Goal: Communication & Community: Share content

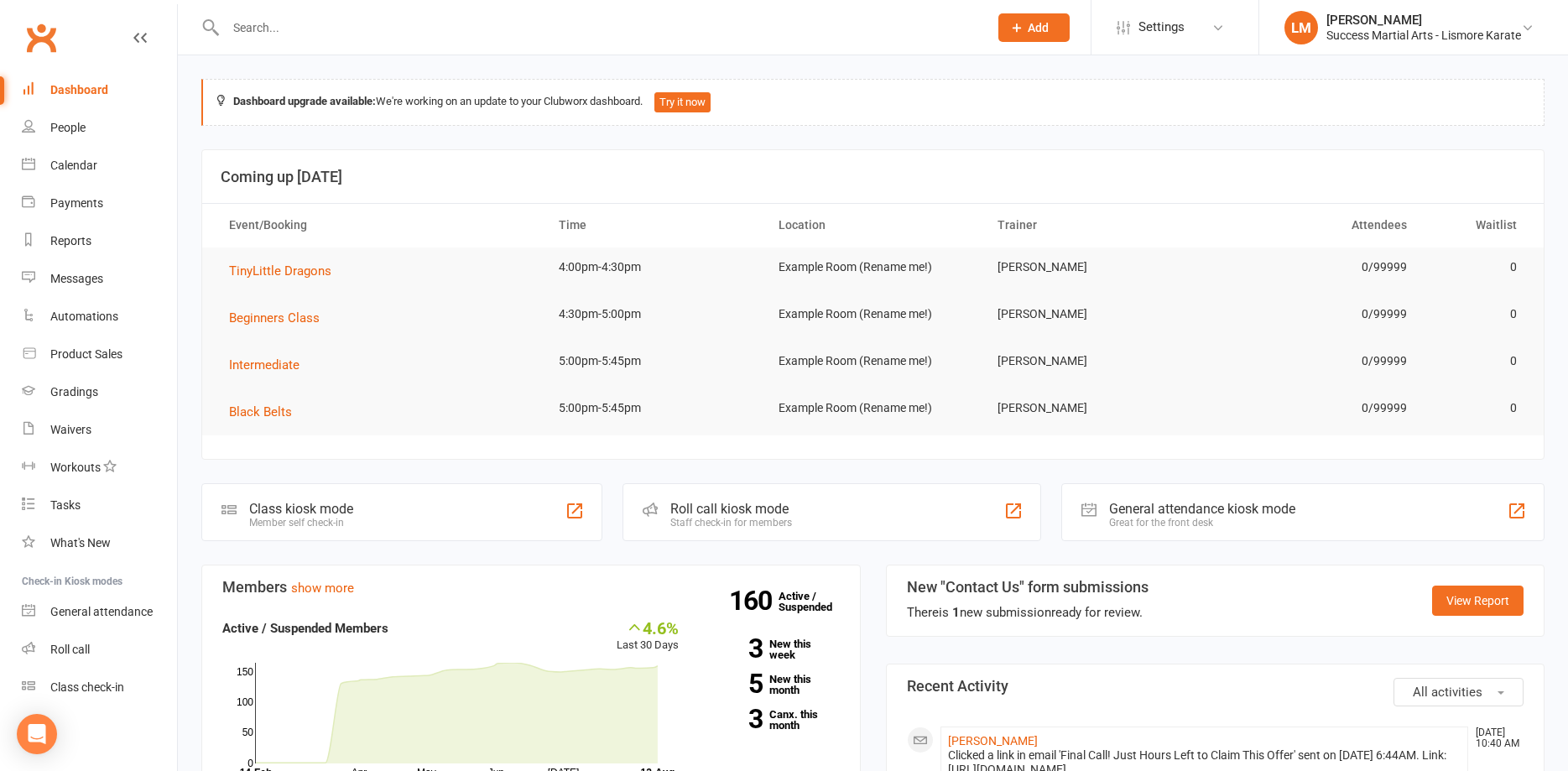
click at [370, 39] on input "text" at bounding box center [598, 28] width 756 height 24
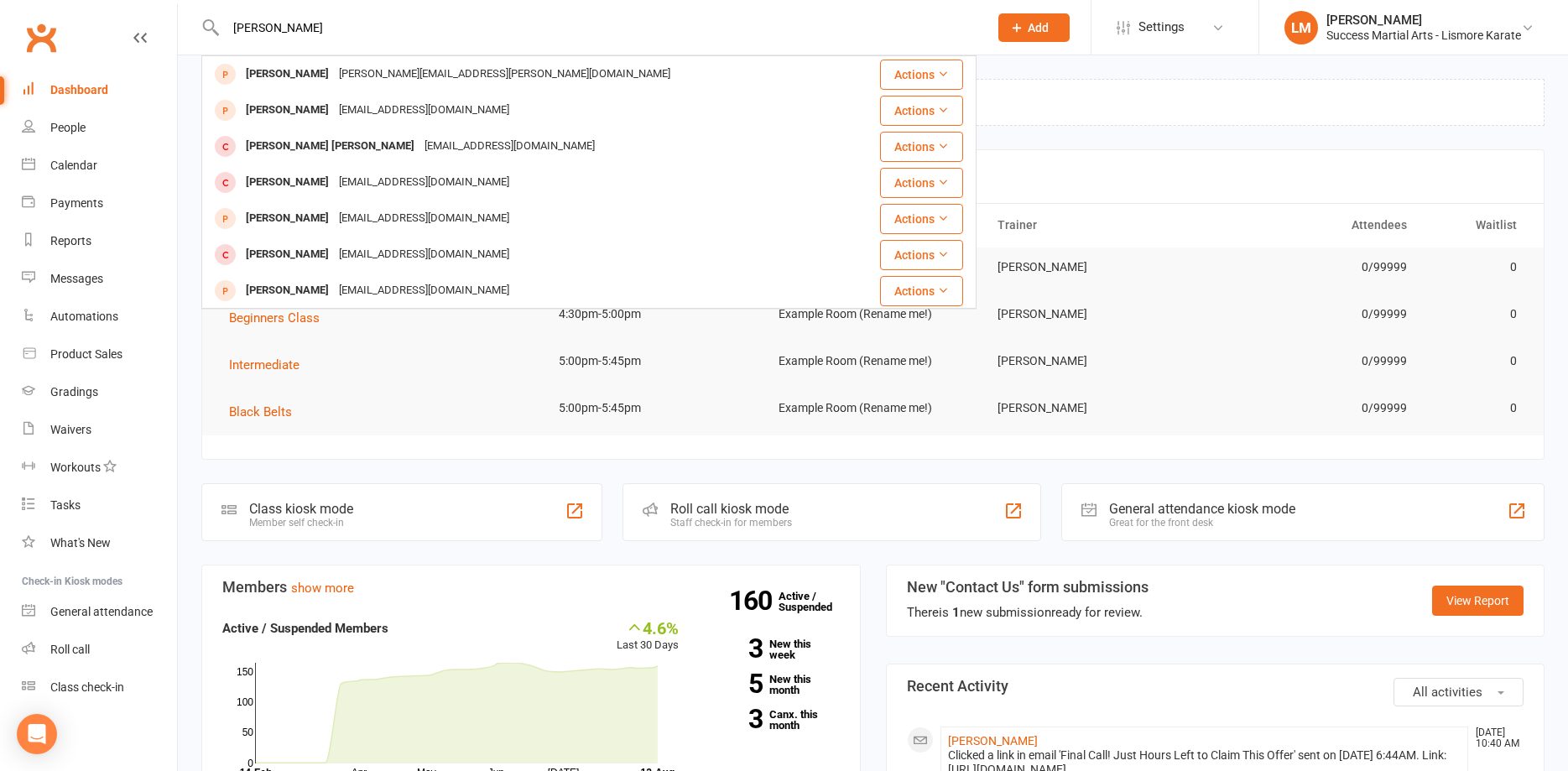
drag, startPoint x: 288, startPoint y: 25, endPoint x: 186, endPoint y: 15, distance: 102.5
click at [220, 19] on input "ballard" at bounding box center [598, 28] width 756 height 24
type input "lennox ball"
click at [1172, 180] on h3 "Coming up Today" at bounding box center [872, 177] width 1304 height 17
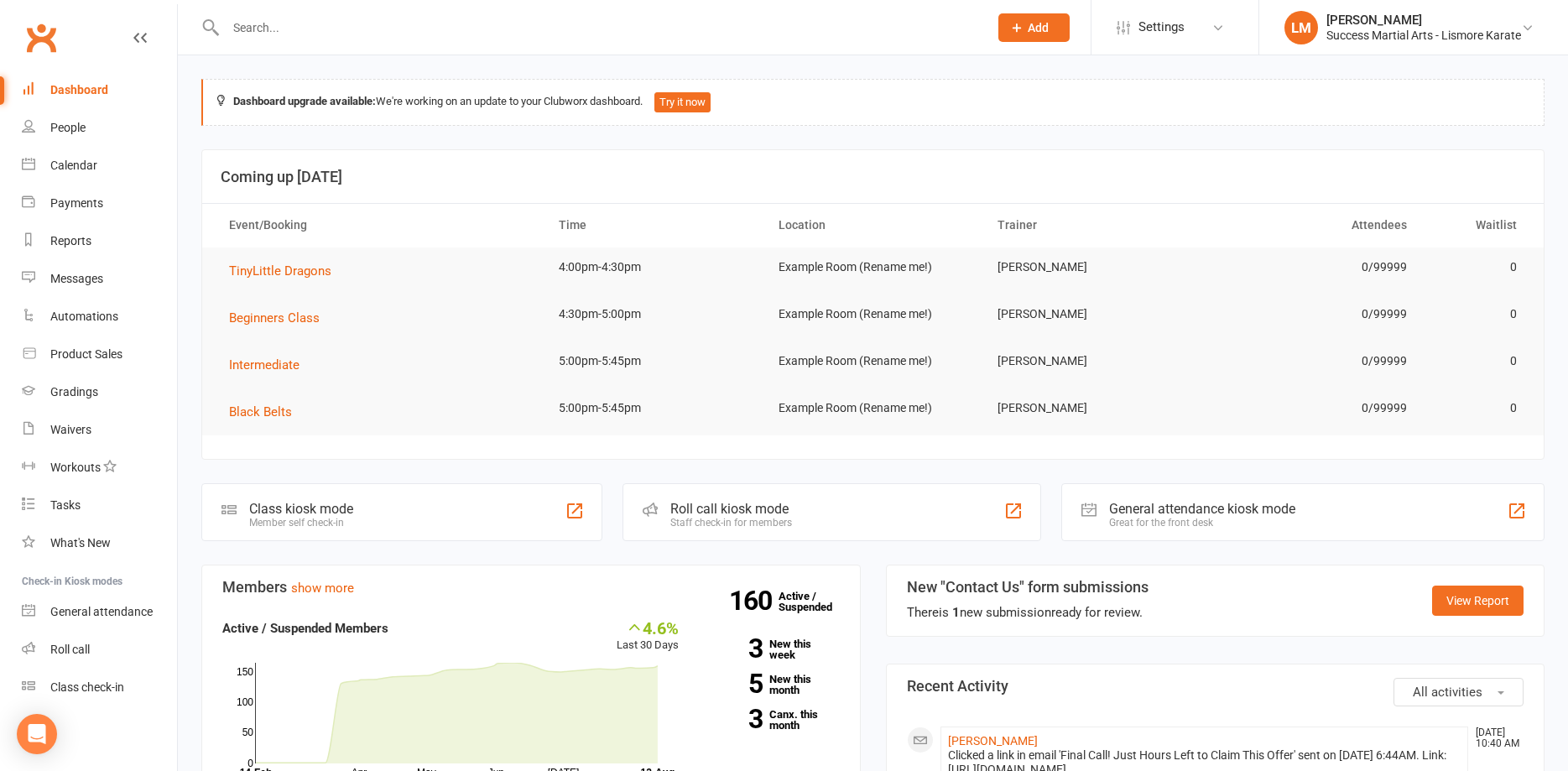
click at [1032, 27] on span "Add" at bounding box center [1038, 28] width 21 height 14
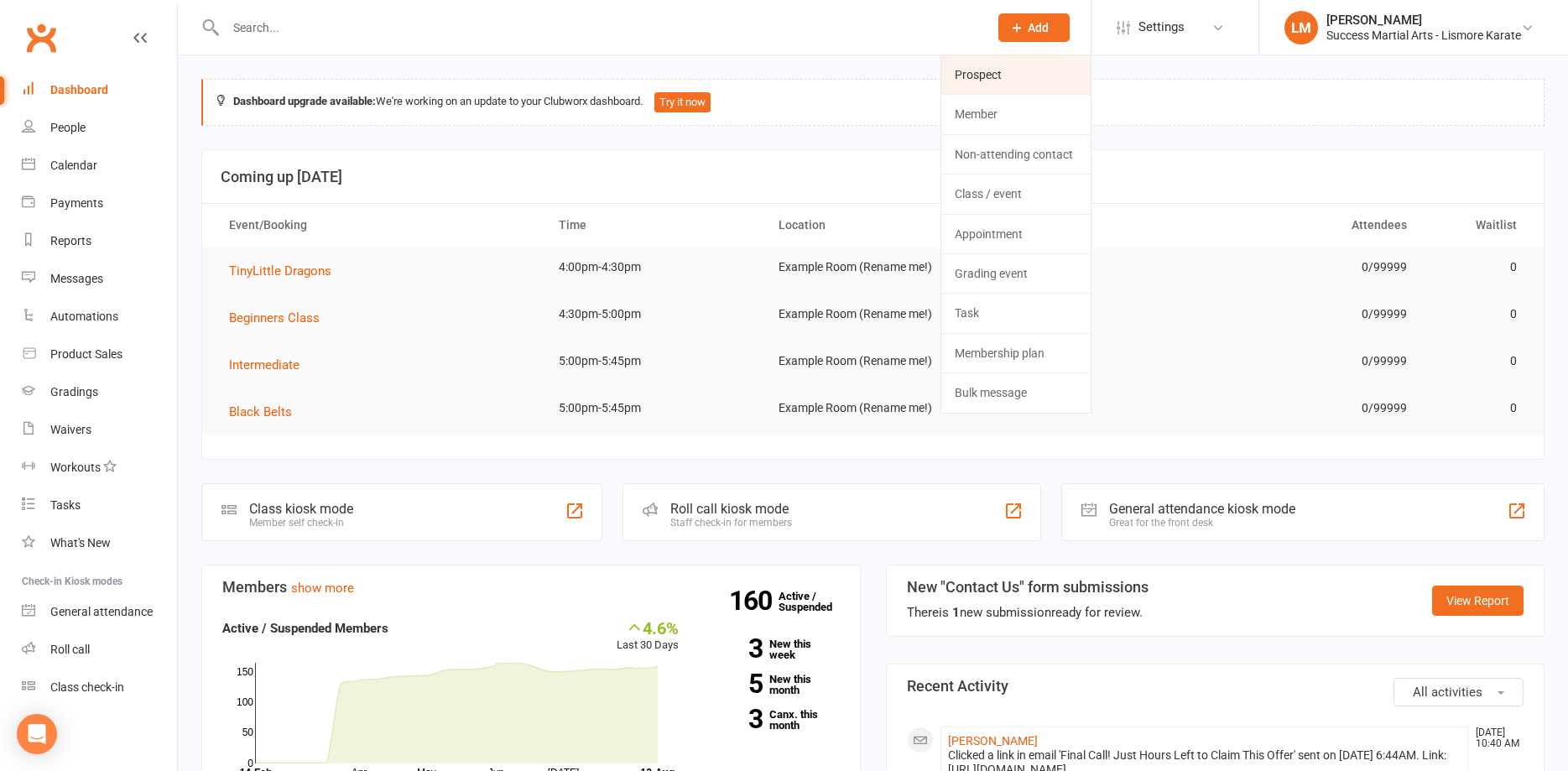
click at [999, 84] on link "Prospect" at bounding box center [1016, 75] width 149 height 39
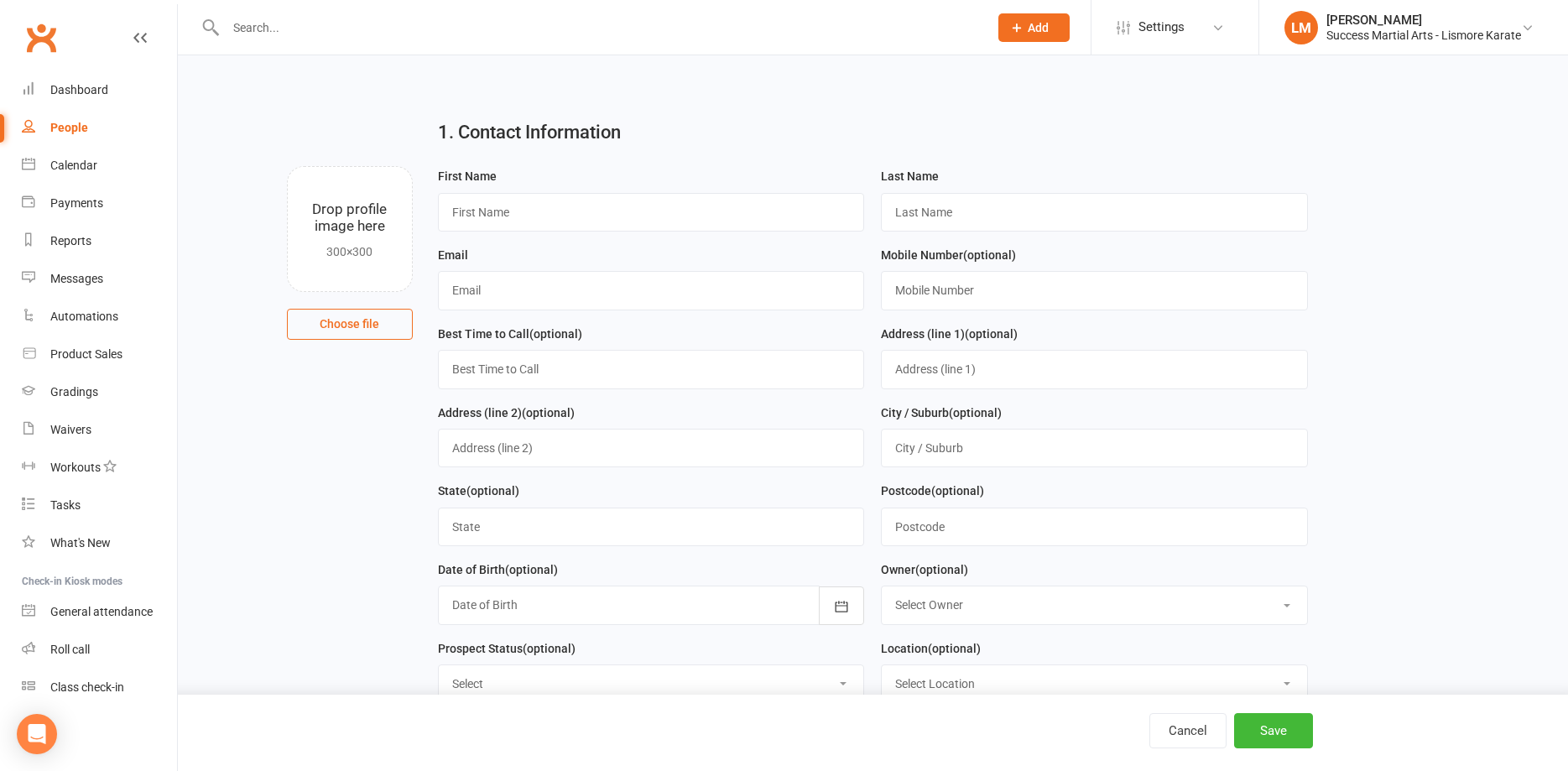
drag, startPoint x: 341, startPoint y: 198, endPoint x: 353, endPoint y: 196, distance: 12.2
click at [346, 198] on input "file" at bounding box center [350, 229] width 124 height 124
type input "C:\fakepath\IMG_7374.jpeg"
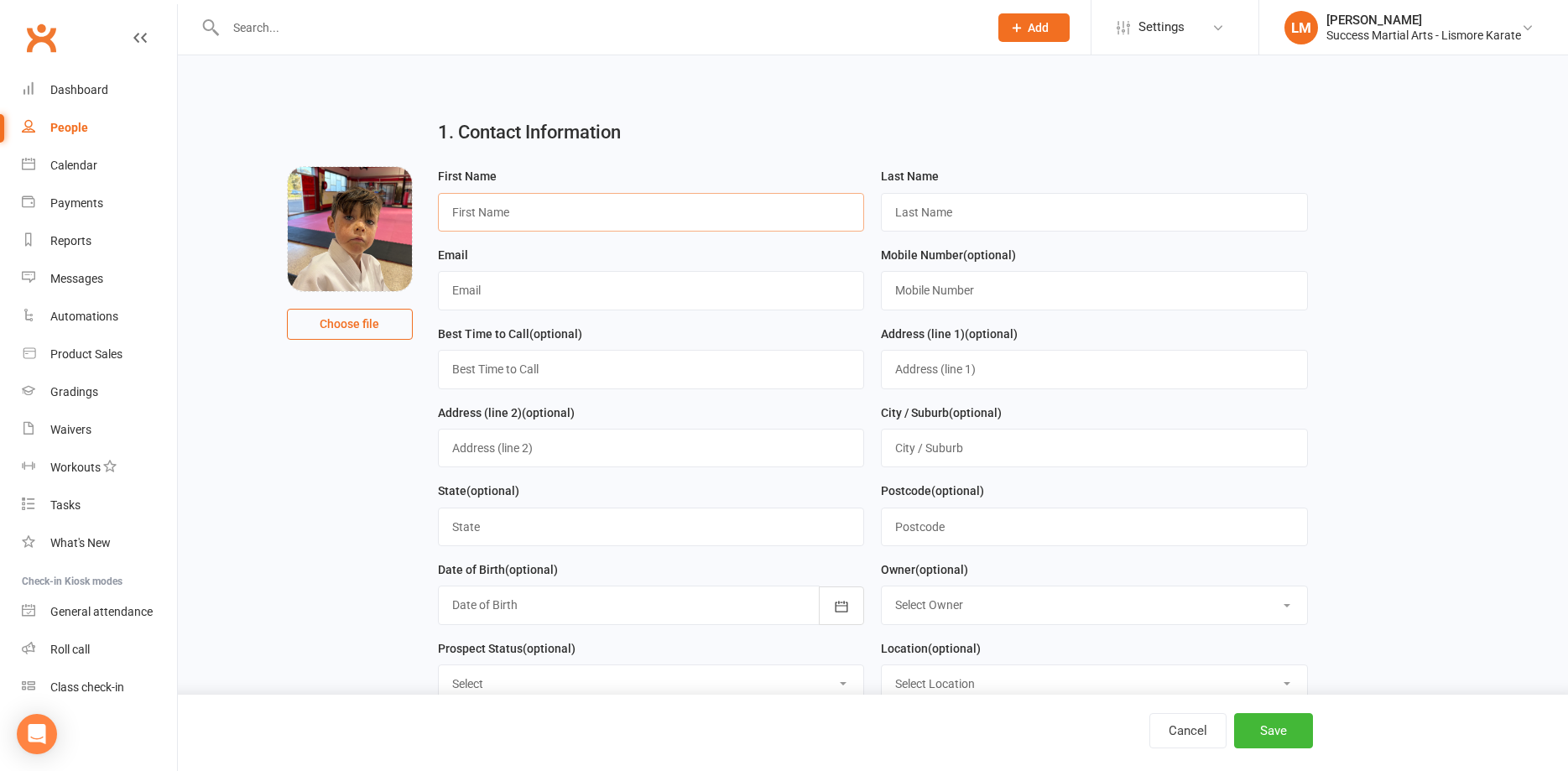
click at [506, 210] on input "text" at bounding box center [652, 213] width 427 height 39
type input "Lennox"
type input "Ballard"
click at [501, 297] on input "text" at bounding box center [652, 291] width 427 height 39
type input "bbathersby@icloud.com"
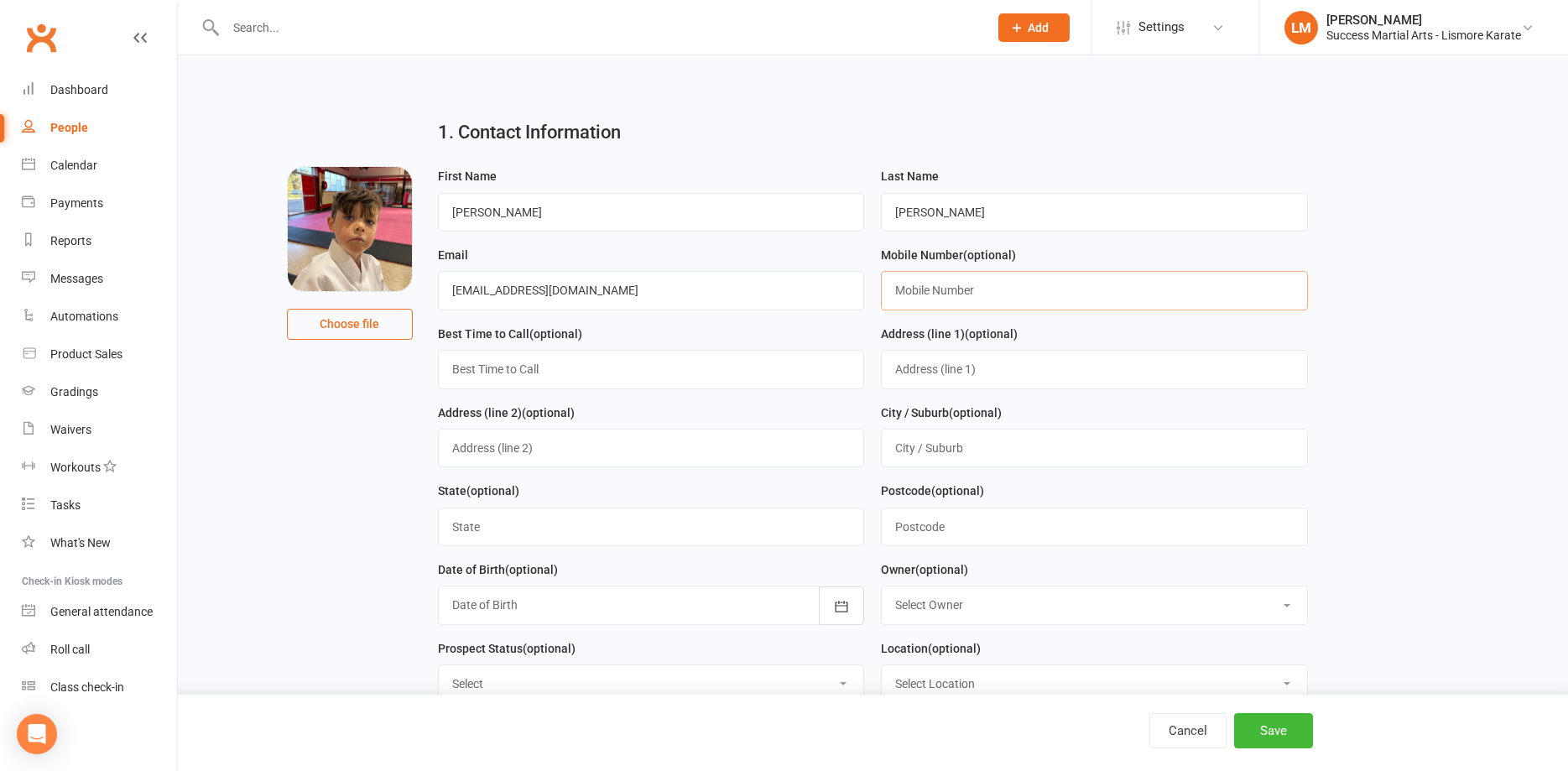
click at [932, 289] on input "text" at bounding box center [1094, 291] width 427 height 39
type input "0419506807"
click at [483, 441] on input "text" at bounding box center [652, 448] width 427 height 39
click at [922, 374] on input "text" at bounding box center [1094, 369] width 427 height 39
type input "130 Cameron Rd"
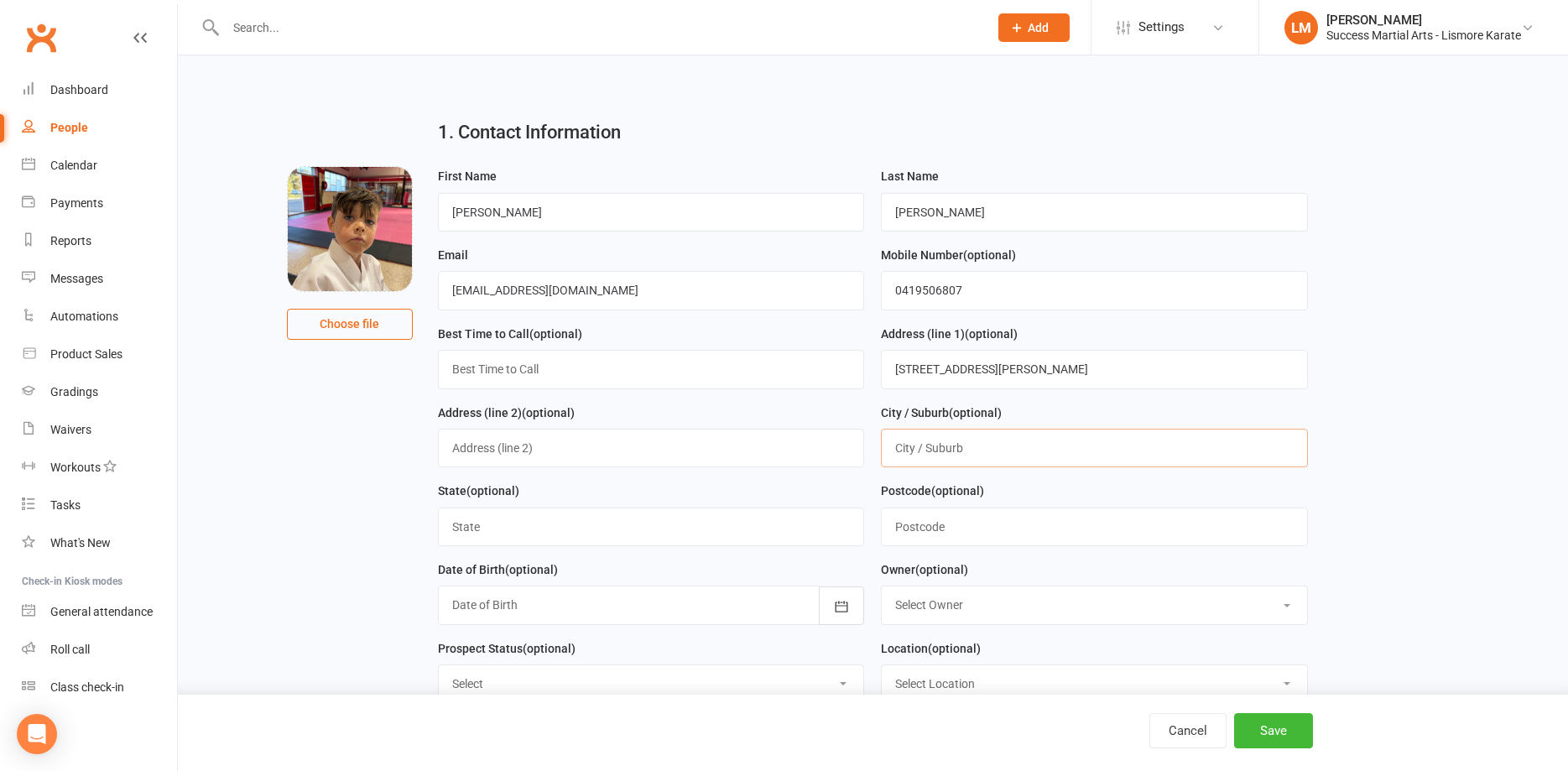
click at [948, 450] on input "text" at bounding box center [1094, 448] width 427 height 39
type input "McLeans Ridges"
click at [490, 536] on input "text" at bounding box center [652, 527] width 427 height 39
type input "NSW"
click at [917, 524] on input "text" at bounding box center [1094, 527] width 427 height 39
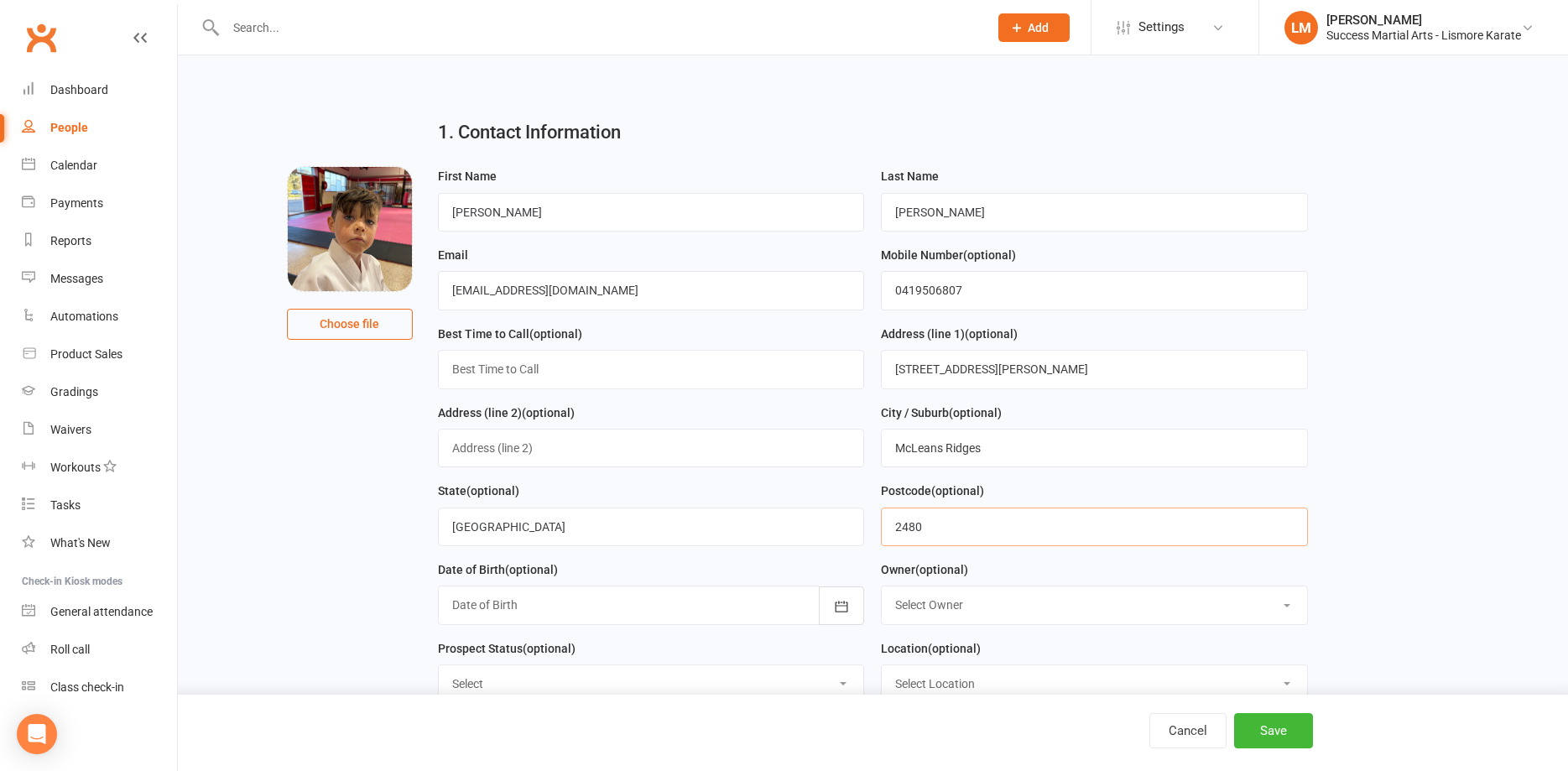
type input "2480"
click at [503, 604] on div at bounding box center [652, 605] width 427 height 39
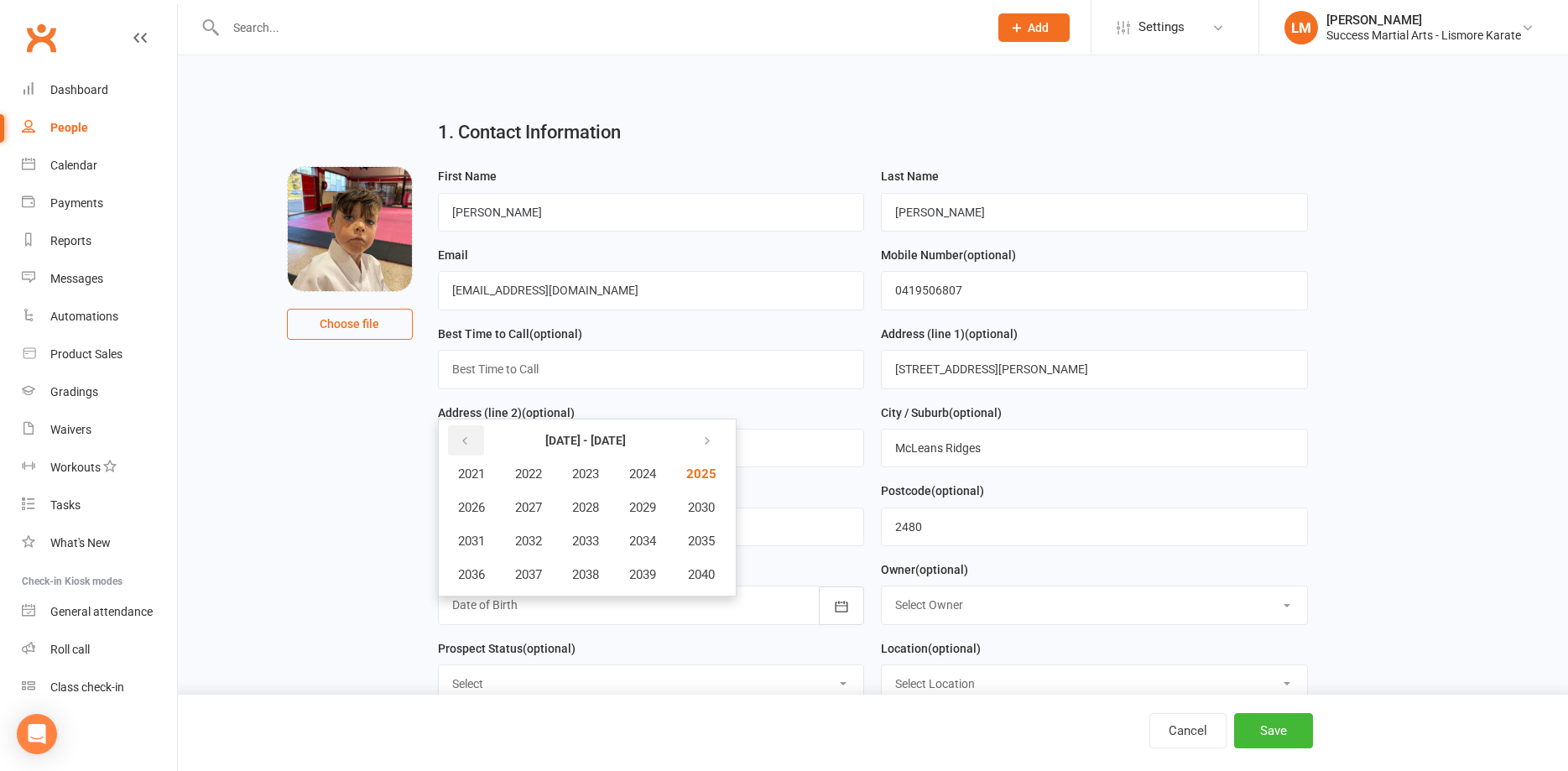
click at [461, 445] on icon "button" at bounding box center [464, 441] width 12 height 14
click at [465, 448] on icon "button" at bounding box center [464, 441] width 12 height 14
click at [709, 447] on icon "button" at bounding box center [704, 441] width 12 height 14
click at [578, 577] on span "2018" at bounding box center [586, 574] width 27 height 15
click at [557, 578] on span "November" at bounding box center [562, 574] width 58 height 15
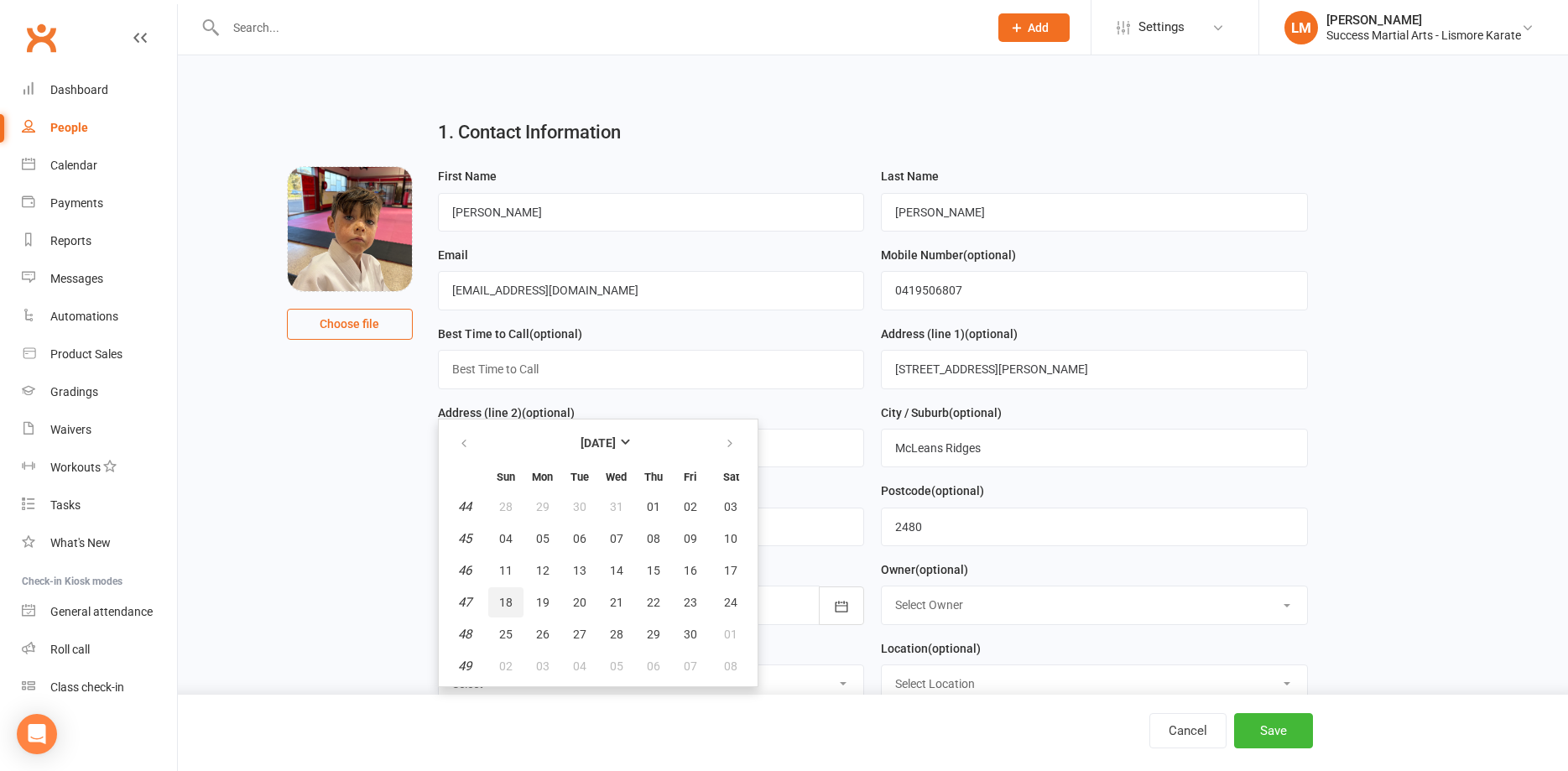
drag, startPoint x: 511, startPoint y: 605, endPoint x: 499, endPoint y: 603, distance: 12.2
click at [511, 604] on span "18" at bounding box center [506, 602] width 14 height 14
type input "18 Nov 2018"
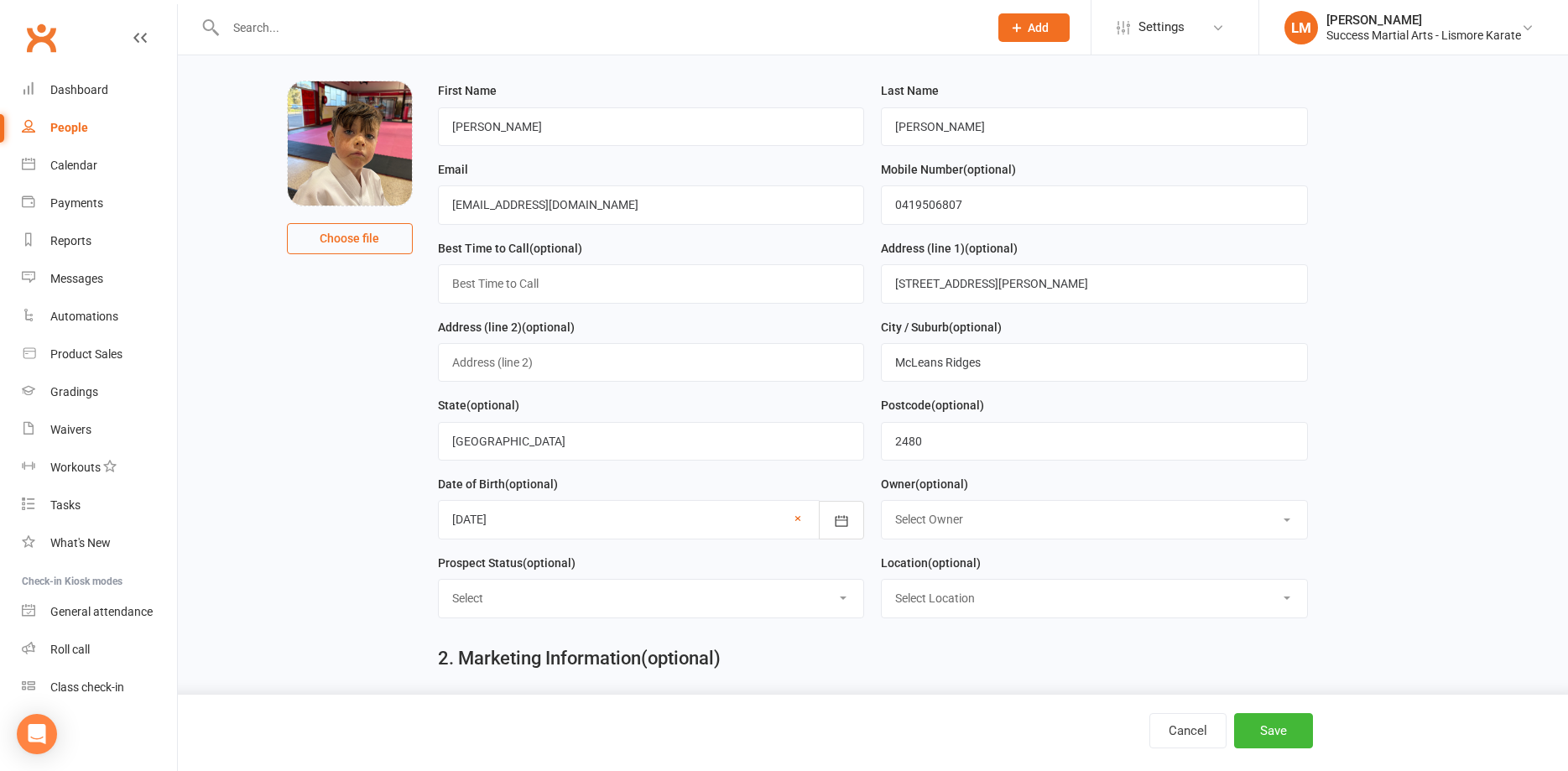
scroll to position [257, 0]
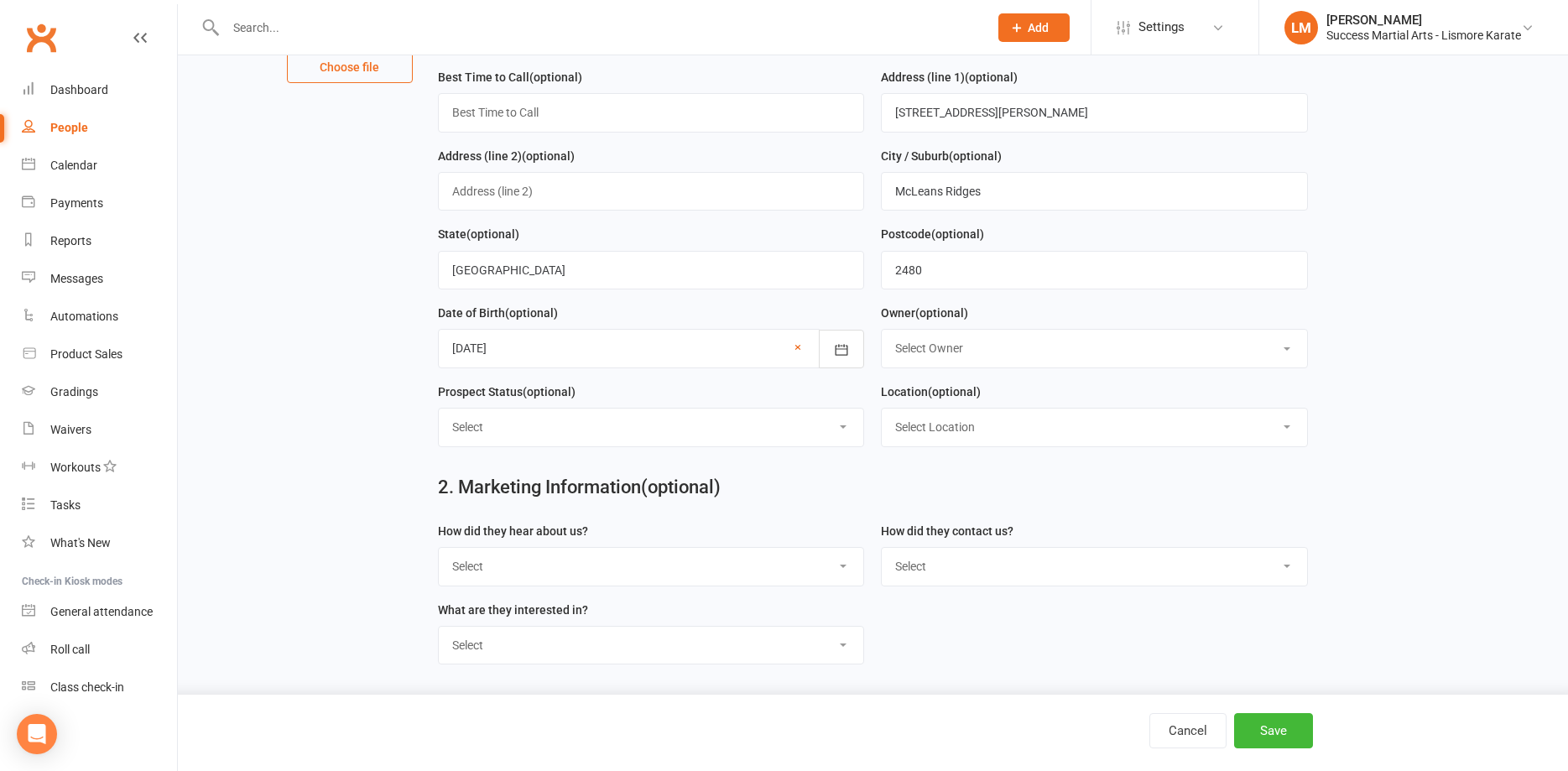
click at [439, 547] on select "Select Google Search Referral Poster Word-of-Mouth general Walk by Letter Box D…" at bounding box center [652, 566] width 425 height 37
select select "Referral"
click option "Referral" at bounding box center [0, 0] width 0 height 0
click at [881, 547] on select "Select Phone Email School Initiated Website FB Messenger FB Lead Form KL - Kids…" at bounding box center [1094, 566] width 425 height 37
select select "Phone"
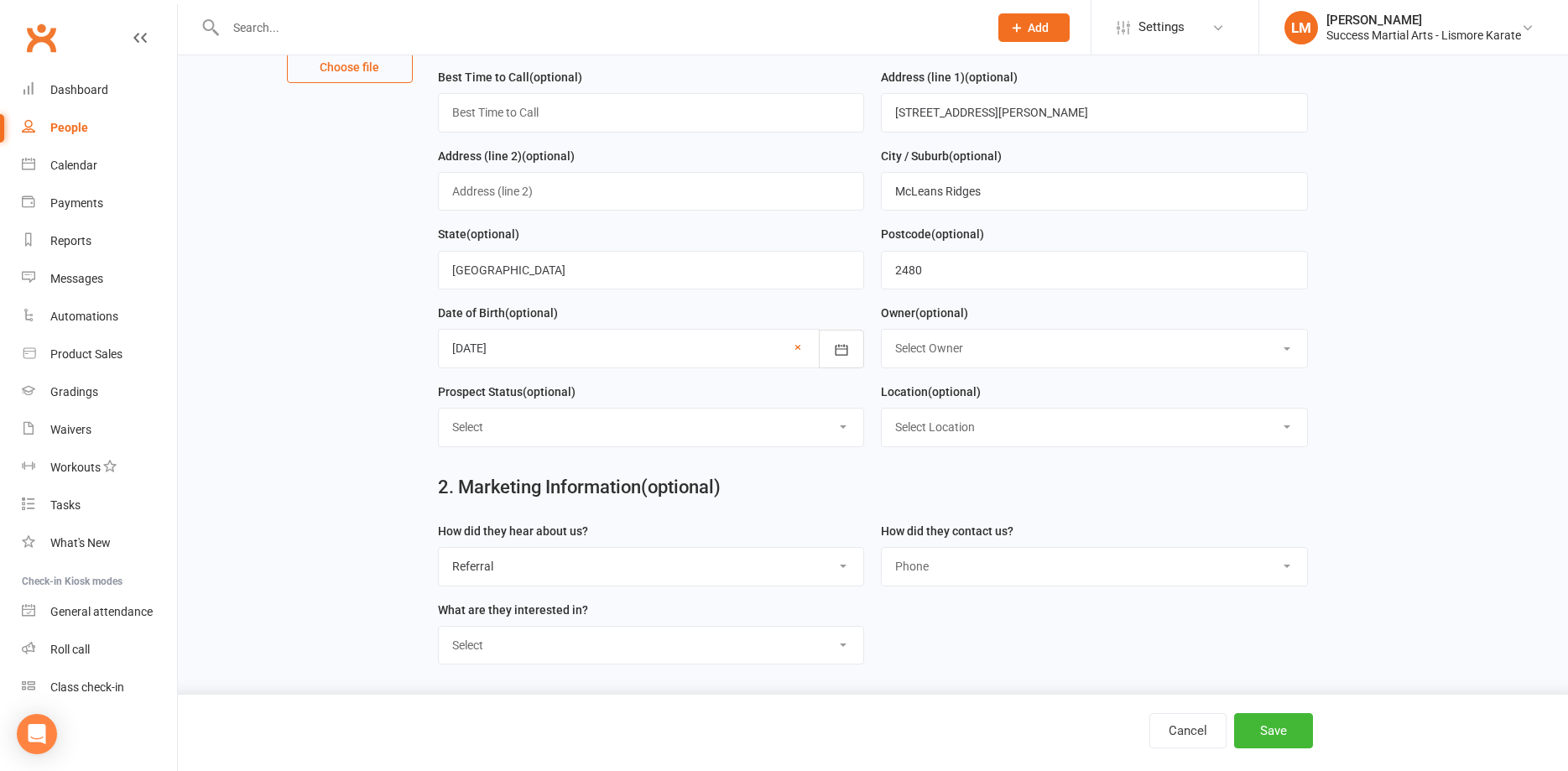
click option "Phone" at bounding box center [0, 0] width 0 height 0
click at [439, 626] on select "Select 1. Confidence 2. Fitness 3. Self D 4. Discipline 1. Confidence 2. Fitnes…" at bounding box center [652, 645] width 425 height 37
select select "1. Discipline 2. Confidence 3. Fitness 4. Self D"
click option "1. Discipline 2. Confidence 3. Fitness 4. Self D" at bounding box center [0, 0] width 0 height 0
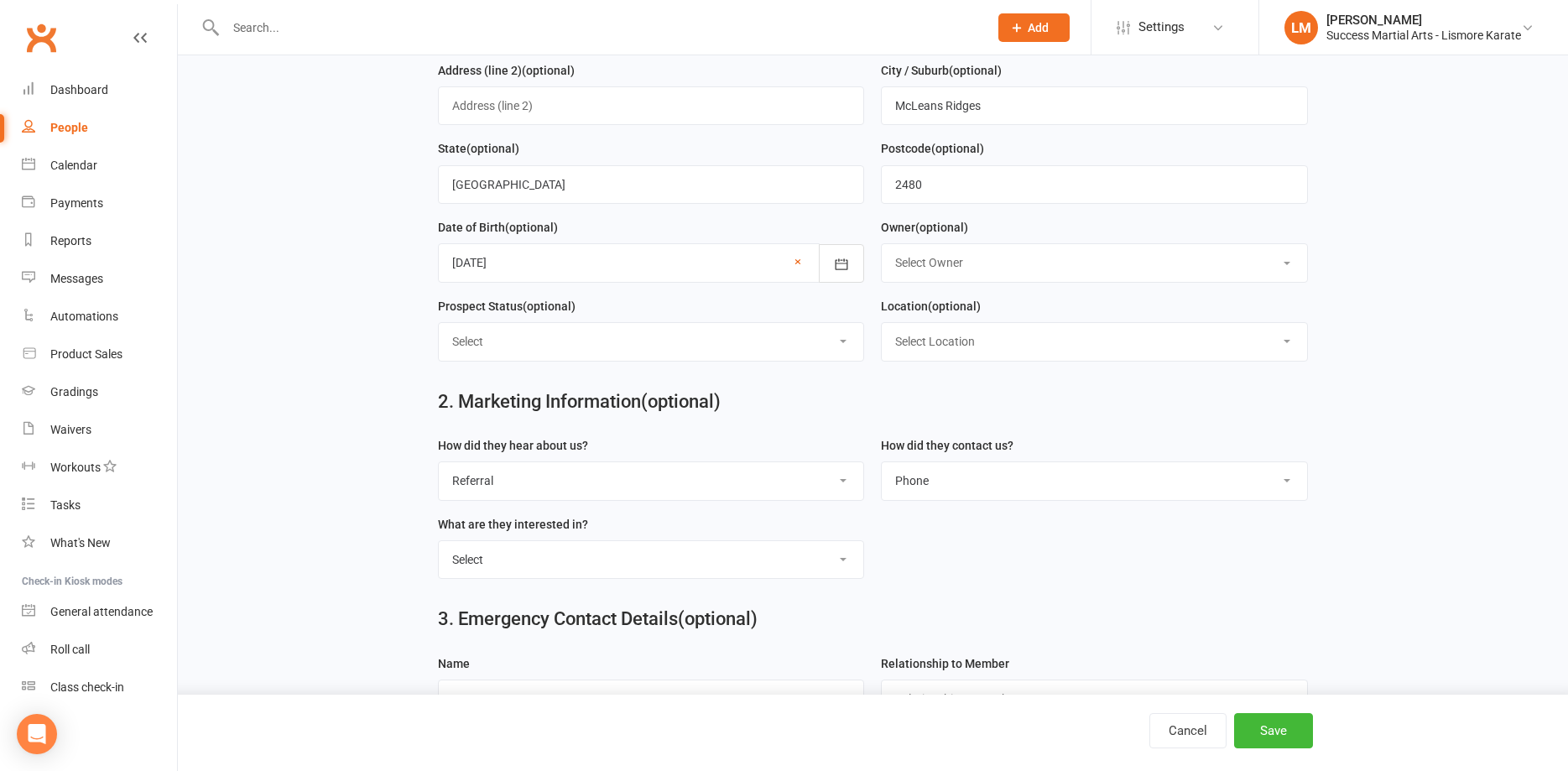
scroll to position [0, 0]
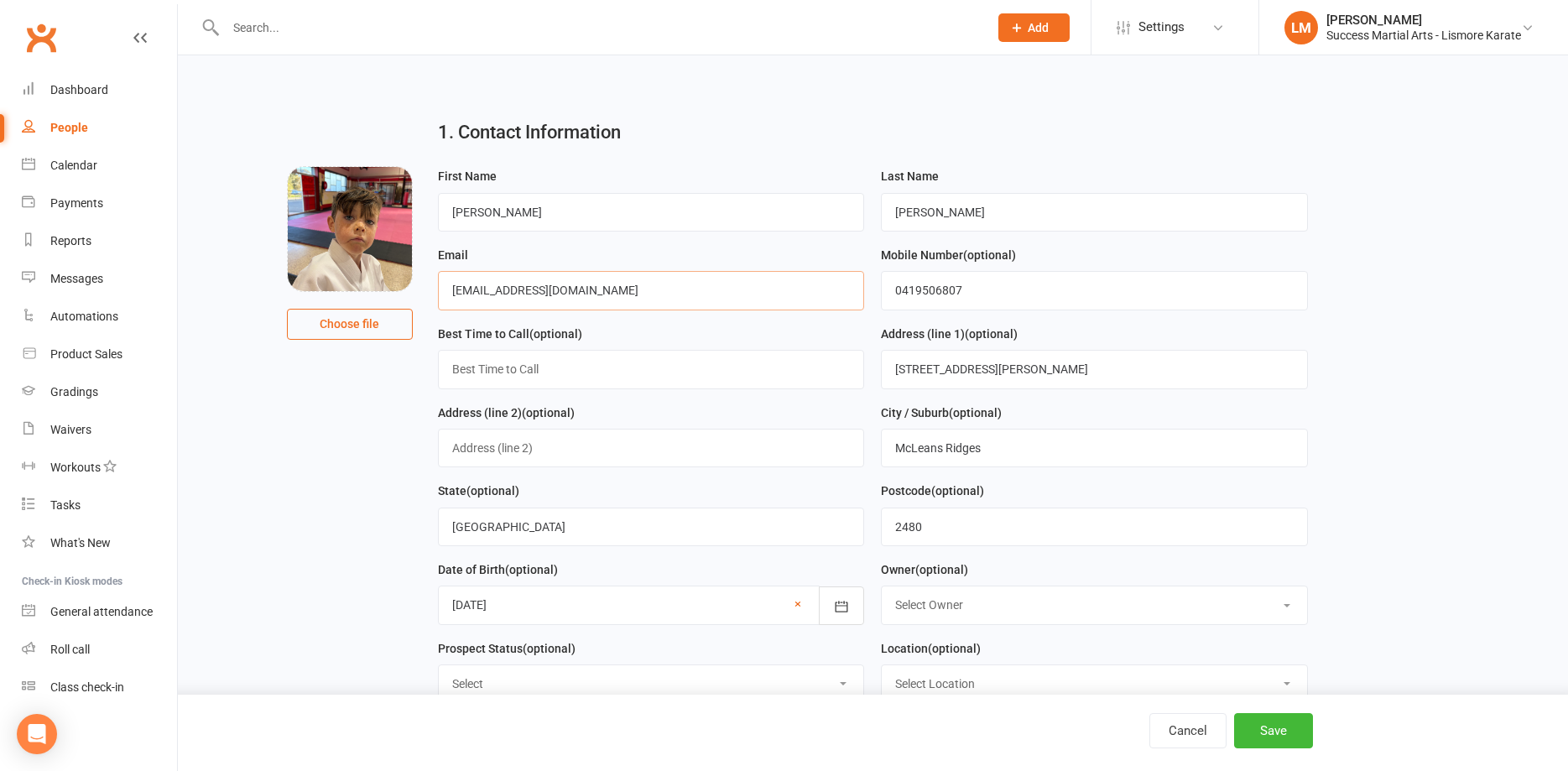
click at [492, 288] on input "[EMAIL_ADDRESS][DOMAIN_NAME]" at bounding box center [652, 291] width 427 height 39
click at [589, 287] on input "[EMAIL_ADDRESS][DOMAIN_NAME]" at bounding box center [652, 291] width 427 height 39
drag, startPoint x: 600, startPoint y: 296, endPoint x: 409, endPoint y: 289, distance: 191.1
click at [438, 289] on input "[EMAIL_ADDRESS][DOMAIN_NAME]" at bounding box center [652, 291] width 427 height 39
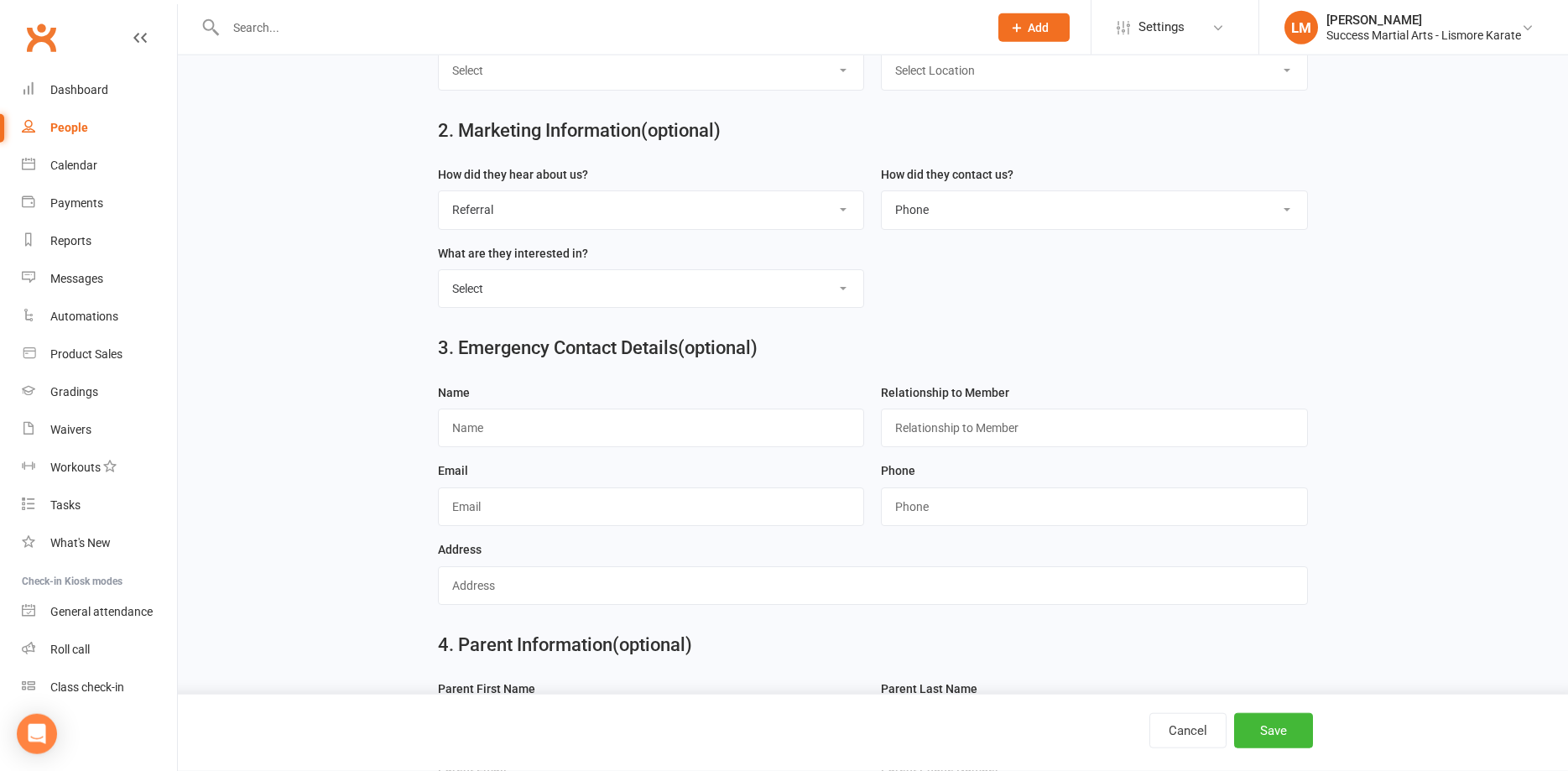
scroll to position [685, 0]
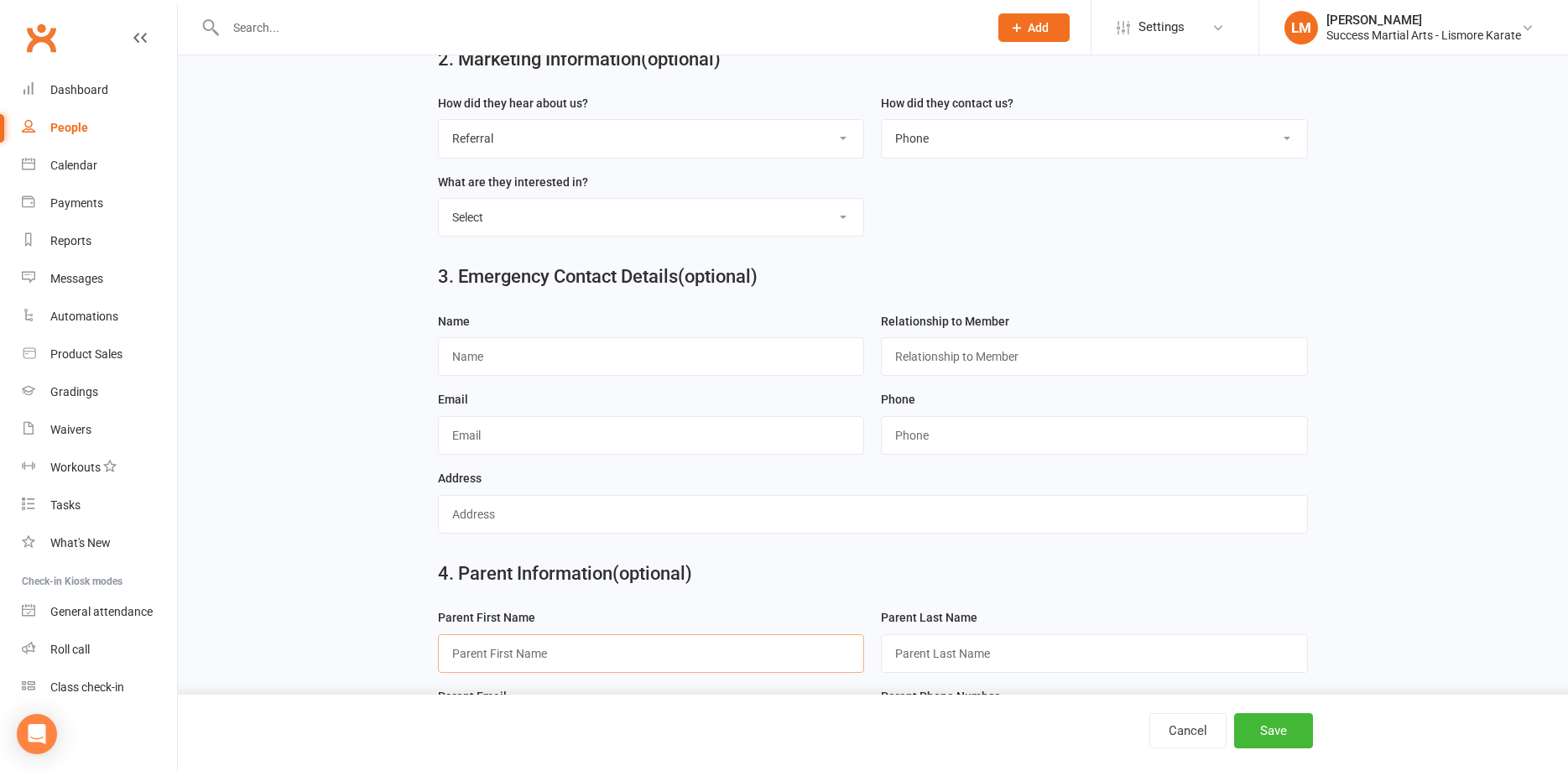
click at [503, 656] on input "text" at bounding box center [652, 653] width 427 height 39
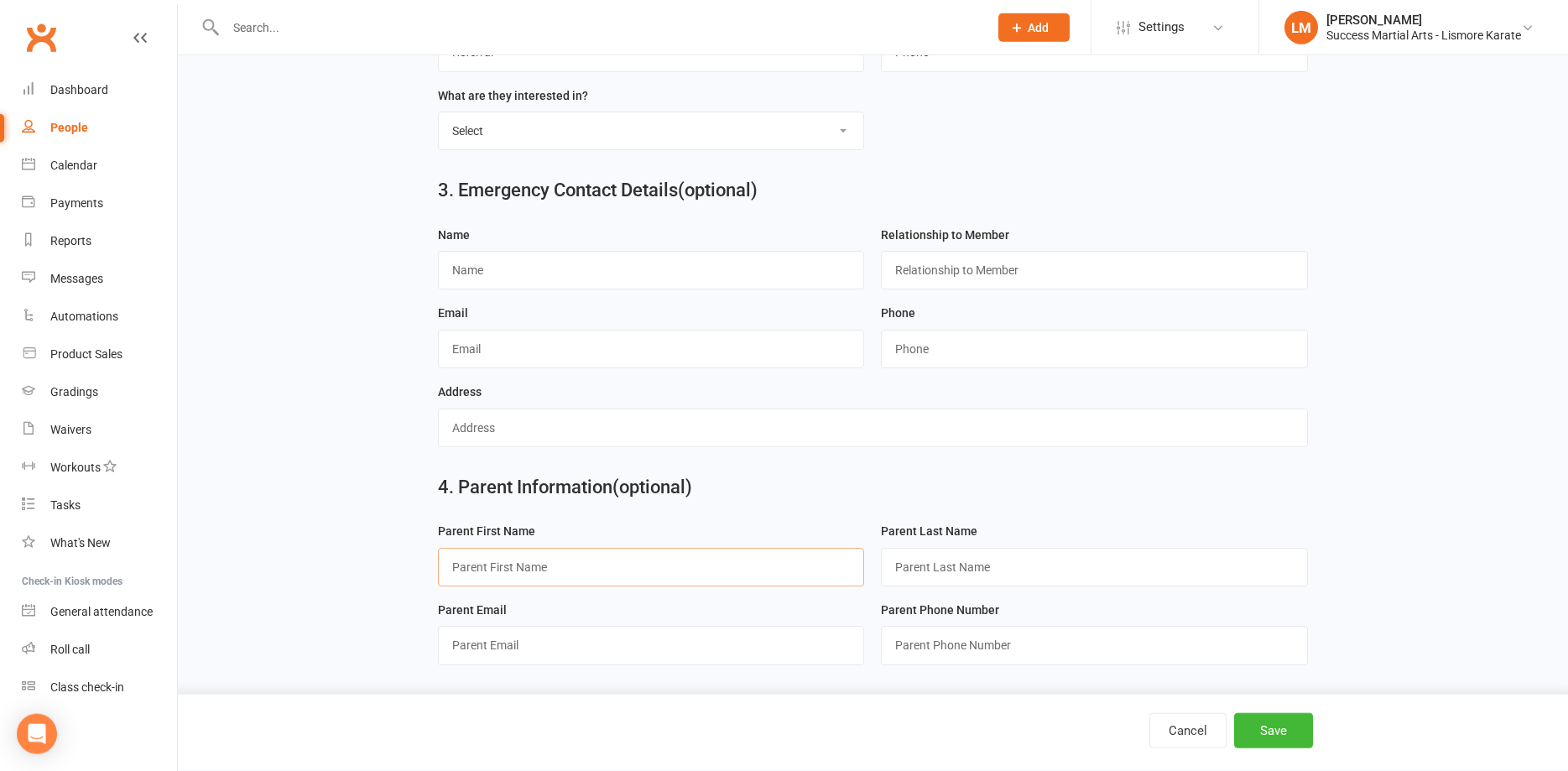
scroll to position [774, 0]
click at [470, 648] on input "text" at bounding box center [652, 645] width 427 height 39
paste input "[EMAIL_ADDRESS][DOMAIN_NAME]"
type input "[EMAIL_ADDRESS][DOMAIN_NAME]"
click at [935, 644] on input "string" at bounding box center [1094, 645] width 427 height 39
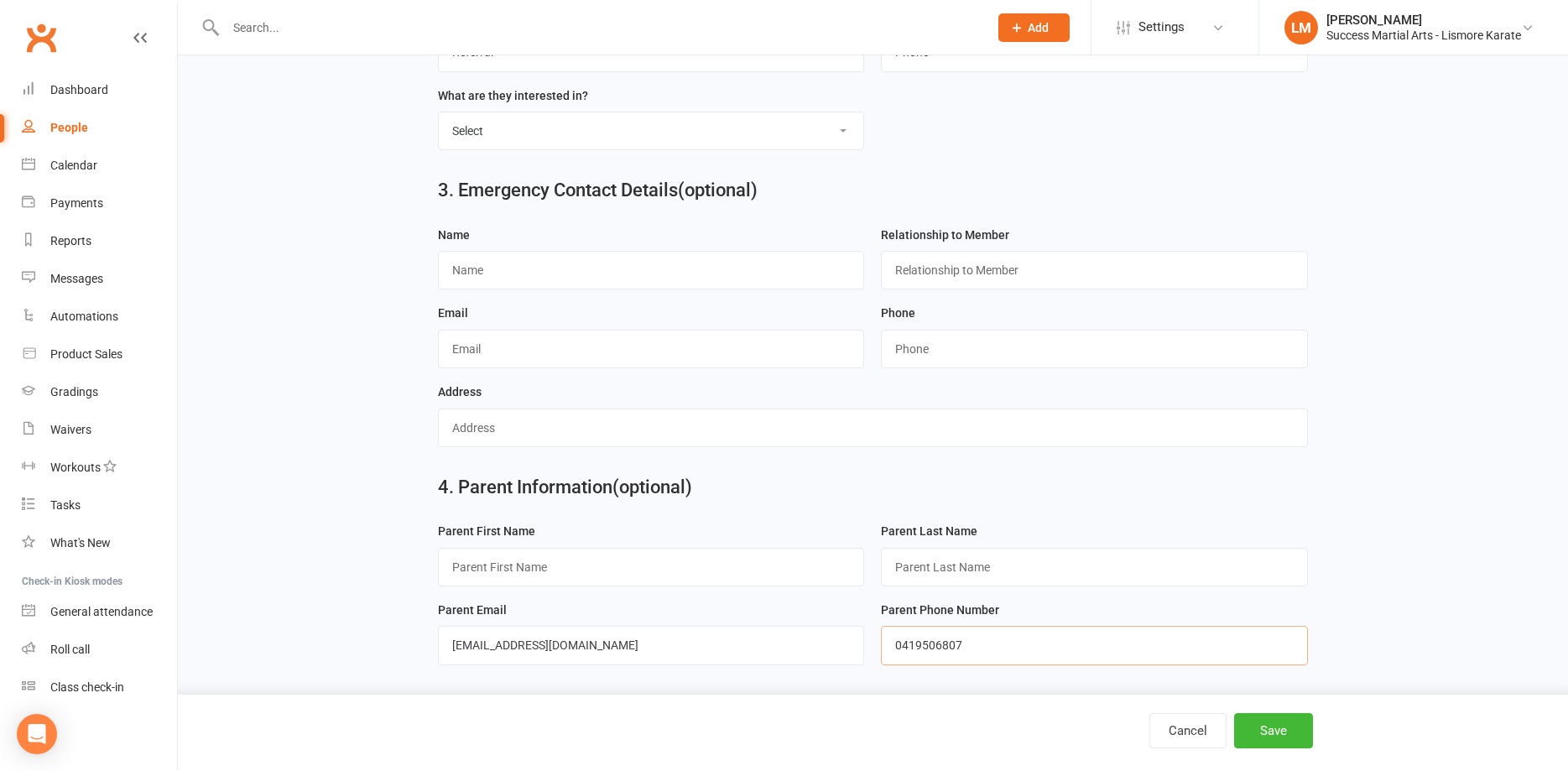
type input "0419506807"
click at [532, 568] on input "text" at bounding box center [652, 567] width 427 height 39
type input "Britney"
click at [926, 573] on input "text" at bounding box center [1094, 567] width 427 height 39
type input "Bathersby"
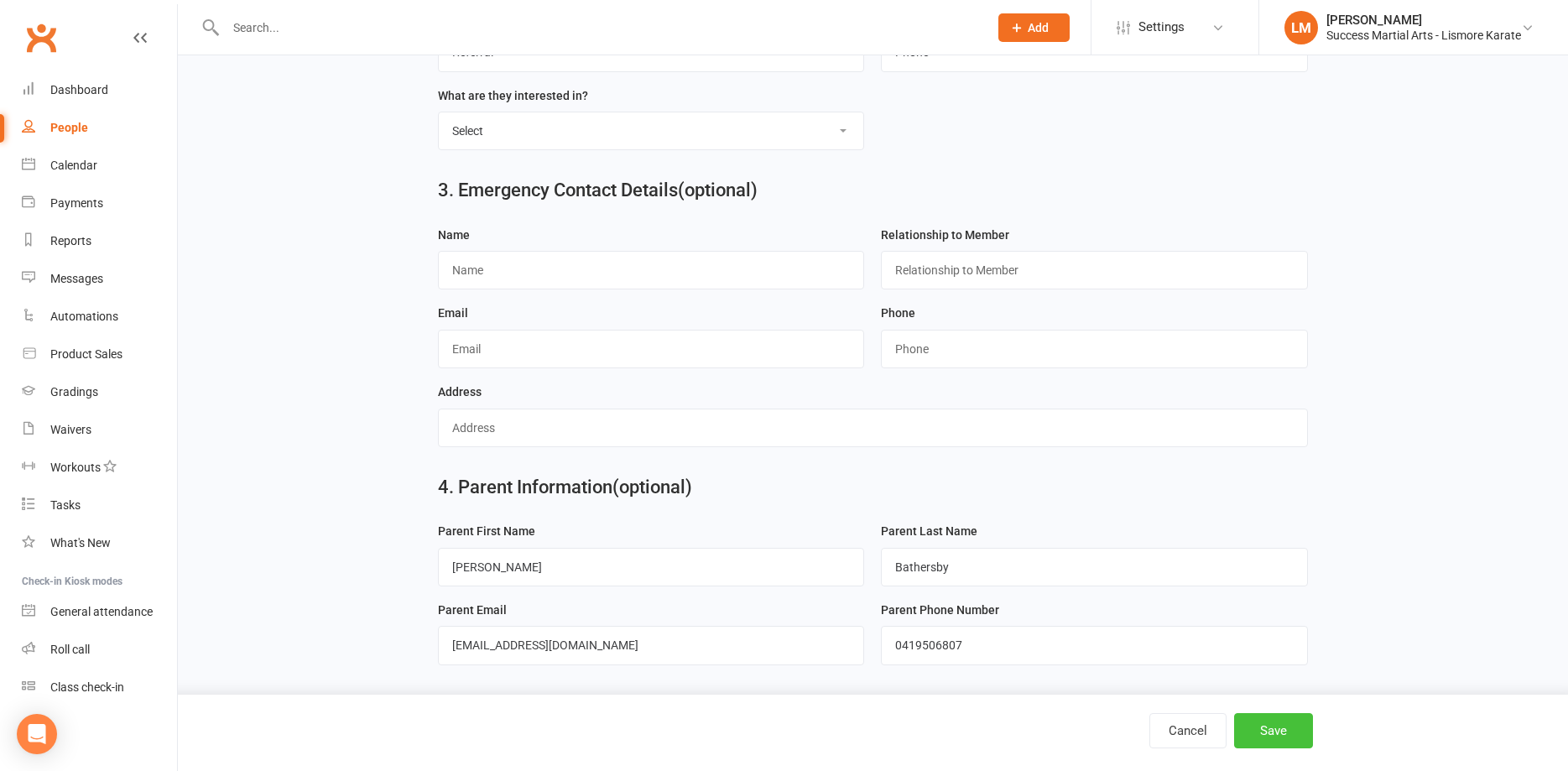
click at [1276, 738] on button "Save" at bounding box center [1273, 730] width 79 height 36
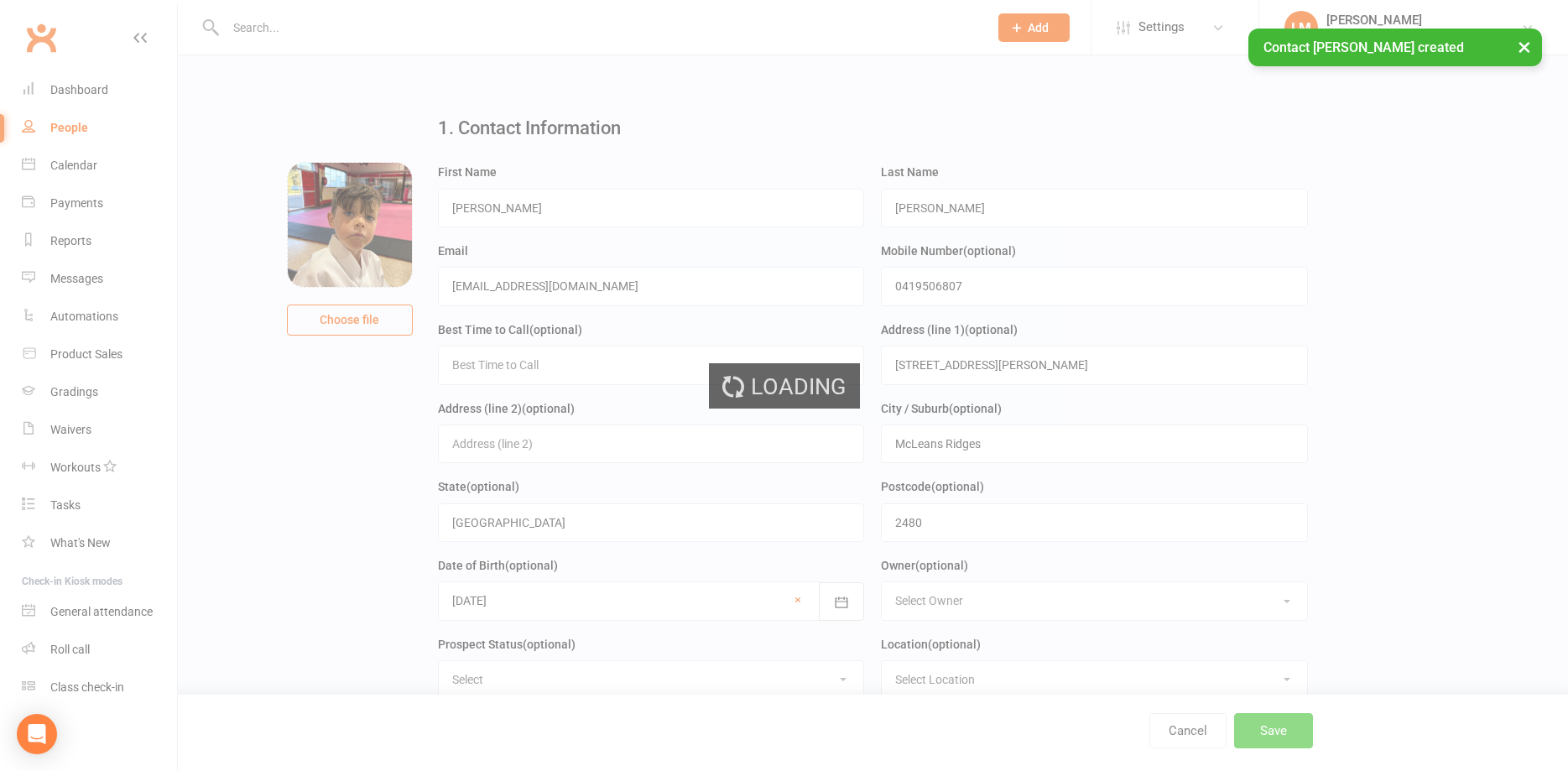
scroll to position [0, 0]
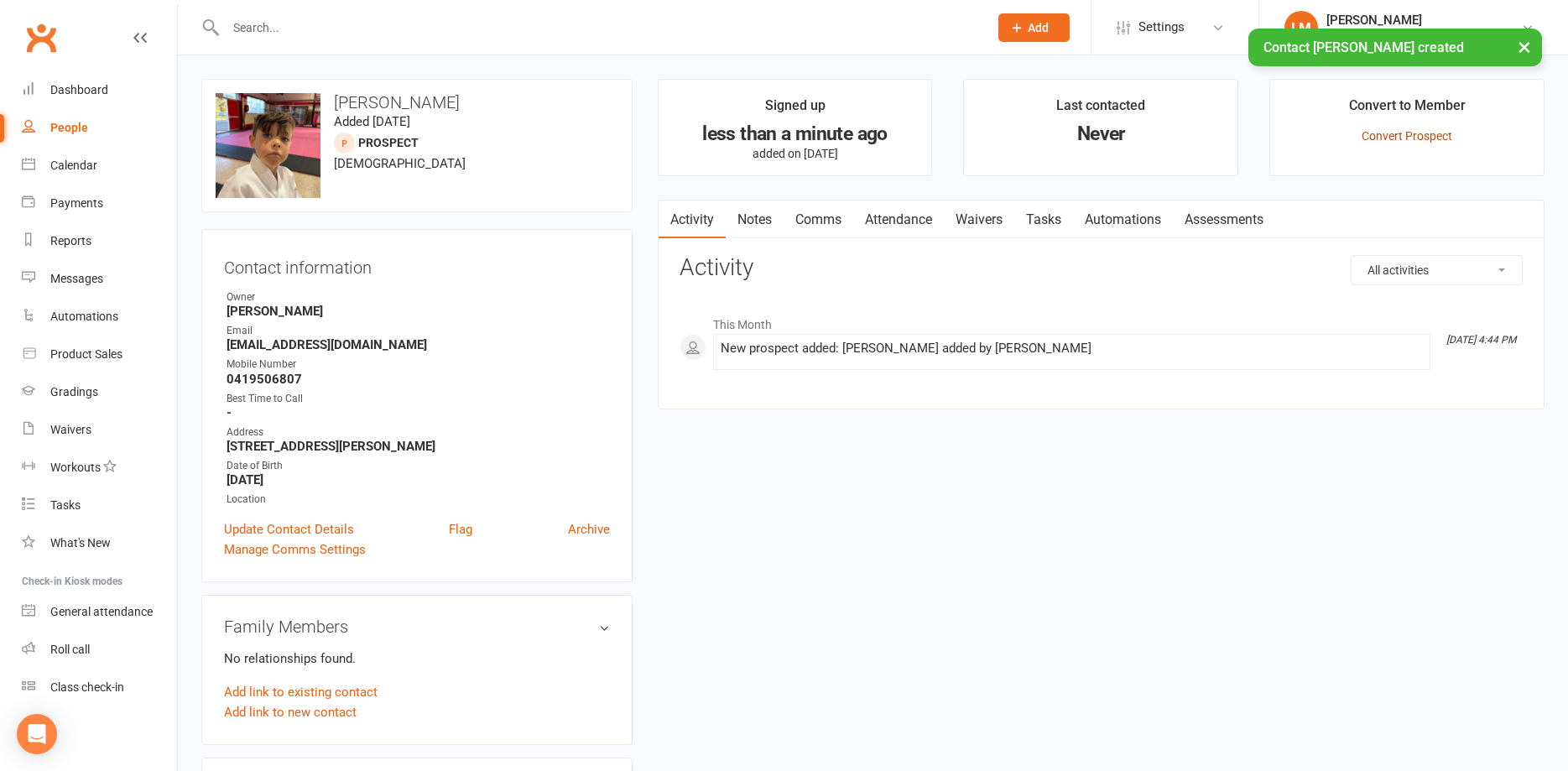
click at [1382, 140] on link "Convert Prospect" at bounding box center [1407, 136] width 91 height 14
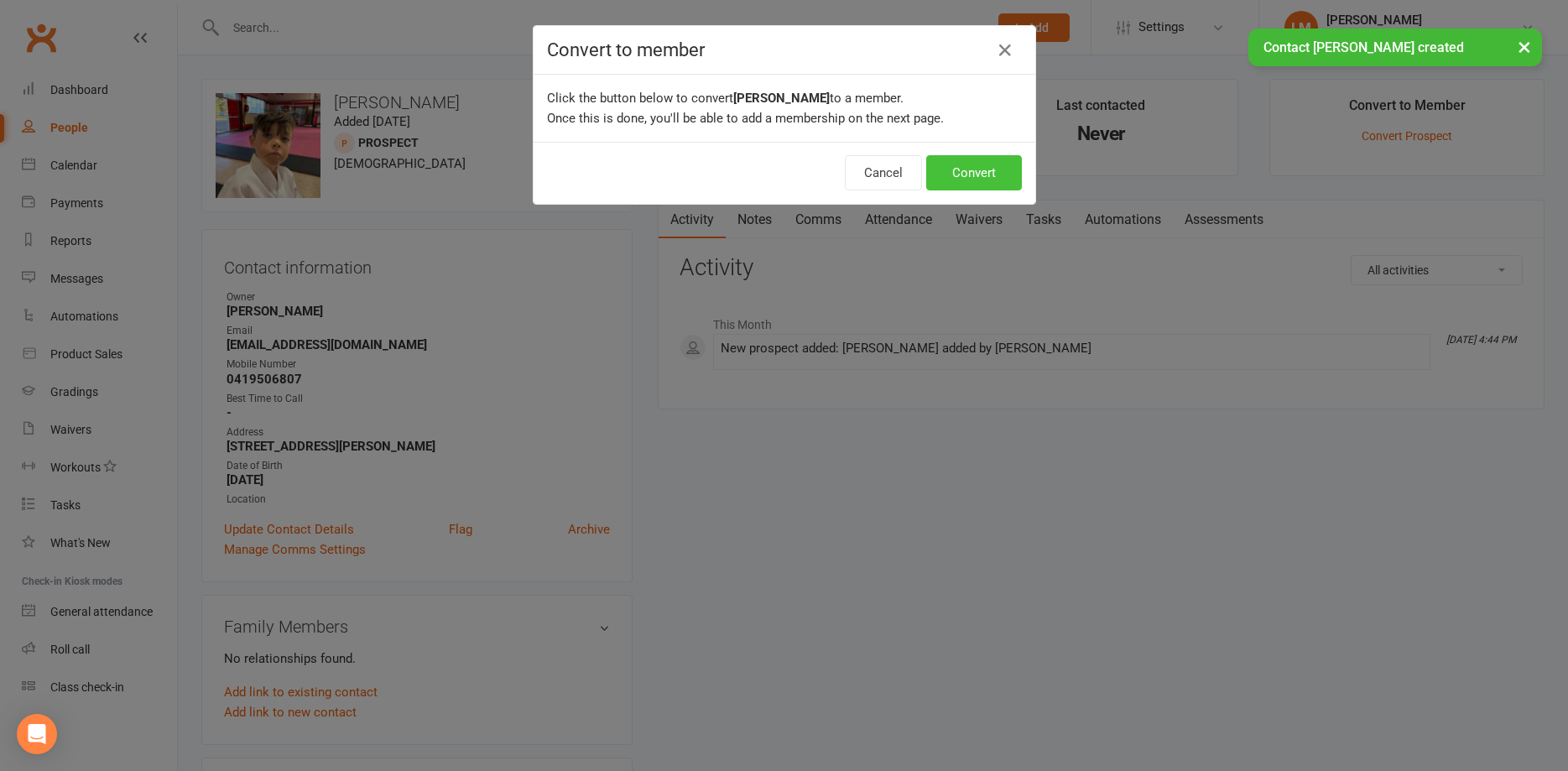
click at [976, 169] on button "Convert" at bounding box center [974, 173] width 96 height 36
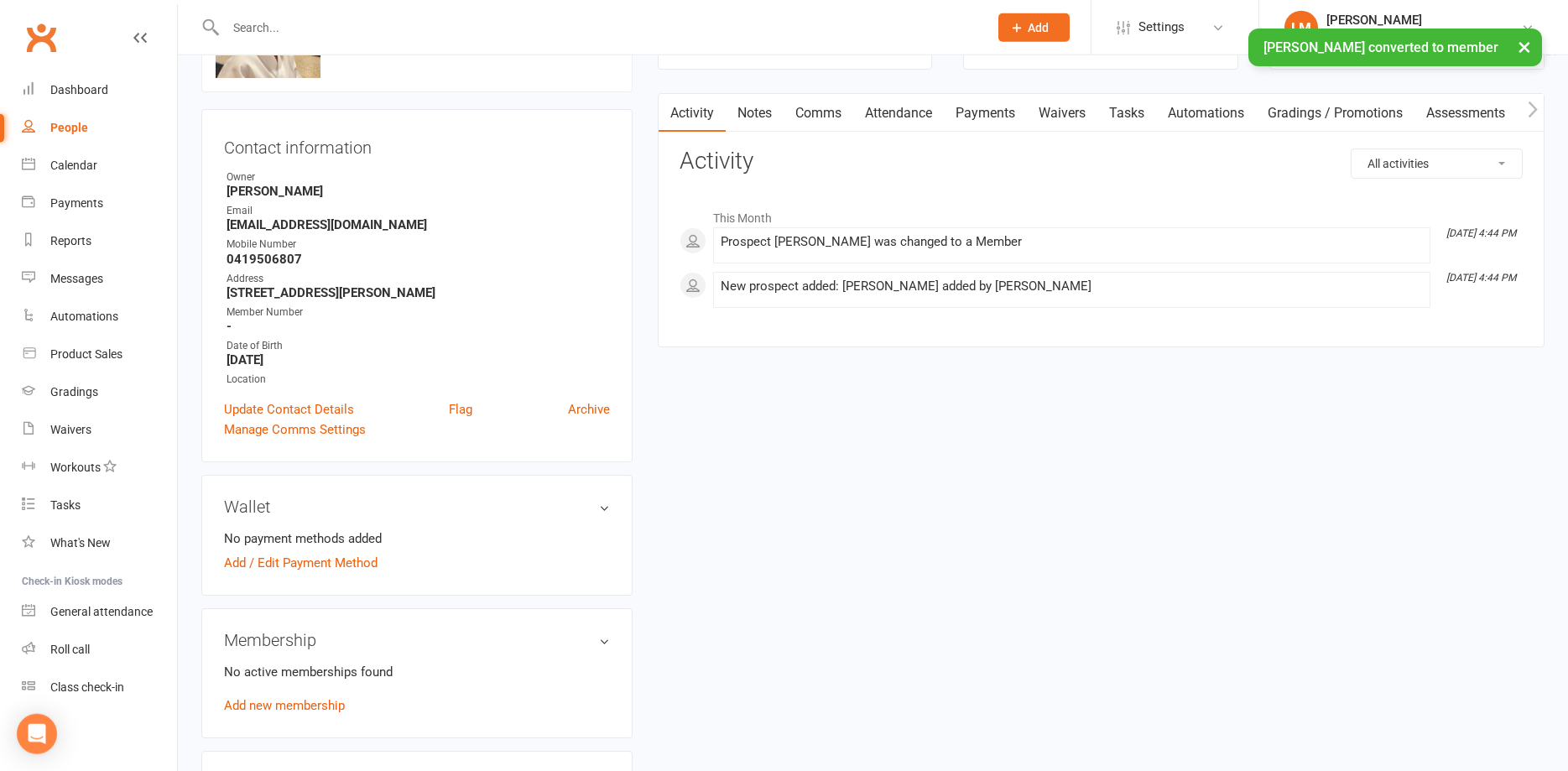
scroll to position [171, 0]
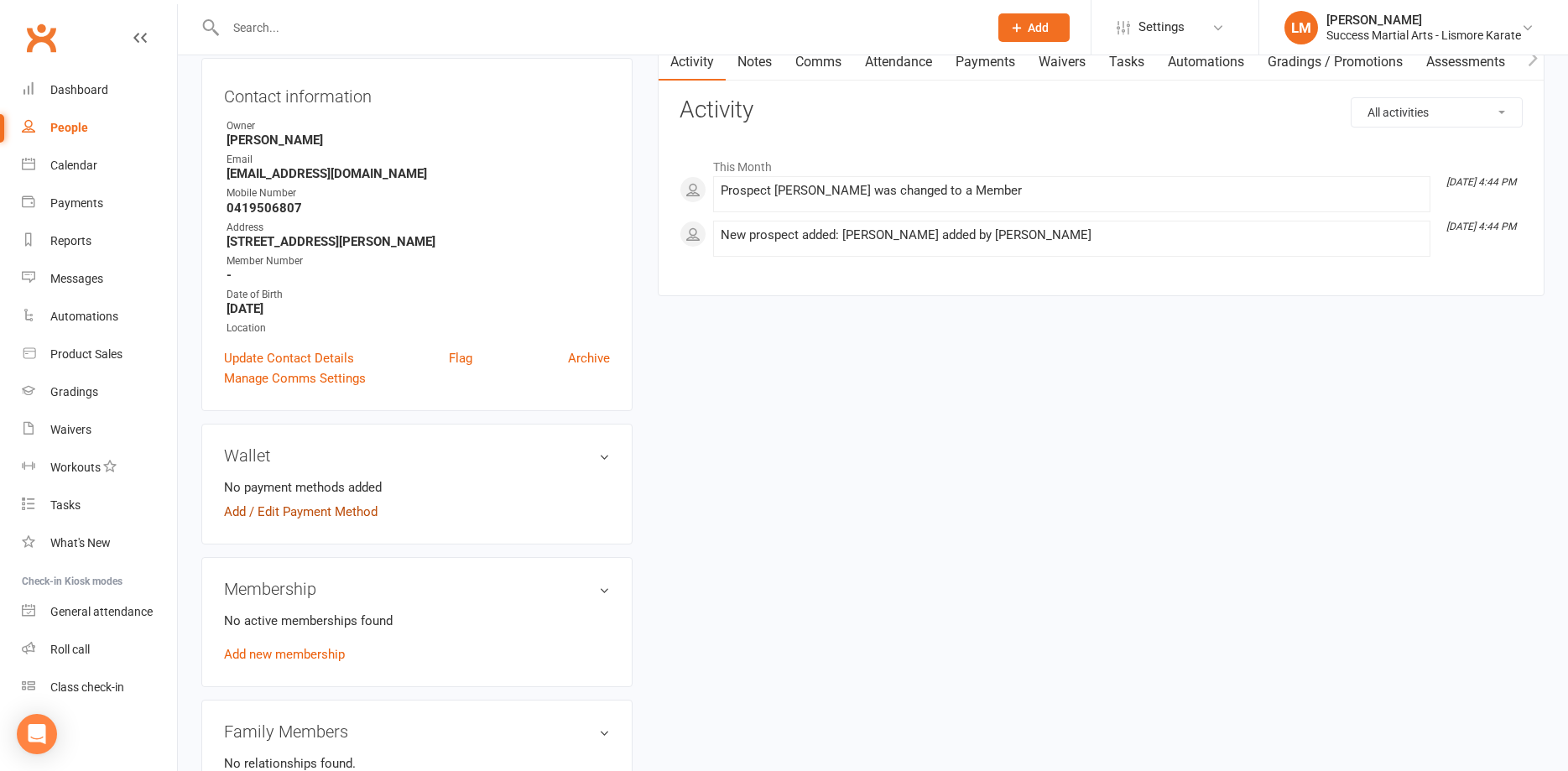
click at [275, 509] on link "Add / Edit Payment Method" at bounding box center [300, 512] width 153 height 20
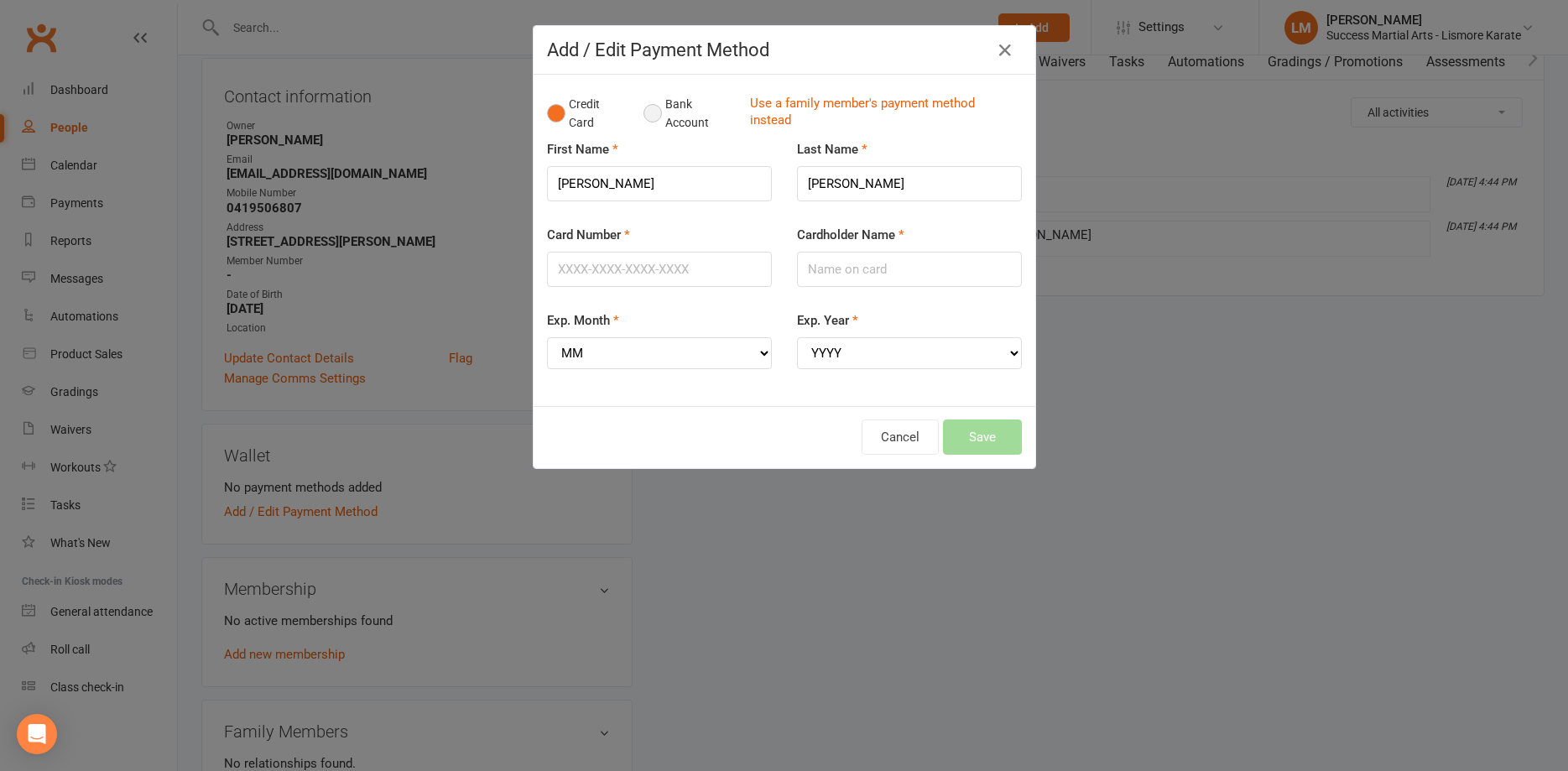
click at [652, 112] on button "Bank Account" at bounding box center [690, 114] width 93 height 51
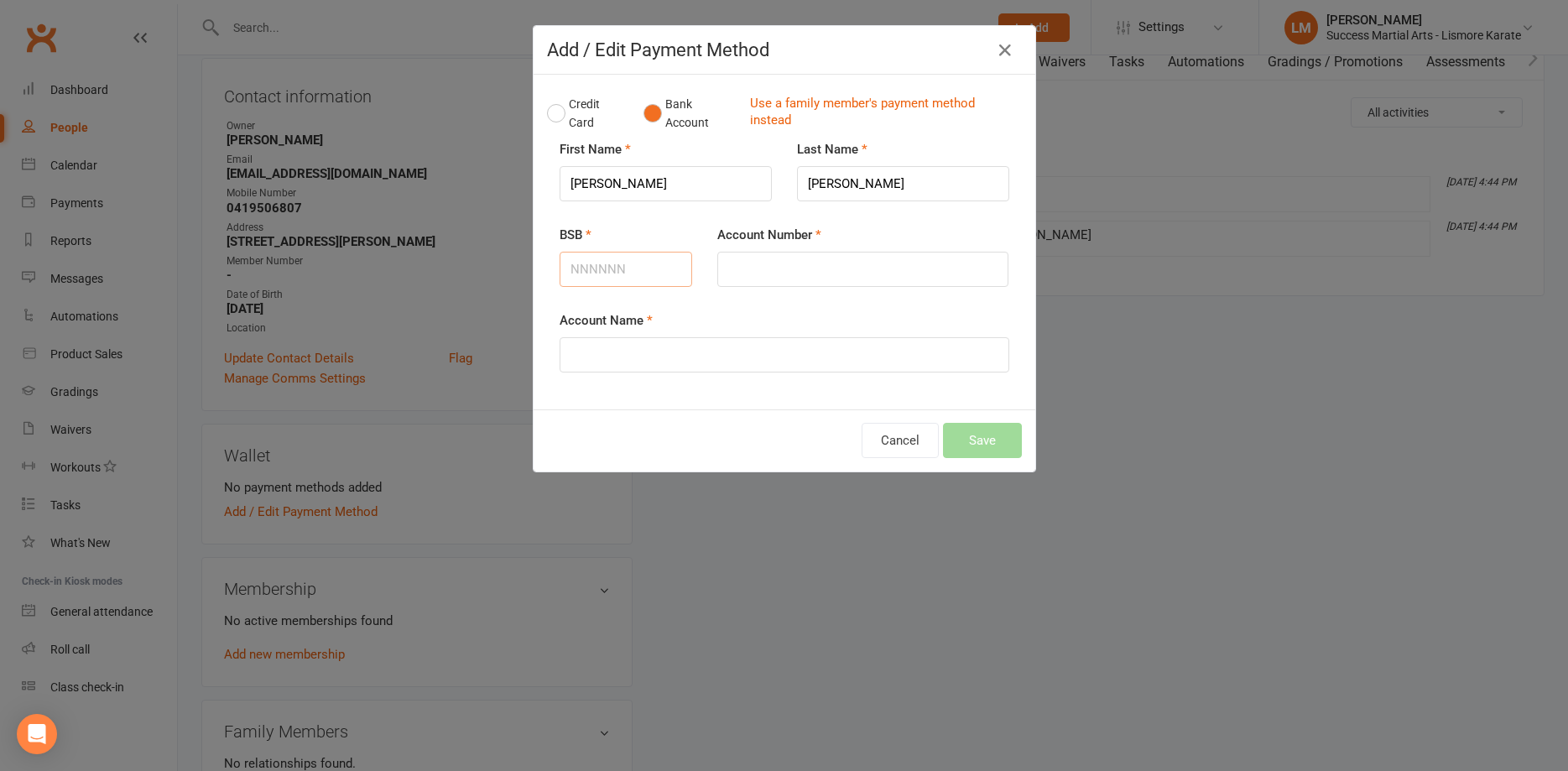
drag, startPoint x: 600, startPoint y: 263, endPoint x: 555, endPoint y: 258, distance: 45.3
click at [600, 262] on input "BSB" at bounding box center [626, 269] width 133 height 36
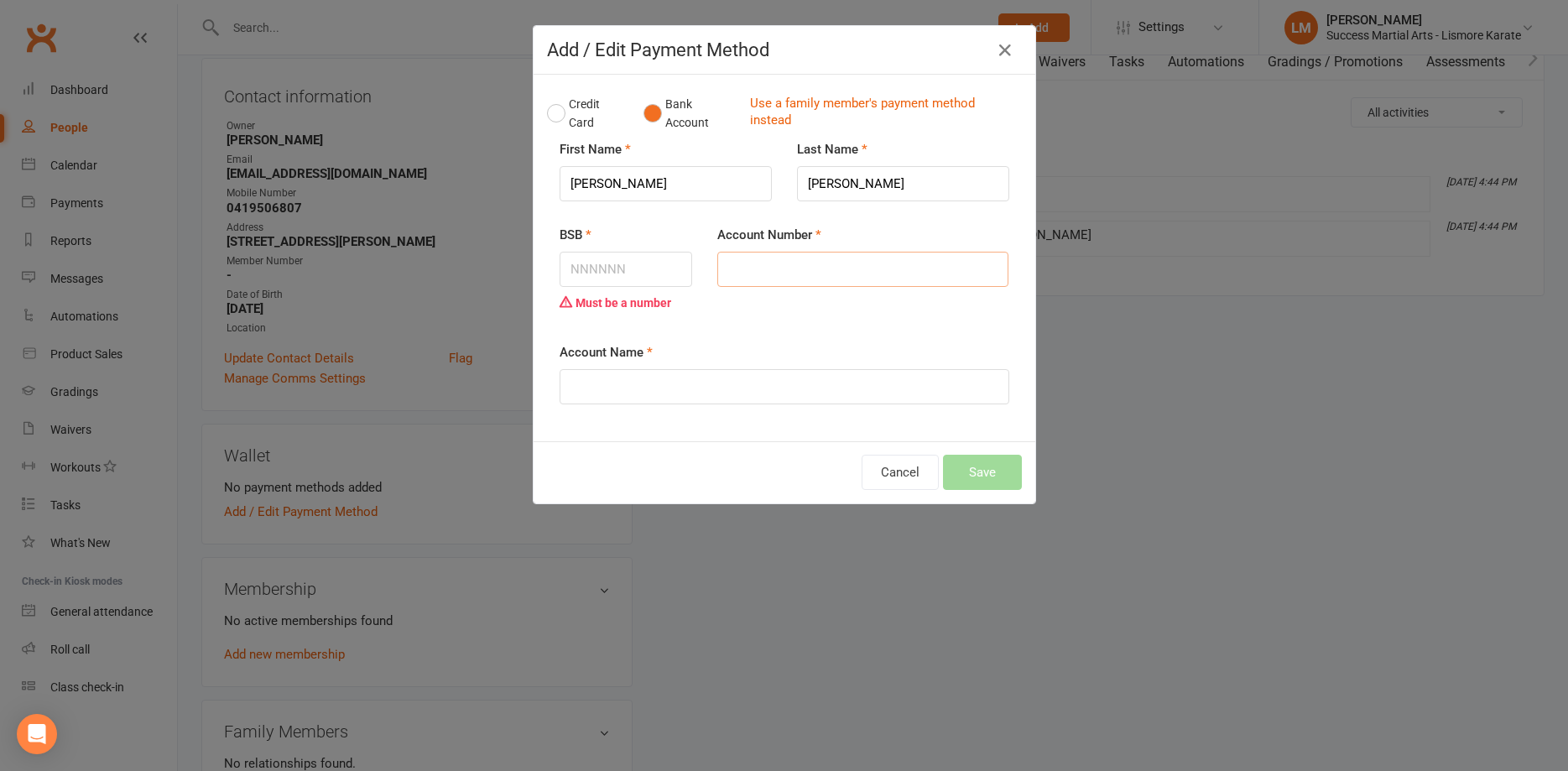
click at [771, 279] on input "Account Number" at bounding box center [862, 269] width 291 height 36
type input "302651621"
click at [590, 374] on input "Account Name" at bounding box center [784, 387] width 450 height 36
type input "Richard Ballard"
click at [723, 436] on div "Credit Card Bank Account Use a family member's payment method instead First Nam…" at bounding box center [785, 258] width 502 height 367
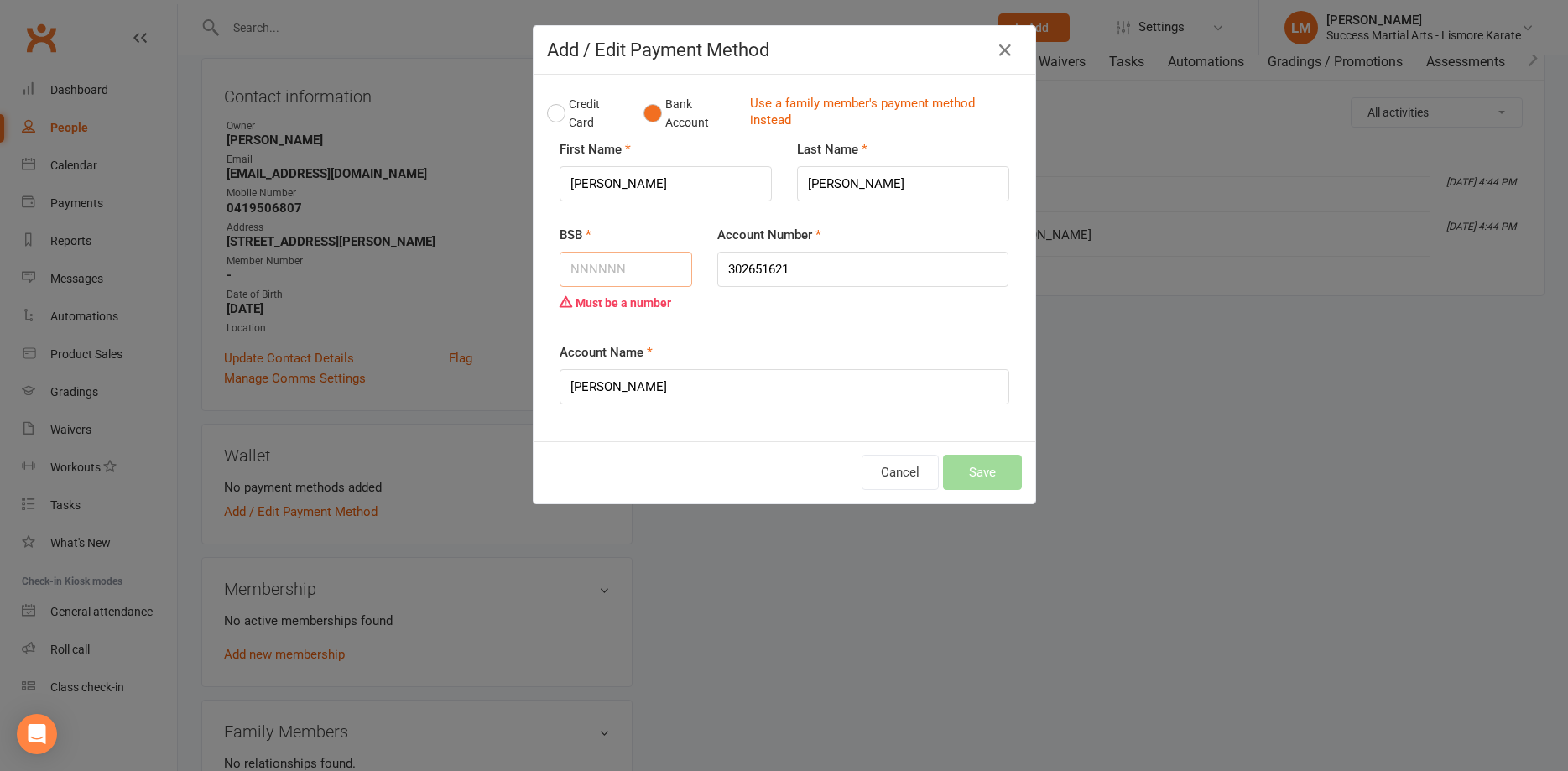
click at [636, 262] on input "BSB" at bounding box center [626, 269] width 133 height 36
click at [575, 265] on input "BSB" at bounding box center [626, 269] width 133 height 36
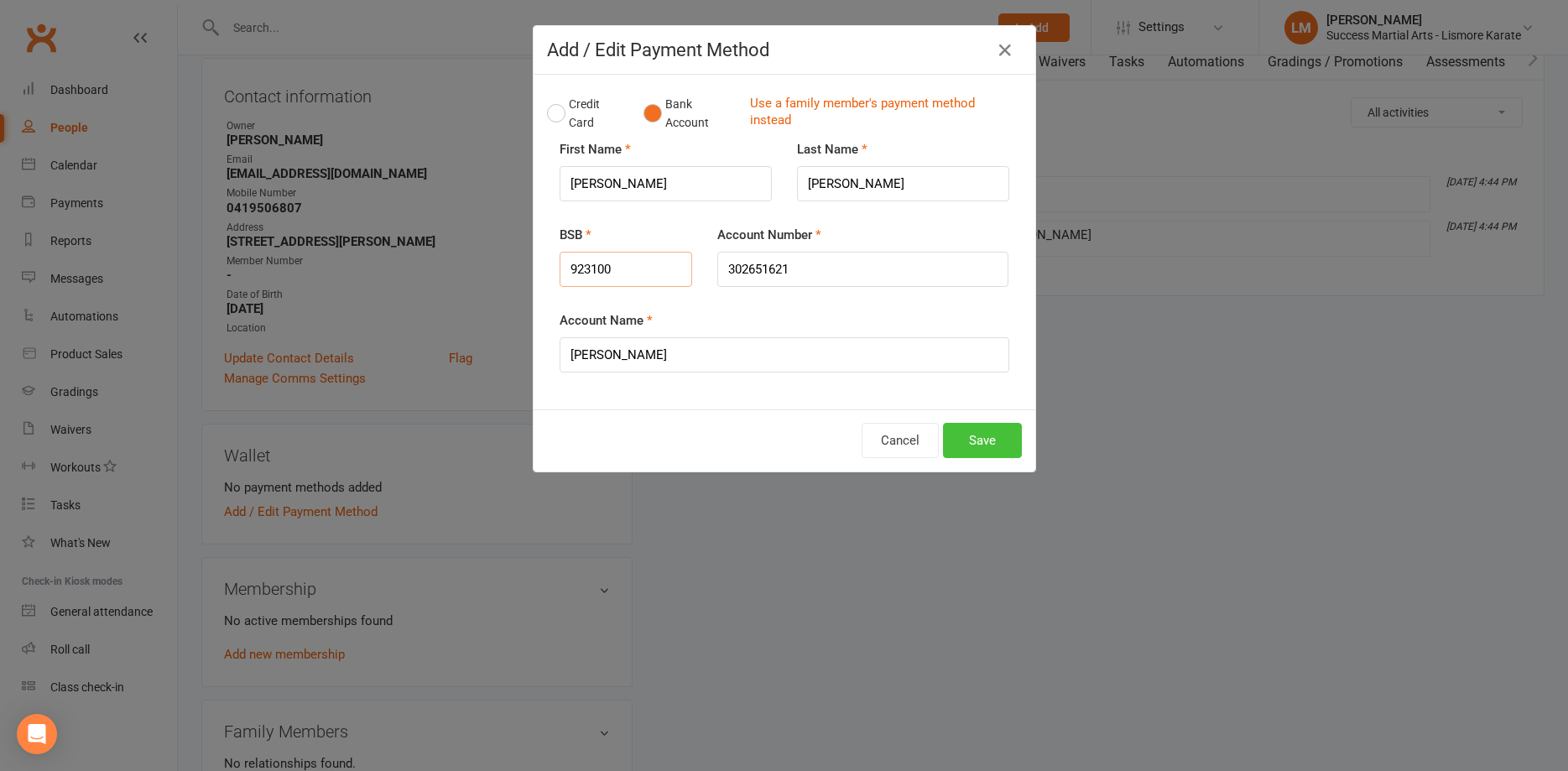
type input "923100"
click at [980, 442] on button "Save" at bounding box center [982, 441] width 79 height 36
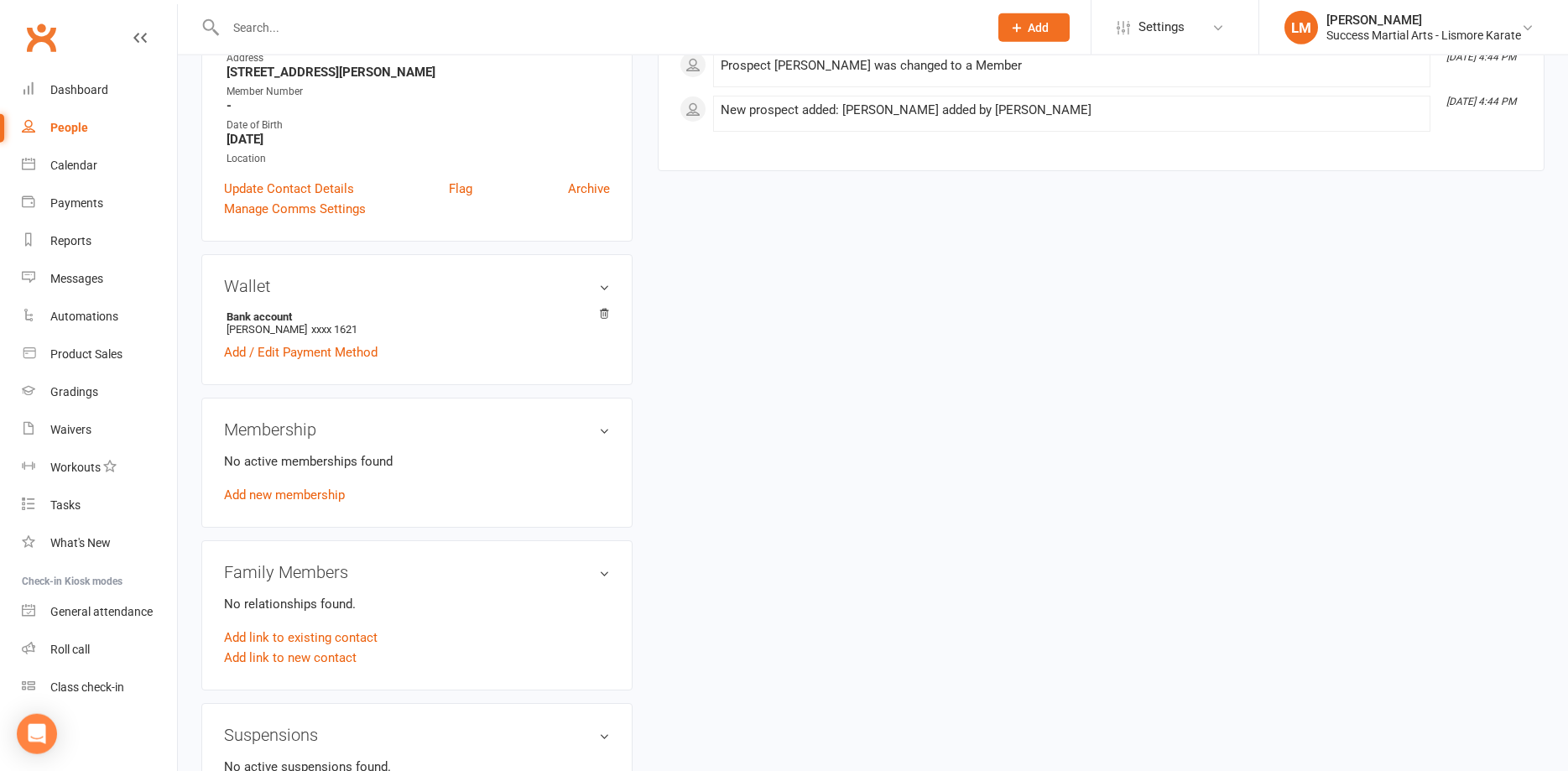
scroll to position [342, 0]
click at [266, 491] on link "Add new membership" at bounding box center [284, 493] width 121 height 15
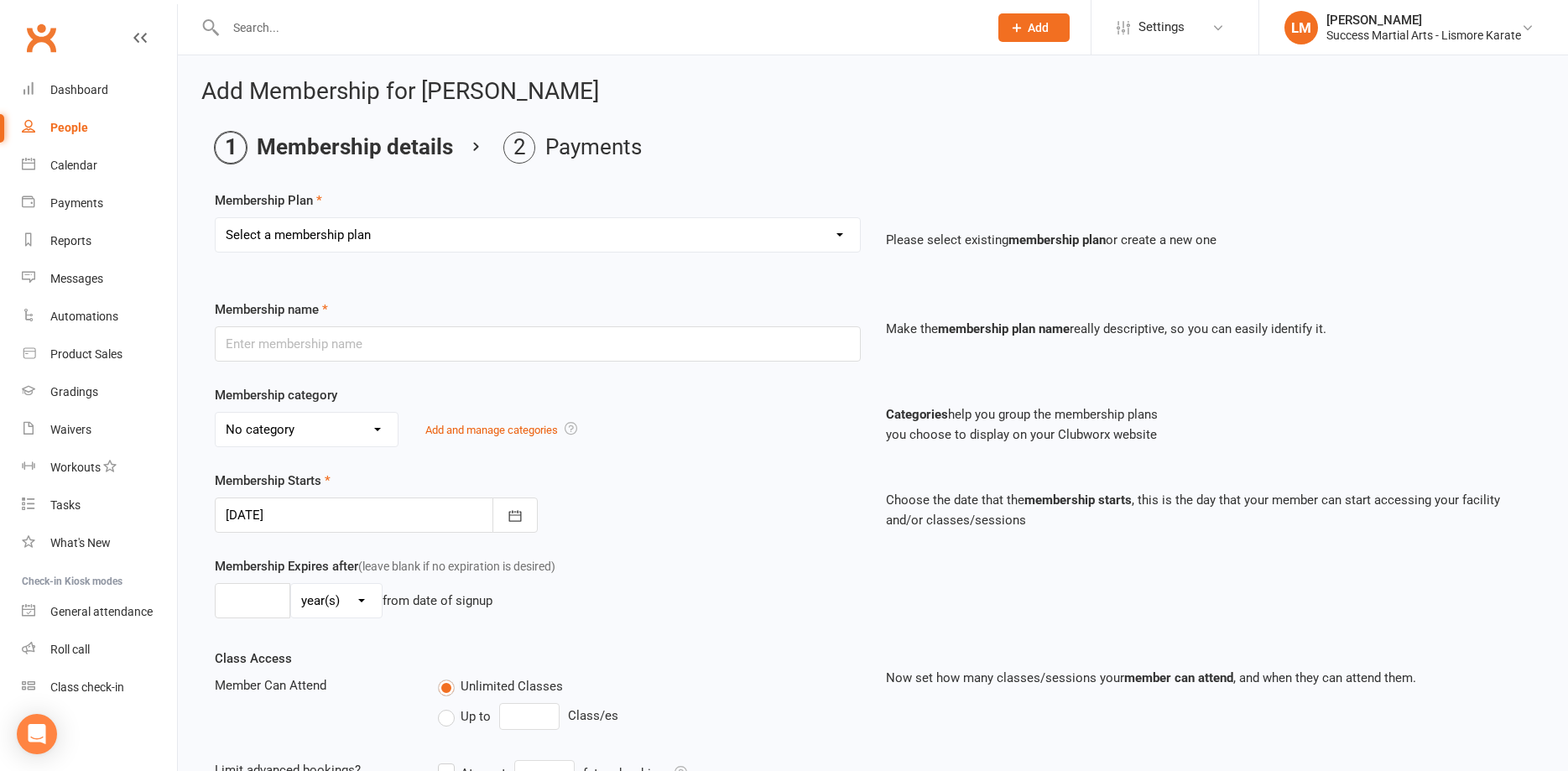
click at [215, 218] on select "Select a membership plan Create new Membership Plan BASIC DD BASIC PIF Free Tri…" at bounding box center [537, 235] width 644 height 34
select select "1"
click option "BASIC DD" at bounding box center [0, 0] width 0 height 0
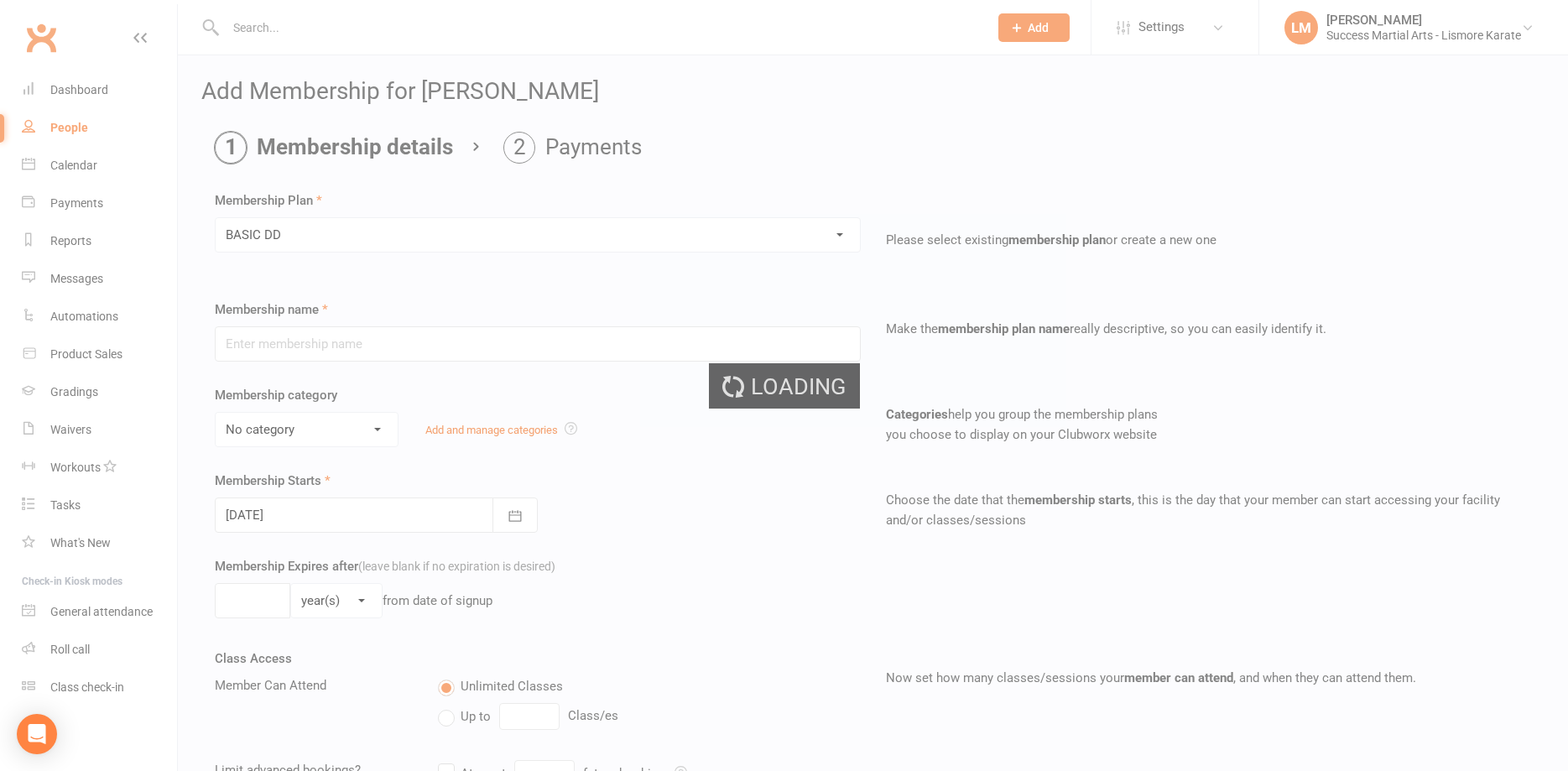
type input "BASIC DD"
select select "2"
select select "0"
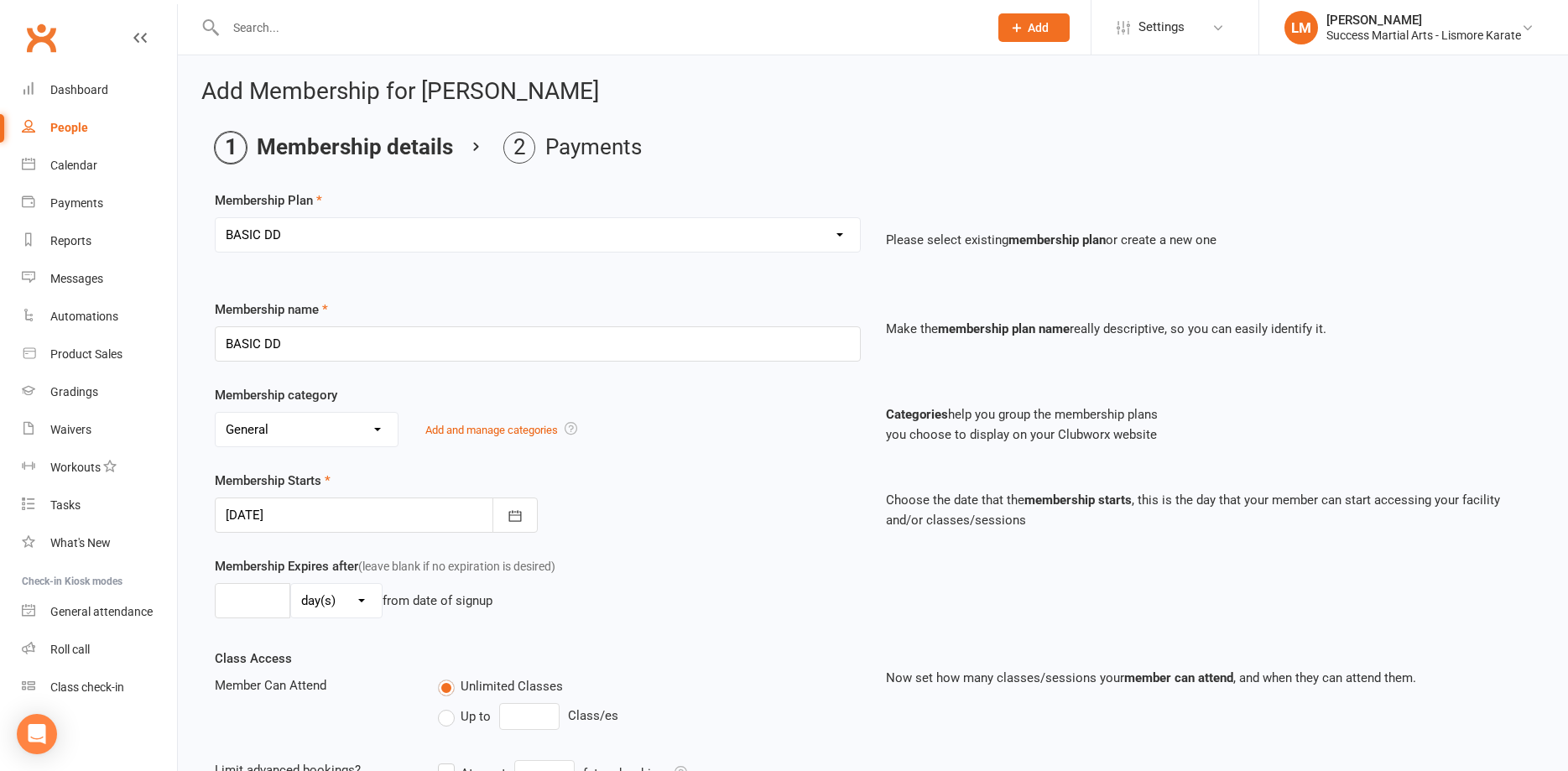
click at [215, 413] on select "No category Arjuken Karate Leadership Basic General Leadership Little Dragon Ti…" at bounding box center [306, 430] width 182 height 34
select select "4"
click option "Little Dragon" at bounding box center [0, 0] width 0 height 0
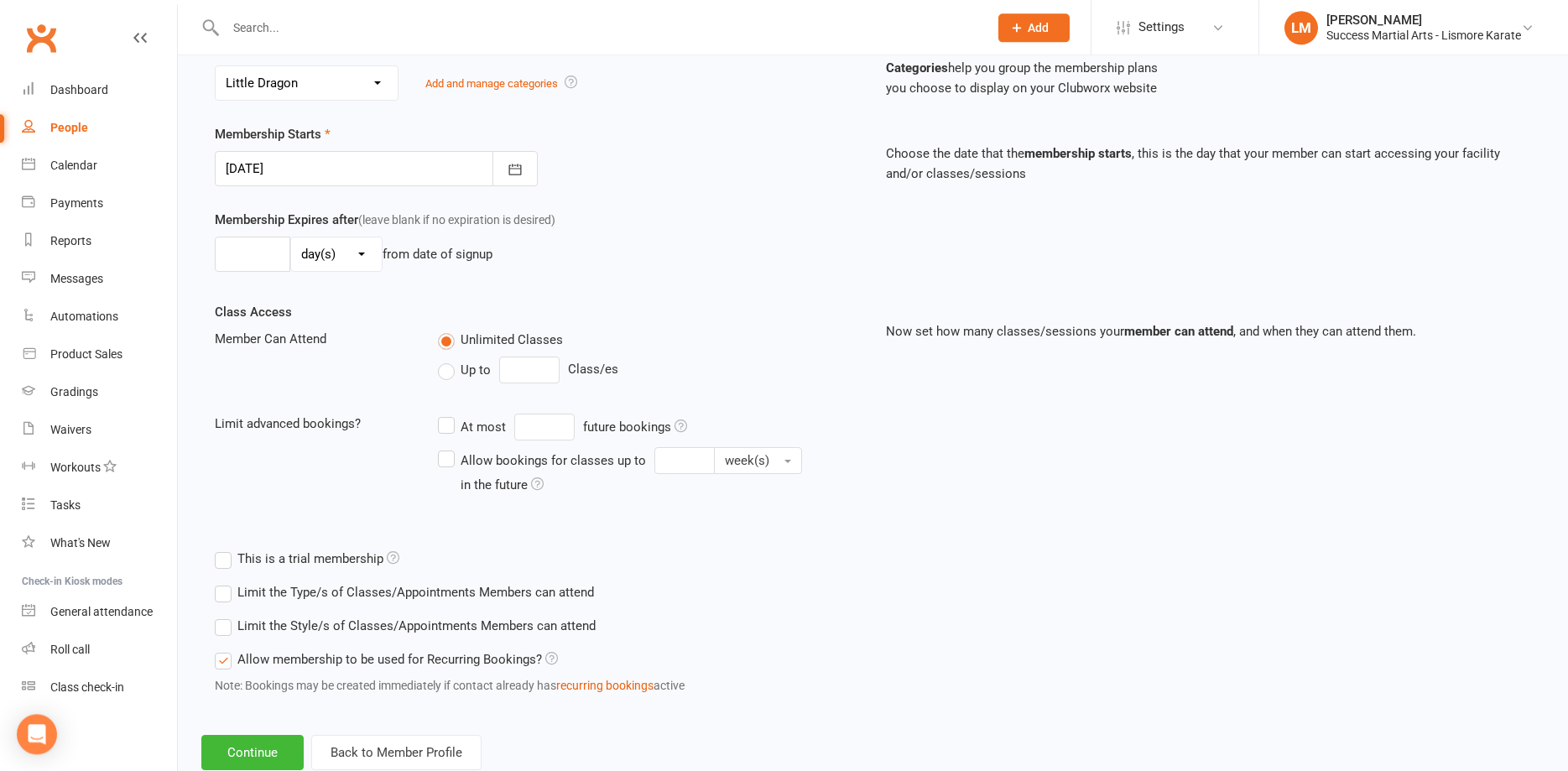
scroll to position [392, 0]
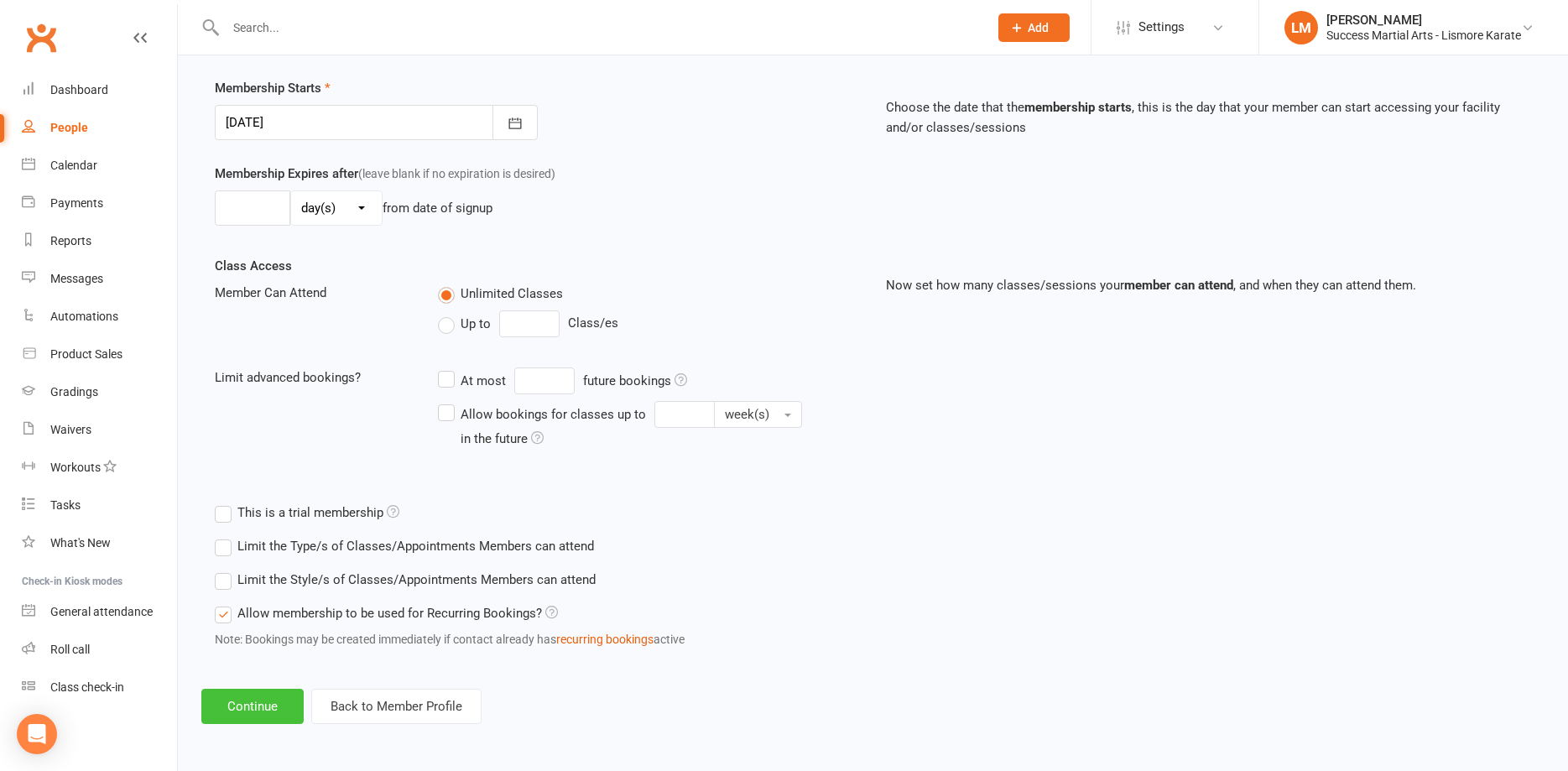
click at [259, 710] on button "Continue" at bounding box center [253, 707] width 103 height 36
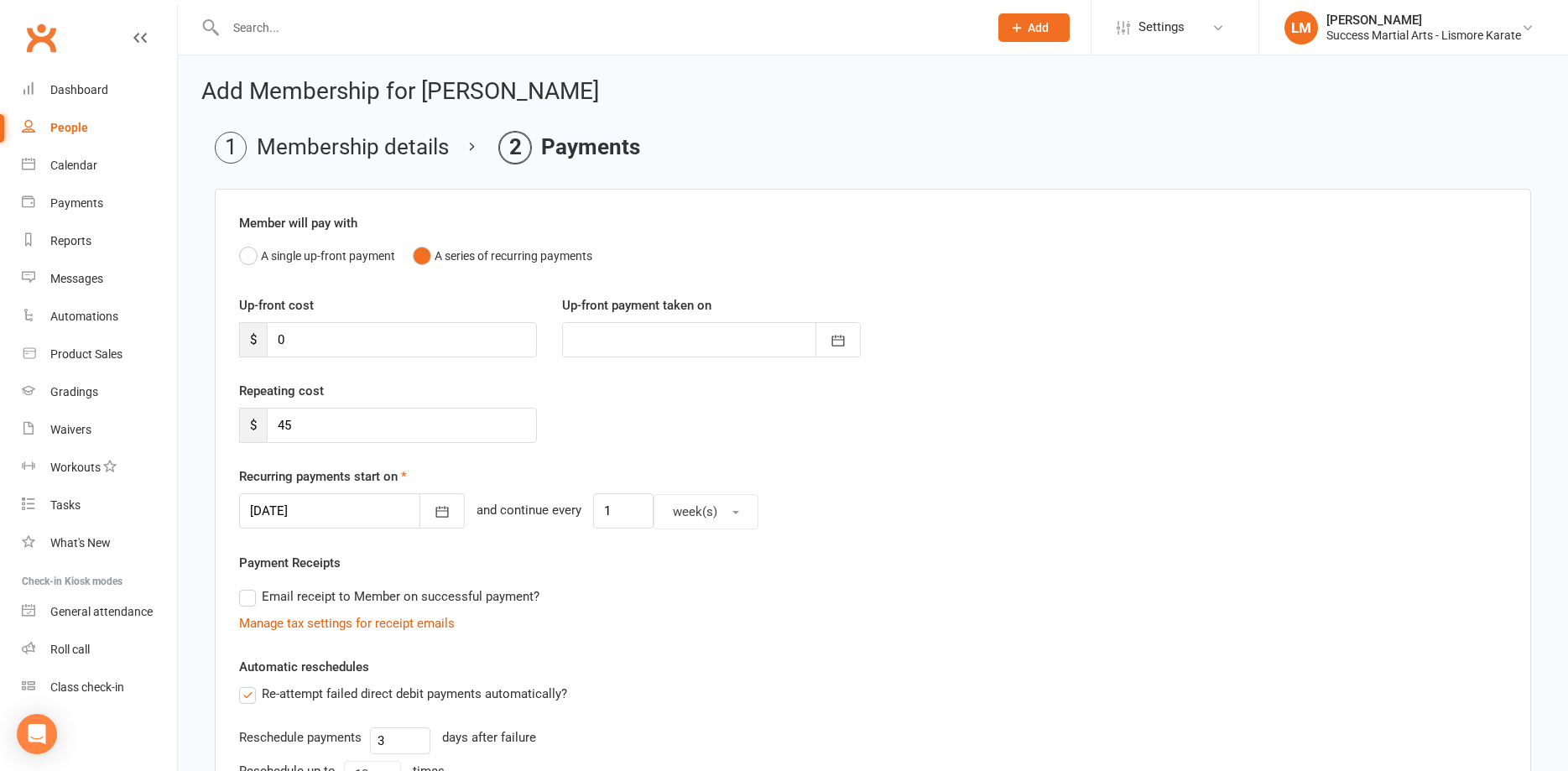
click at [286, 512] on div at bounding box center [352, 511] width 225 height 36
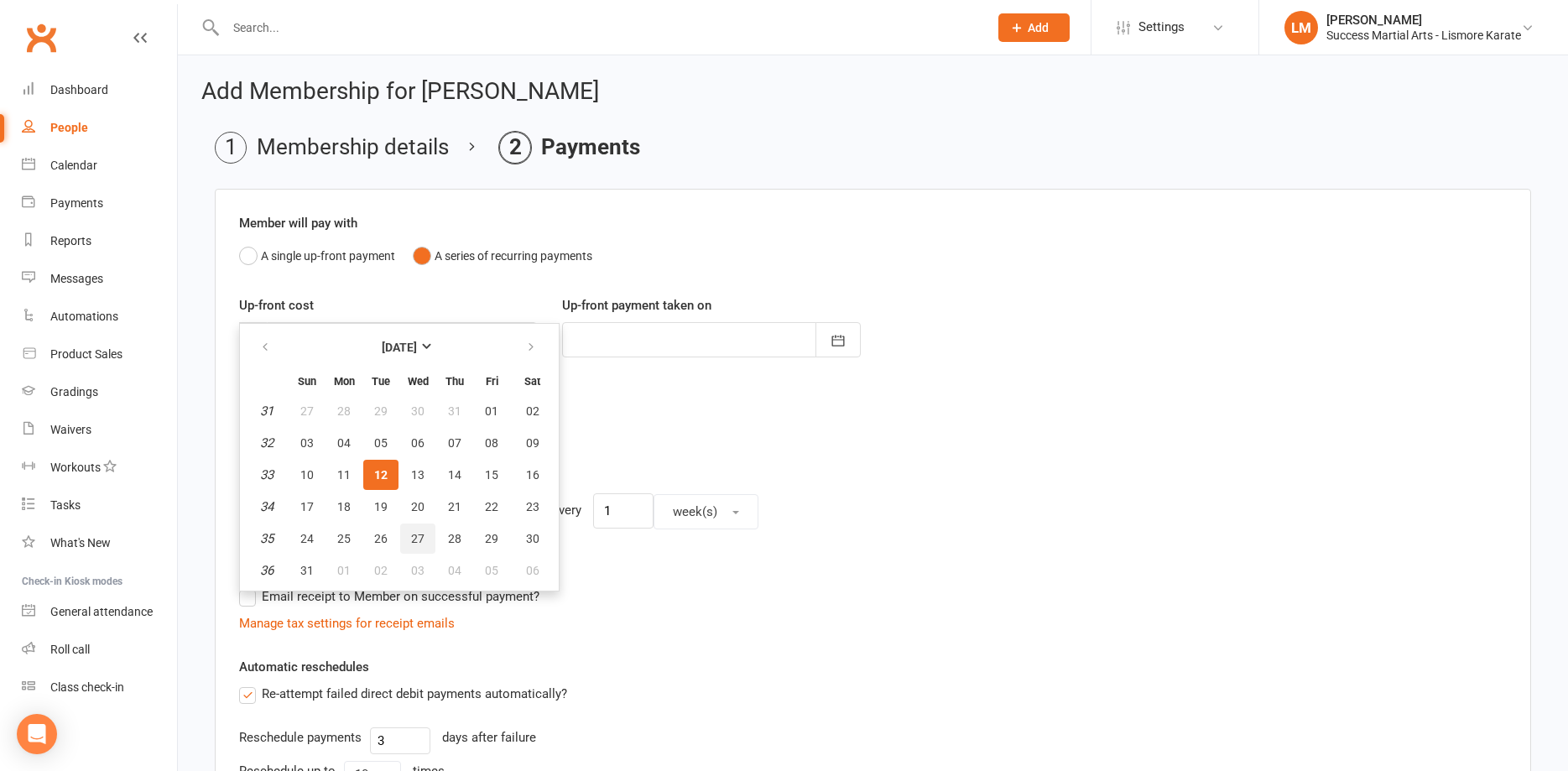
click at [414, 543] on span "27" at bounding box center [418, 539] width 14 height 14
type input "27 Aug 2025"
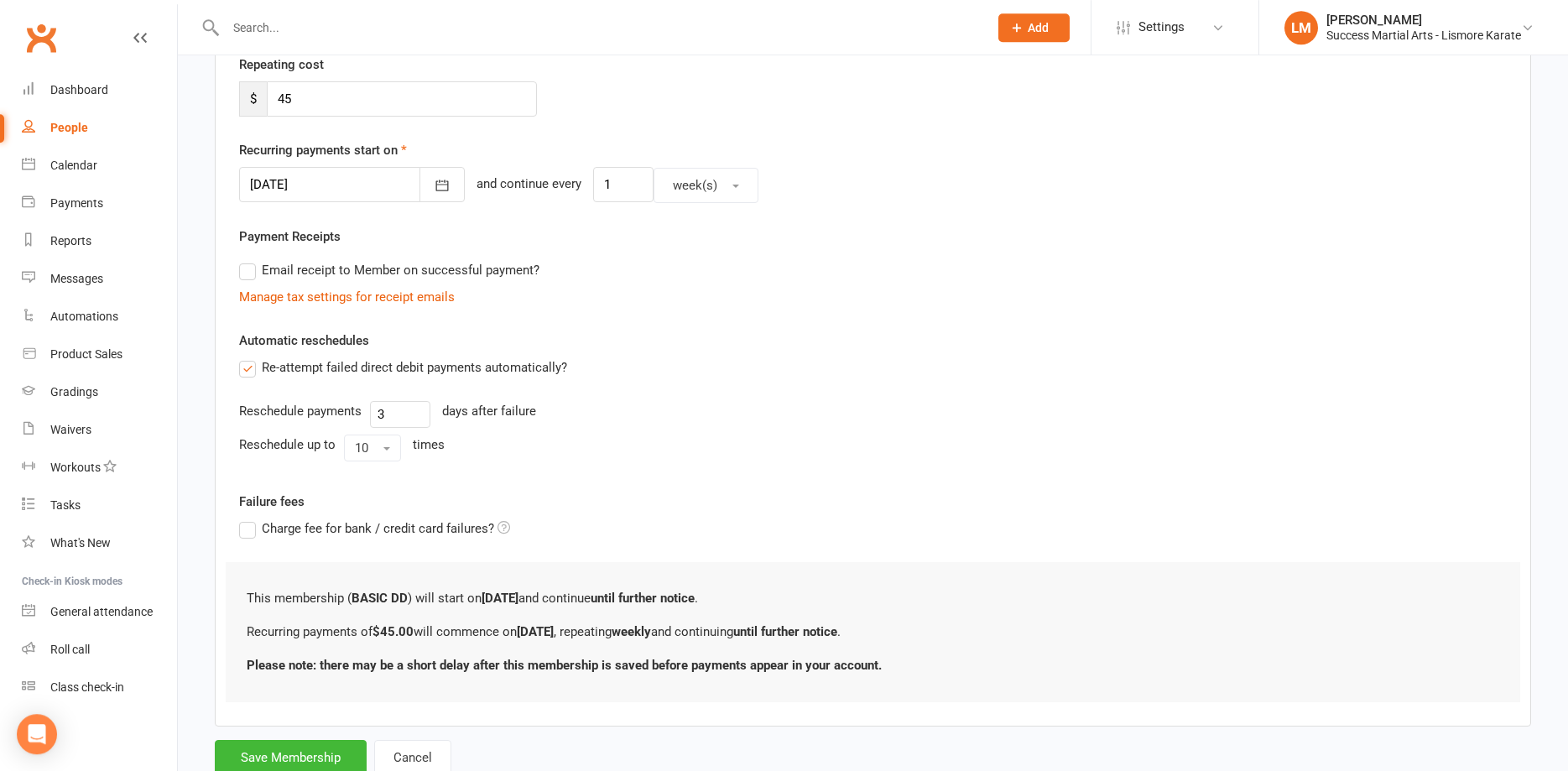
scroll to position [380, 0]
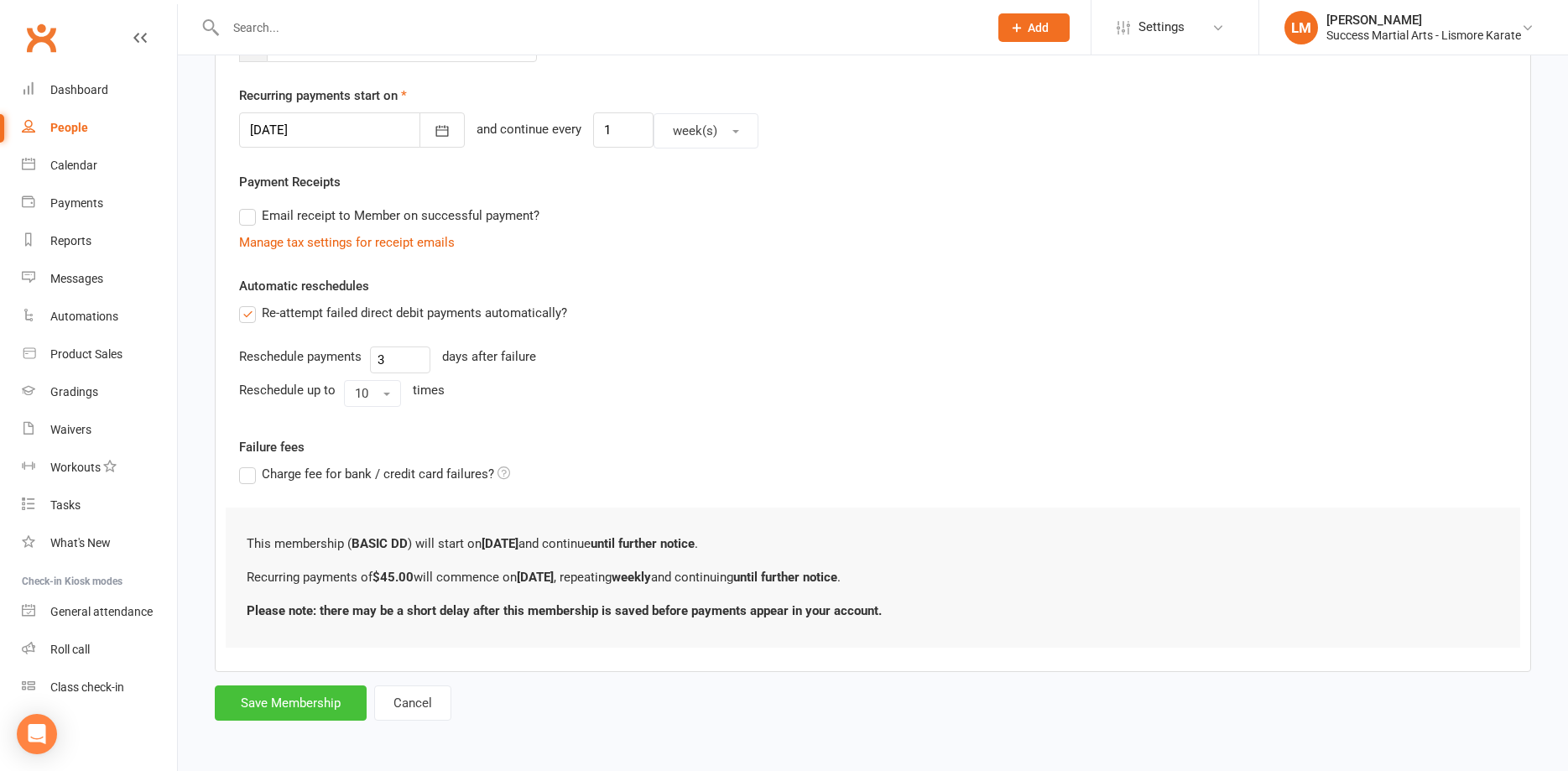
click at [293, 702] on button "Save Membership" at bounding box center [290, 703] width 152 height 36
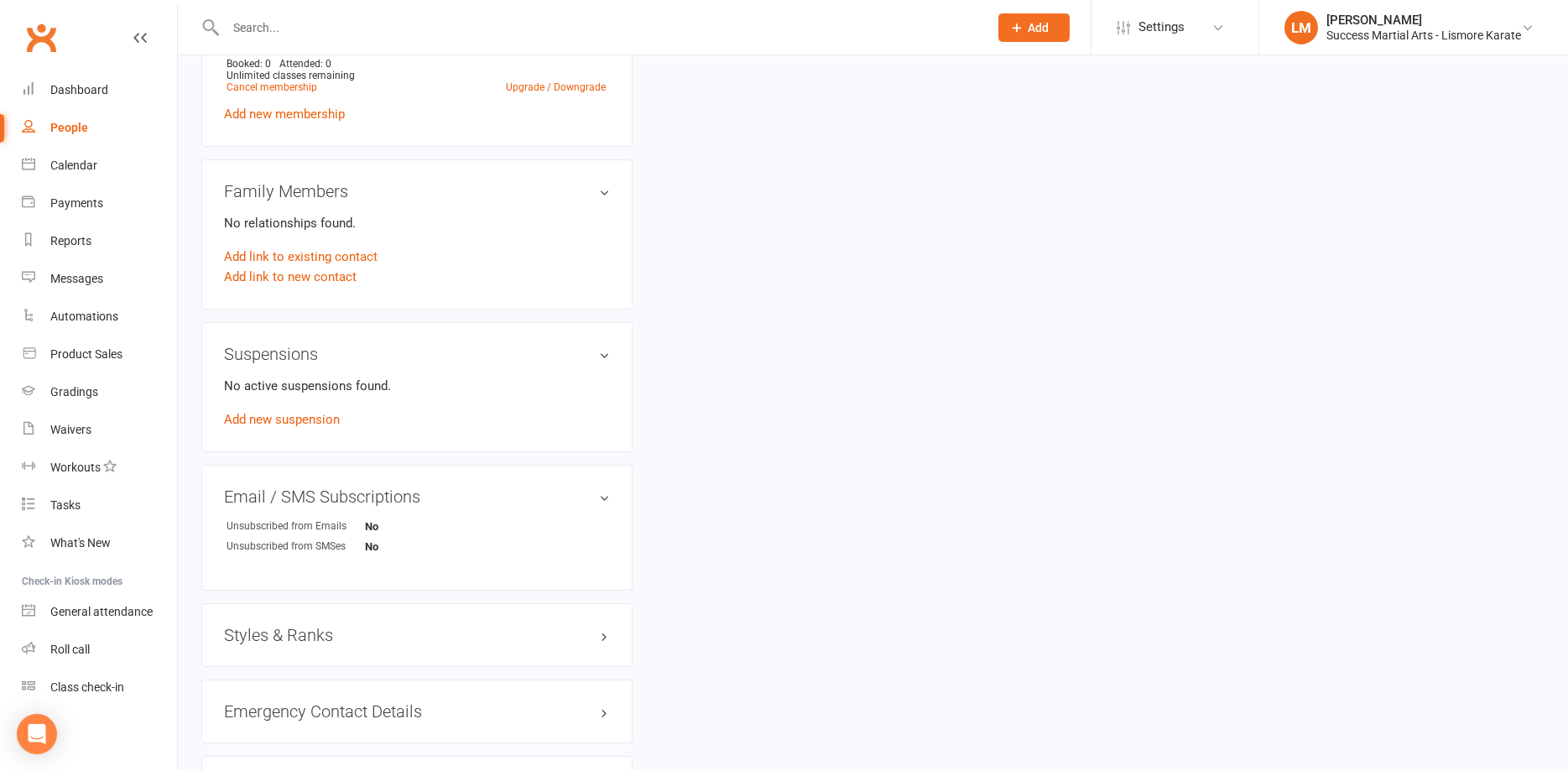
scroll to position [856, 0]
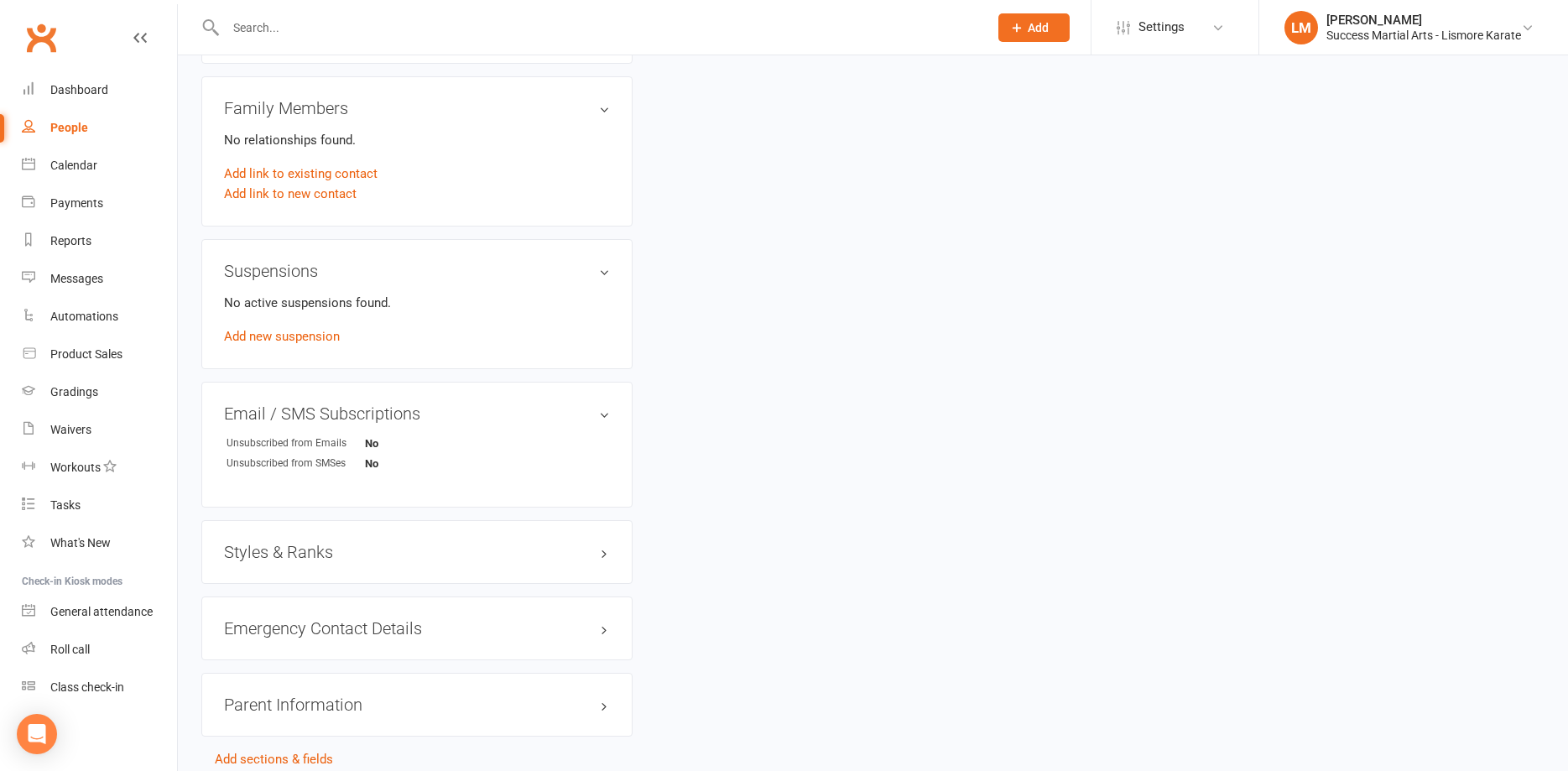
click at [603, 557] on h3 "Styles & Ranks" at bounding box center [416, 552] width 386 height 19
click at [293, 617] on link "Add new style" at bounding box center [263, 618] width 78 height 15
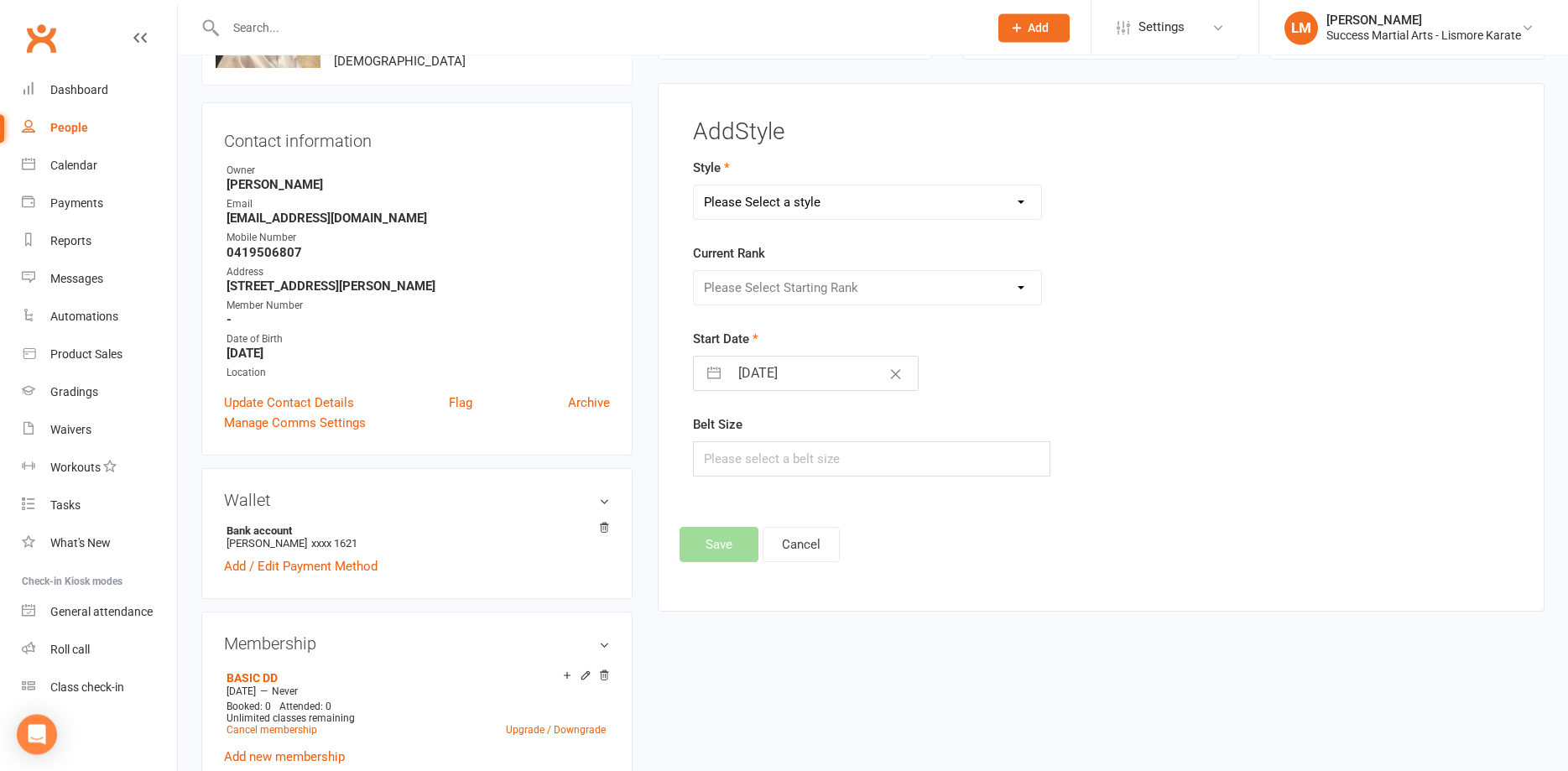
scroll to position [129, 0]
click at [694, 186] on select "Please Select a style Karate Little Dragon Tiny Dragon" at bounding box center [868, 203] width 348 height 34
select select "3535"
click option "Little Dragon" at bounding box center [0, 0] width 0 height 0
click at [694, 272] on select "Please Select Starting Rank LD White LD Gold LD Orange LD Green LD Purple LD Bl…" at bounding box center [868, 289] width 348 height 34
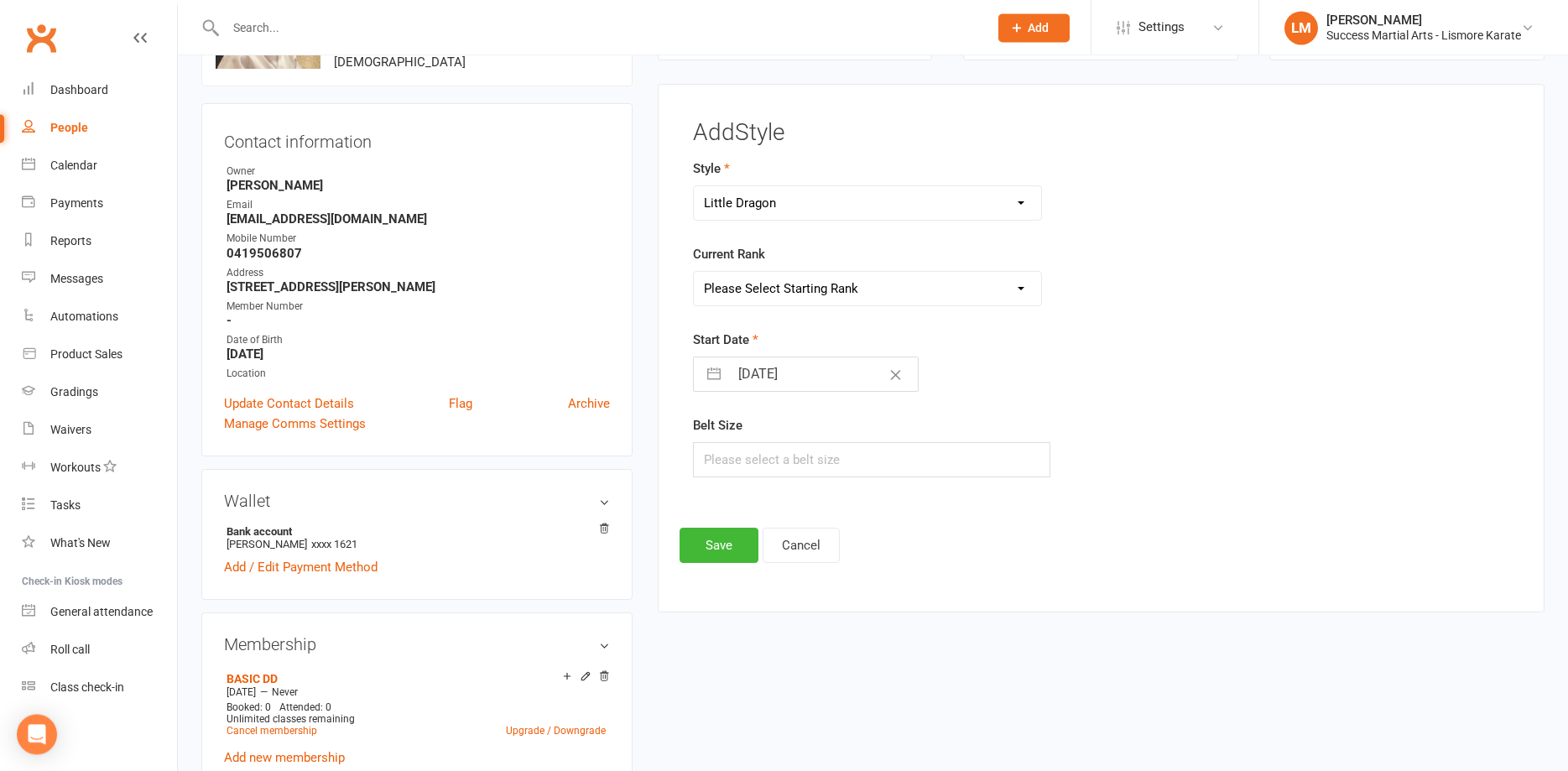
select select "41920"
click option "LD White" at bounding box center [0, 0] width 0 height 0
click at [728, 458] on input "text" at bounding box center [872, 460] width 358 height 36
type input "2"
click at [726, 552] on button "Save" at bounding box center [719, 546] width 79 height 36
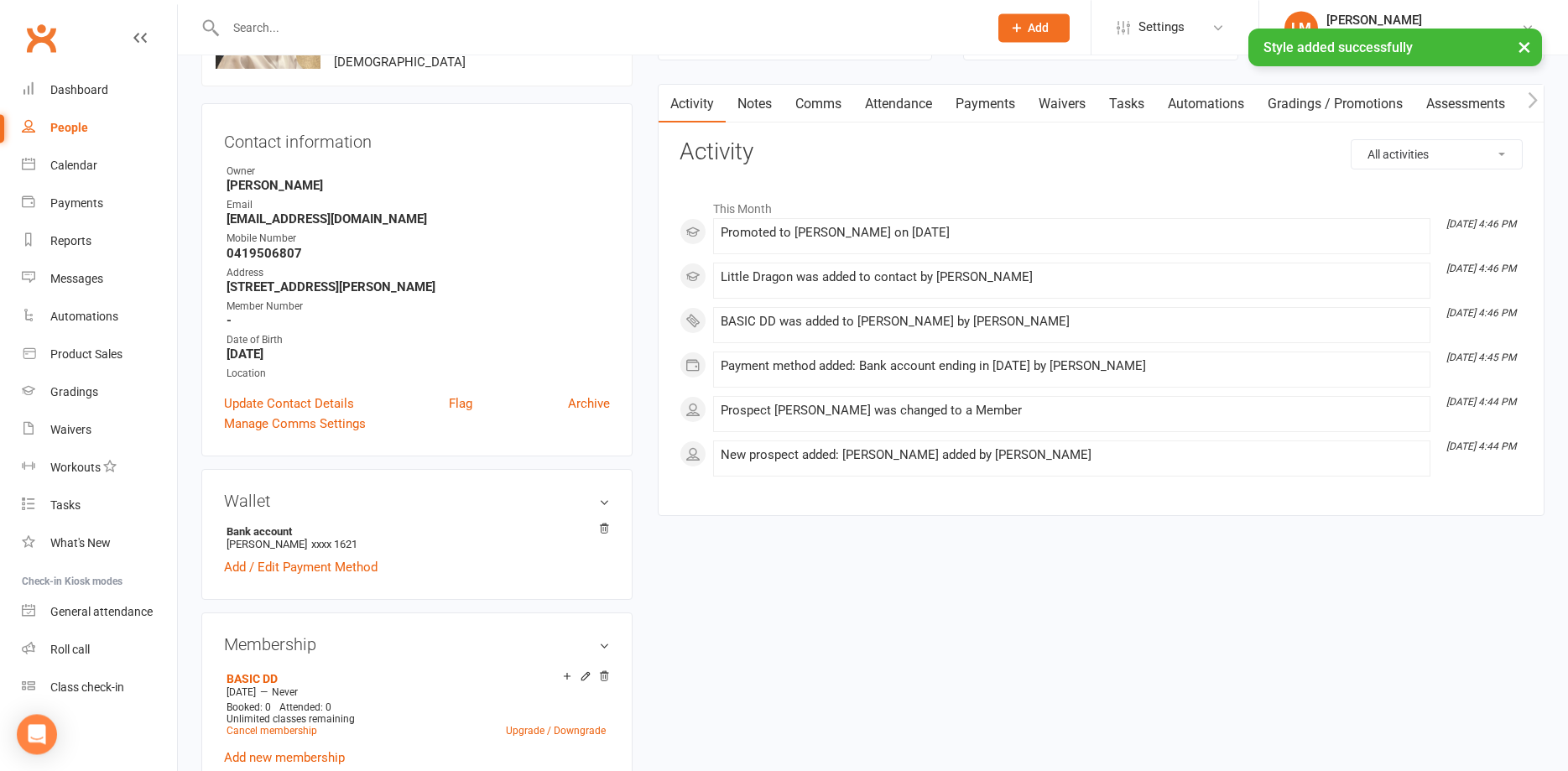
scroll to position [0, 0]
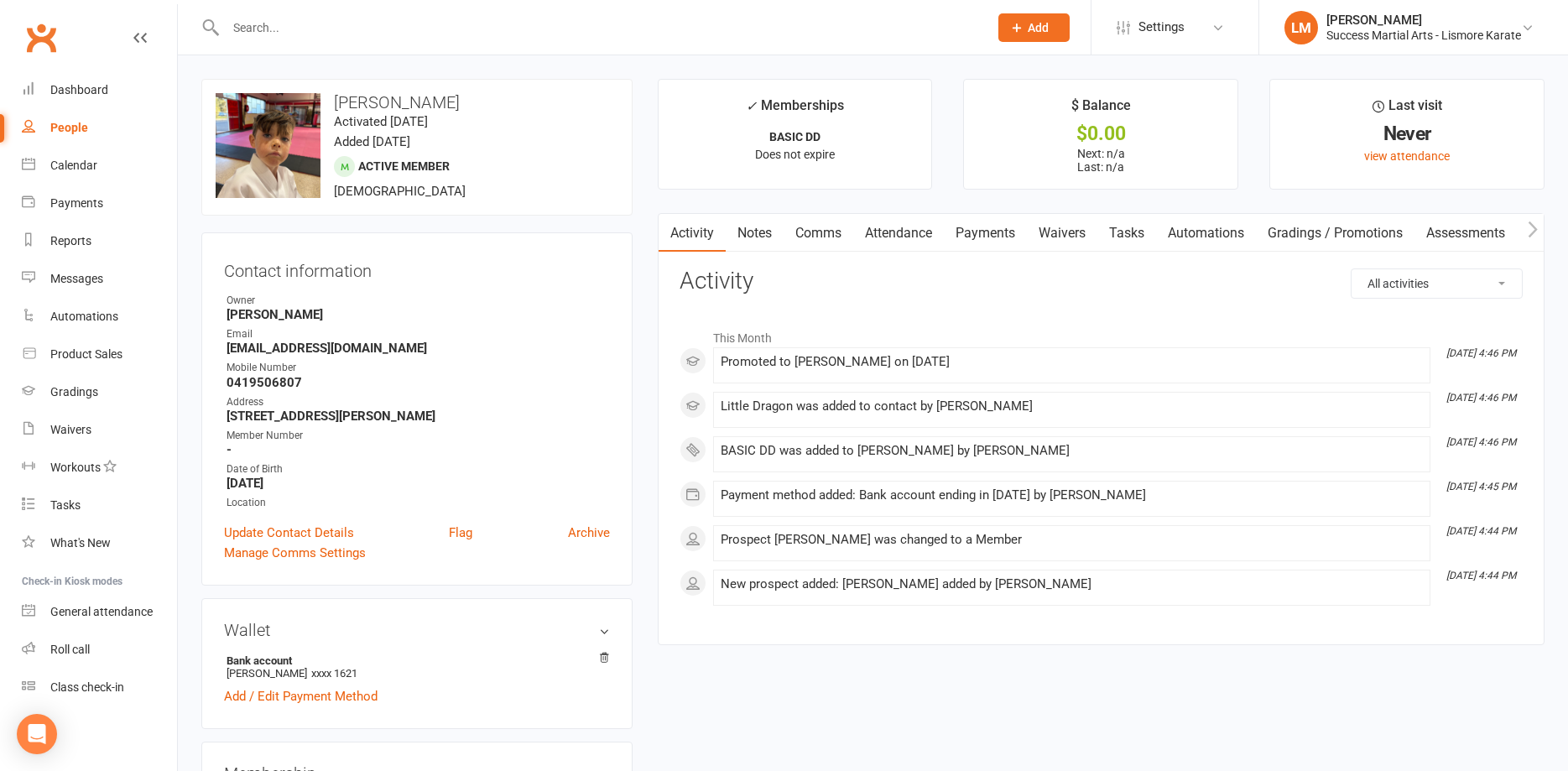
click at [985, 232] on link "Payments" at bounding box center [986, 233] width 83 height 39
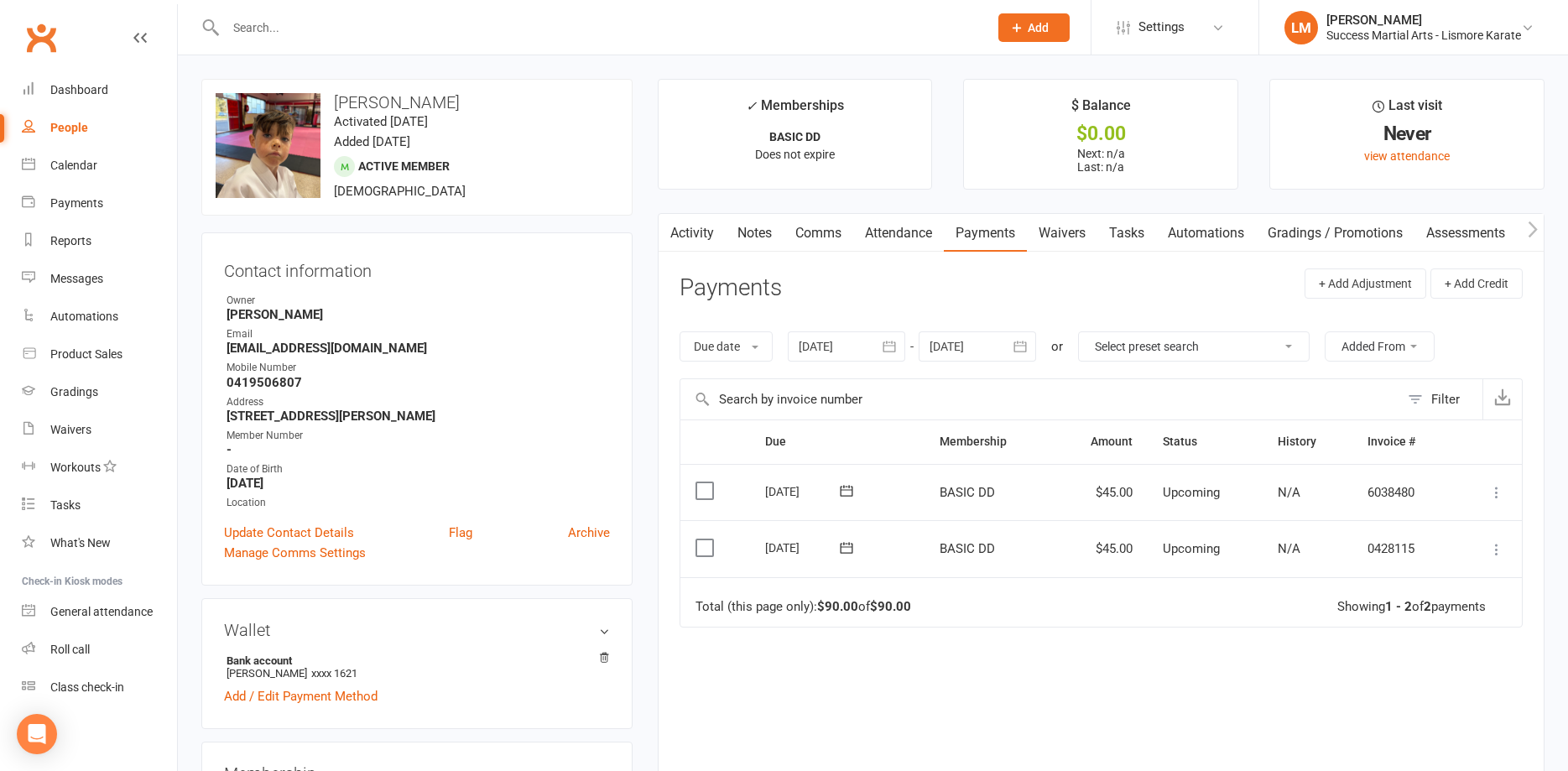
click at [837, 230] on link "Comms" at bounding box center [819, 233] width 70 height 39
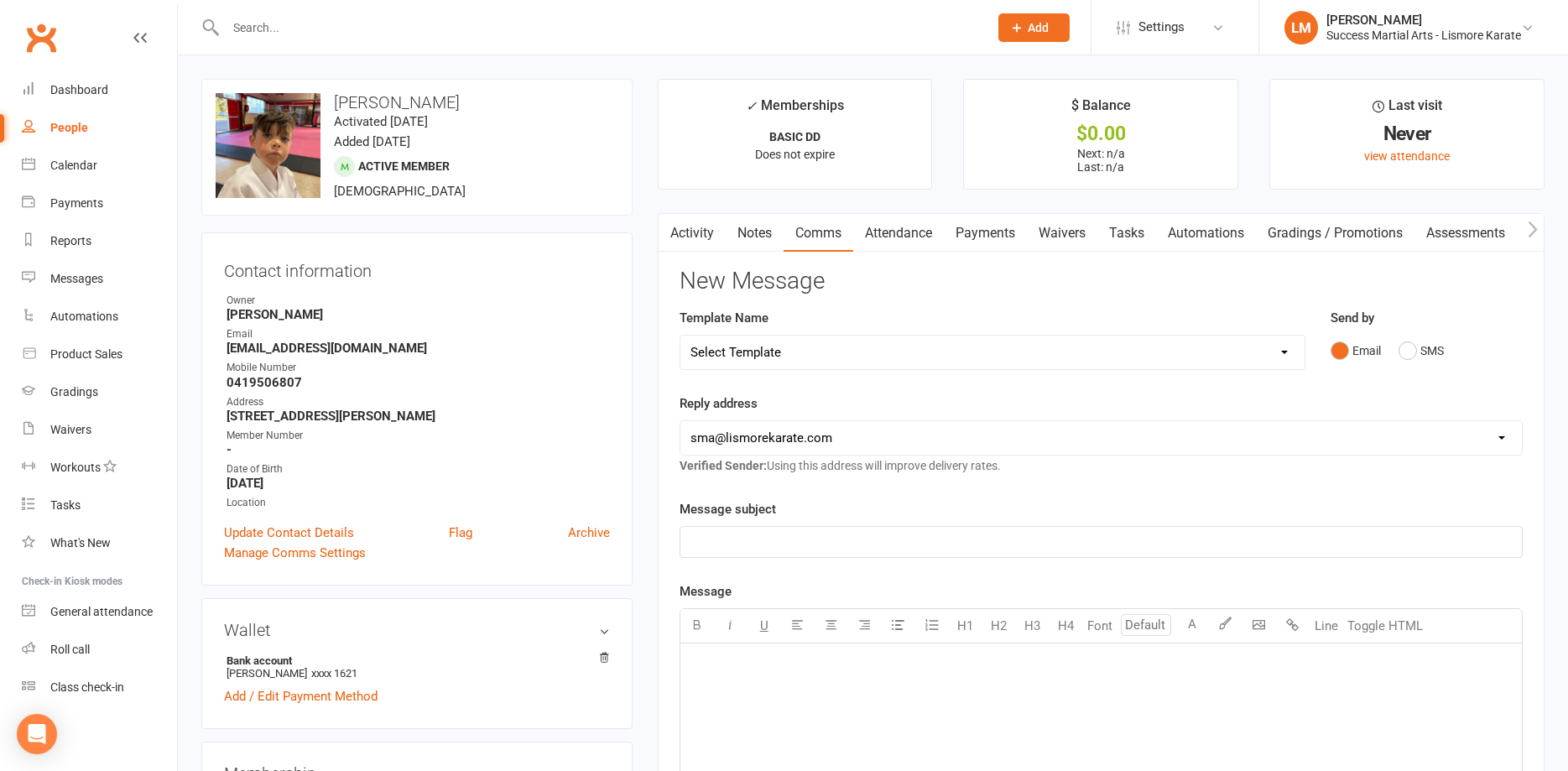
click at [681, 336] on select "Select Template [Email] 1 AKF membership [Email] 1 welcome [Email] April 2025 V…" at bounding box center [993, 352] width 624 height 34
select select "1"
click option "[Email] 1 welcome" at bounding box center [0, 0] width 0 height 0
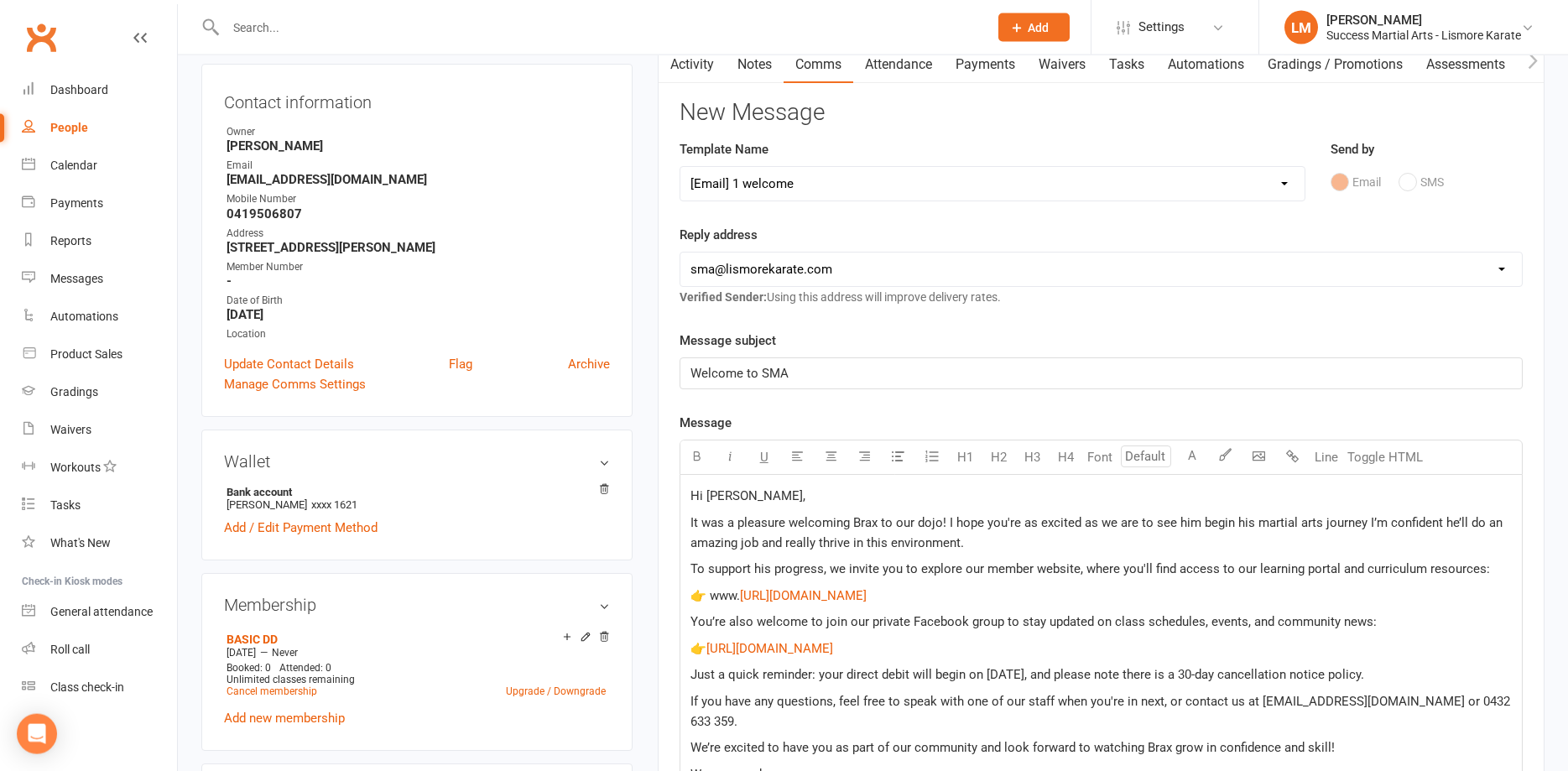
scroll to position [257, 0]
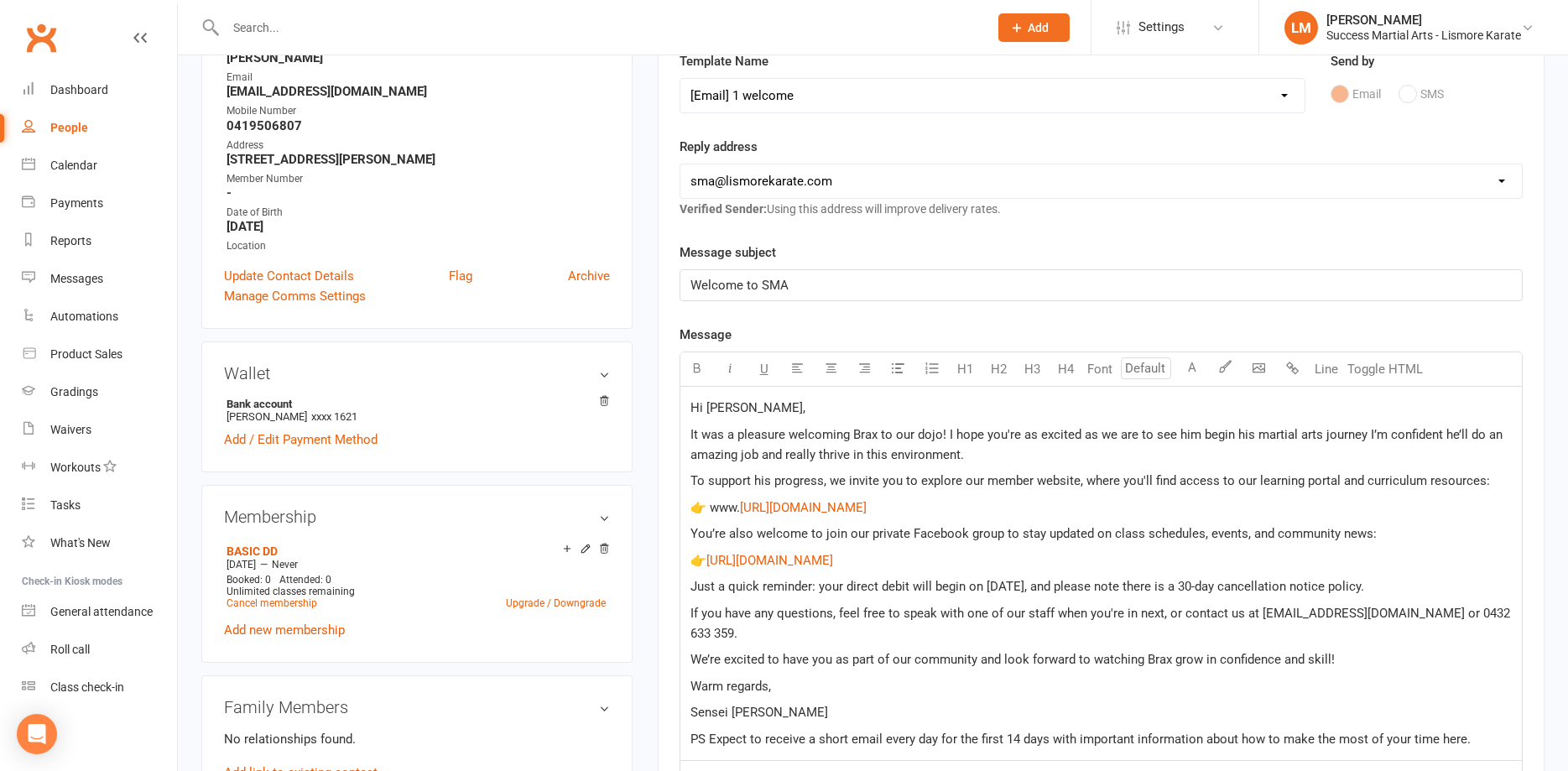
click at [711, 406] on span "Hi Alyse," at bounding box center [748, 408] width 115 height 15
click at [857, 435] on span "It was a pleasure welcoming Brax to our dojo! I hope you're as excited as we ar…" at bounding box center [1098, 445] width 815 height 36
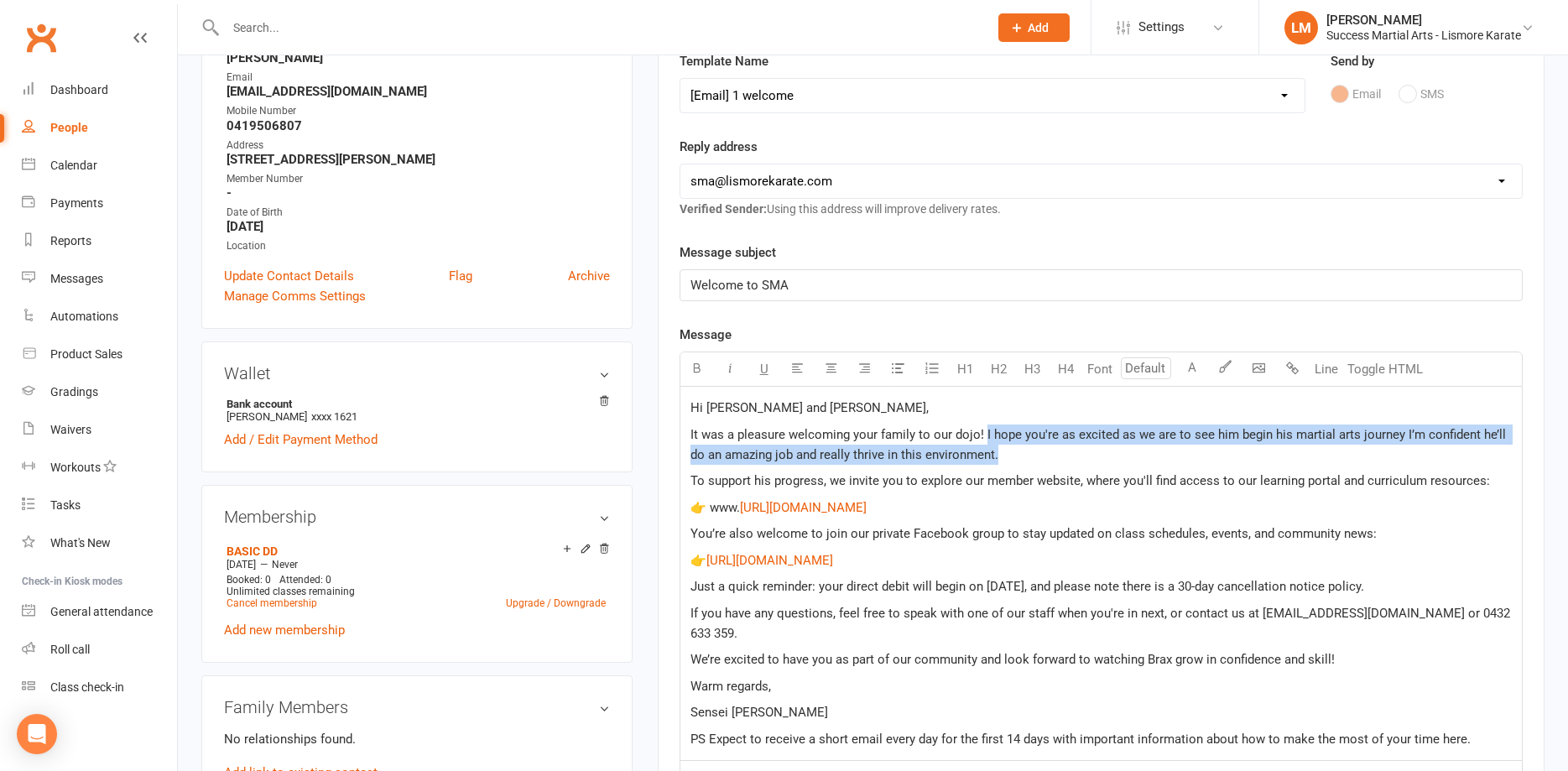
drag, startPoint x: 983, startPoint y: 429, endPoint x: 1510, endPoint y: 452, distance: 527.5
click at [1510, 452] on p "It was a pleasure welcoming your family to our dojo! I hope you're as excited a…" at bounding box center [1101, 445] width 821 height 41
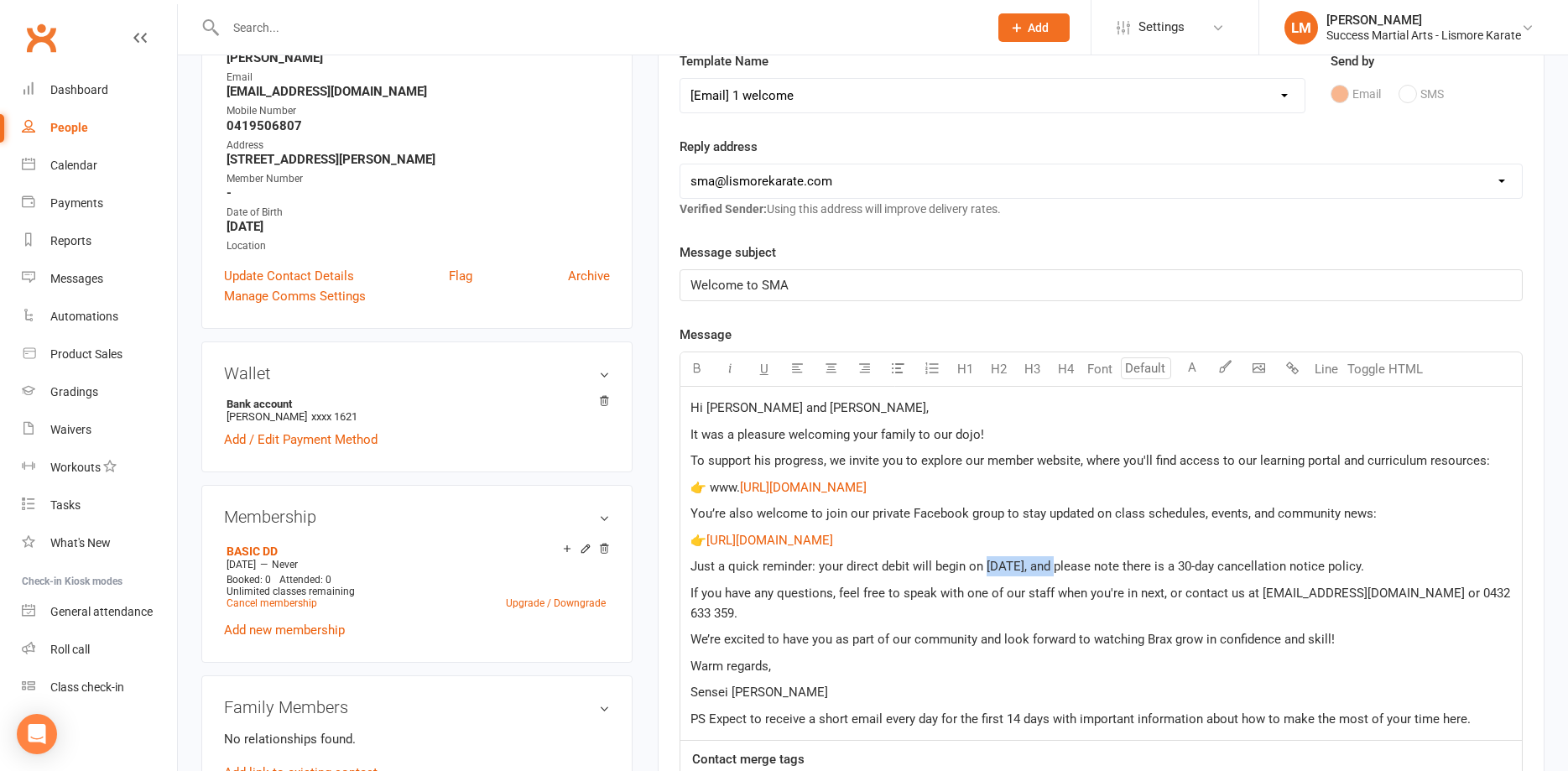
drag, startPoint x: 982, startPoint y: 568, endPoint x: 1053, endPoint y: 568, distance: 71.0
click at [1053, 568] on span "Just a quick reminder: your direct debit will begin on February 4th, 2025, and …" at bounding box center [1027, 566] width 674 height 15
click at [1150, 631] on span "We’re excited to have you as part of our community and look forward to watching…" at bounding box center [1013, 639] width 644 height 15
click at [1188, 631] on span "We’re excited to have you as part of our community and look forward to watching…" at bounding box center [1033, 639] width 686 height 15
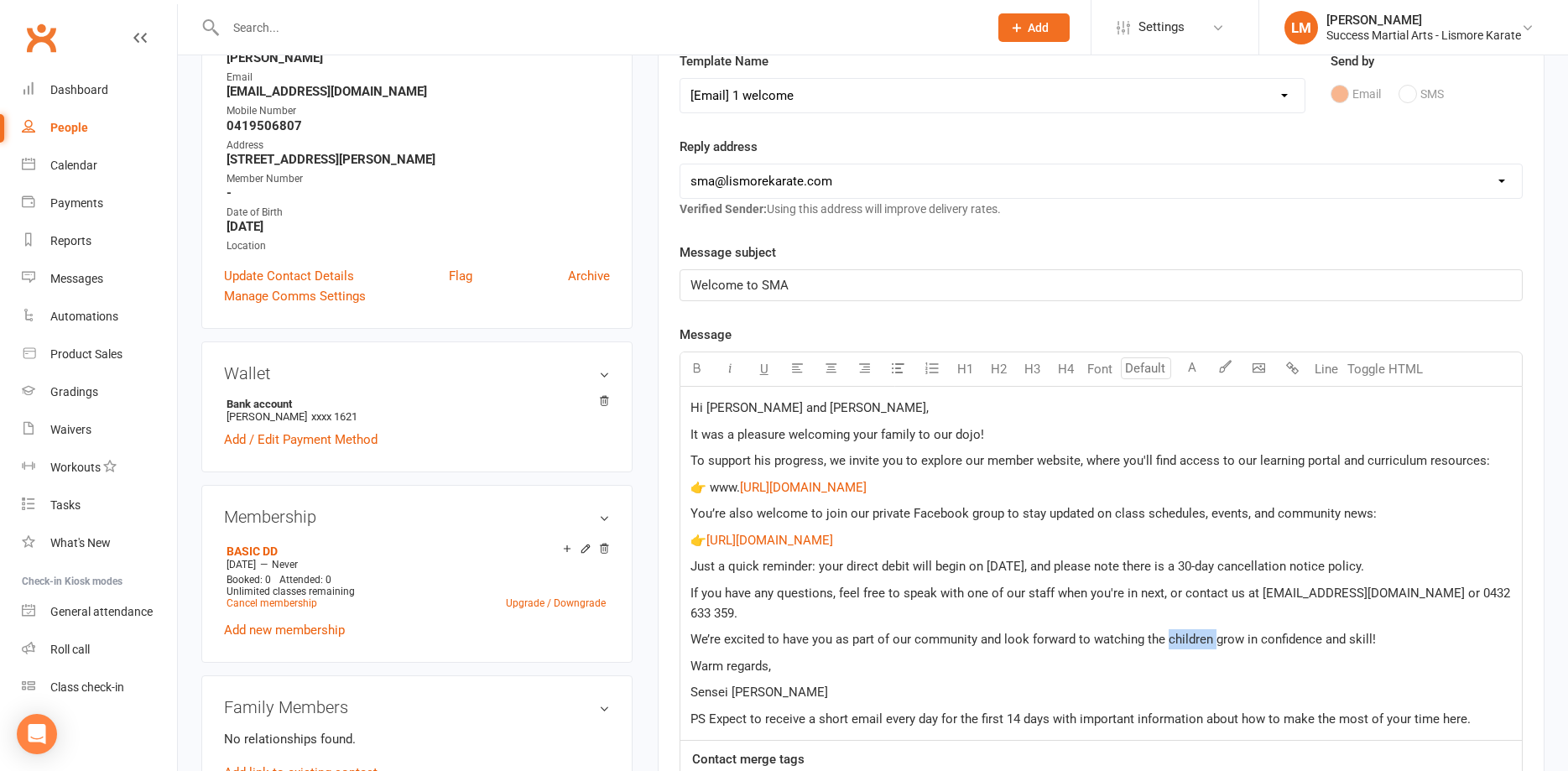
click at [1188, 631] on span "We’re excited to have you as part of our community and look forward to watching…" at bounding box center [1033, 639] width 686 height 15
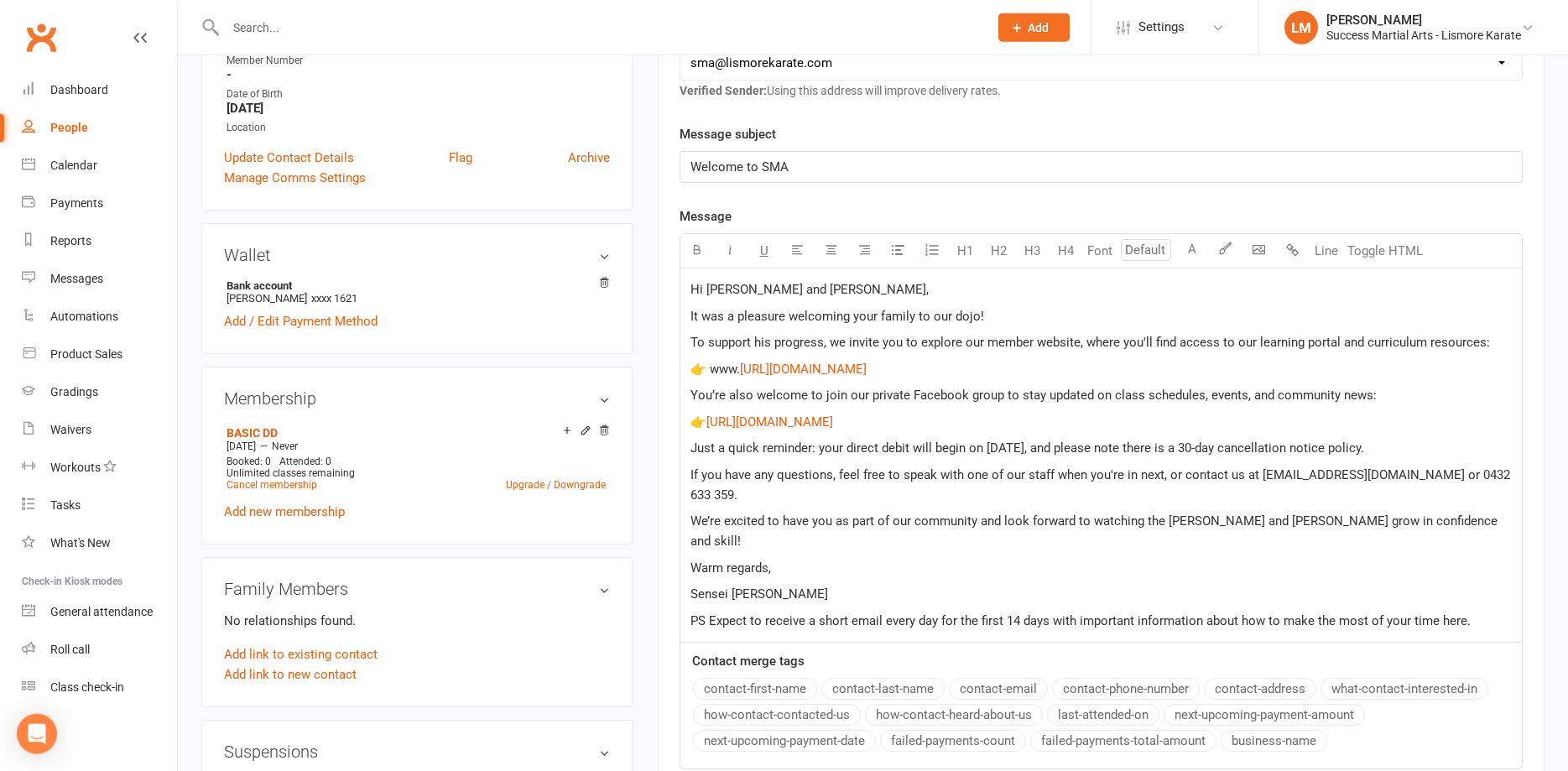
scroll to position [513, 0]
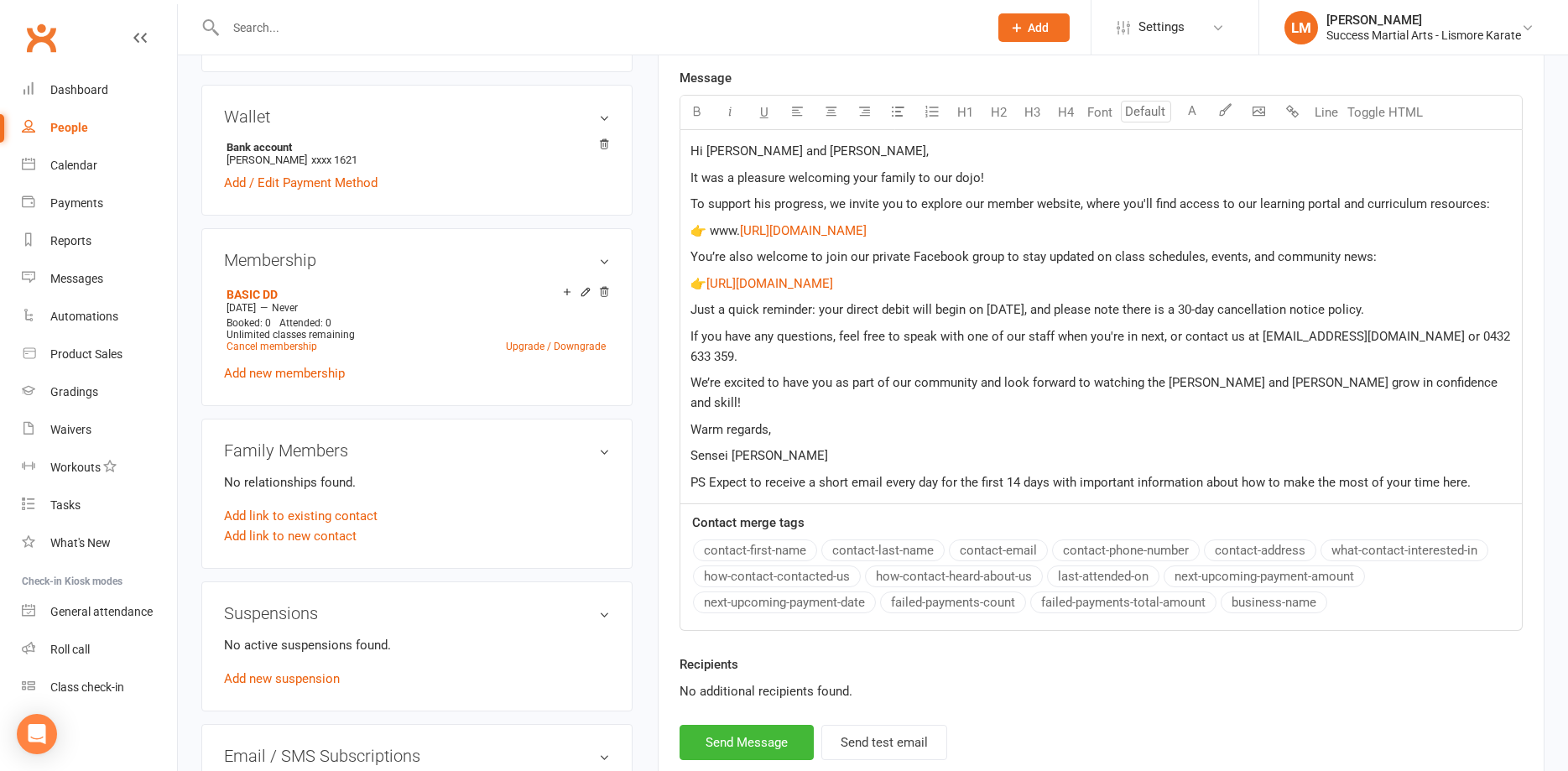
click at [795, 154] on span "Hi Richard and Britney," at bounding box center [809, 151] width 238 height 15
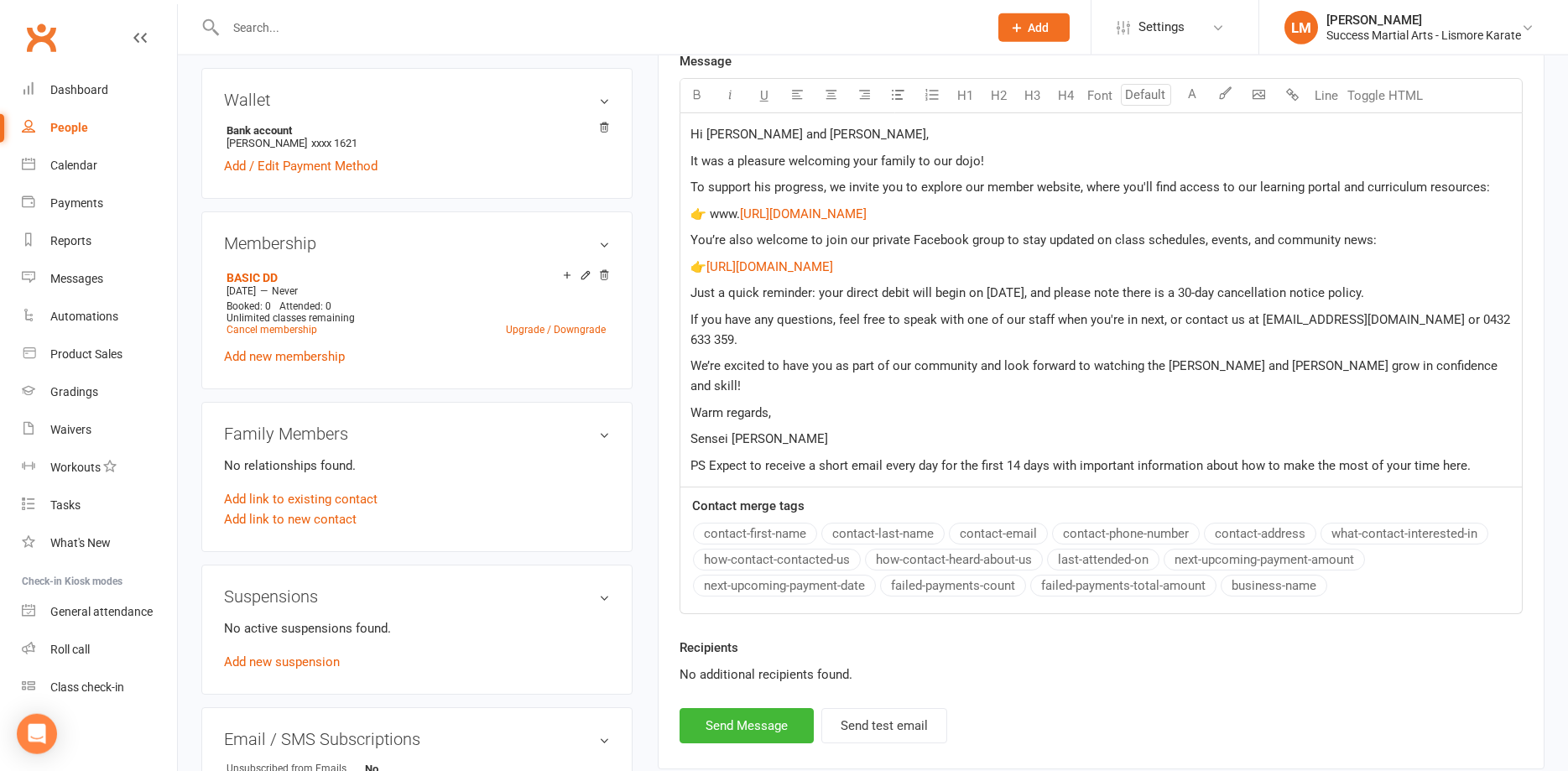
scroll to position [599, 0]
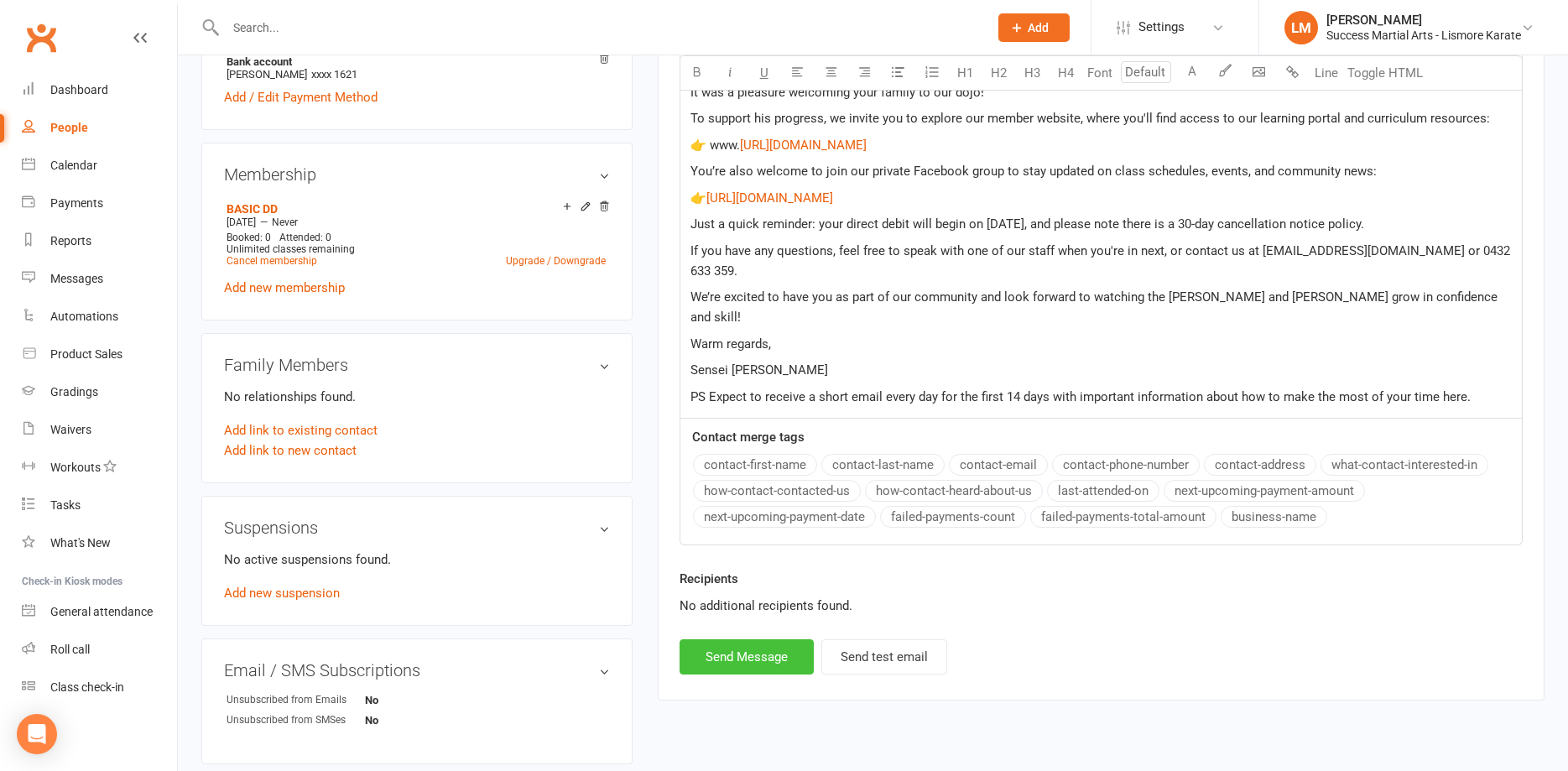
click at [741, 639] on button "Send Message" at bounding box center [747, 657] width 134 height 36
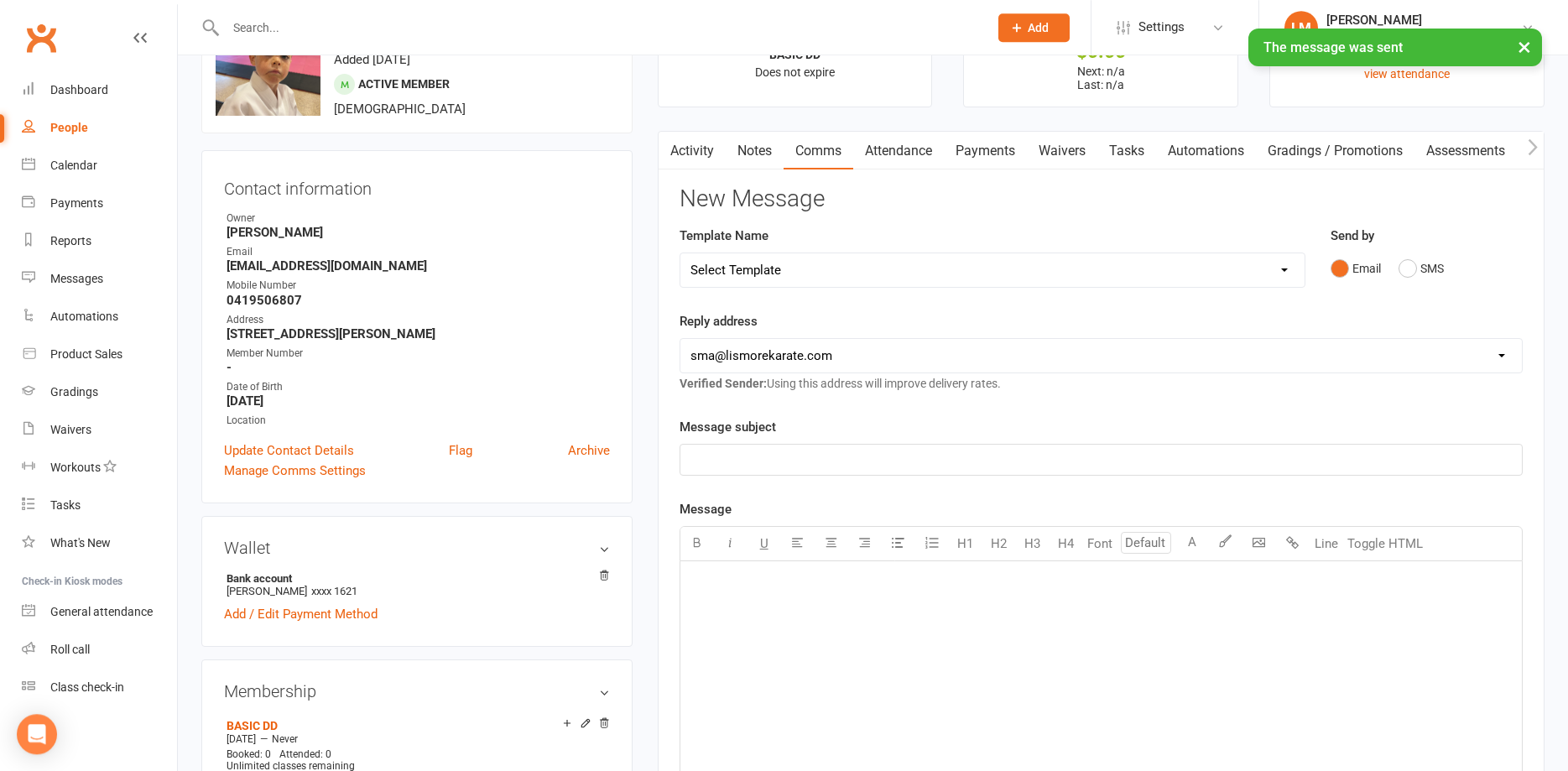
scroll to position [0, 0]
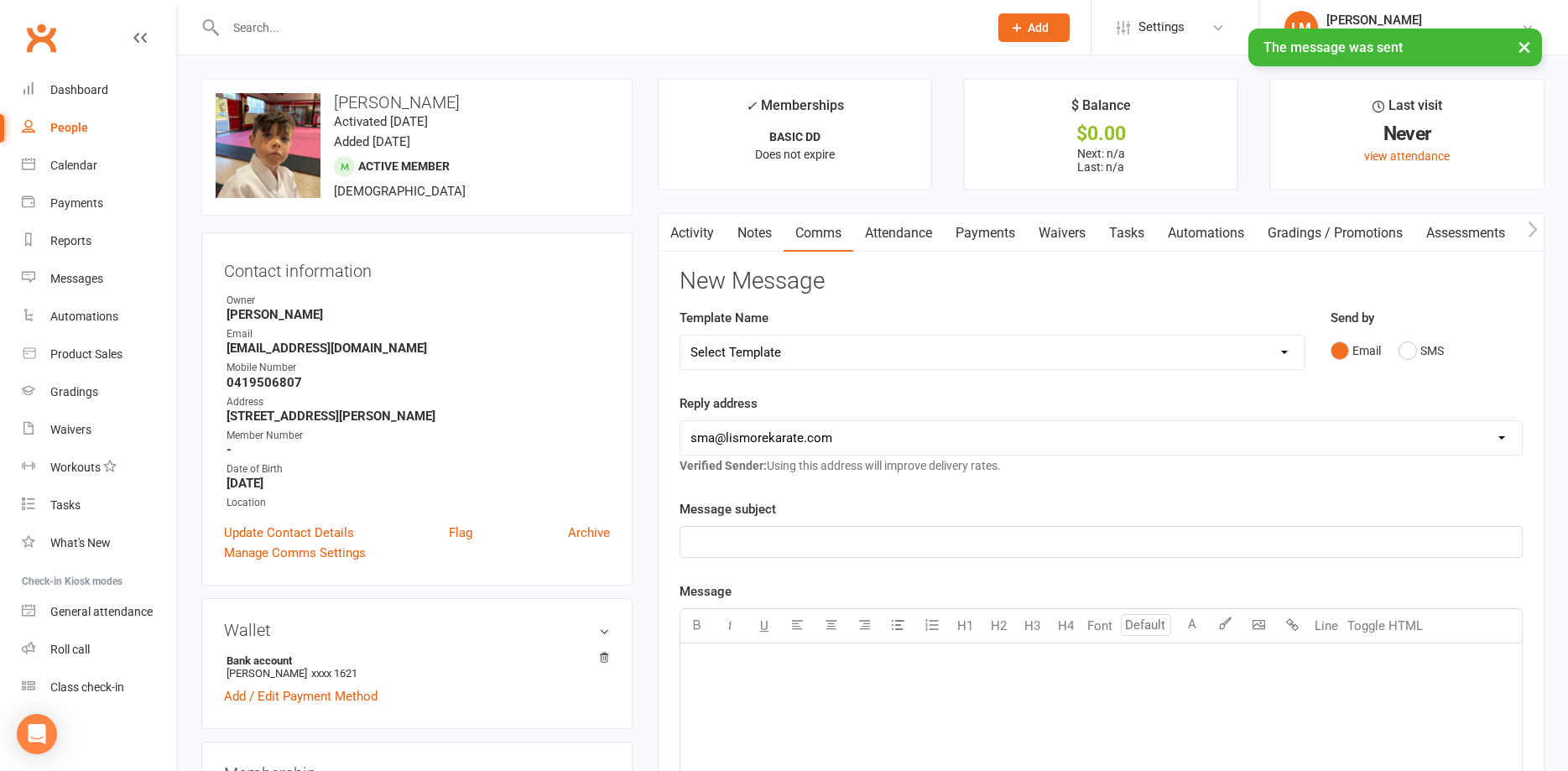
click at [681, 336] on select "Select Template [Email] 1 AKF membership [Email] 1 welcome [Email] April 2025 V…" at bounding box center [993, 352] width 624 height 34
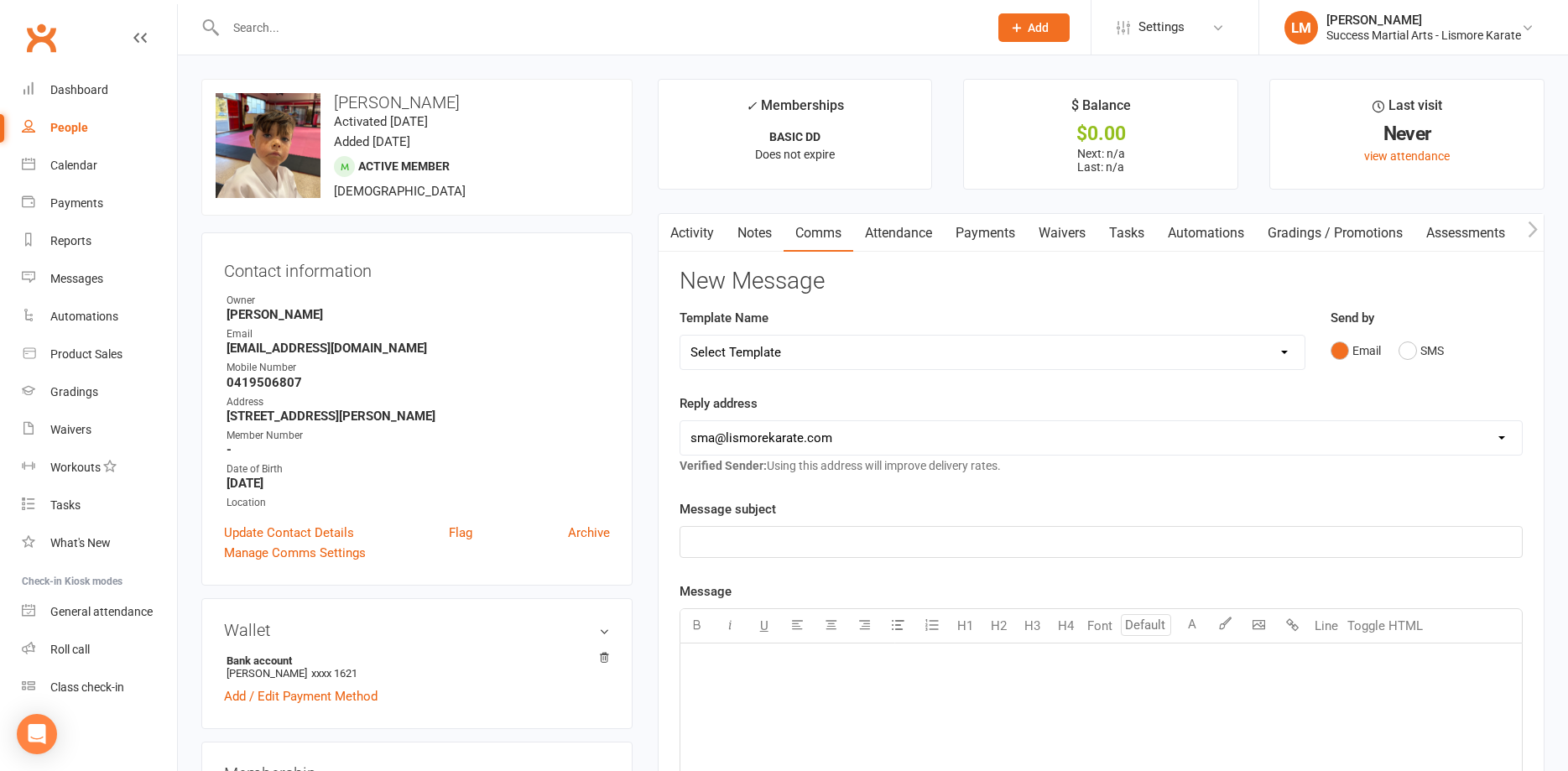
select select "0"
click option "[Email] 1 AKF membership" at bounding box center [0, 0] width 0 height 0
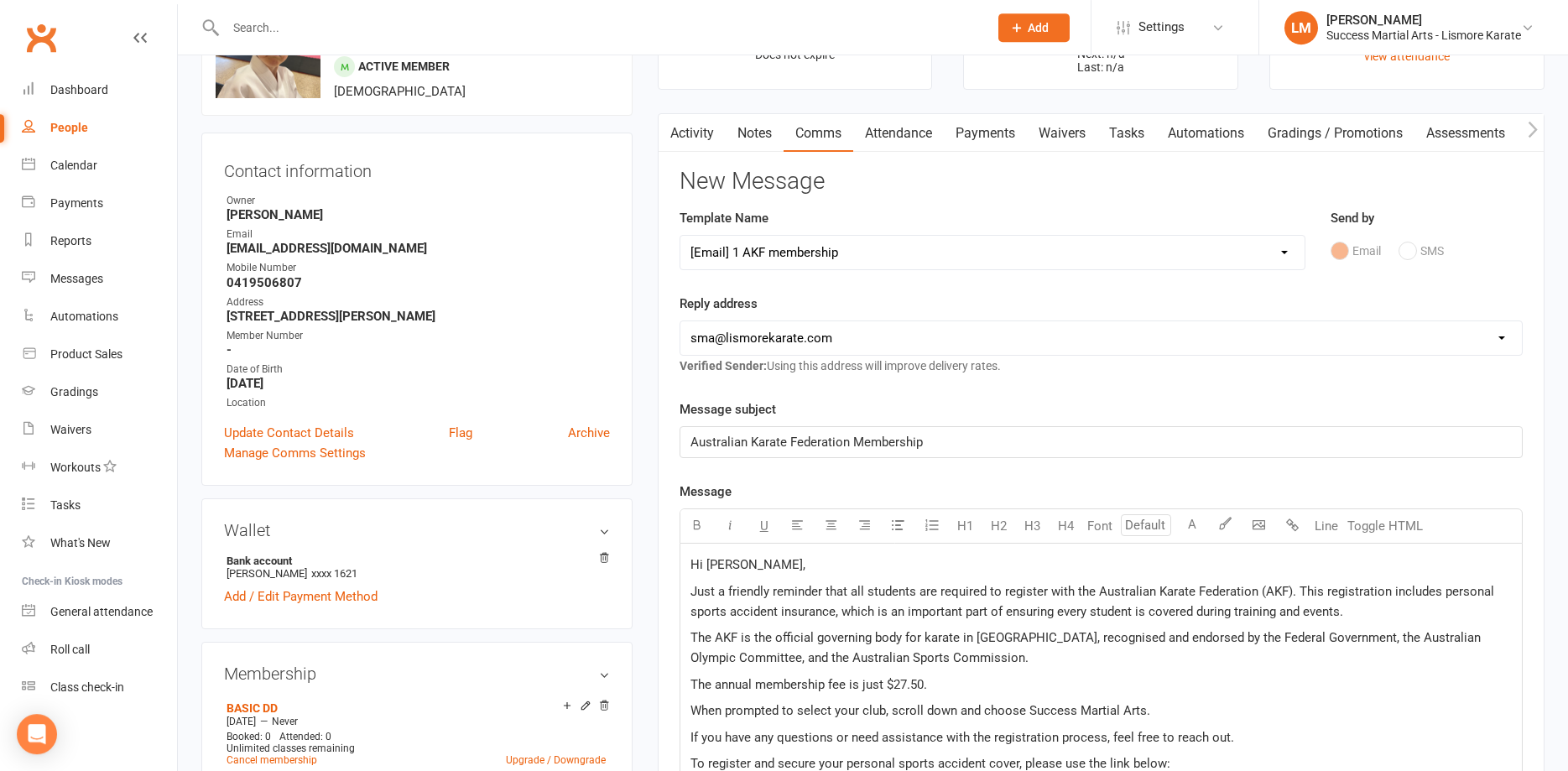
scroll to position [257, 0]
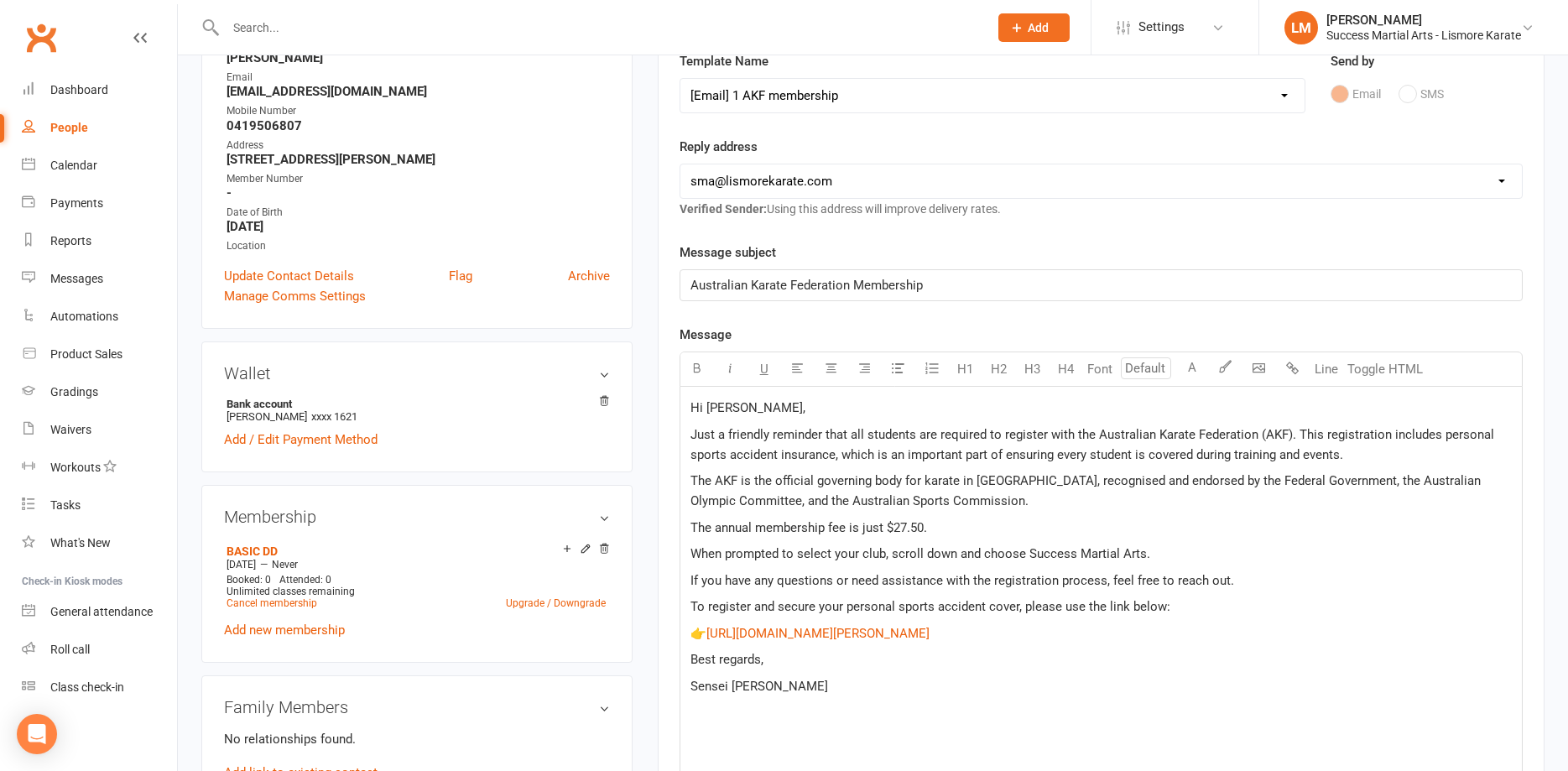
click at [714, 413] on span "Hi Alyse," at bounding box center [748, 408] width 115 height 15
click at [714, 411] on span "Hi Alyse," at bounding box center [748, 408] width 115 height 15
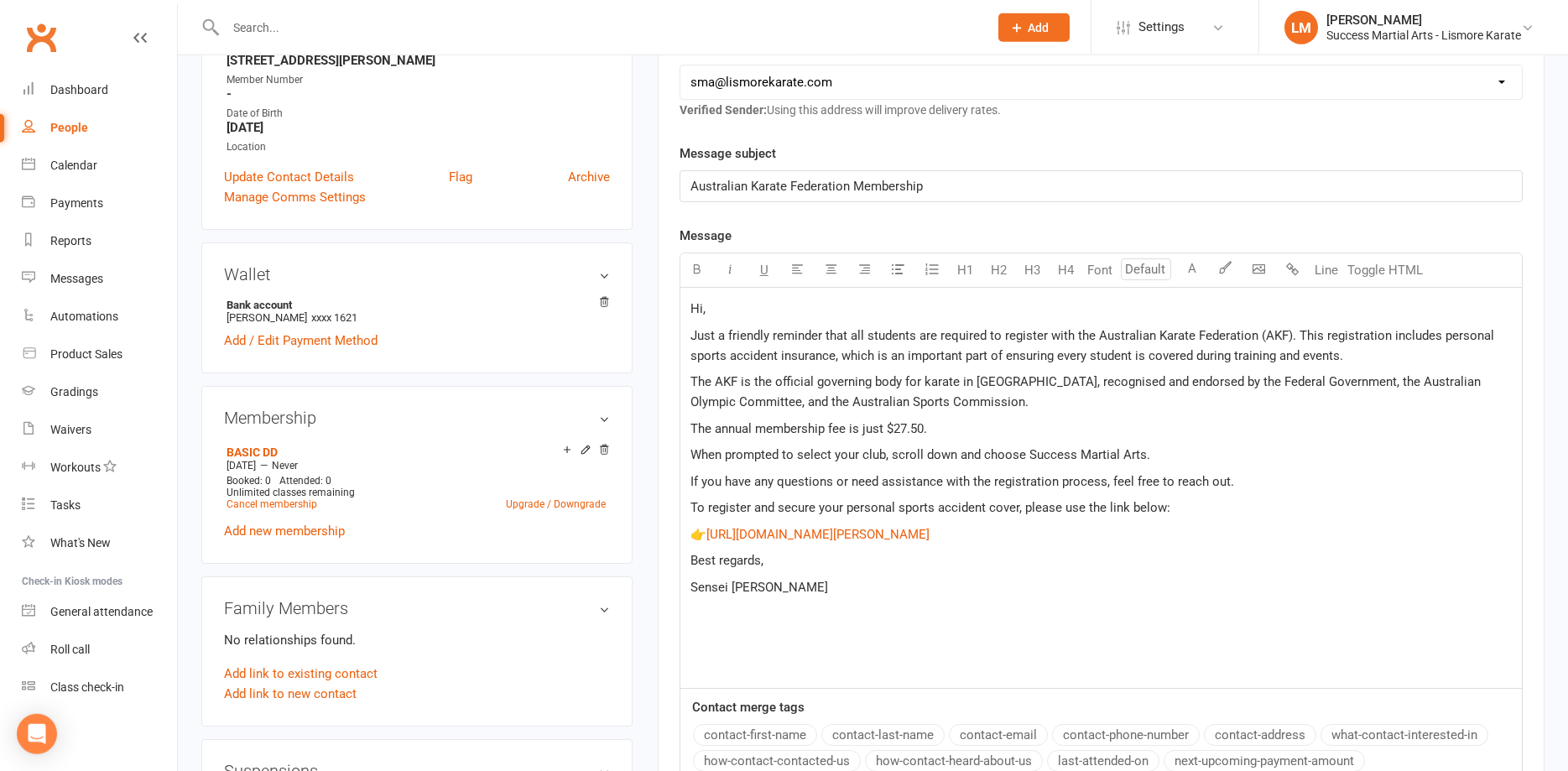
scroll to position [599, 0]
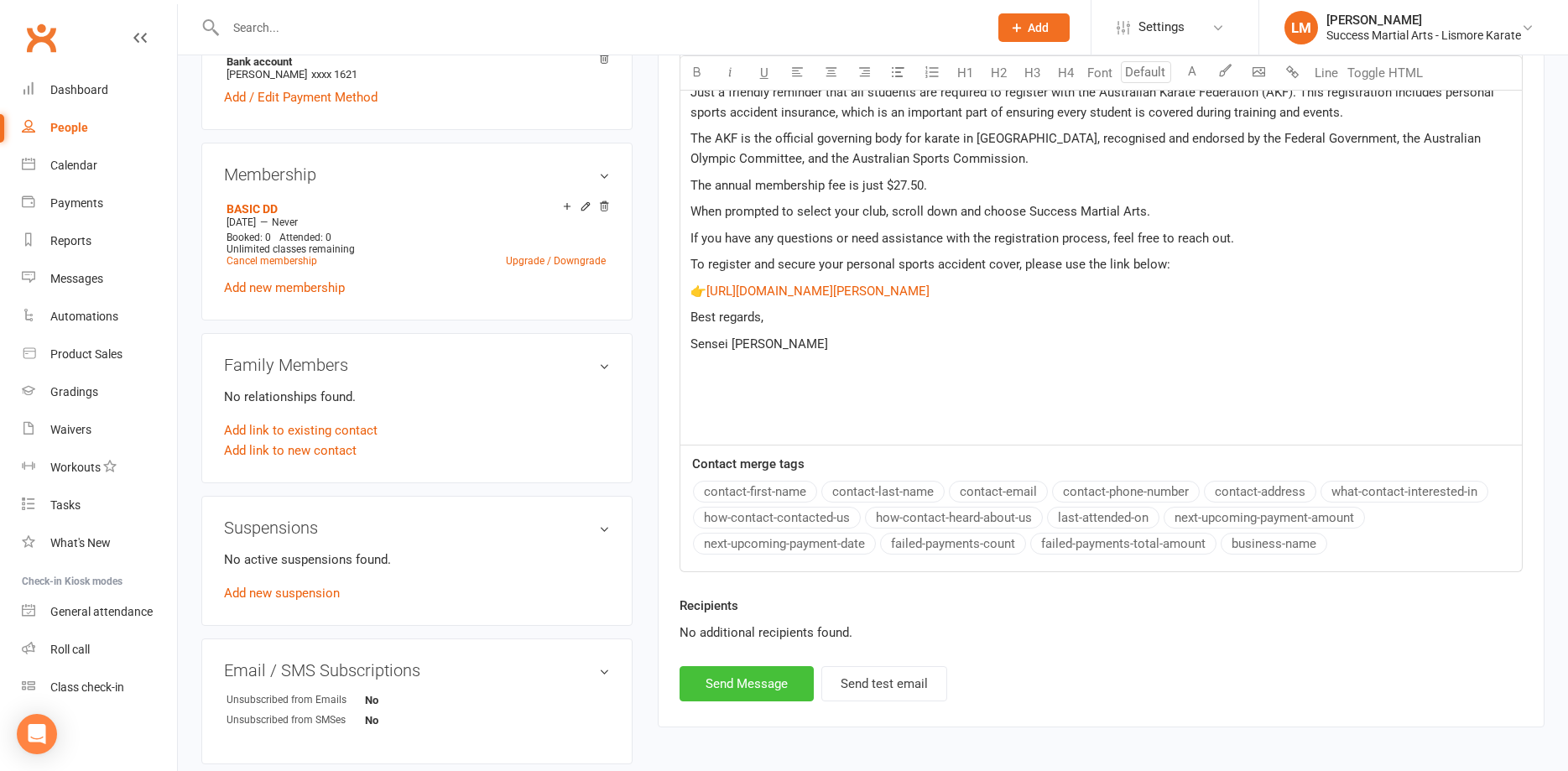
click at [747, 690] on button "Send Message" at bounding box center [747, 684] width 134 height 36
select select
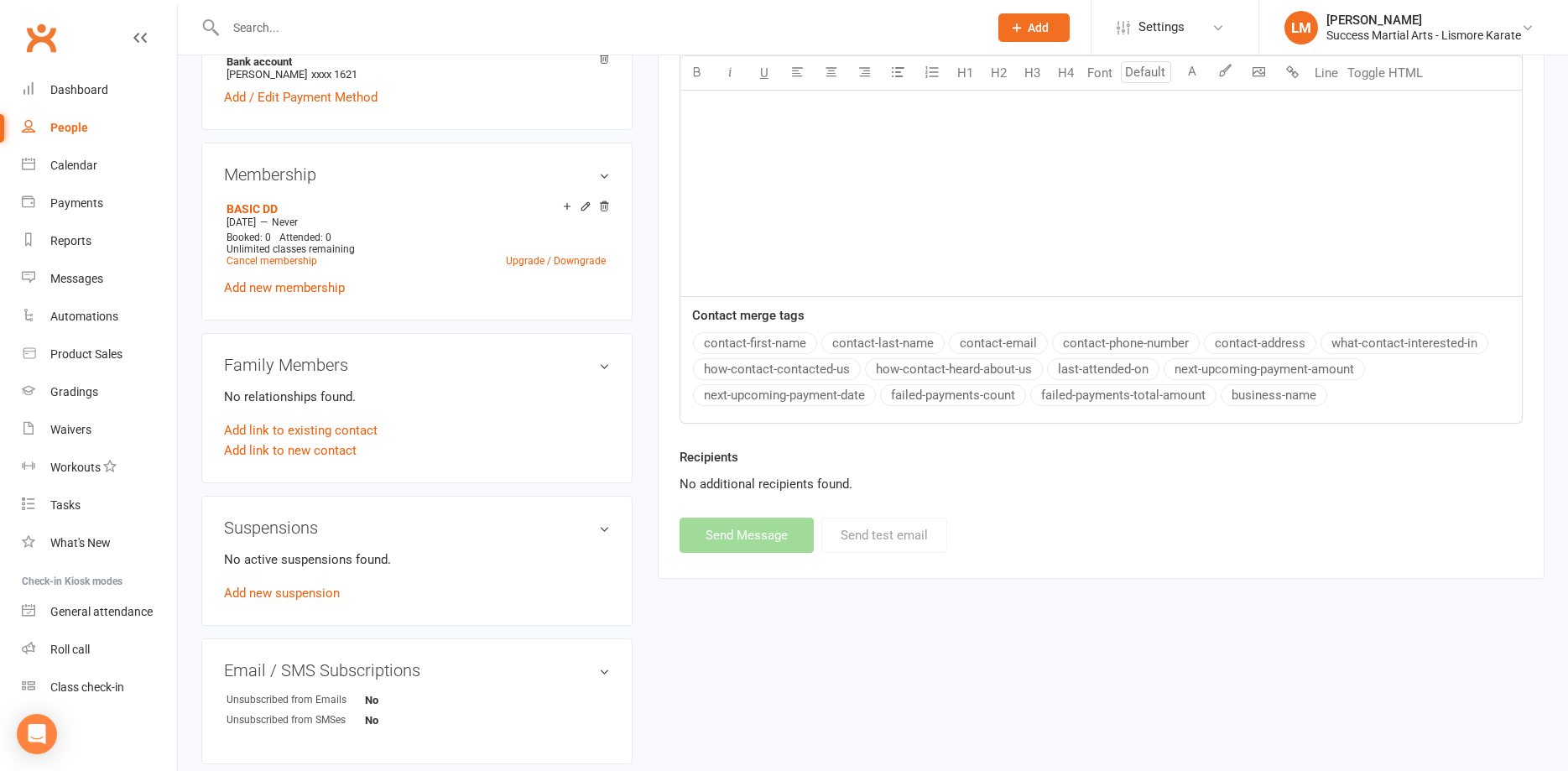
click at [813, 683] on div "upload photo change photo Lennox Ballard Activated 12 August, 2025 Added 12 Aug…" at bounding box center [873, 352] width 1368 height 1744
click at [259, 450] on link "Add link to new contact" at bounding box center [290, 451] width 132 height 20
click at [325, 427] on button "Member" at bounding box center [309, 433] width 107 height 25
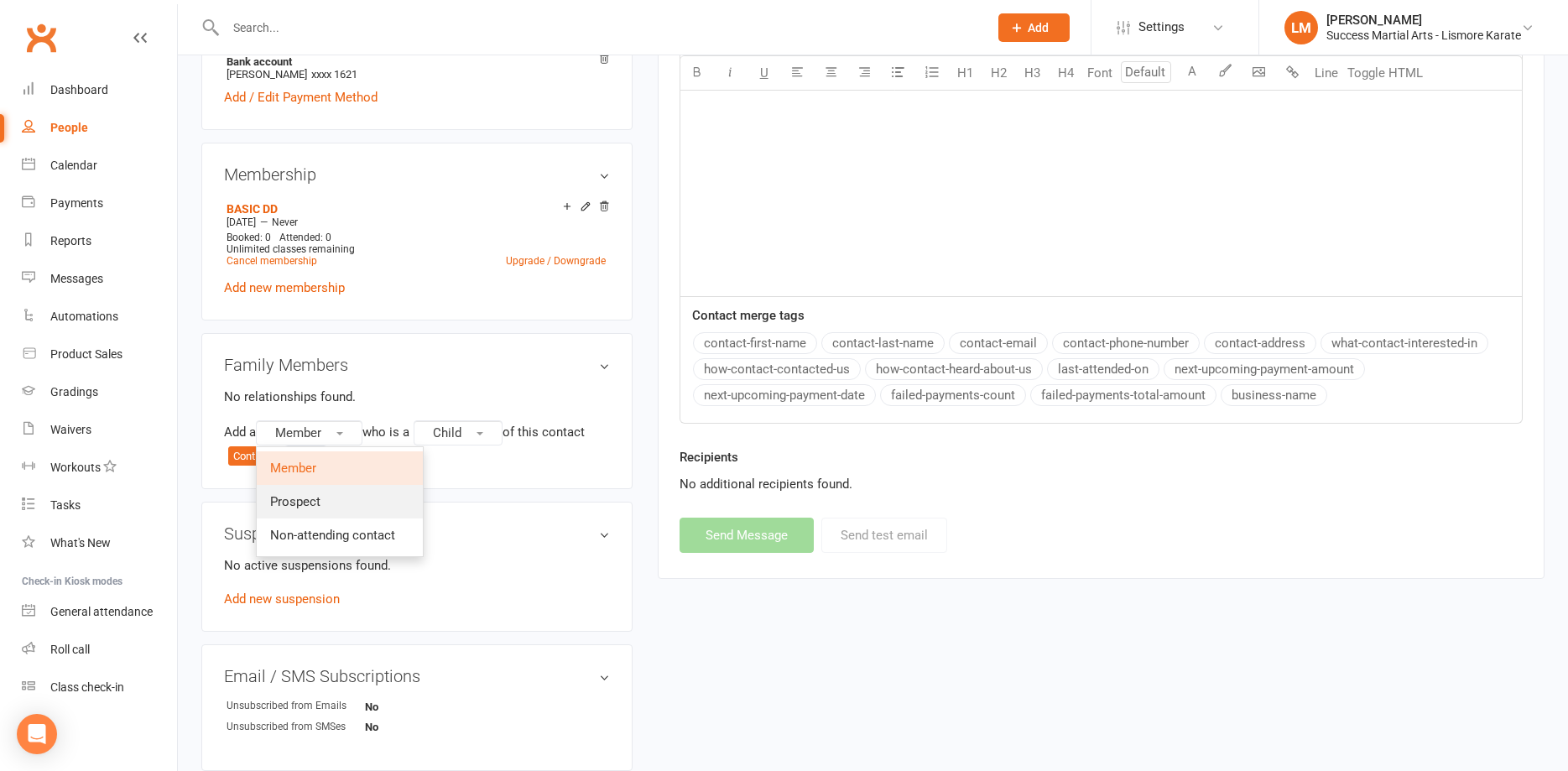
click at [314, 501] on span "Prospect" at bounding box center [295, 502] width 50 height 15
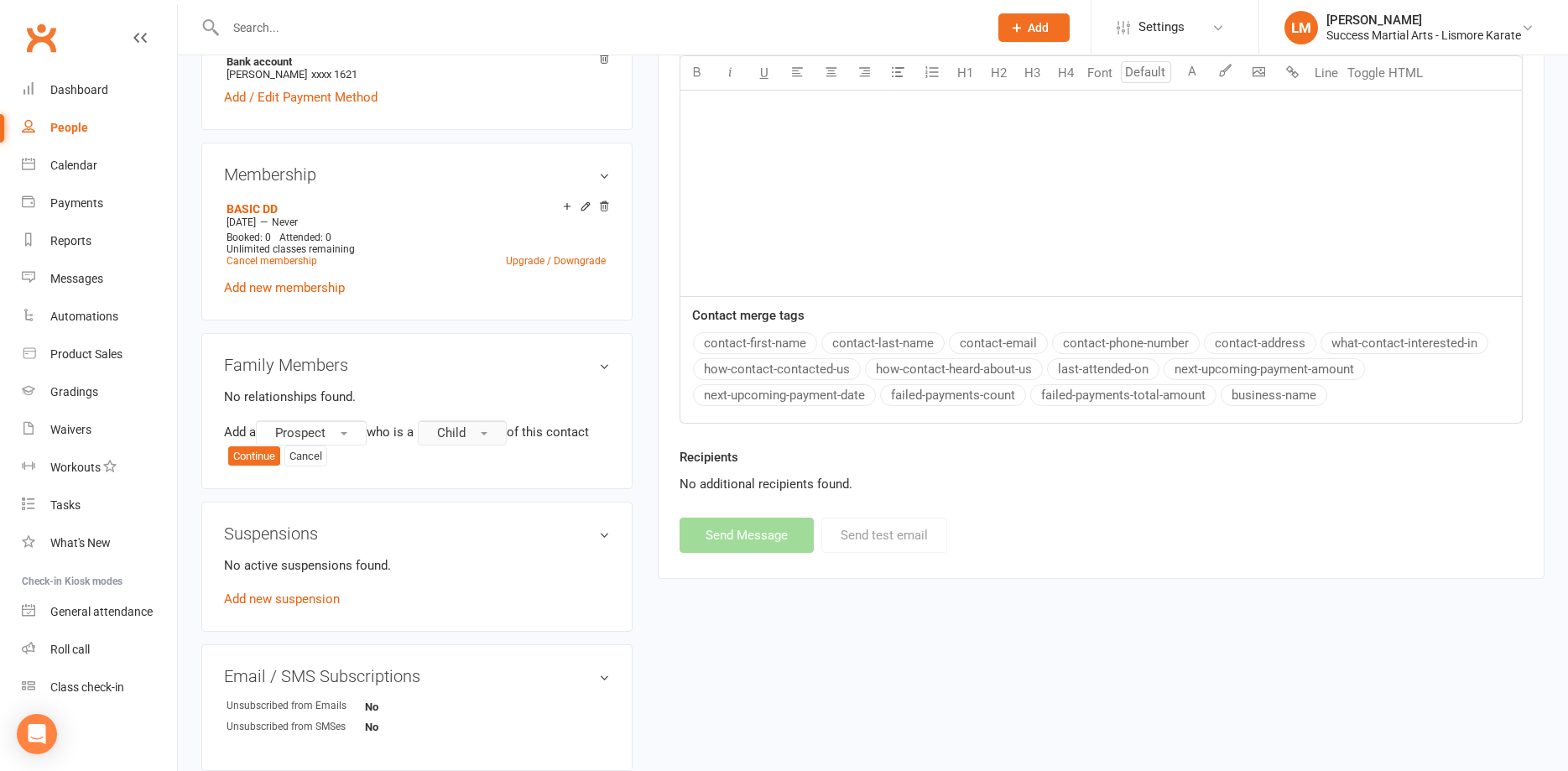
click at [481, 430] on button "Child" at bounding box center [462, 433] width 89 height 25
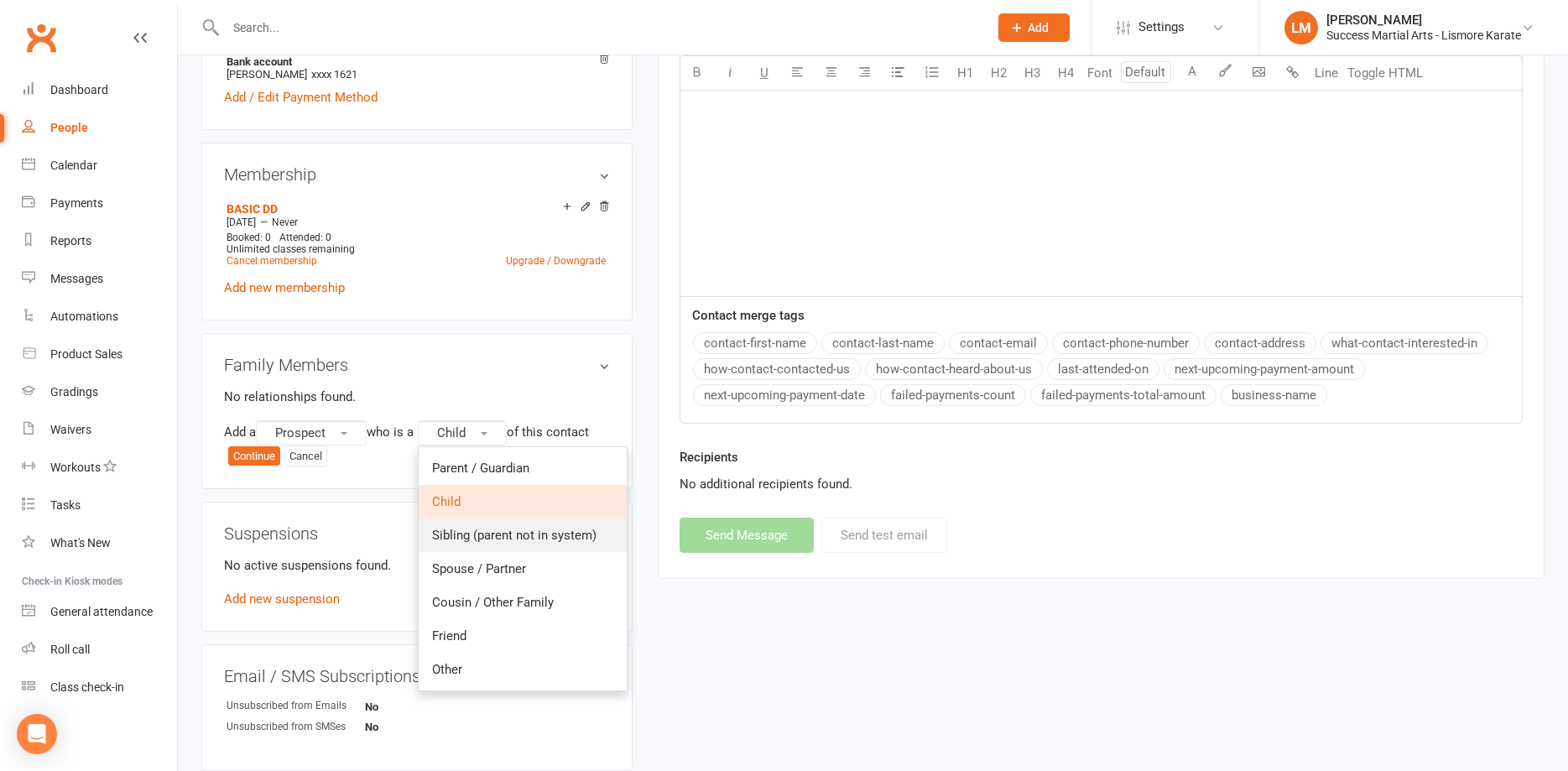
click at [487, 538] on span "Sibling (parent not in system)" at bounding box center [514, 535] width 164 height 15
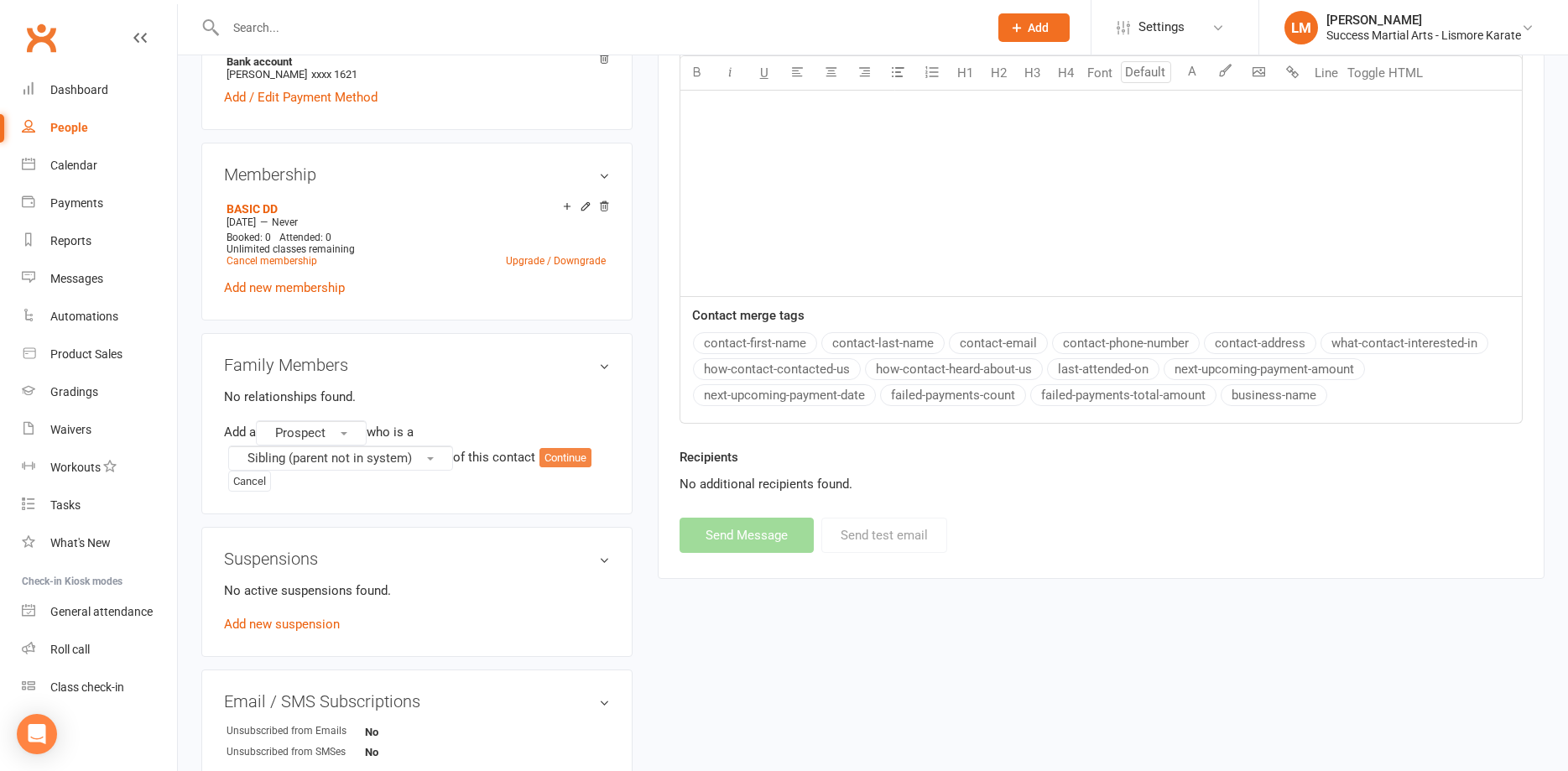
click at [570, 460] on button "Continue" at bounding box center [564, 458] width 52 height 20
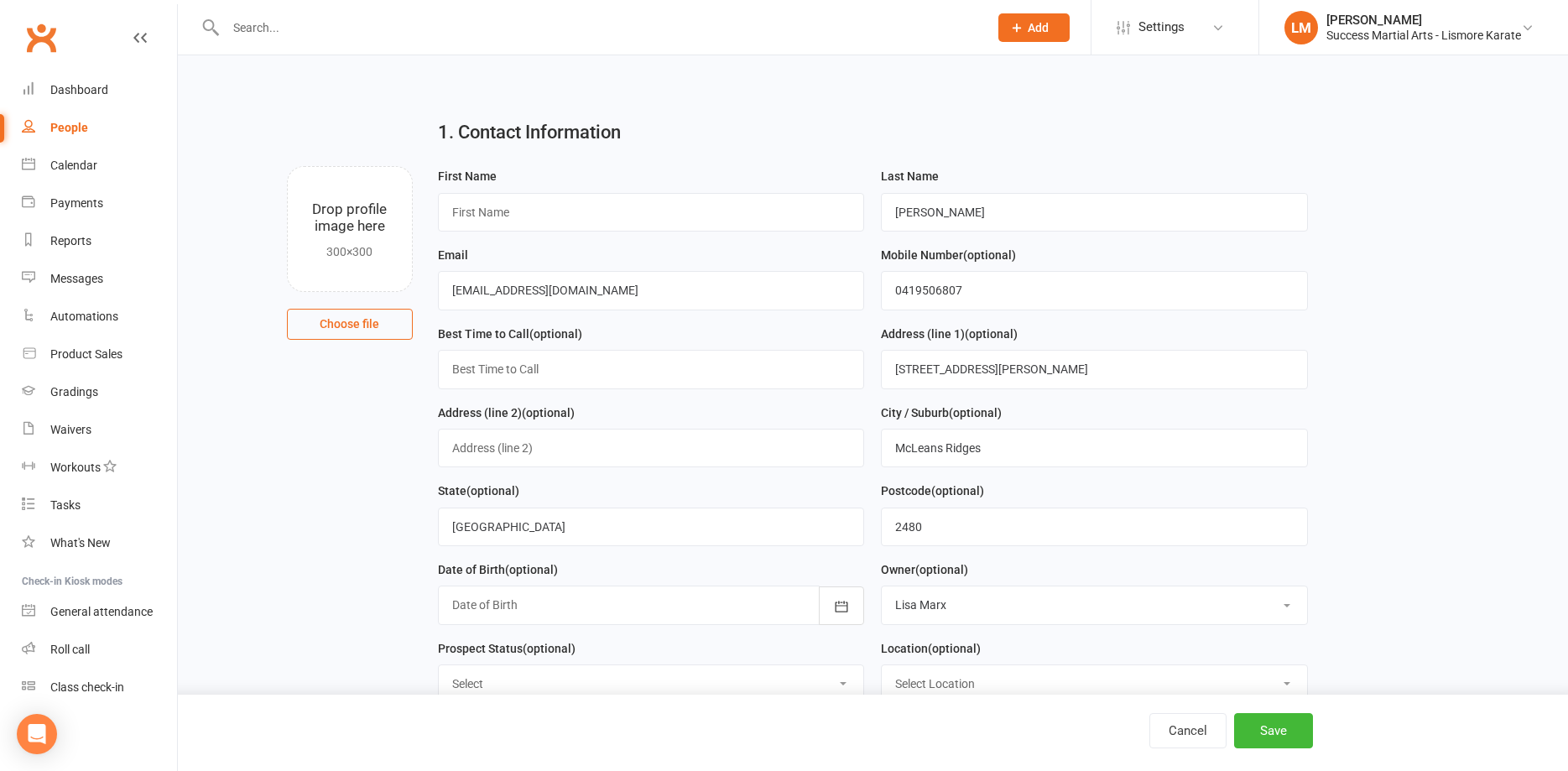
click at [363, 211] on input "file" at bounding box center [350, 229] width 124 height 124
type input "C:\fakepath\IMG_7375.jpeg"
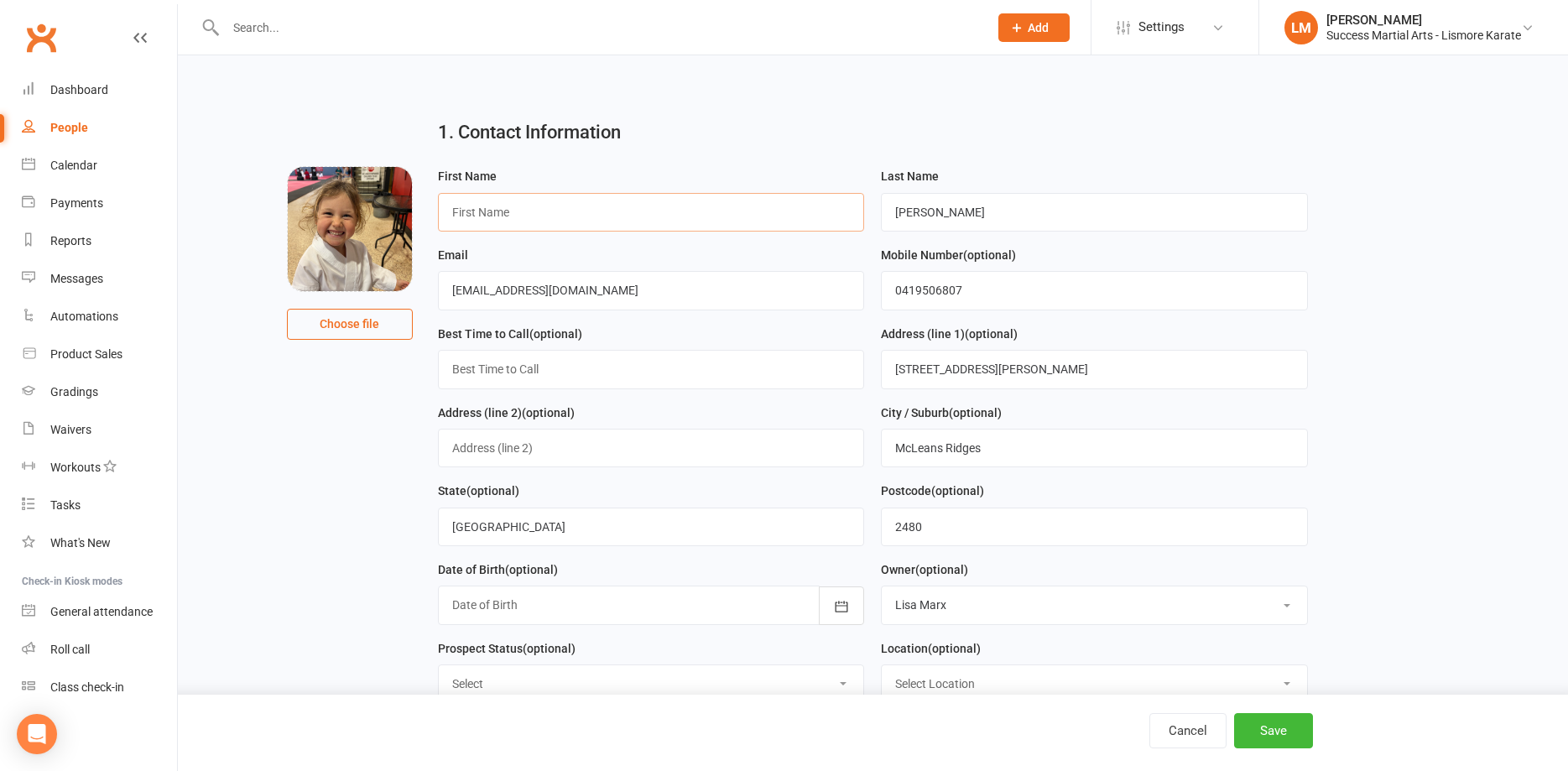
click at [483, 214] on input "text" at bounding box center [652, 213] width 427 height 39
type input "Willow"
click at [486, 608] on div at bounding box center [652, 605] width 427 height 39
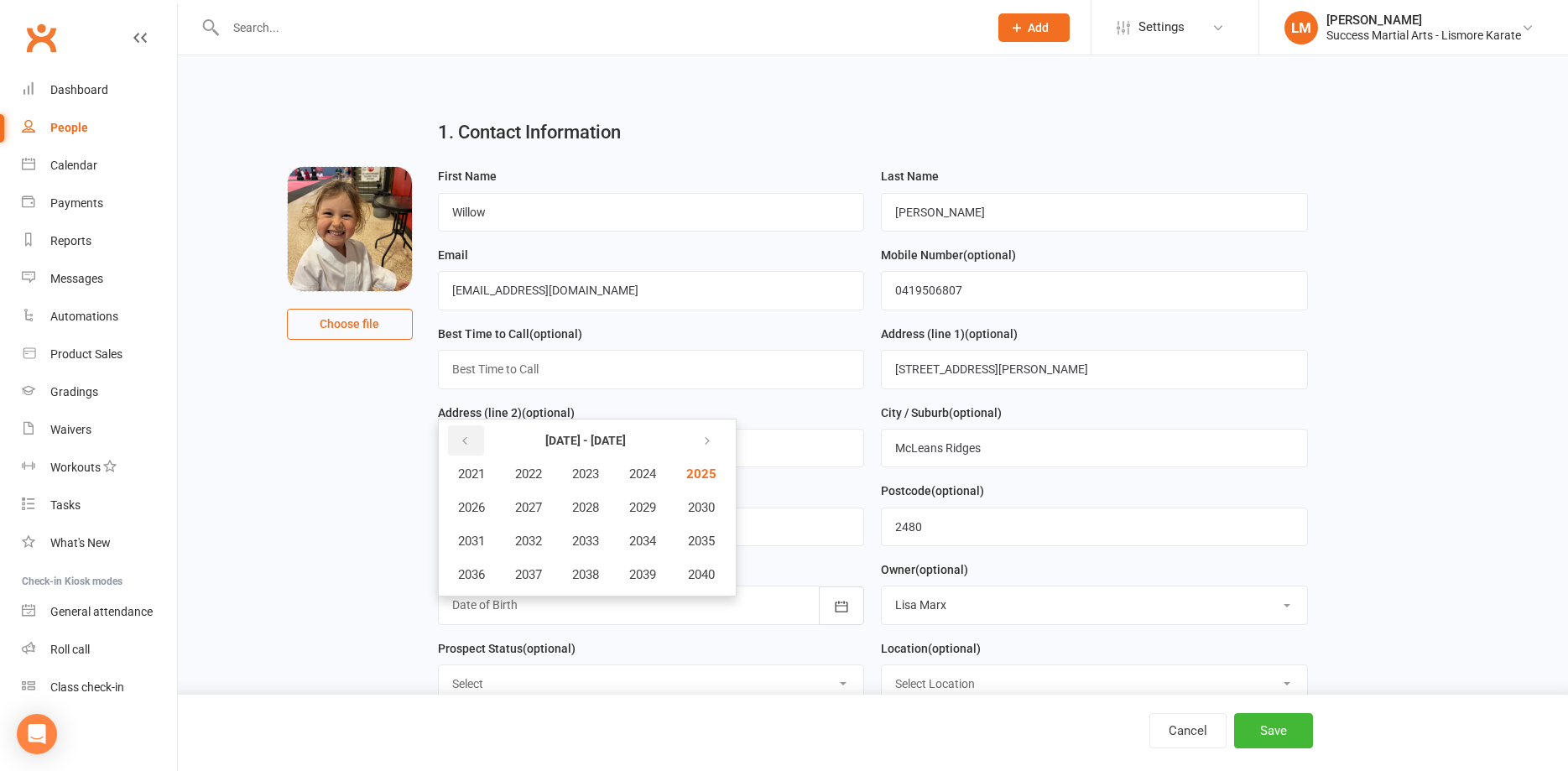
click at [470, 446] on button "button" at bounding box center [466, 441] width 36 height 31
click at [713, 577] on span "2020" at bounding box center [700, 574] width 27 height 15
click at [562, 543] on span "August" at bounding box center [561, 541] width 40 height 15
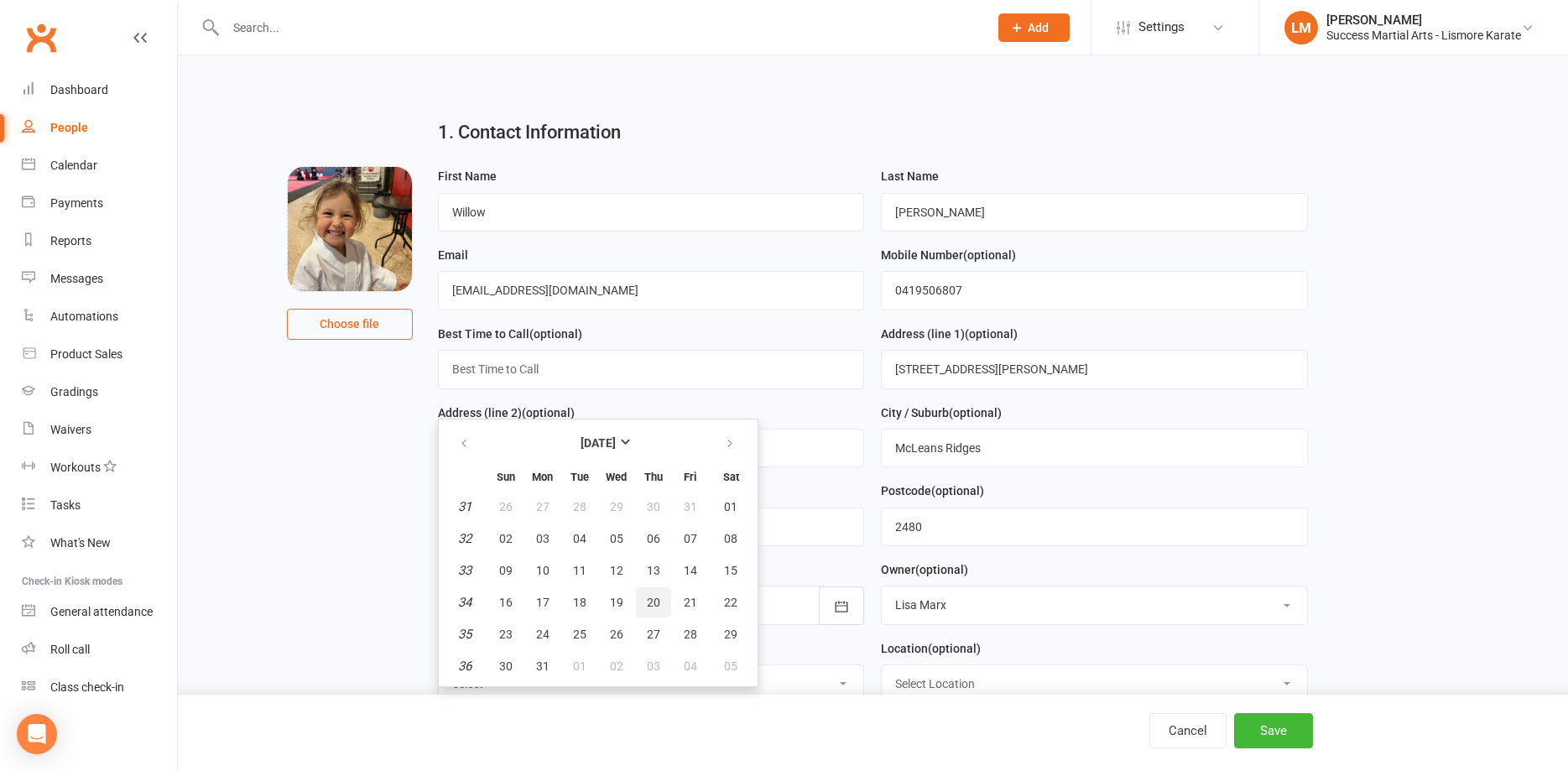
click at [648, 604] on span "20" at bounding box center [653, 602] width 14 height 14
type input "20 Aug 2020"
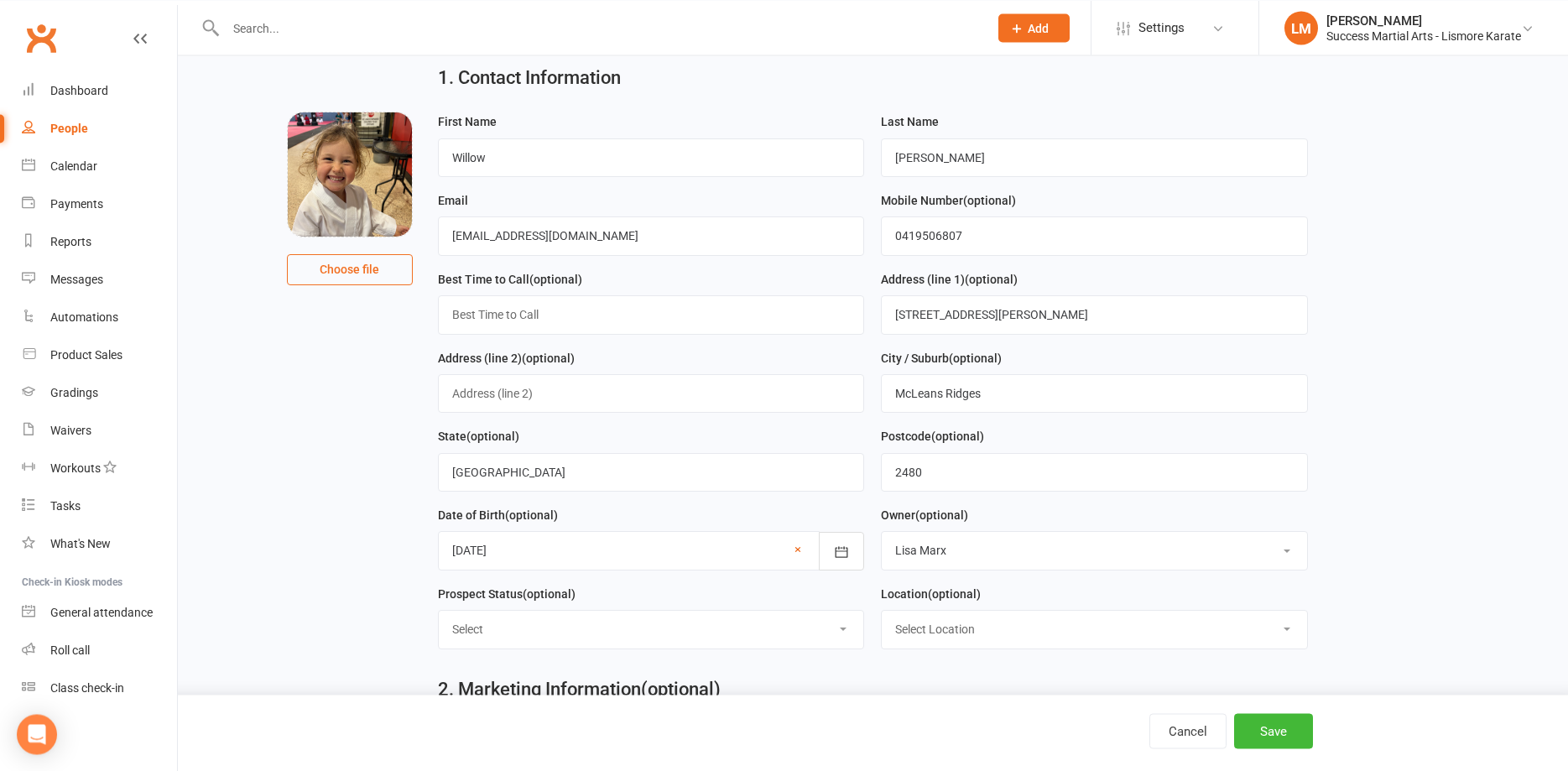
scroll to position [86, 0]
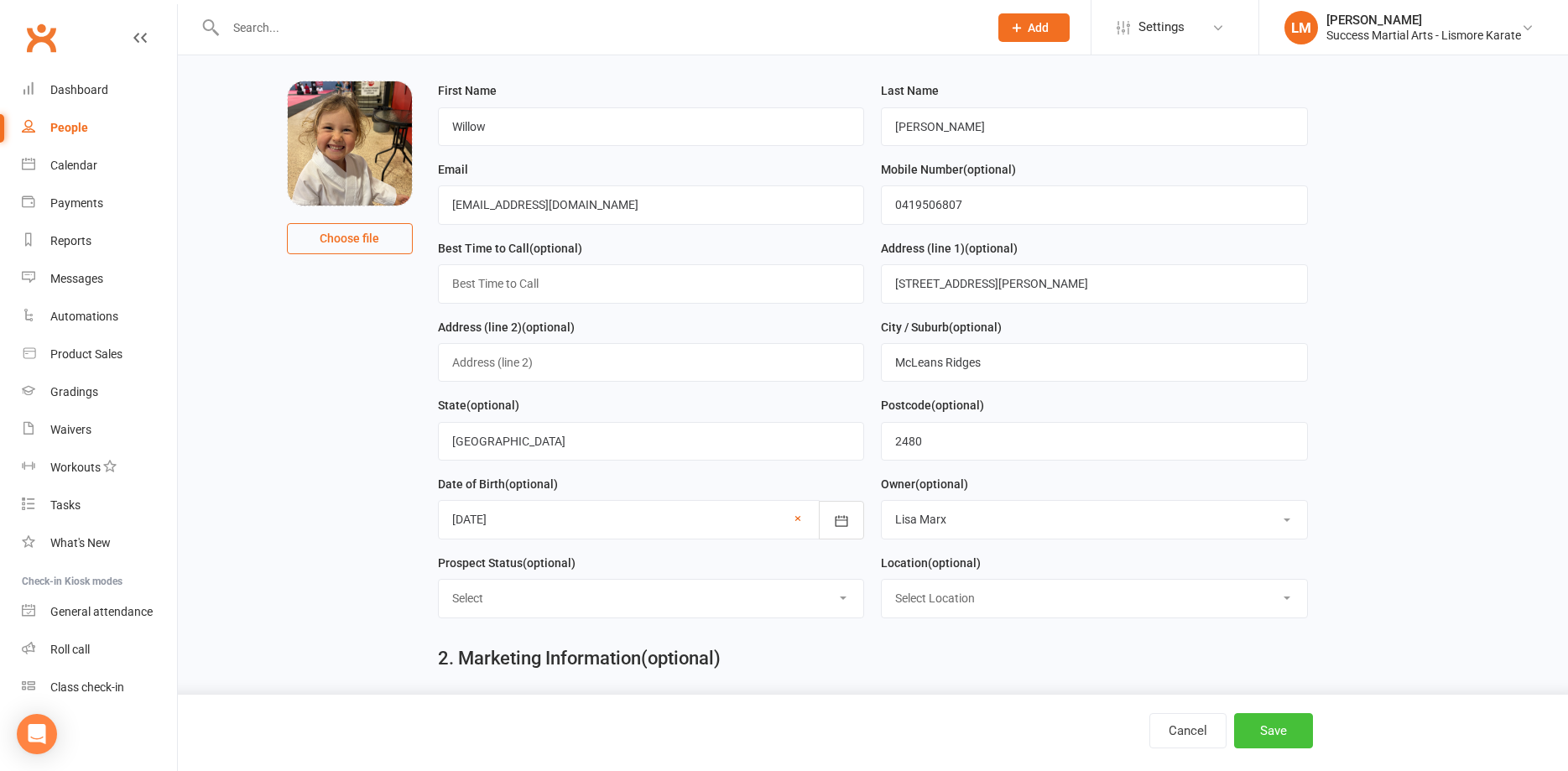
drag, startPoint x: 1276, startPoint y: 735, endPoint x: 920, endPoint y: 703, distance: 357.4
click at [920, 703] on div "Cancel Save" at bounding box center [784, 733] width 1568 height 76
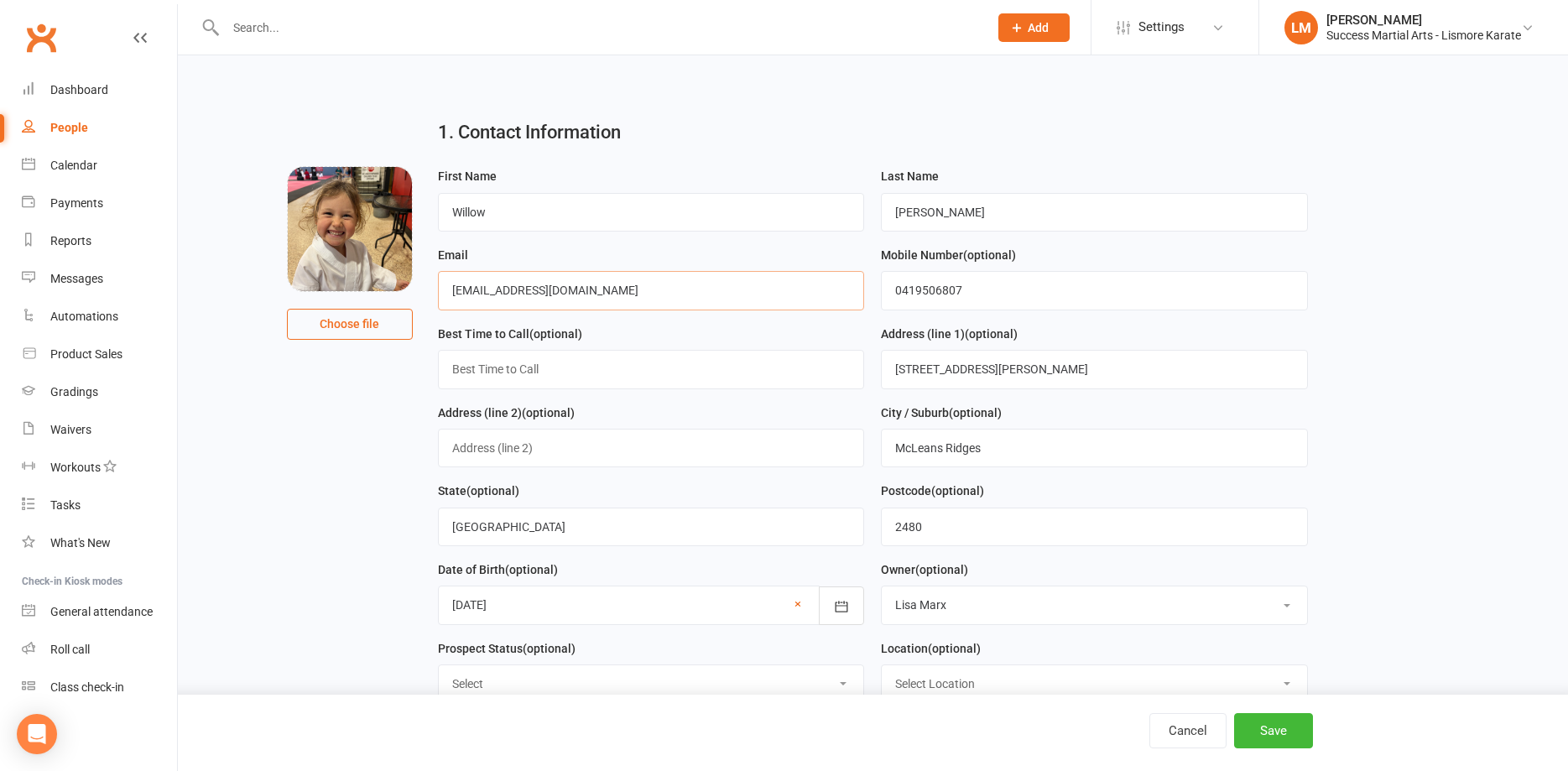
drag, startPoint x: 603, startPoint y: 291, endPoint x: 343, endPoint y: 290, distance: 260.0
click at [438, 290] on input "[EMAIL_ADDRESS][DOMAIN_NAME]" at bounding box center [652, 291] width 427 height 39
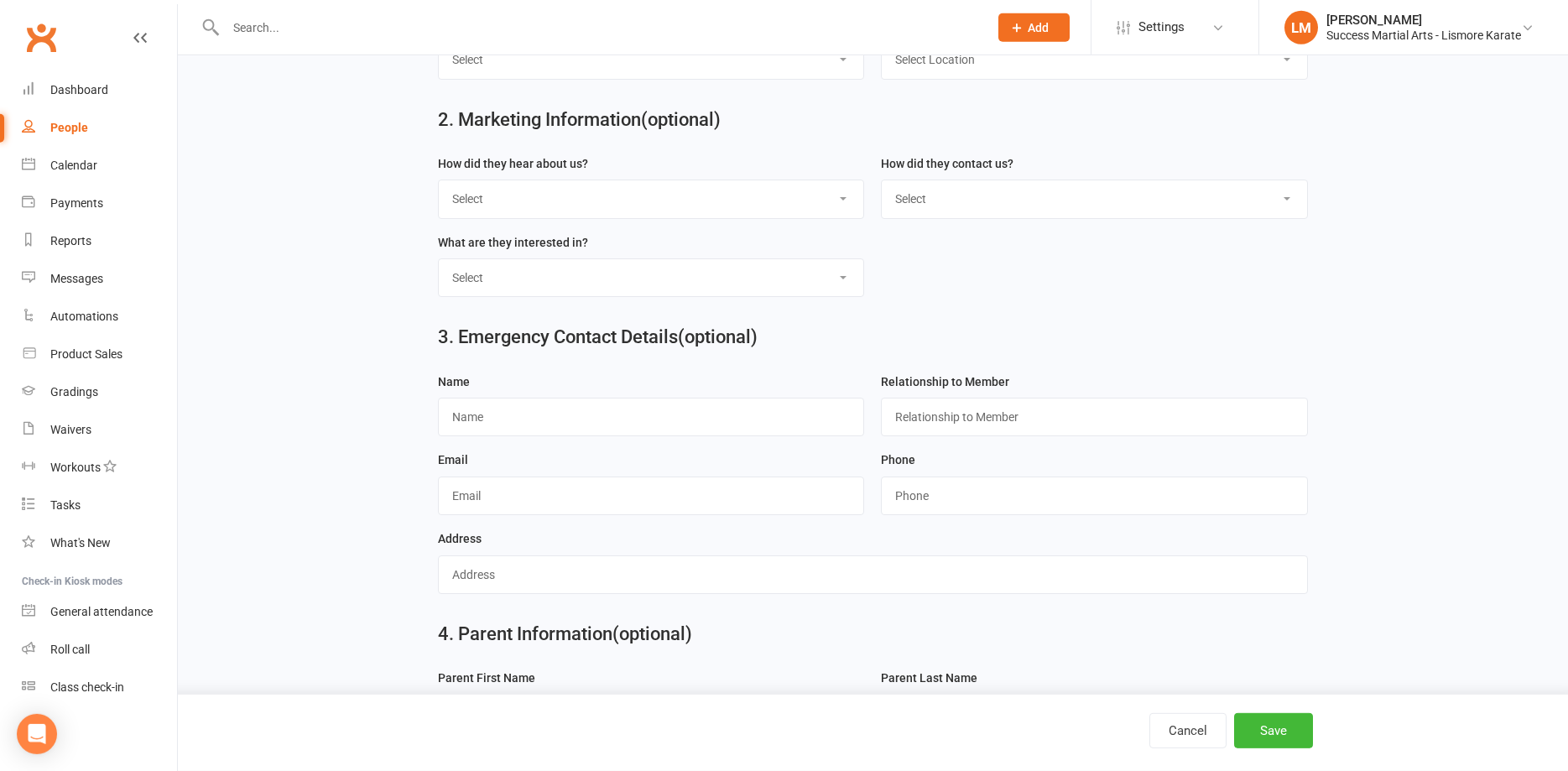
scroll to position [685, 0]
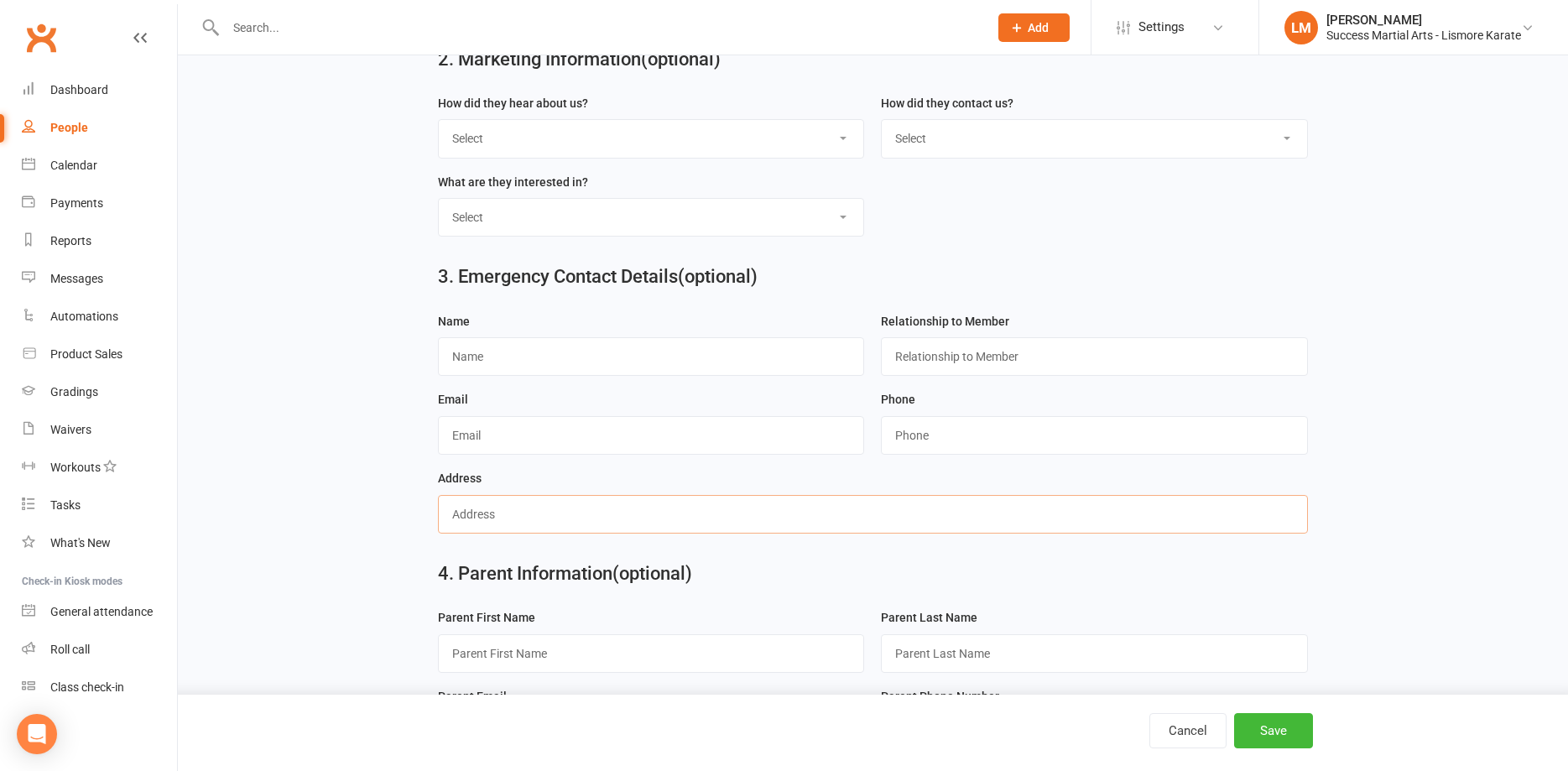
click at [474, 510] on input "text" at bounding box center [873, 514] width 870 height 39
click at [498, 430] on input "text" at bounding box center [652, 435] width 427 height 39
click at [1042, 522] on input "text" at bounding box center [873, 514] width 870 height 39
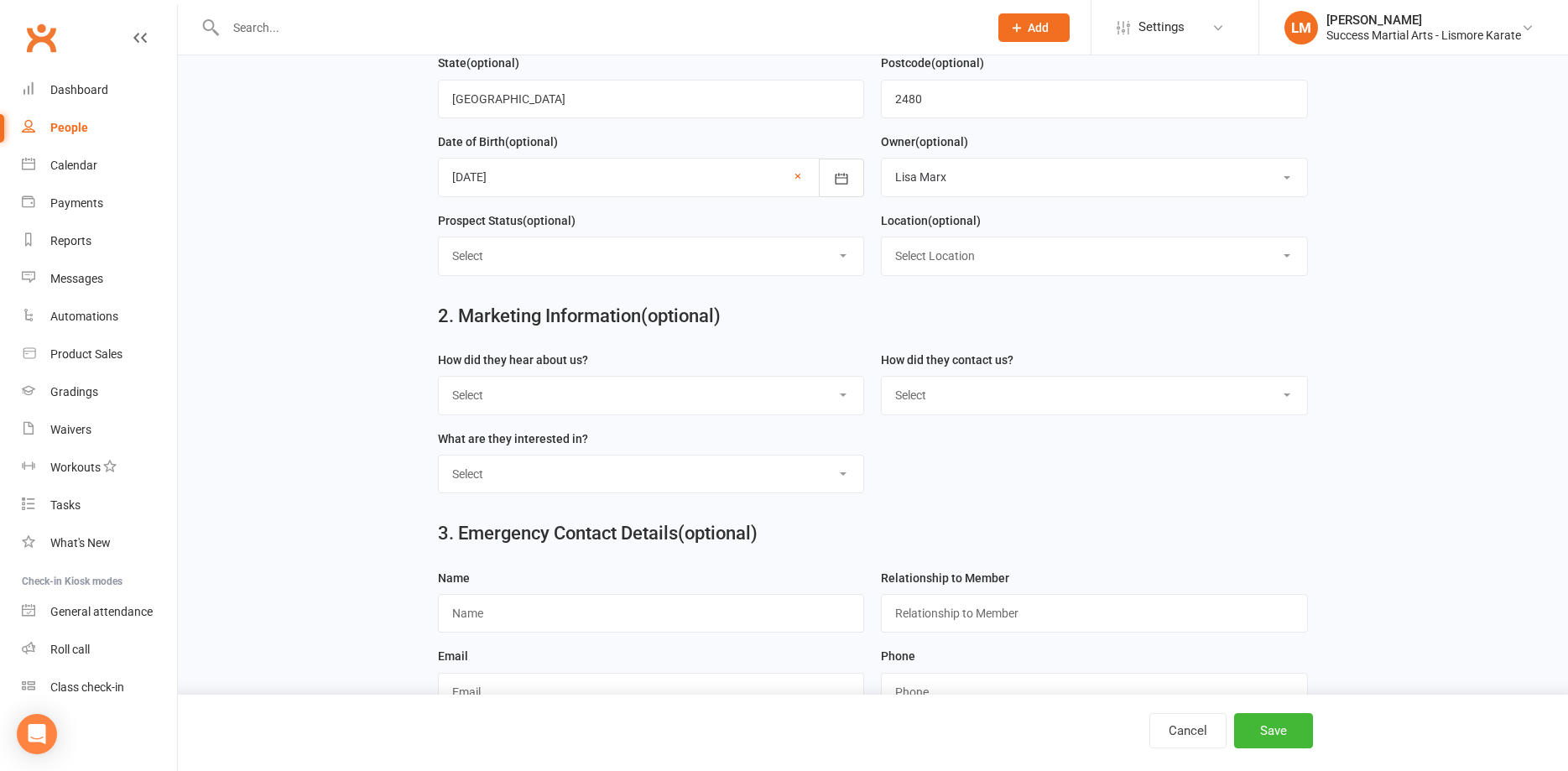
click at [439, 455] on select "Select 1. Confidence 2. Fitness 3. Self D 4. Discipline 1. Confidence 2. Fitnes…" at bounding box center [652, 474] width 425 height 37
select select "1. Discipline 2. Confidence 3. Self D 4. Fitness"
click option "1. Discipline 2. Confidence 3. Self D 4. Fitness" at bounding box center [0, 0] width 0 height 0
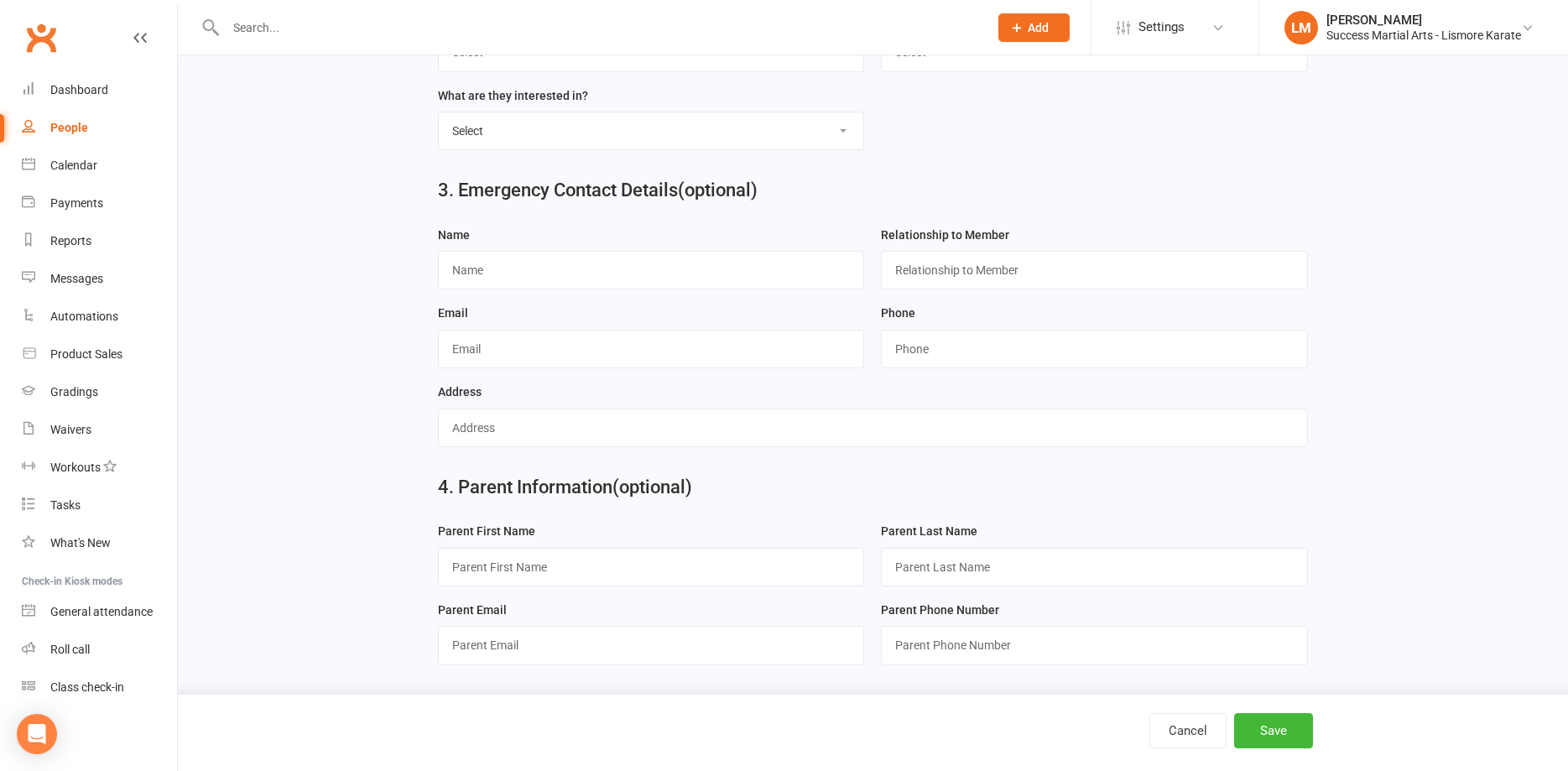
scroll to position [432, 0]
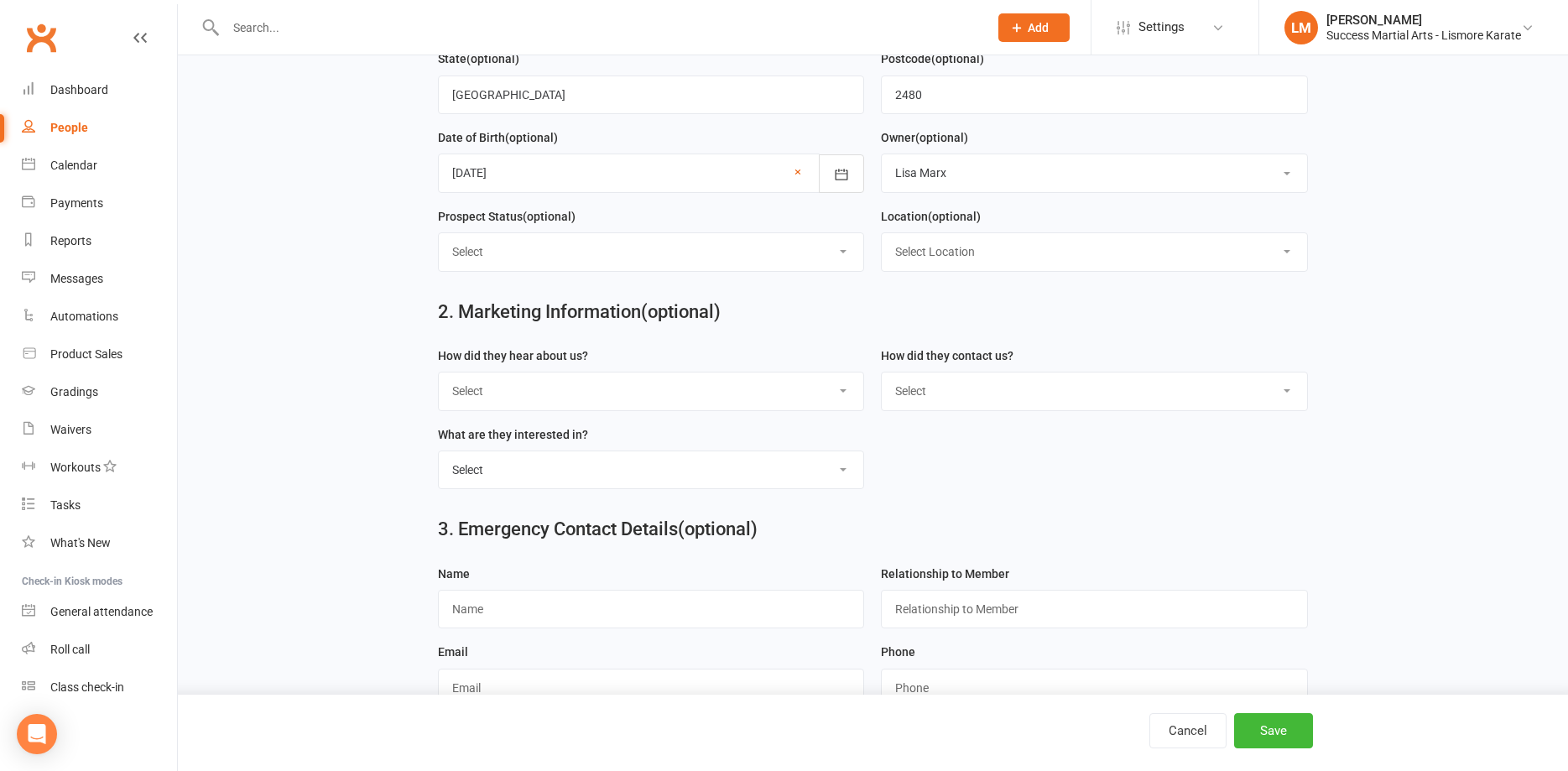
click at [439, 372] on select "Select Google Search Referral Poster Word-of-Mouth general Walk by Letter Box D…" at bounding box center [652, 391] width 425 height 37
select select "Referral"
click option "Referral" at bounding box center [0, 0] width 0 height 0
click at [1264, 732] on button "Save" at bounding box center [1273, 730] width 79 height 36
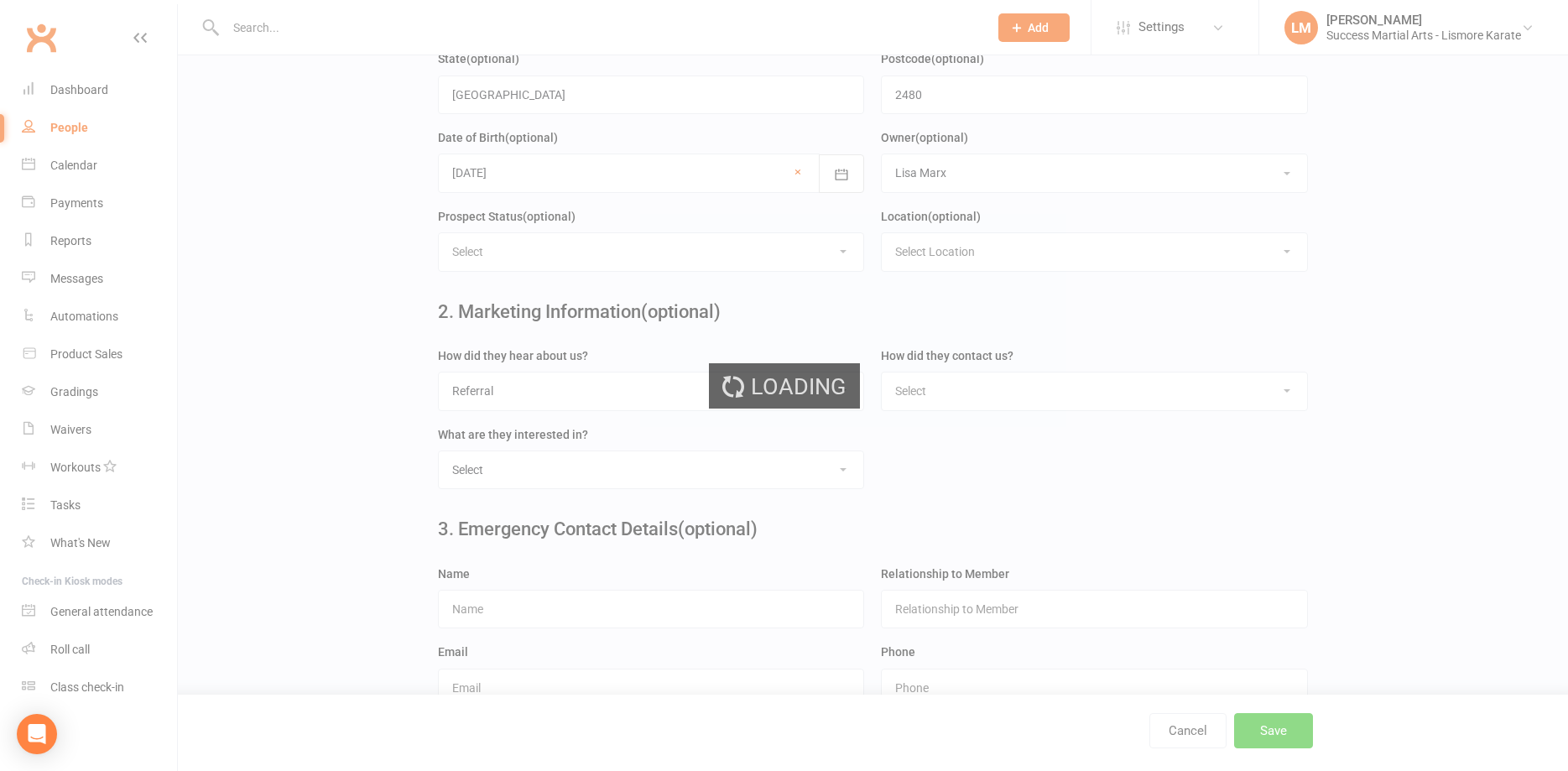
scroll to position [0, 0]
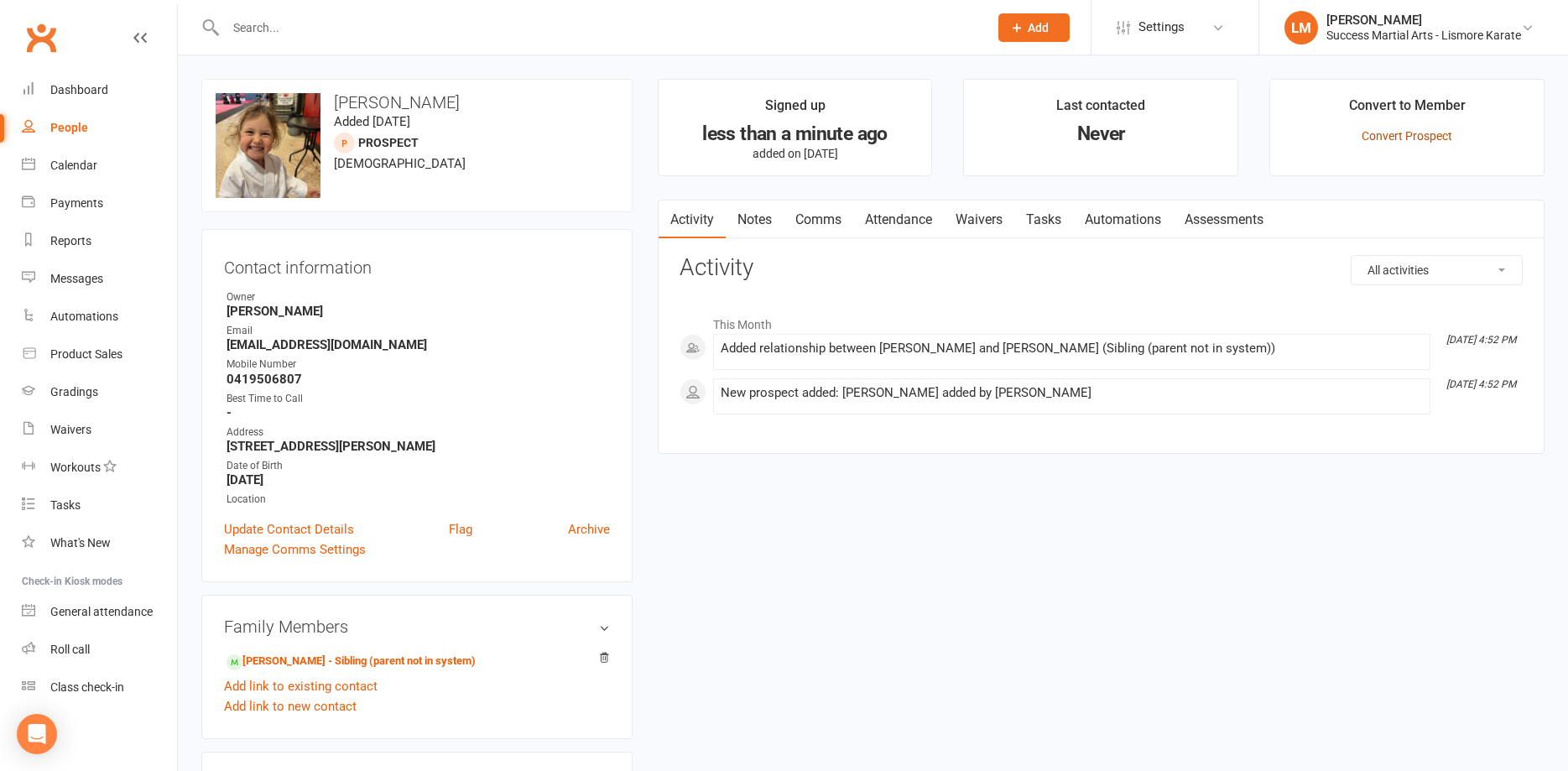
click at [1419, 132] on link "Convert Prospect" at bounding box center [1407, 136] width 91 height 14
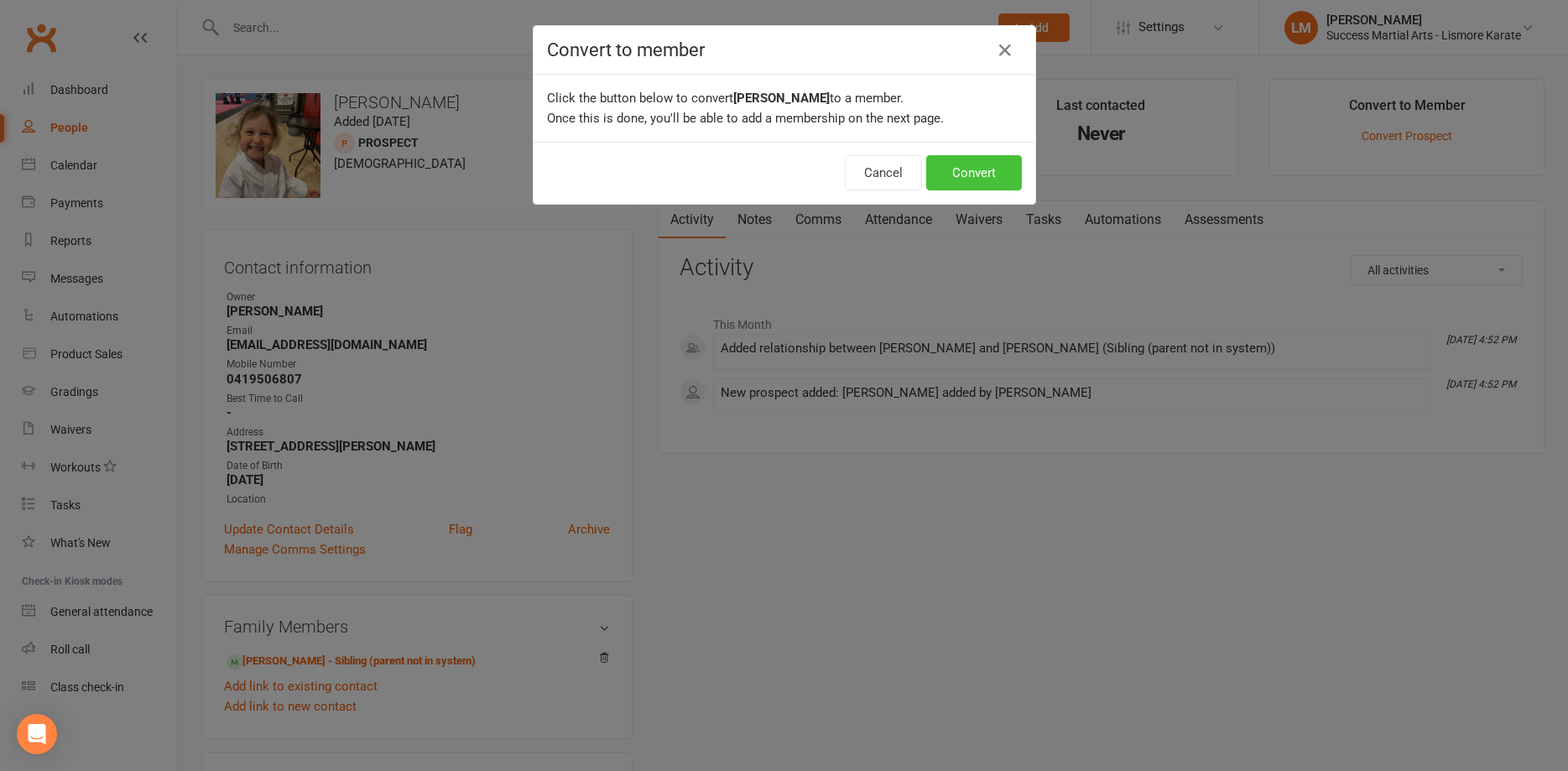
click at [970, 182] on button "Convert" at bounding box center [974, 173] width 96 height 36
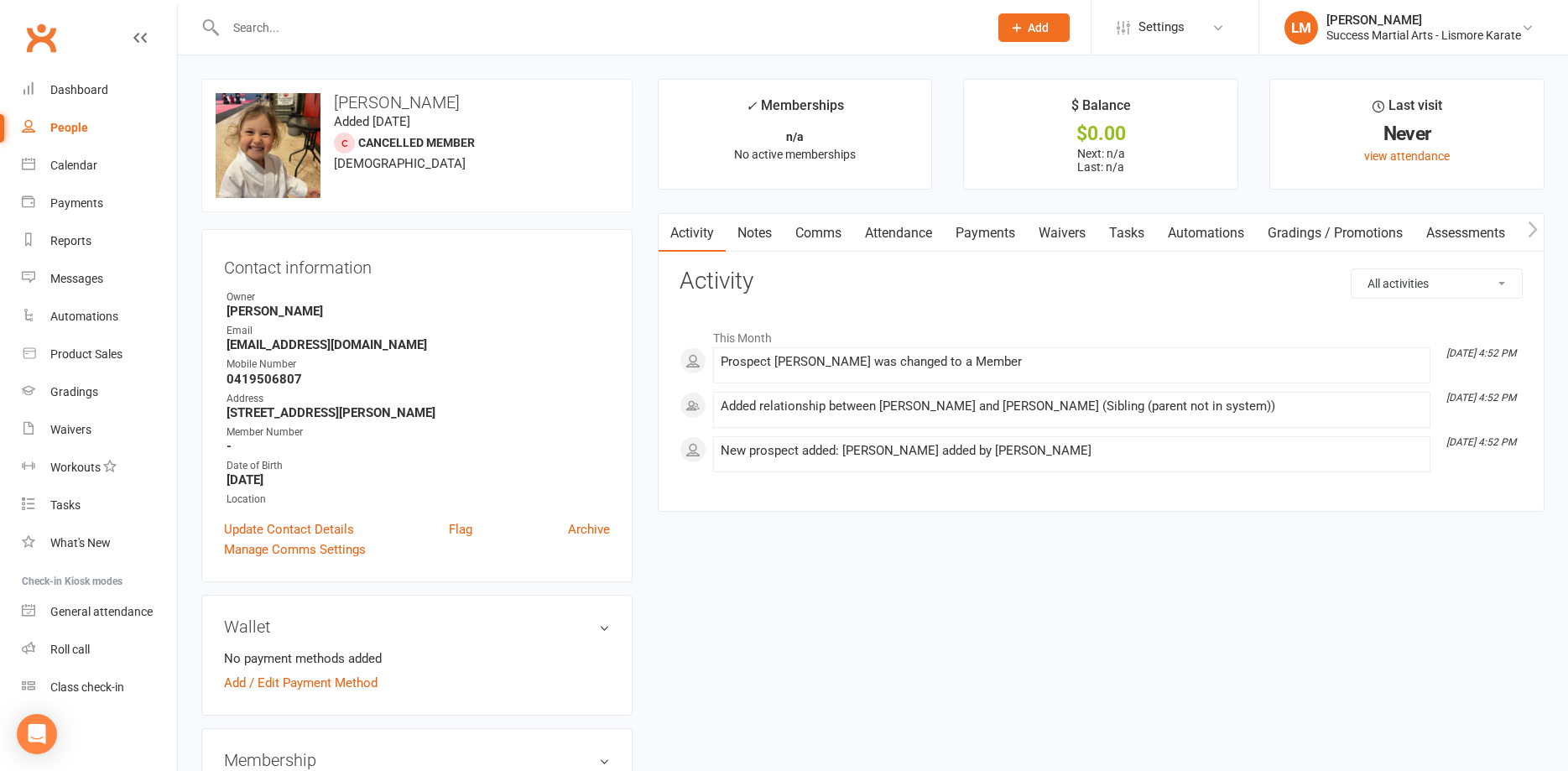
click at [269, 369] on div "Mobile Number" at bounding box center [418, 364] width 383 height 16
click at [259, 528] on link "Update Contact Details" at bounding box center [288, 530] width 130 height 20
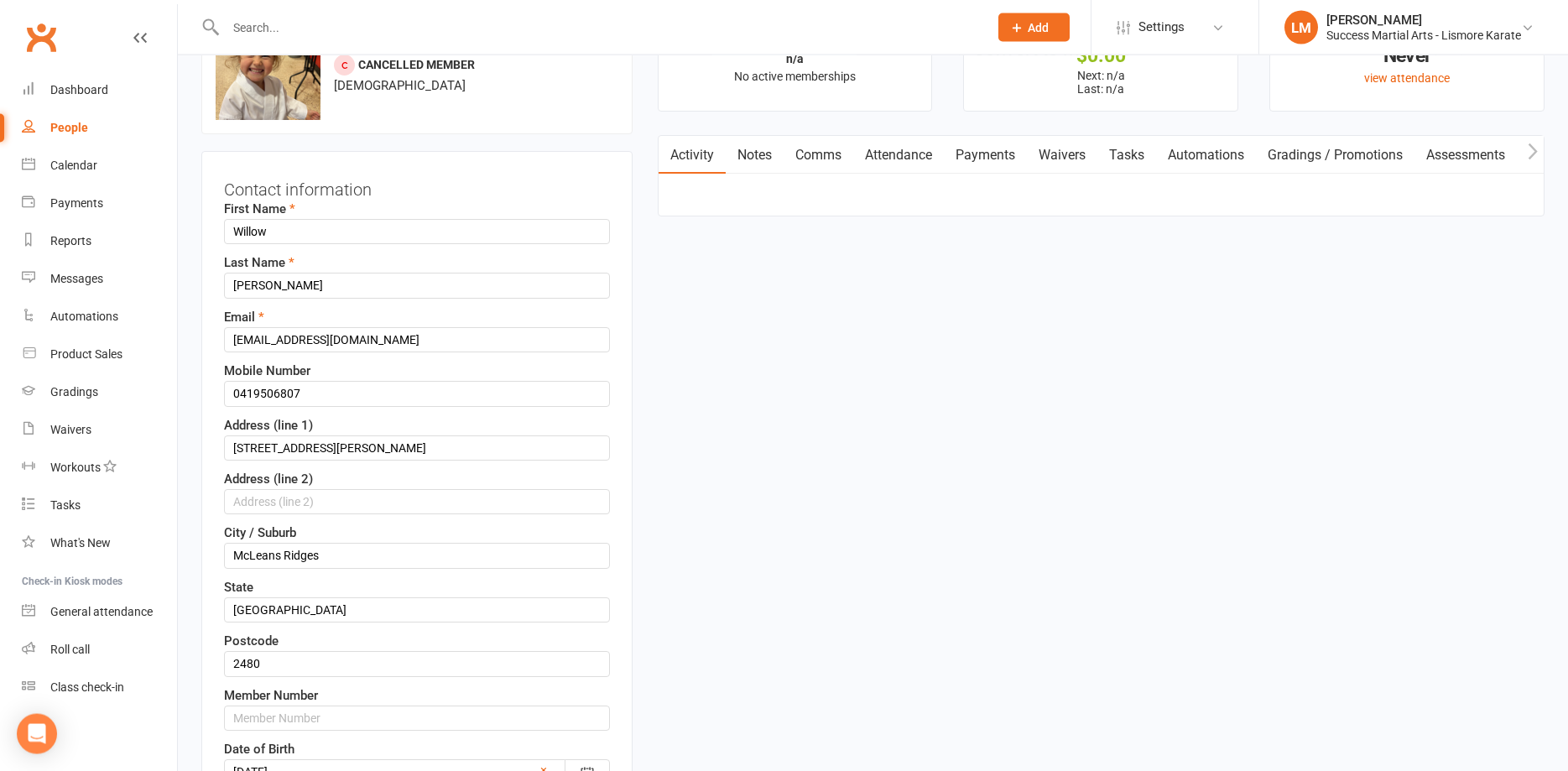
scroll to position [79, 0]
drag, startPoint x: 381, startPoint y: 335, endPoint x: 152, endPoint y: 339, distance: 229.0
click at [224, 339] on input "[EMAIL_ADDRESS][DOMAIN_NAME]" at bounding box center [416, 339] width 386 height 25
drag, startPoint x: 821, startPoint y: 593, endPoint x: 809, endPoint y: 590, distance: 12.4
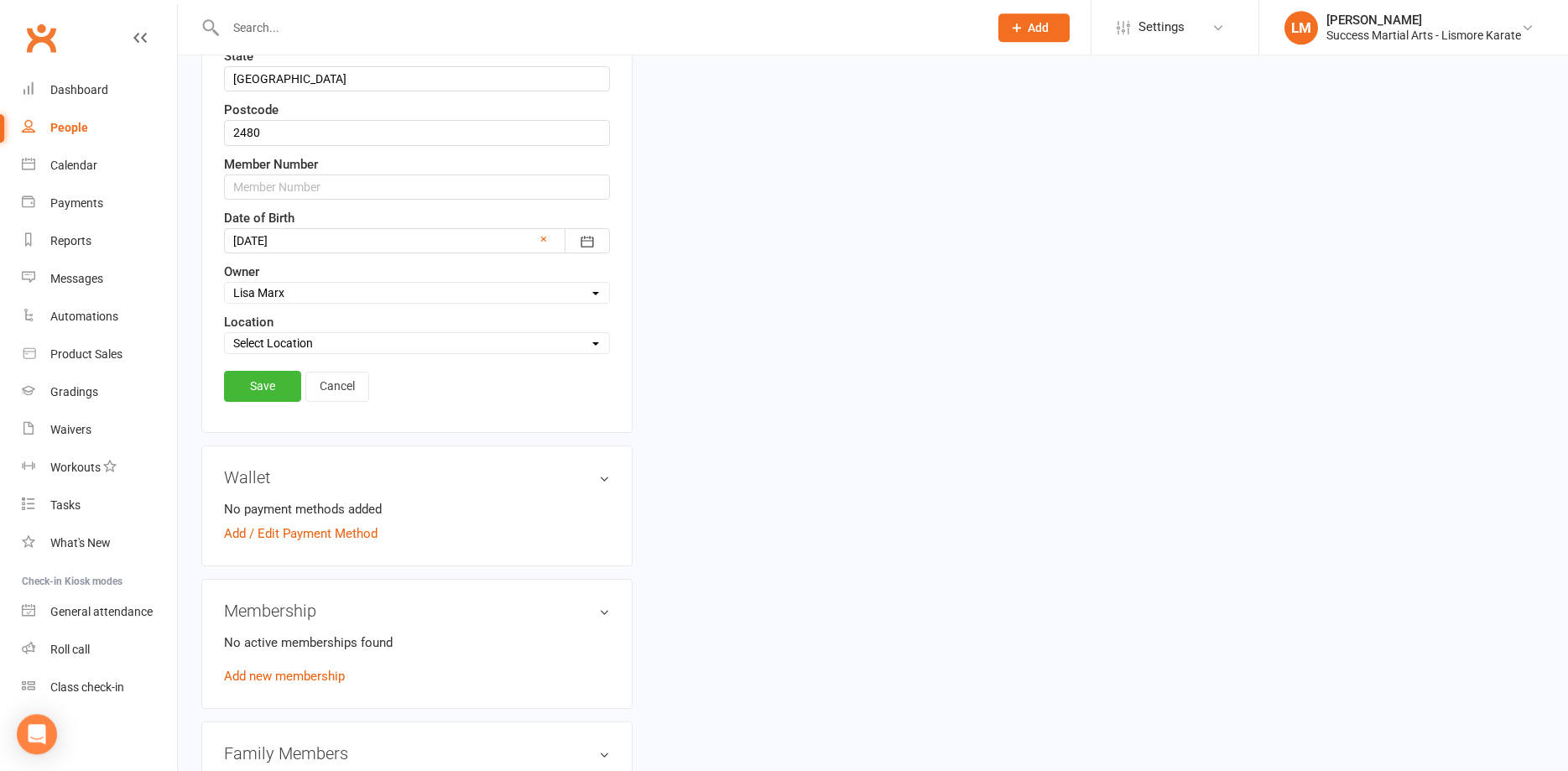
scroll to position [685, 0]
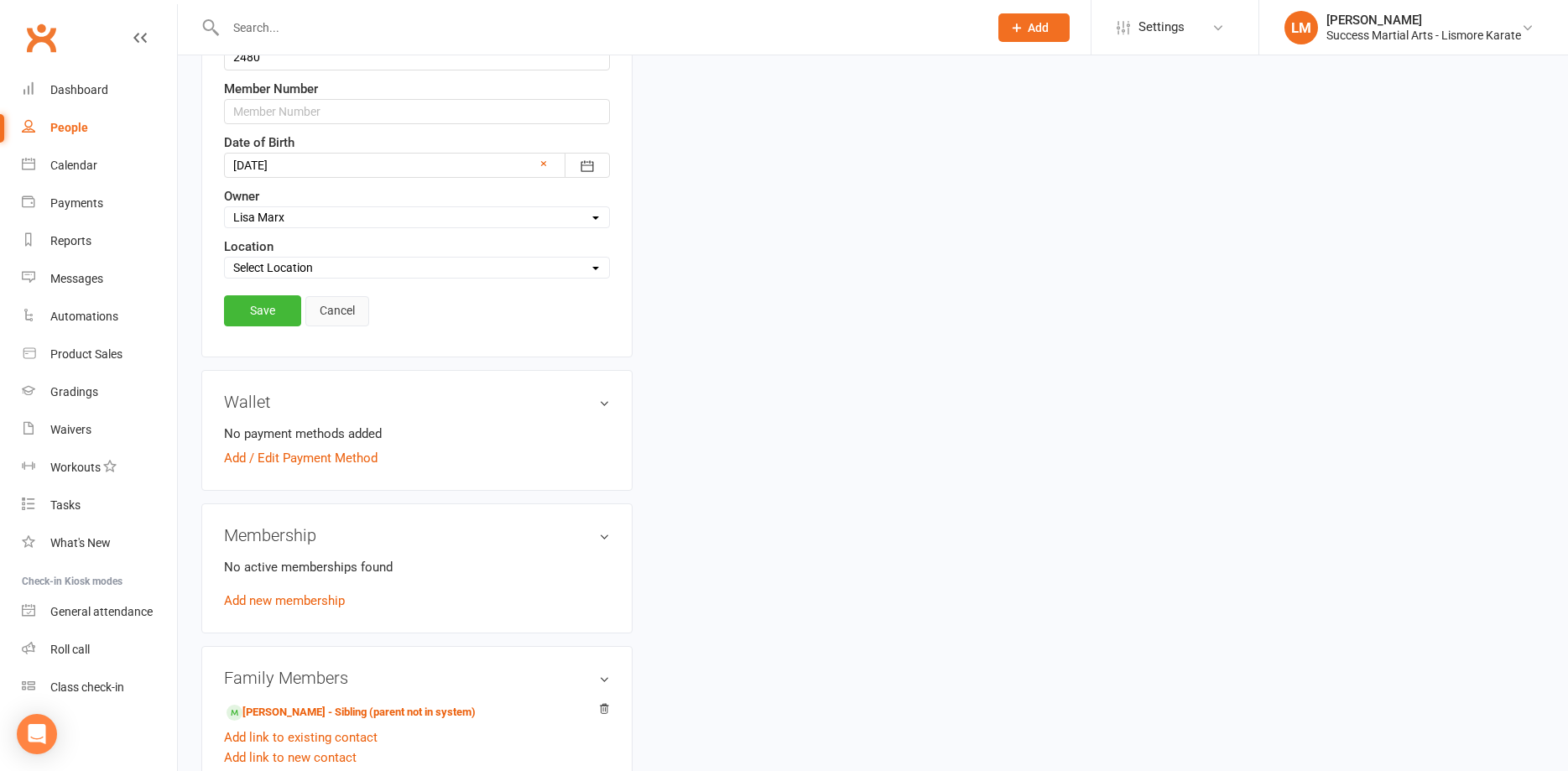
click at [342, 308] on link "Cancel" at bounding box center [336, 311] width 64 height 31
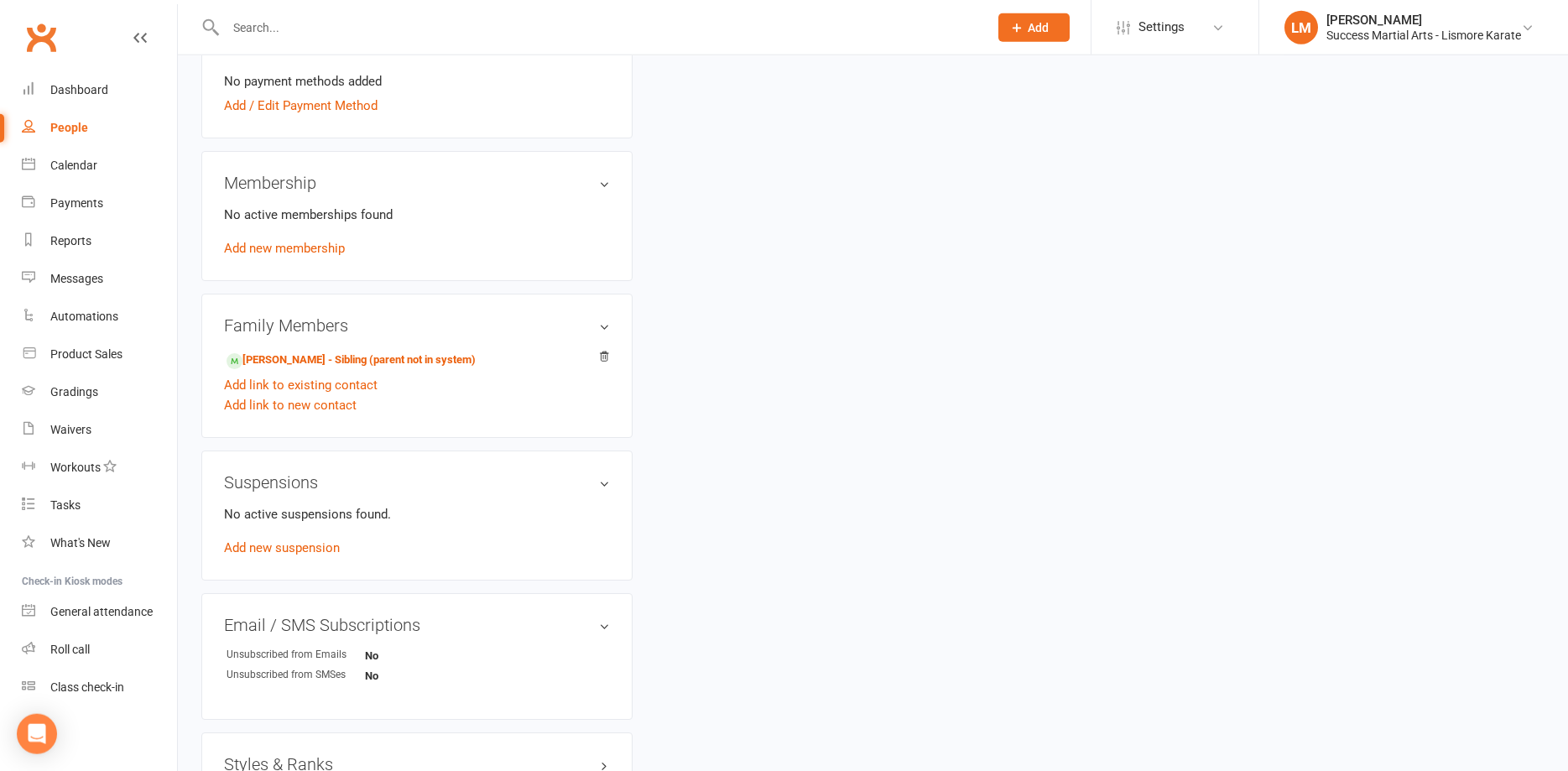
scroll to position [428, 0]
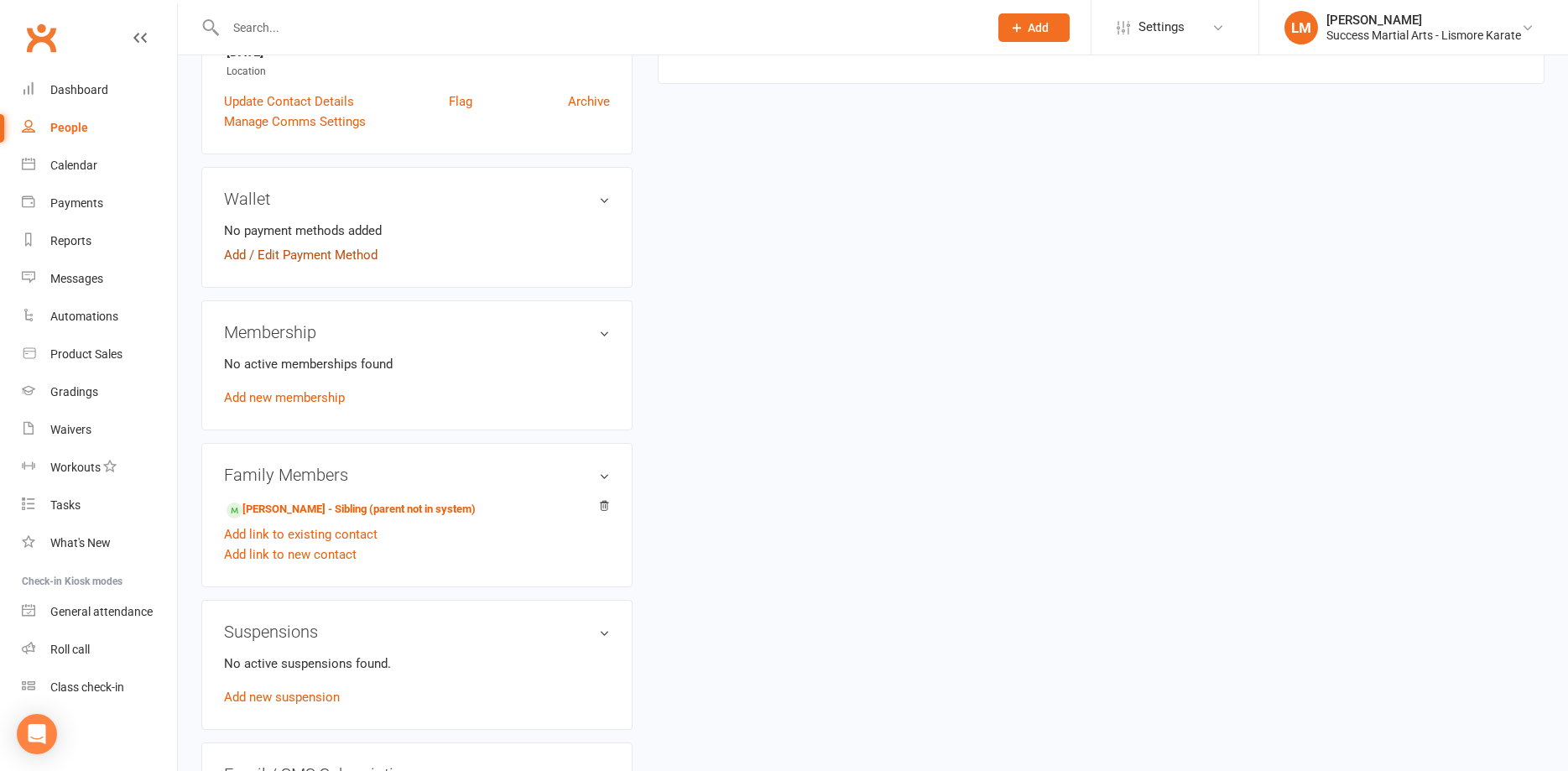
click at [267, 248] on link "Add / Edit Payment Method" at bounding box center [300, 255] width 153 height 20
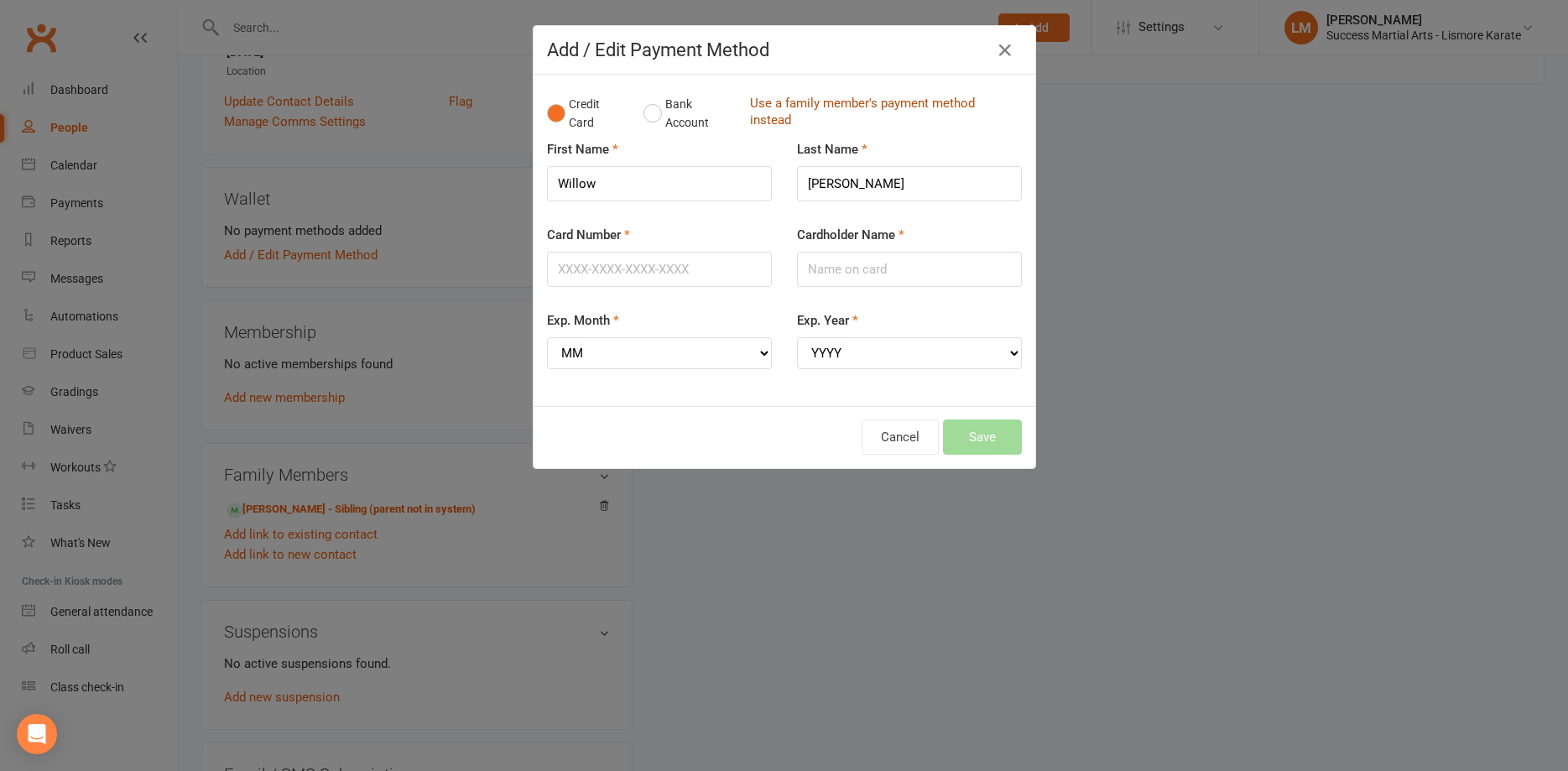
click at [801, 105] on link "Use a family member's payment method instead" at bounding box center [881, 114] width 264 height 38
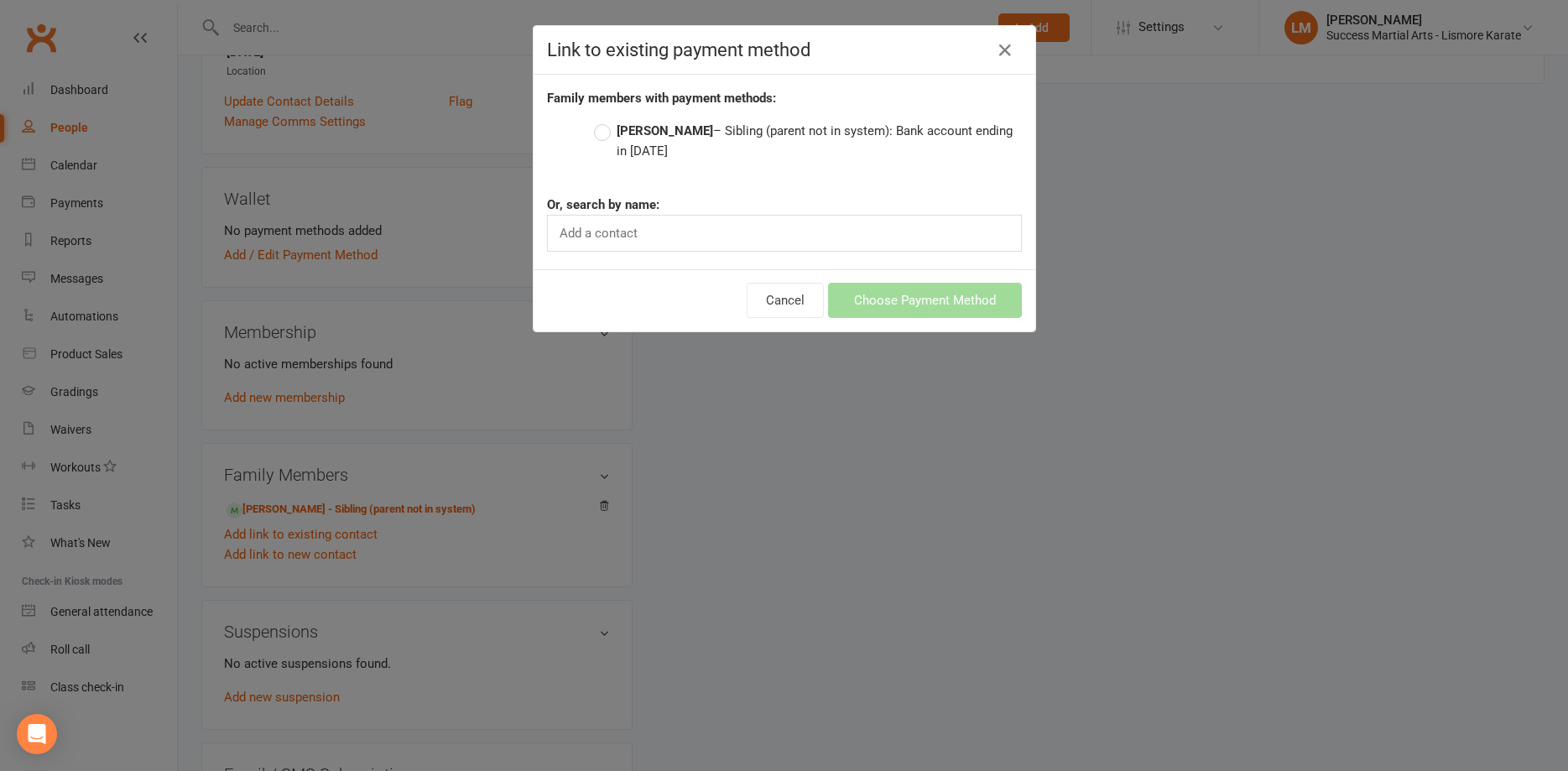
click at [605, 133] on label "Lennox Ballard – Sibling (parent not in system): Bank account ending in 1621" at bounding box center [808, 141] width 428 height 41
click at [605, 121] on input "Lennox Ballard – Sibling (parent not in system): Bank account ending in 1621" at bounding box center [599, 121] width 11 height 0
click at [918, 300] on button "Choose Payment Method" at bounding box center [925, 301] width 194 height 36
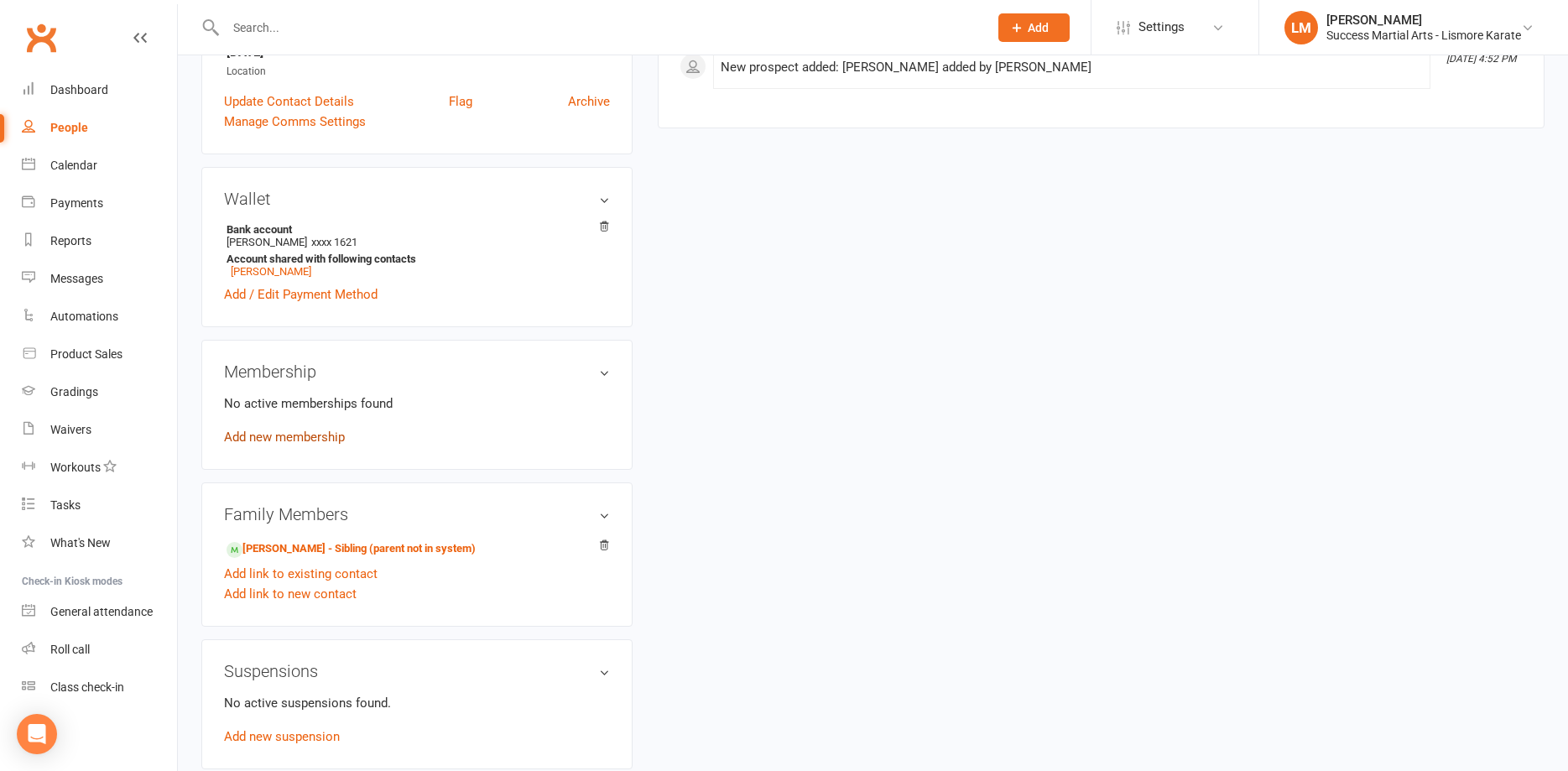
click at [267, 434] on link "Add new membership" at bounding box center [284, 437] width 121 height 15
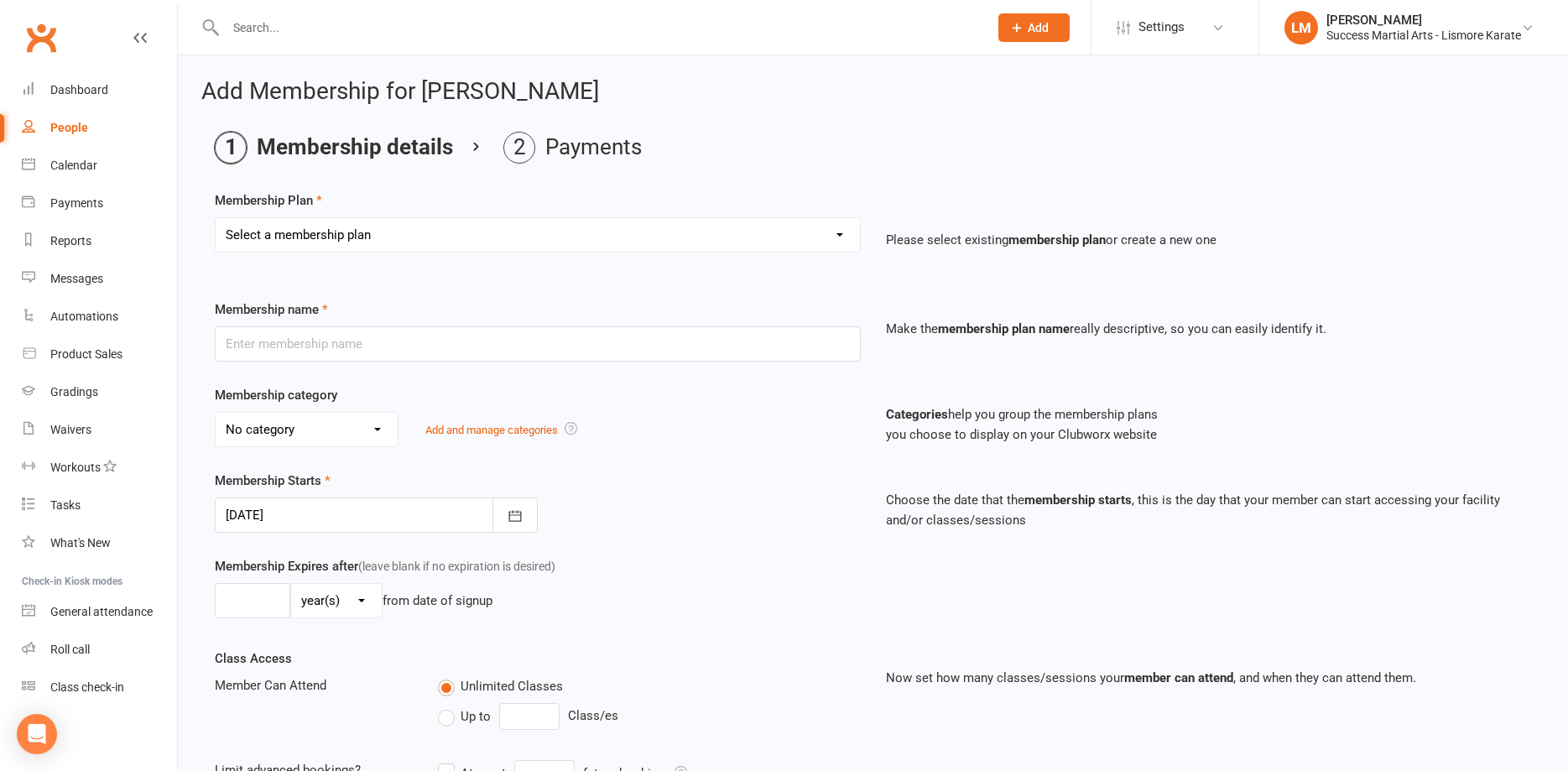
click at [215, 218] on select "Select a membership plan Create new Membership Plan BASIC DD BASIC PIF Free Tri…" at bounding box center [537, 235] width 644 height 34
select select "1"
click option "BASIC DD" at bounding box center [0, 0] width 0 height 0
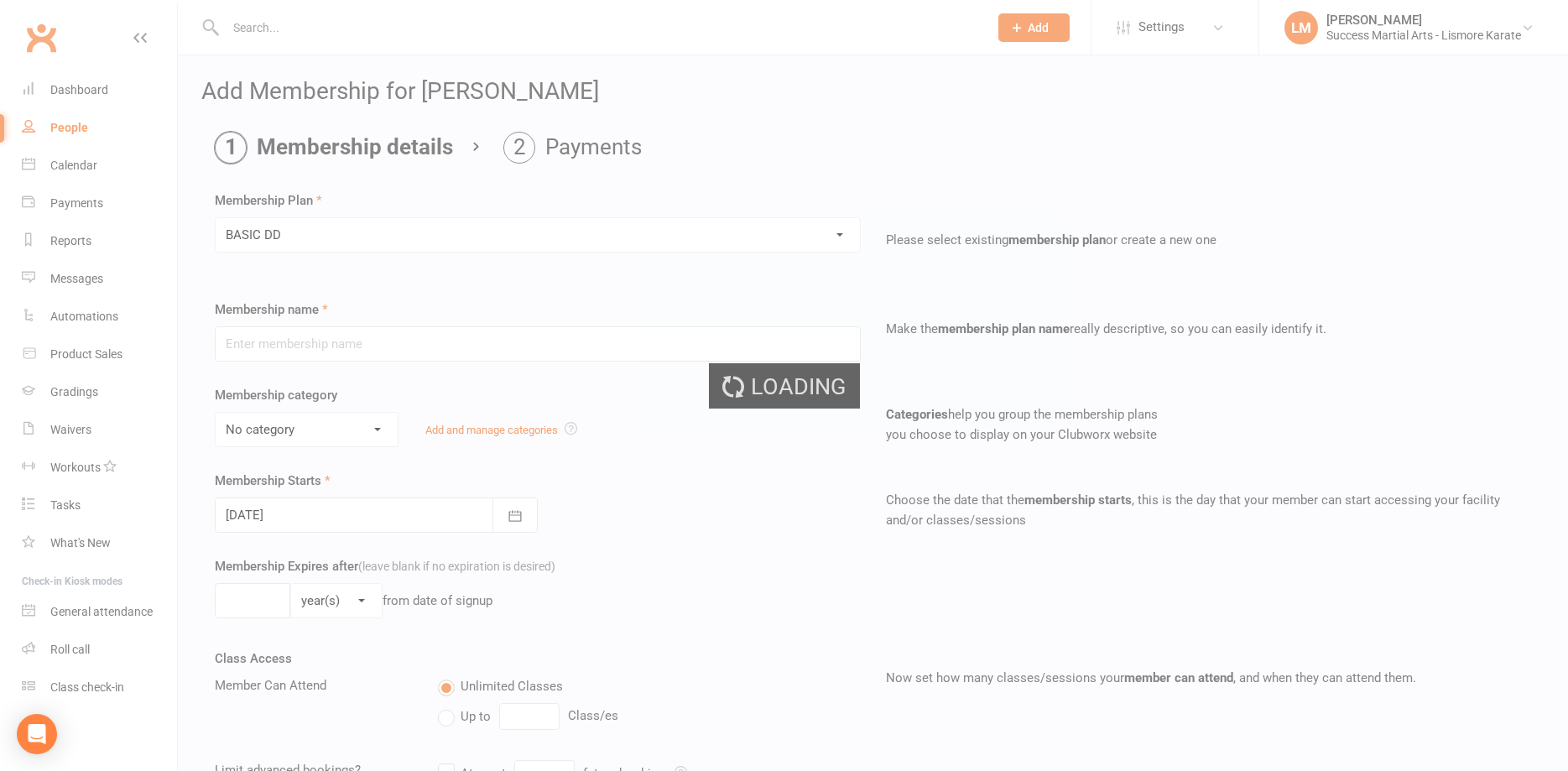
type input "BASIC DD"
select select "2"
select select "0"
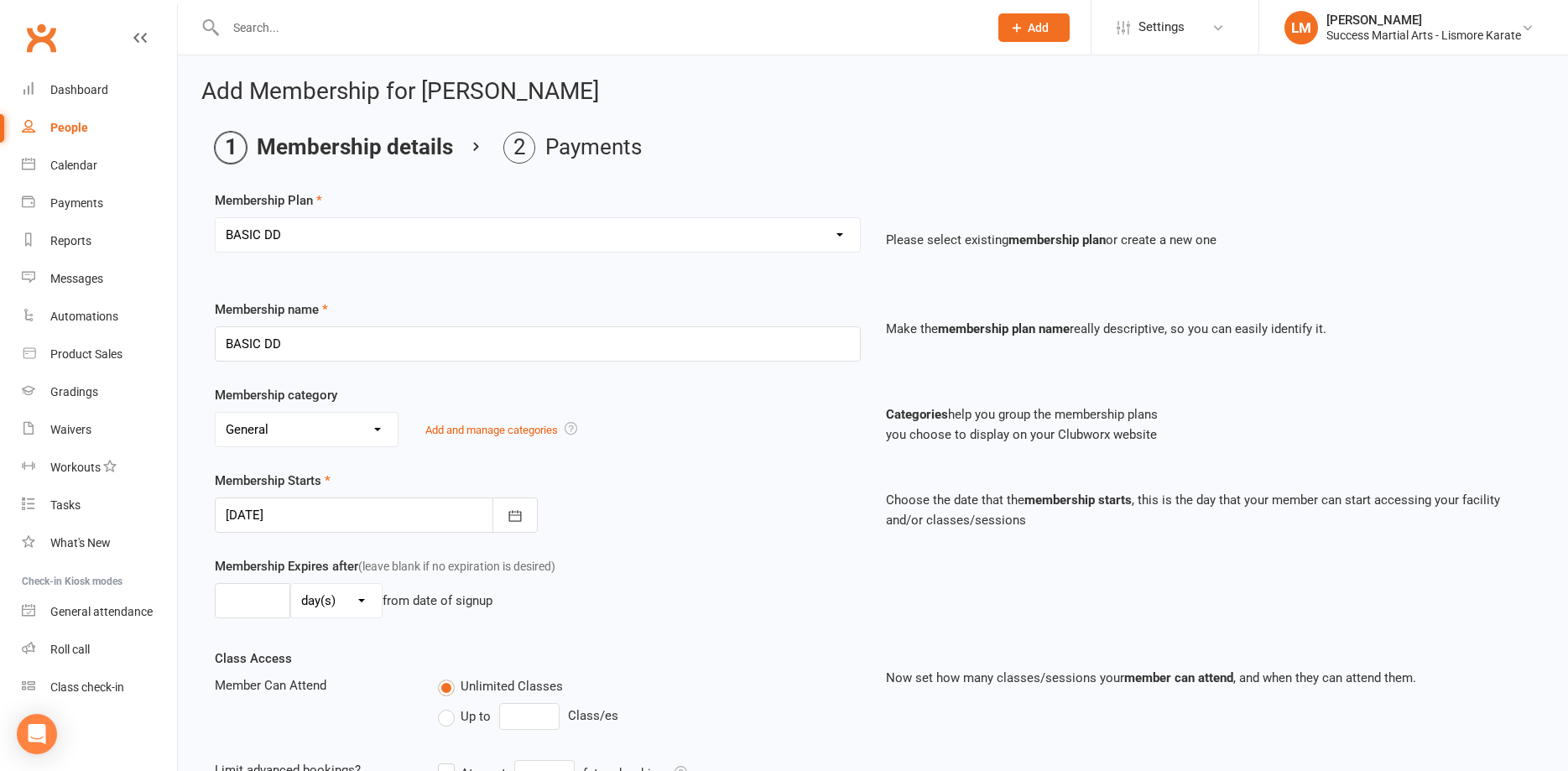
click at [215, 413] on select "No category Arjuken Karate Leadership Basic General Leadership Little Dragon Ti…" at bounding box center [306, 430] width 182 height 34
select select "5"
click option "Tiny Dragons" at bounding box center [0, 0] width 0 height 0
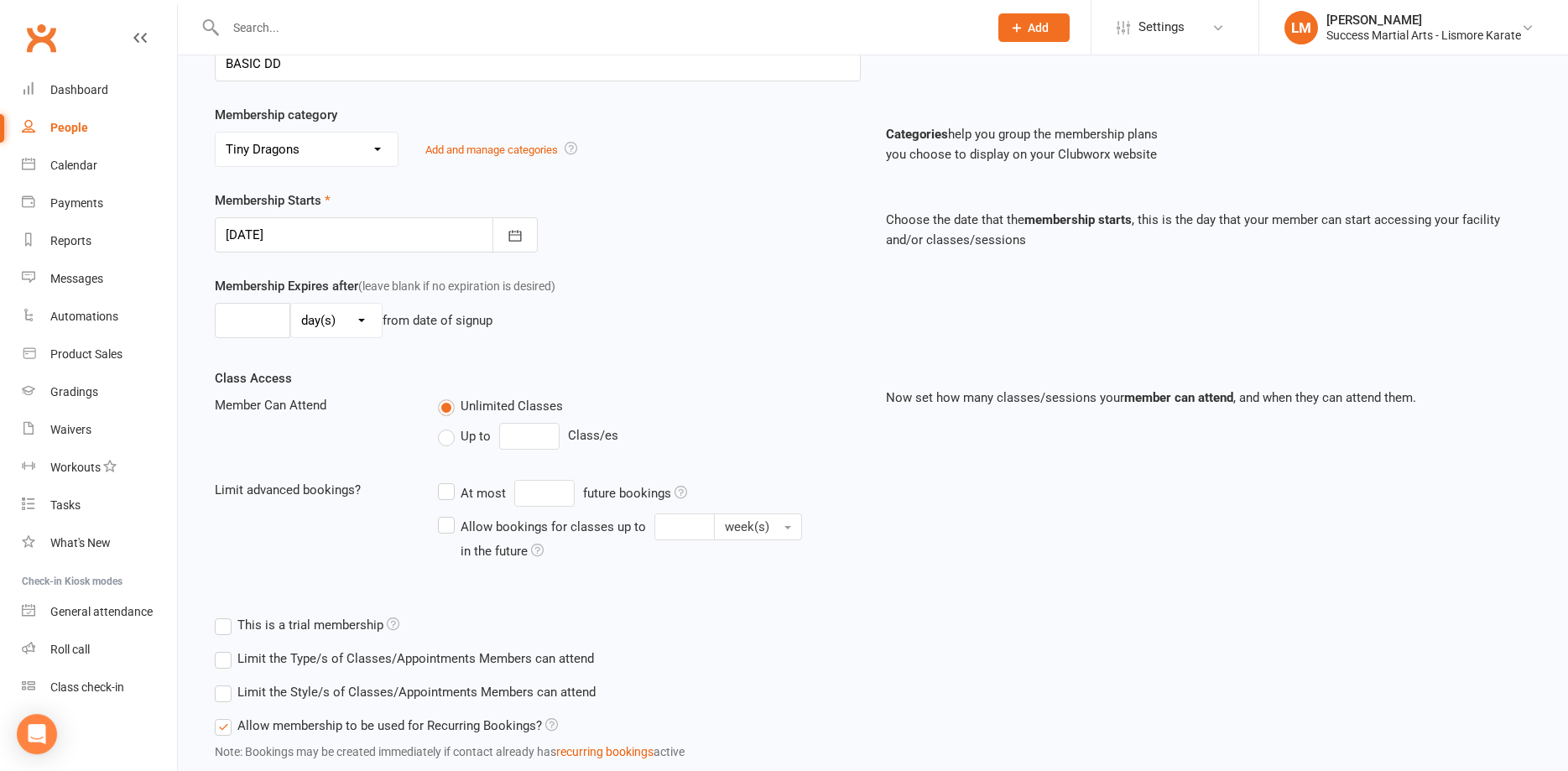
scroll to position [392, 0]
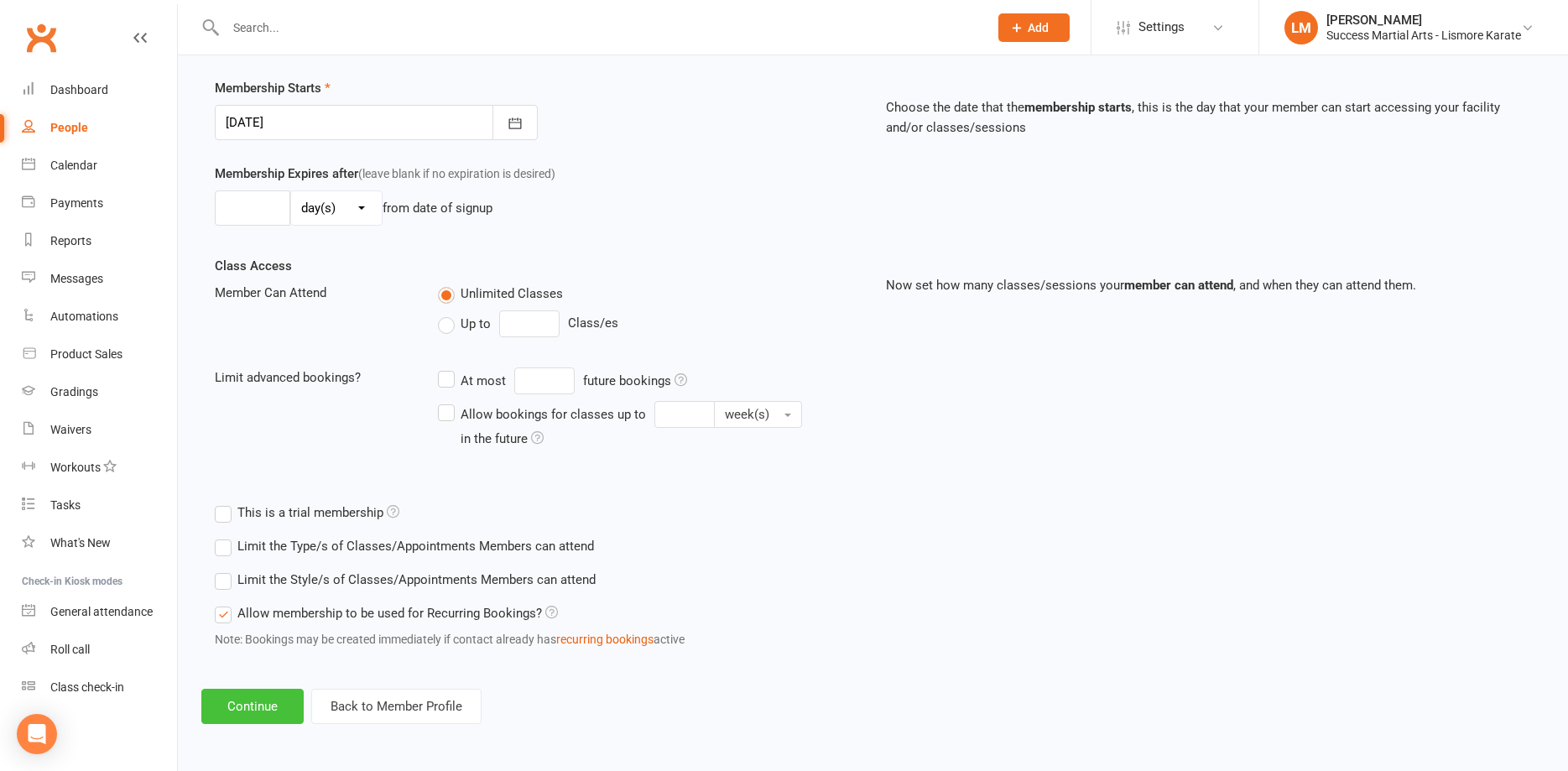
click at [237, 701] on button "Continue" at bounding box center [253, 707] width 103 height 36
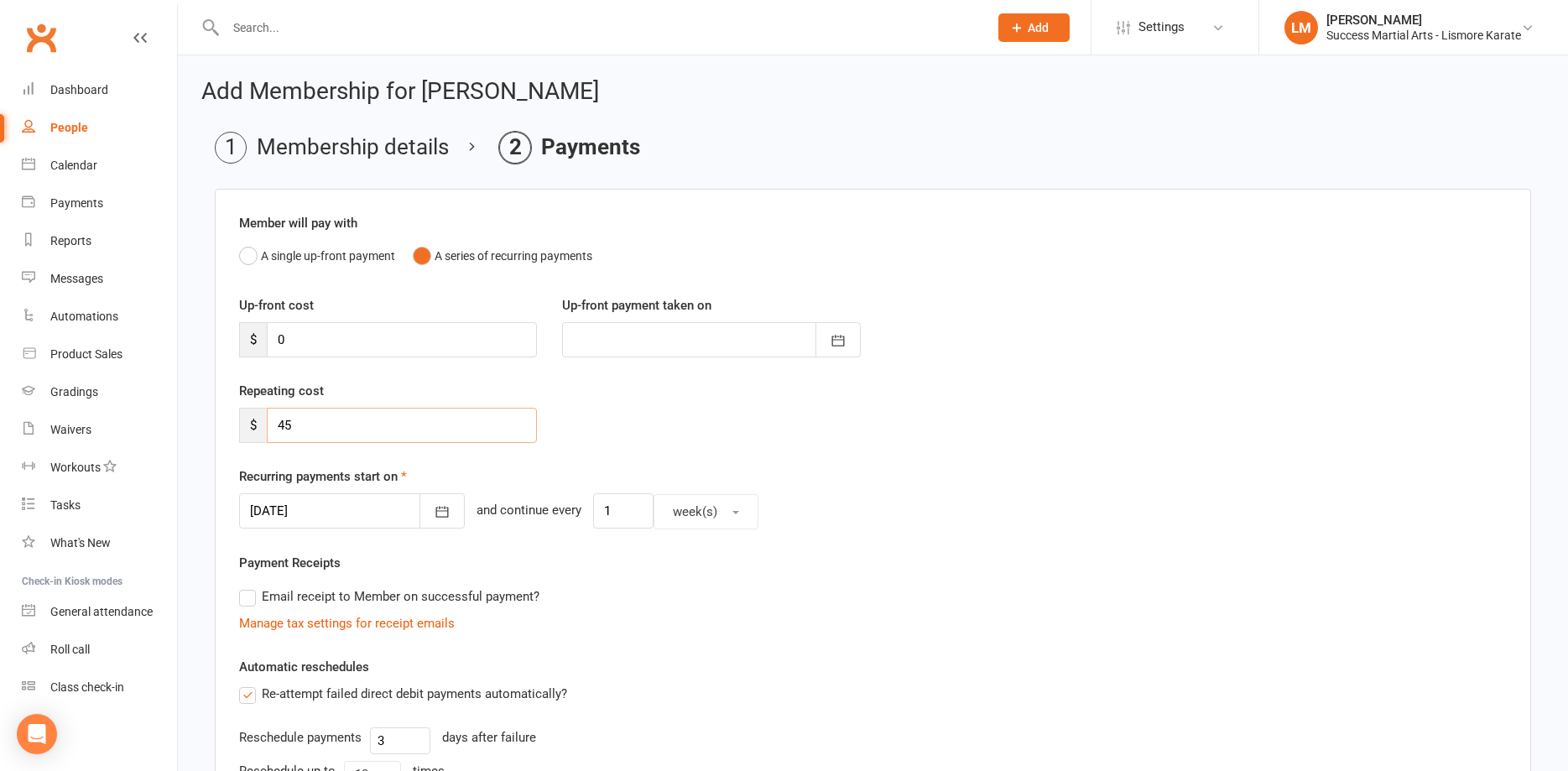
drag, startPoint x: 309, startPoint y: 429, endPoint x: 225, endPoint y: 426, distance: 84.1
click at [267, 426] on input "45" at bounding box center [402, 425] width 270 height 36
type input "20"
click at [436, 511] on icon "button" at bounding box center [442, 512] width 13 height 11
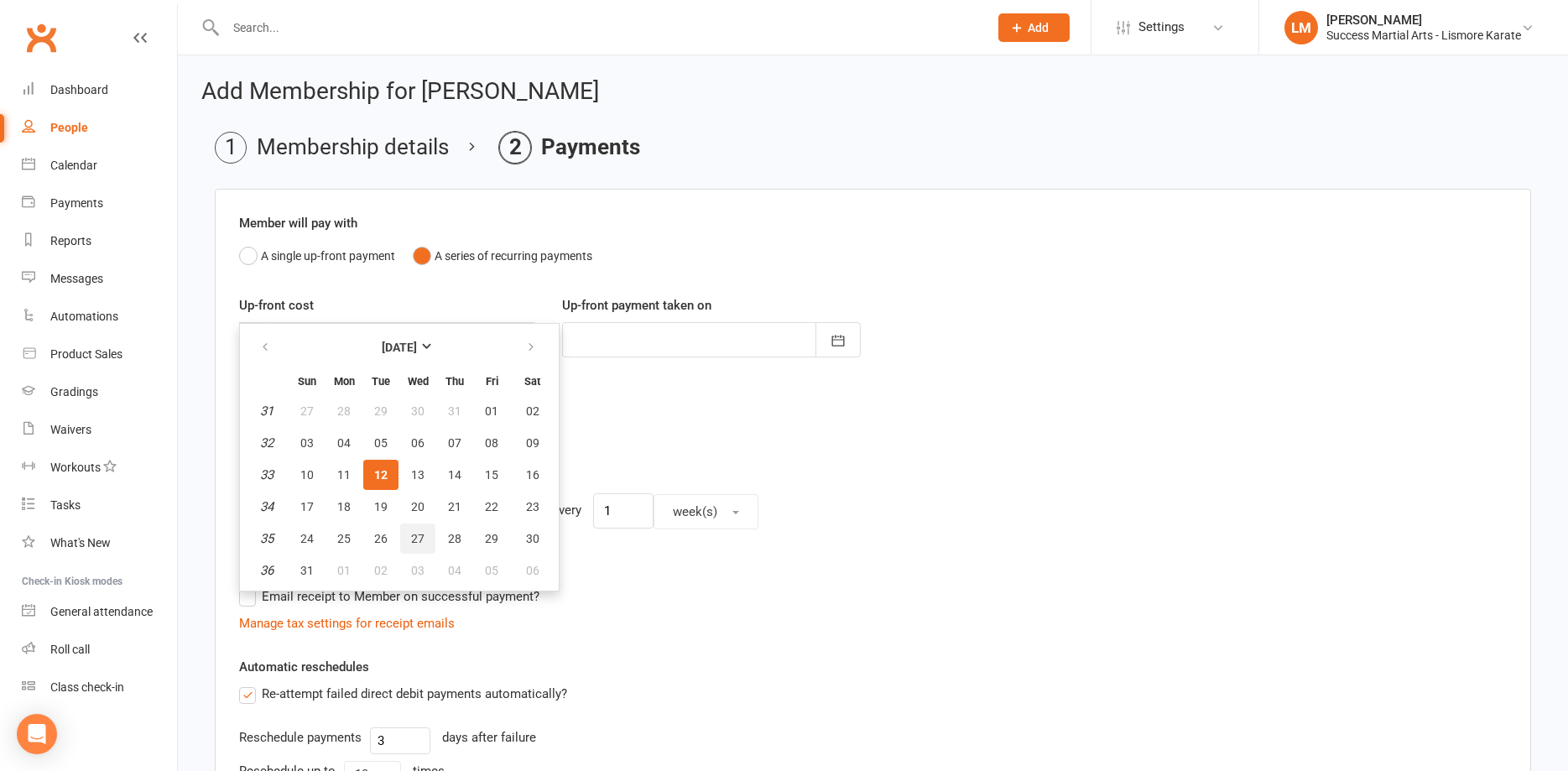
click at [422, 537] on span "27" at bounding box center [418, 539] width 14 height 14
type input "27 Aug 2025"
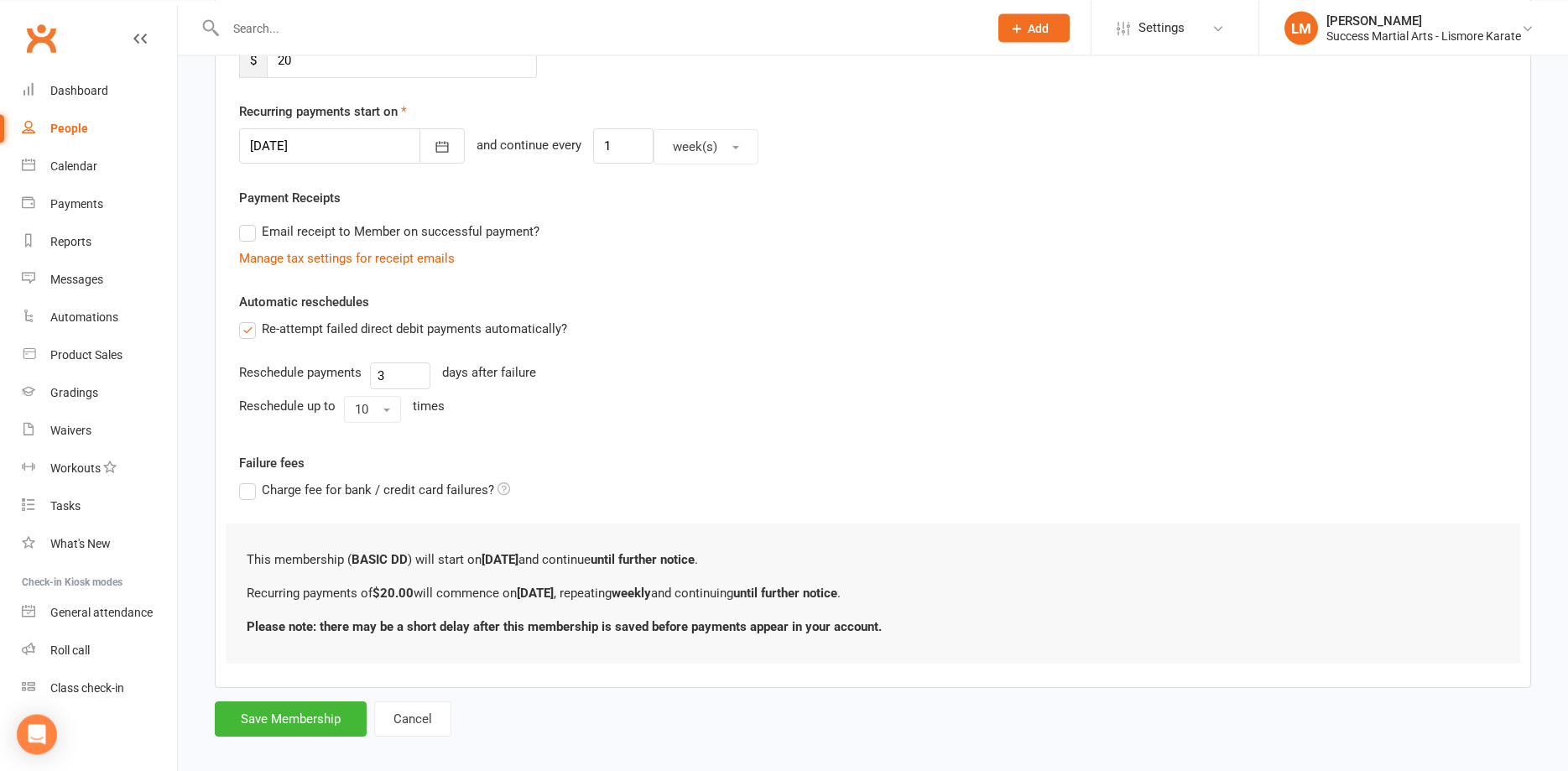
scroll to position [380, 0]
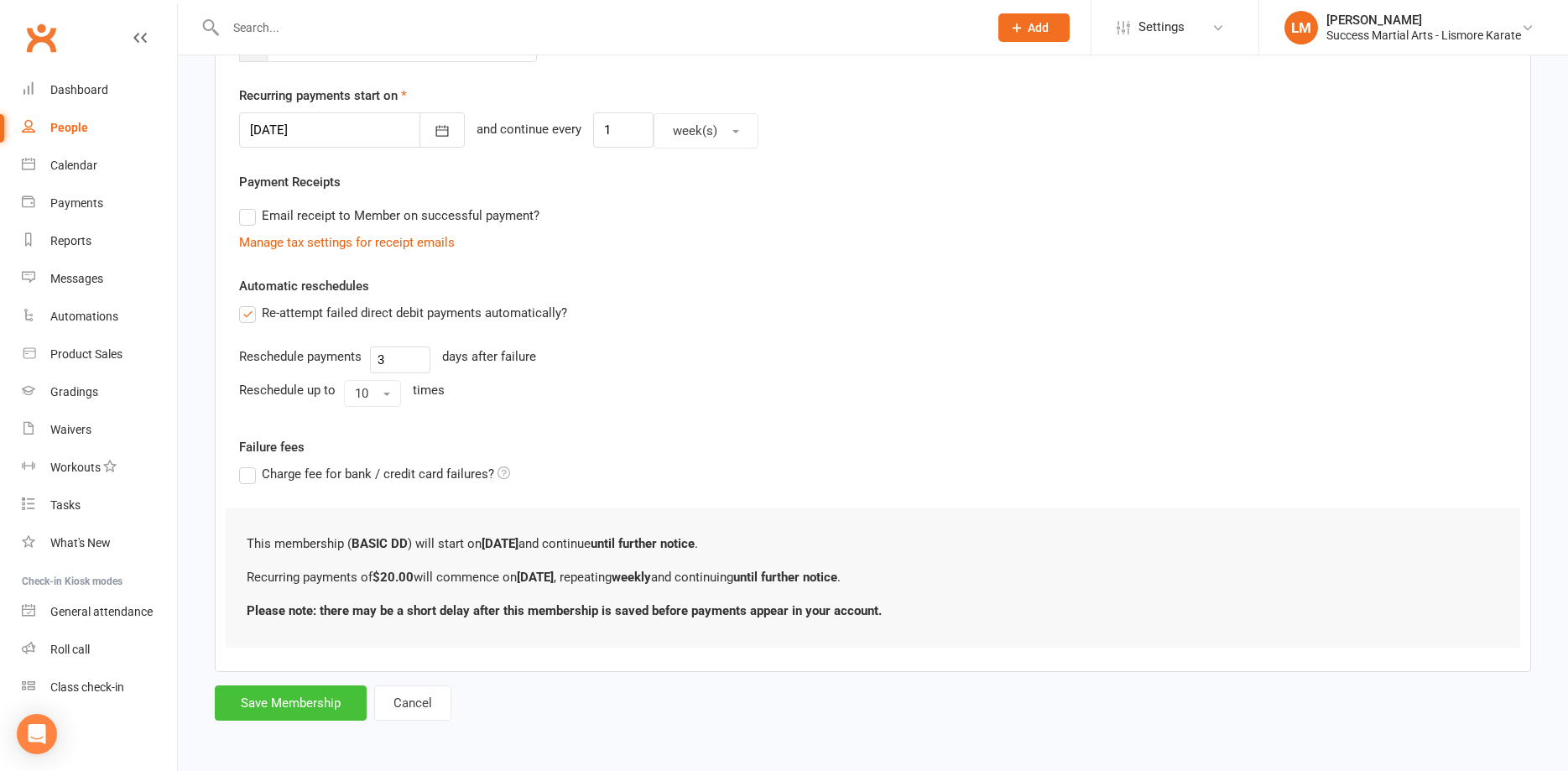
click at [293, 712] on button "Save Membership" at bounding box center [290, 703] width 152 height 36
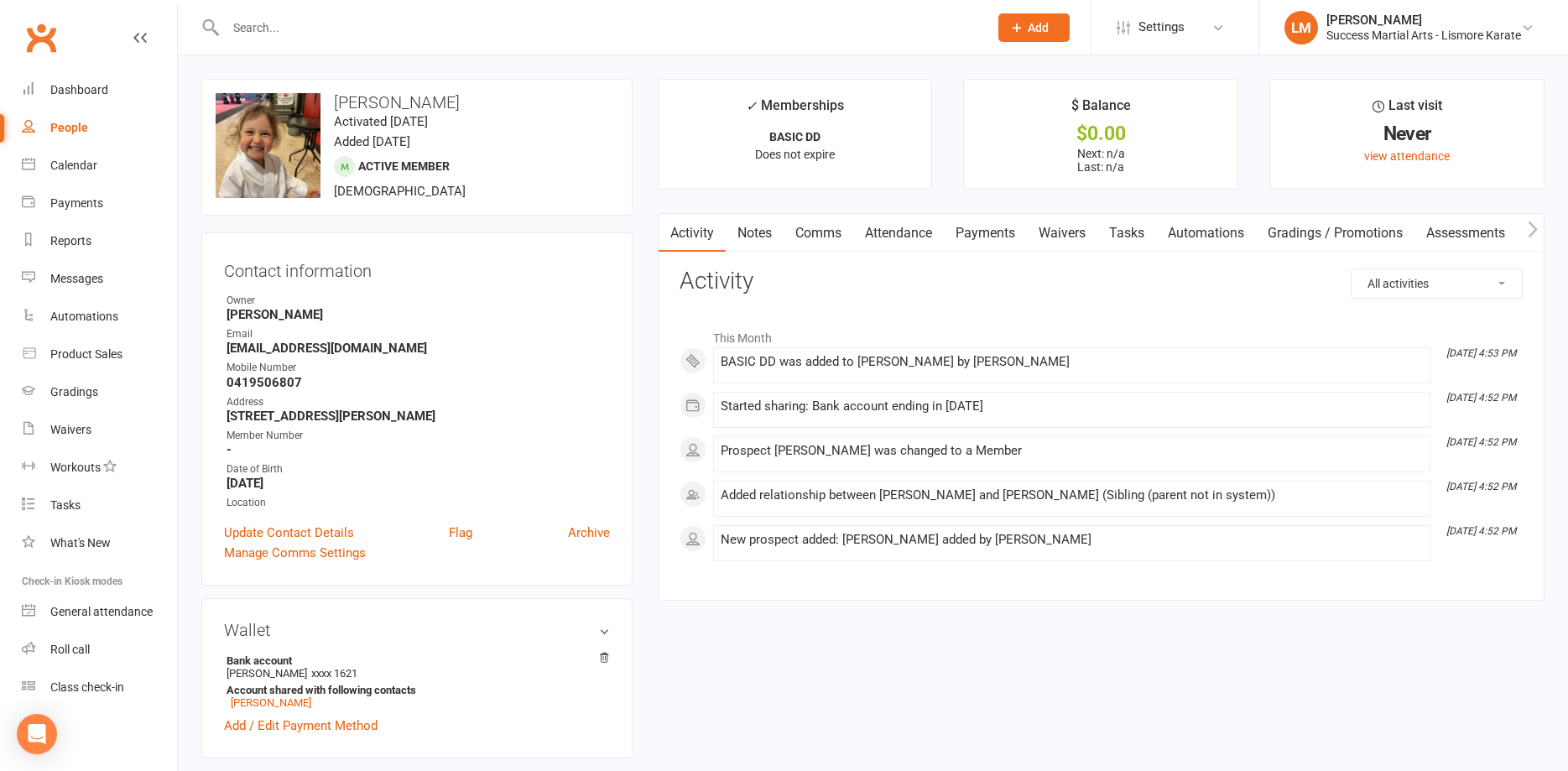
click at [264, 21] on input "text" at bounding box center [598, 28] width 756 height 24
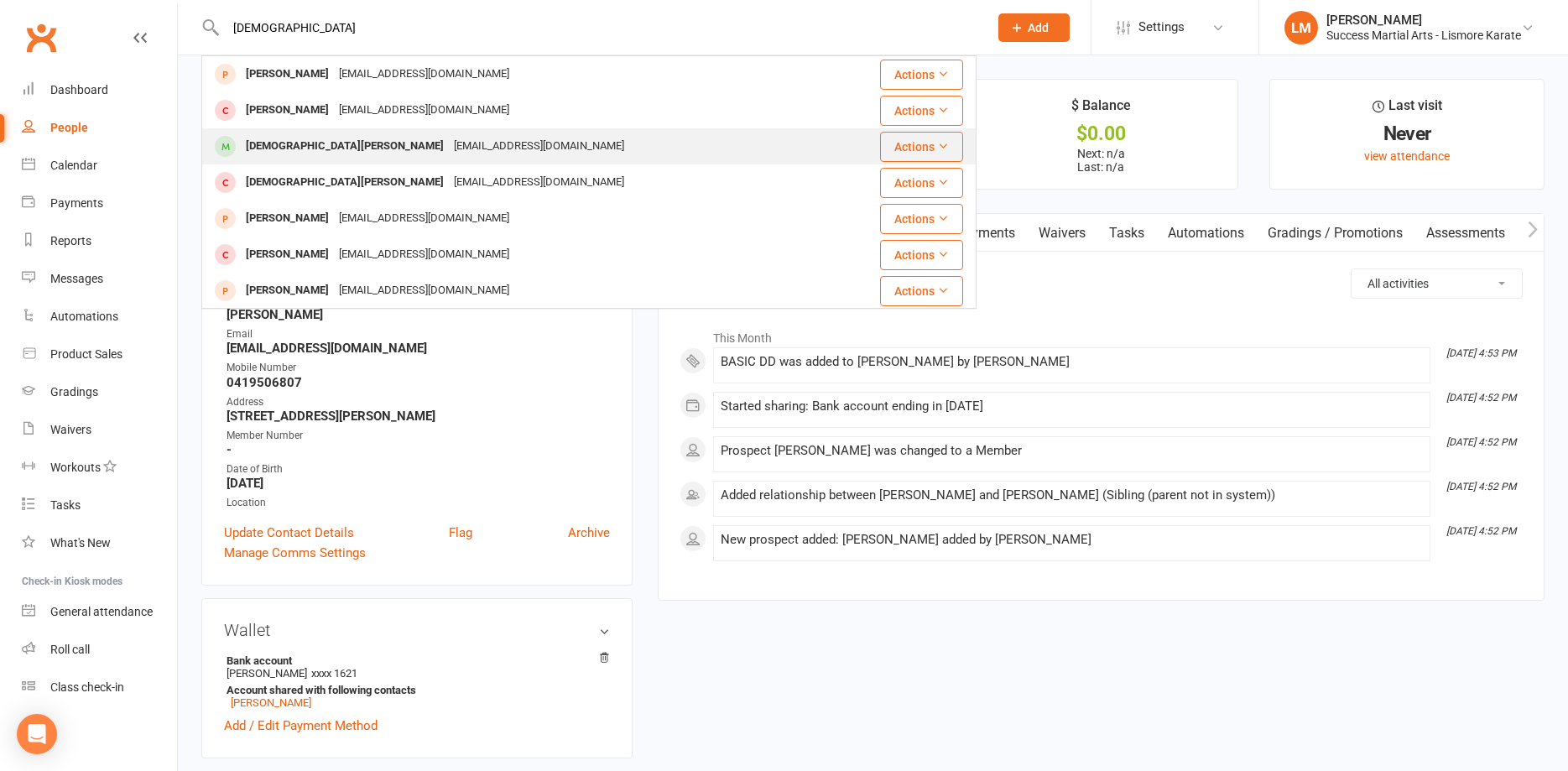
type input "jude"
click at [311, 146] on div "[DEMOGRAPHIC_DATA][PERSON_NAME]" at bounding box center [344, 146] width 208 height 25
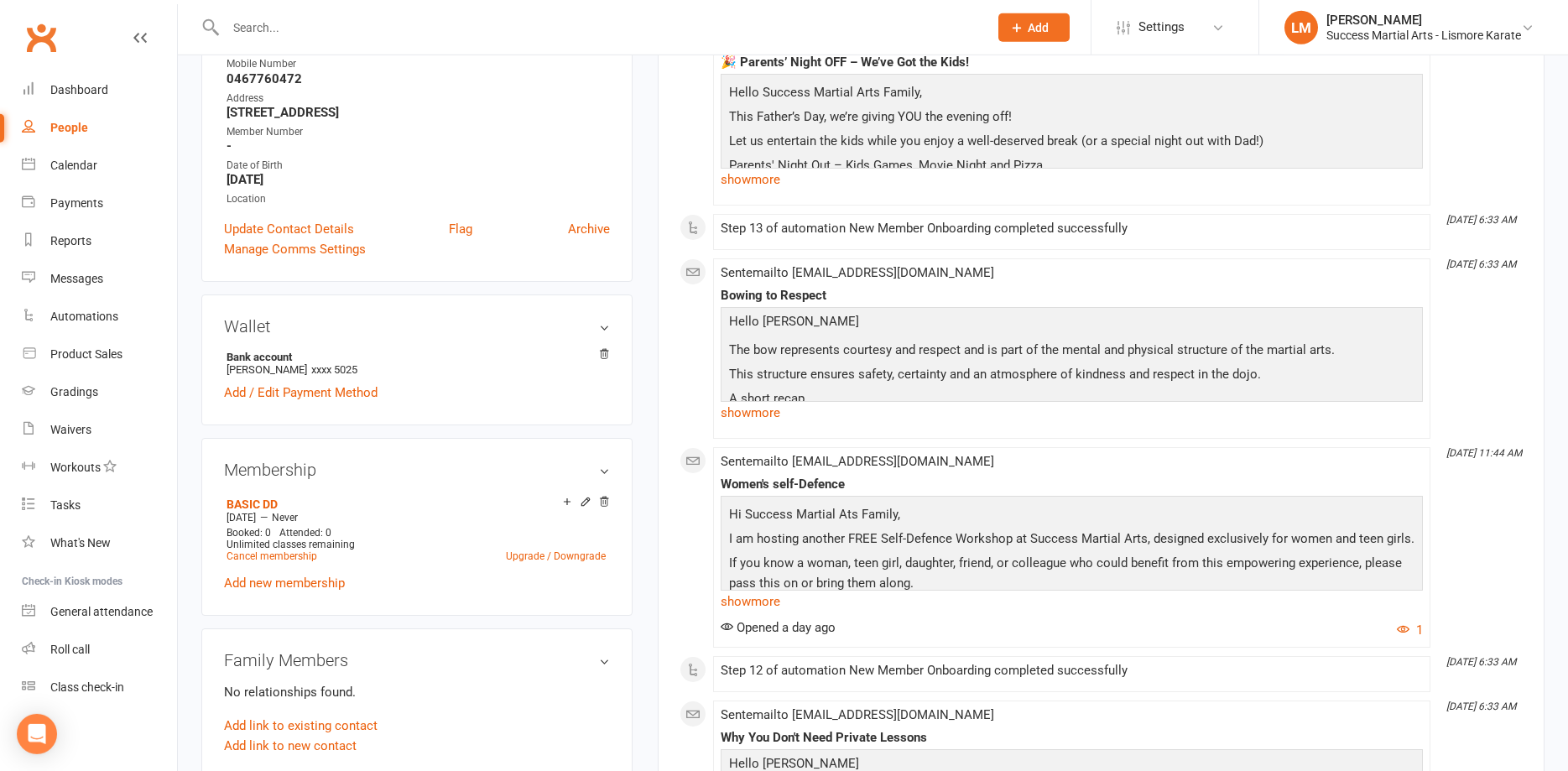
scroll to position [342, 0]
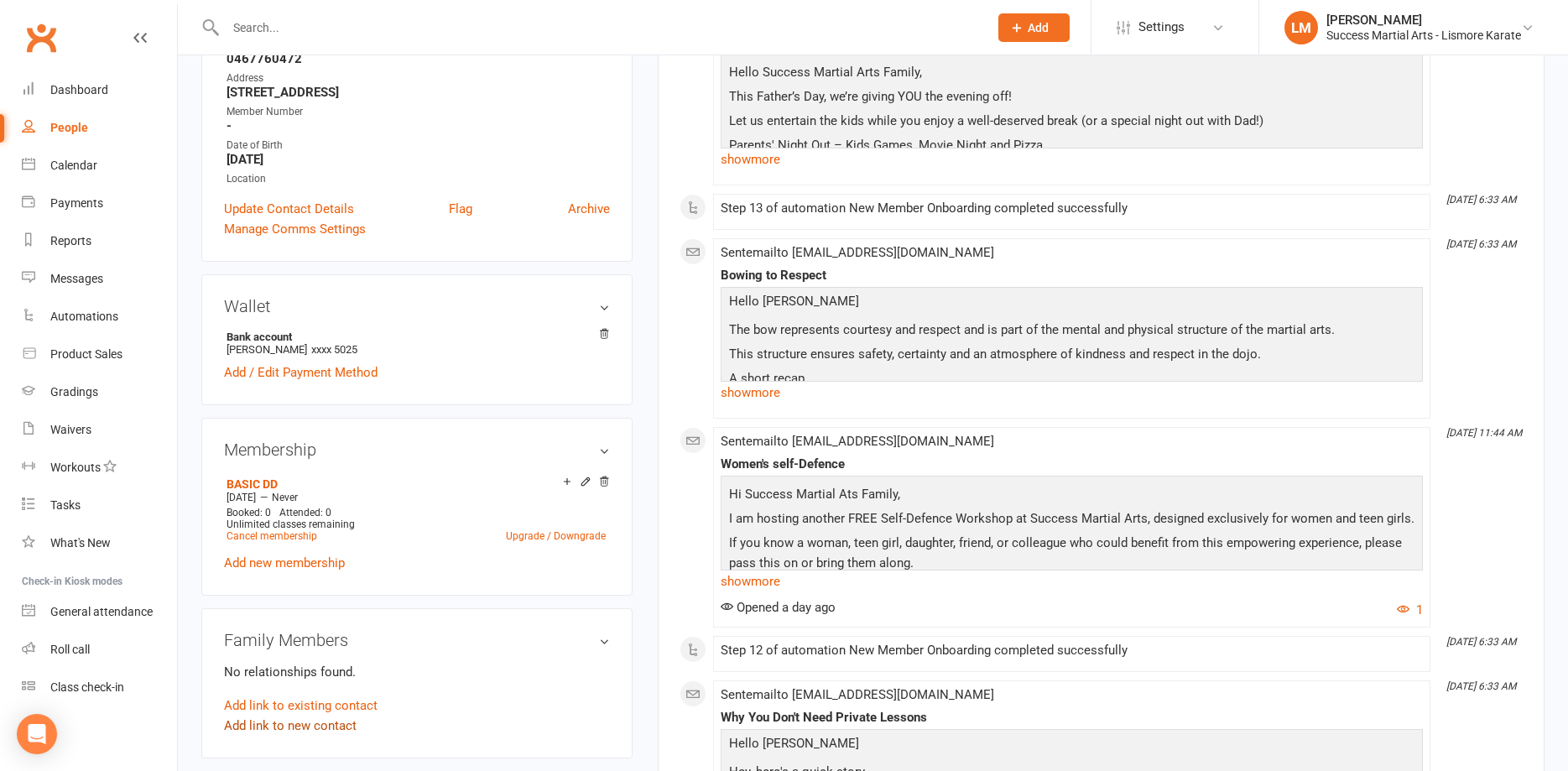
click at [310, 715] on link "Add link to new contact" at bounding box center [290, 725] width 132 height 20
click at [471, 696] on button "Child" at bounding box center [458, 708] width 89 height 25
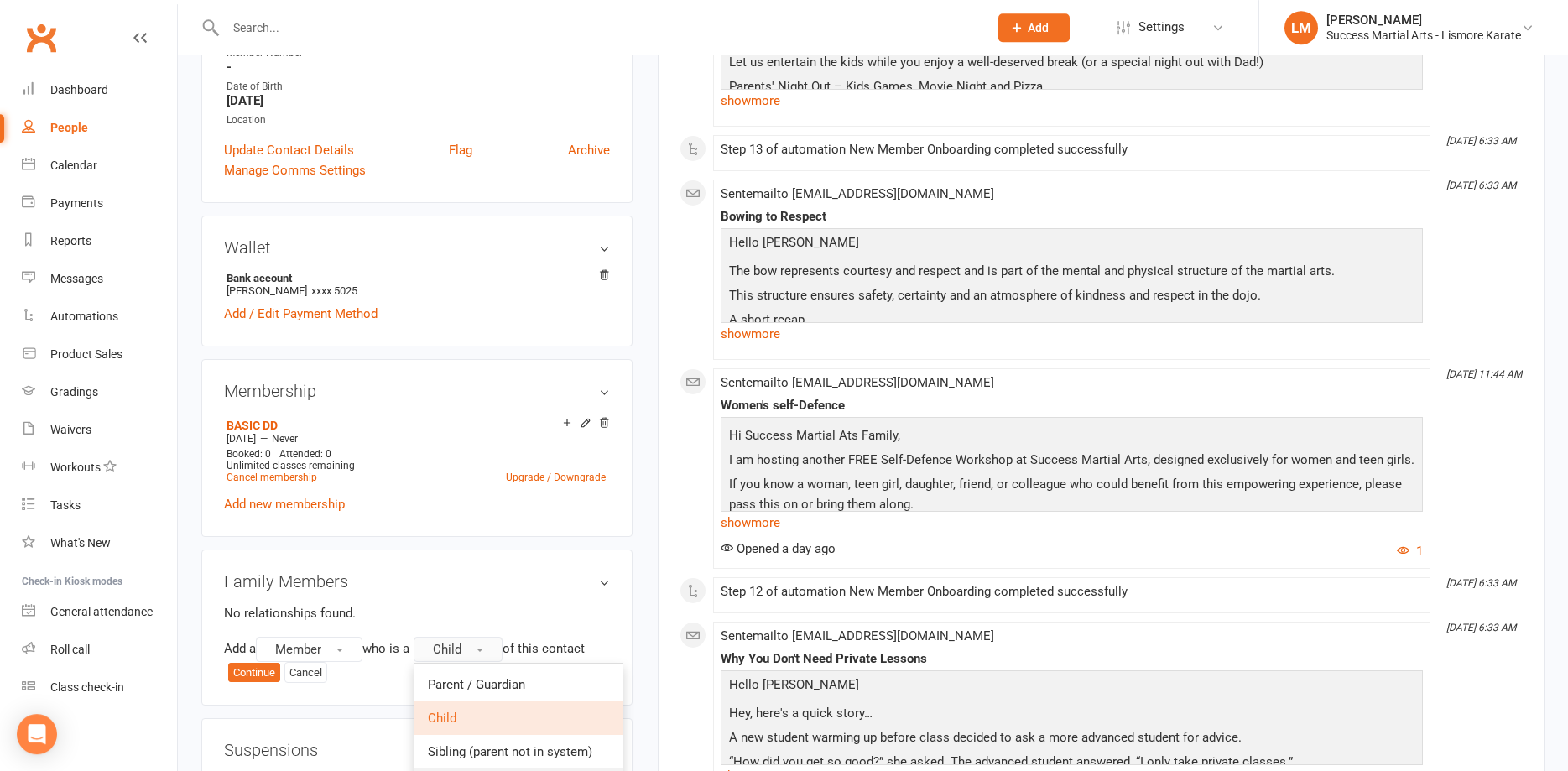
scroll to position [428, 0]
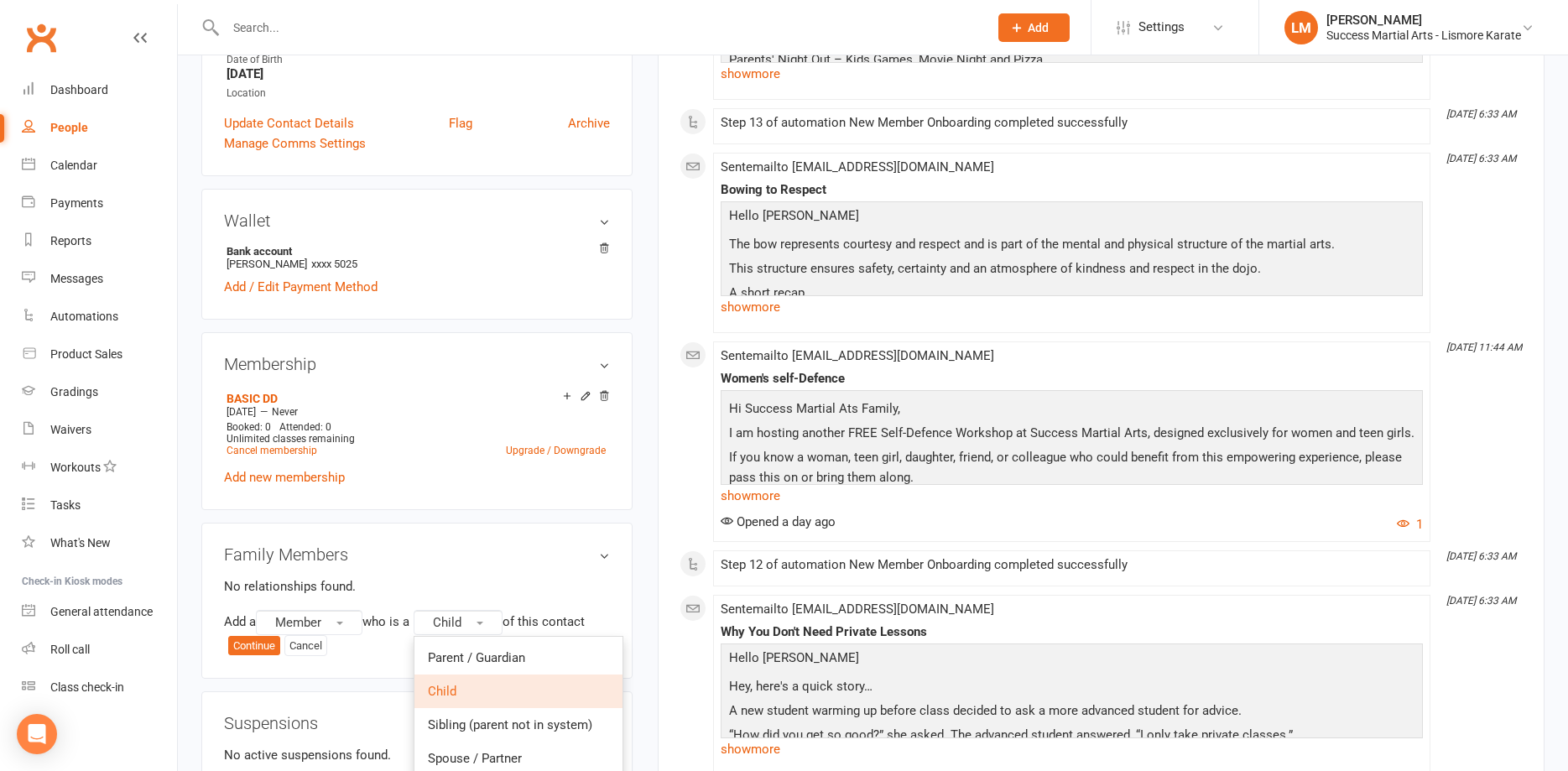
click at [409, 545] on h3 "Family Members" at bounding box center [416, 554] width 386 height 19
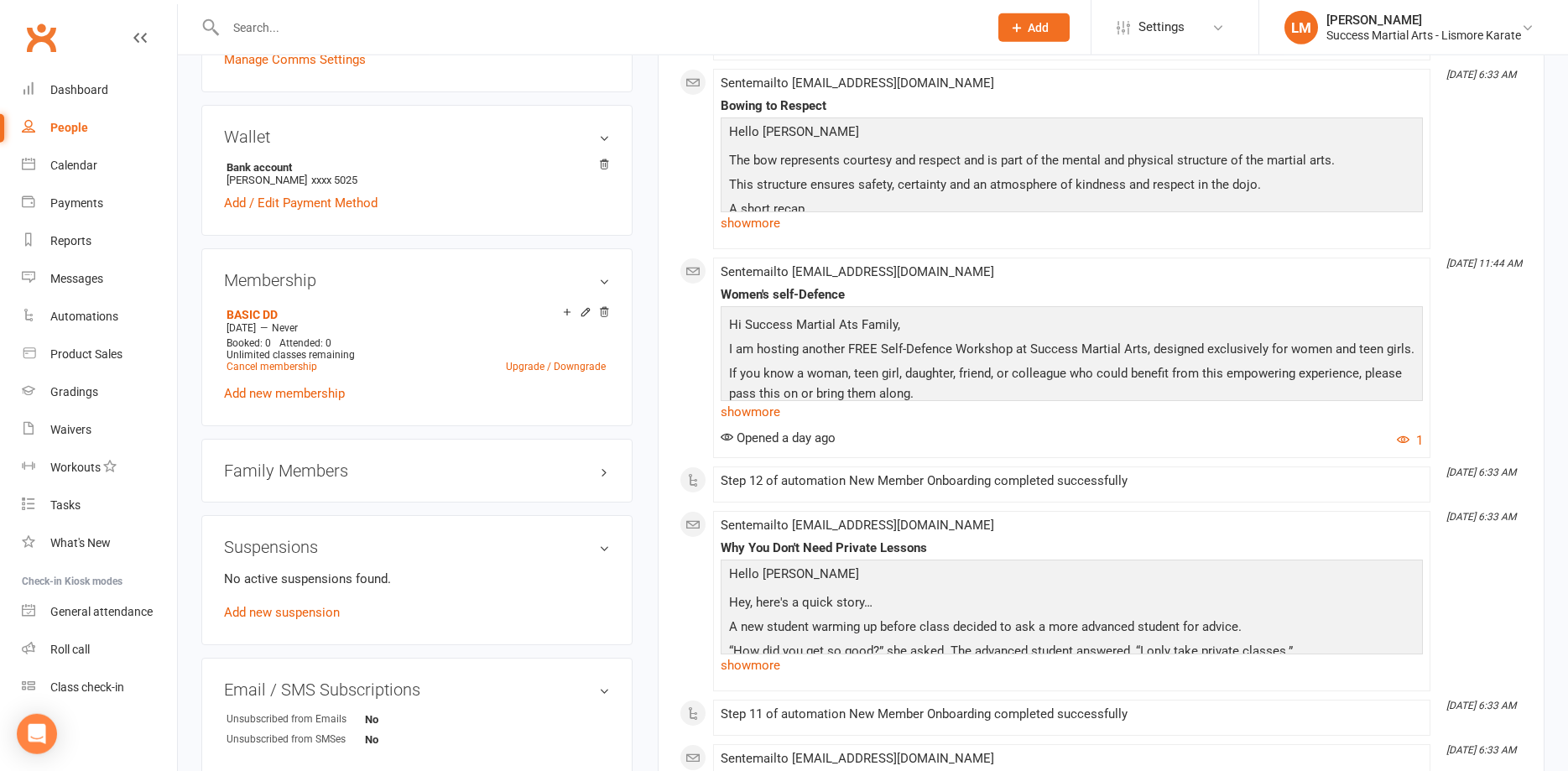
scroll to position [513, 0]
click at [363, 459] on h3 "Family Members" at bounding box center [416, 469] width 386 height 19
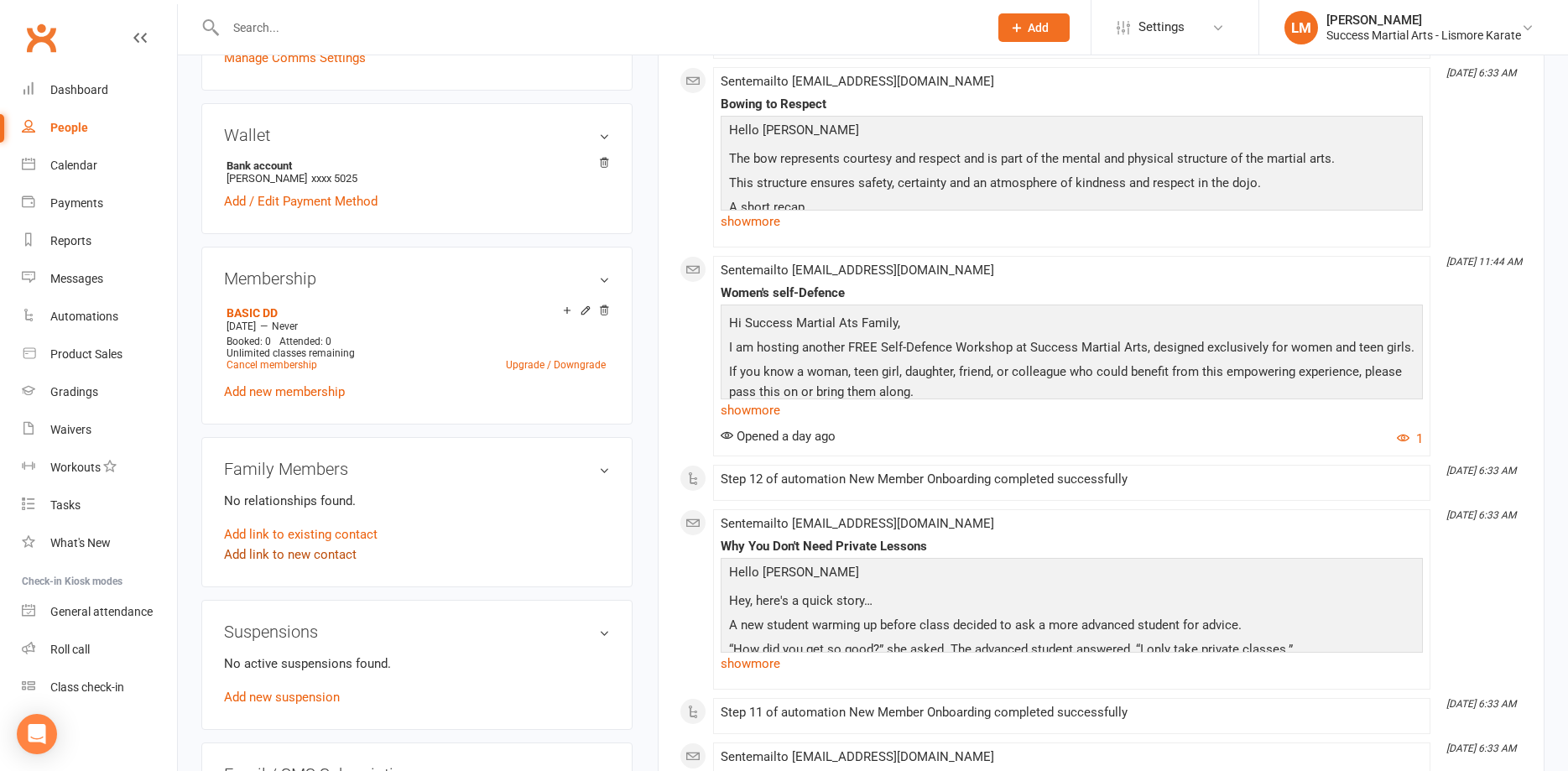
click at [290, 544] on link "Add link to new contact" at bounding box center [290, 554] width 132 height 20
click at [445, 530] on span "Child" at bounding box center [448, 537] width 29 height 15
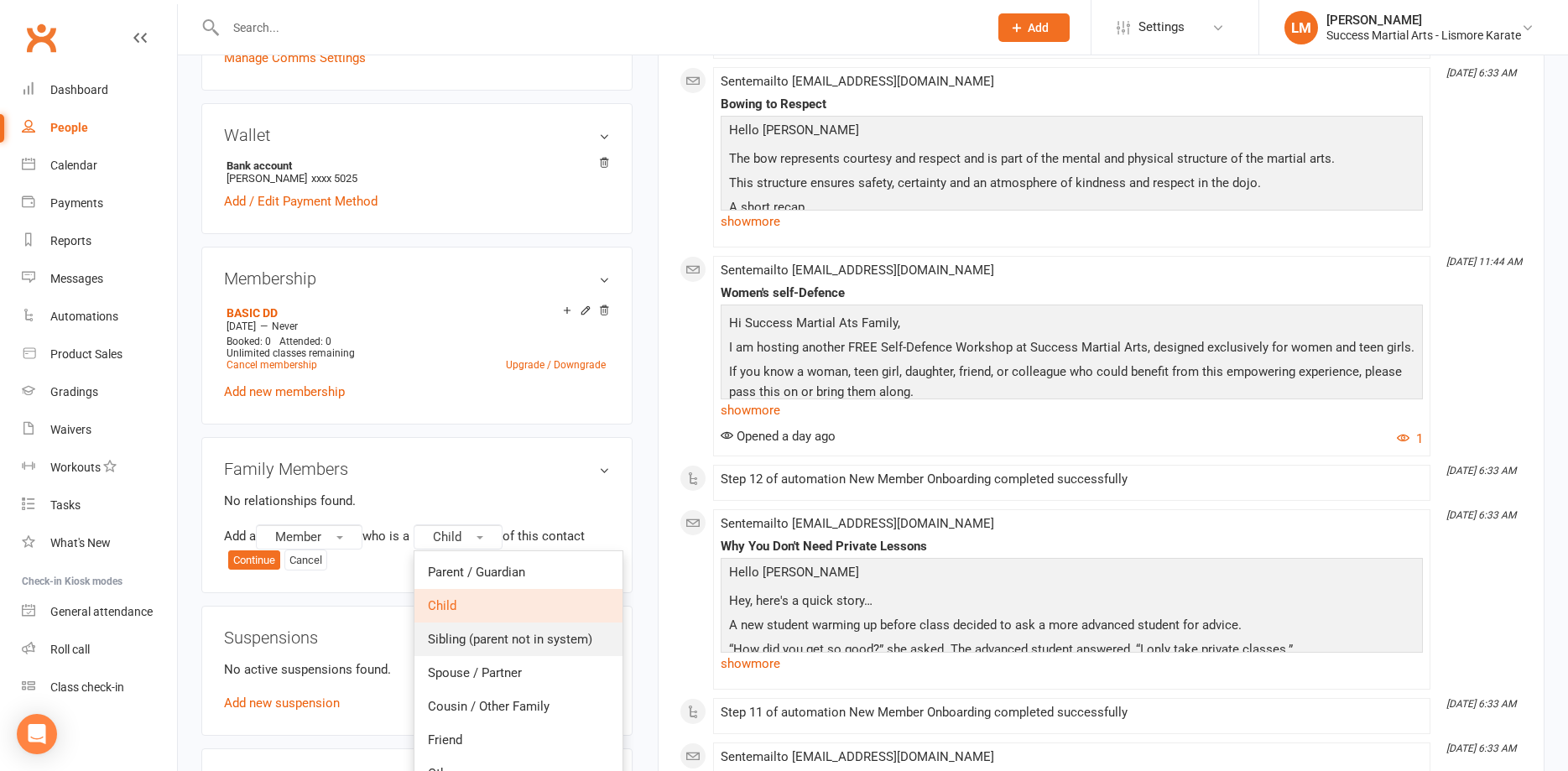
click at [458, 631] on span "Sibling (parent not in system)" at bounding box center [510, 639] width 164 height 15
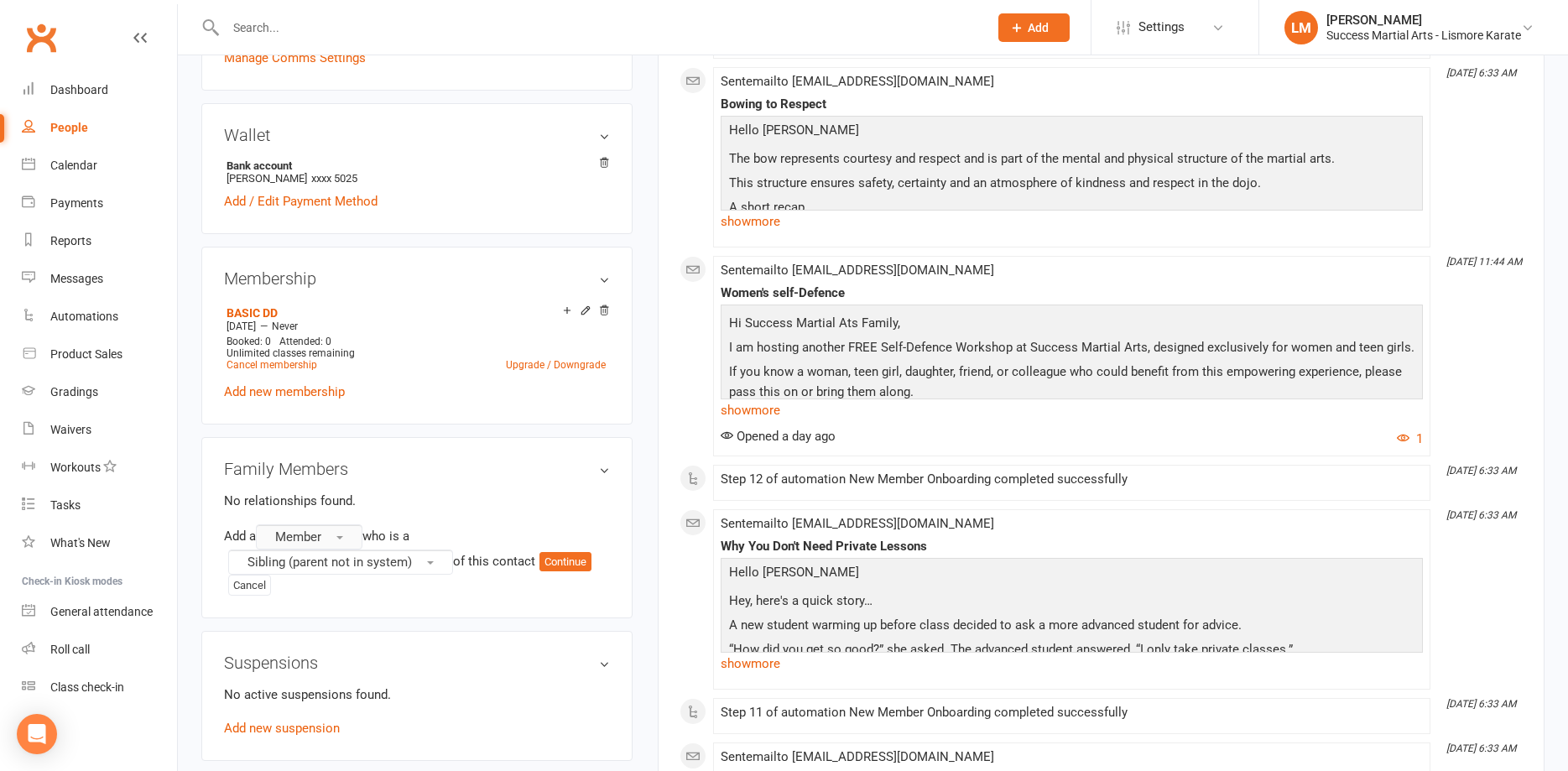
click at [331, 524] on button "Member" at bounding box center [309, 537] width 107 height 25
click at [314, 598] on span "Prospect" at bounding box center [295, 606] width 50 height 15
click at [575, 552] on button "Continue" at bounding box center [564, 562] width 52 height 20
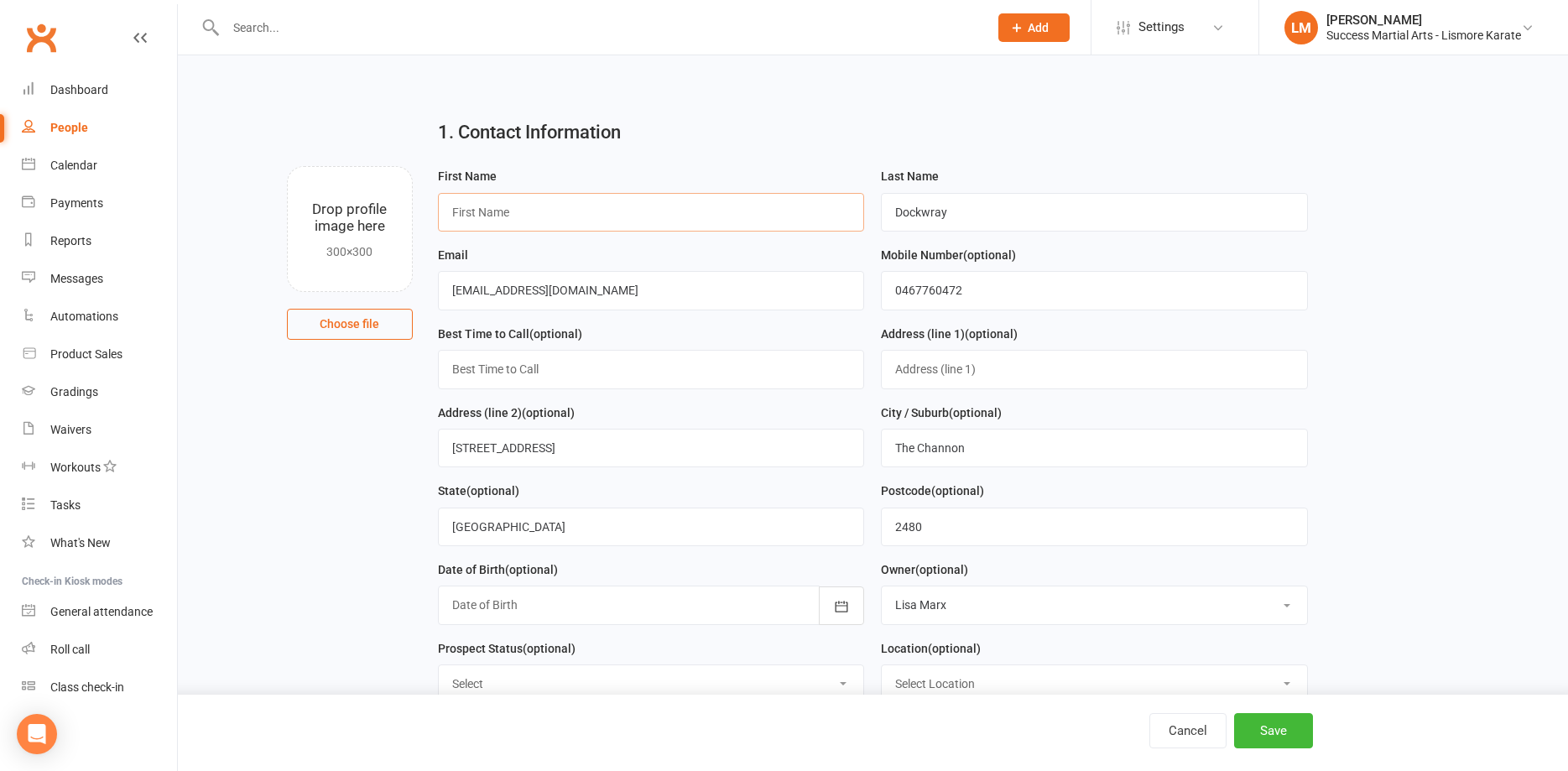
drag, startPoint x: 537, startPoint y: 213, endPoint x: 625, endPoint y: 197, distance: 89.4
click at [537, 210] on input "text" at bounding box center [652, 213] width 427 height 39
type input "Harlie"
click at [509, 619] on div at bounding box center [652, 605] width 427 height 39
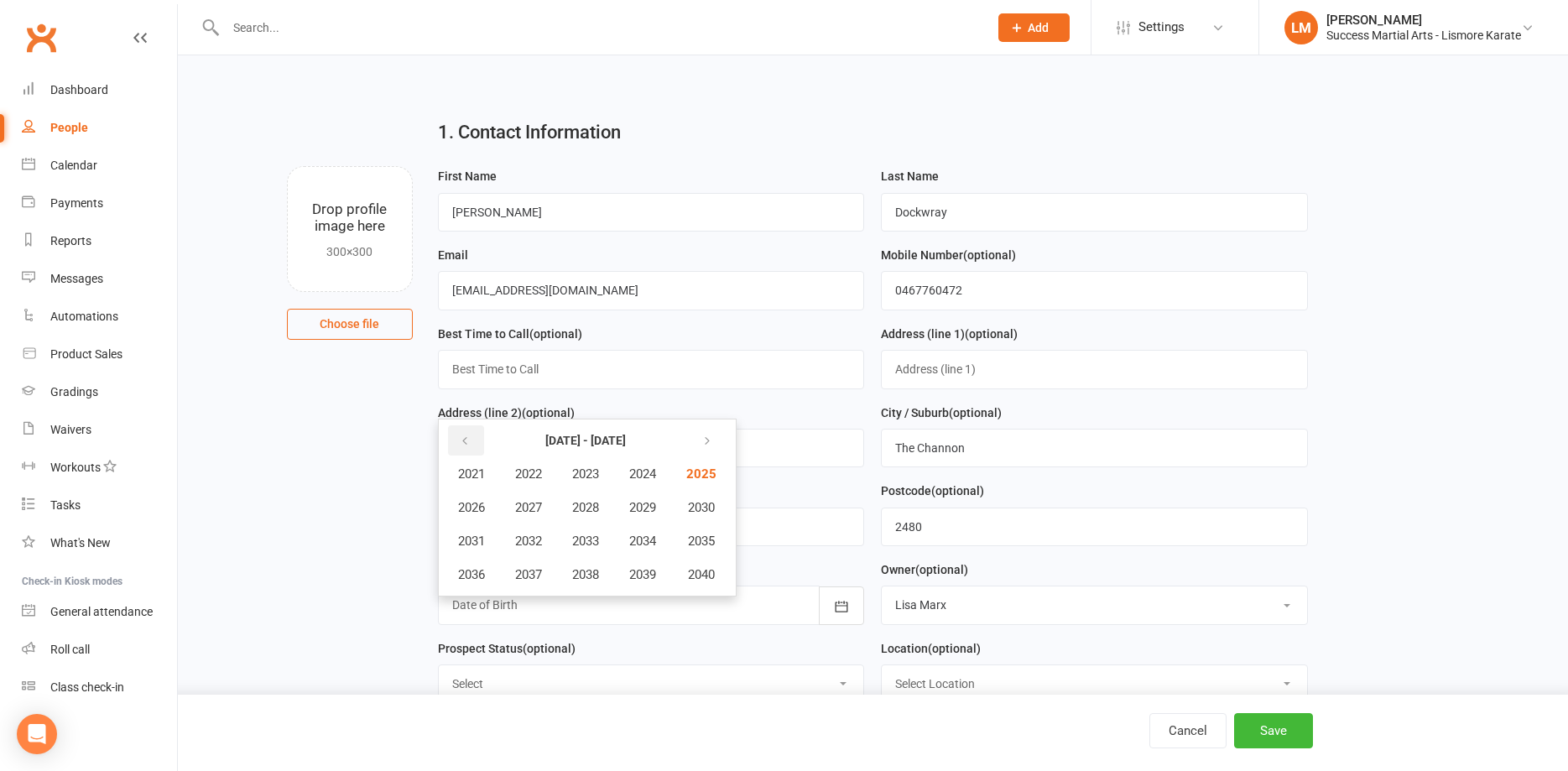
click at [461, 446] on icon "button" at bounding box center [464, 441] width 12 height 14
click at [701, 569] on span "2020" at bounding box center [700, 574] width 27 height 15
click at [560, 541] on span "August" at bounding box center [561, 541] width 40 height 15
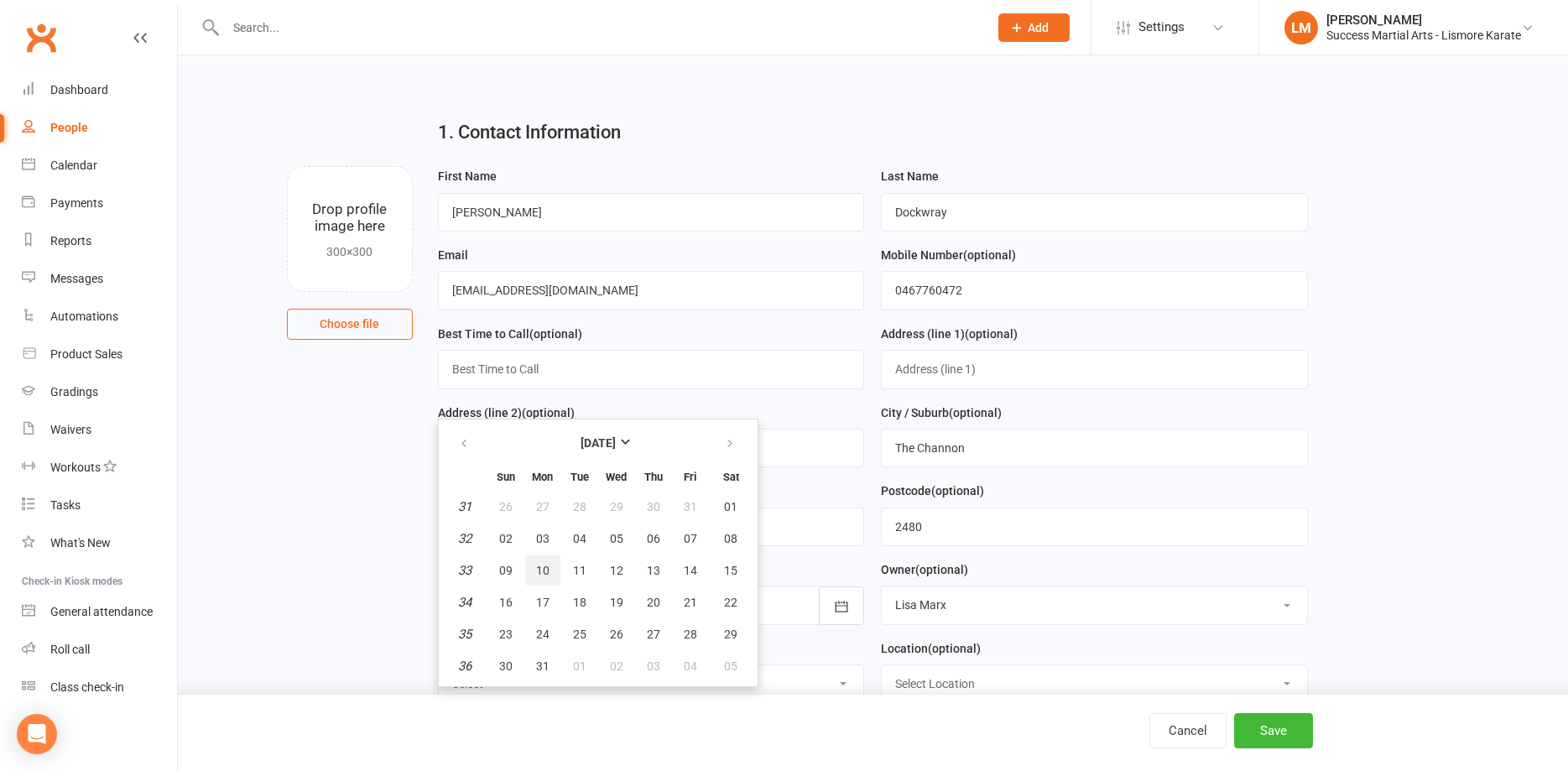
click at [543, 572] on span "10" at bounding box center [543, 570] width 14 height 14
type input "10 Aug 2020"
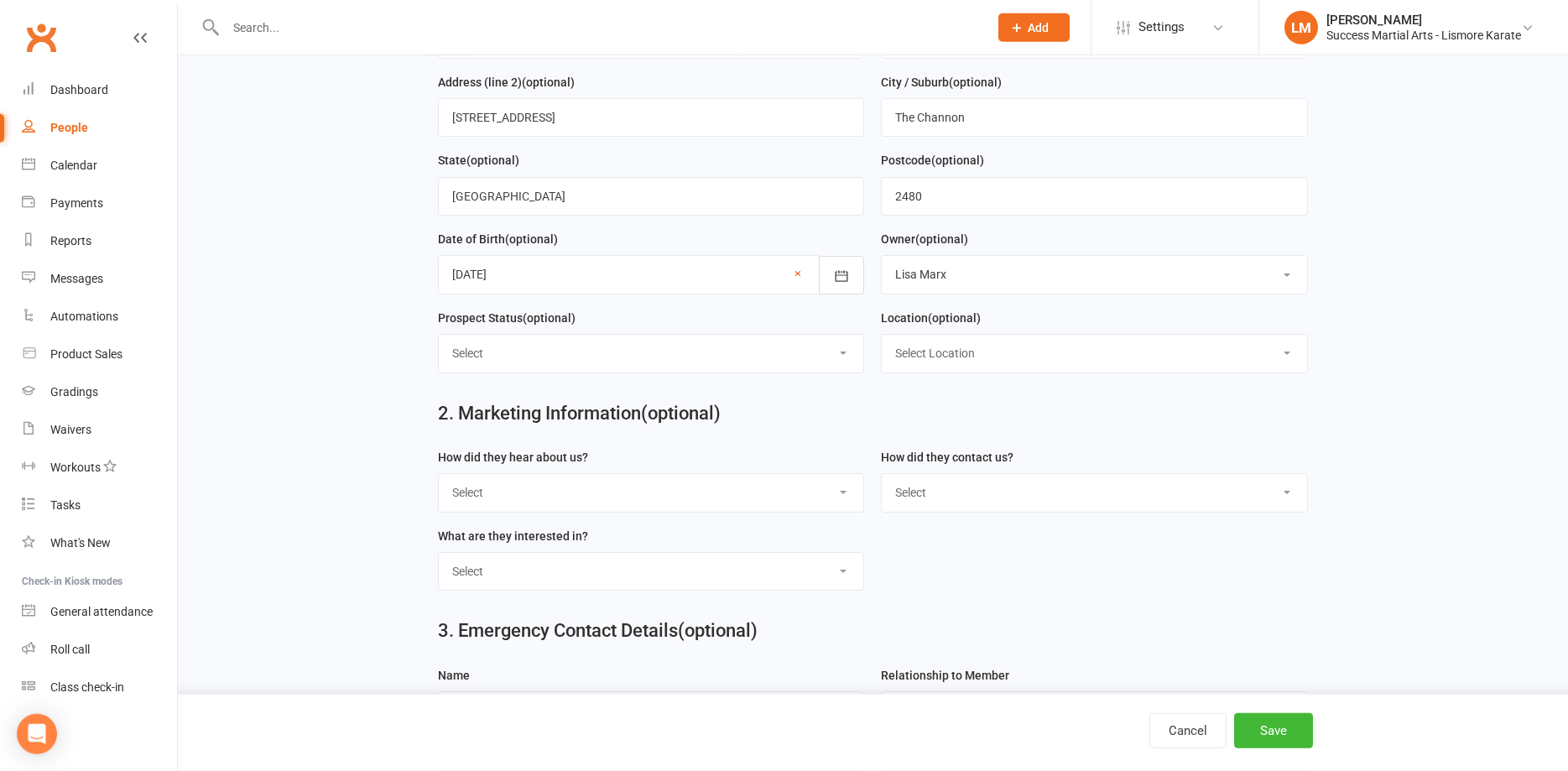
scroll to position [342, 0]
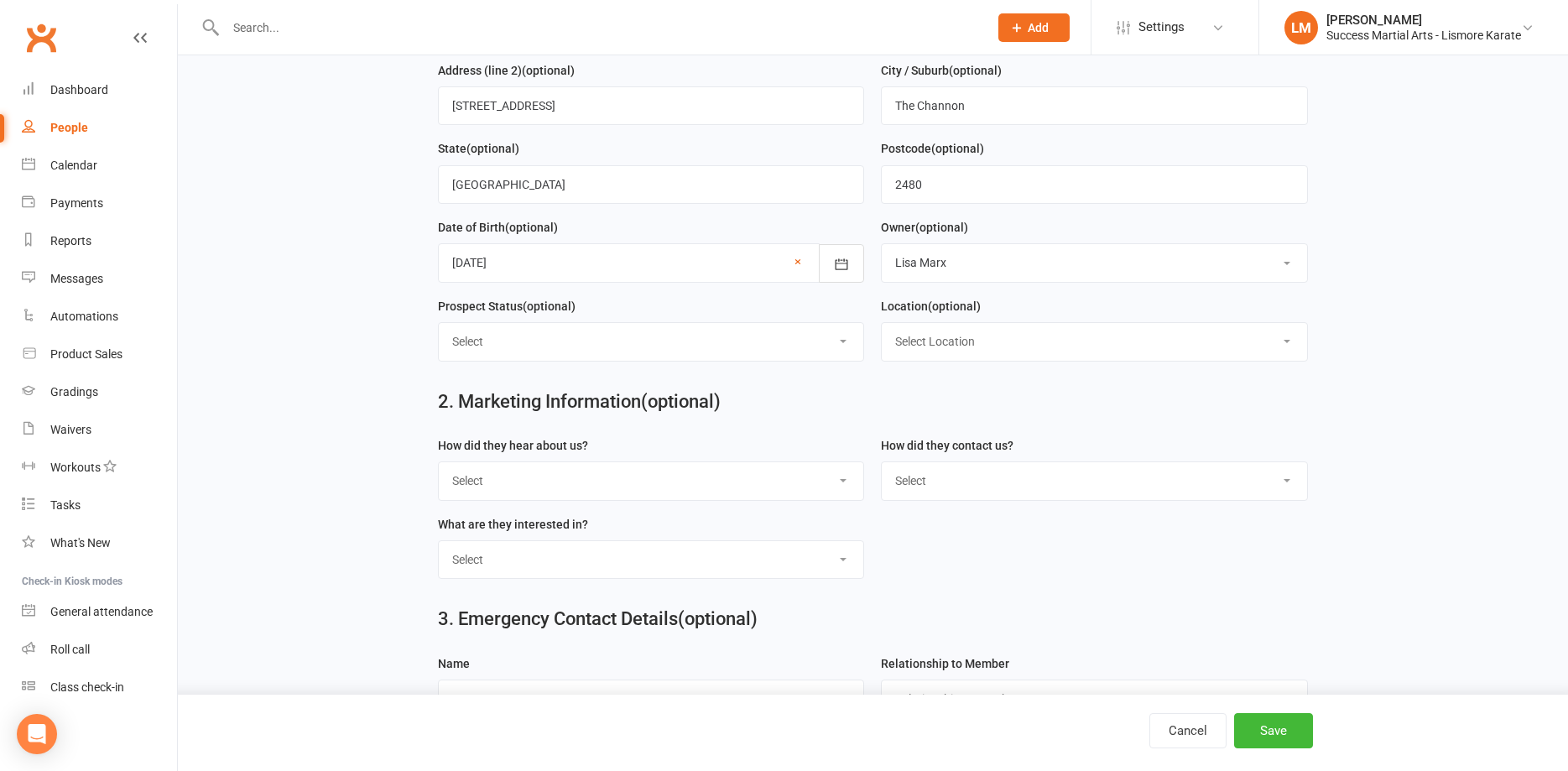
click at [439, 462] on select "Select Google Search Referral Poster Word-of-Mouth general Walk by Letter Box D…" at bounding box center [652, 480] width 425 height 37
select select "Referral"
click option "Referral" at bounding box center [0, 0] width 0 height 0
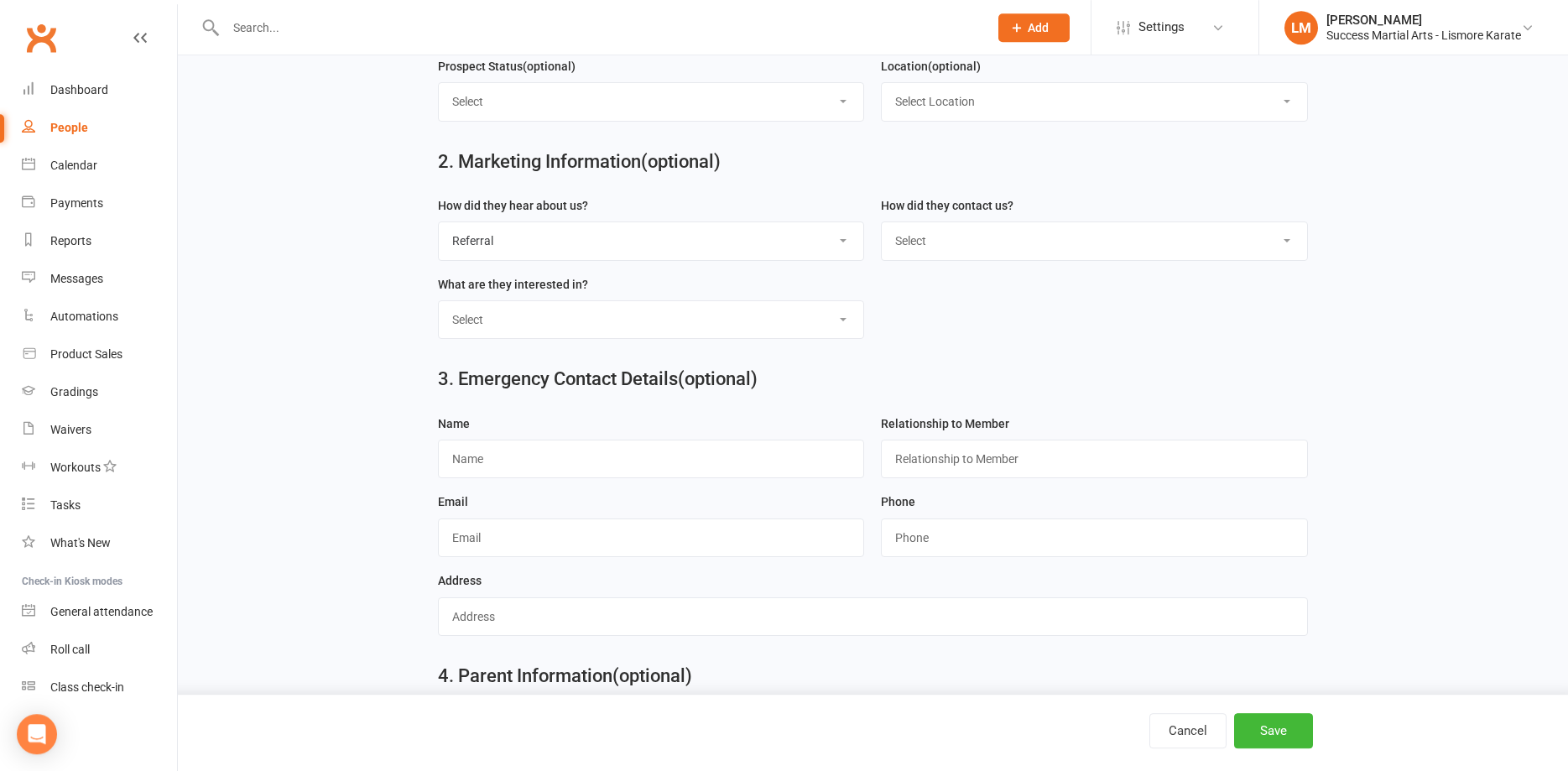
scroll to position [599, 0]
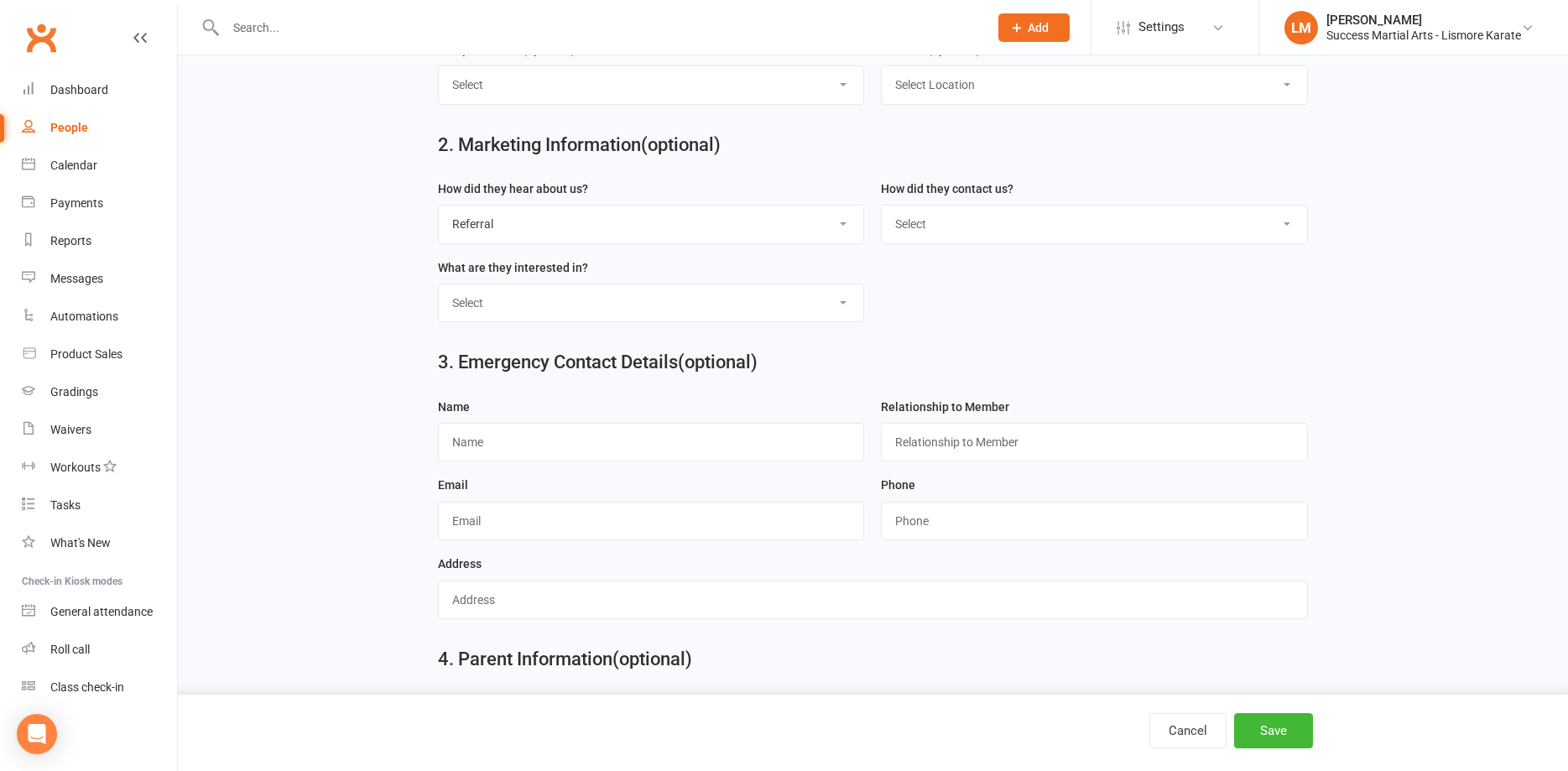
click at [439, 285] on select "Select 1. Confidence 2. Fitness 3. Self D 4. Discipline 1. Confidence 2. Fitnes…" at bounding box center [652, 303] width 425 height 37
select select "1. Discipline 2. Confidence 3. Self D 4. Fitness"
click option "1. Discipline 2. Confidence 3. Self D 4. Fitness" at bounding box center [0, 0] width 0 height 0
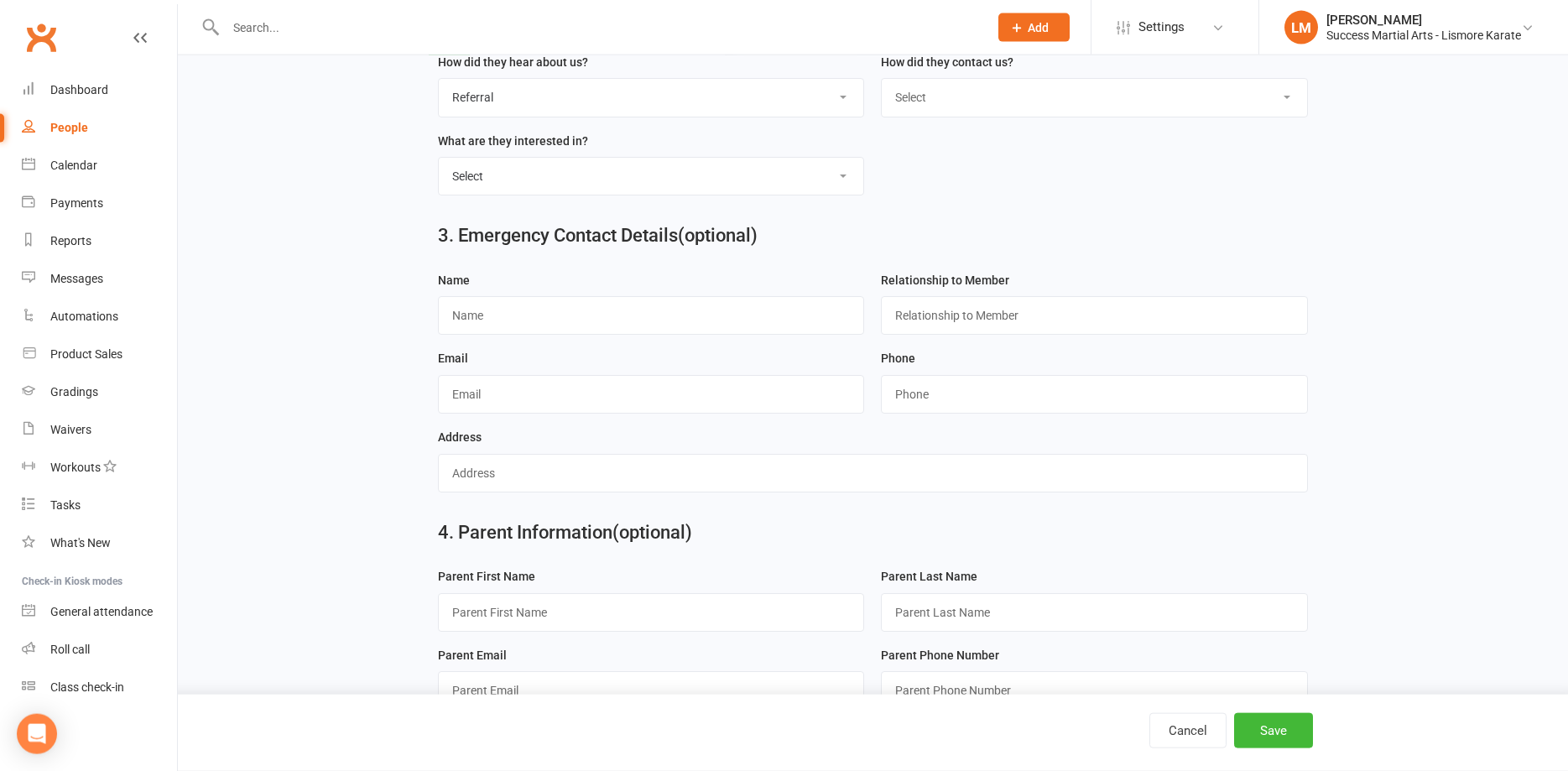
scroll to position [774, 0]
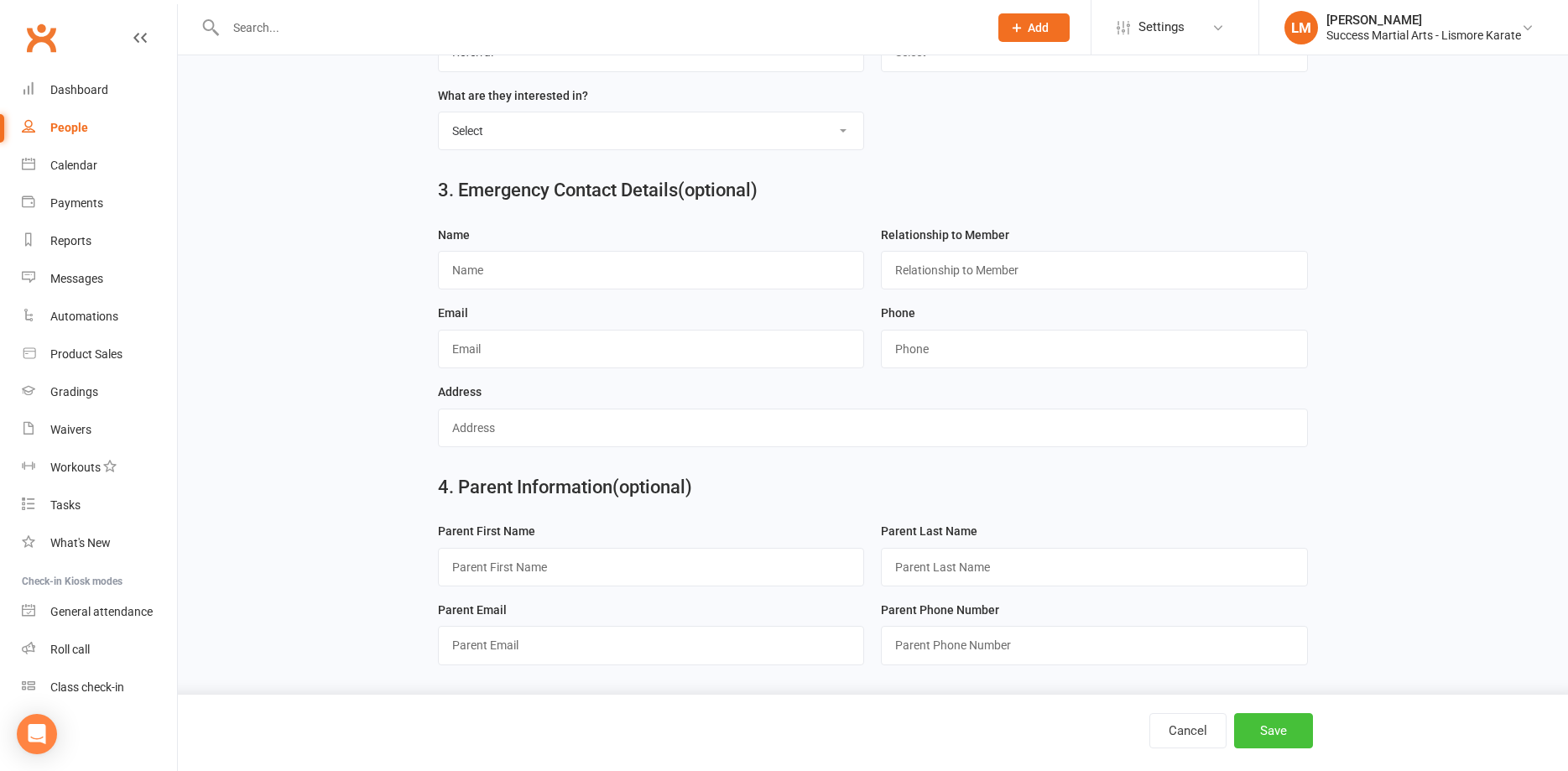
click at [1269, 733] on button "Save" at bounding box center [1273, 730] width 79 height 36
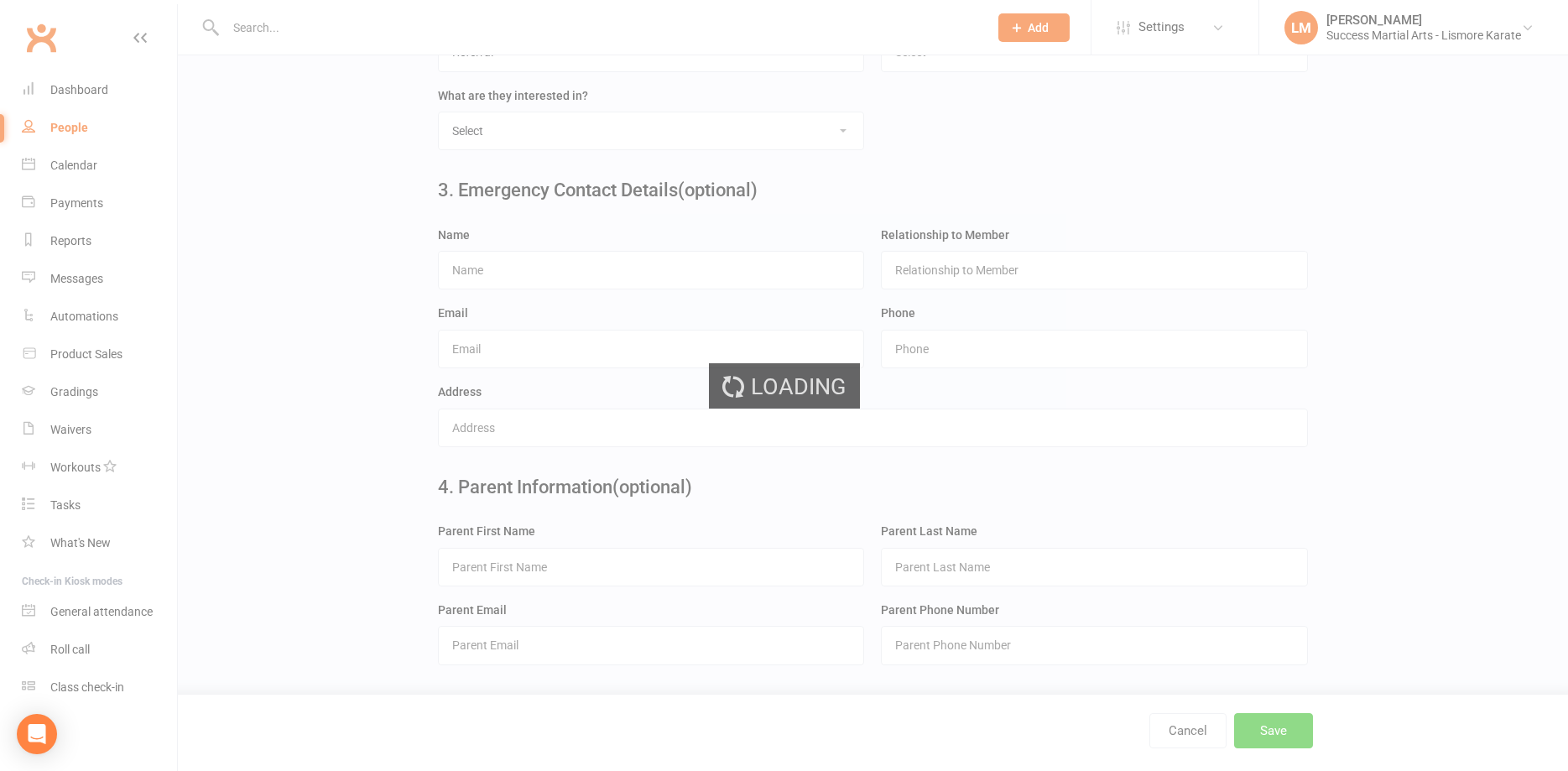
scroll to position [0, 0]
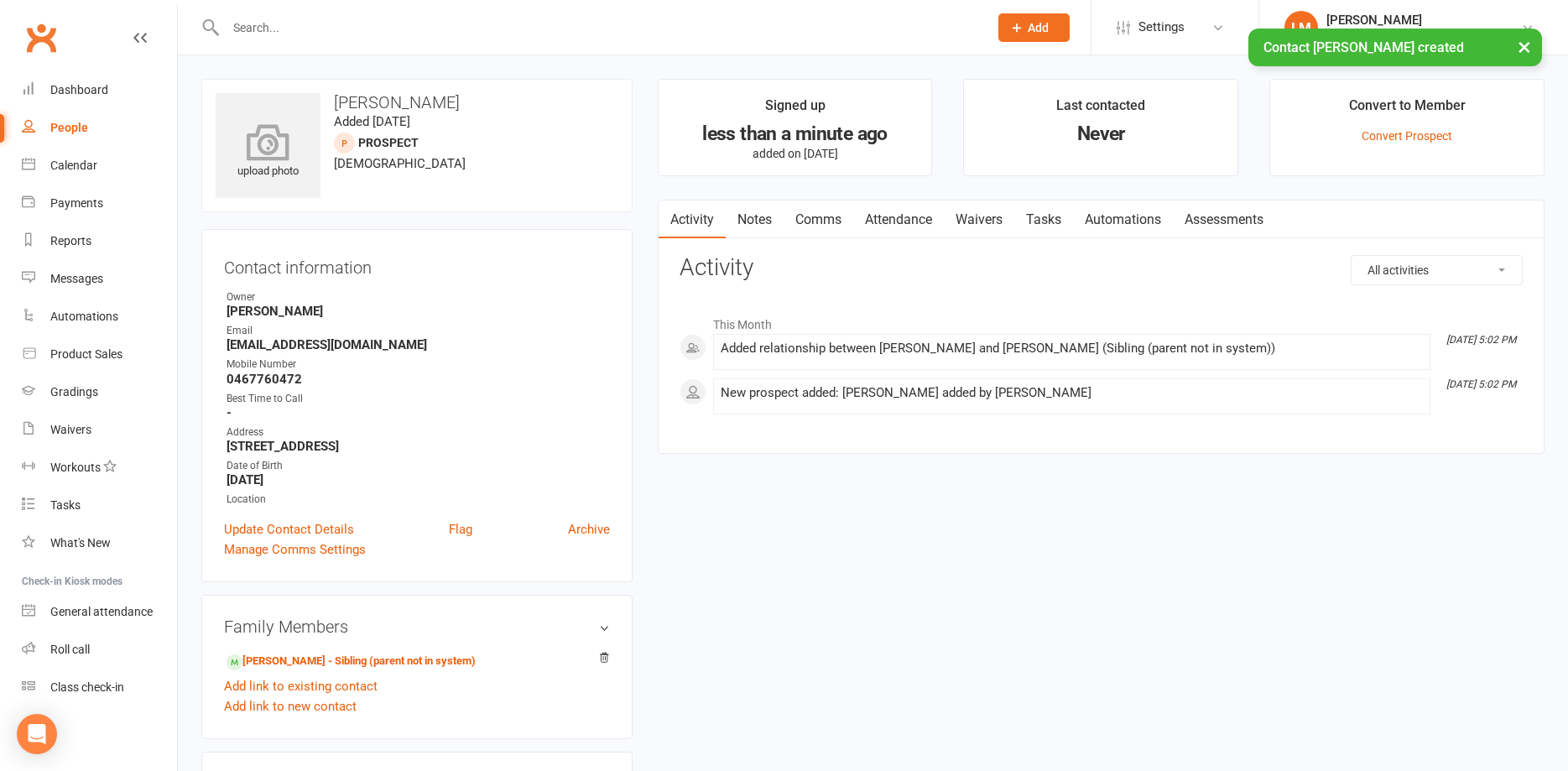
click at [270, 131] on icon at bounding box center [268, 142] width 116 height 37
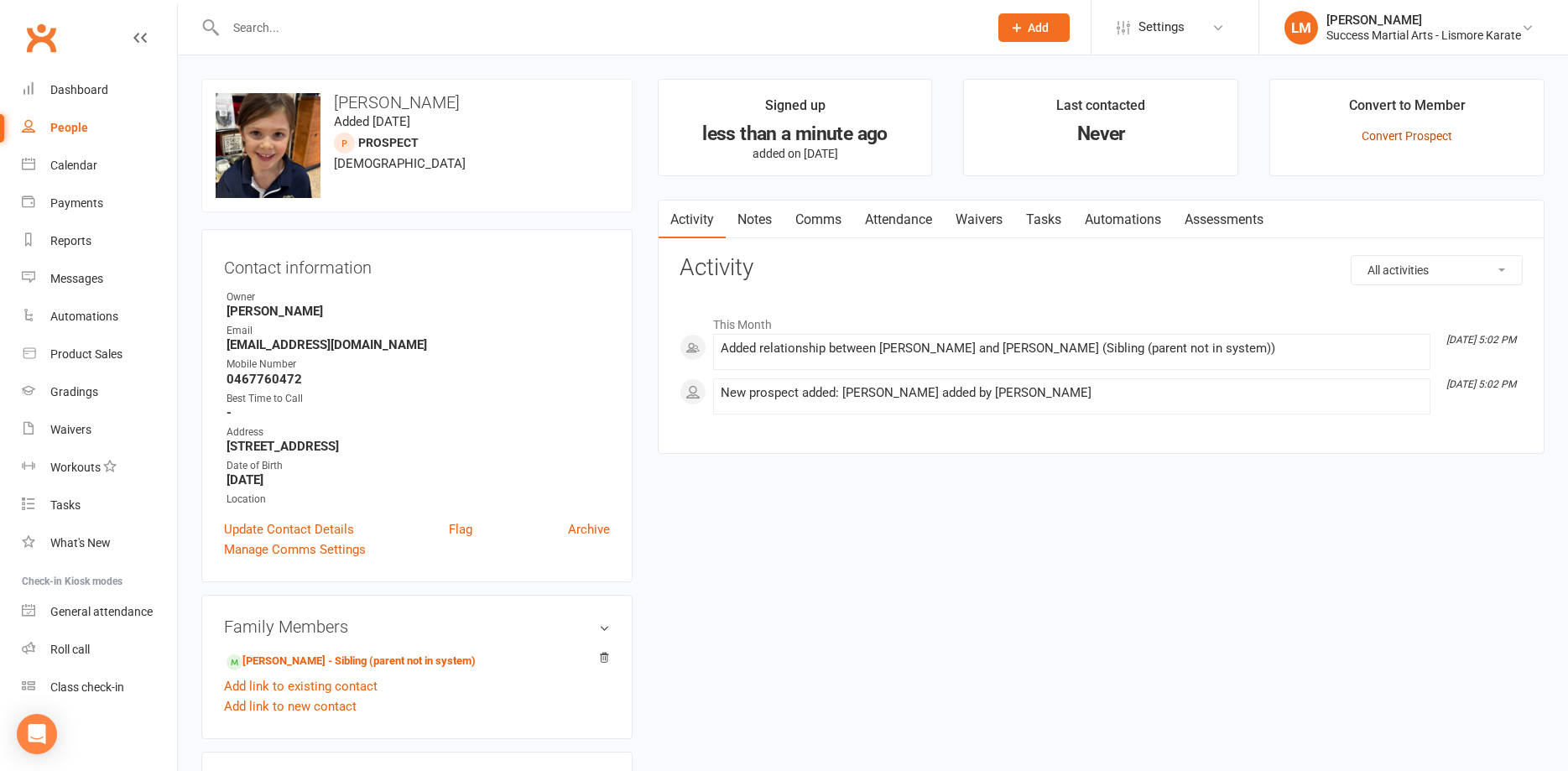
click at [1396, 129] on link "Convert Prospect" at bounding box center [1407, 136] width 91 height 14
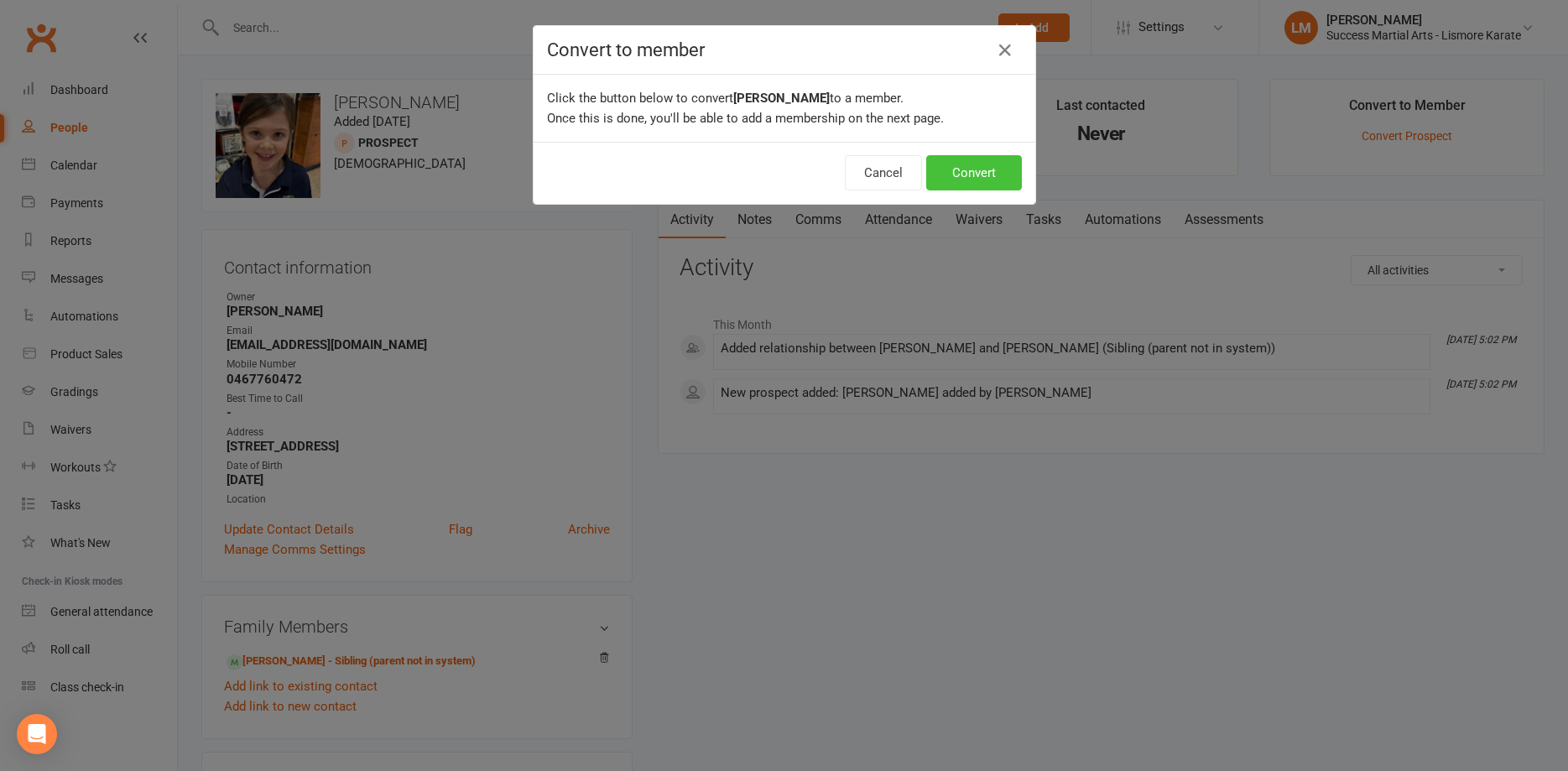
click at [992, 175] on button "Convert" at bounding box center [974, 173] width 96 height 36
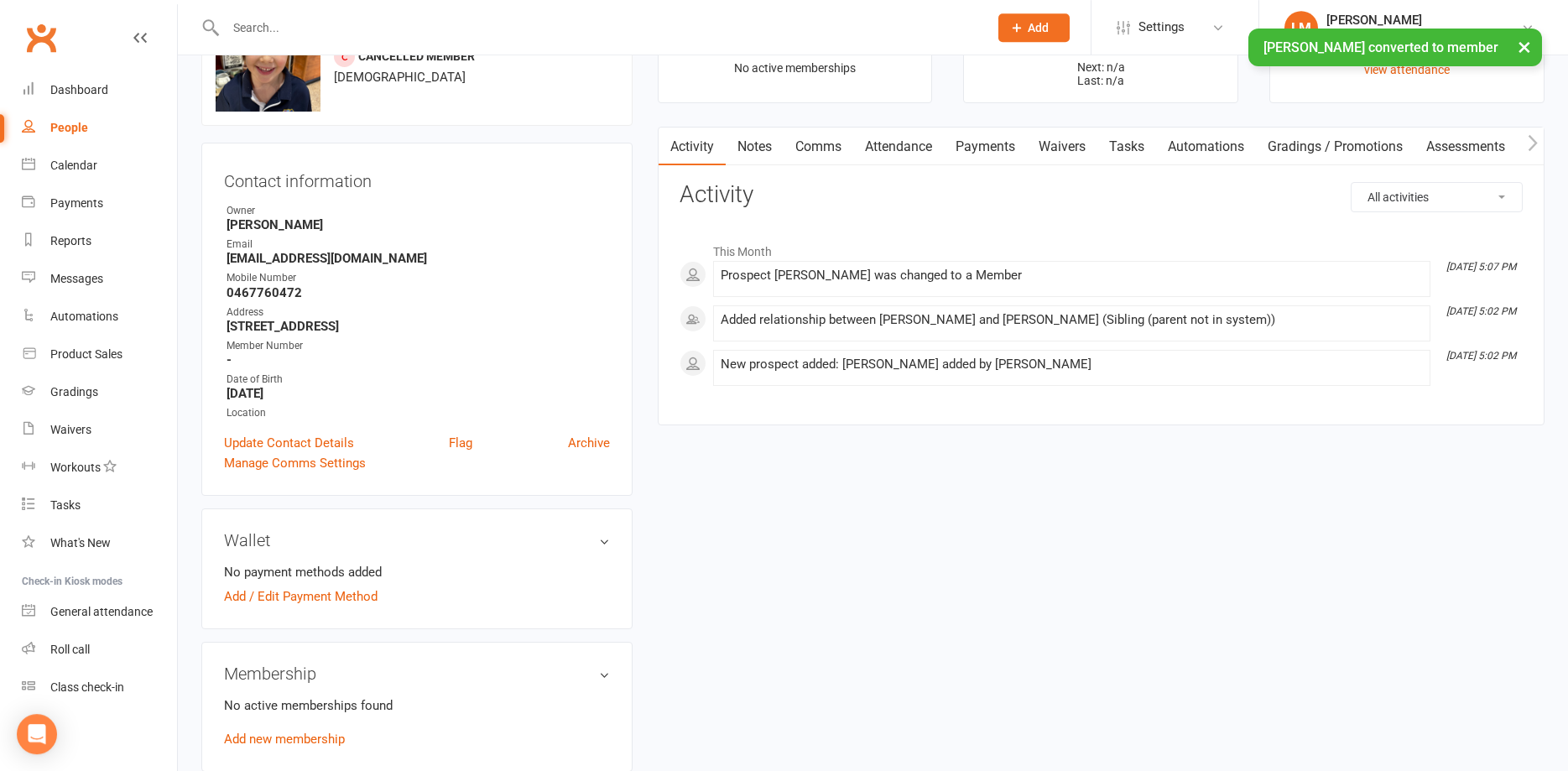
scroll to position [171, 0]
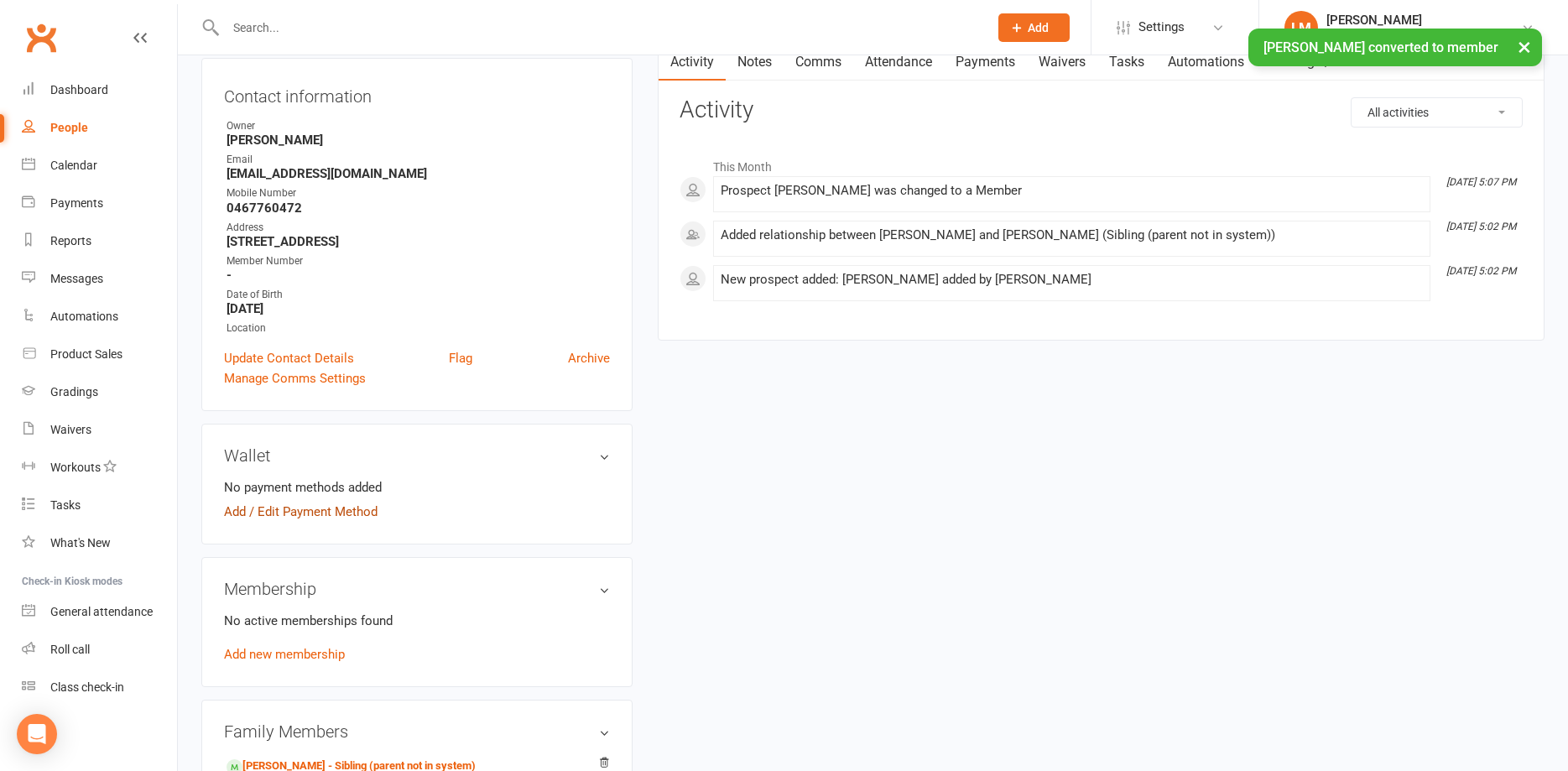
click at [281, 513] on link "Add / Edit Payment Method" at bounding box center [300, 512] width 153 height 20
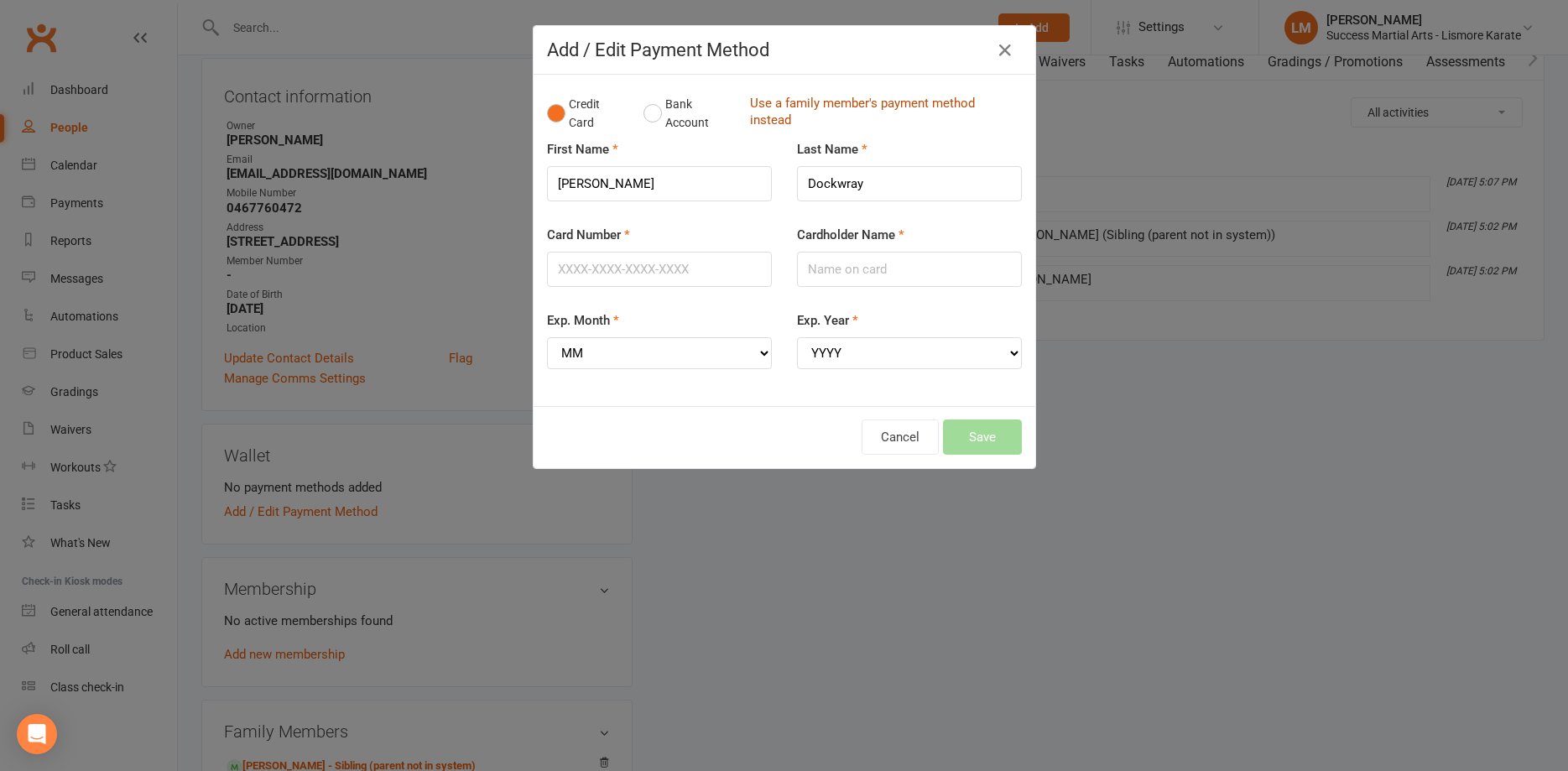
click at [796, 103] on link "Use a family member's payment method instead" at bounding box center [881, 114] width 264 height 38
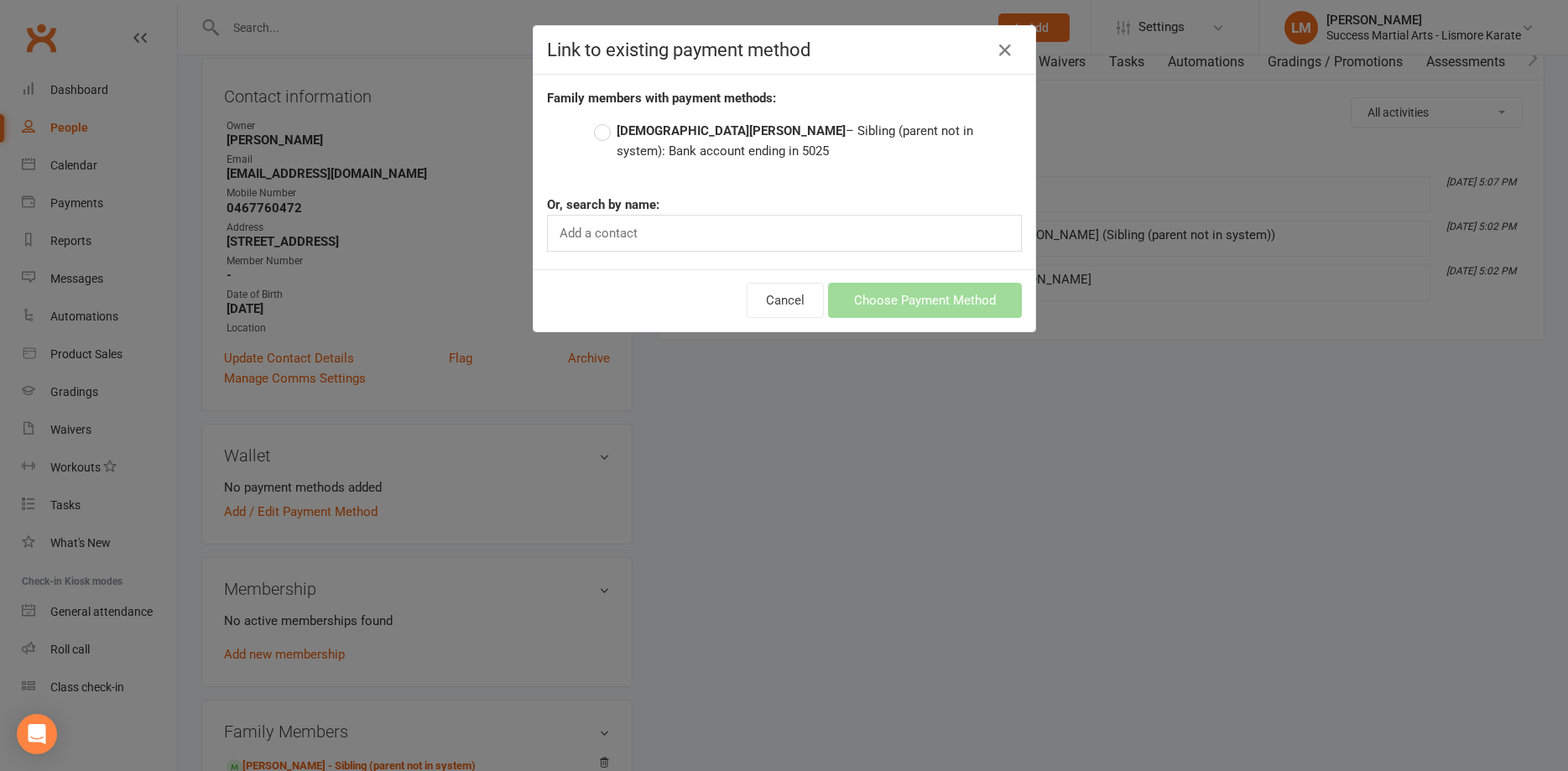
click at [613, 131] on label "Jude Dockwray – Sibling (parent not in system): Bank account ending in 5025" at bounding box center [808, 141] width 428 height 41
click at [605, 121] on input "Jude Dockwray – Sibling (parent not in system): Bank account ending in 5025" at bounding box center [599, 121] width 11 height 0
click at [928, 300] on button "Choose Payment Method" at bounding box center [925, 301] width 194 height 36
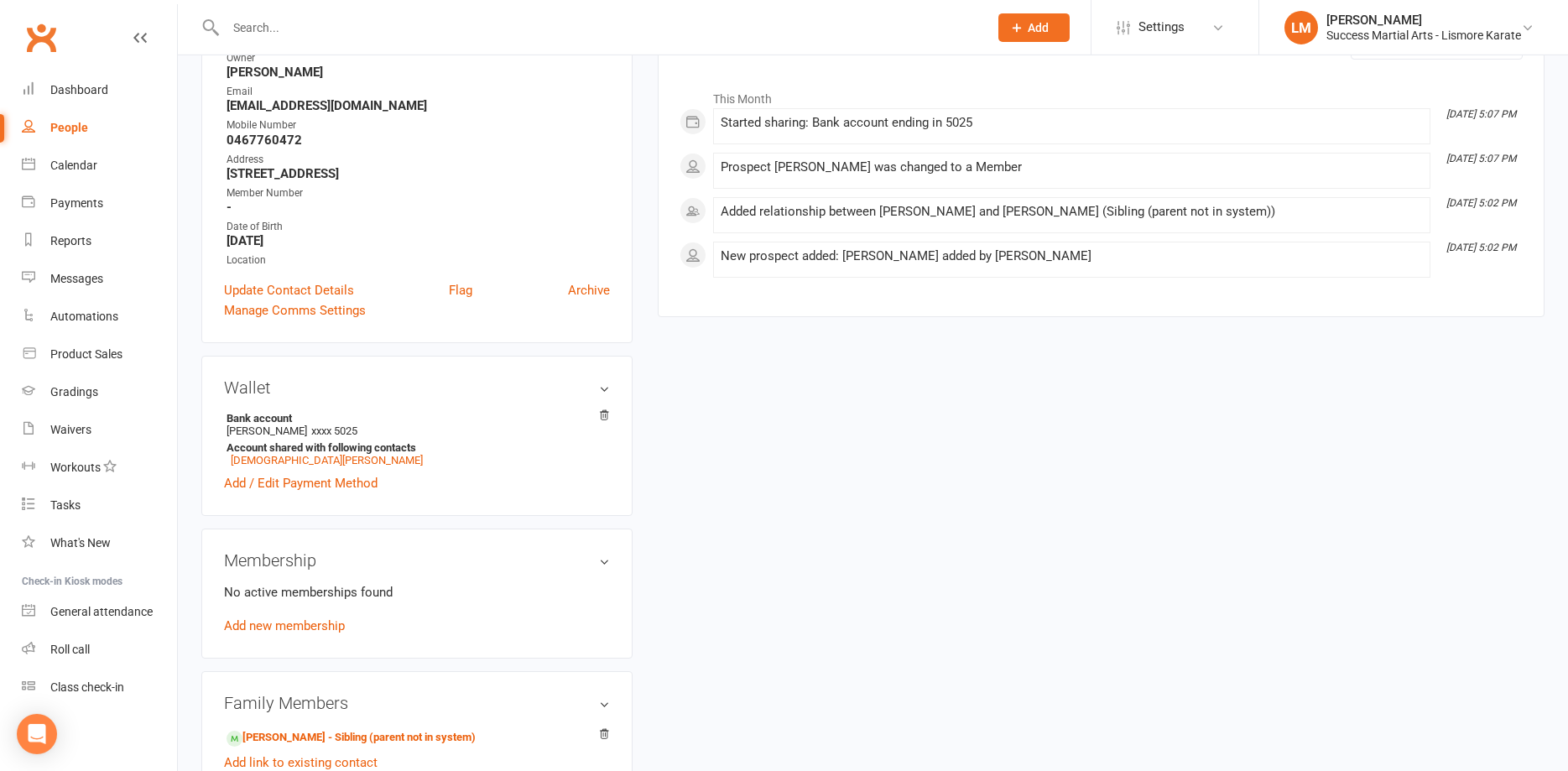
scroll to position [342, 0]
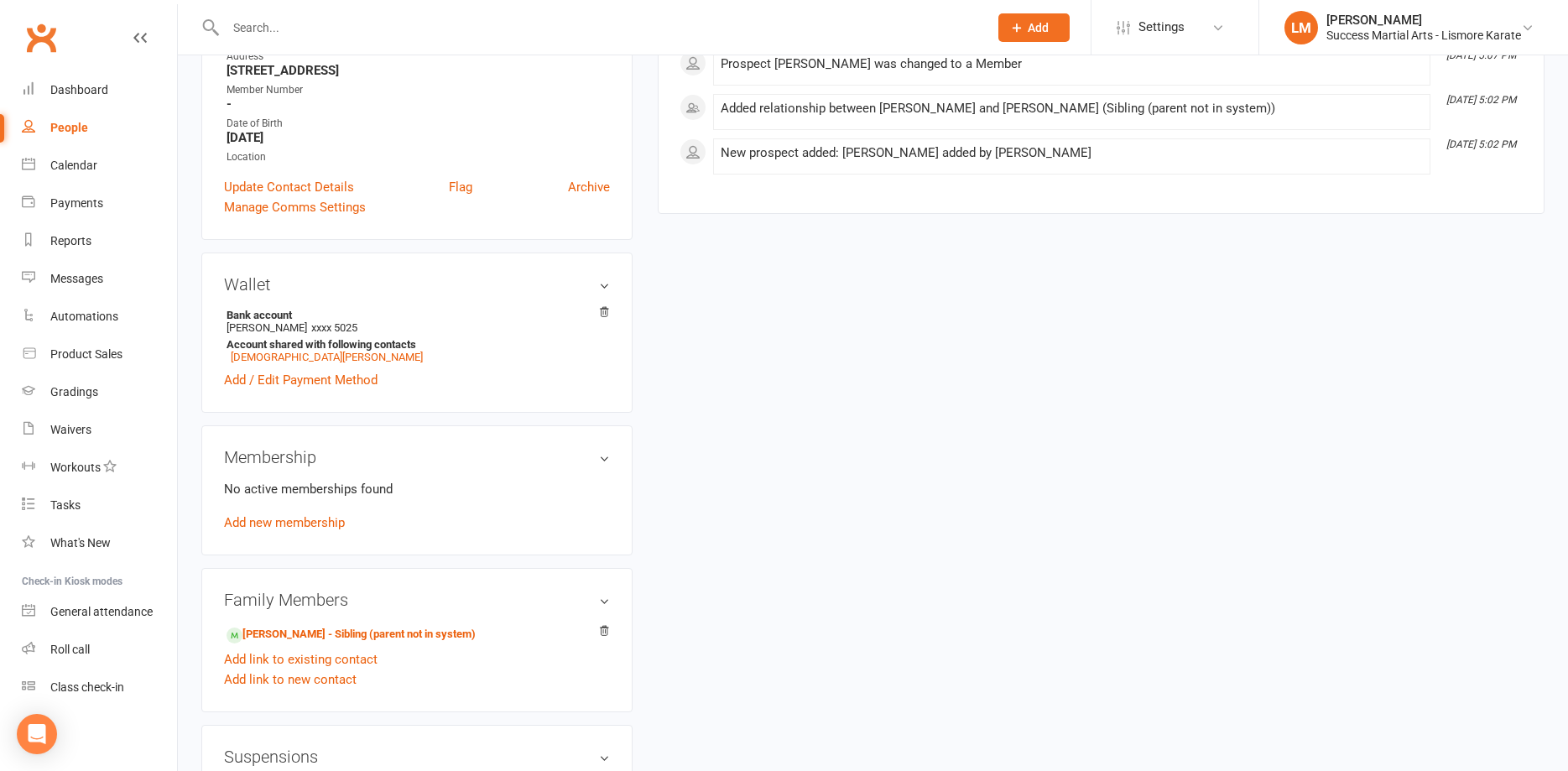
click at [265, 522] on link "Add new membership" at bounding box center [284, 523] width 121 height 15
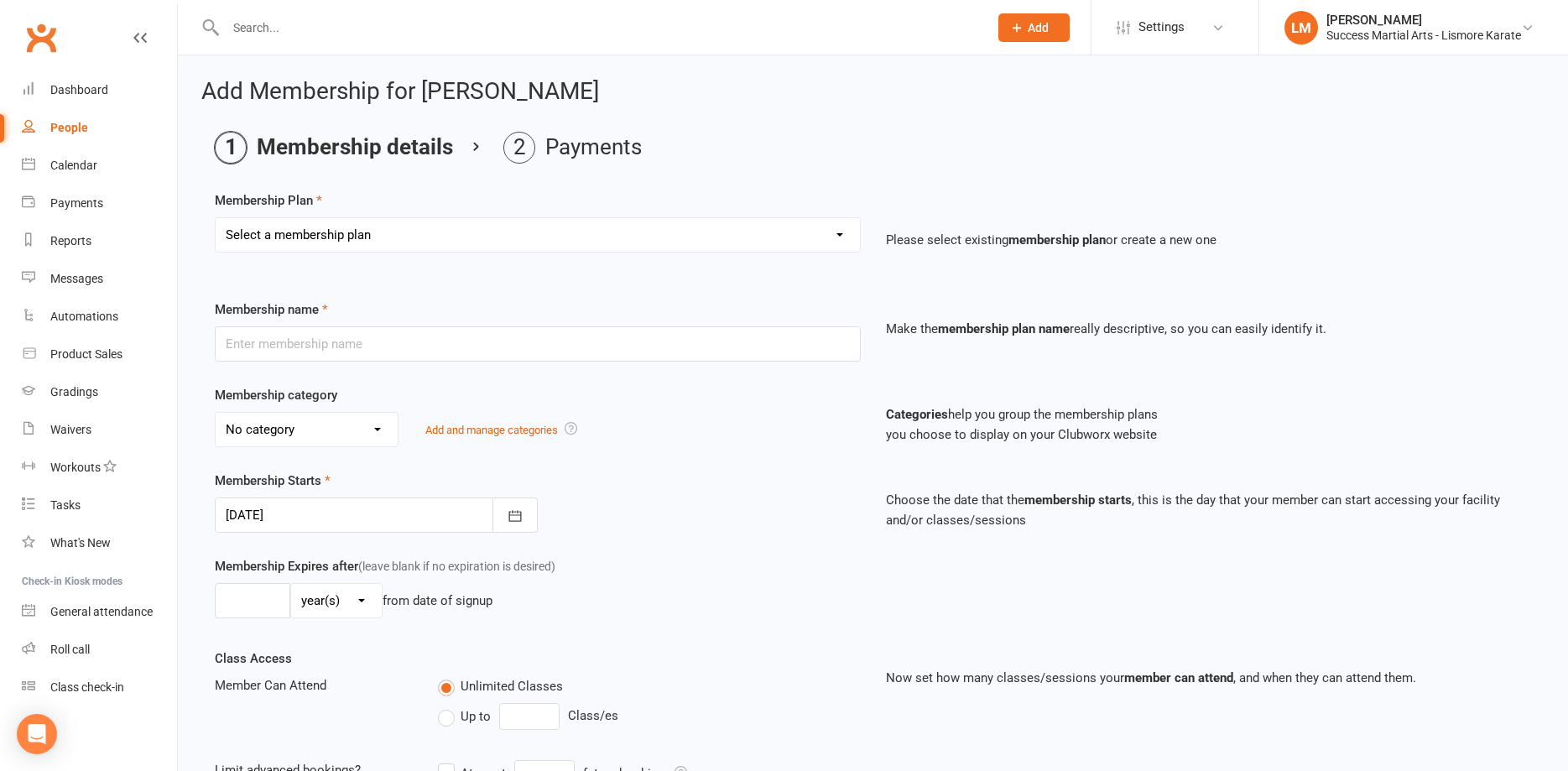
click at [215, 218] on select "Select a membership plan Create new Membership Plan BASIC DD BASIC PIF Free Tri…" at bounding box center [537, 235] width 644 height 34
select select "1"
click option "BASIC DD" at bounding box center [0, 0] width 0 height 0
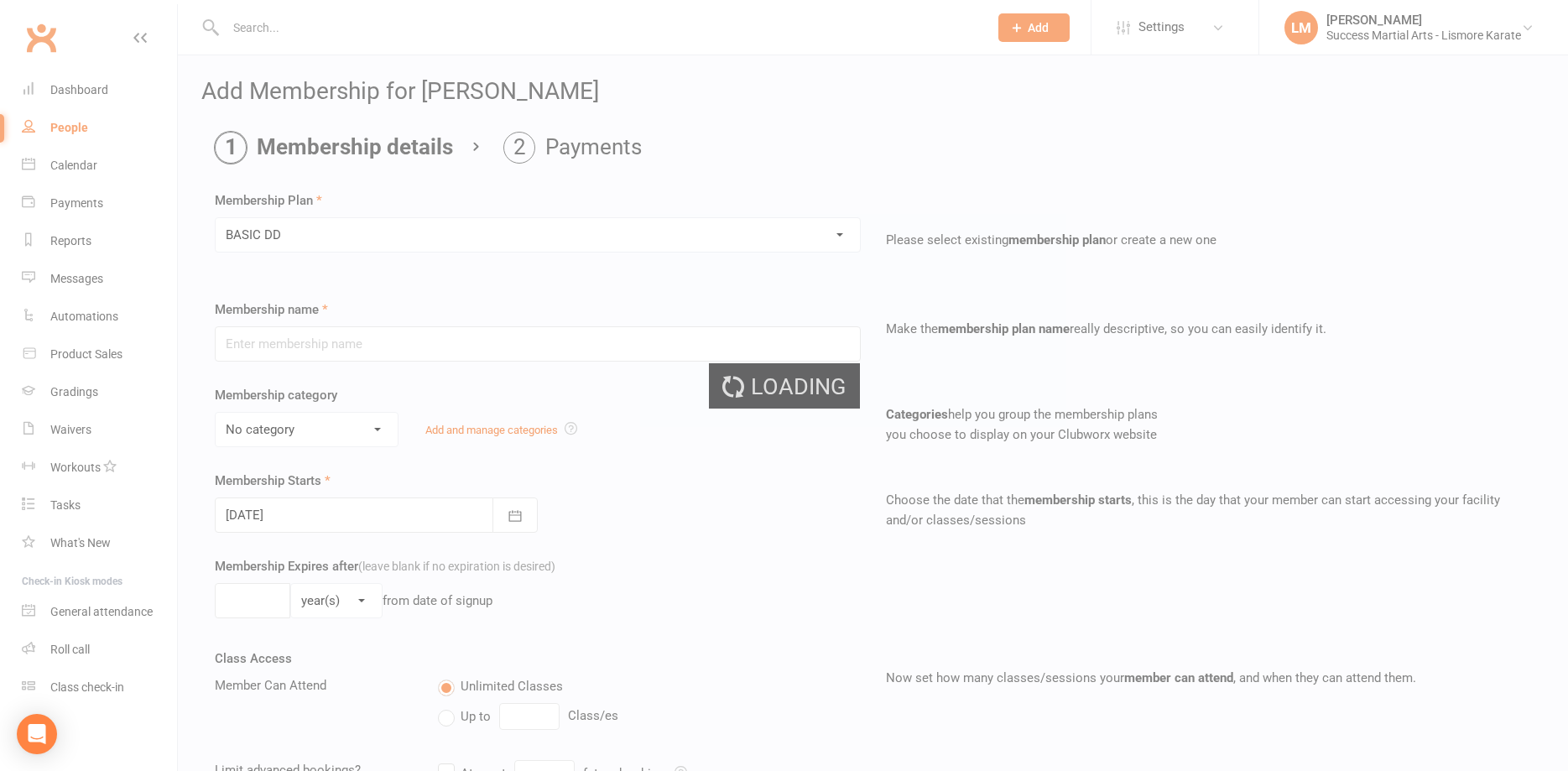
type input "BASIC DD"
select select "2"
select select "0"
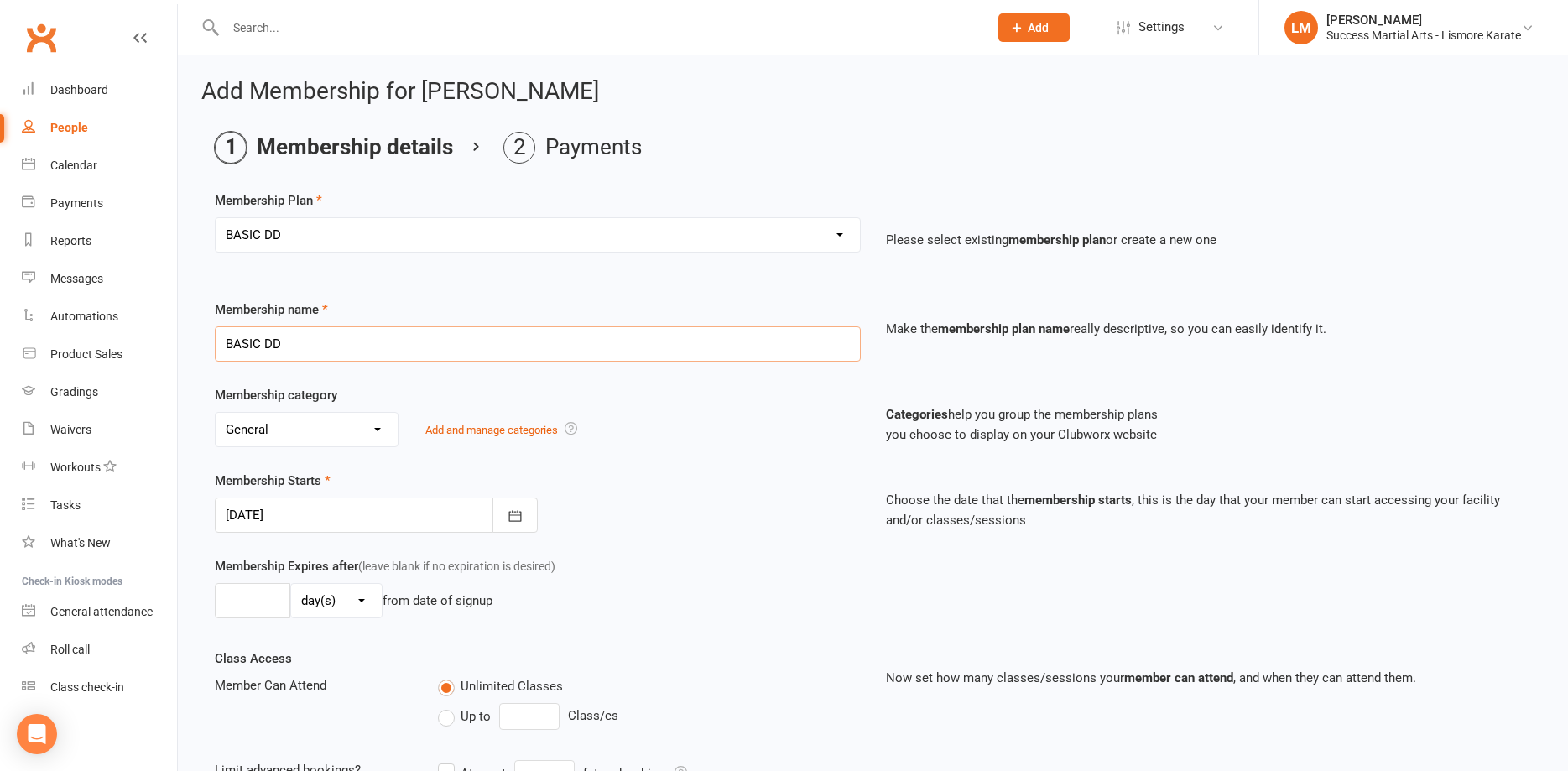
click at [280, 341] on input "BASIC DD" at bounding box center [537, 344] width 646 height 36
click at [215, 413] on select "No category Arjuken Karate Leadership Basic General Leadership Little Dragon Ti…" at bounding box center [306, 430] width 182 height 34
select select "5"
click option "Tiny Dragons" at bounding box center [0, 0] width 0 height 0
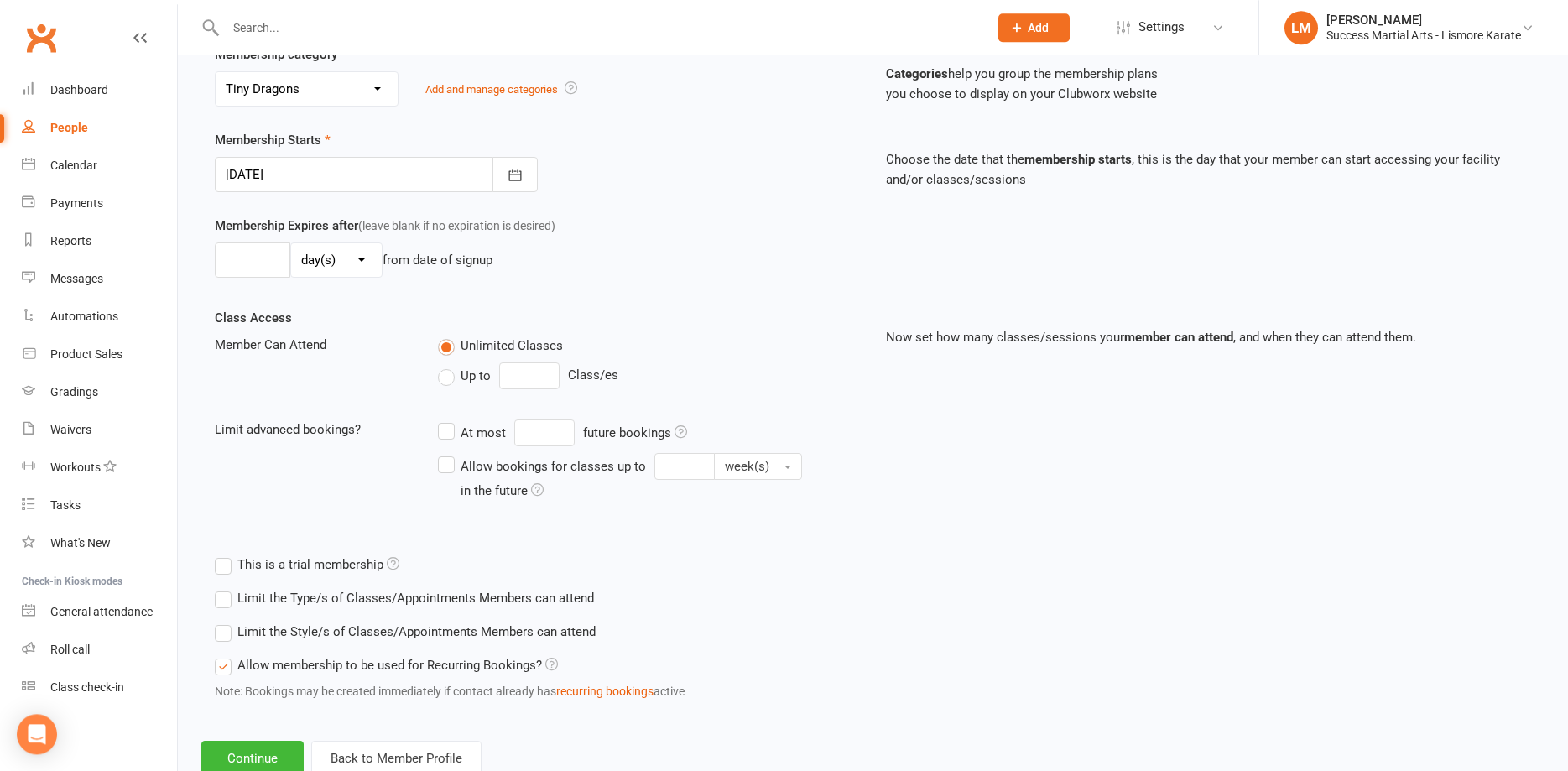
scroll to position [392, 0]
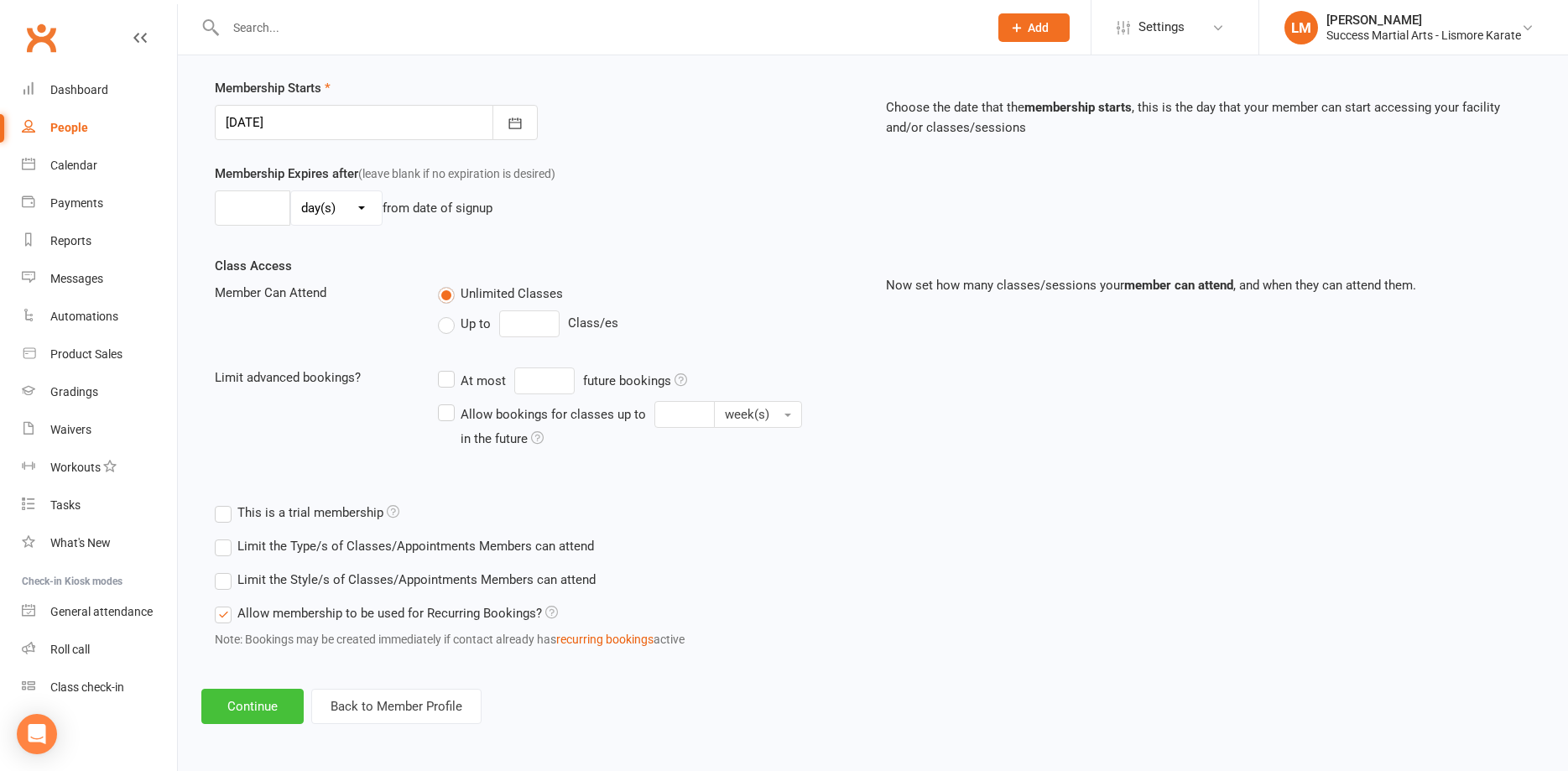
click at [248, 711] on button "Continue" at bounding box center [253, 707] width 103 height 36
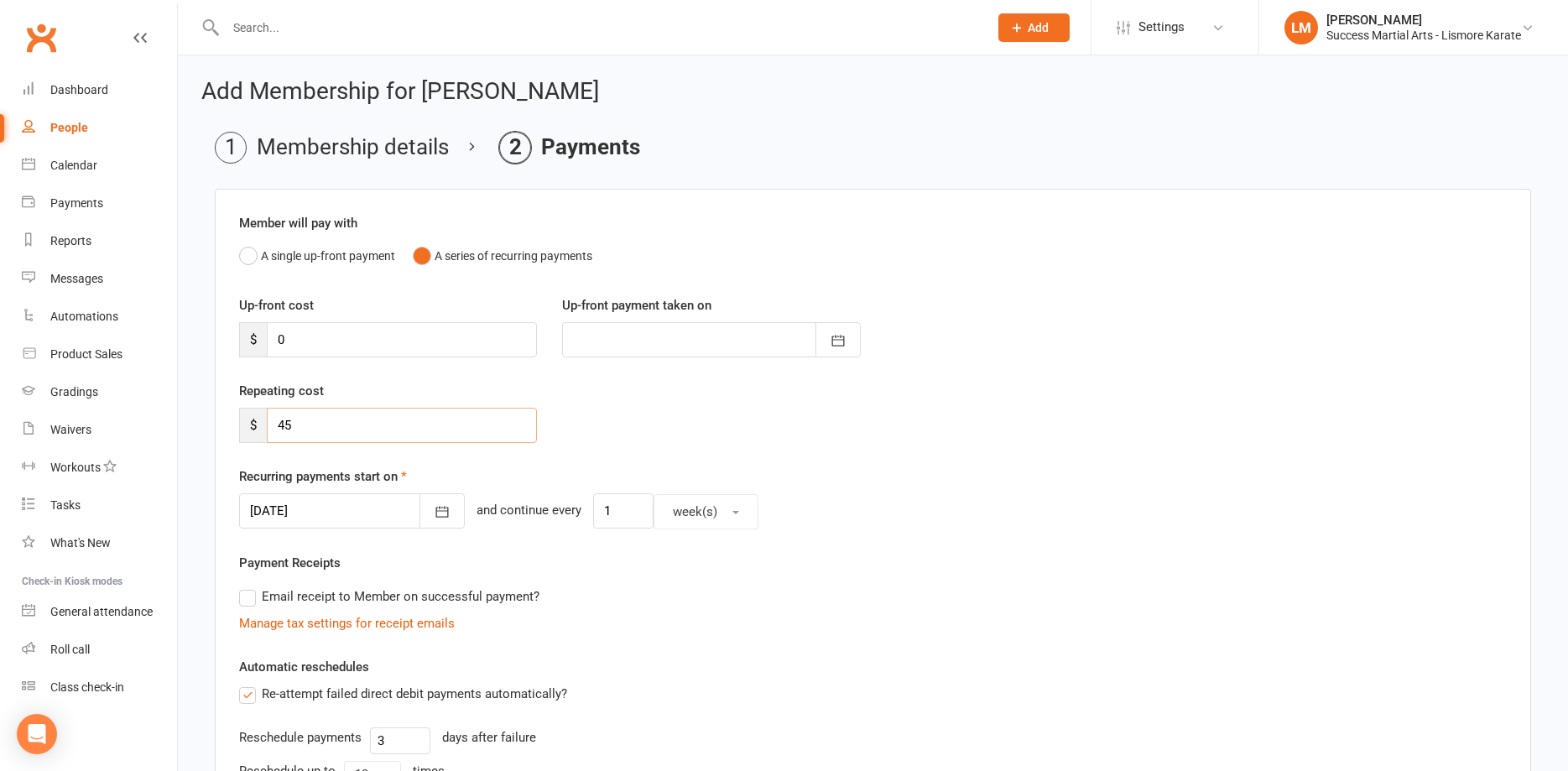
drag, startPoint x: 309, startPoint y: 425, endPoint x: 224, endPoint y: 409, distance: 86.5
click at [267, 420] on input "45" at bounding box center [402, 425] width 270 height 36
type input "20"
click at [434, 510] on icon "button" at bounding box center [442, 512] width 17 height 17
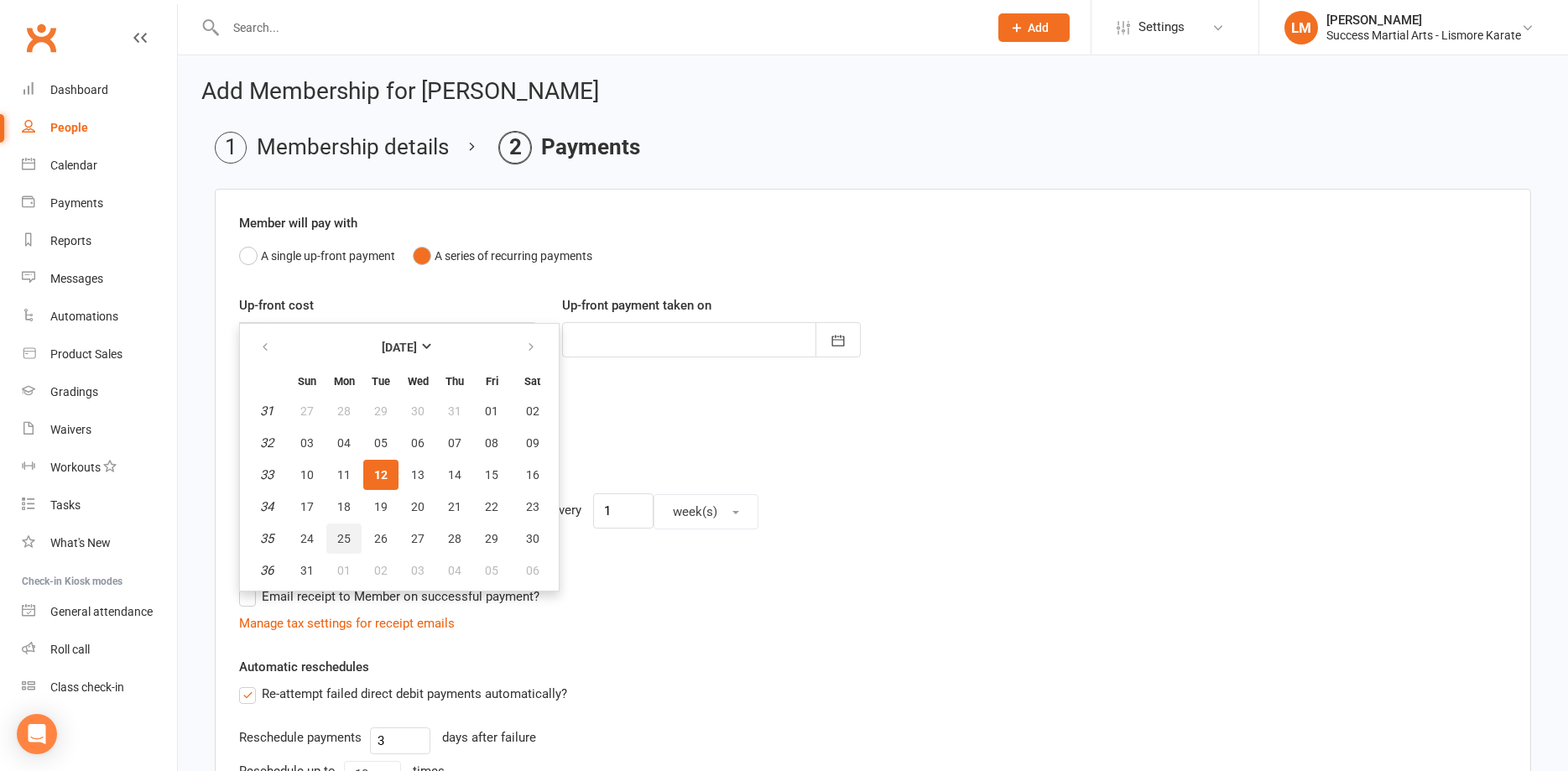
click at [348, 537] on span "25" at bounding box center [344, 539] width 14 height 14
type input "[DATE]"
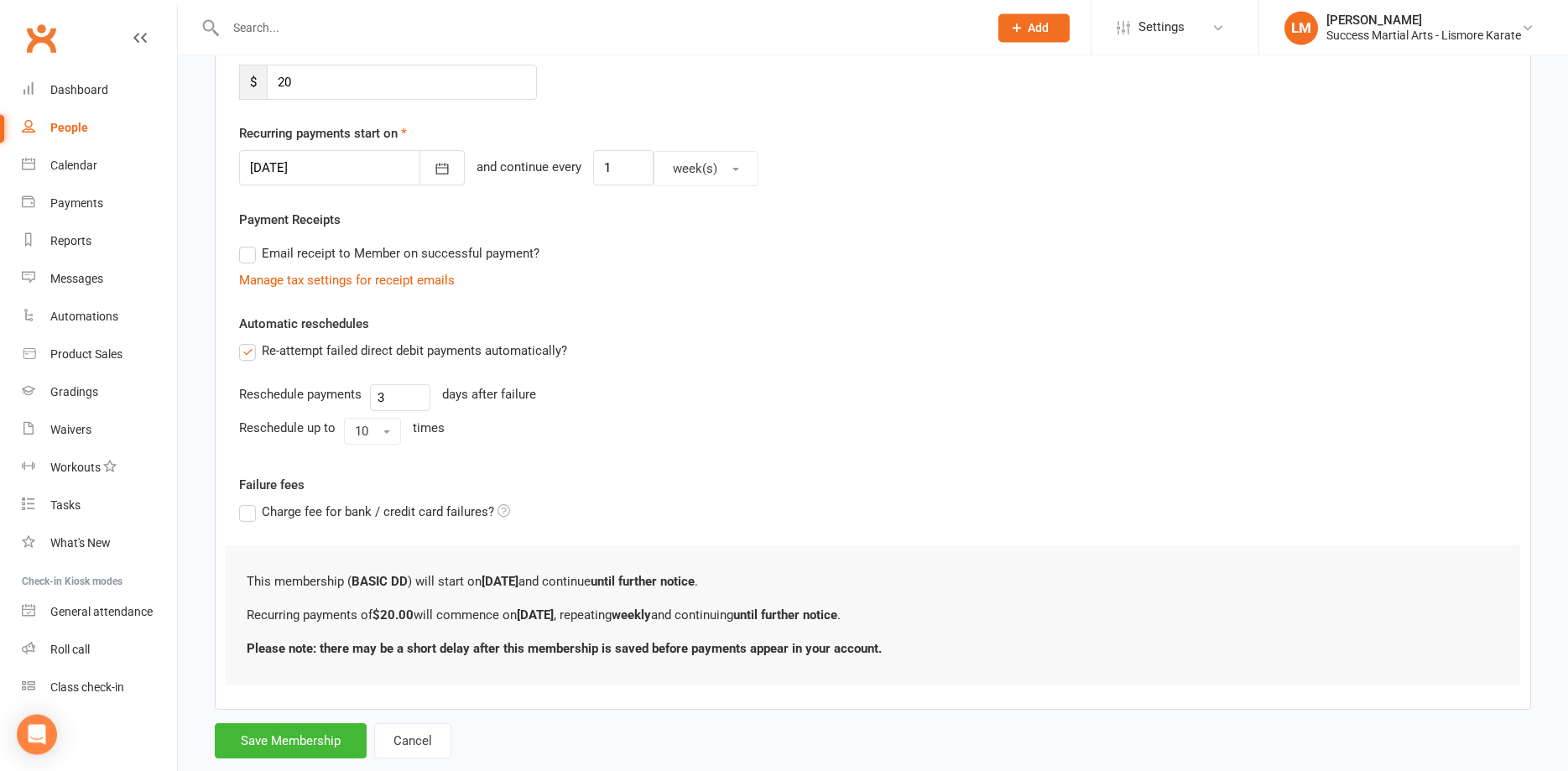
scroll to position [380, 0]
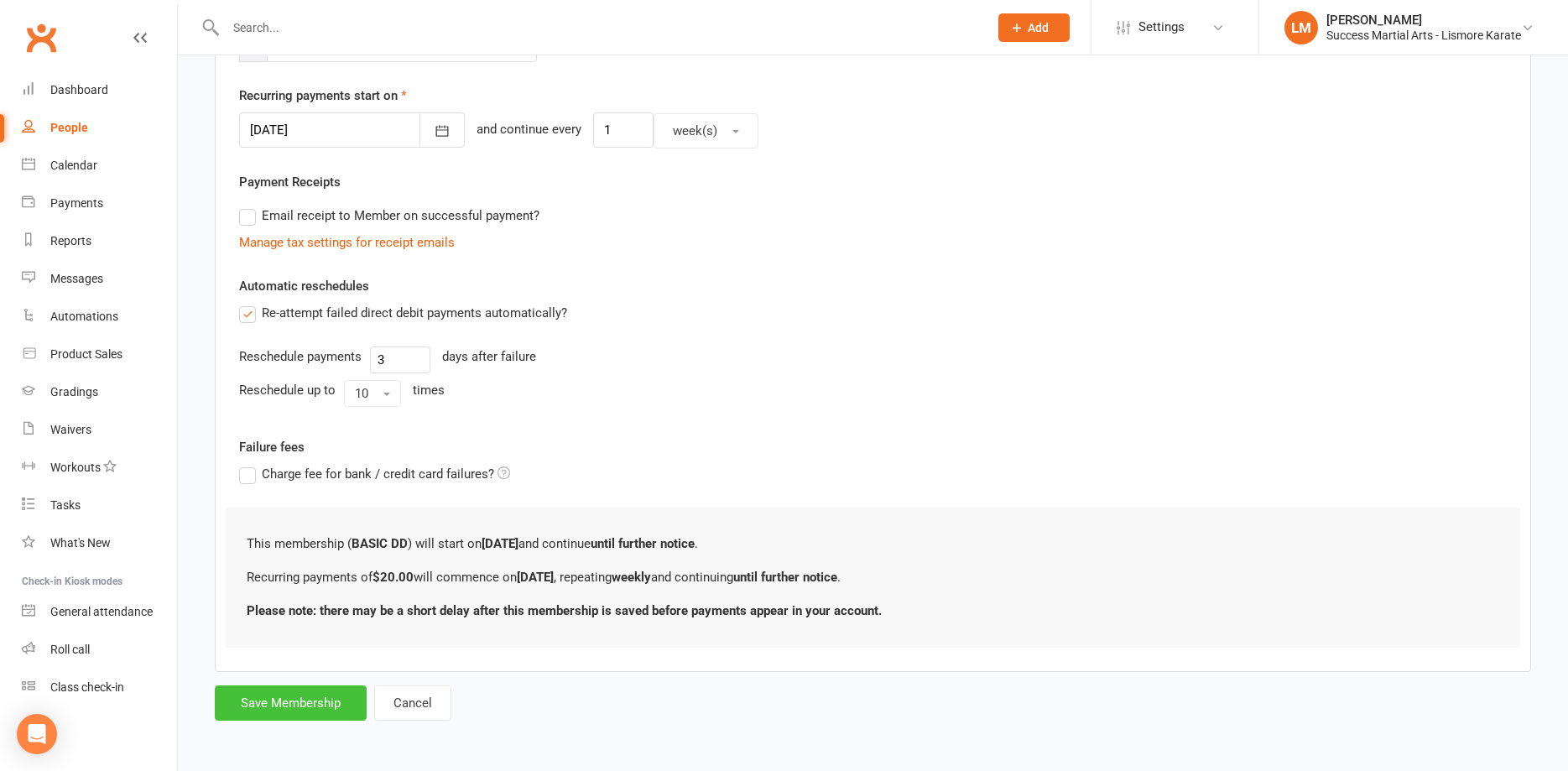
click at [309, 697] on button "Save Membership" at bounding box center [290, 703] width 152 height 36
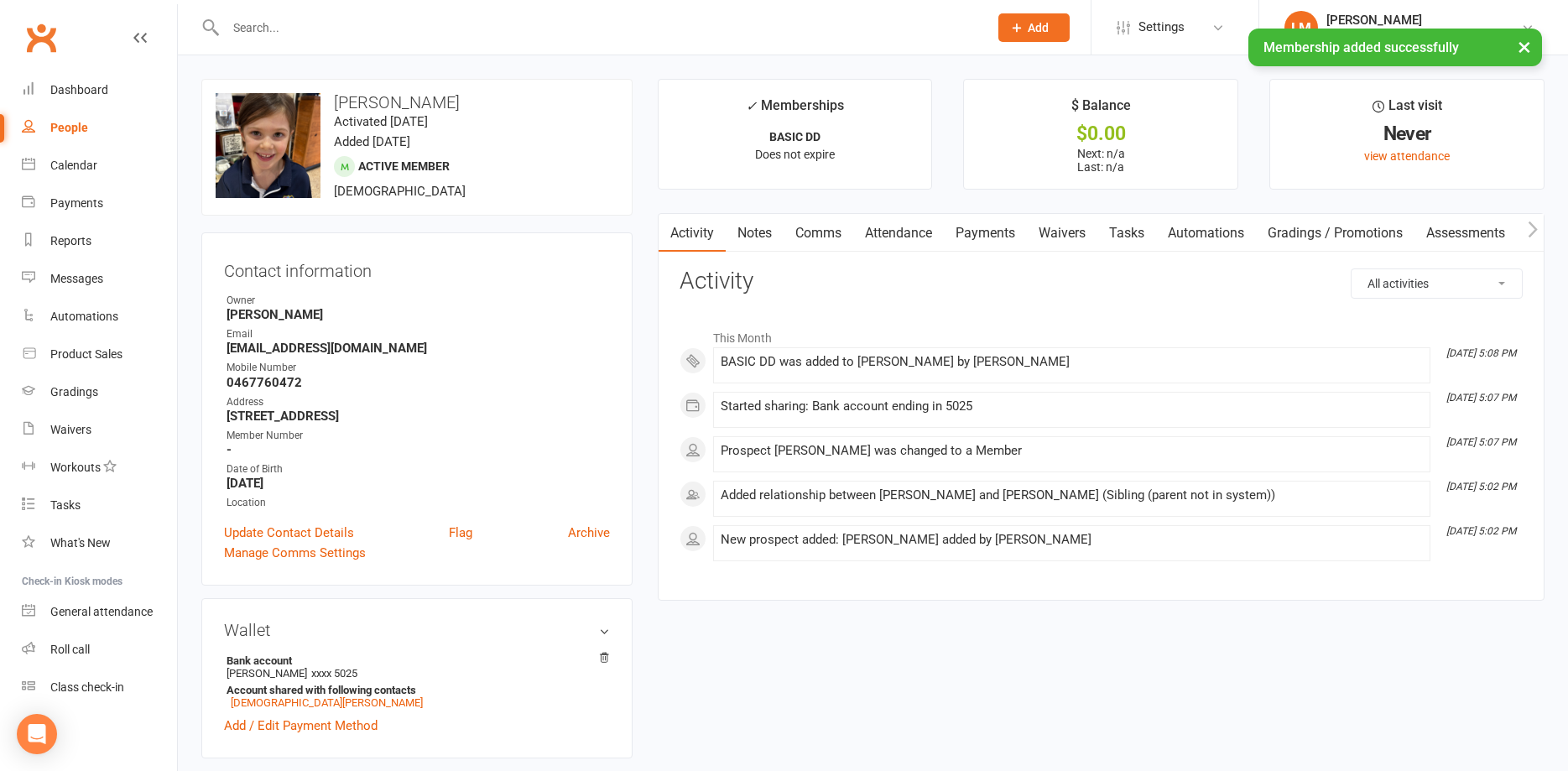
click at [981, 230] on link "Payments" at bounding box center [986, 233] width 83 height 39
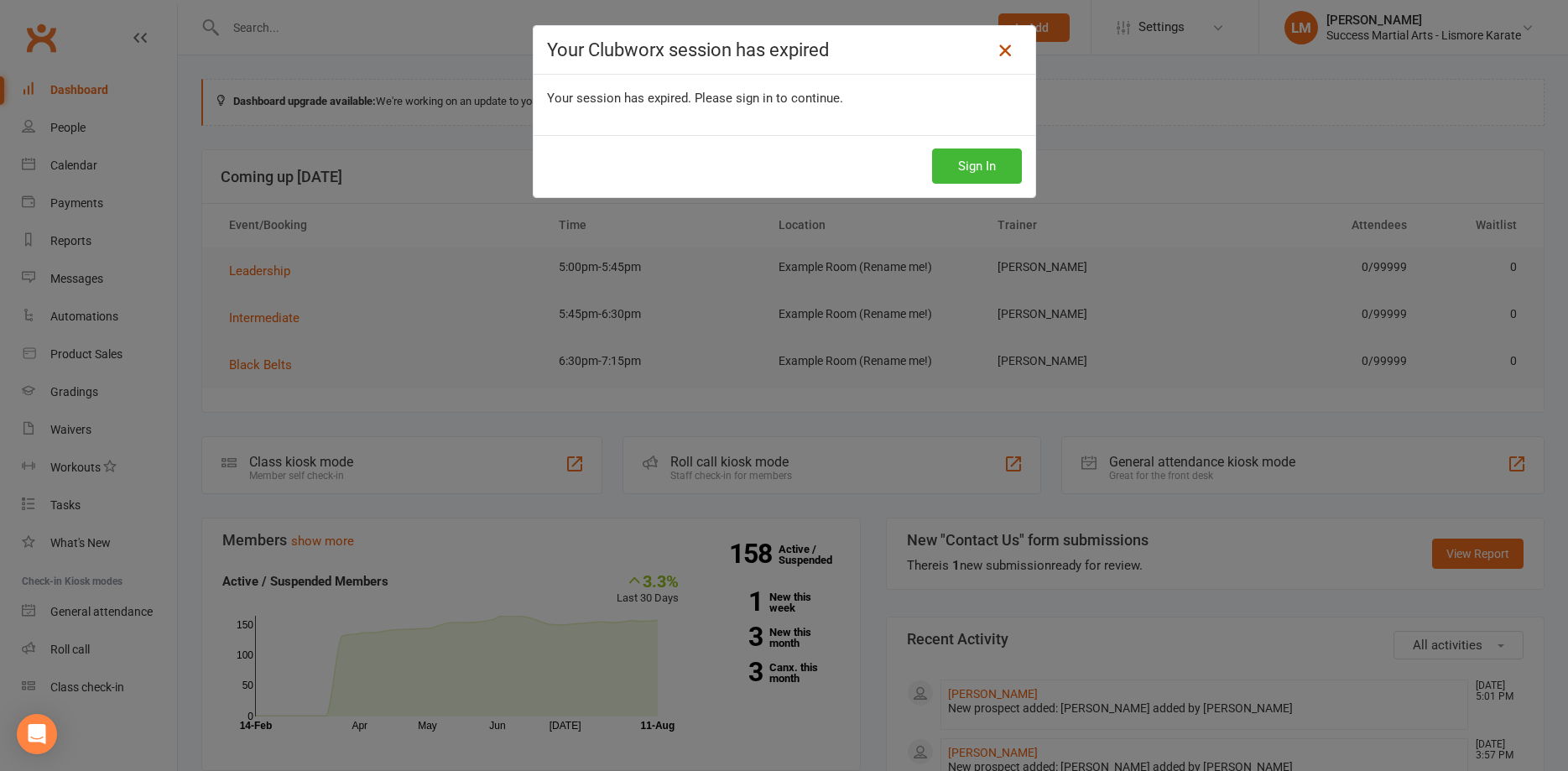
click at [1011, 48] on icon at bounding box center [1005, 51] width 20 height 20
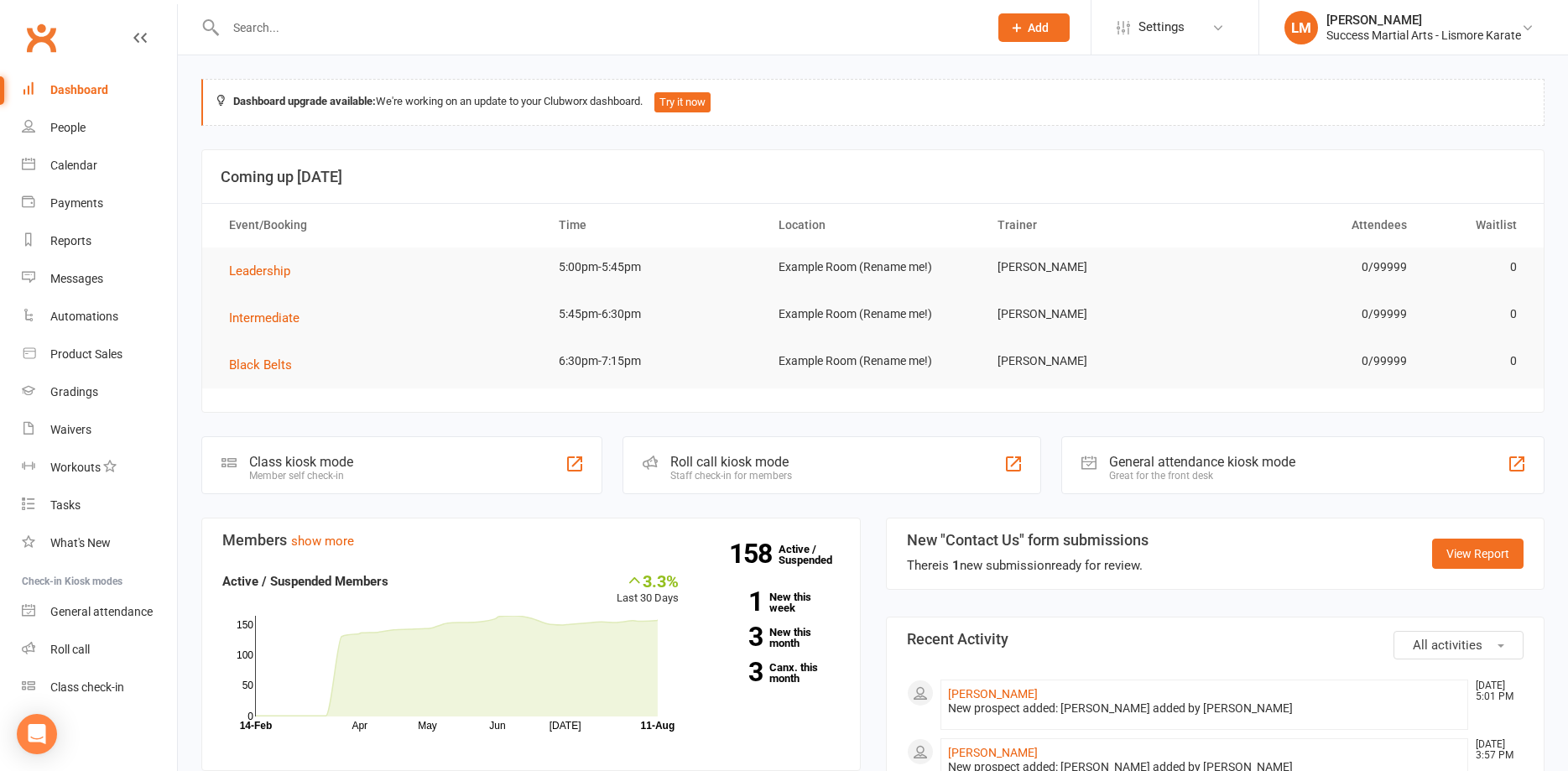
click at [309, 25] on input "text" at bounding box center [598, 28] width 756 height 24
type input "[DEMOGRAPHIC_DATA]"
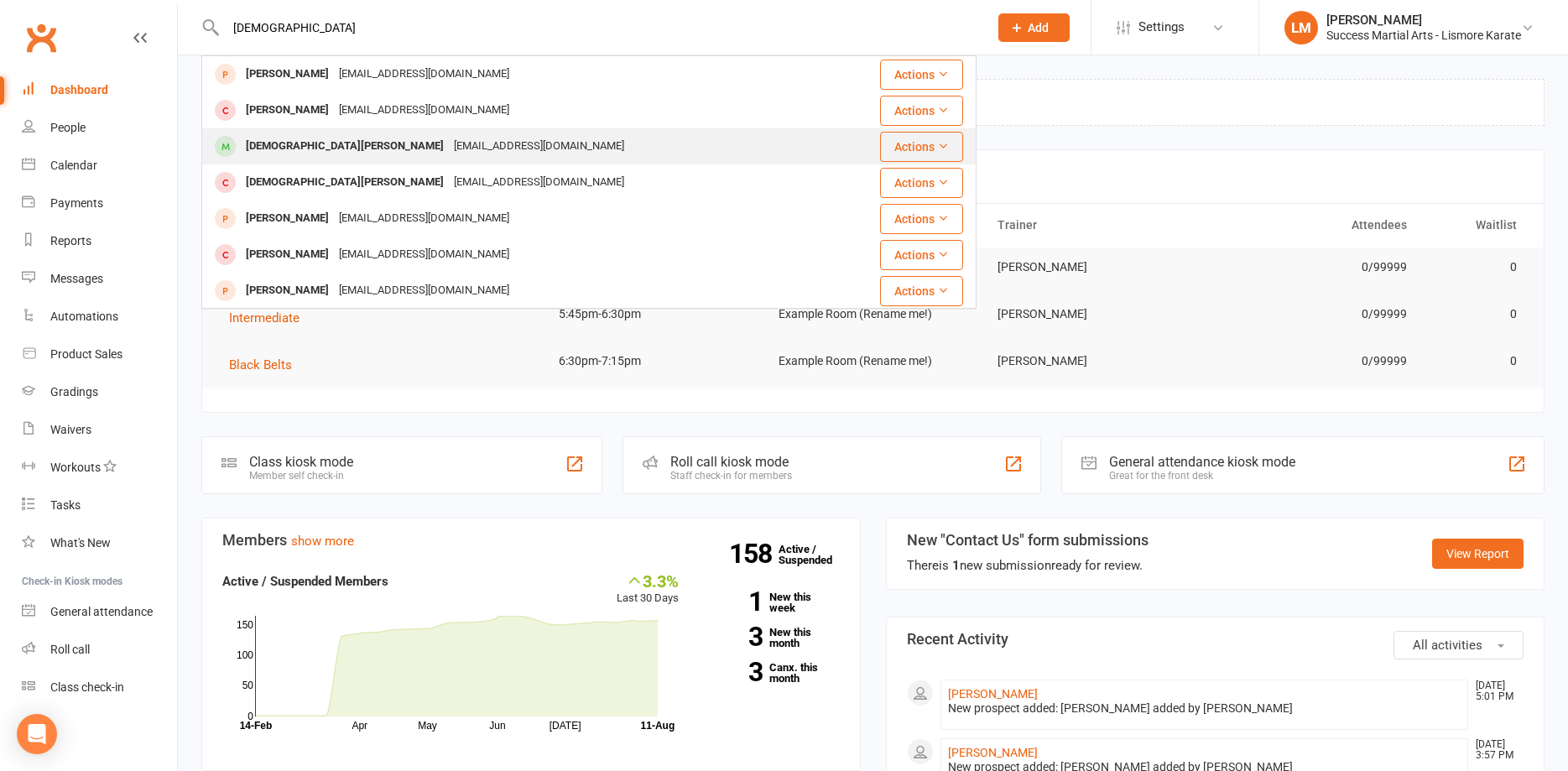
click at [297, 145] on div "[DEMOGRAPHIC_DATA][PERSON_NAME]" at bounding box center [344, 146] width 208 height 25
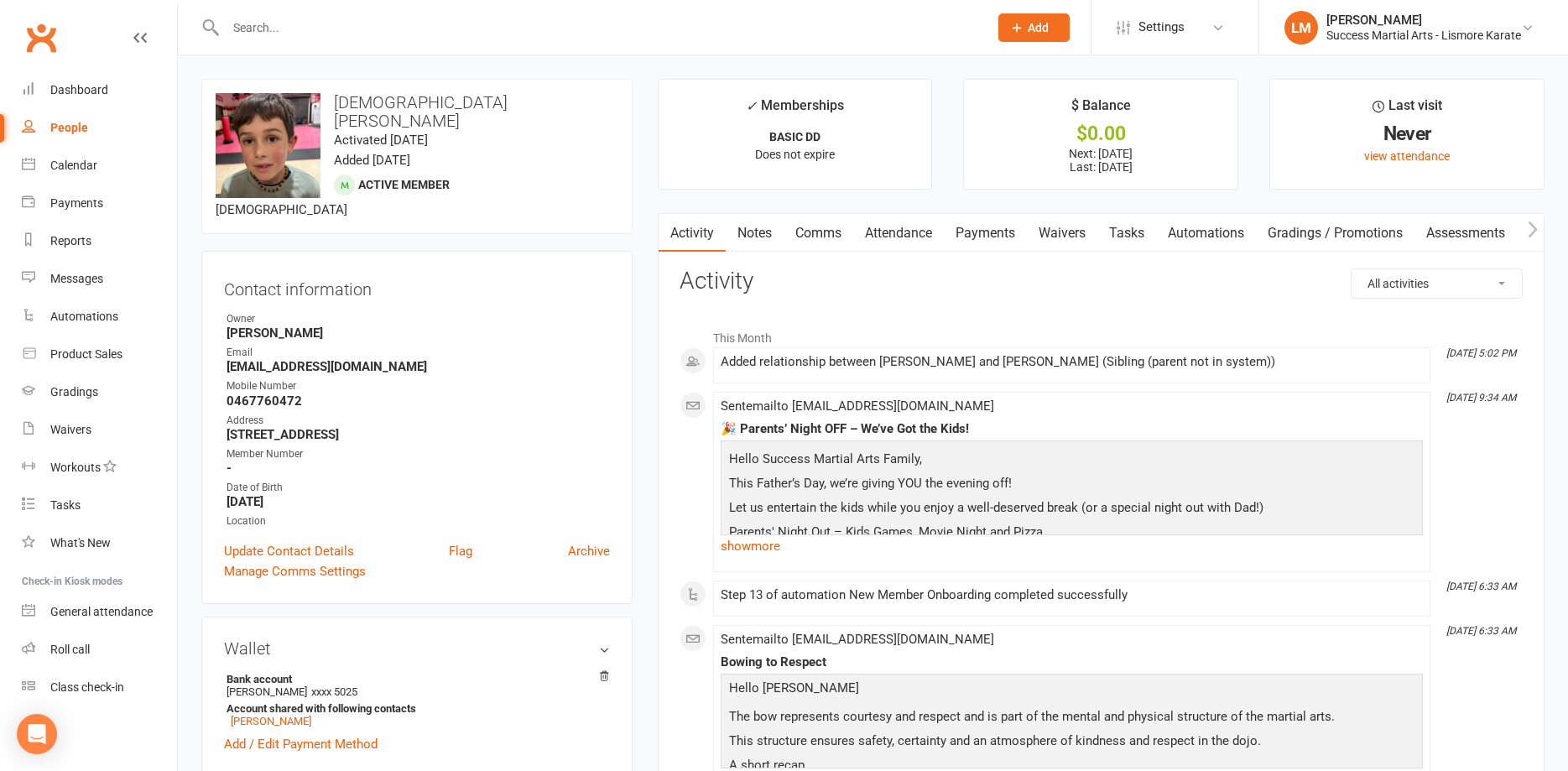
click at [987, 236] on link "Payments" at bounding box center [986, 233] width 83 height 39
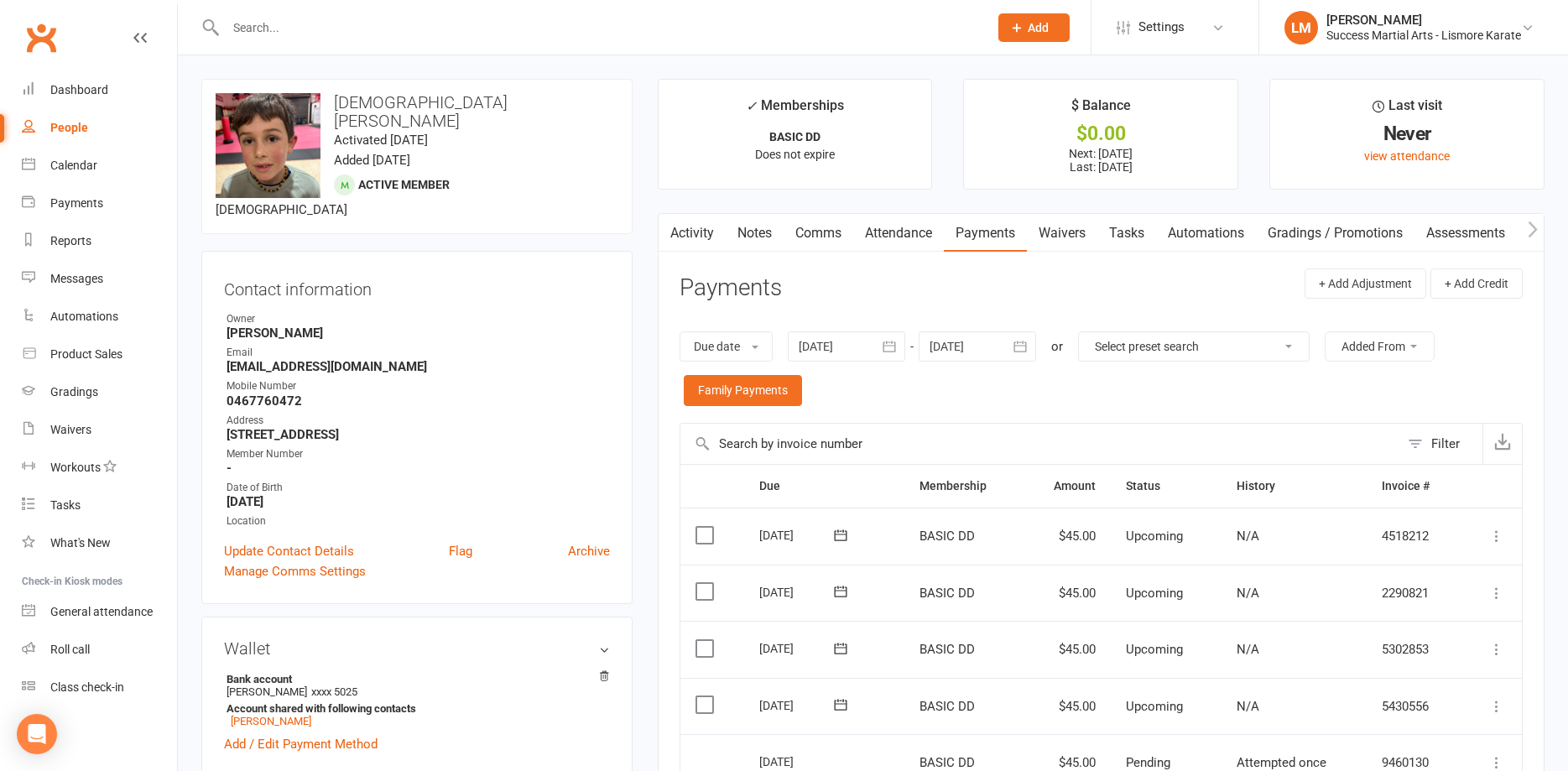
scroll to position [342, 0]
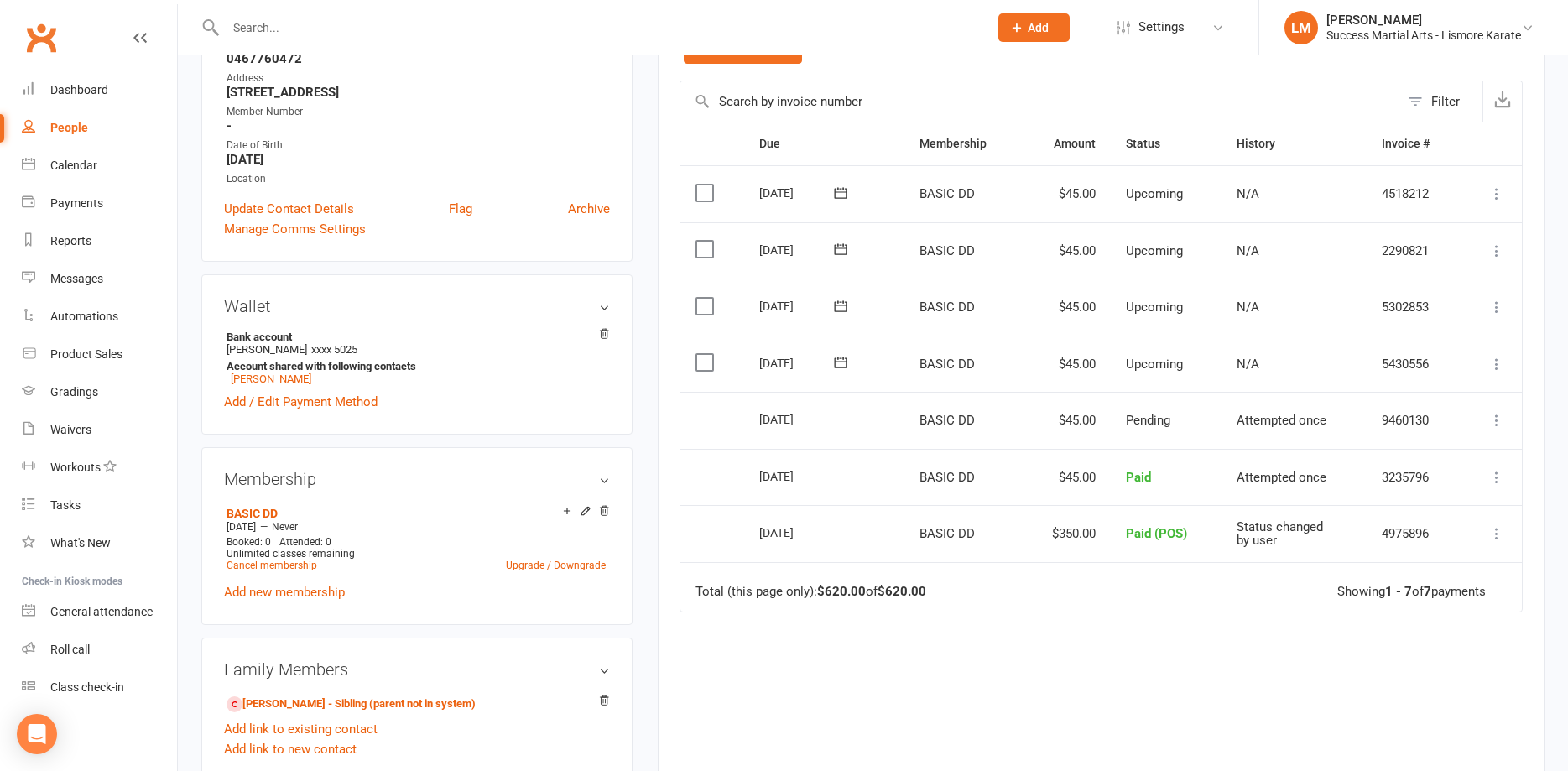
click at [1494, 363] on icon at bounding box center [1497, 364] width 17 height 17
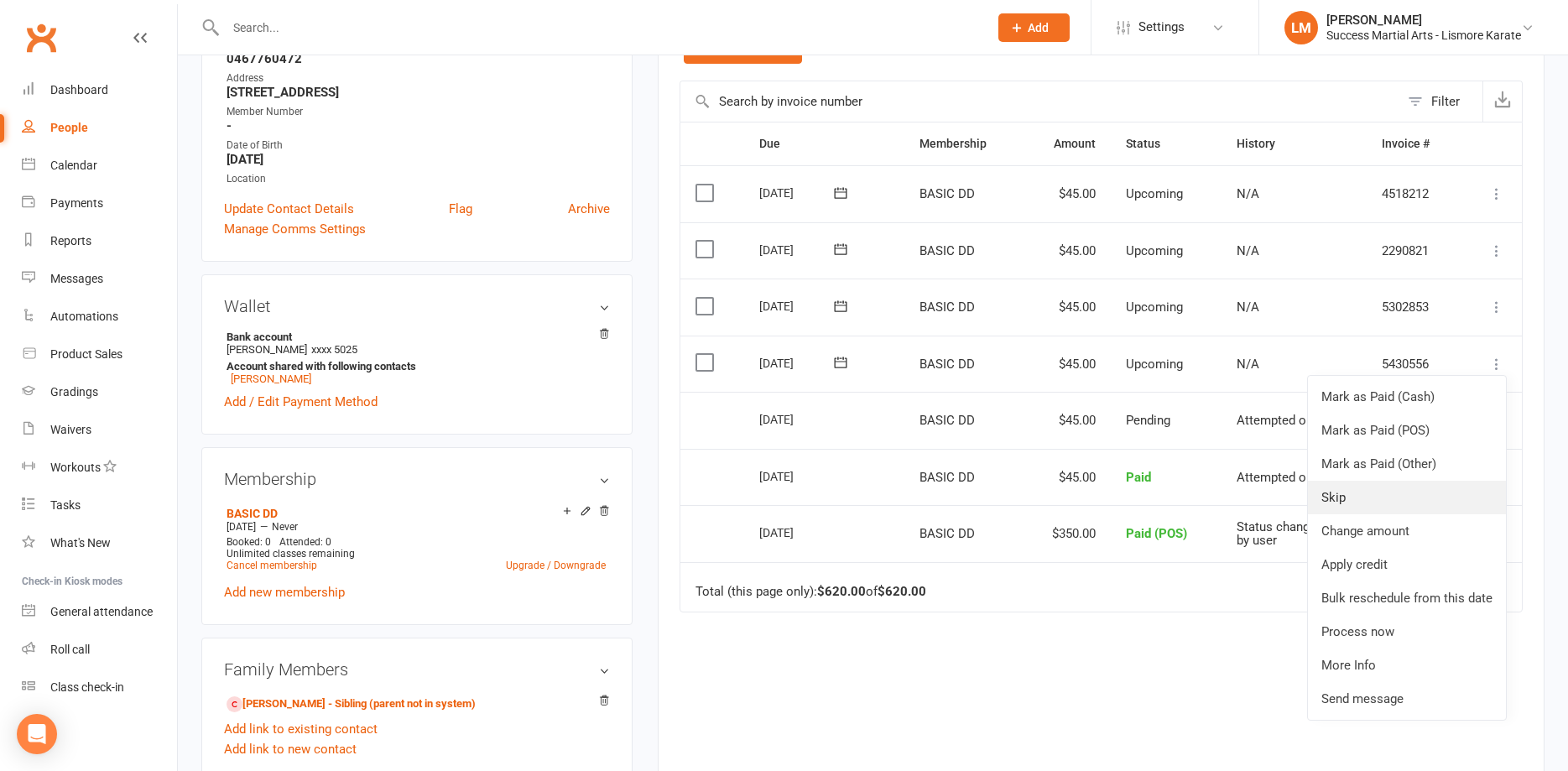
click at [1350, 502] on link "Skip" at bounding box center [1407, 497] width 198 height 34
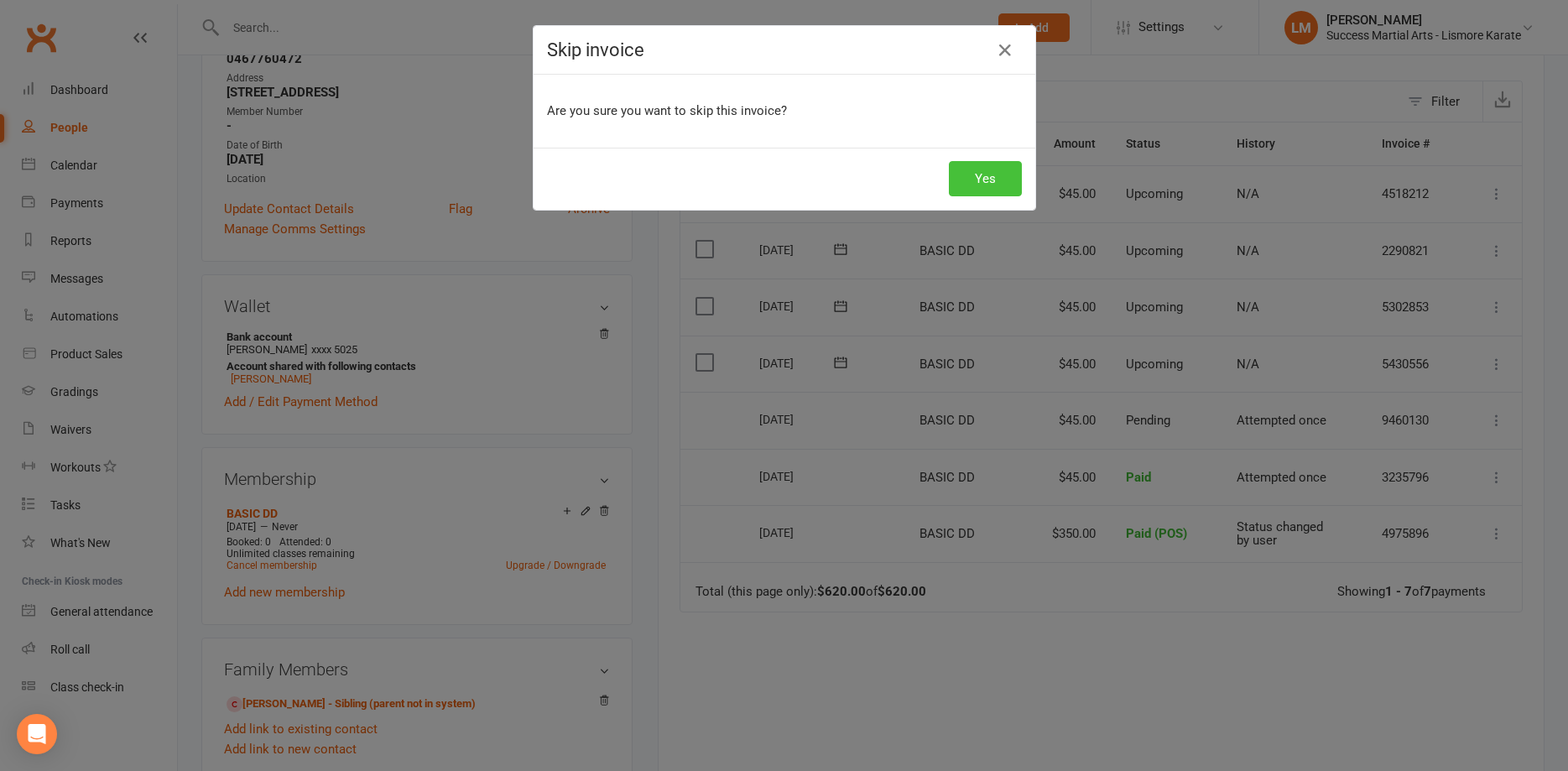
click at [987, 176] on button "Yes" at bounding box center [986, 179] width 73 height 36
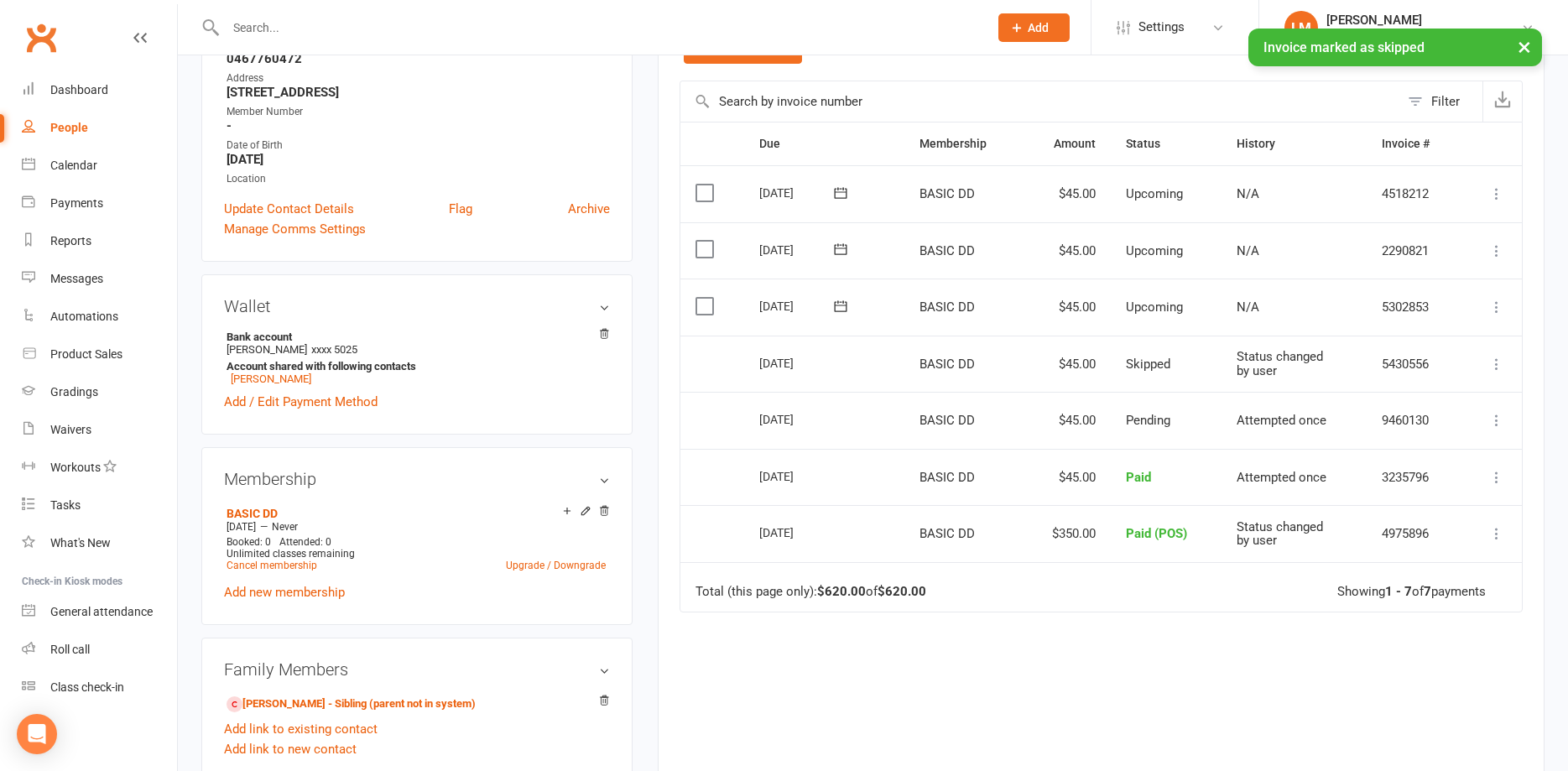
click at [1497, 302] on icon at bounding box center [1497, 307] width 17 height 17
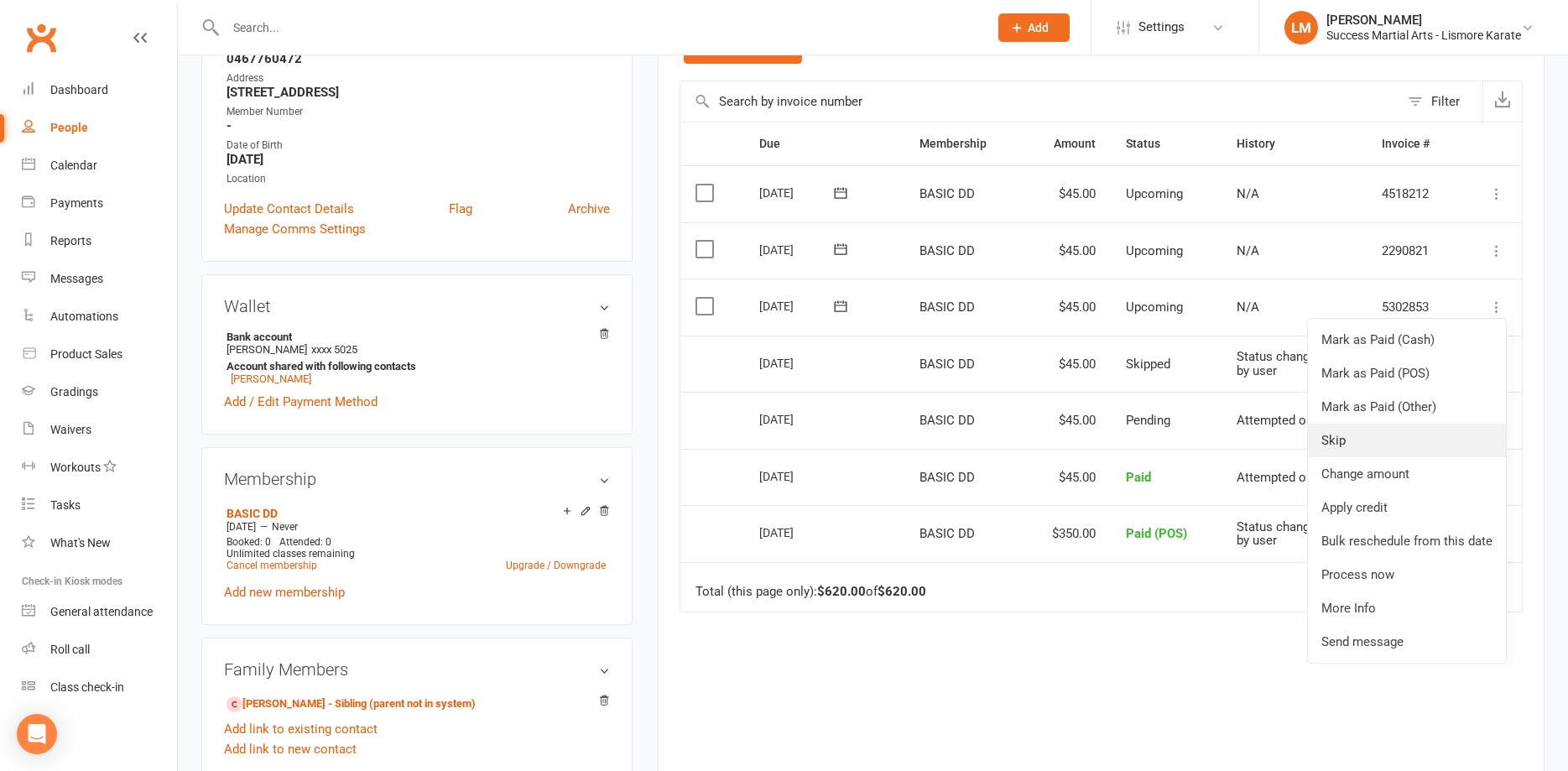
click at [1349, 446] on link "Skip" at bounding box center [1407, 441] width 198 height 34
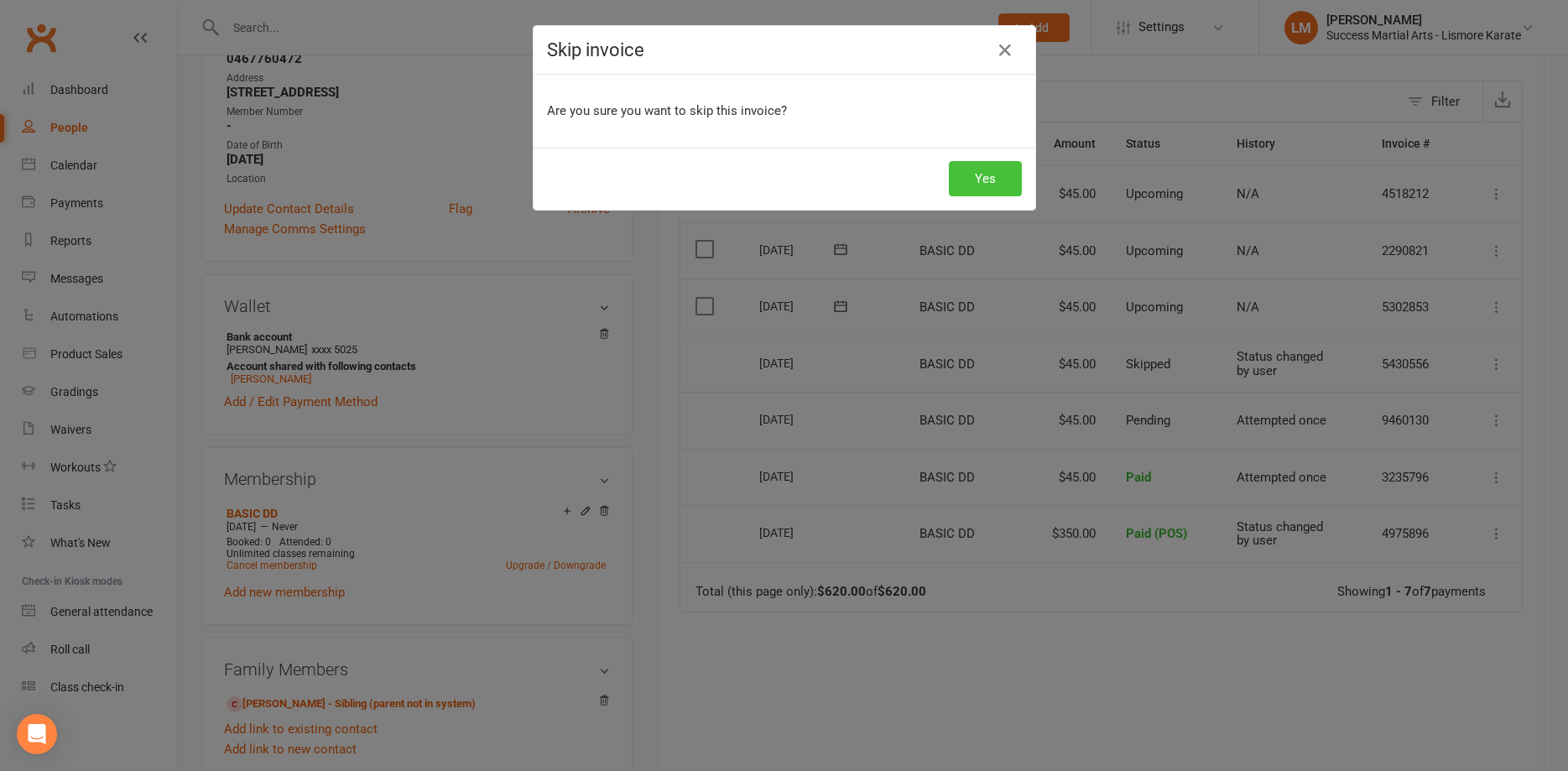
click at [981, 170] on button "Yes" at bounding box center [986, 179] width 73 height 36
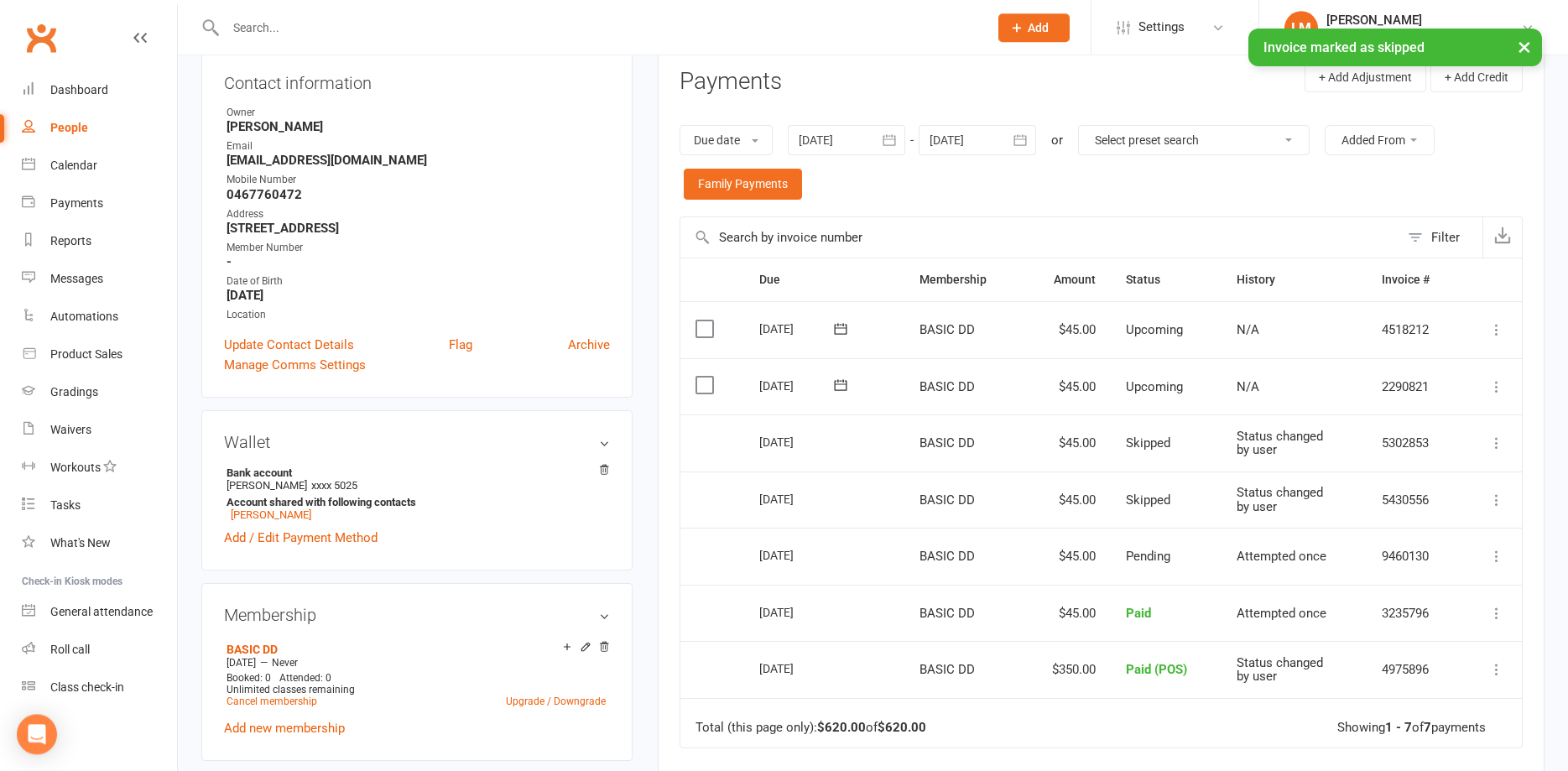
scroll to position [171, 0]
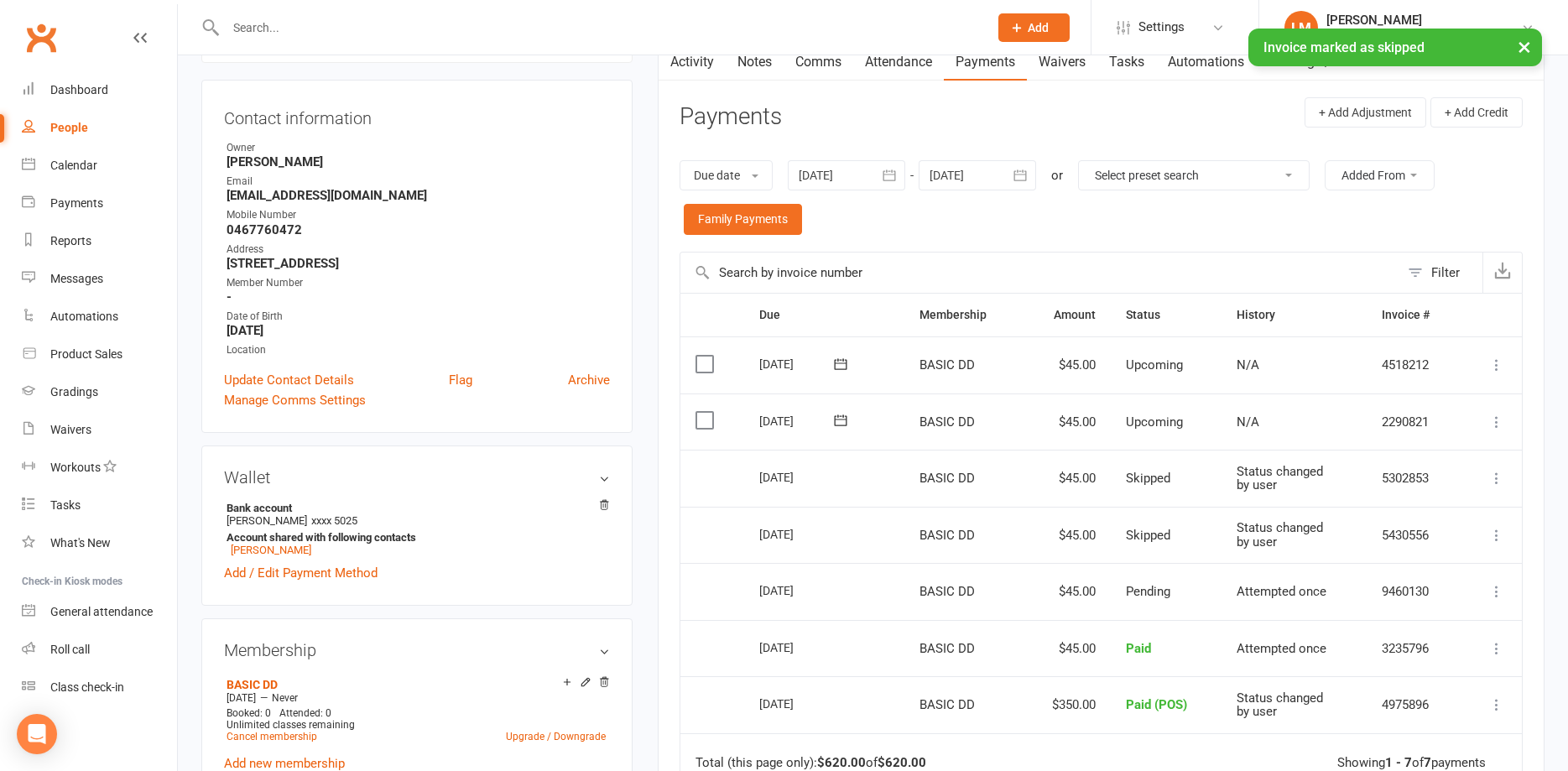
click at [1498, 422] on icon at bounding box center [1497, 422] width 17 height 17
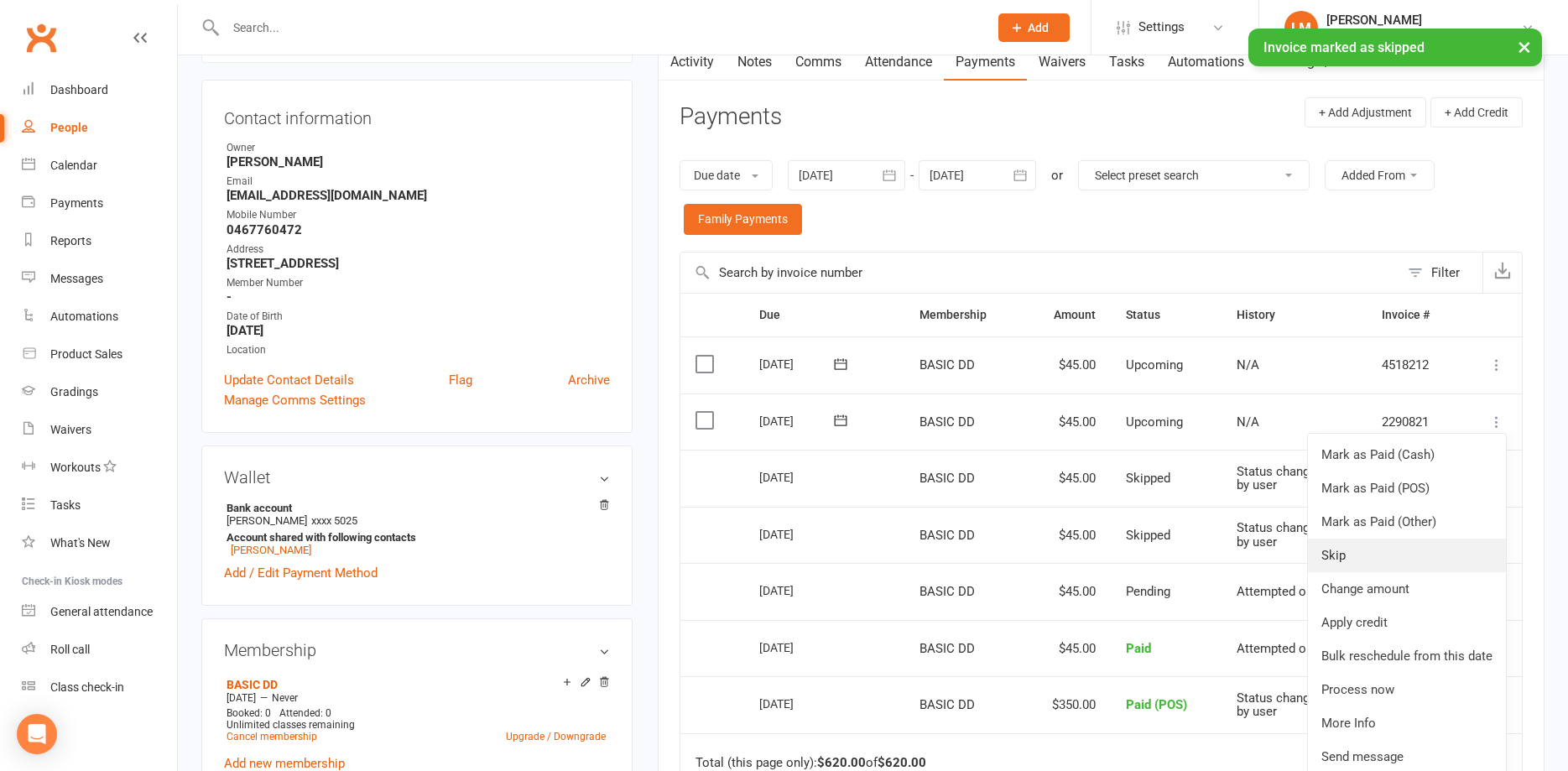
click at [1345, 554] on link "Skip" at bounding box center [1407, 555] width 198 height 34
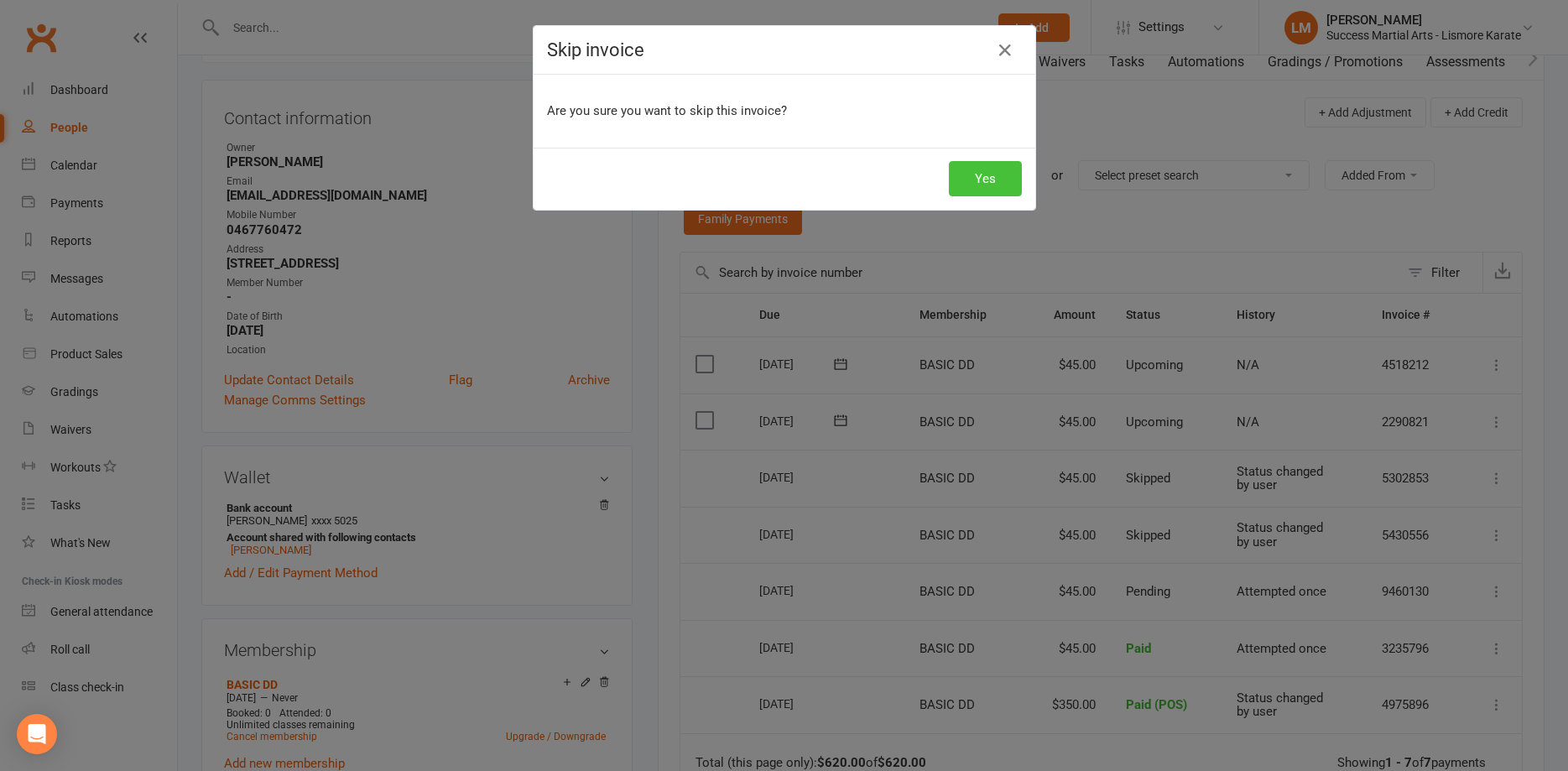
click at [976, 173] on button "Yes" at bounding box center [986, 179] width 73 height 36
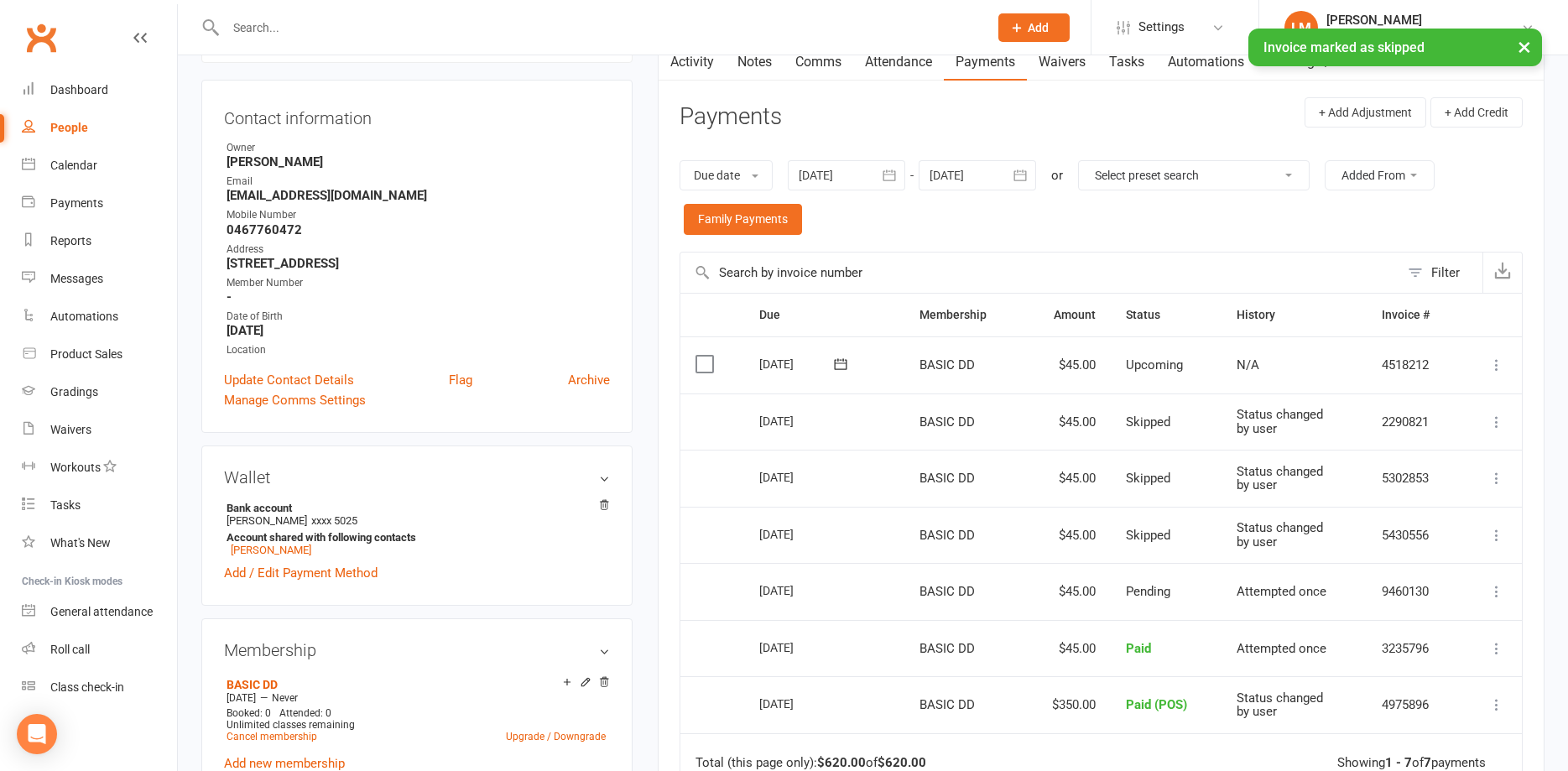
click at [1495, 363] on icon at bounding box center [1497, 365] width 17 height 17
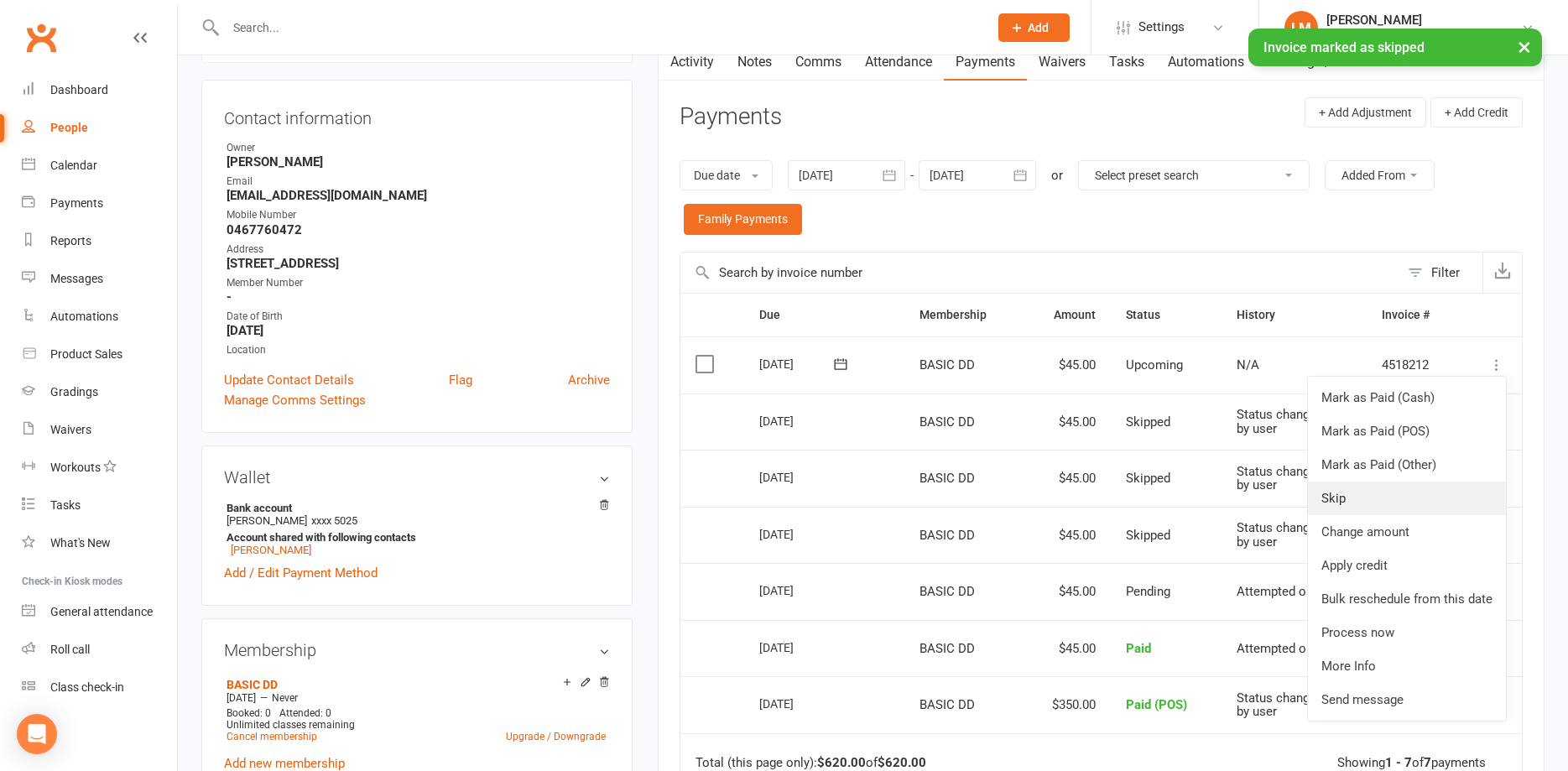
click at [1365, 501] on link "Skip" at bounding box center [1407, 498] width 198 height 34
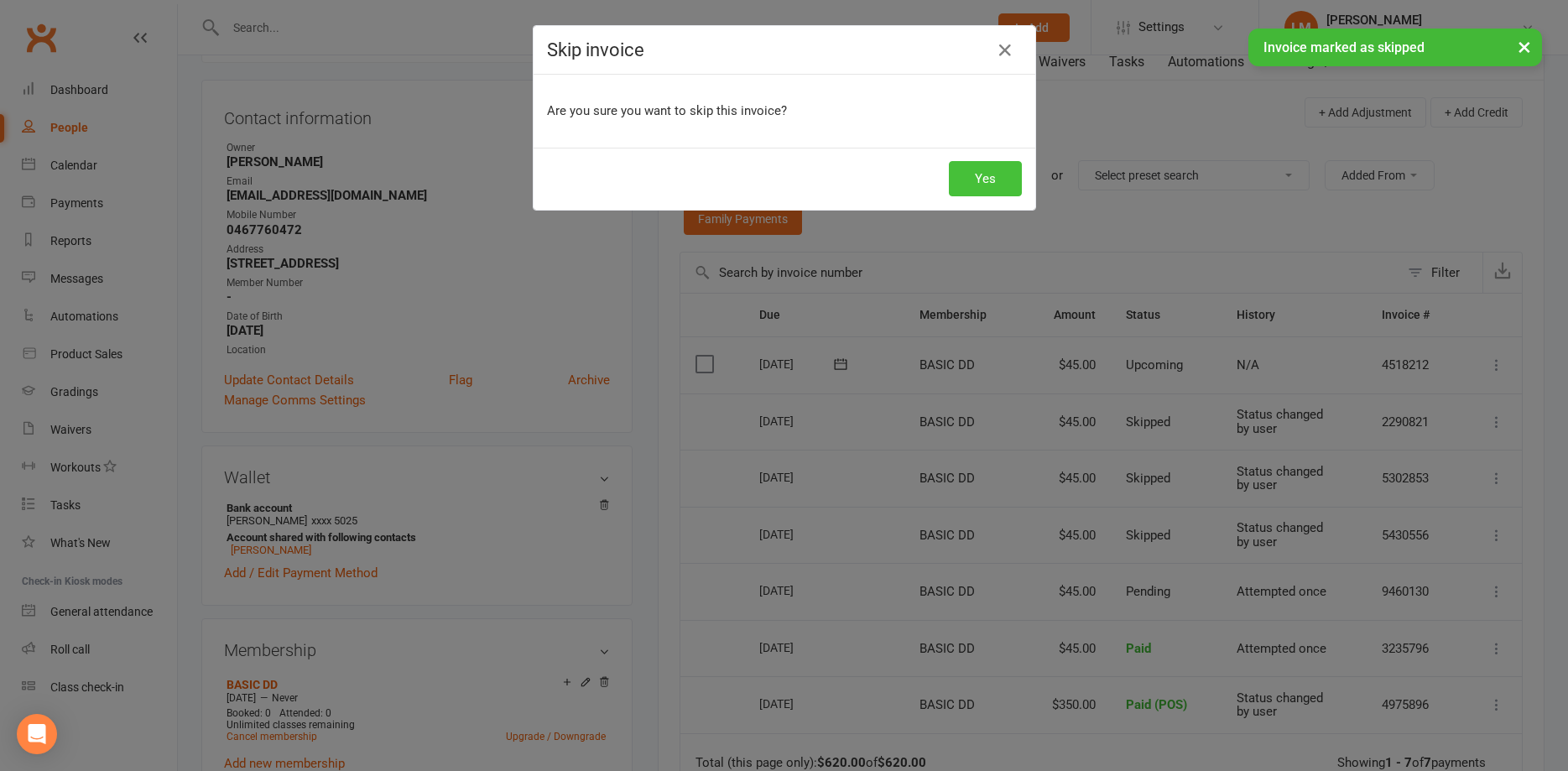
click at [992, 178] on button "Yes" at bounding box center [986, 179] width 73 height 36
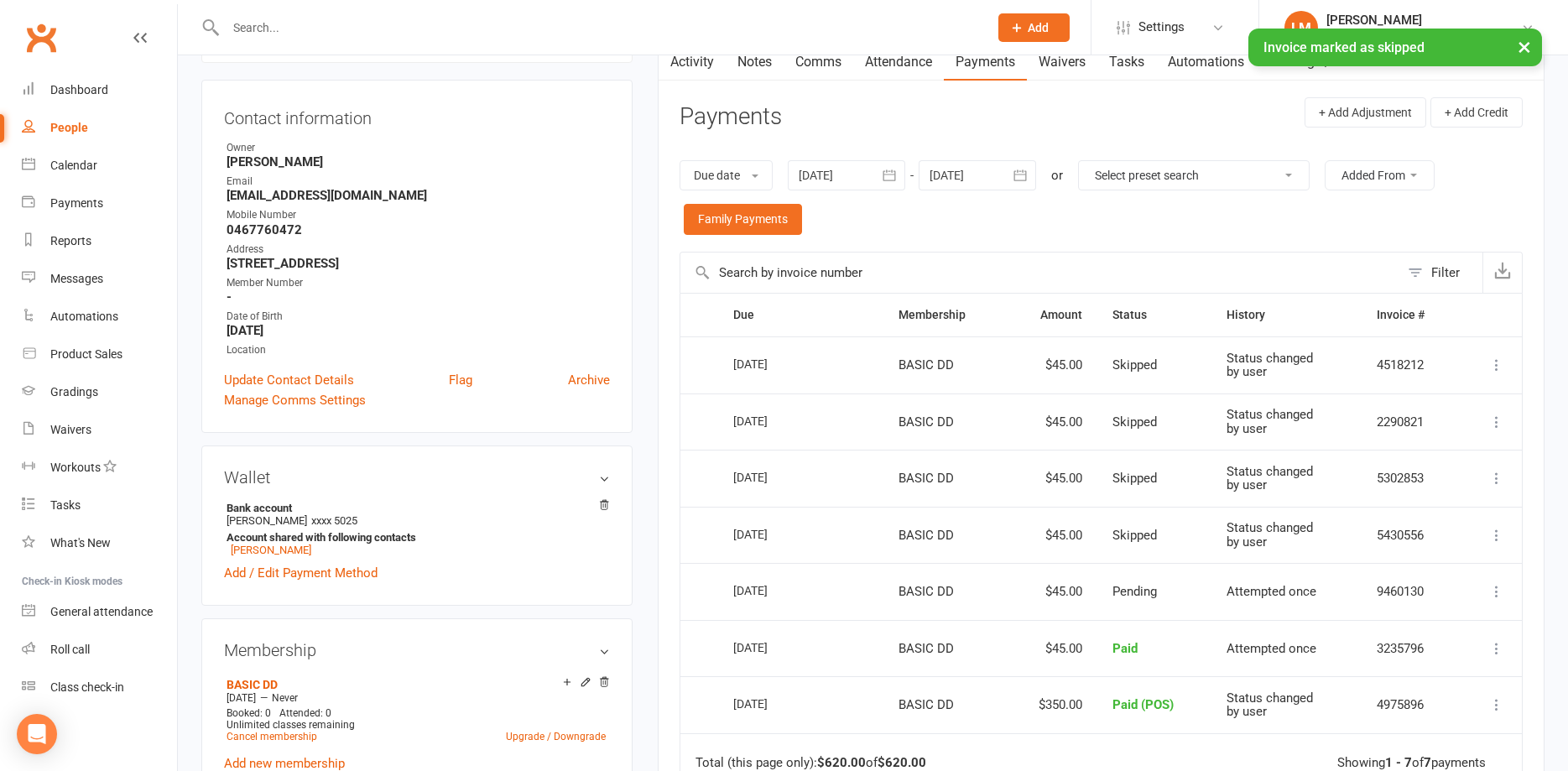
click at [963, 177] on div at bounding box center [977, 175] width 118 height 31
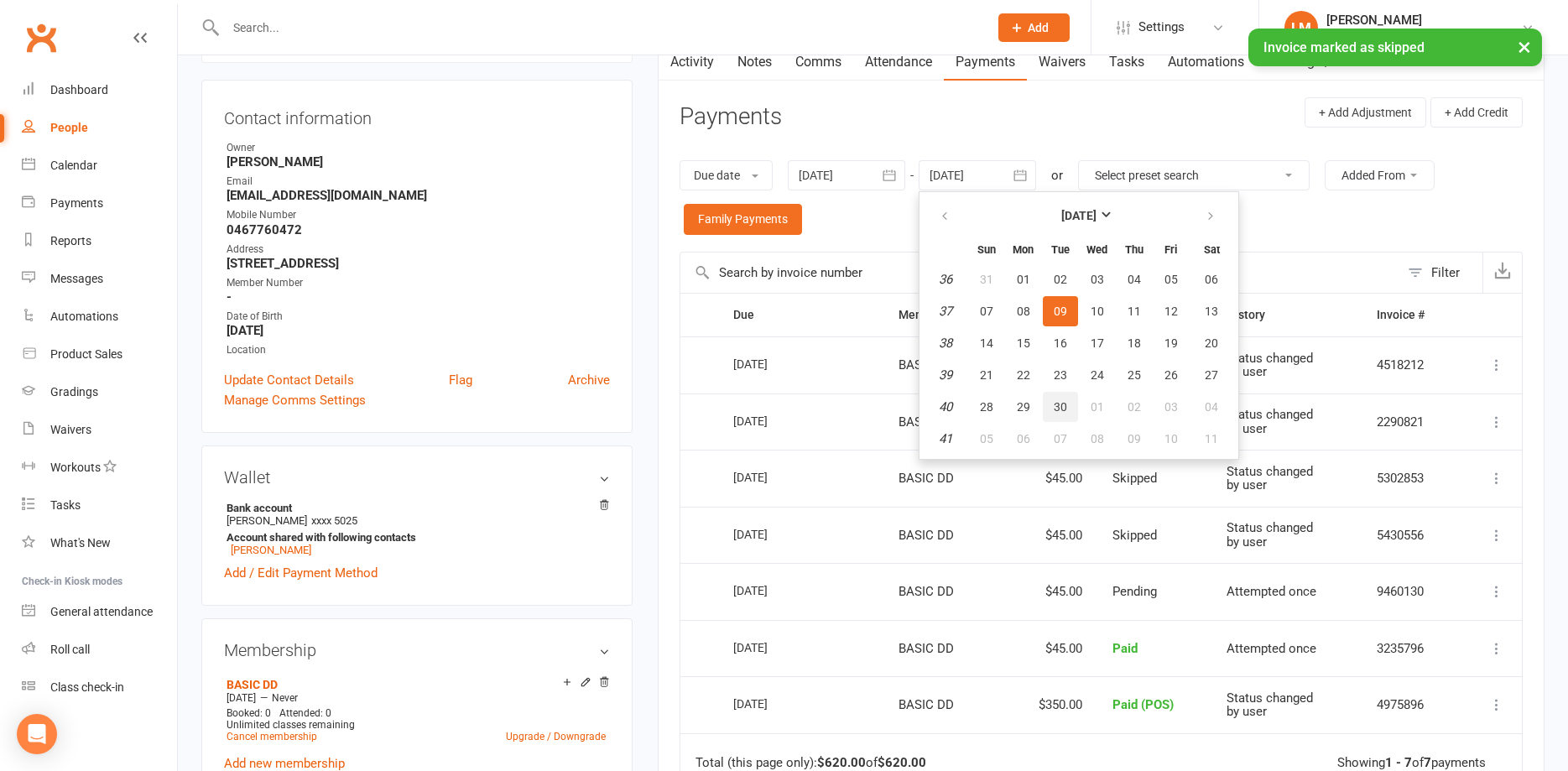
click at [1056, 408] on span "30" at bounding box center [1060, 407] width 14 height 14
type input "30 Sep 2025"
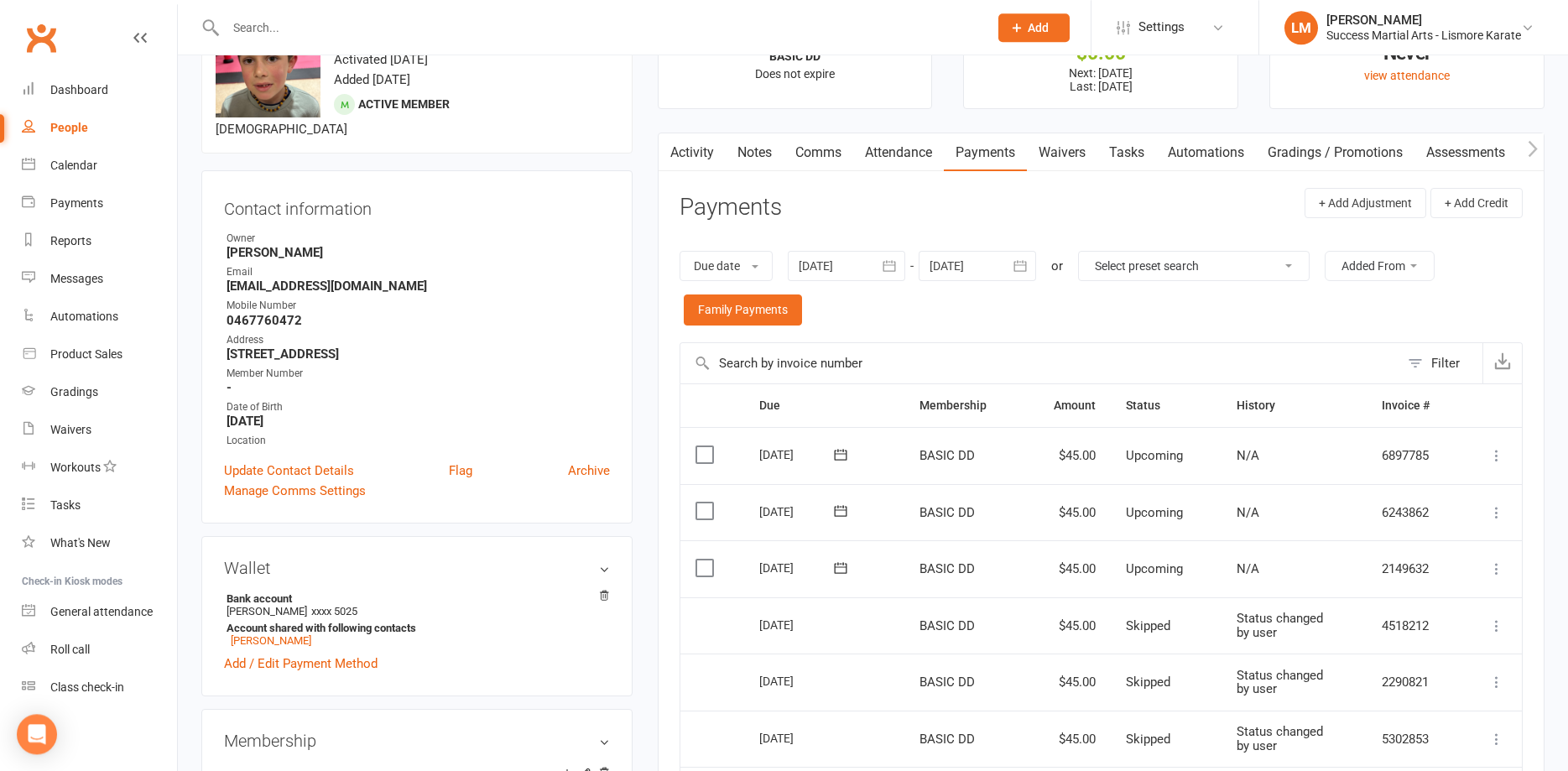
scroll to position [0, 0]
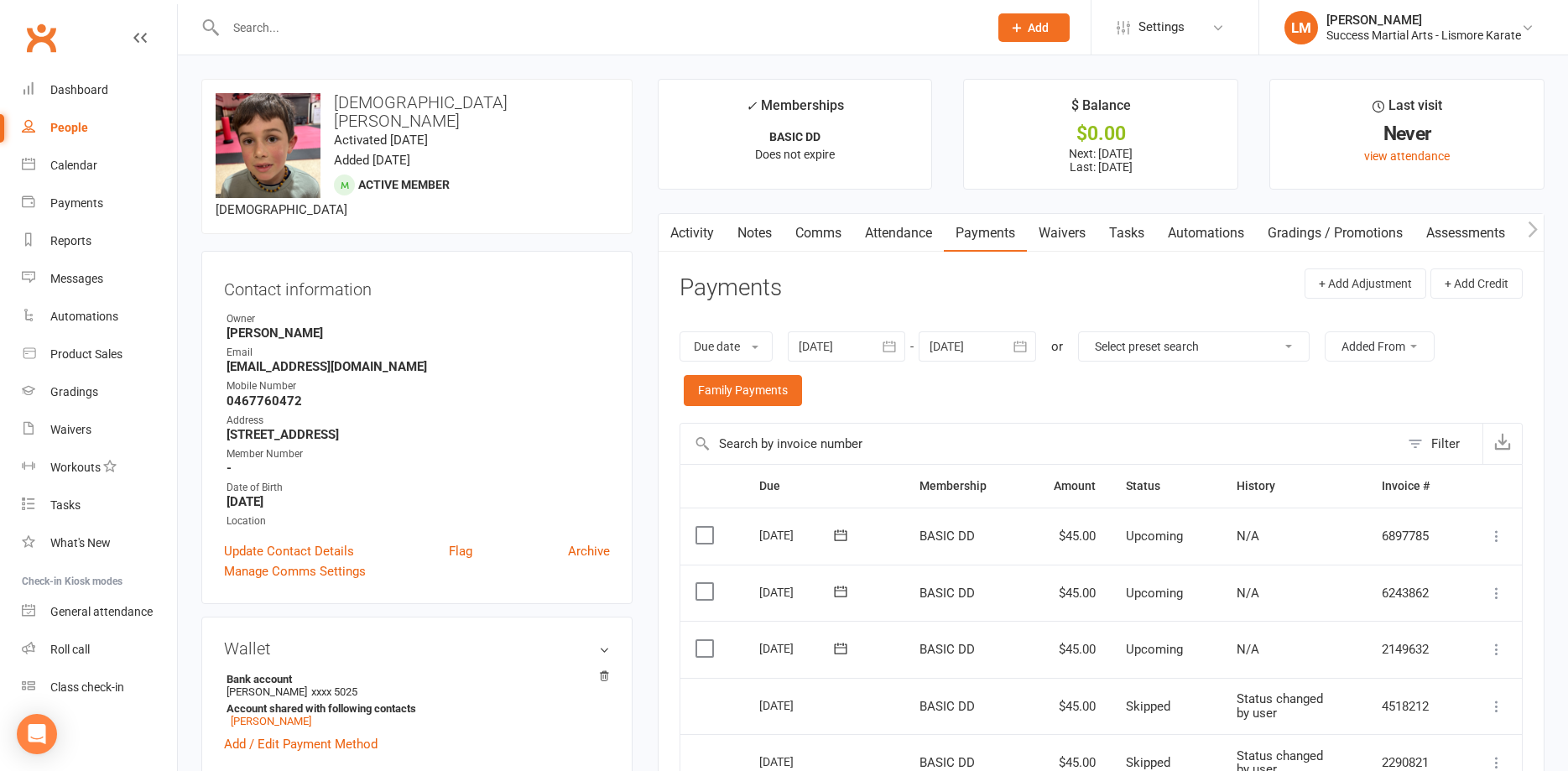
click at [344, 26] on input "text" at bounding box center [598, 28] width 756 height 24
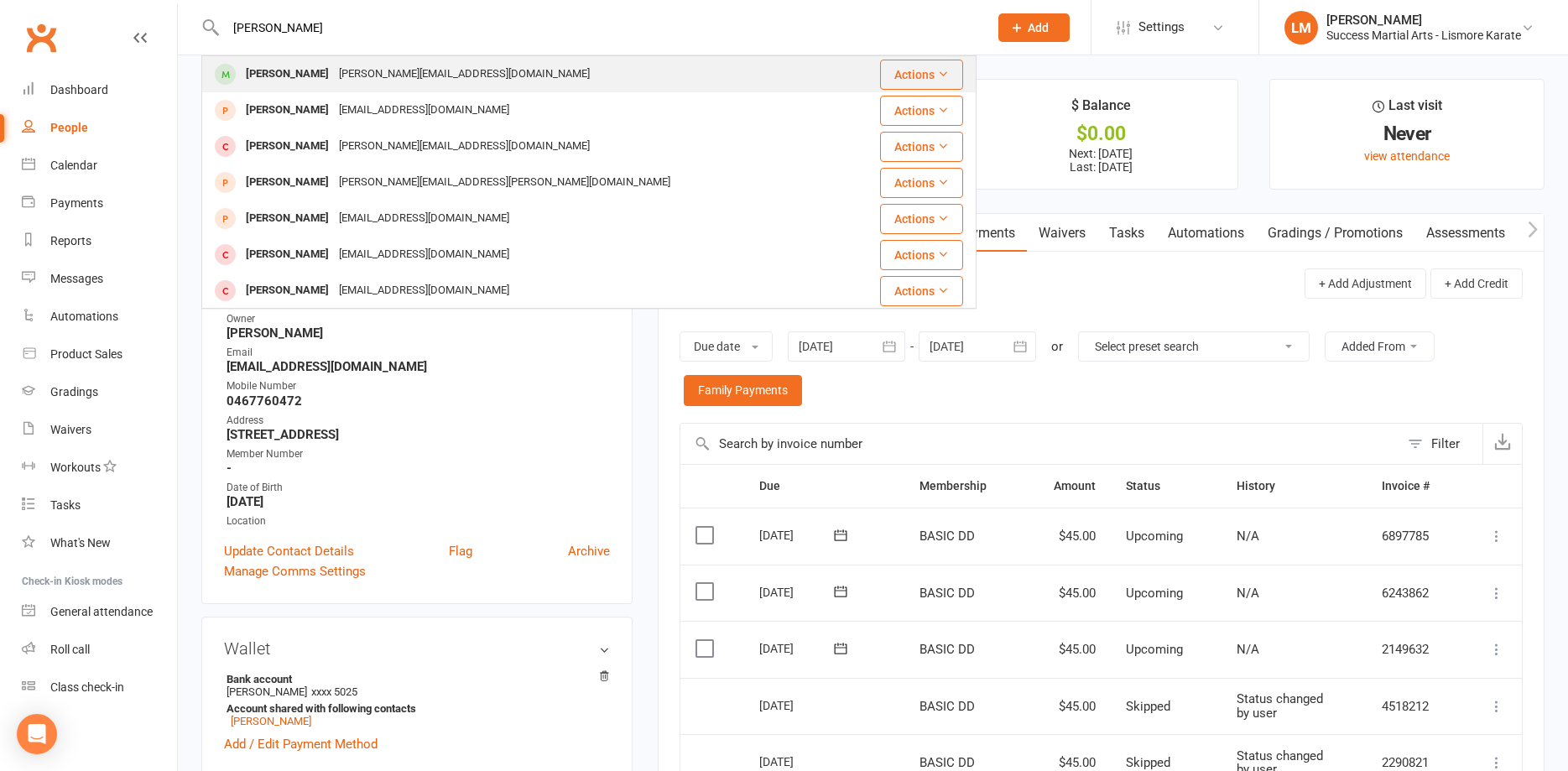
type input "chris"
click at [290, 69] on div "[PERSON_NAME]" at bounding box center [287, 74] width 93 height 25
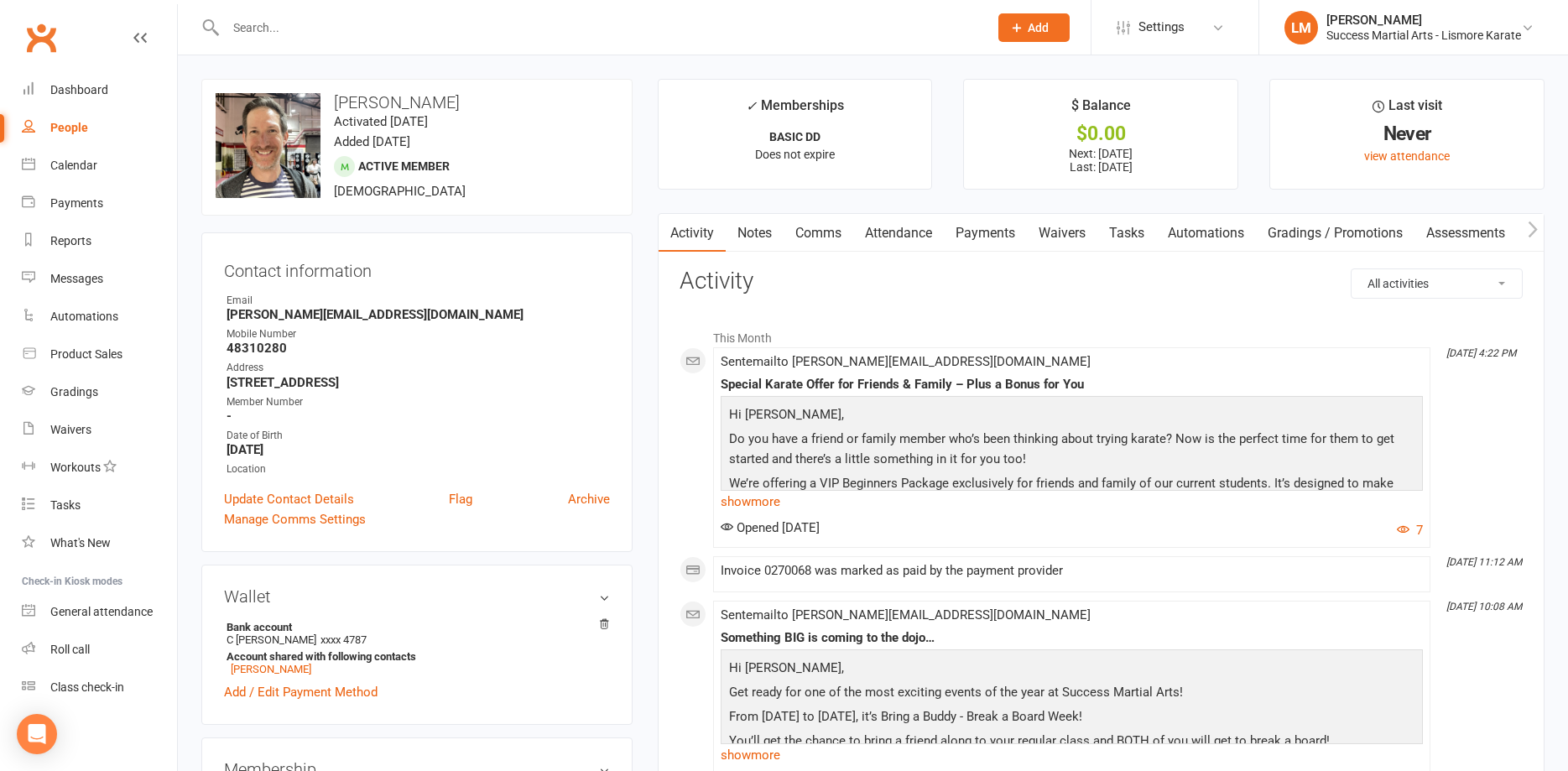
click at [985, 231] on link "Payments" at bounding box center [986, 233] width 83 height 39
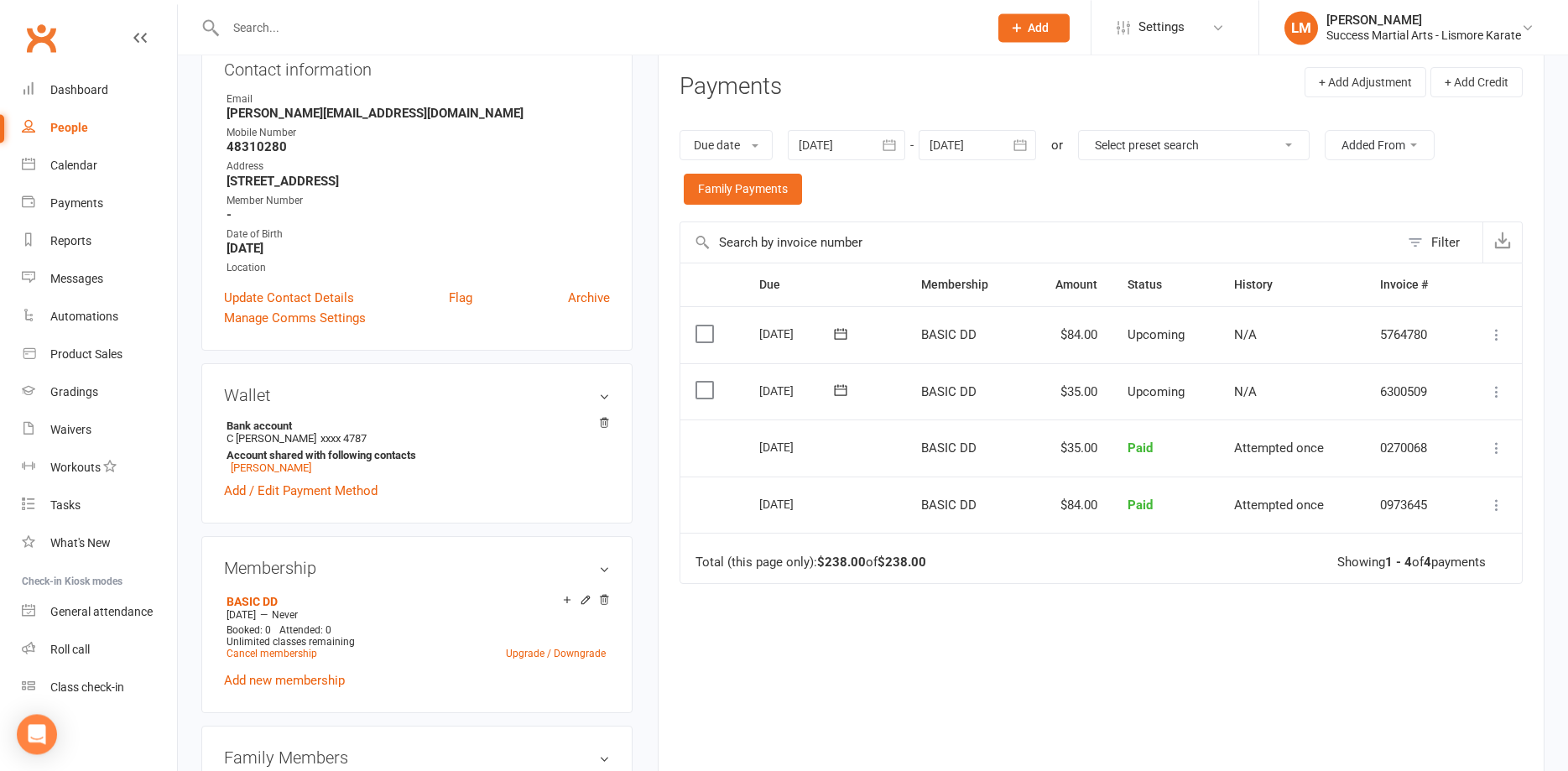
scroll to position [171, 0]
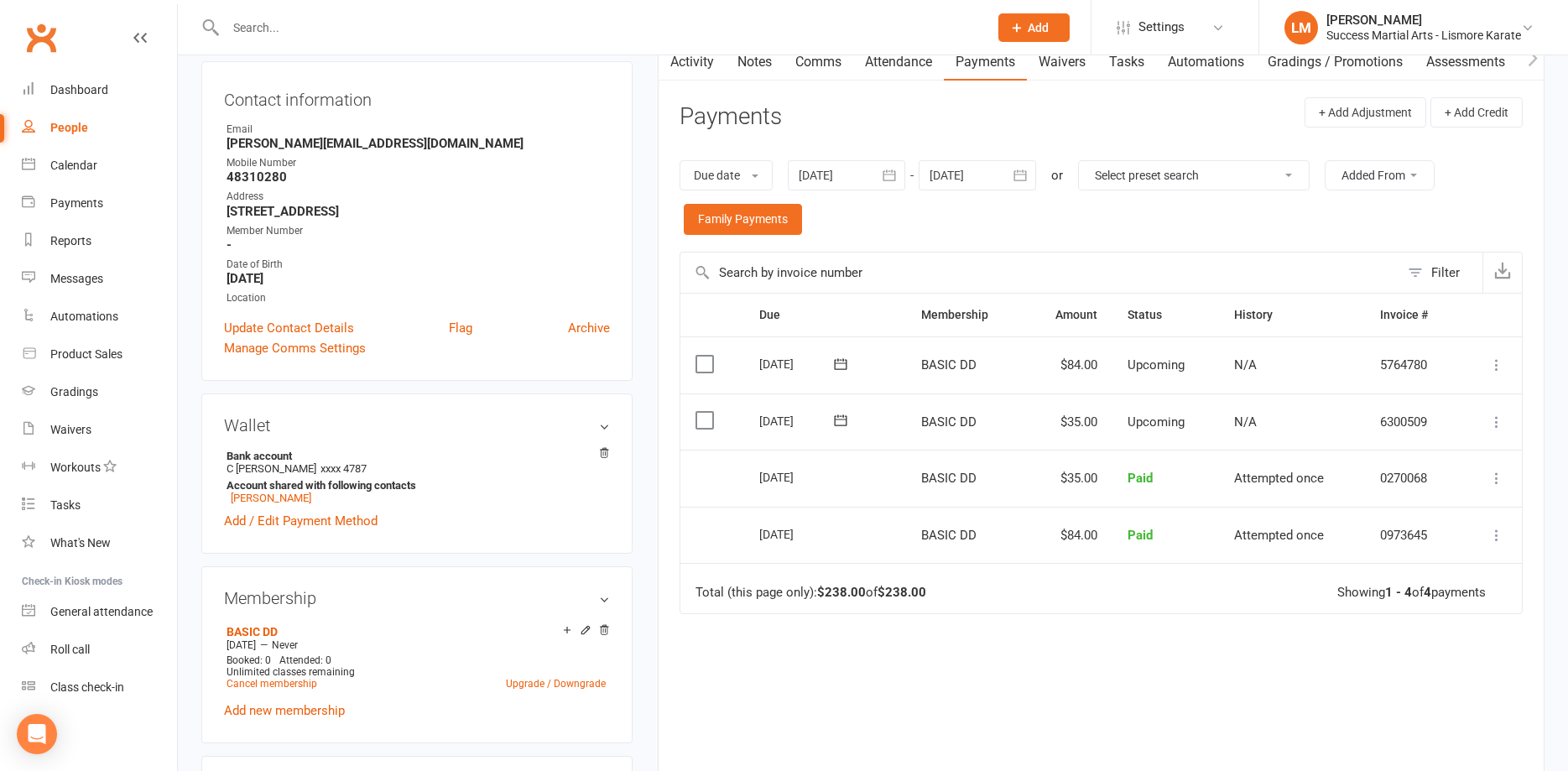
click at [983, 177] on div at bounding box center [977, 175] width 118 height 31
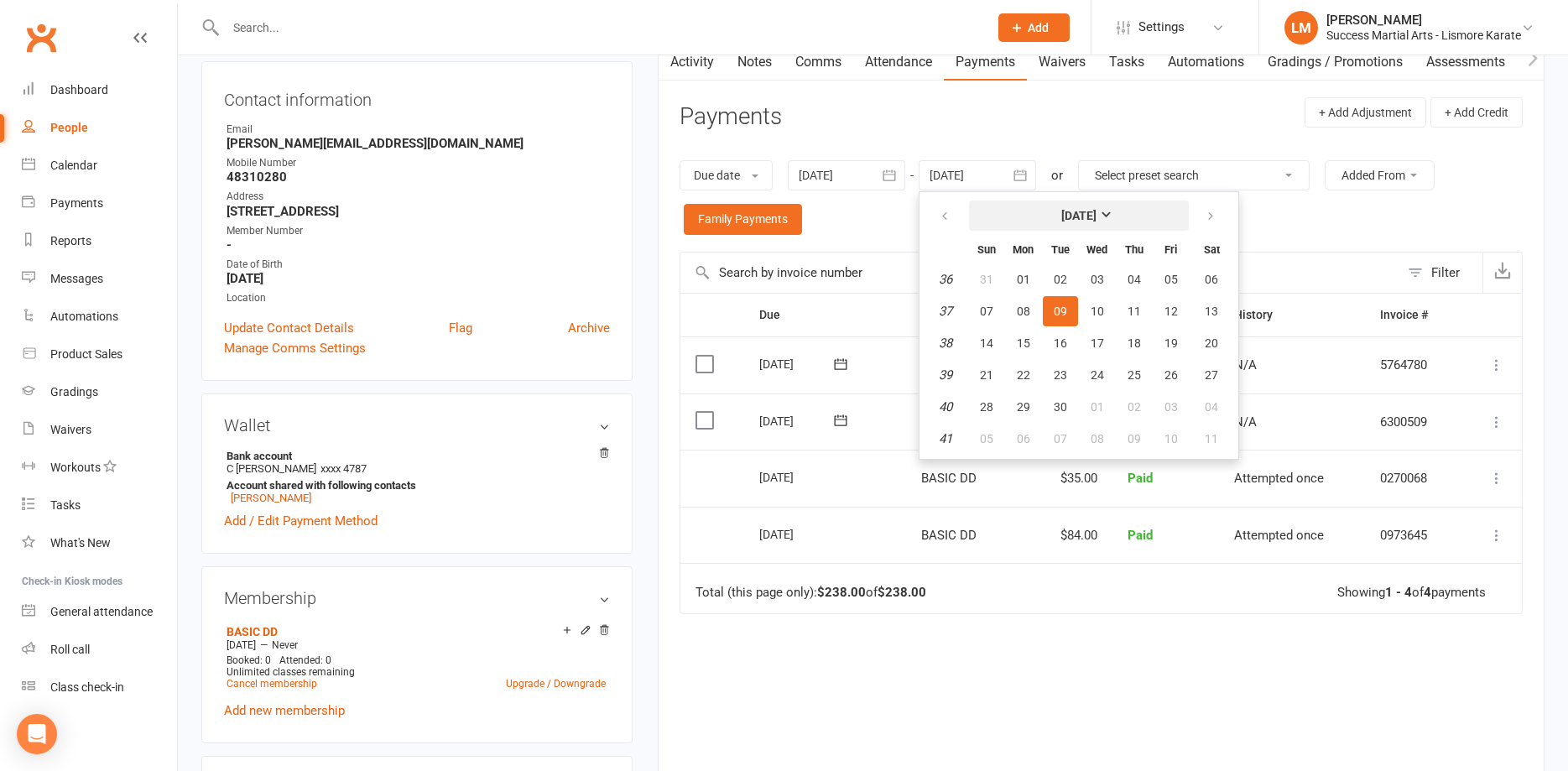
click at [1097, 214] on strong "[DATE]" at bounding box center [1079, 215] width 36 height 14
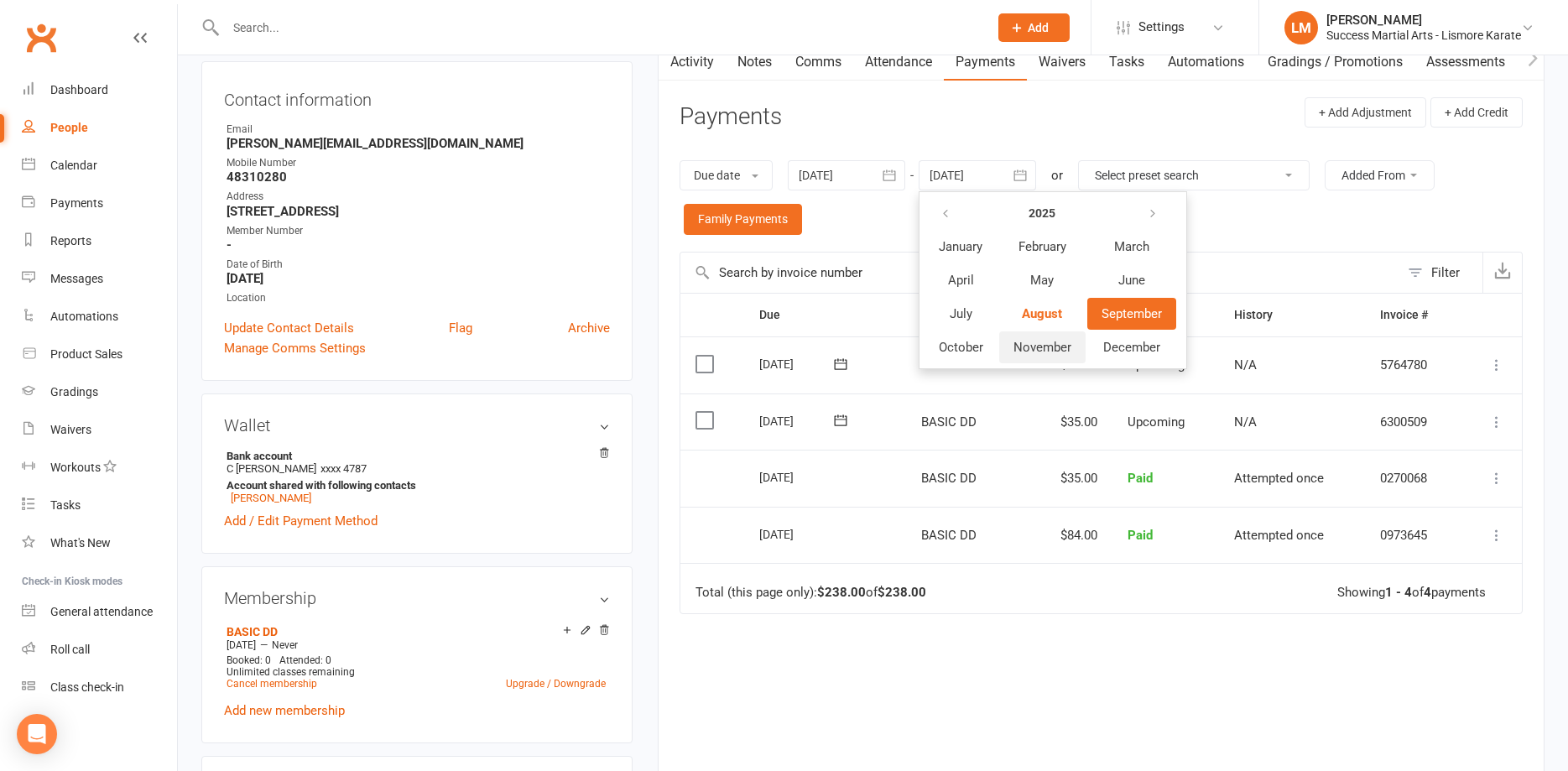
click at [1048, 349] on span "November" at bounding box center [1043, 347] width 58 height 15
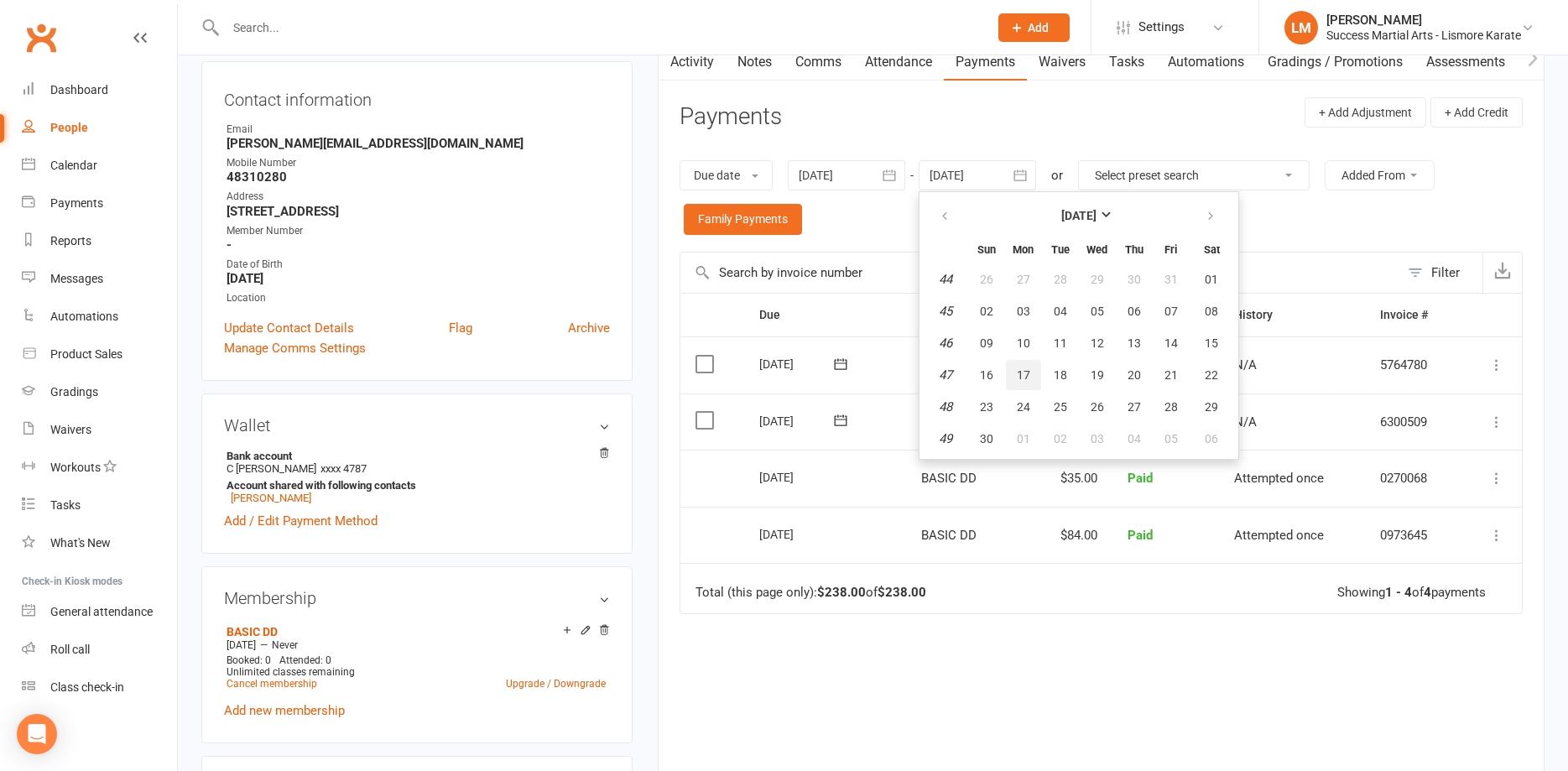
click at [1025, 374] on span "17" at bounding box center [1024, 375] width 14 height 14
type input "17 Nov 2025"
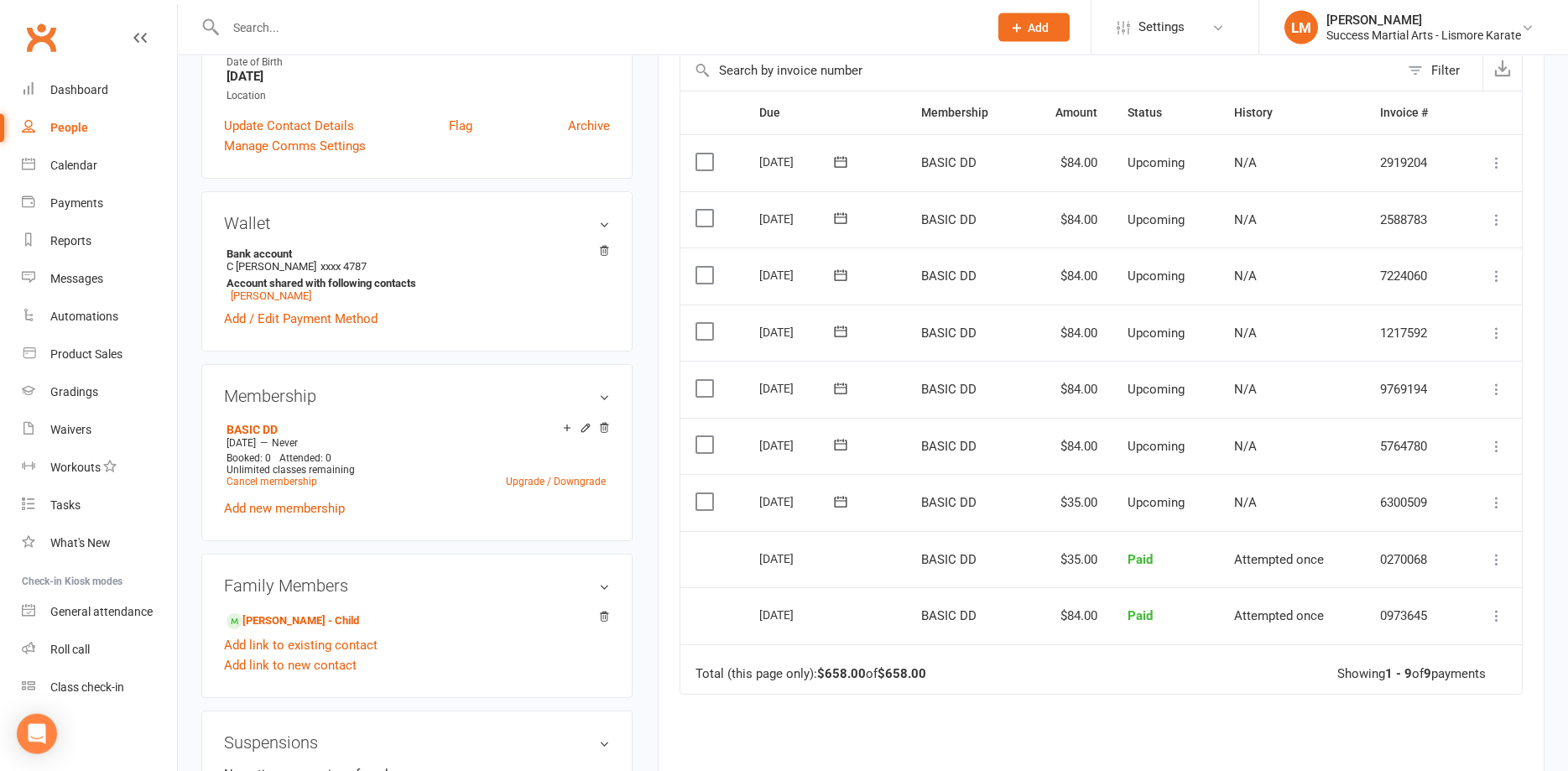
scroll to position [428, 0]
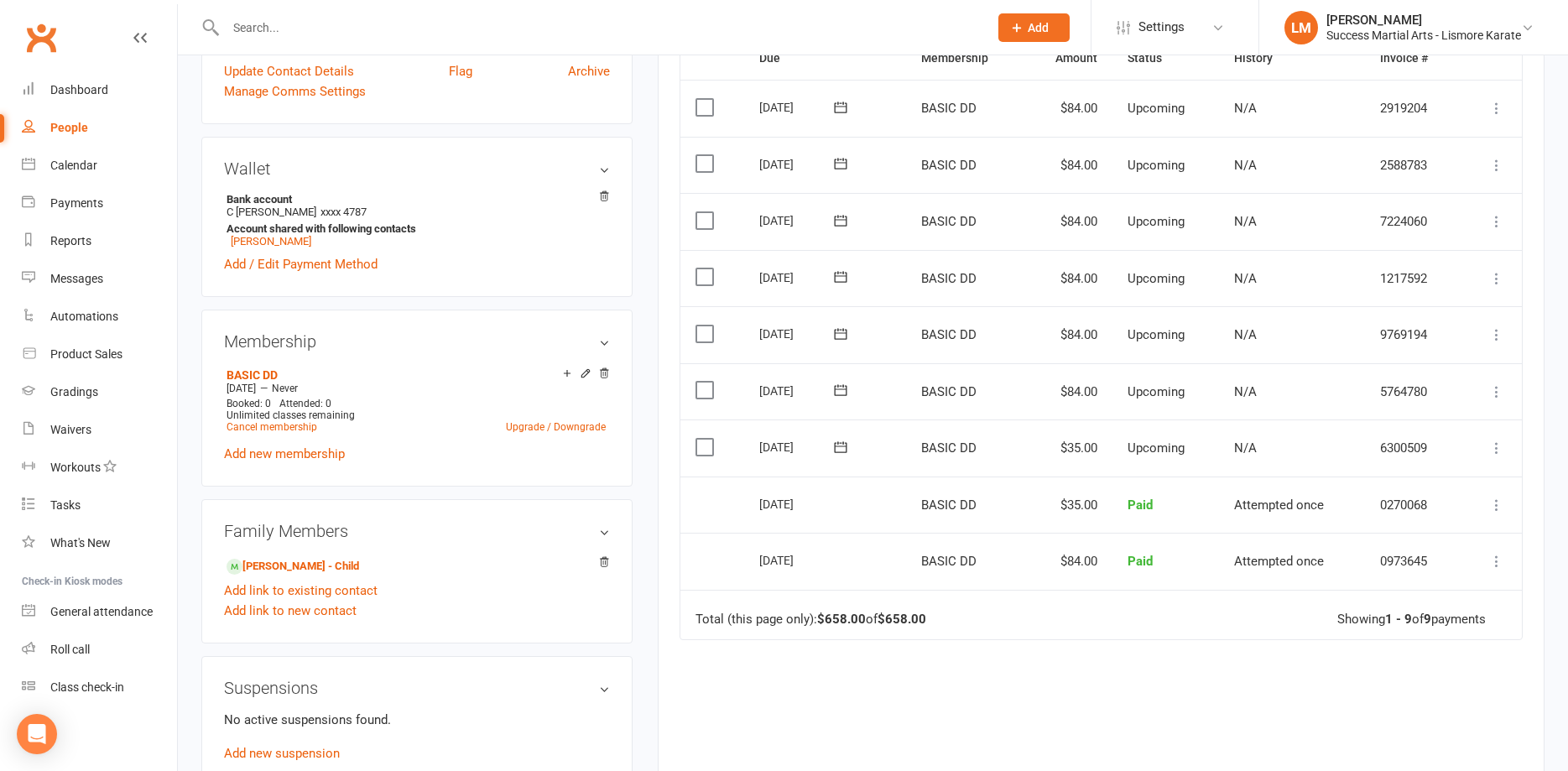
click at [702, 391] on label at bounding box center [707, 390] width 23 height 17
click at [702, 381] on input "checkbox" at bounding box center [701, 381] width 11 height 0
click at [1494, 390] on icon at bounding box center [1497, 391] width 17 height 17
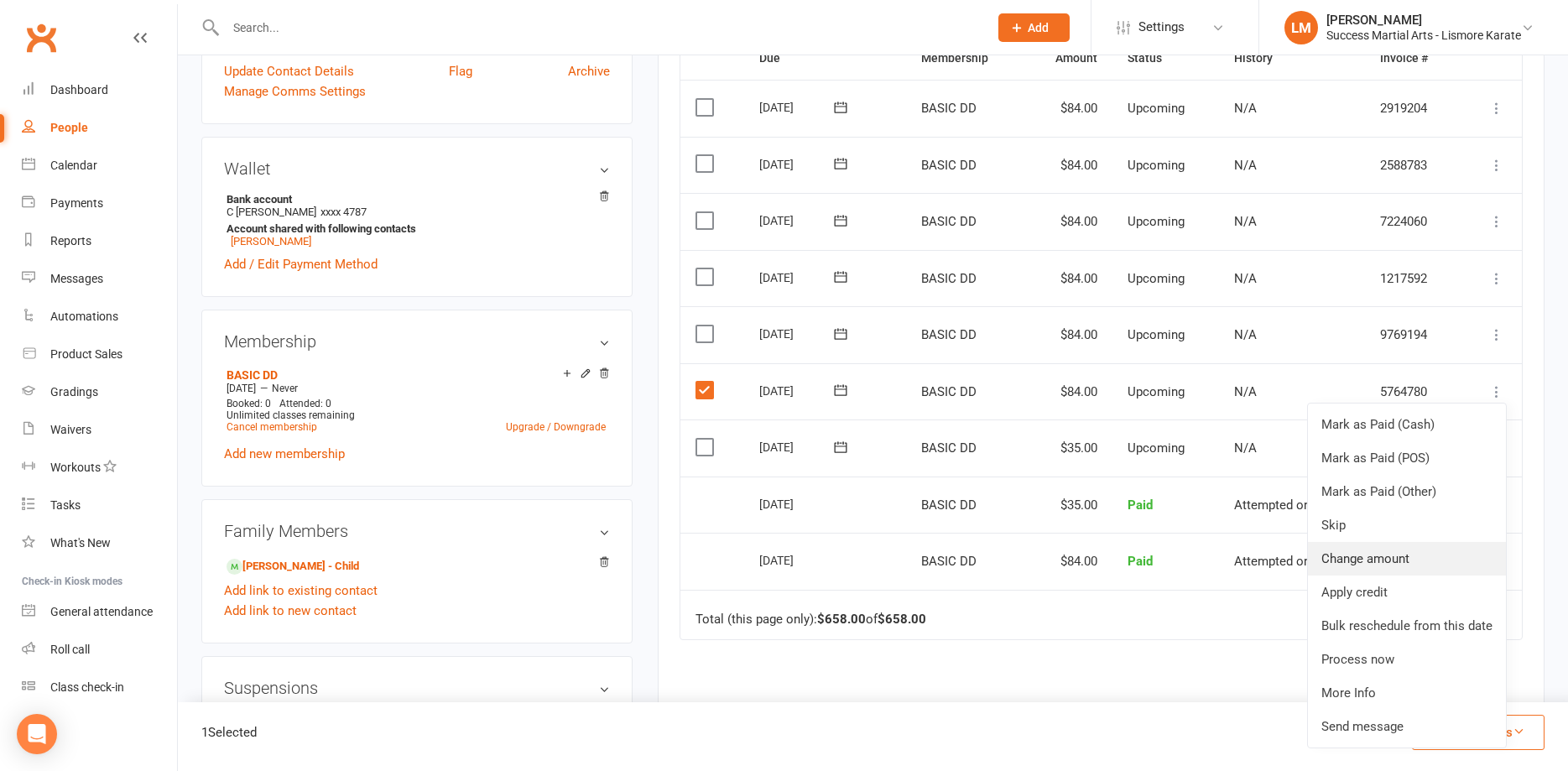
click at [1343, 561] on link "Change amount" at bounding box center [1407, 558] width 198 height 34
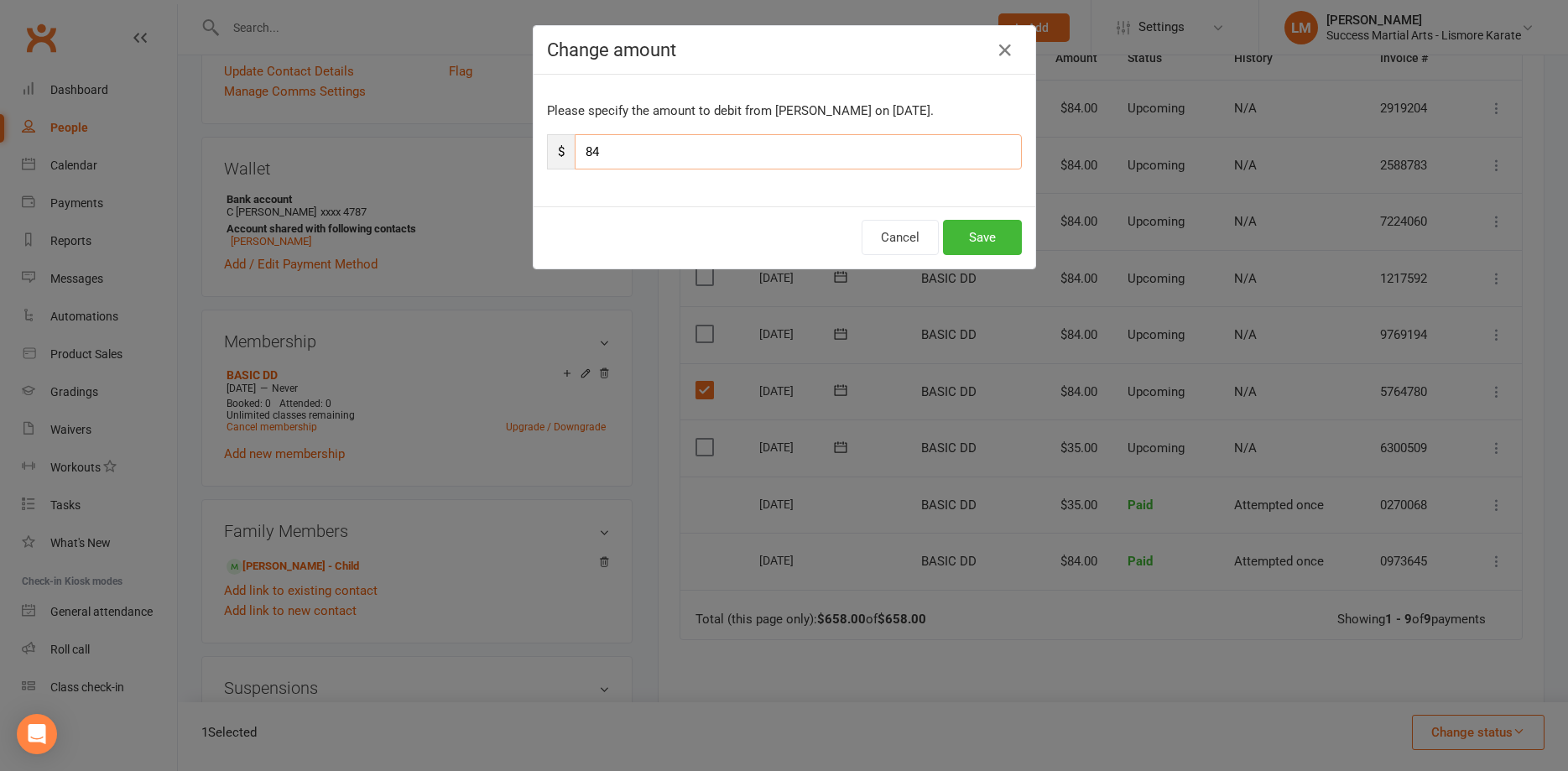
drag, startPoint x: 614, startPoint y: 153, endPoint x: 547, endPoint y: 153, distance: 67.0
click at [575, 153] on input "84" at bounding box center [798, 152] width 448 height 36
type input "35"
click at [972, 230] on button "Save" at bounding box center [982, 237] width 79 height 36
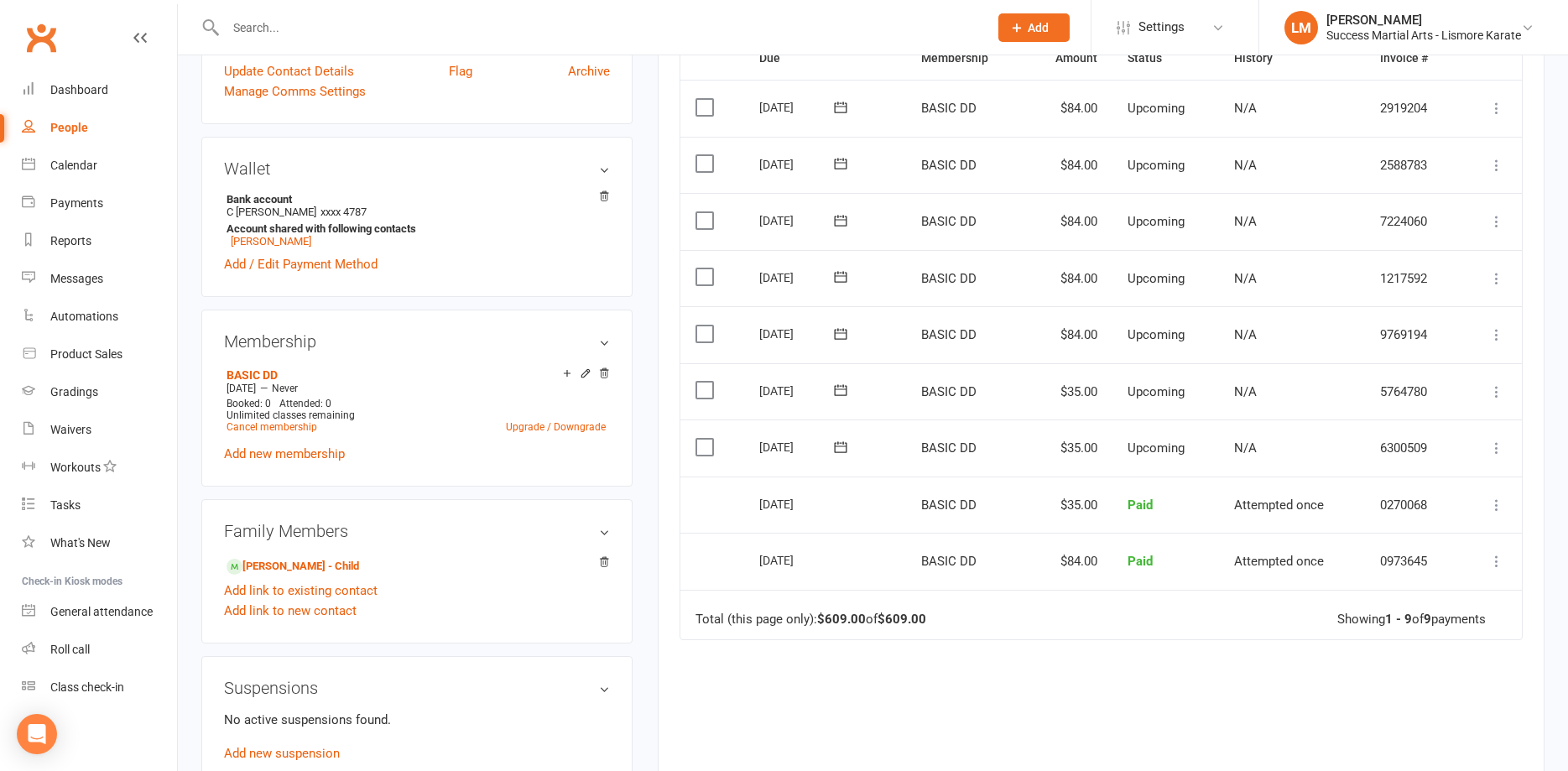
click at [1494, 335] on icon at bounding box center [1497, 335] width 17 height 17
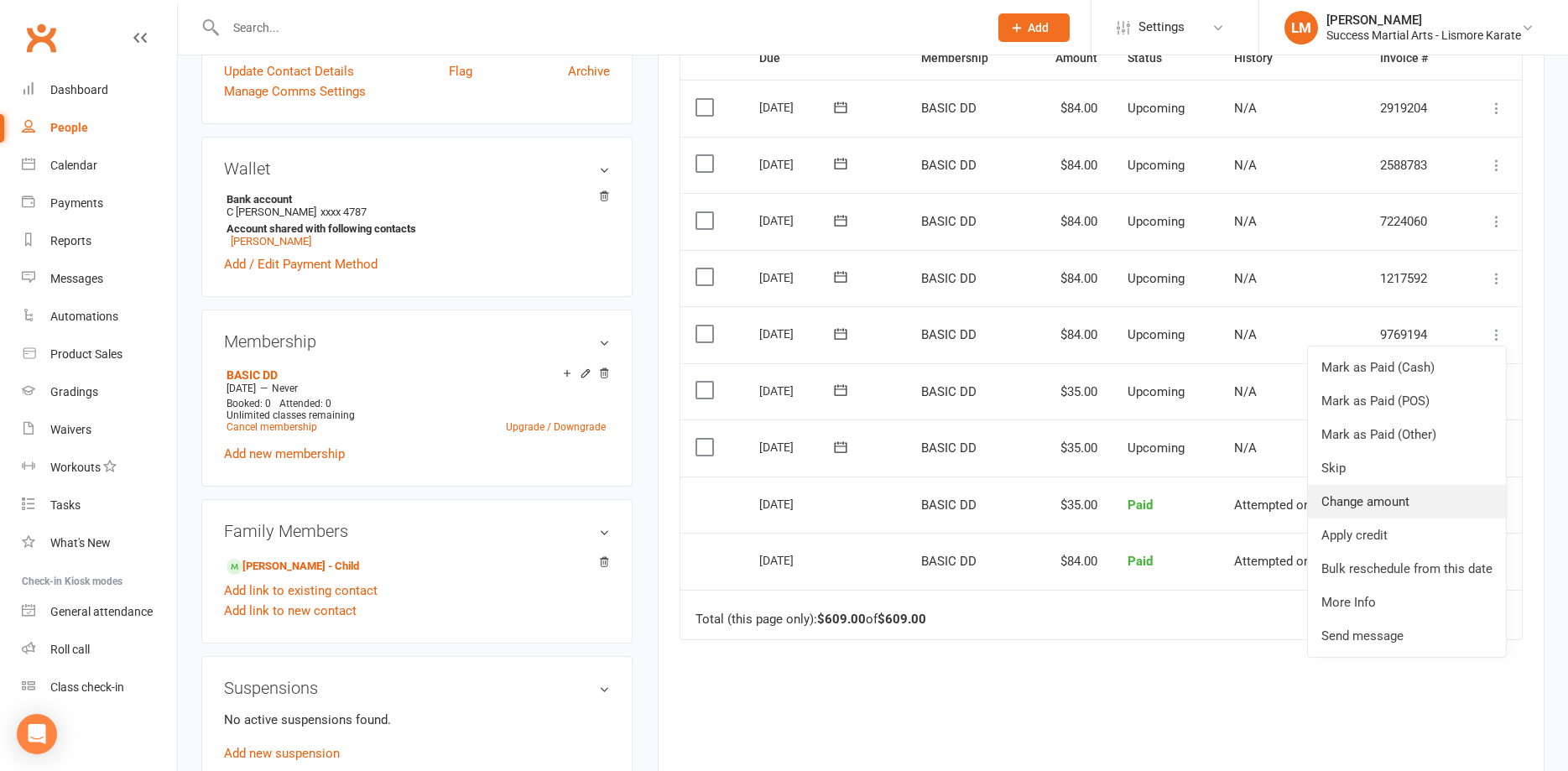
click at [1348, 505] on link "Change amount" at bounding box center [1407, 502] width 198 height 34
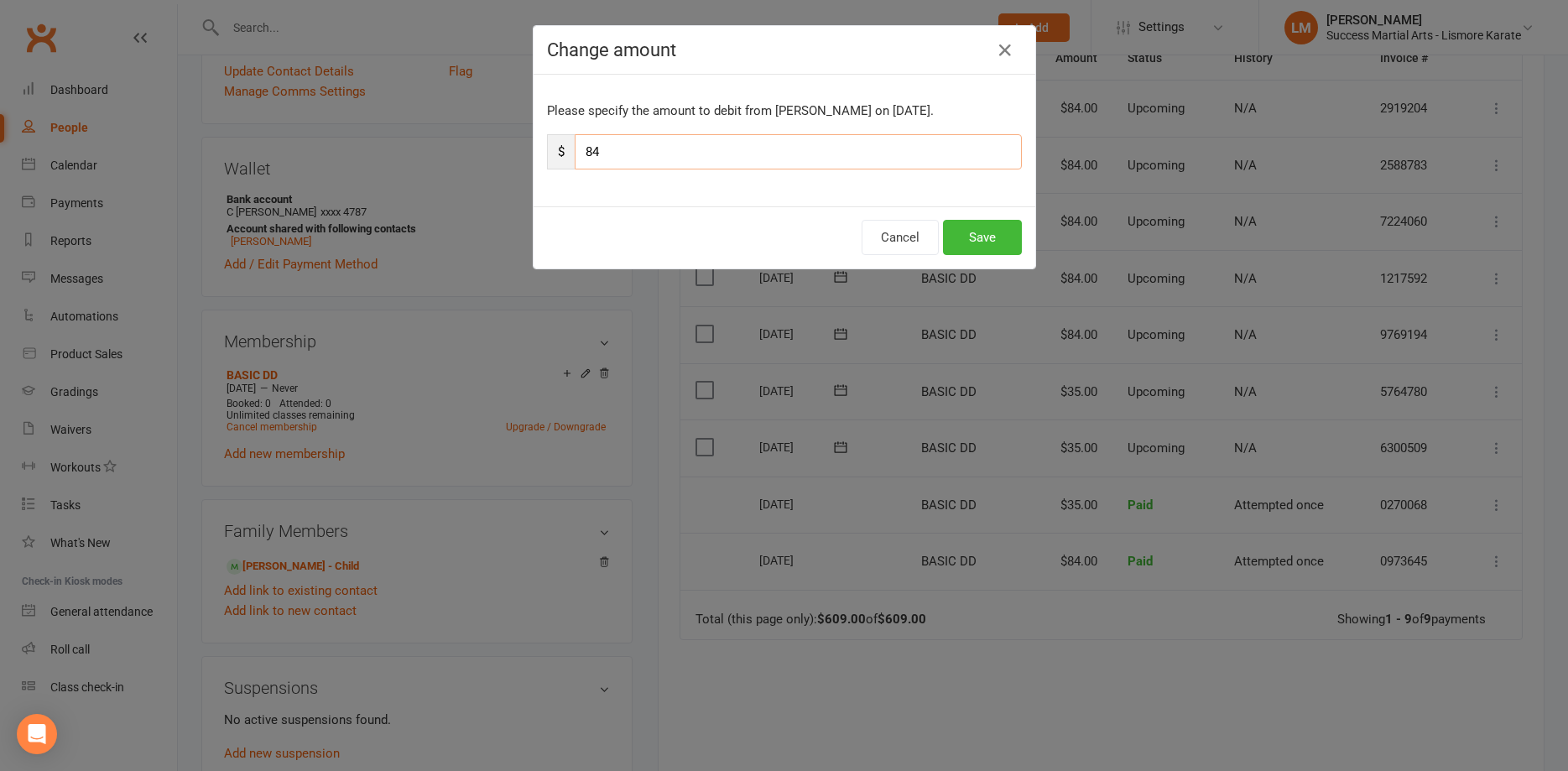
drag, startPoint x: 625, startPoint y: 142, endPoint x: 514, endPoint y: 142, distance: 111.0
click at [575, 142] on input "84" at bounding box center [798, 152] width 448 height 36
type input "35"
click at [979, 247] on button "Save" at bounding box center [982, 237] width 79 height 36
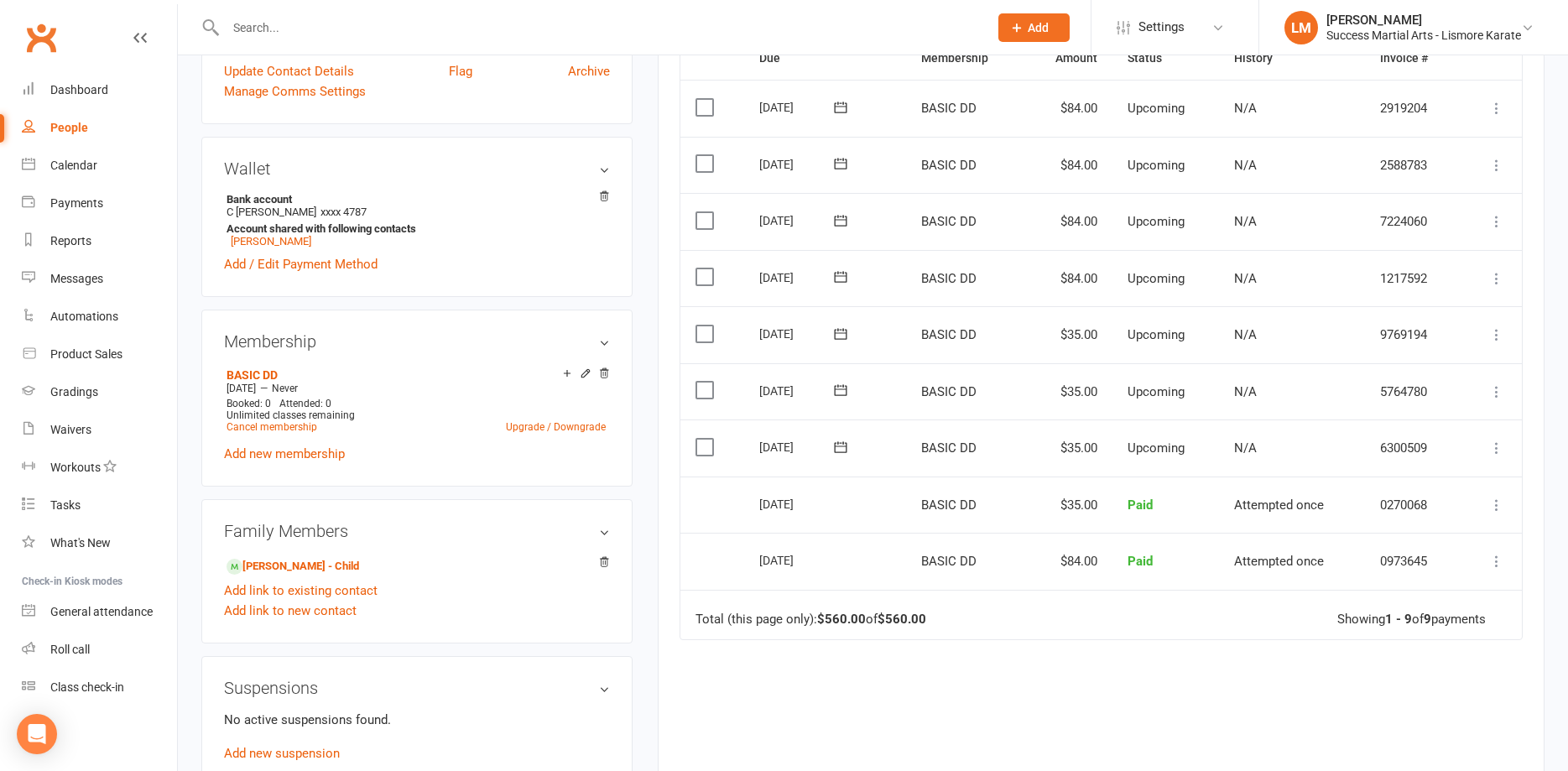
click at [1497, 280] on icon at bounding box center [1497, 279] width 17 height 17
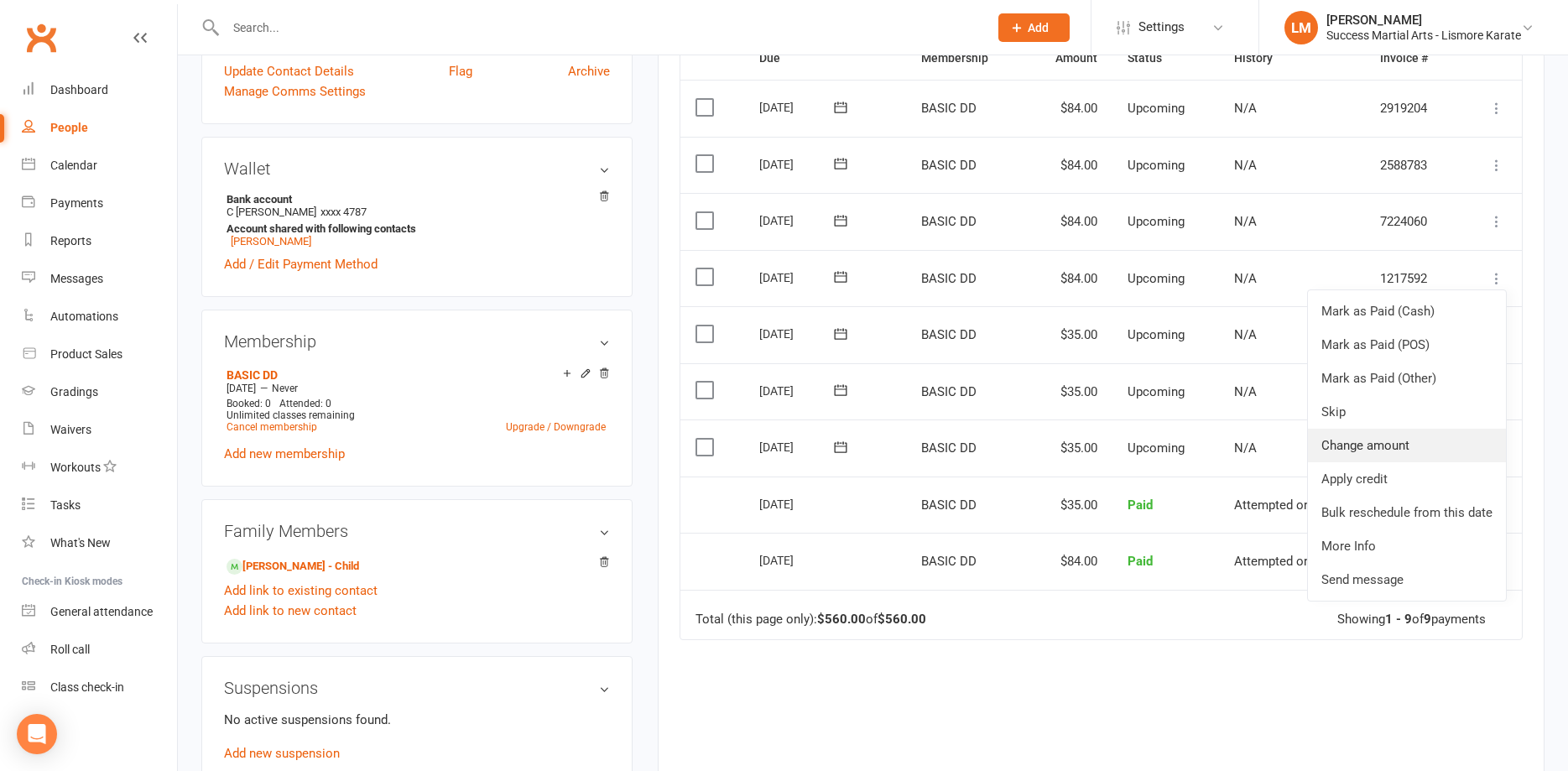
click at [1355, 447] on link "Change amount" at bounding box center [1407, 446] width 198 height 34
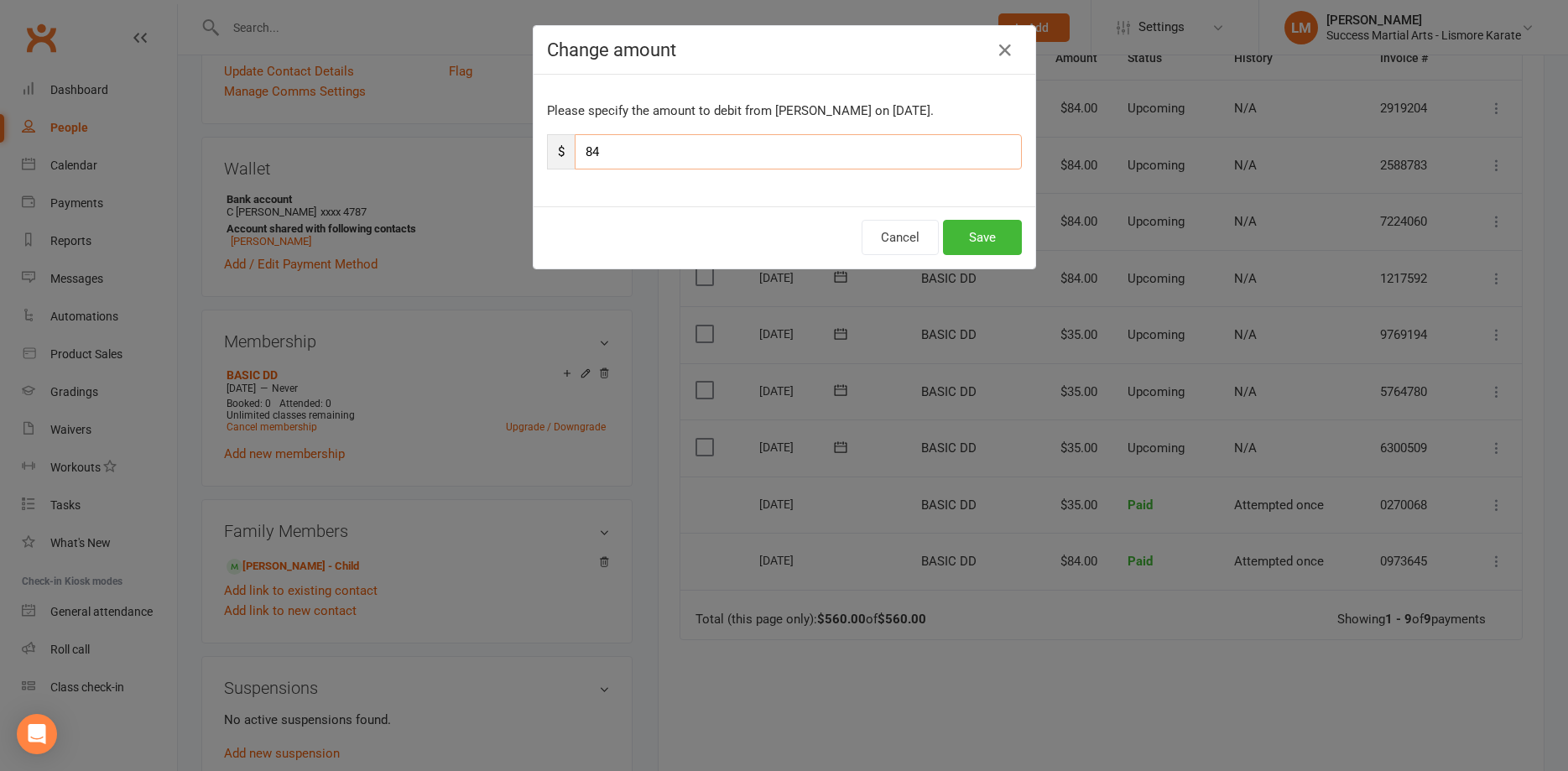
drag, startPoint x: 631, startPoint y: 153, endPoint x: 540, endPoint y: 153, distance: 91.0
click at [575, 153] on input "84" at bounding box center [798, 152] width 448 height 36
type input "35"
click at [970, 243] on button "Save" at bounding box center [982, 237] width 79 height 36
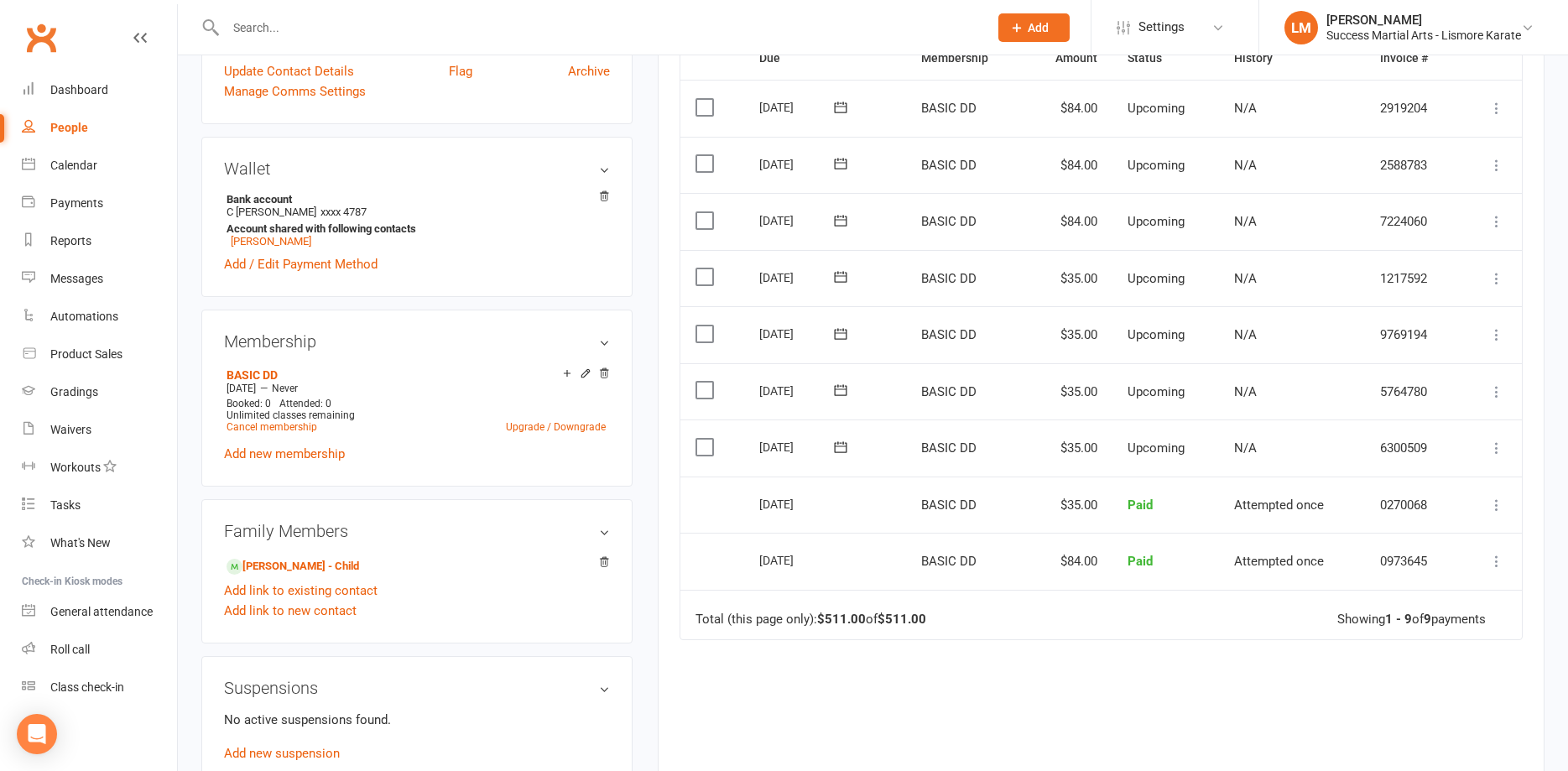
click at [1501, 221] on icon at bounding box center [1497, 221] width 17 height 17
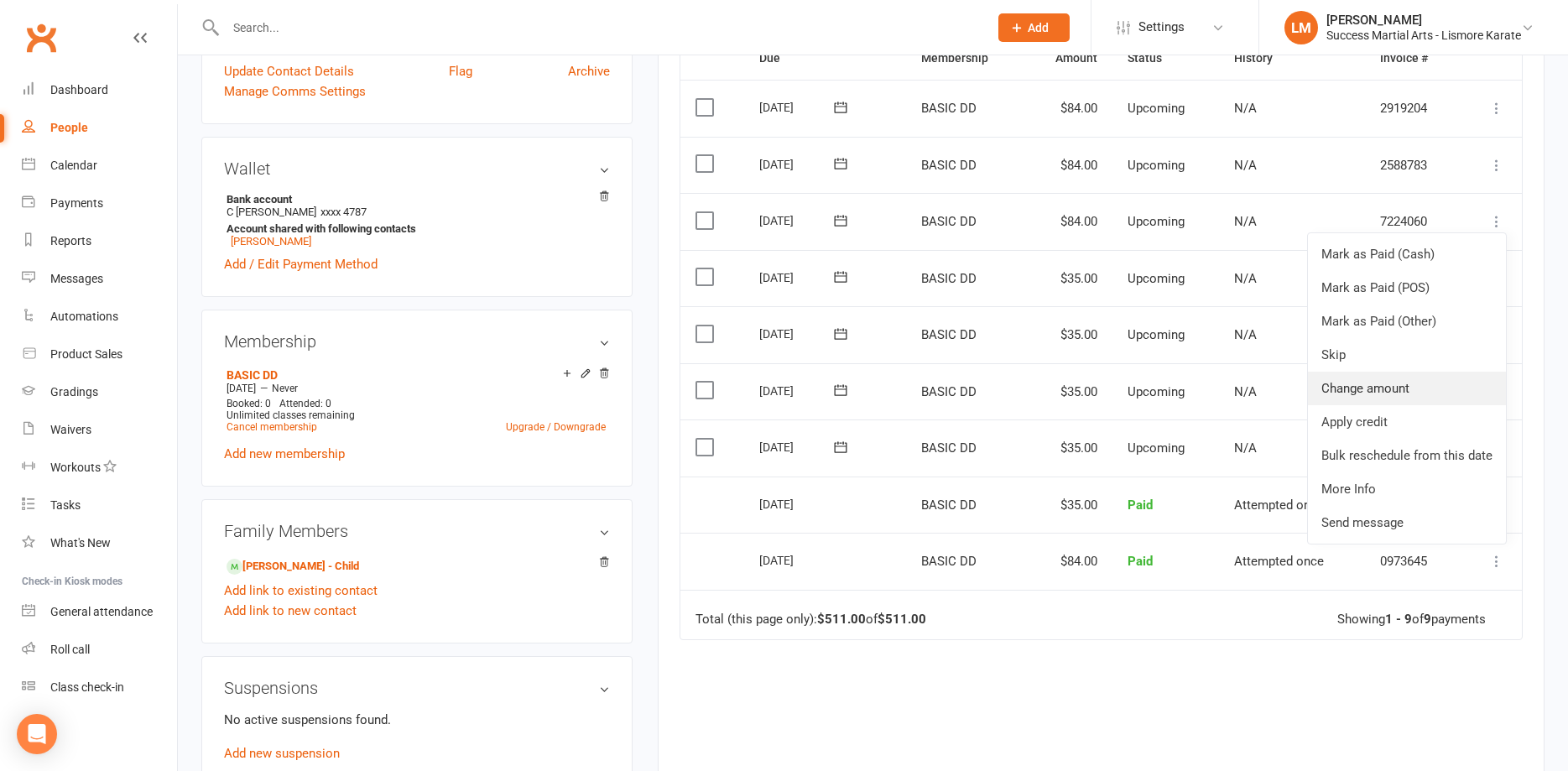
click at [1349, 391] on link "Change amount" at bounding box center [1407, 389] width 198 height 34
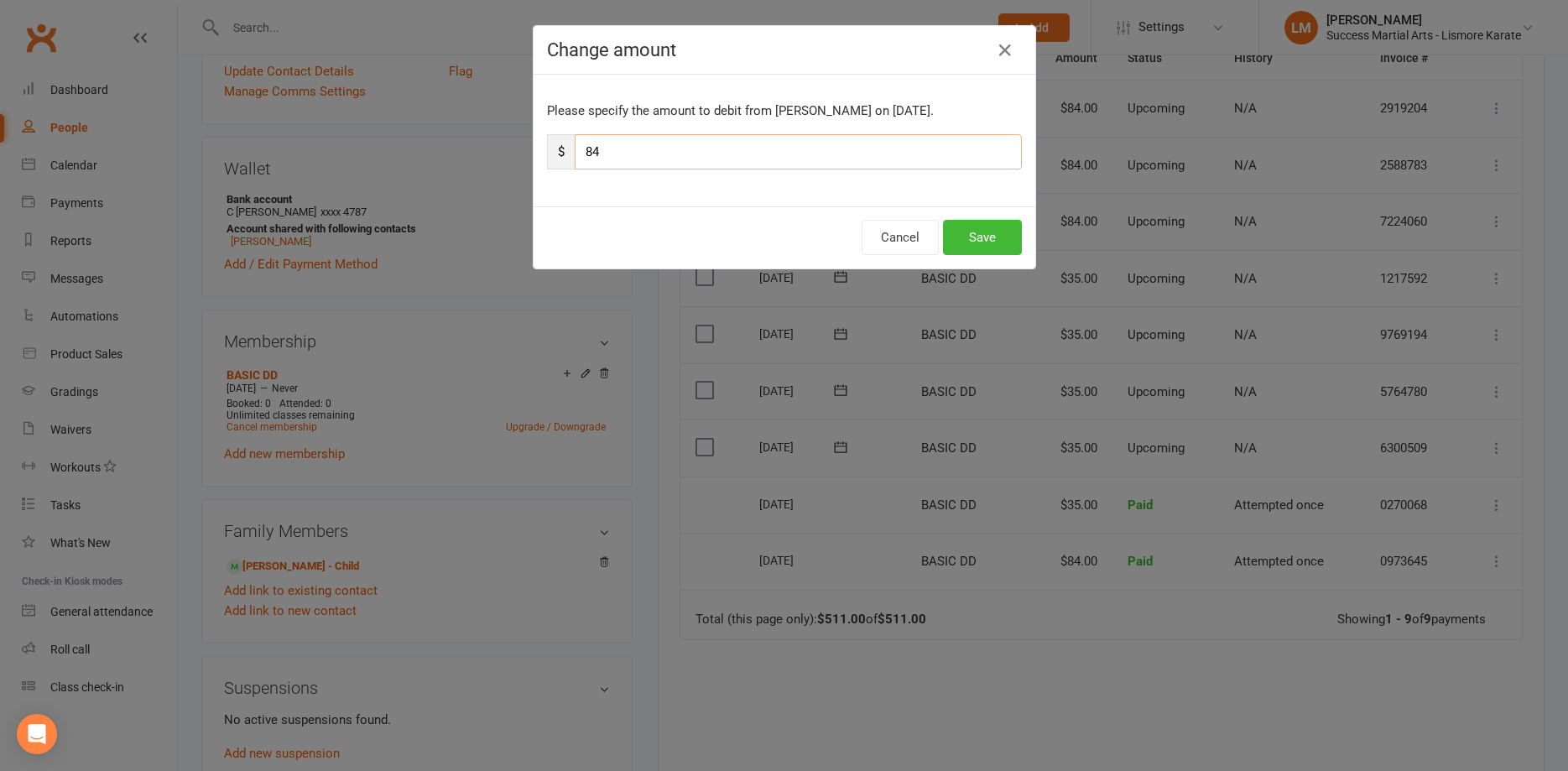
drag, startPoint x: 624, startPoint y: 156, endPoint x: 503, endPoint y: 141, distance: 121.9
click at [575, 141] on input "84" at bounding box center [798, 152] width 448 height 36
type input "35"
click at [1012, 223] on button "Save" at bounding box center [982, 237] width 79 height 36
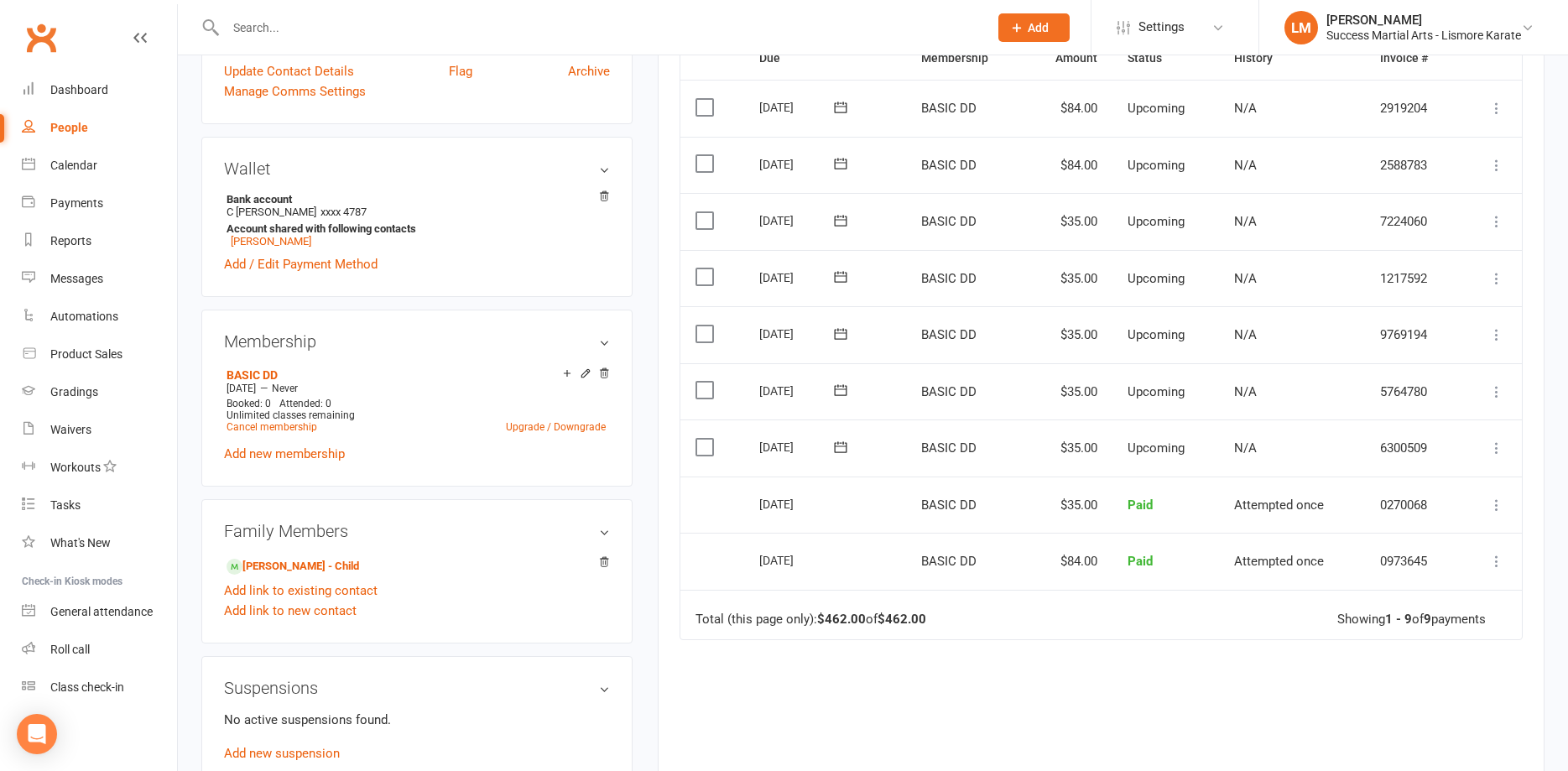
click at [1166, 662] on div "Due Contact Membership Amount Status History Invoice # Select this 10 Nov 2025 …" at bounding box center [1101, 447] width 843 height 820
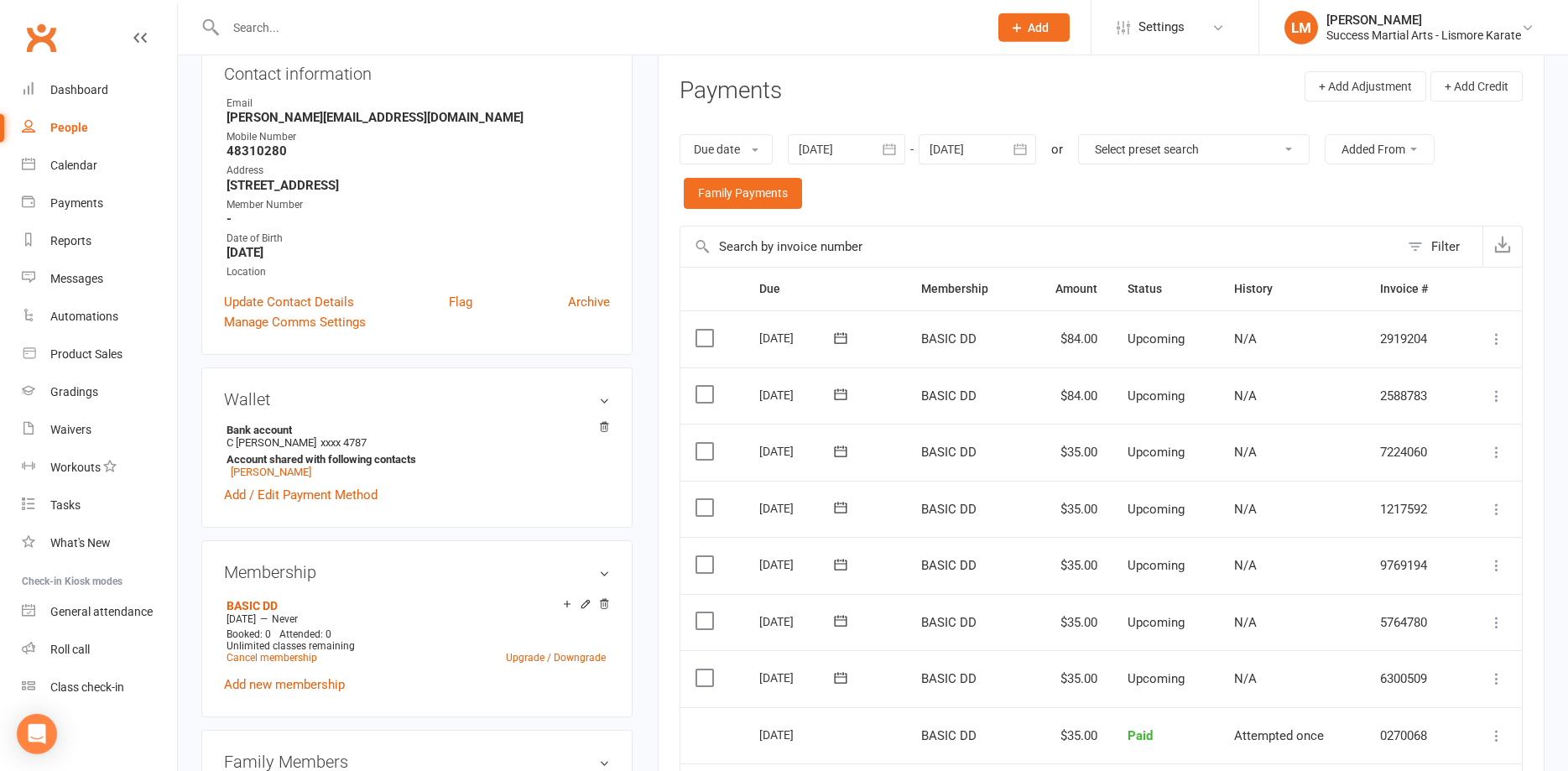
scroll to position [86, 0]
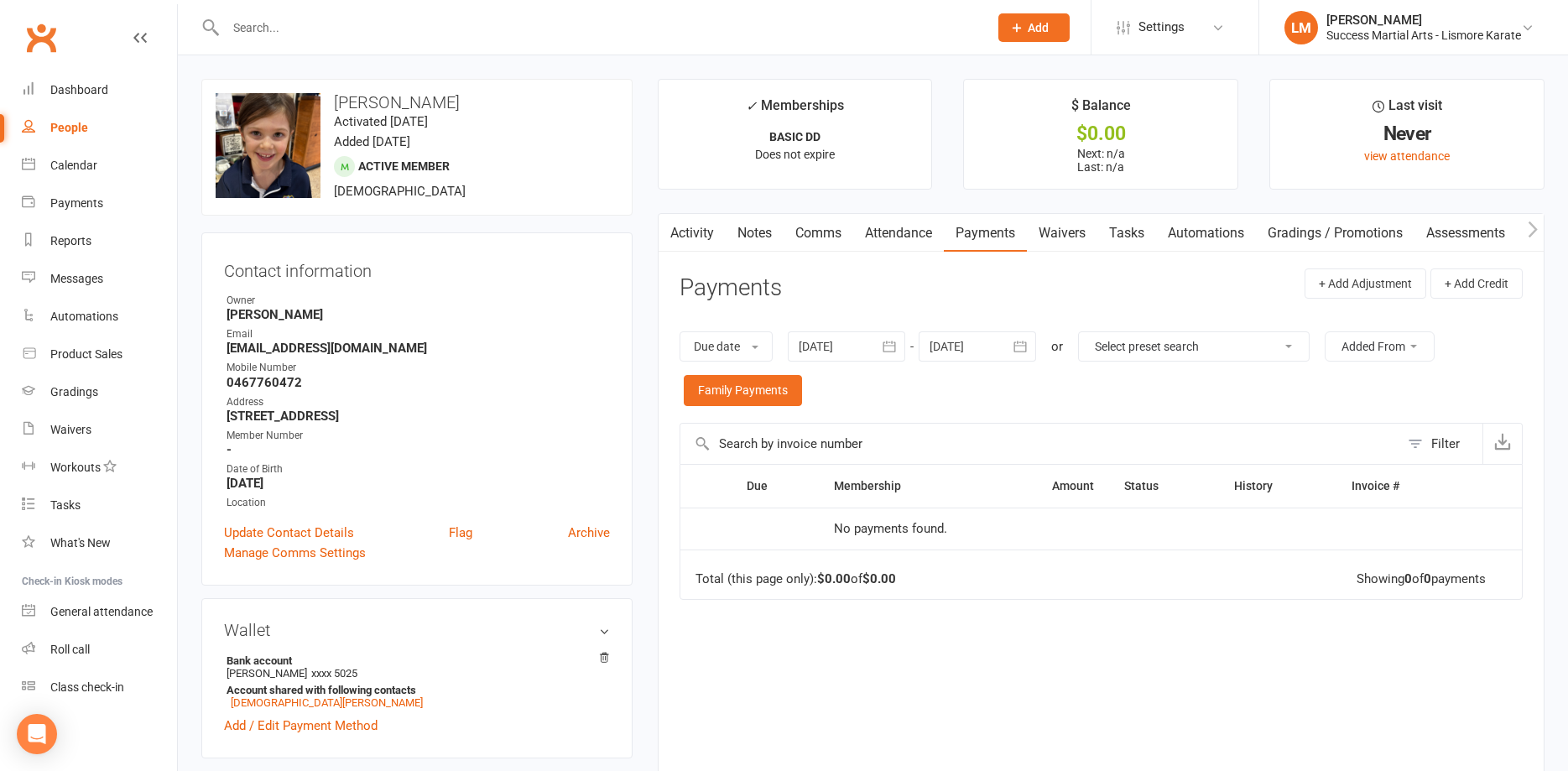
click at [826, 228] on link "Comms" at bounding box center [819, 233] width 70 height 39
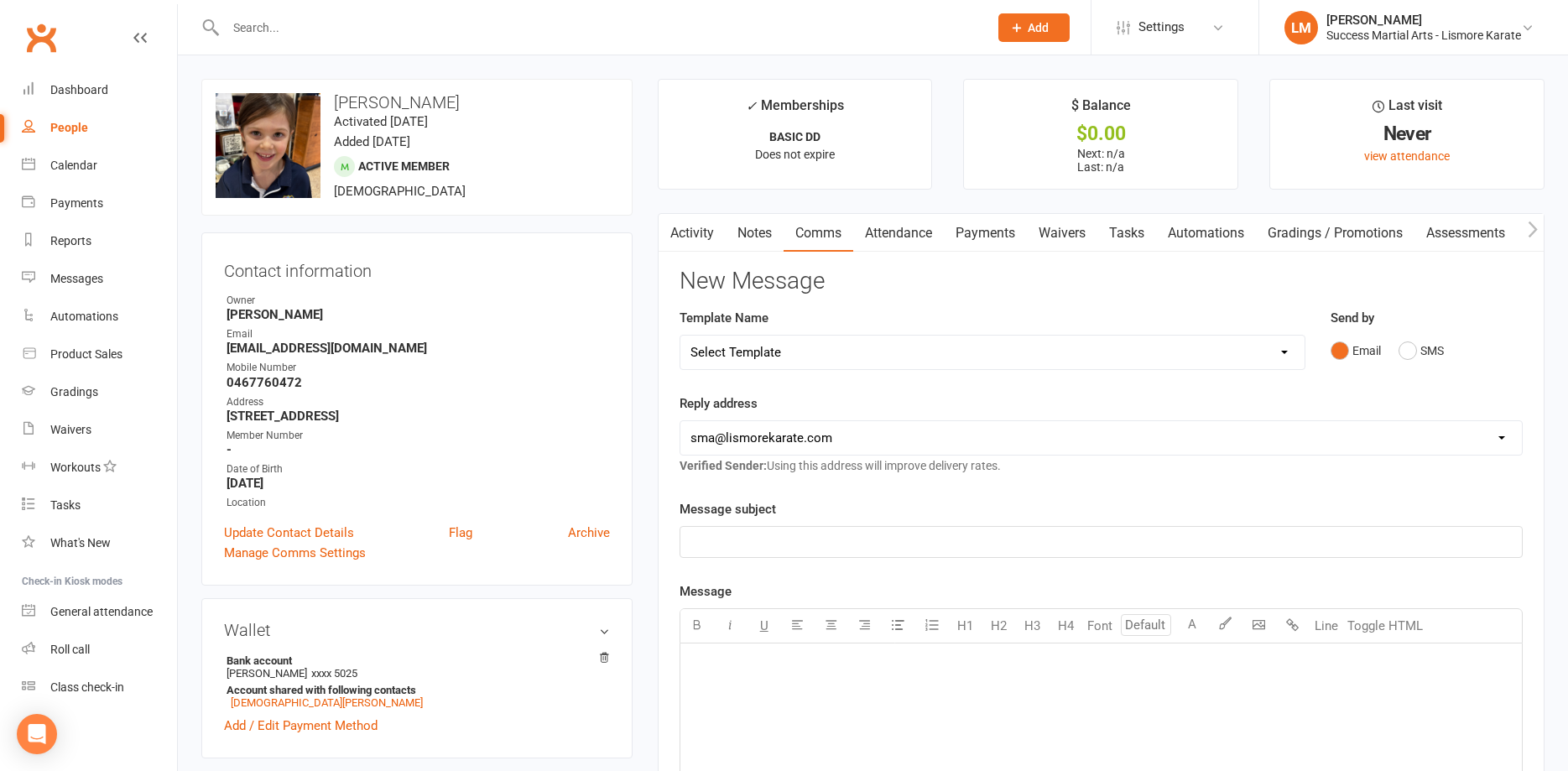
click at [981, 233] on link "Payments" at bounding box center [986, 233] width 83 height 39
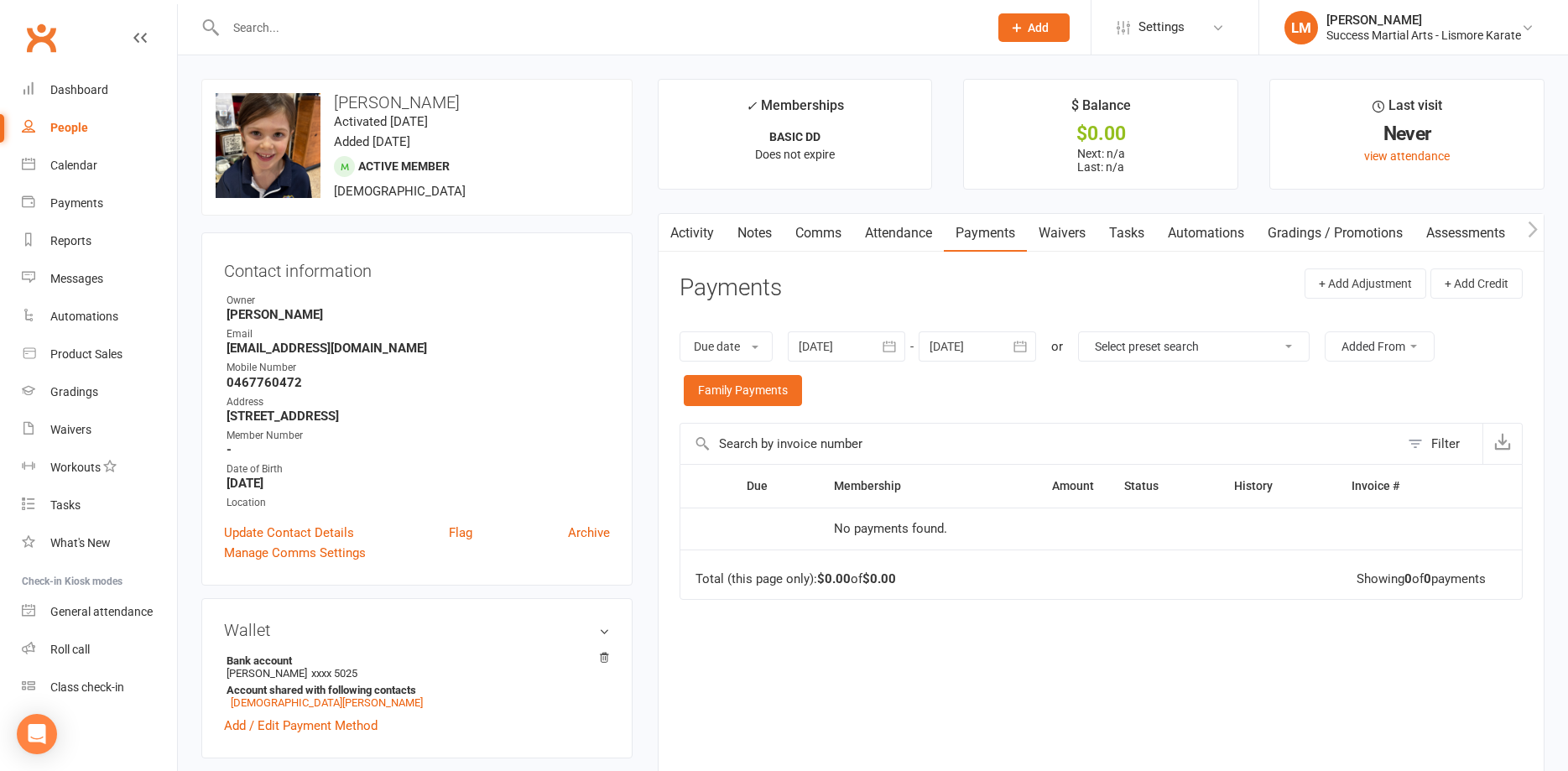
click at [1004, 232] on link "Payments" at bounding box center [986, 233] width 83 height 39
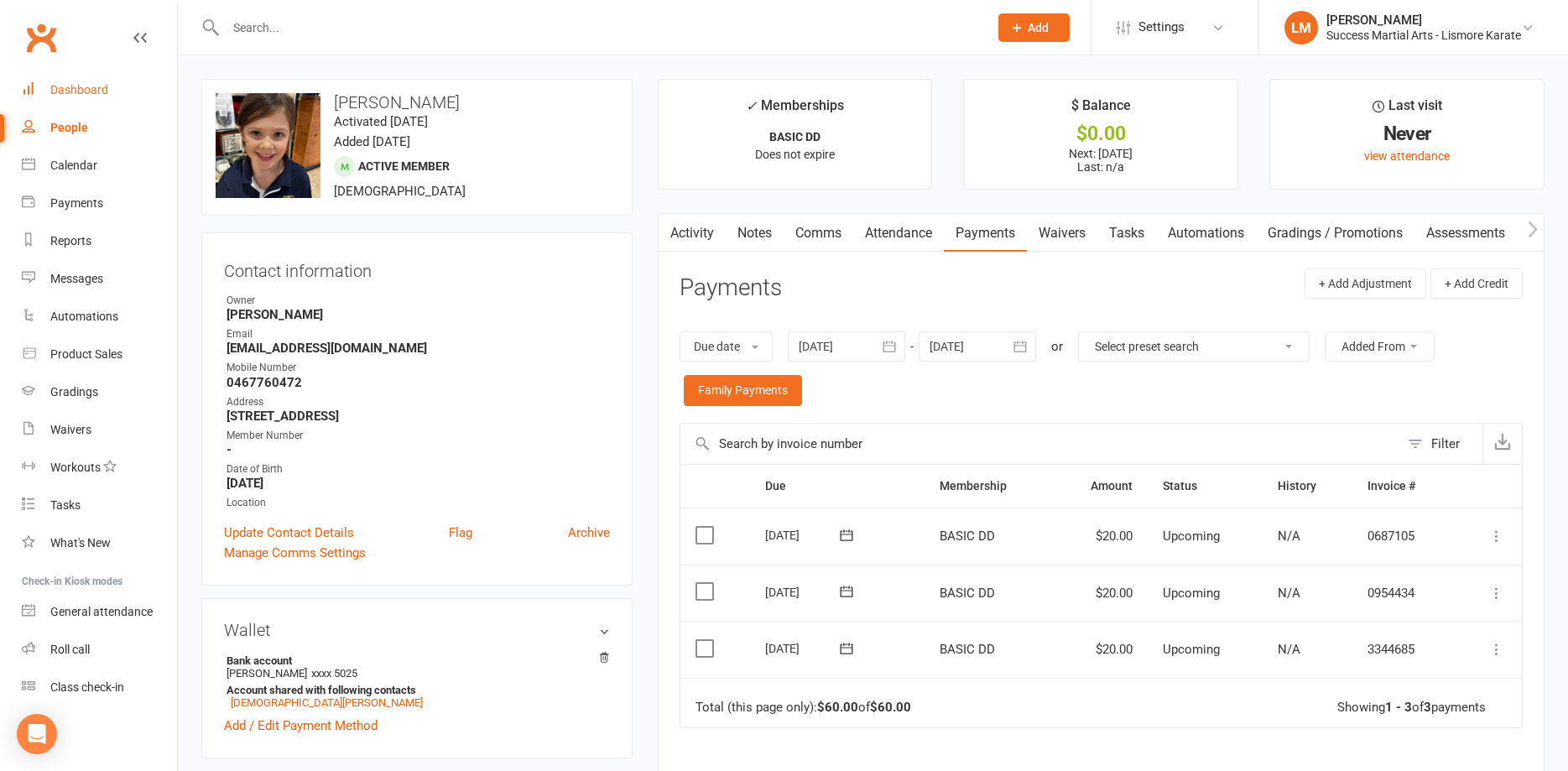
click at [79, 85] on div "Dashboard" at bounding box center [79, 90] width 58 height 14
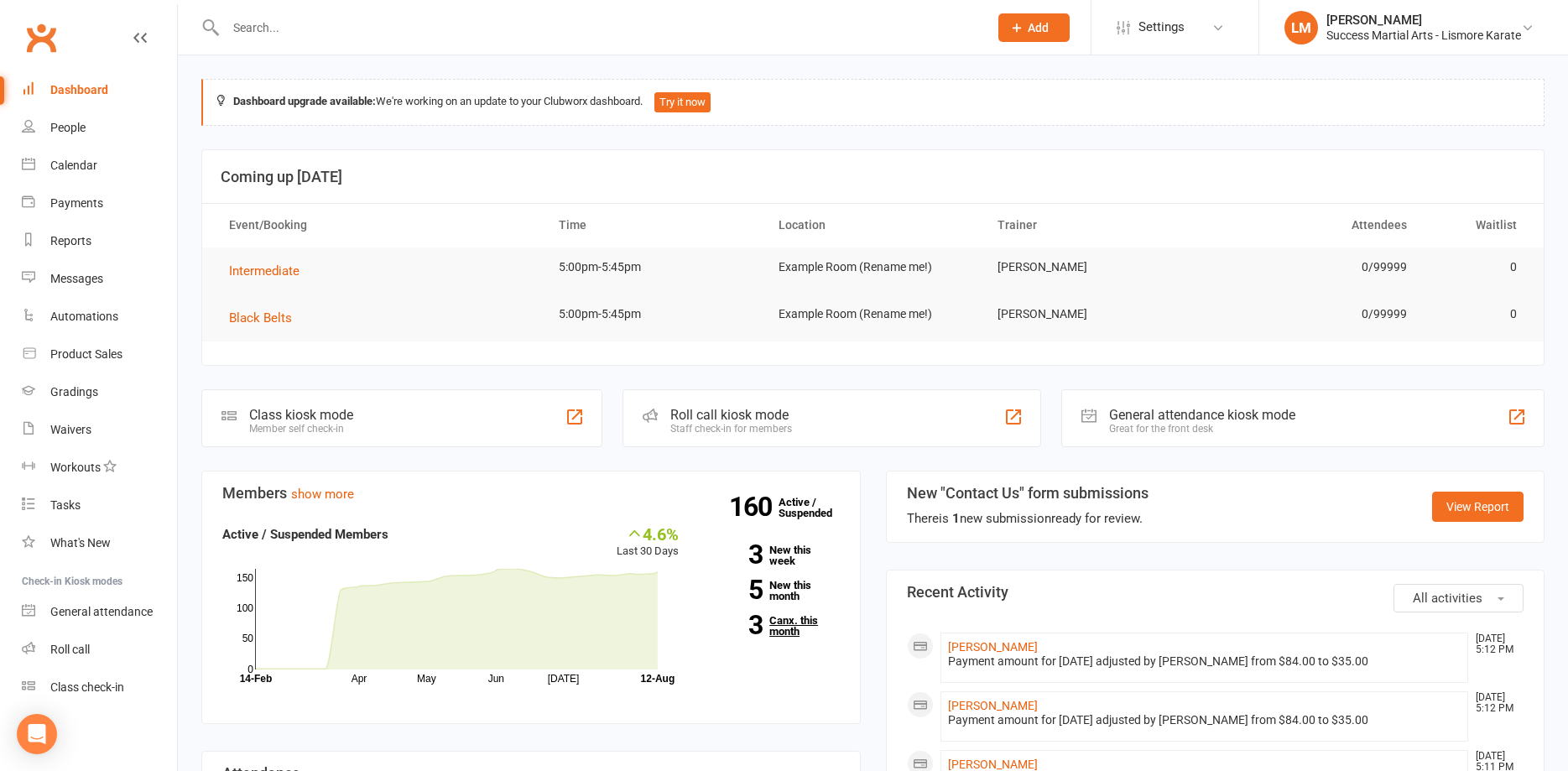
click at [786, 632] on link "3 Canx. this month" at bounding box center [770, 626] width 135 height 22
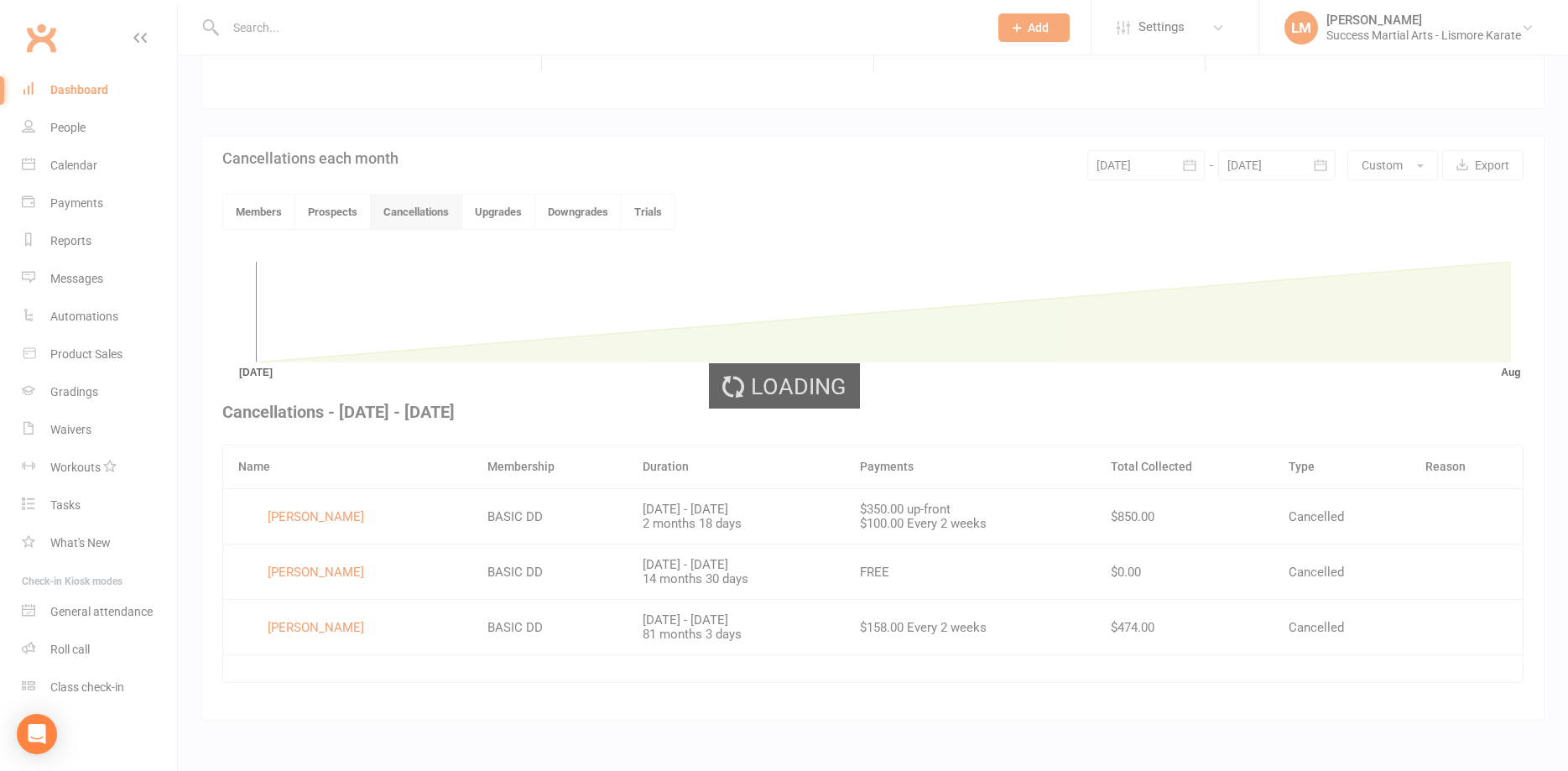
scroll to position [293, 0]
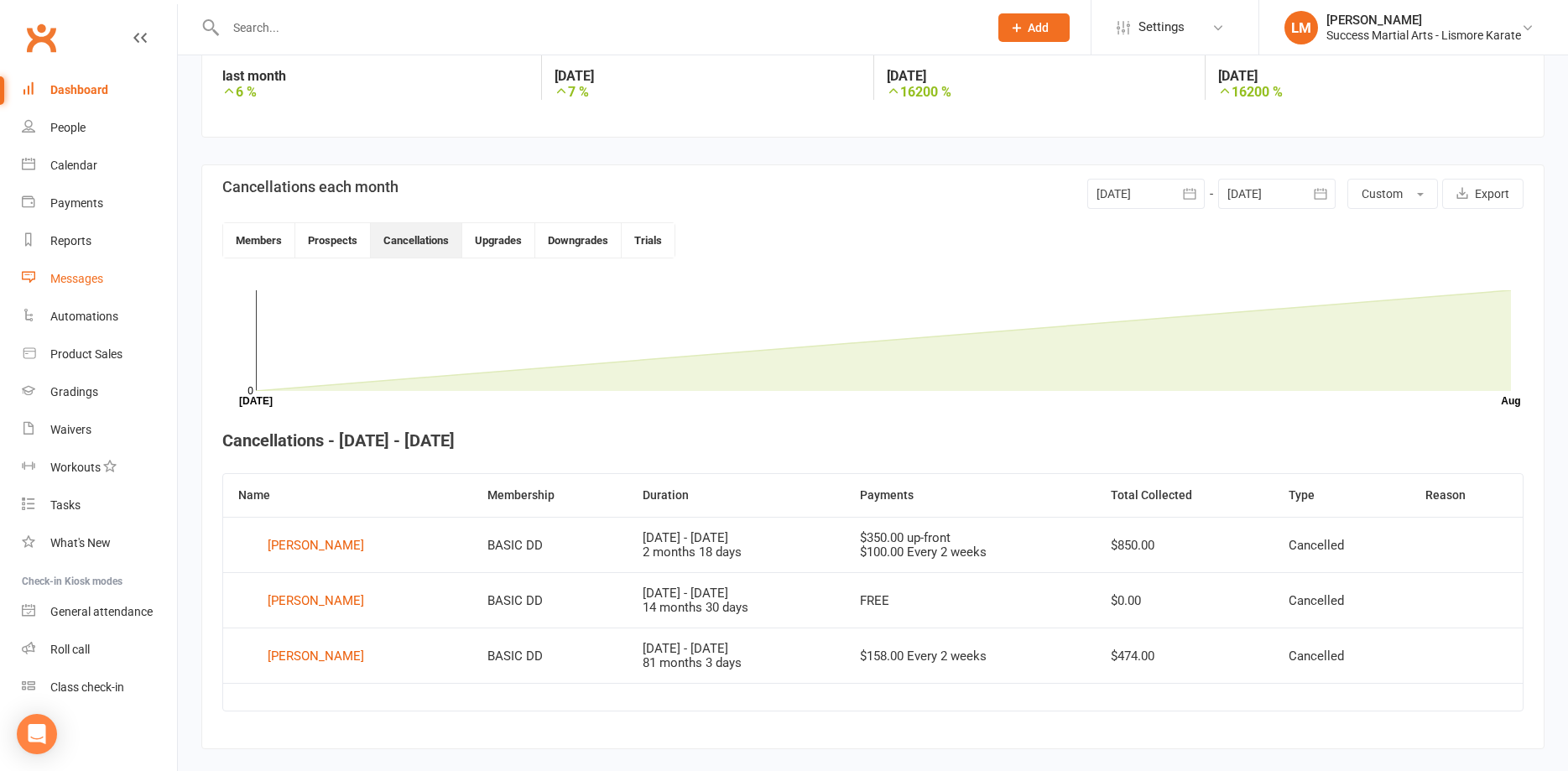
click at [86, 280] on div "Messages" at bounding box center [76, 279] width 53 height 14
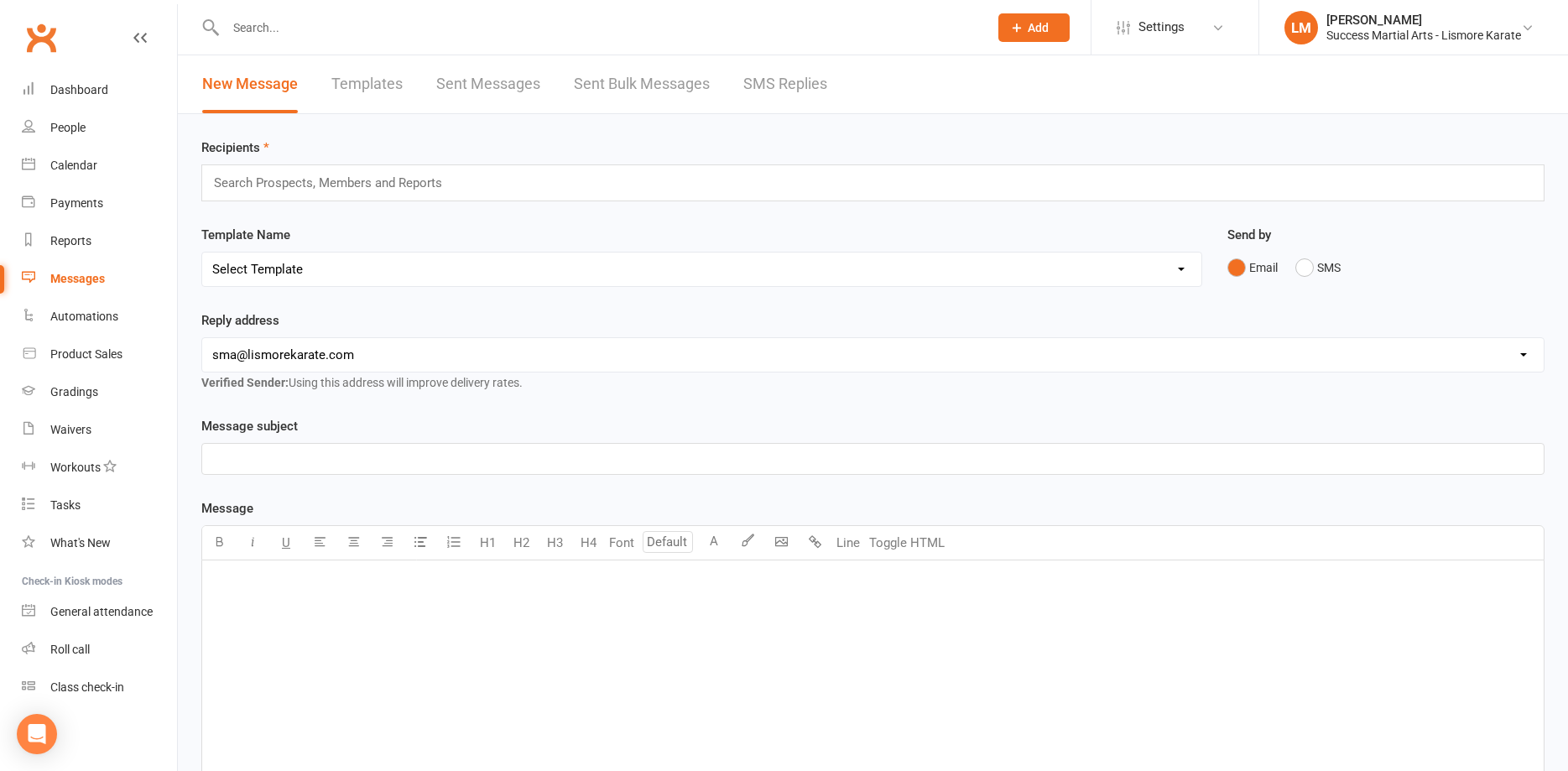
click at [367, 80] on link "Templates" at bounding box center [367, 84] width 71 height 58
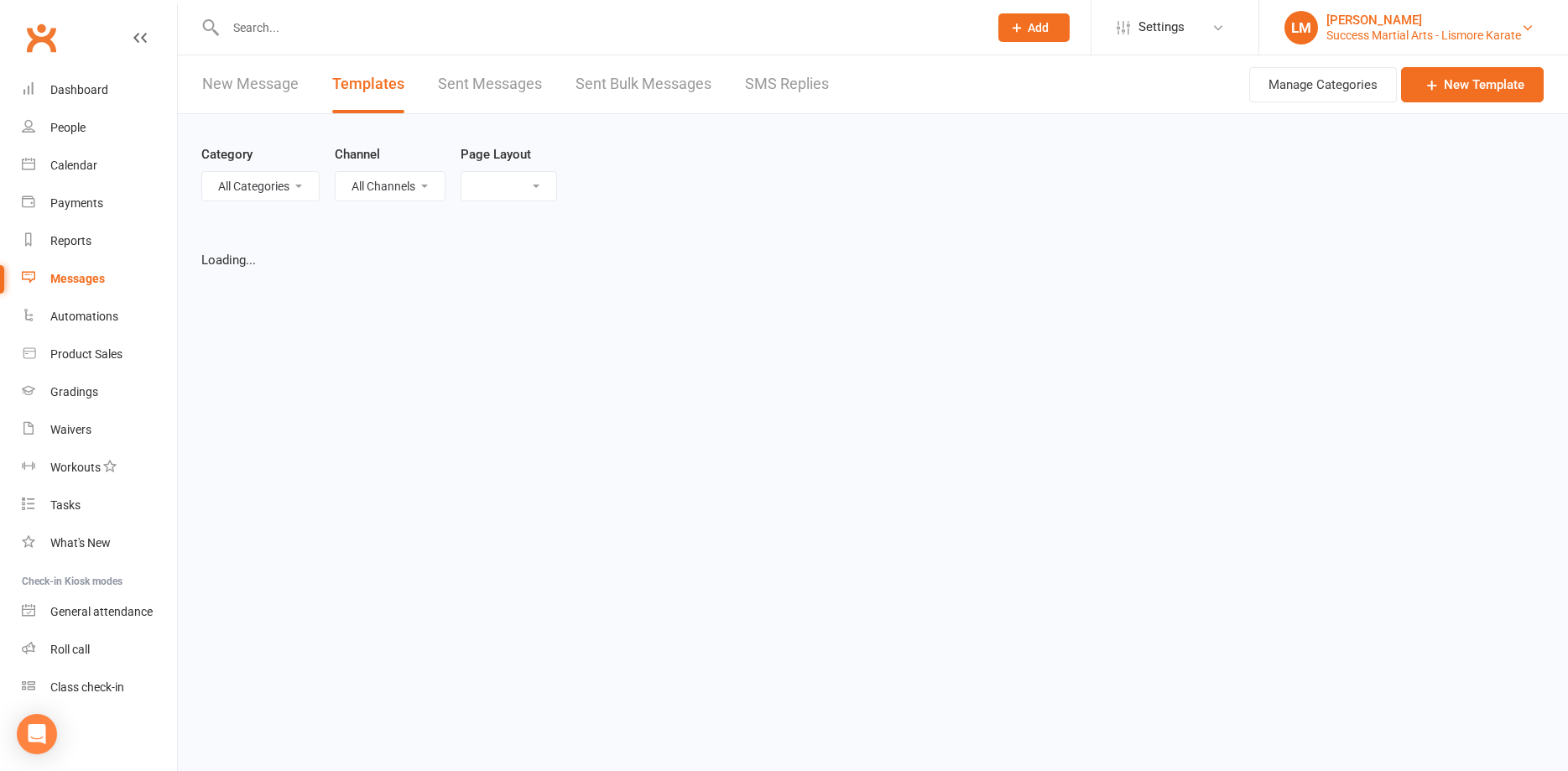
select select "100"
select select "list"
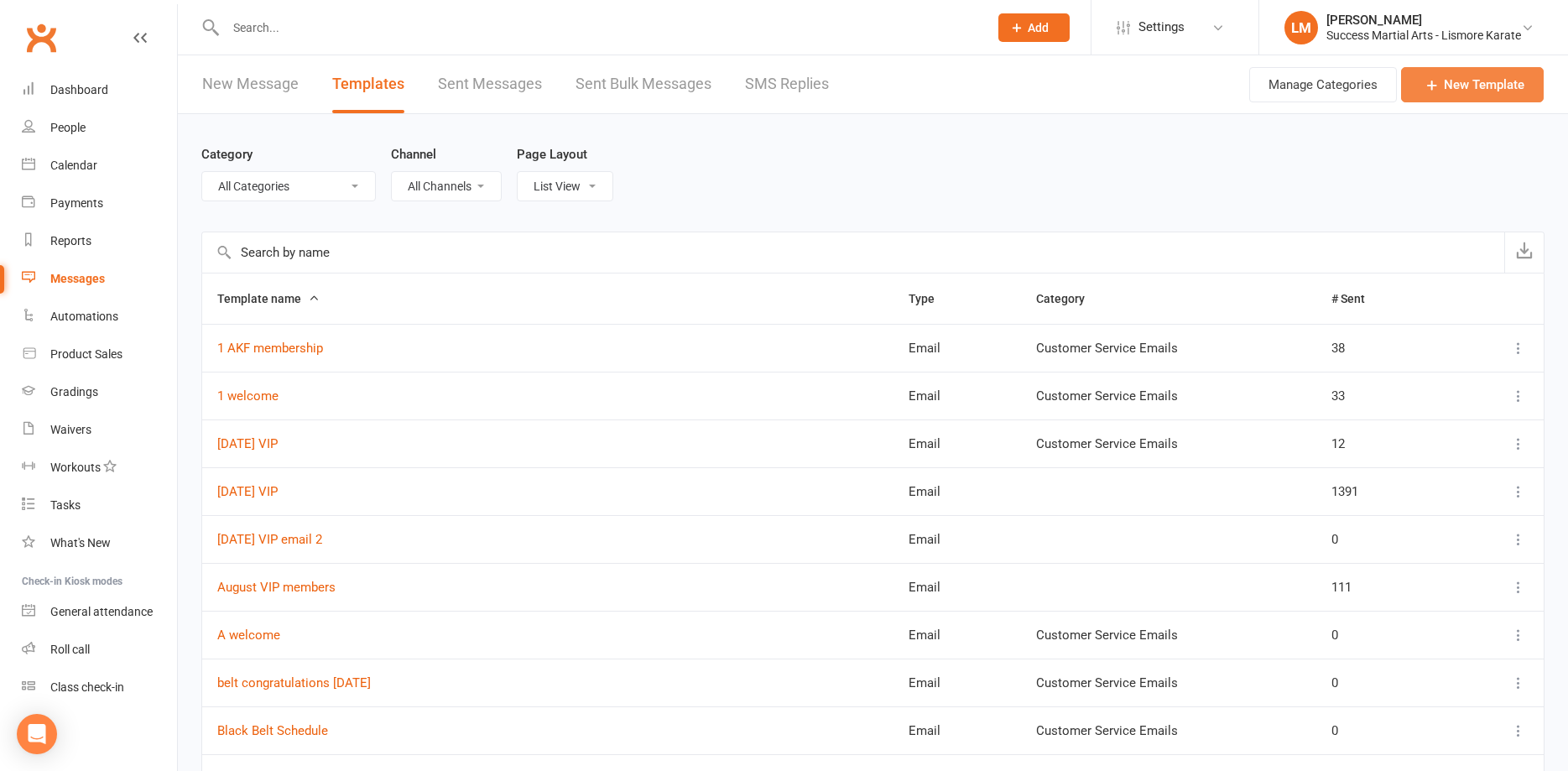
click at [1471, 80] on link "New Template" at bounding box center [1472, 85] width 142 height 36
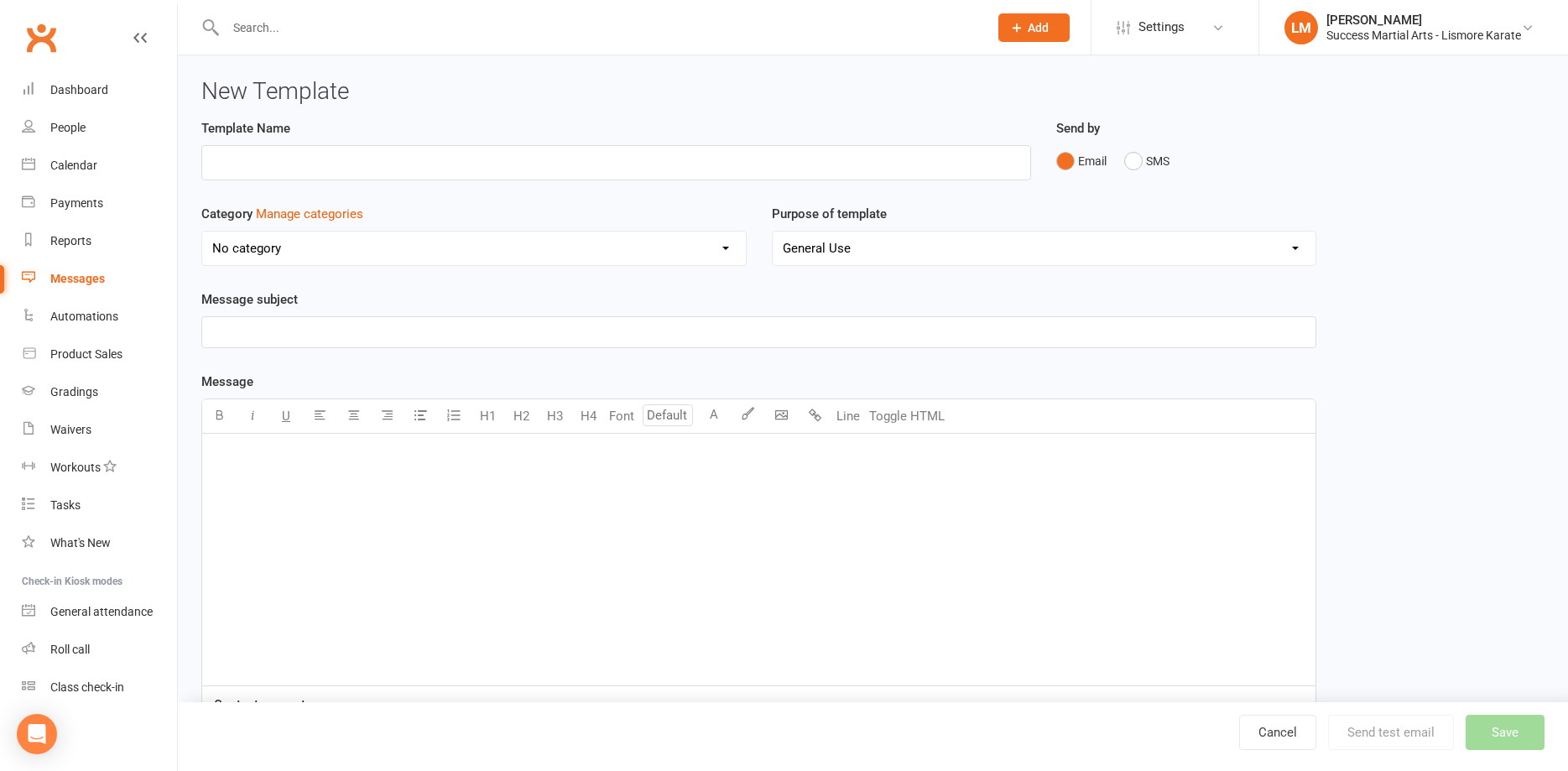
click at [248, 459] on p "﻿" at bounding box center [759, 455] width 1093 height 20
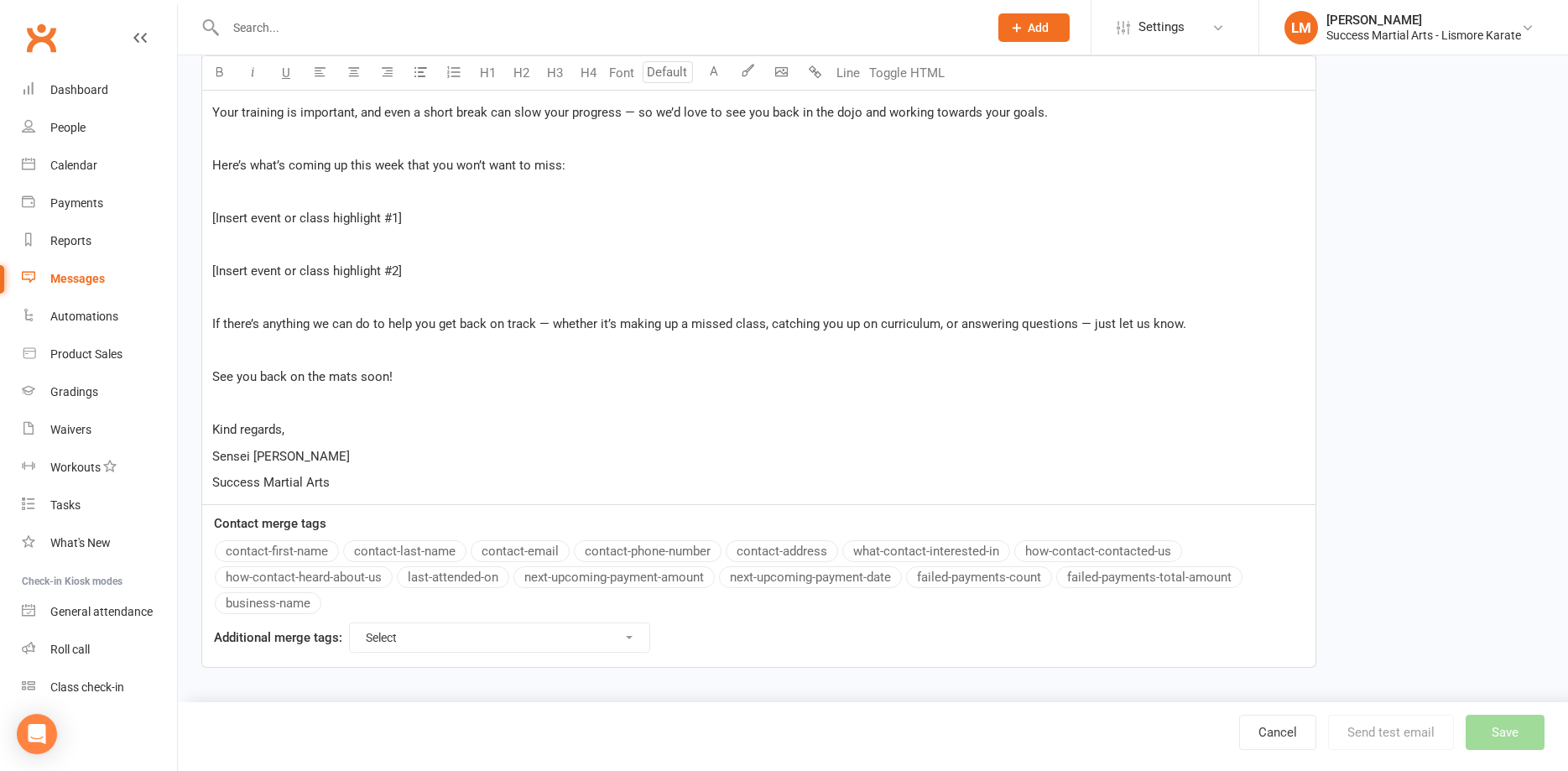
click at [230, 401] on p "﻿" at bounding box center [759, 403] width 1093 height 20
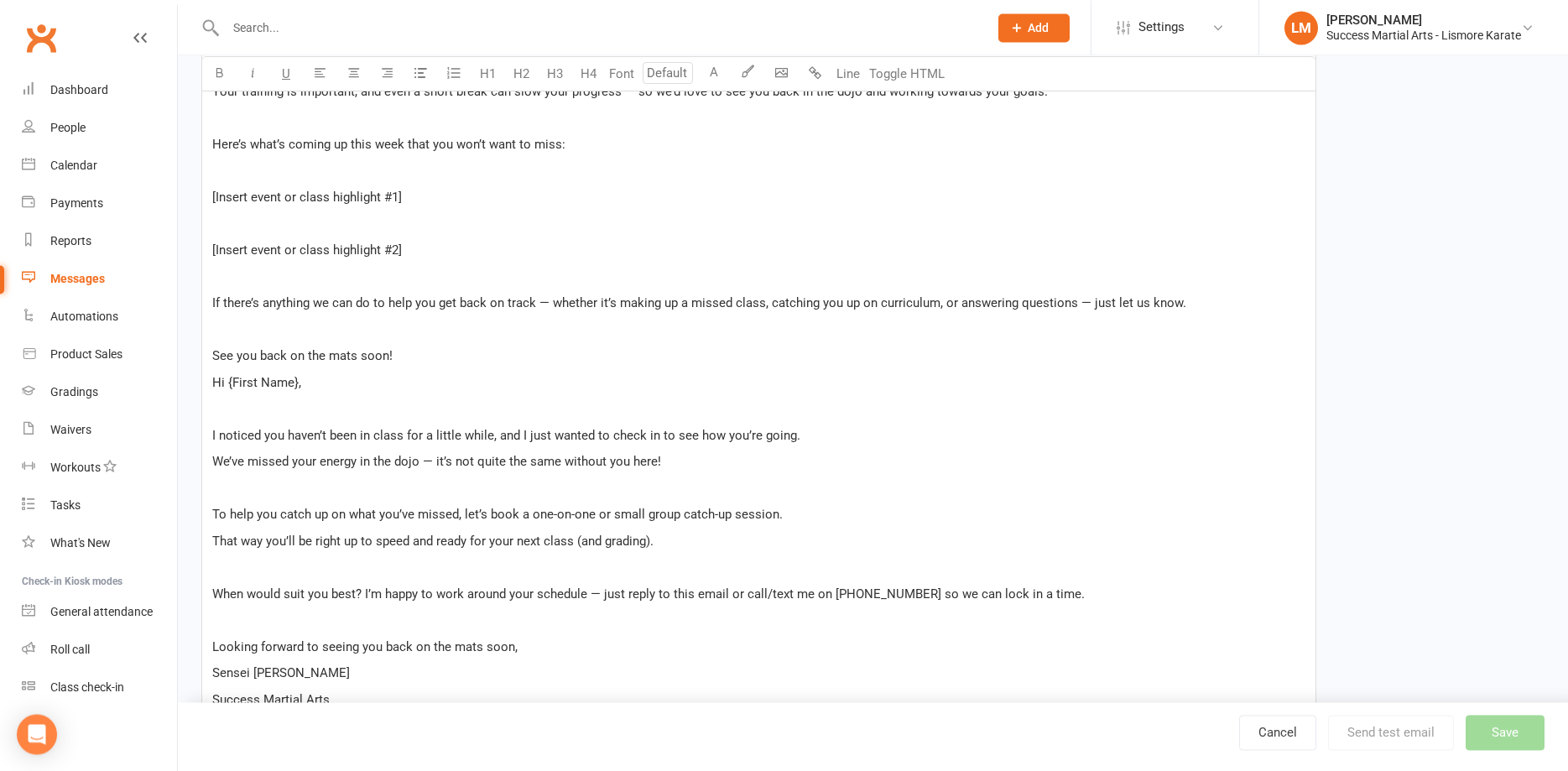
scroll to position [599, 0]
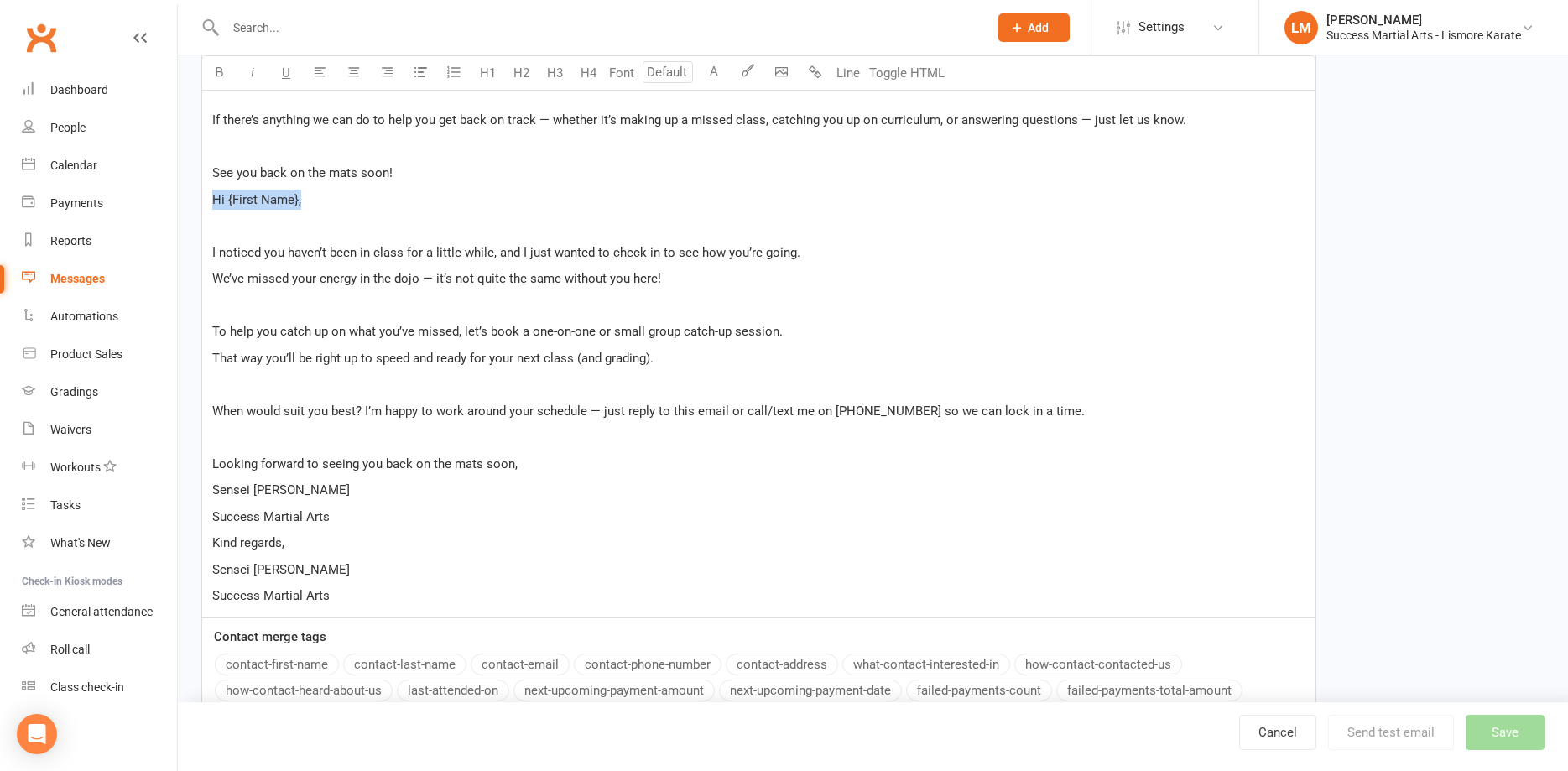
drag, startPoint x: 336, startPoint y: 202, endPoint x: 150, endPoint y: 200, distance: 186.0
click at [202, 200] on div "We hope everything’s going well and you’re keeping safe and healthy. ﻿ Your tra…" at bounding box center [759, 226] width 1115 height 784
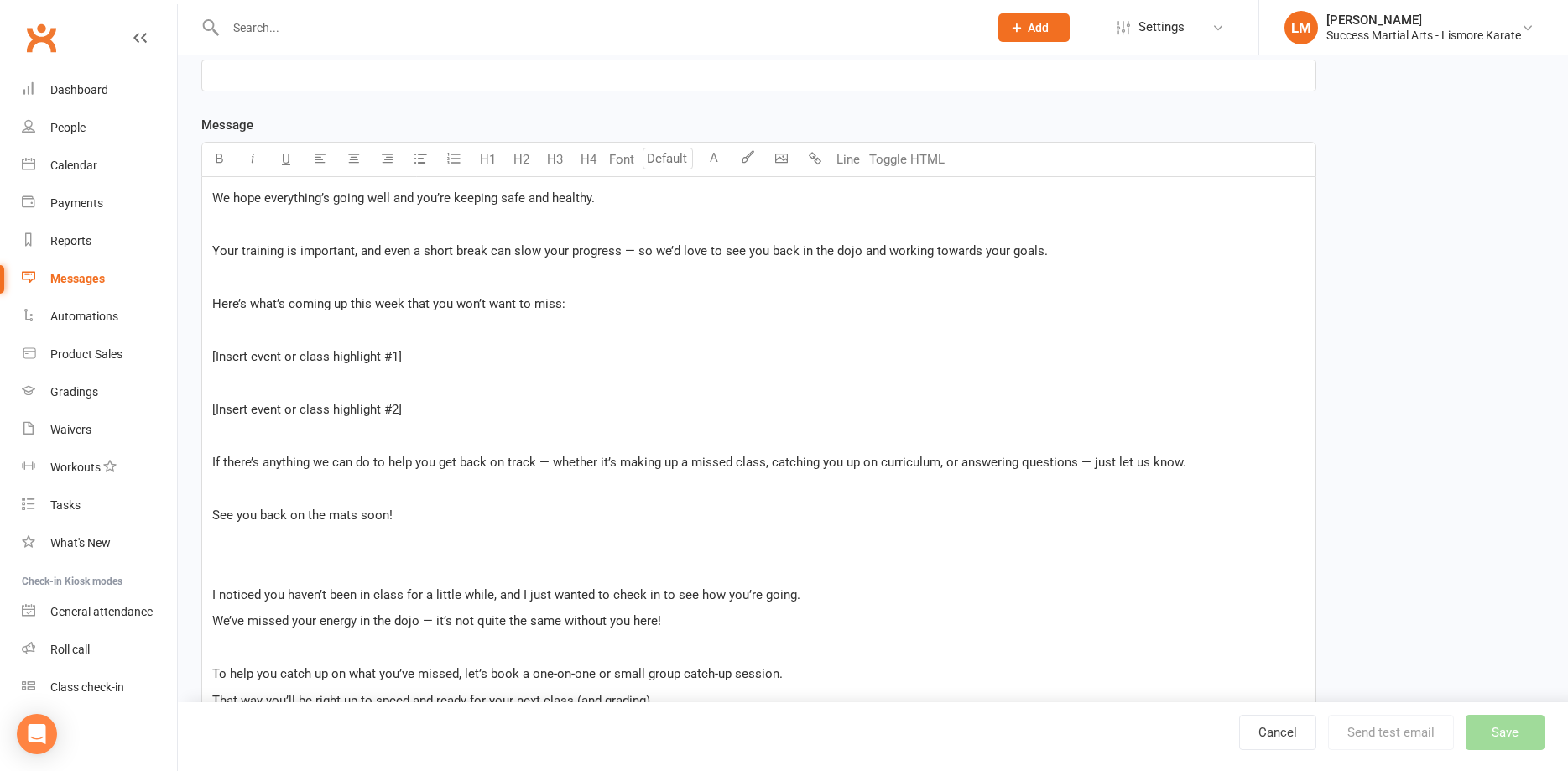
scroll to position [0, 0]
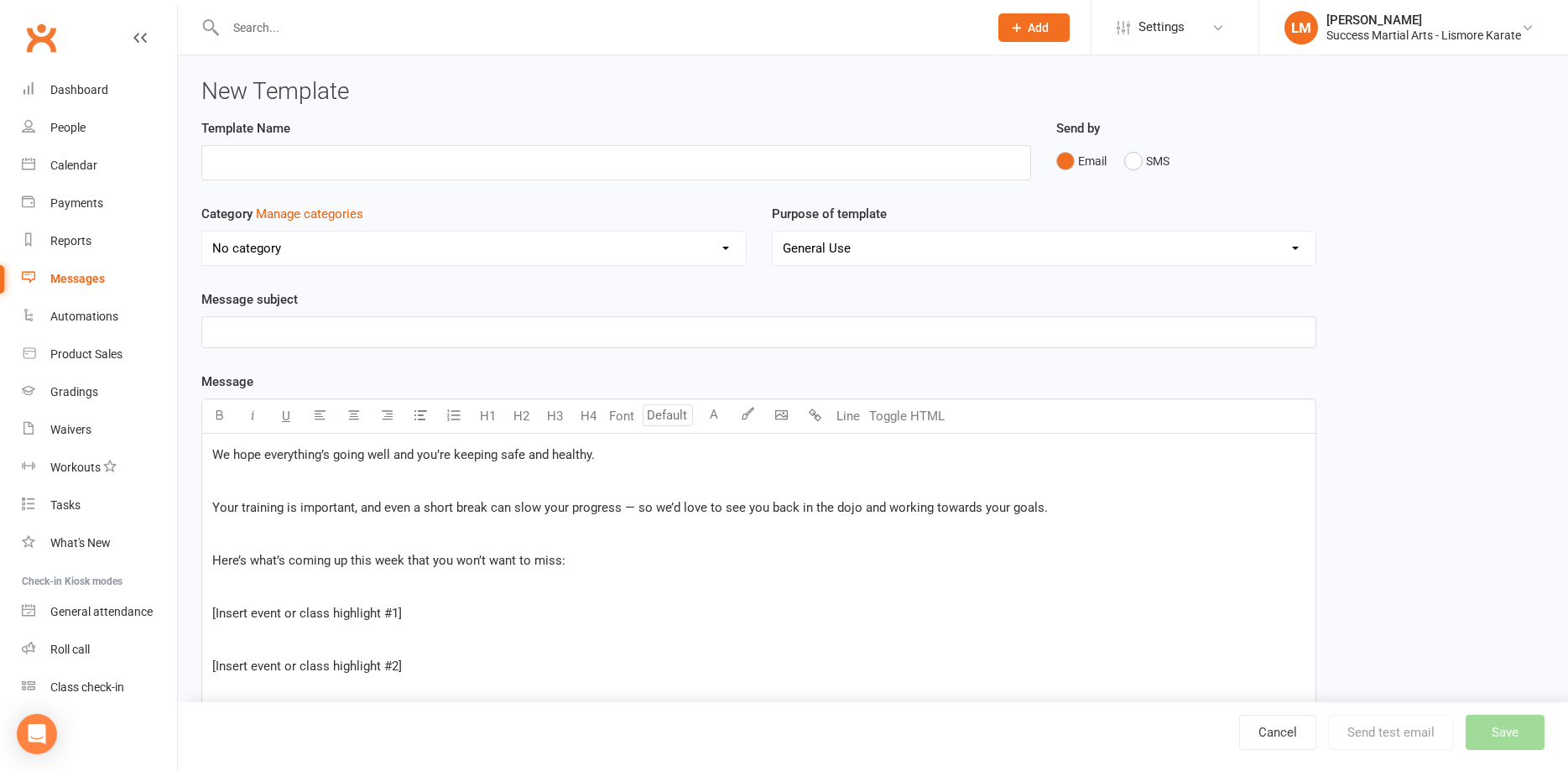
click at [214, 454] on span "We hope everything’s going well and you’re keeping safe and healthy." at bounding box center [403, 455] width 382 height 15
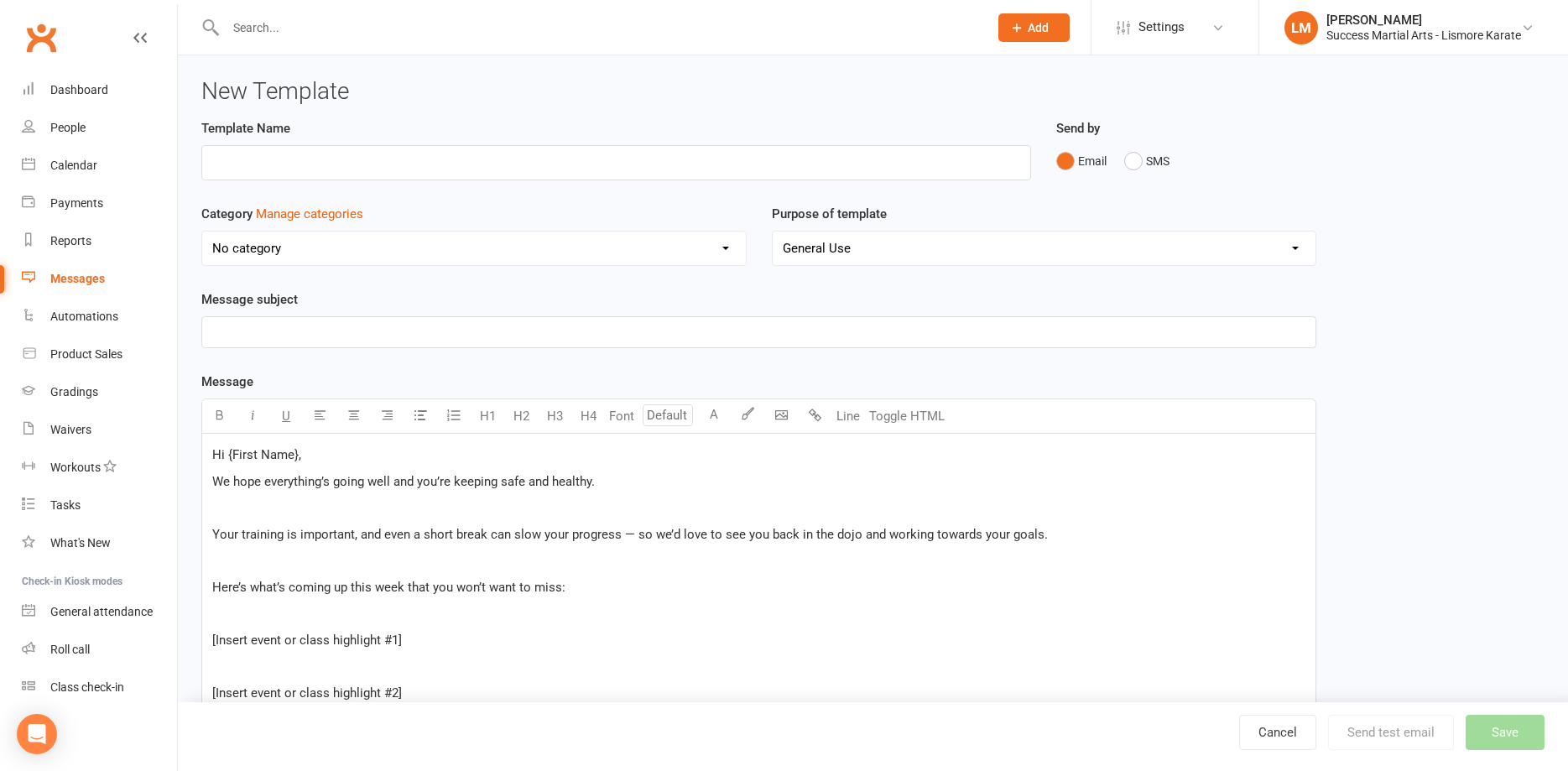
drag, startPoint x: 296, startPoint y: 452, endPoint x: 298, endPoint y: 473, distance: 21.1
click at [297, 452] on span "Hi {First Name}," at bounding box center [256, 455] width 89 height 15
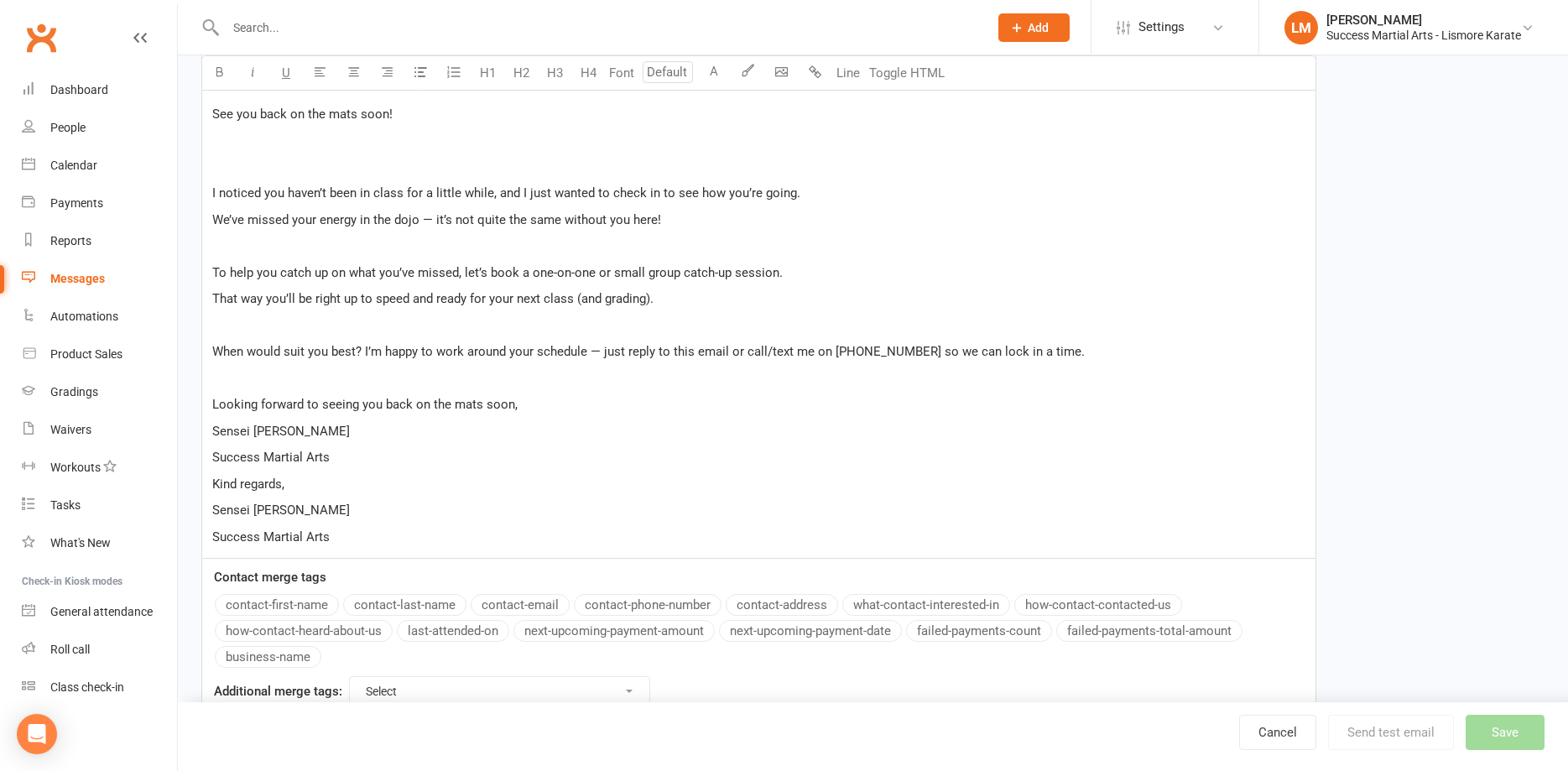
scroll to position [69, 0]
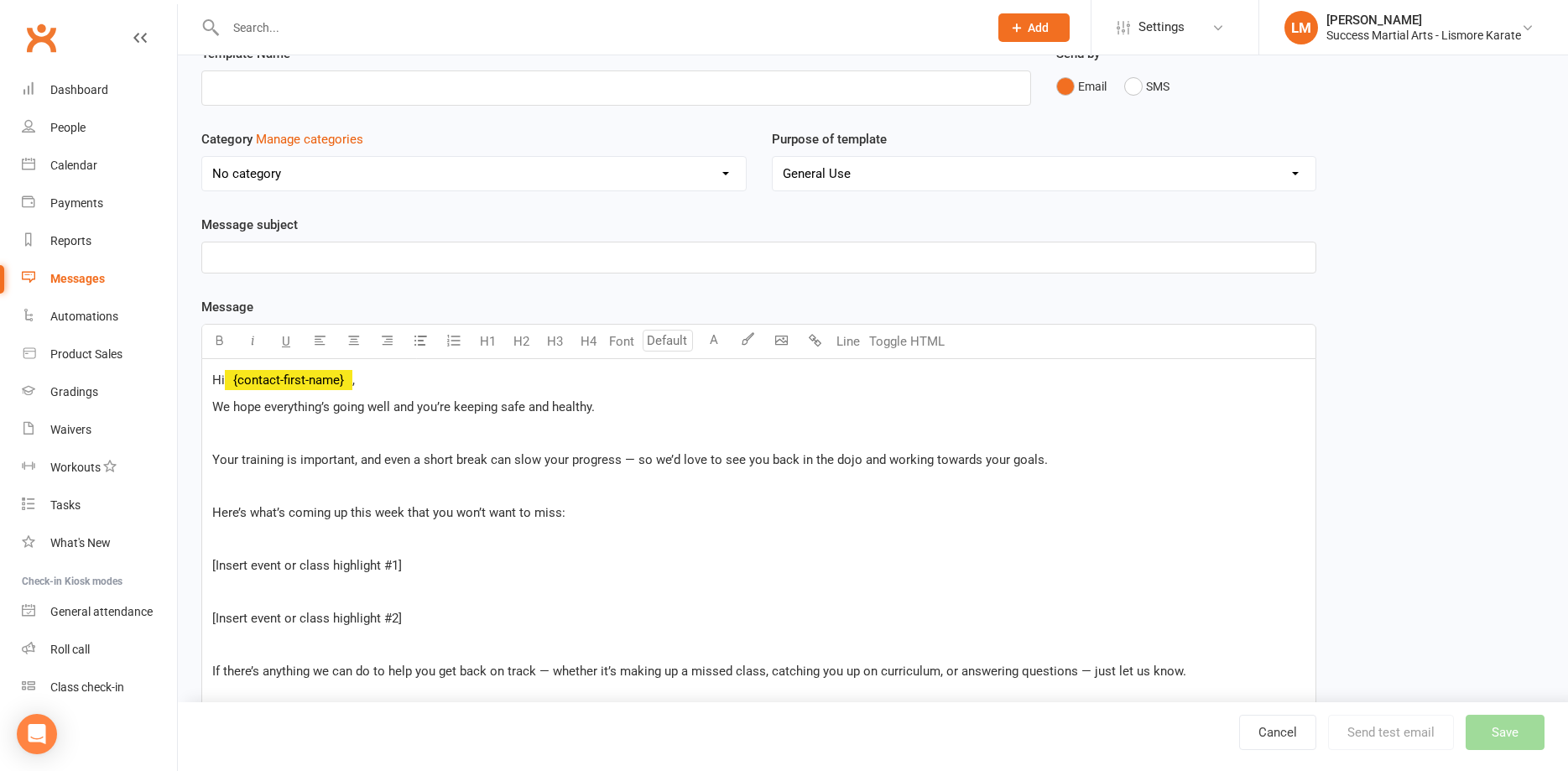
scroll to position [412, 0]
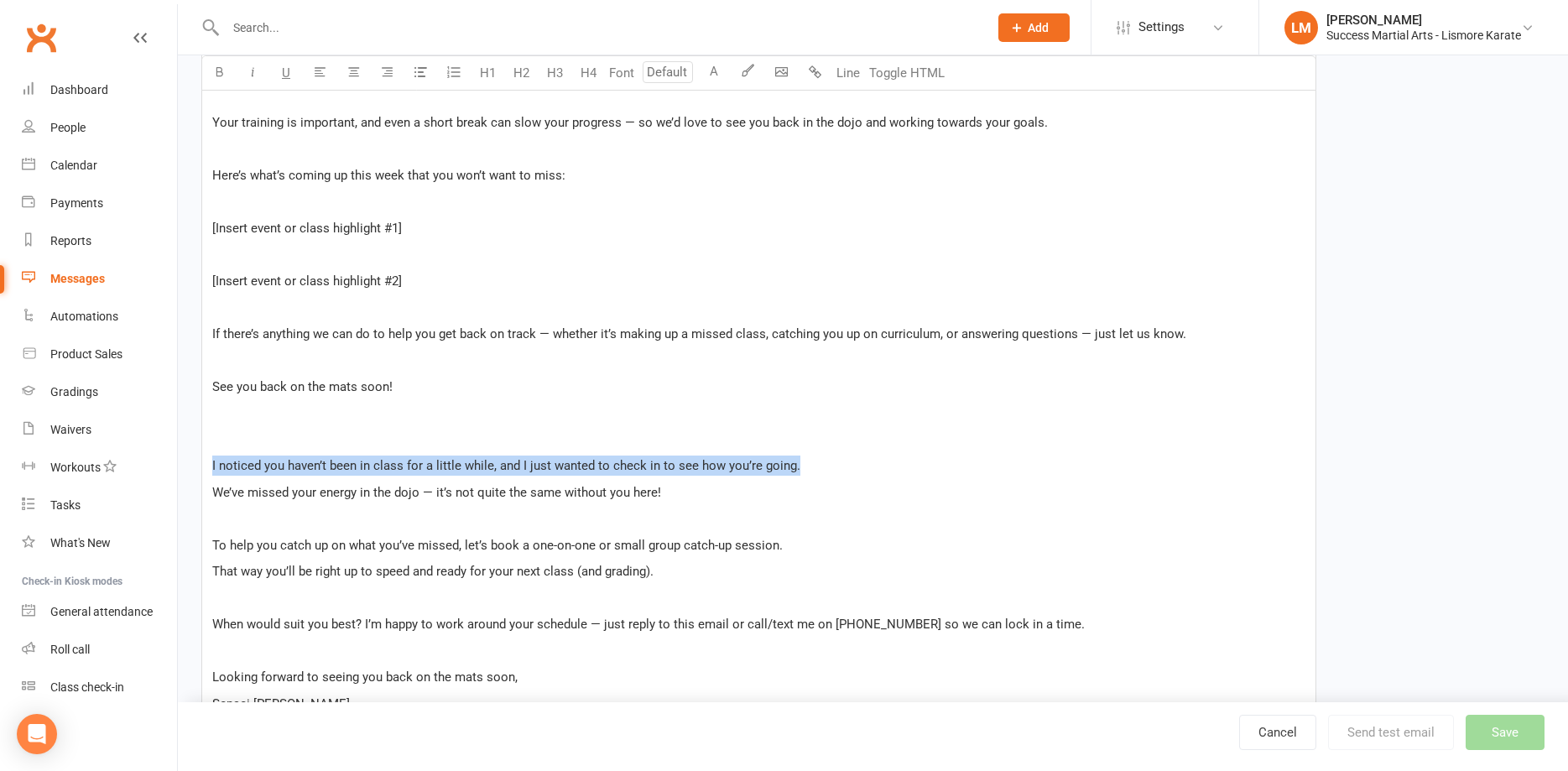
drag, startPoint x: 820, startPoint y: 463, endPoint x: 174, endPoint y: 461, distance: 646.0
click at [202, 461] on div "Hi ﻿ {contact-first-name} , We hope everything’s going well and you’re keeping …" at bounding box center [759, 427] width 1115 height 810
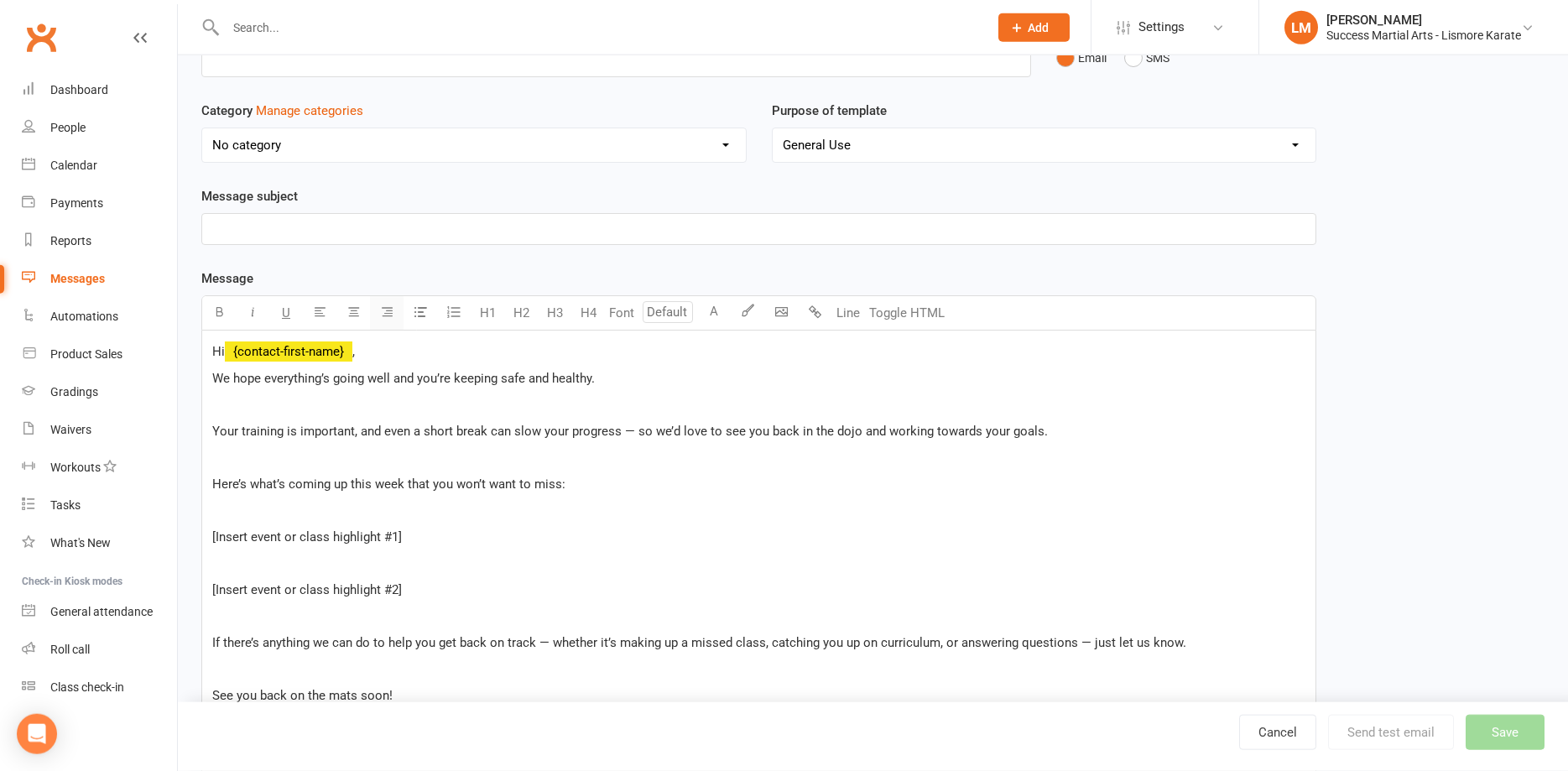
scroll to position [69, 0]
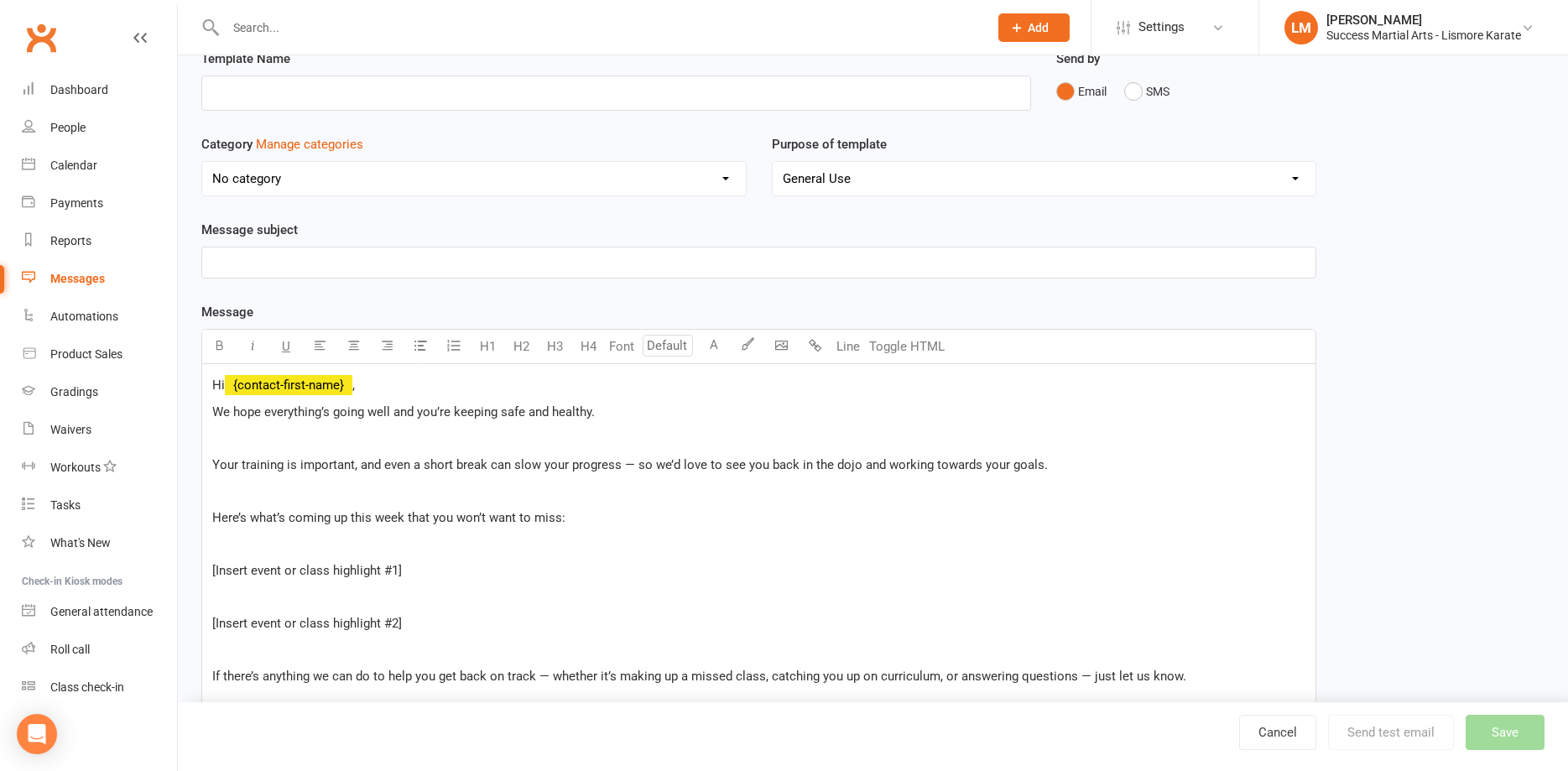
click at [423, 384] on p "Hi ﻿ {contact-first-name} ," at bounding box center [759, 385] width 1093 height 20
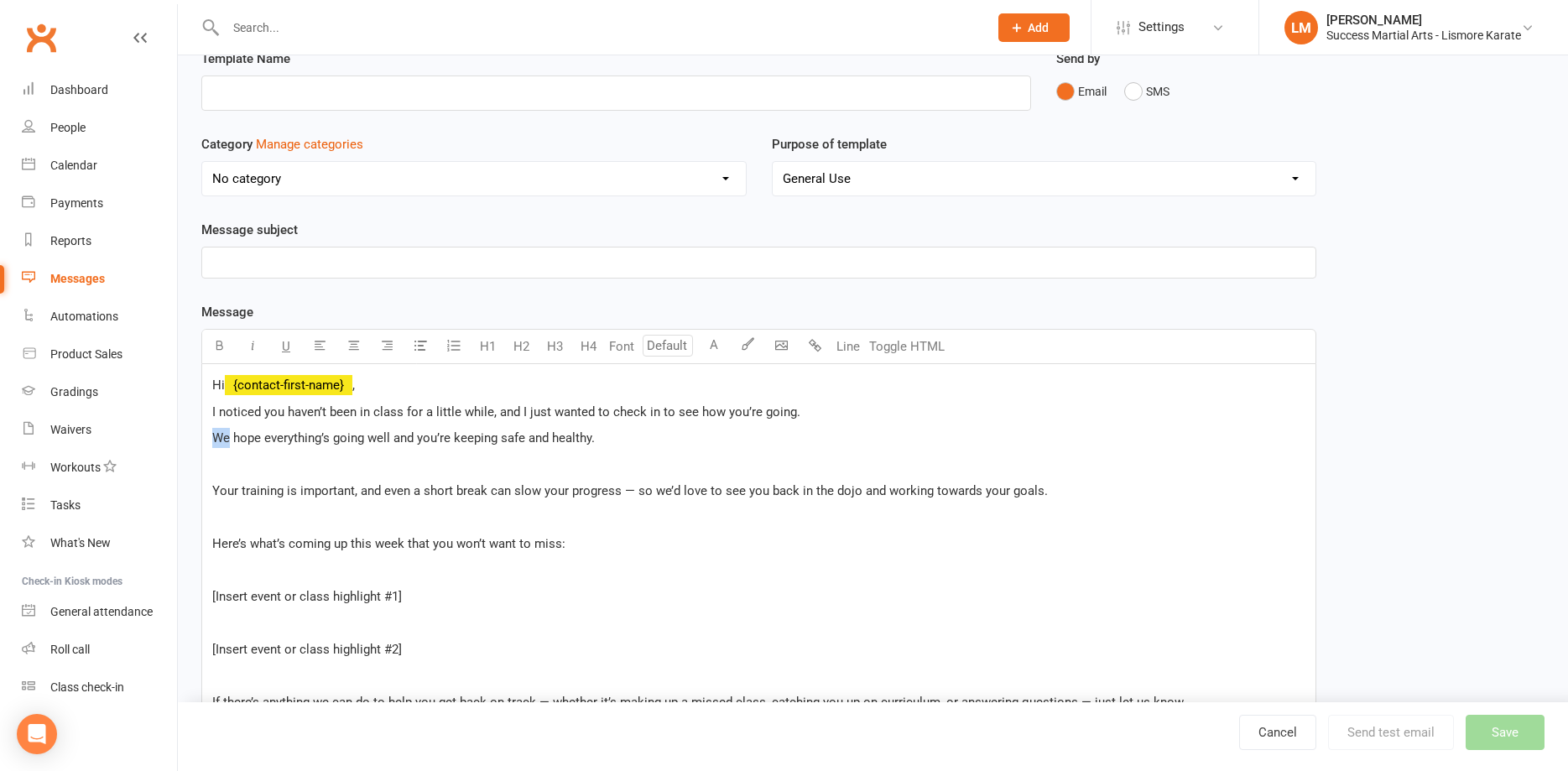
drag, startPoint x: 230, startPoint y: 441, endPoint x: 153, endPoint y: 440, distance: 77.0
click at [202, 440] on div "Hi ﻿ {contact-first-name} , I noticed you haven’t been in class for a little wh…" at bounding box center [759, 782] width 1115 height 836
click at [264, 469] on p "﻿" at bounding box center [759, 464] width 1093 height 20
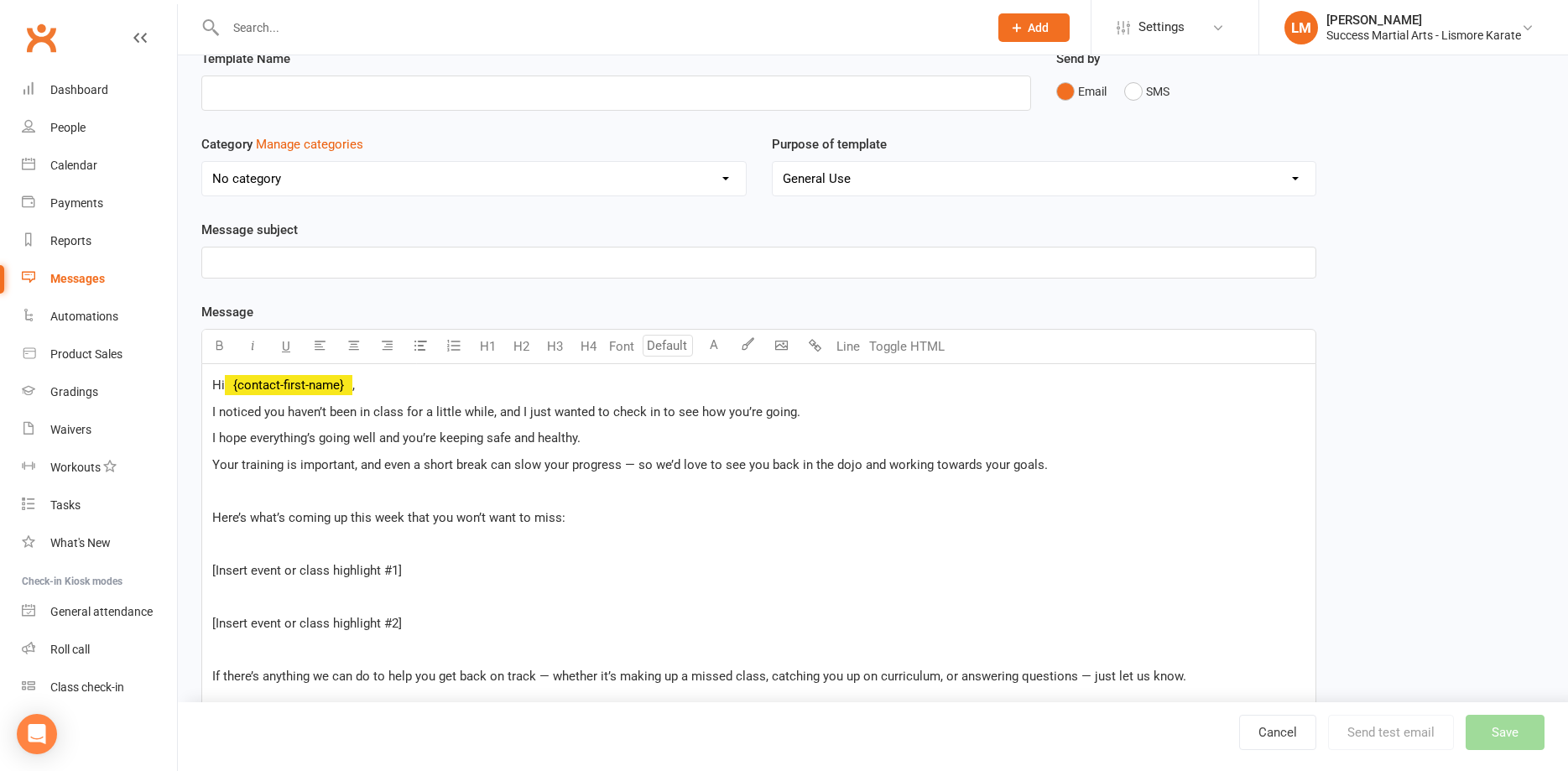
click at [635, 463] on span "Your training is important, and even a short break can slow your progress — so …" at bounding box center [630, 464] width 836 height 15
drag, startPoint x: 287, startPoint y: 502, endPoint x: 375, endPoint y: 498, distance: 88.1
click at [287, 501] on div "Hi ﻿ {contact-first-name} , I noticed you haven’t been in class for a little wh…" at bounding box center [759, 768] width 1114 height 809
drag, startPoint x: 576, startPoint y: 521, endPoint x: 188, endPoint y: 522, distance: 388.0
click at [202, 522] on div "Hi ﻿ {contact-first-name} , I noticed you haven’t been in class for a little wh…" at bounding box center [759, 769] width 1115 height 810
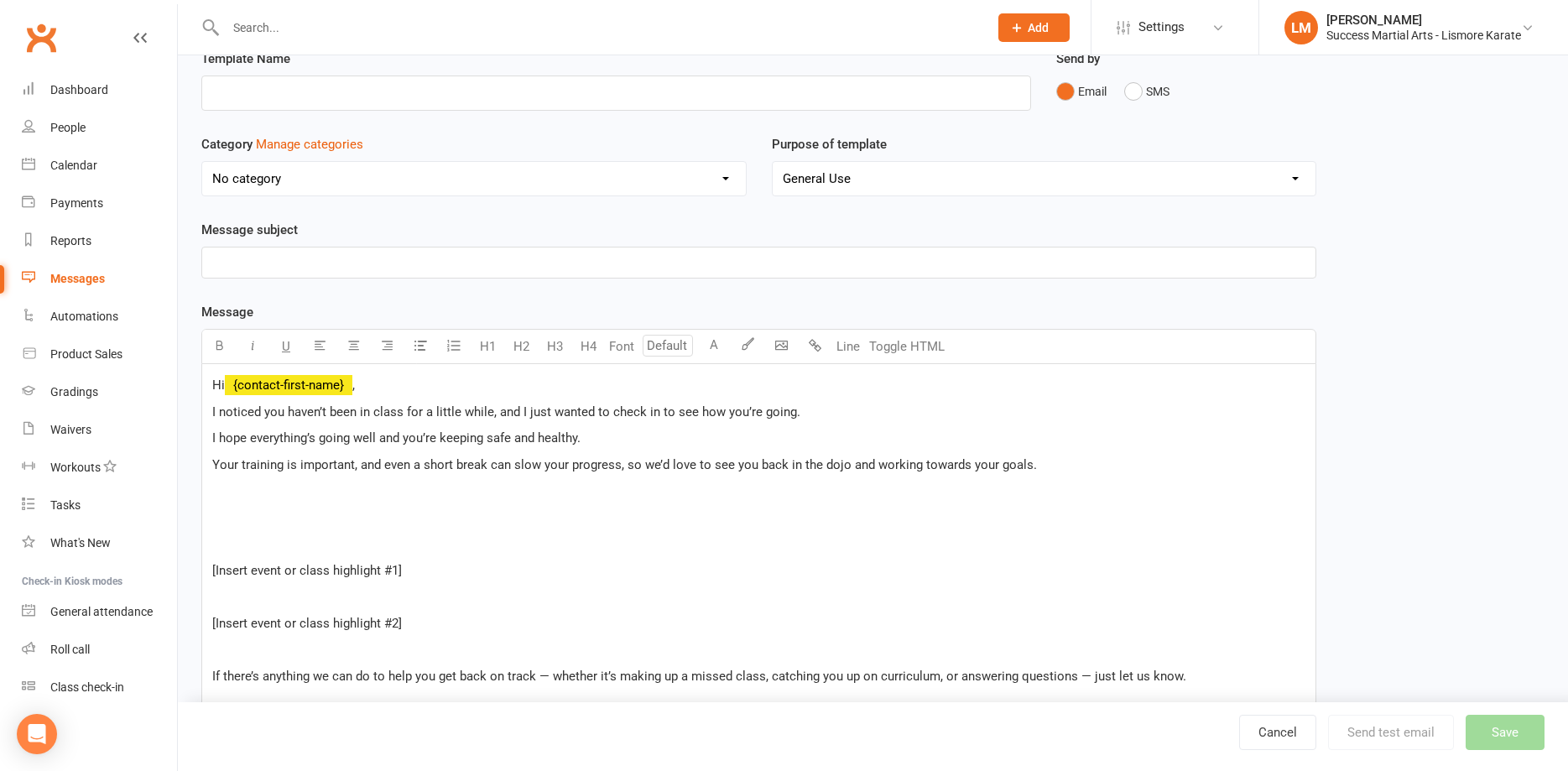
drag, startPoint x: 425, startPoint y: 568, endPoint x: 215, endPoint y: 568, distance: 210.0
click at [215, 568] on p "[Insert event or class highlight #1]" at bounding box center [759, 570] width 1093 height 20
drag, startPoint x: 429, startPoint y: 624, endPoint x: 223, endPoint y: 624, distance: 206.0
click at [223, 624] on p "[Insert event or class highlight #2]" at bounding box center [759, 624] width 1093 height 20
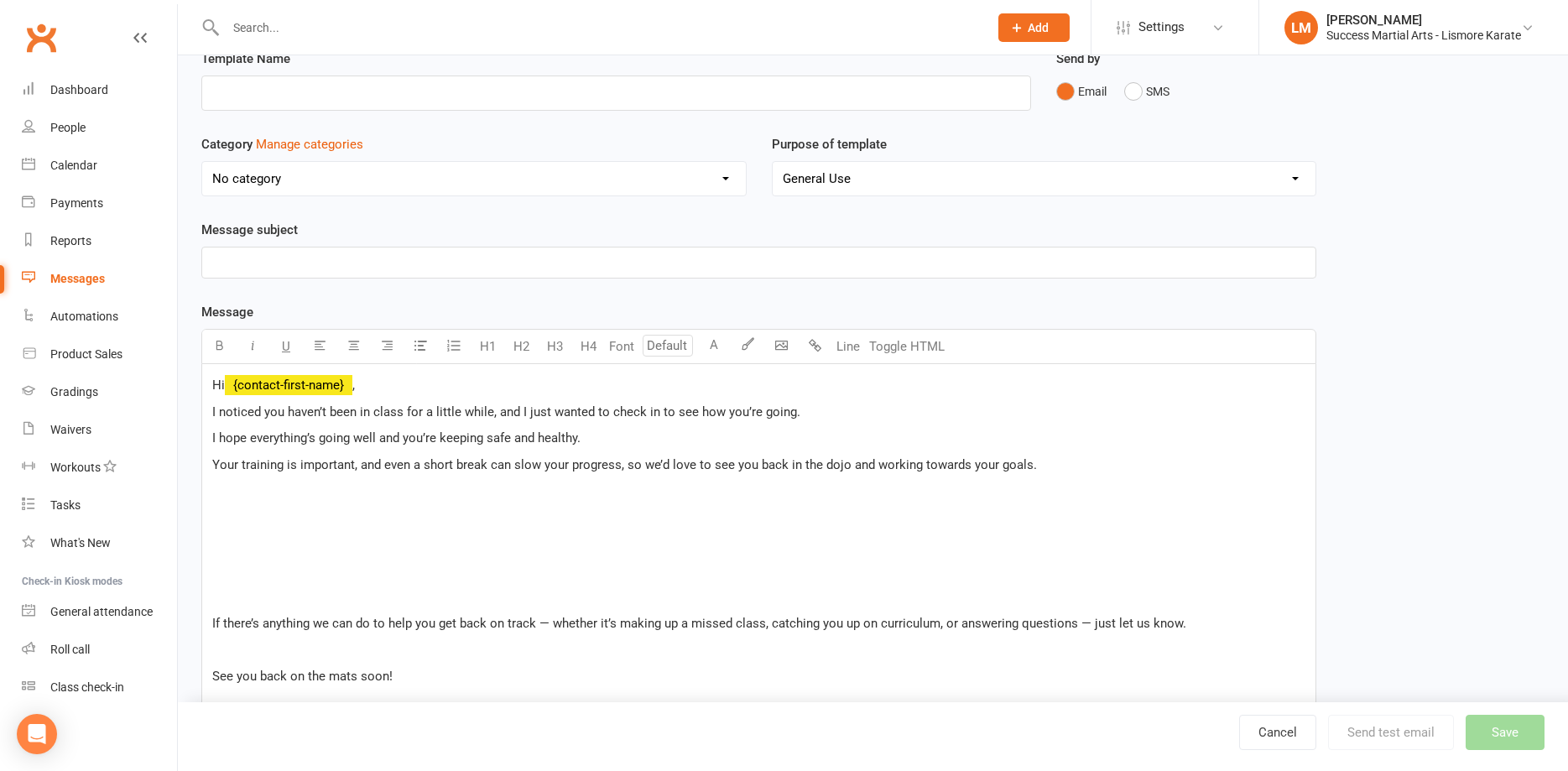
click at [257, 595] on p "﻿" at bounding box center [759, 596] width 1093 height 20
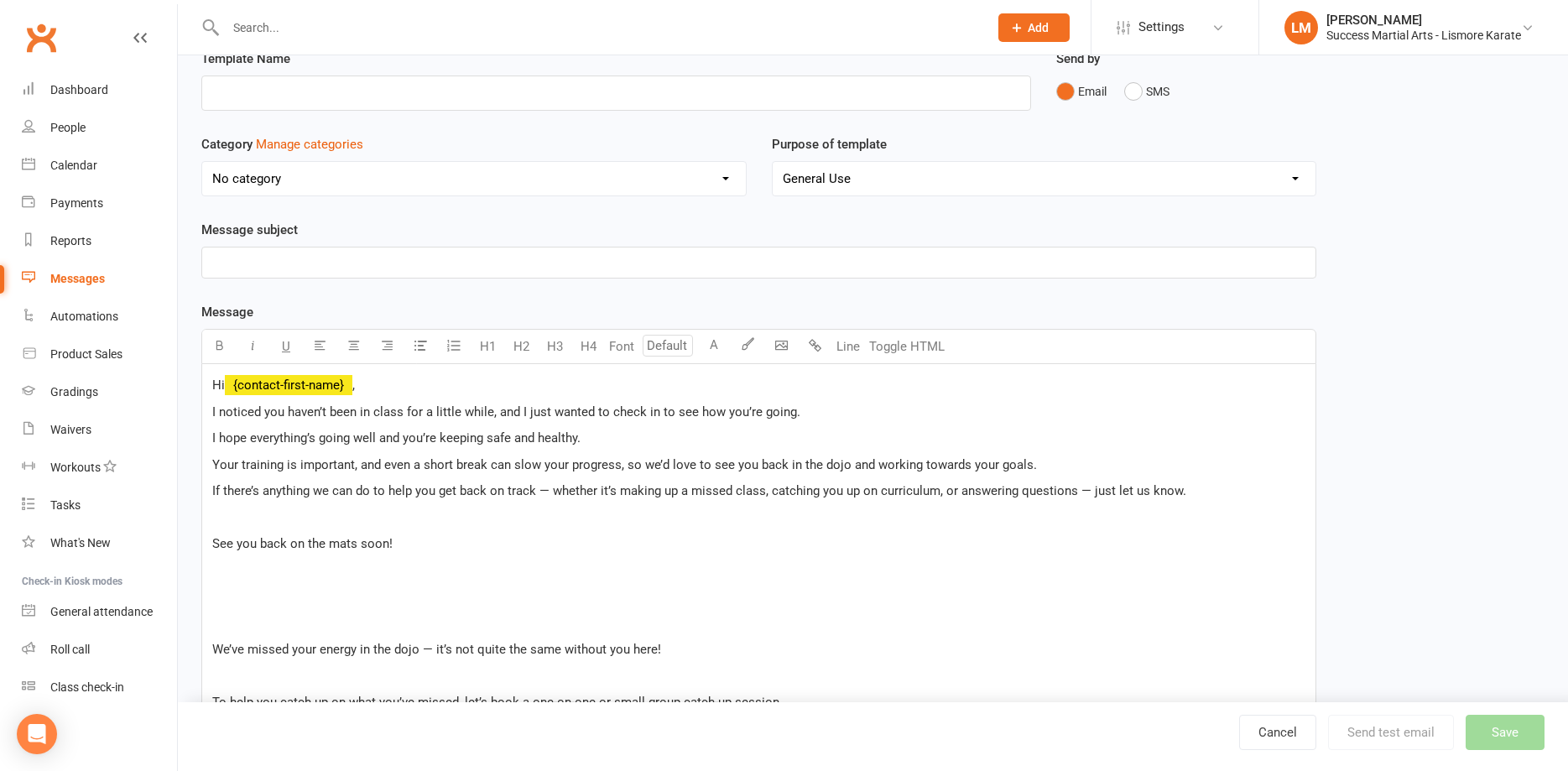
drag, startPoint x: 549, startPoint y: 494, endPoint x: 468, endPoint y: 535, distance: 90.8
click at [547, 495] on span "If there’s anything we can do to help you get back on track — whether it’s maki…" at bounding box center [698, 491] width 974 height 15
click at [1074, 486] on span "If there’s anything we can do to help you get back on track whether it’s making…" at bounding box center [692, 491] width 960 height 15
click at [253, 527] on p "﻿" at bounding box center [759, 518] width 1093 height 20
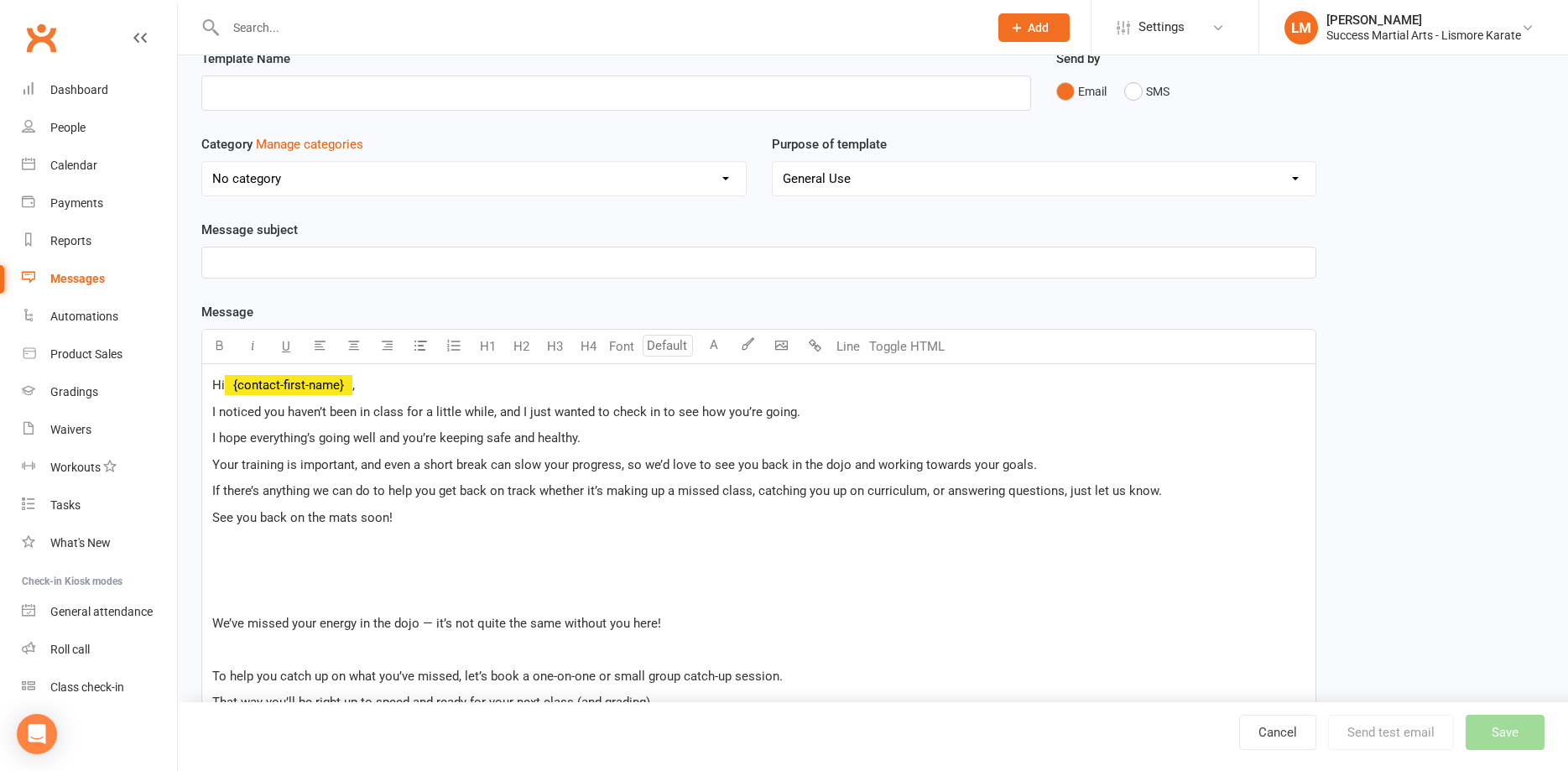
click at [351, 594] on p "﻿" at bounding box center [759, 596] width 1093 height 20
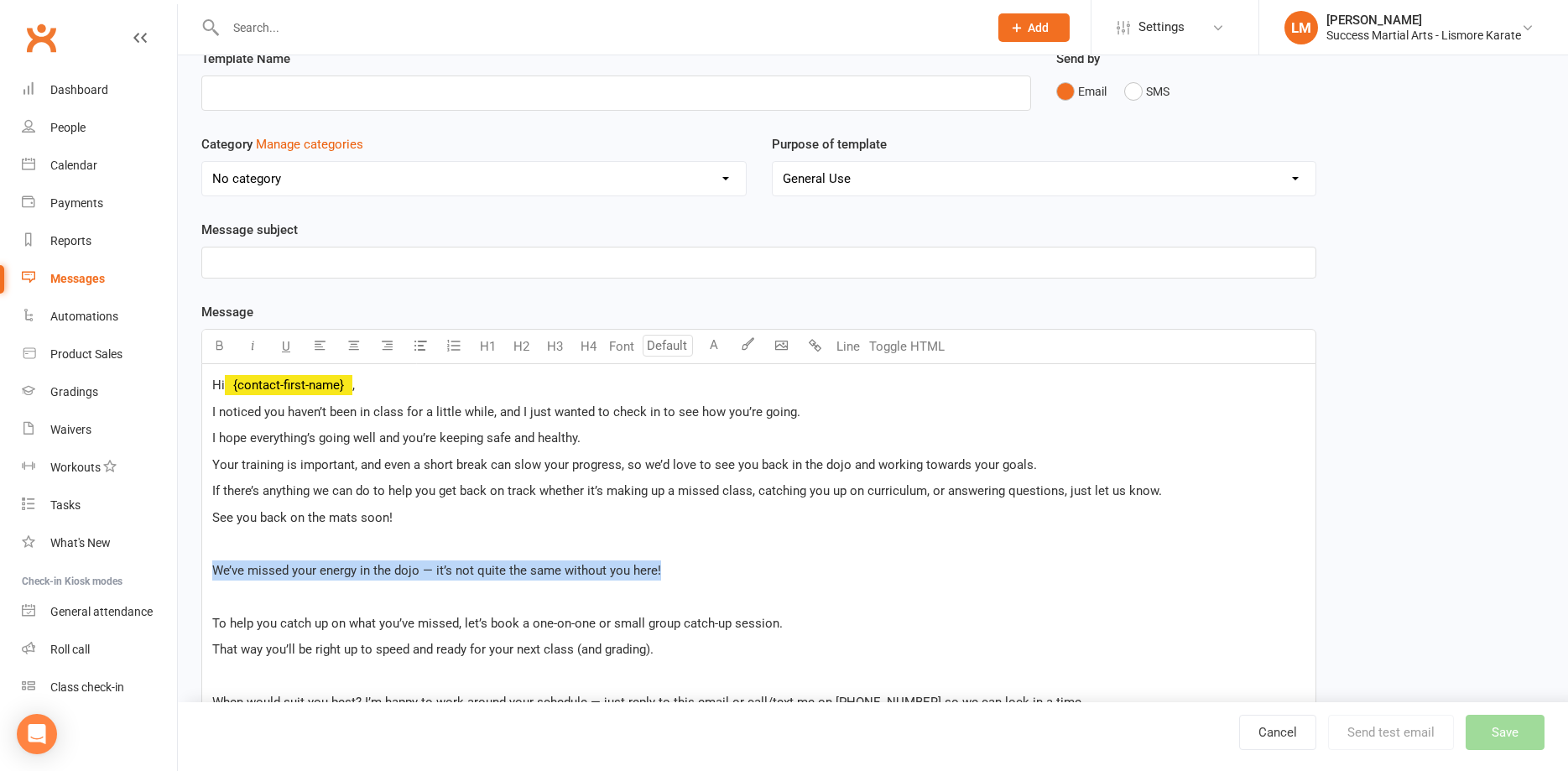
drag, startPoint x: 727, startPoint y: 561, endPoint x: 175, endPoint y: 571, distance: 552.1
click at [202, 571] on div "Hi ﻿ {contact-first-name} , I noticed you haven’t been in class for a little wh…" at bounding box center [759, 637] width 1115 height 546
drag, startPoint x: 427, startPoint y: 614, endPoint x: 413, endPoint y: 596, distance: 22.8
click at [429, 613] on div "Hi ﻿ {contact-first-name} , I noticed you haven’t been in class for a little wh…" at bounding box center [759, 636] width 1114 height 545
drag, startPoint x: 692, startPoint y: 570, endPoint x: 91, endPoint y: 561, distance: 601.1
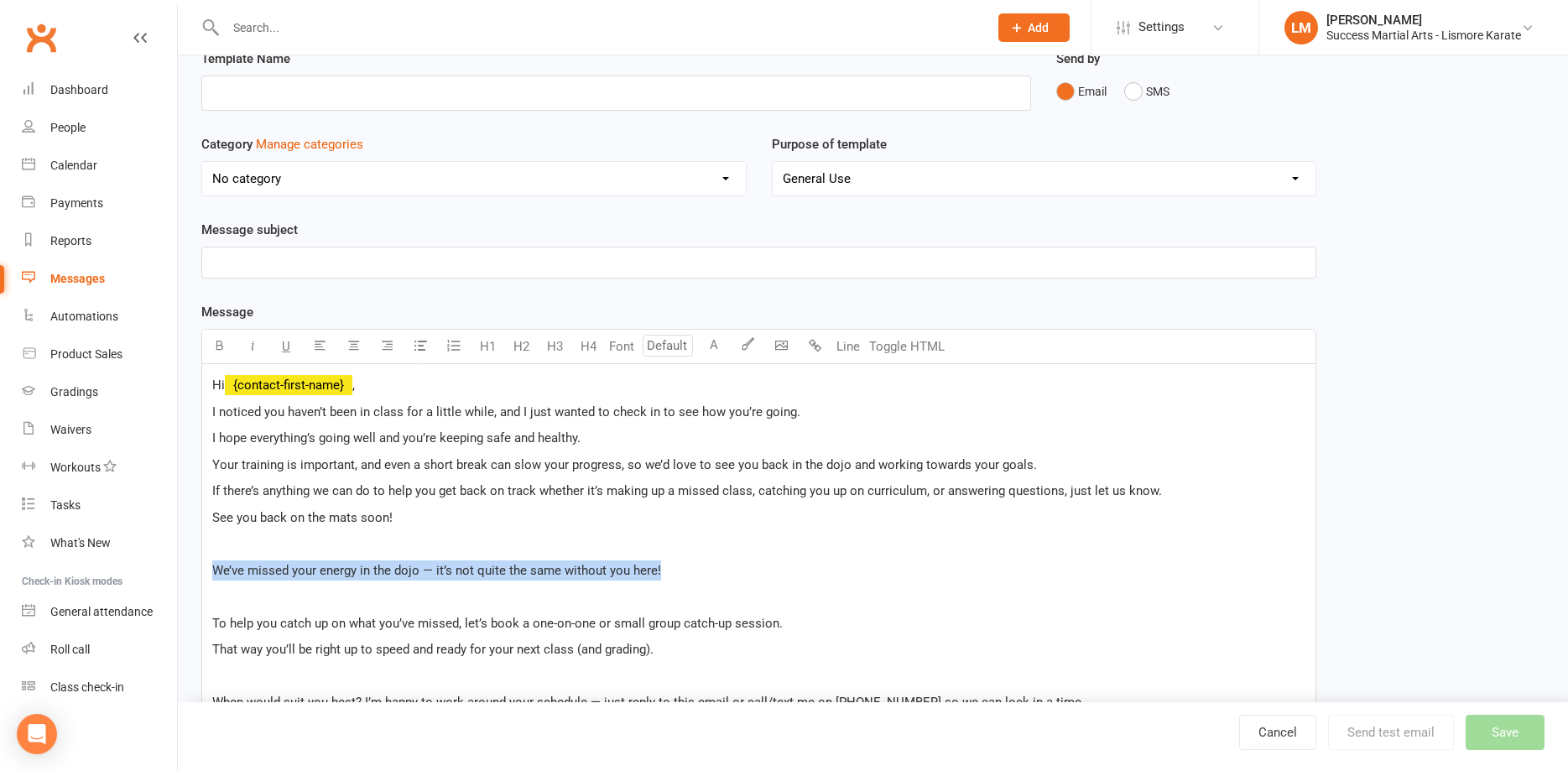
click at [202, 561] on div "Hi ﻿ {contact-first-name} , I noticed you haven’t been in class for a little wh…" at bounding box center [759, 637] width 1115 height 546
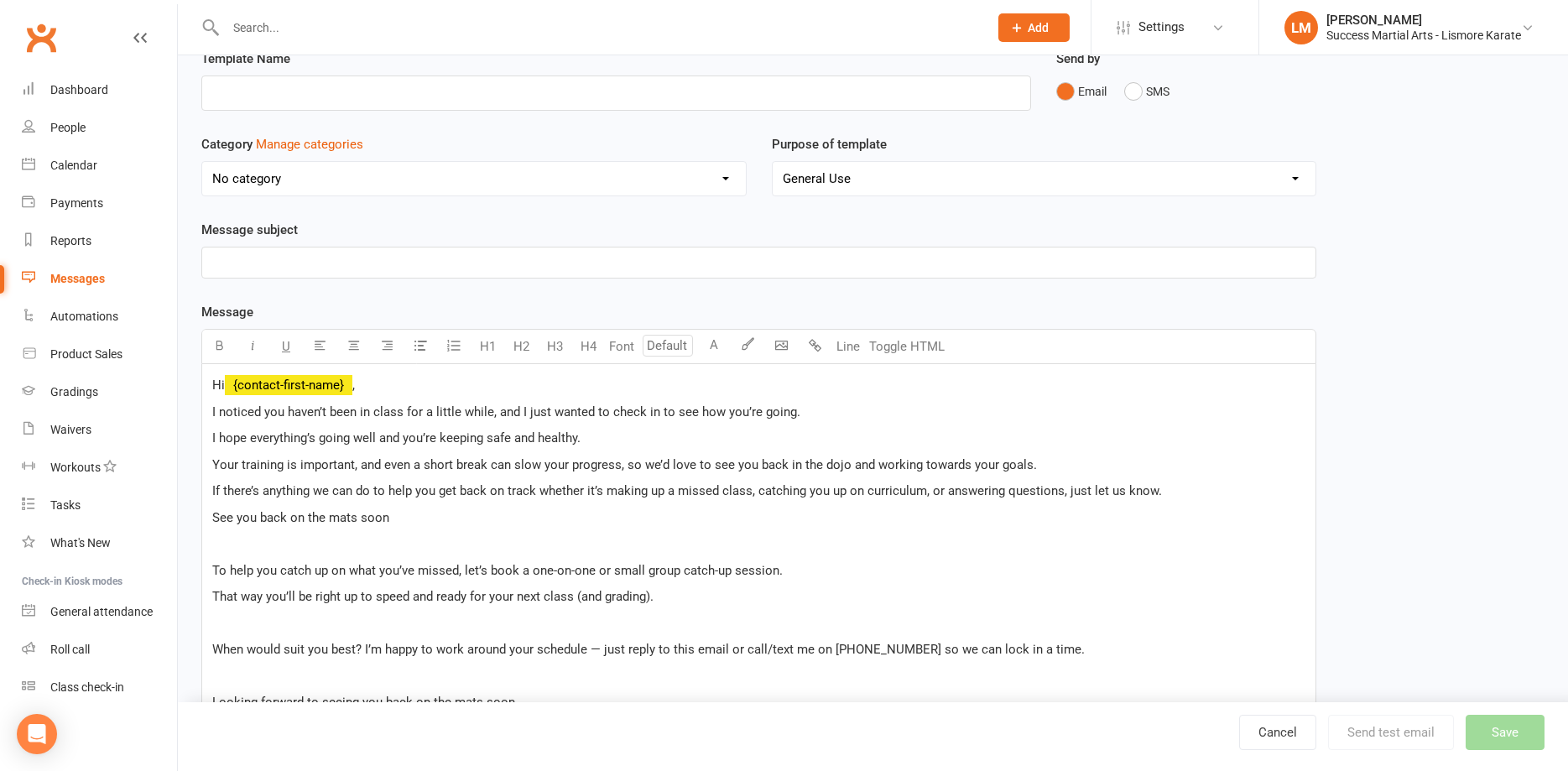
click at [809, 568] on p "To help you catch up on what you’ve missed, let’s book a one-on-one or small gr…" at bounding box center [759, 570] width 1093 height 20
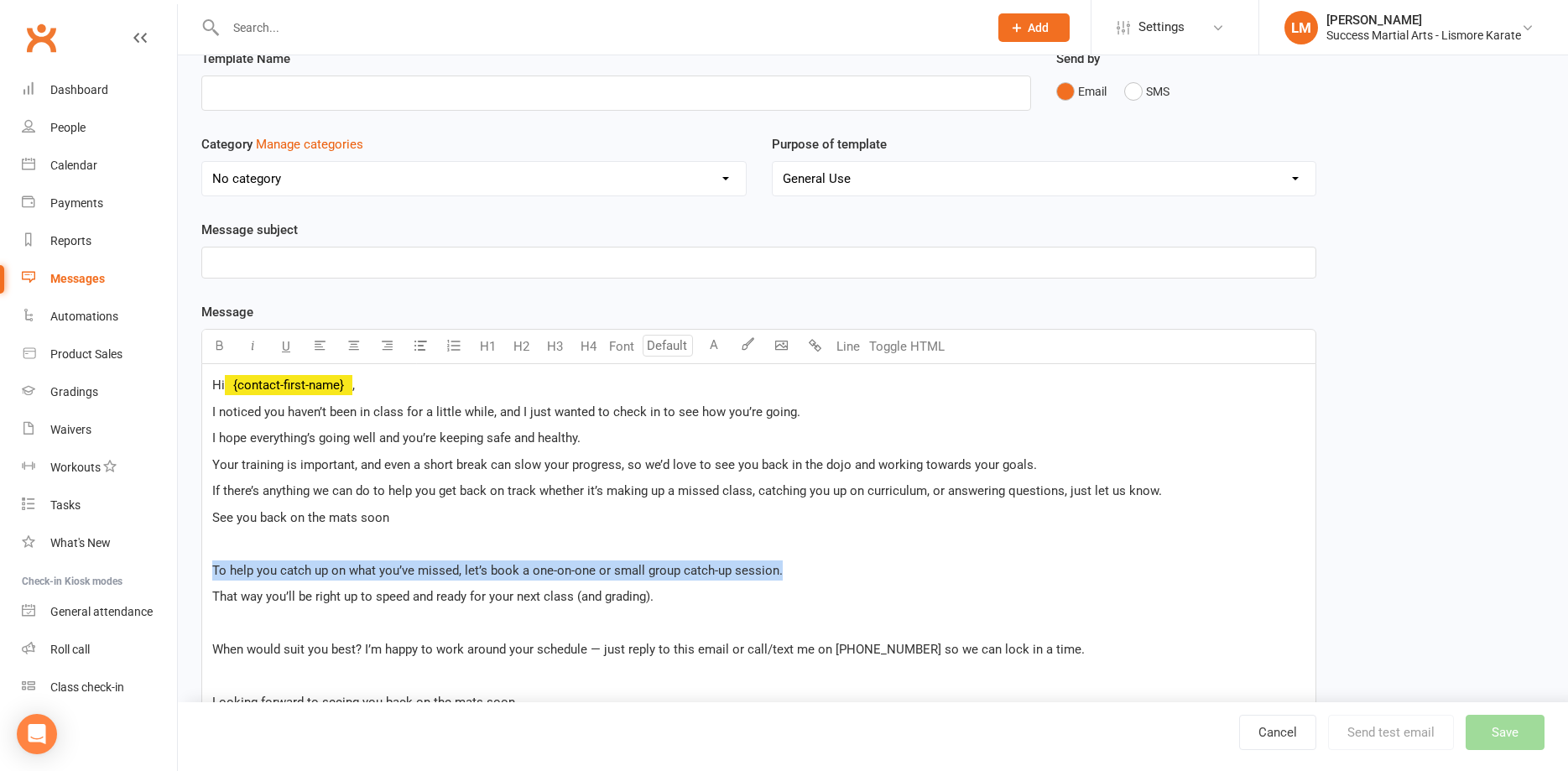
drag, startPoint x: 781, startPoint y: 571, endPoint x: 172, endPoint y: 570, distance: 609.0
click at [202, 570] on div "Hi ﻿ {contact-first-name} , I noticed you haven’t been in class for a little wh…" at bounding box center [759, 611] width 1115 height 493
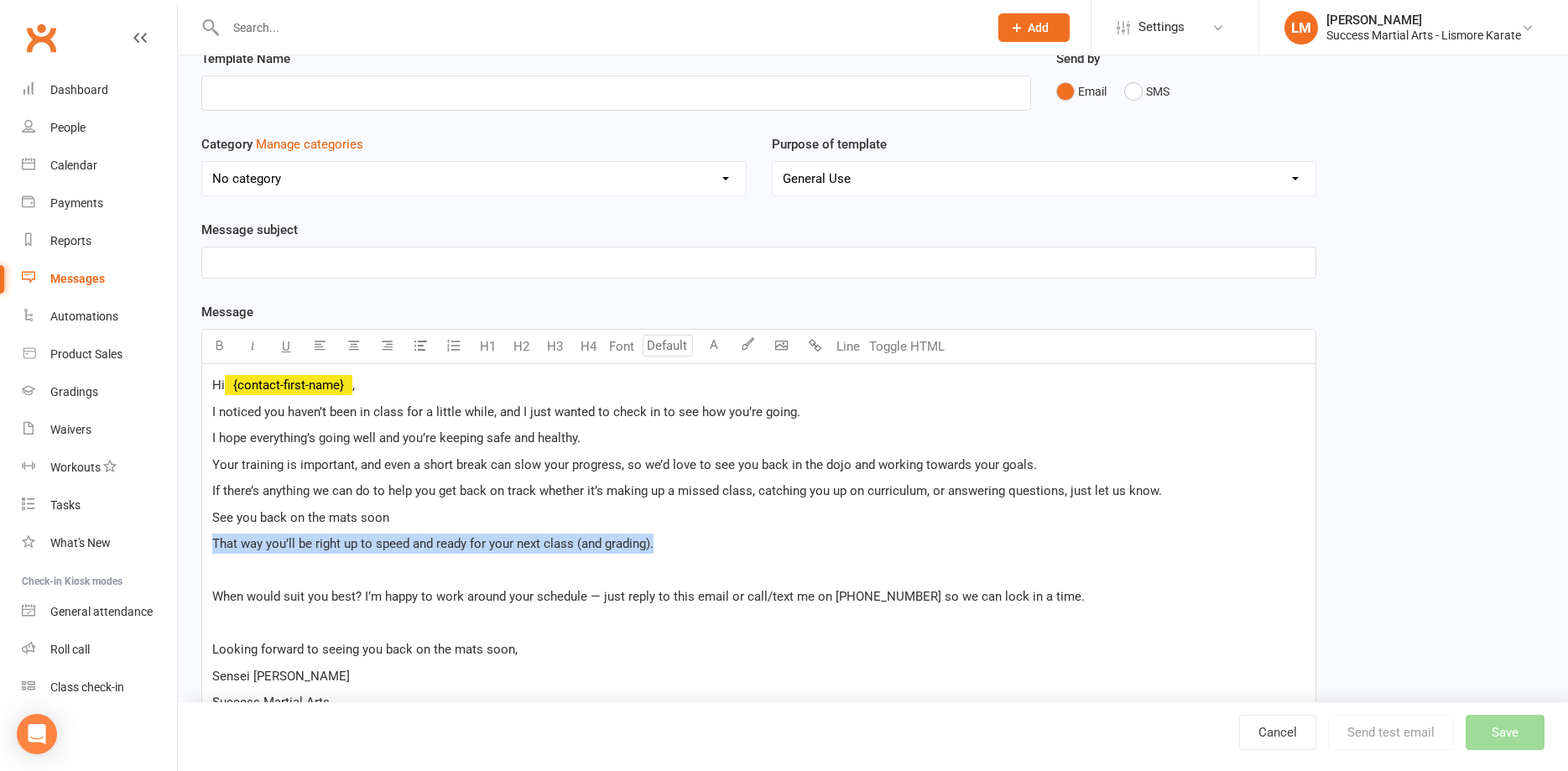
drag, startPoint x: 697, startPoint y: 549, endPoint x: 178, endPoint y: 541, distance: 519.1
click at [202, 541] on div "Hi ﻿ {contact-first-name} , I noticed you haven’t been in class for a little wh…" at bounding box center [759, 585] width 1115 height 441
click at [249, 570] on p "﻿" at bounding box center [759, 570] width 1093 height 20
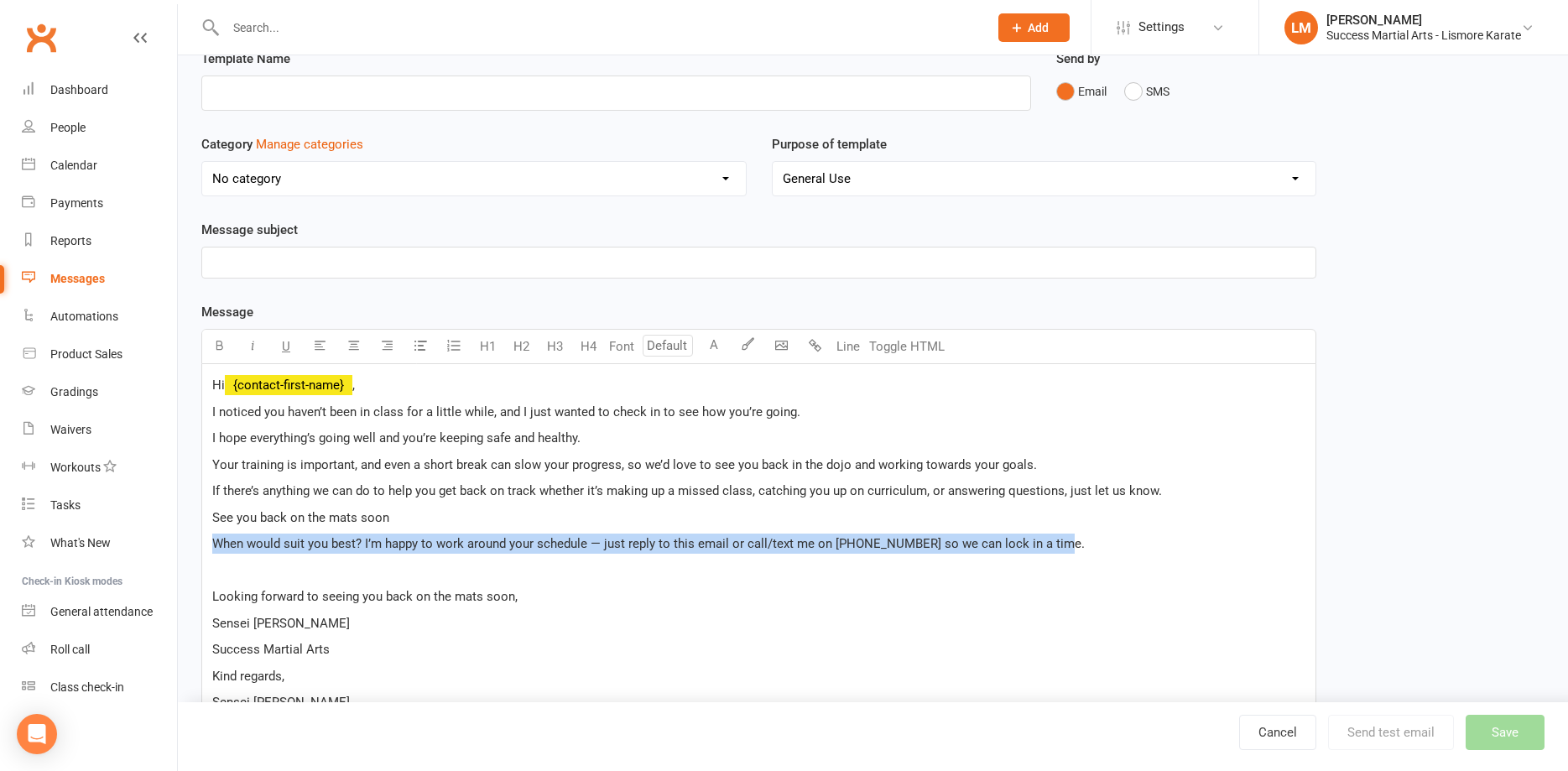
drag, startPoint x: 1060, startPoint y: 541, endPoint x: 211, endPoint y: 544, distance: 849.0
click at [207, 545] on div "Hi ﻿ {contact-first-name} , I noticed you haven’t been in class for a little wh…" at bounding box center [759, 557] width 1114 height 386
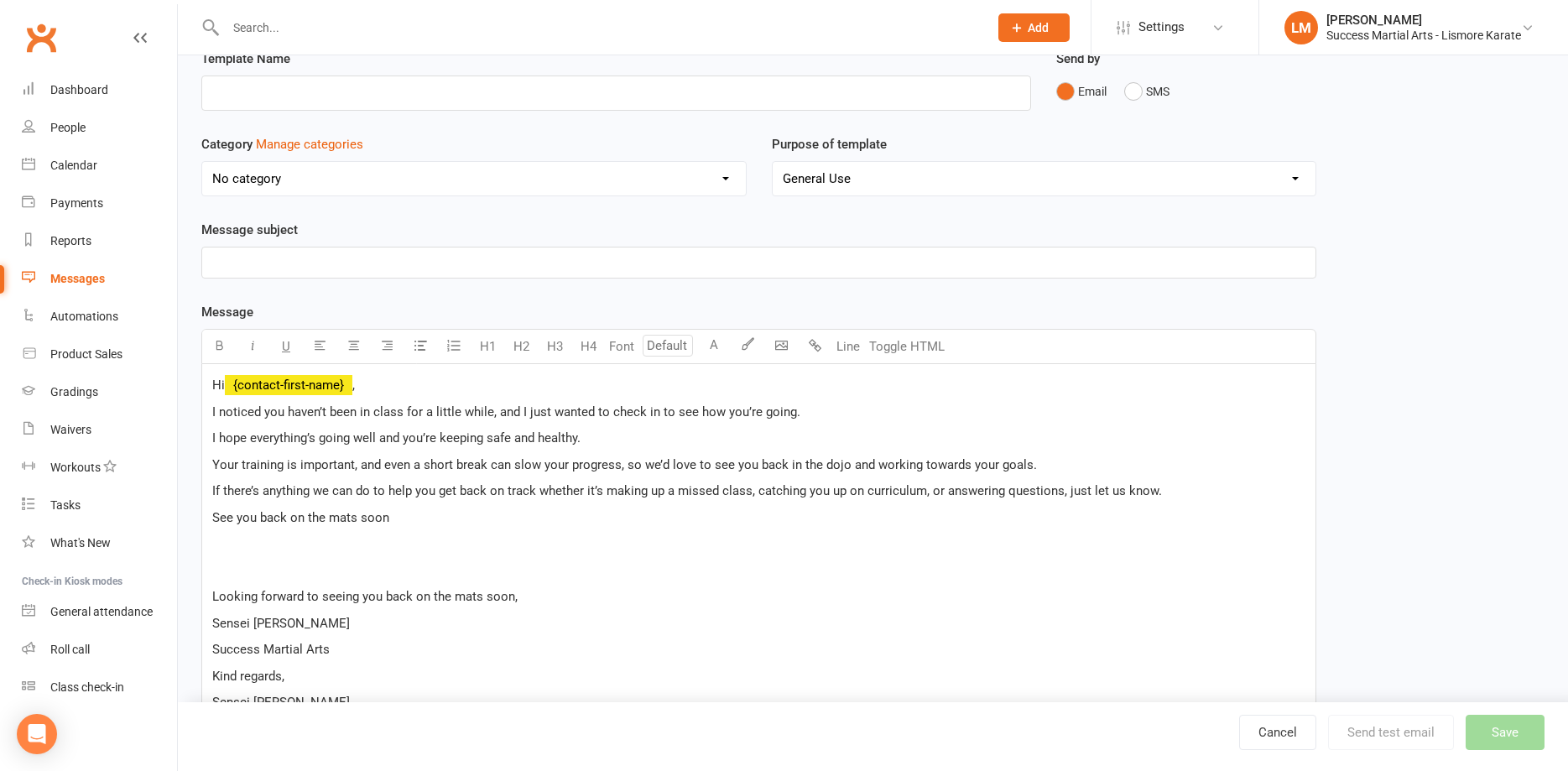
click at [261, 572] on p "﻿" at bounding box center [759, 570] width 1093 height 20
drag, startPoint x: 530, startPoint y: 569, endPoint x: 212, endPoint y: 569, distance: 318.0
click at [212, 569] on p "Looking forward to seeing you back on the mats soon," at bounding box center [759, 570] width 1093 height 20
drag, startPoint x: 299, startPoint y: 598, endPoint x: 167, endPoint y: 597, distance: 132.0
click at [202, 597] on div "Hi ﻿ {contact-first-name} , I noticed you haven’t been in class for a little wh…" at bounding box center [759, 518] width 1115 height 308
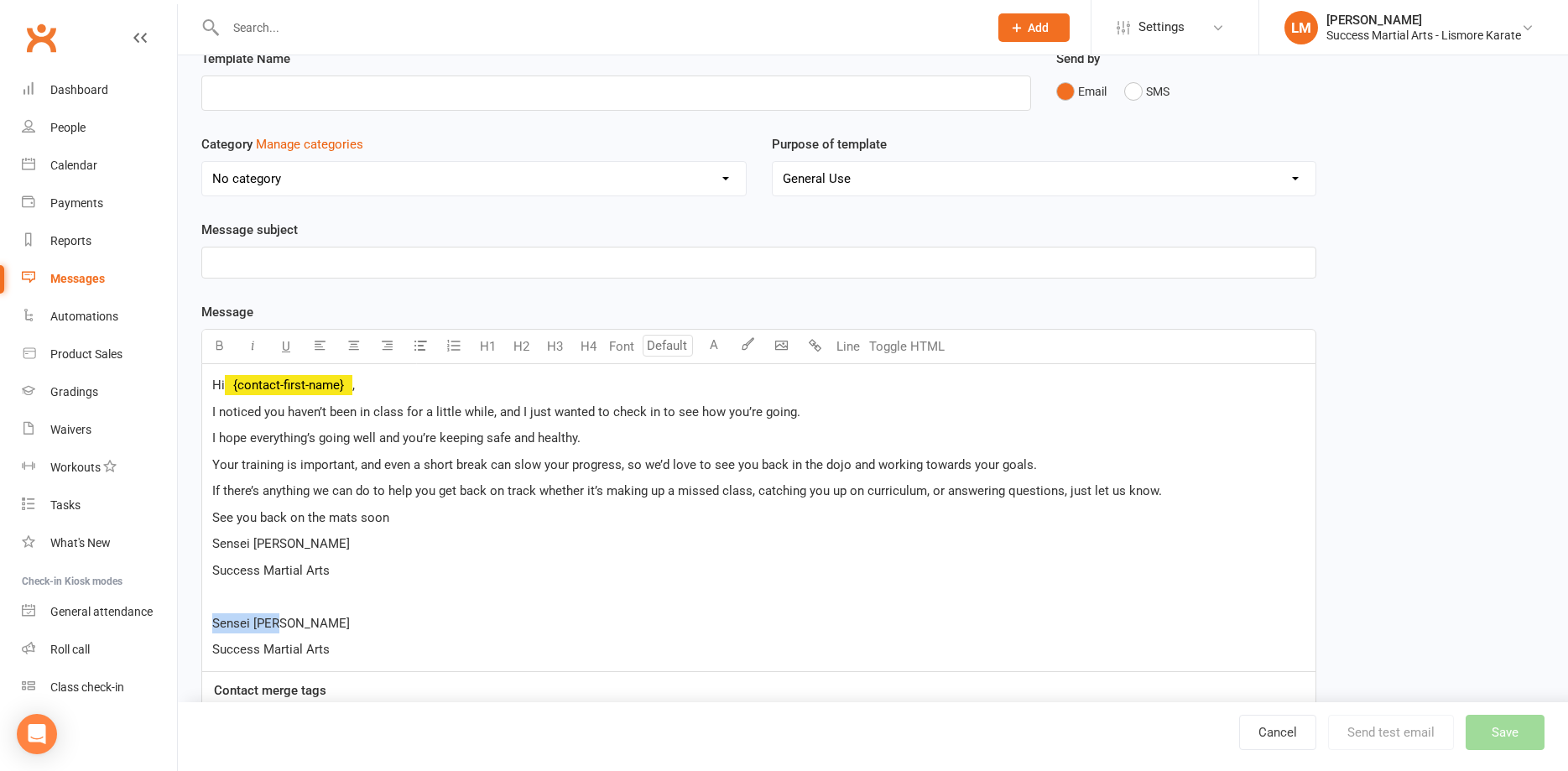
drag, startPoint x: 237, startPoint y: 619, endPoint x: 193, endPoint y: 619, distance: 44.0
click at [202, 619] on div "Hi ﻿ {contact-first-name} , I noticed you haven’t been in class for a little wh…" at bounding box center [759, 518] width 1115 height 308
drag, startPoint x: 348, startPoint y: 651, endPoint x: 304, endPoint y: 644, distance: 44.6
click at [209, 644] on div "Hi ﻿ {contact-first-name} , I noticed you haven’t been in class for a little wh…" at bounding box center [759, 518] width 1114 height 307
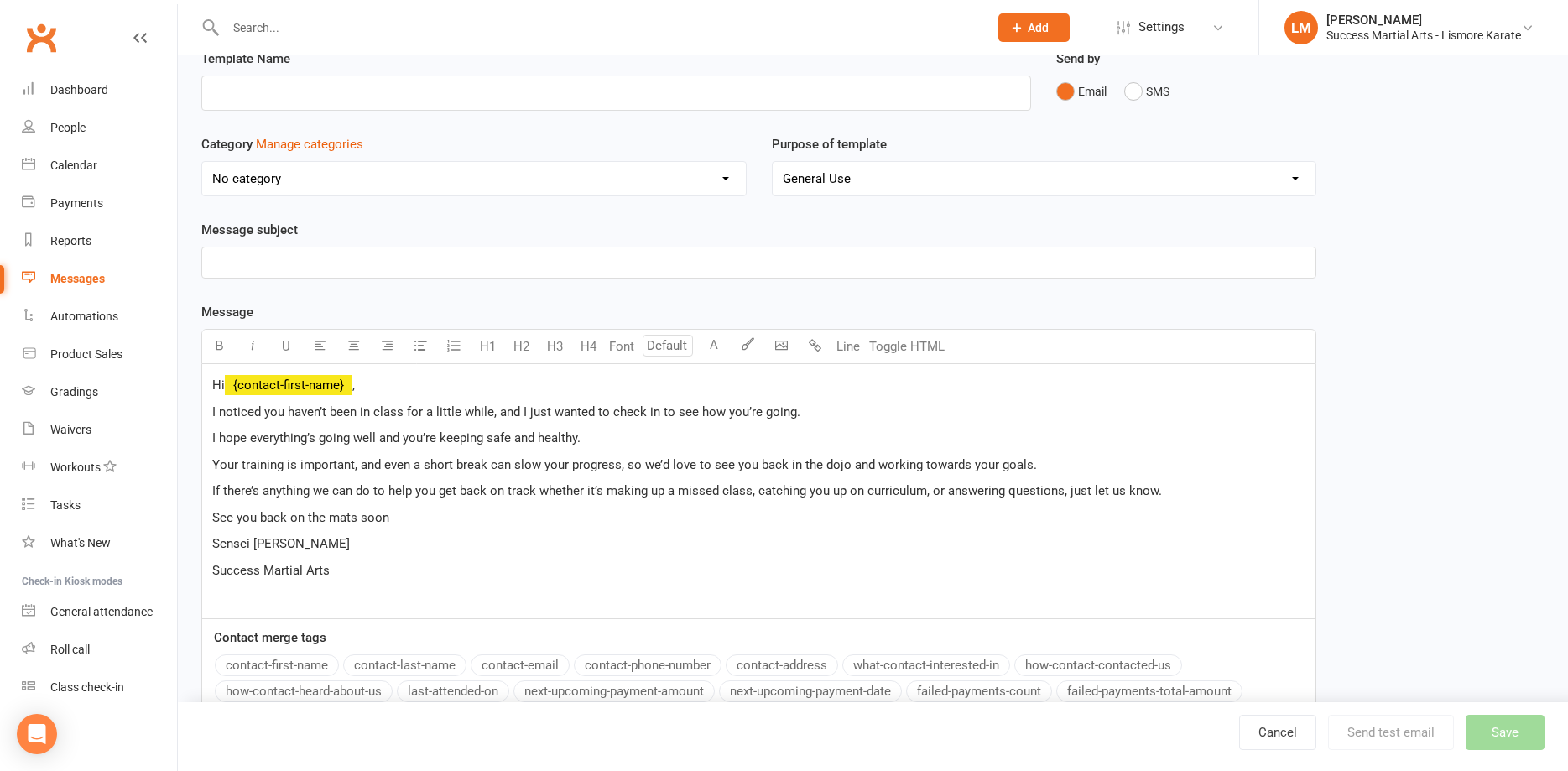
click at [355, 385] on span "," at bounding box center [353, 385] width 3 height 15
click at [281, 413] on span "I noticed you haven’t been in class for a little while, and I just wanted to ch…" at bounding box center [506, 412] width 588 height 15
click at [796, 413] on span "I noticed [PERSON_NAME] and [PERSON_NAME] haven’t been in class for a little wh…" at bounding box center [605, 412] width 787 height 15
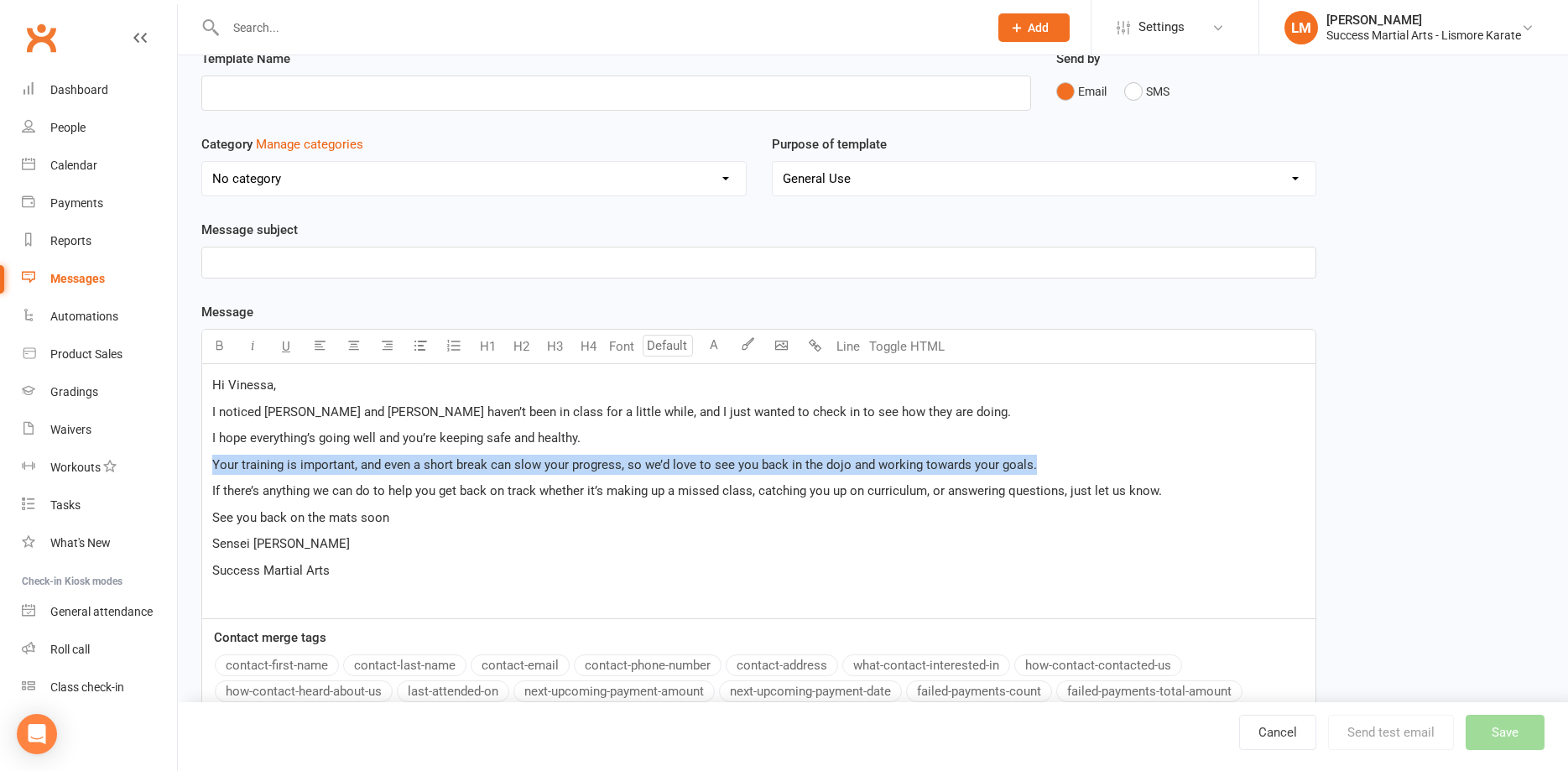
drag, startPoint x: 211, startPoint y: 465, endPoint x: 1043, endPoint y: 463, distance: 832.0
click at [1043, 463] on div "Hi Vinessa, I noticed [PERSON_NAME] and [PERSON_NAME] haven’t been in class for…" at bounding box center [759, 491] width 1114 height 254
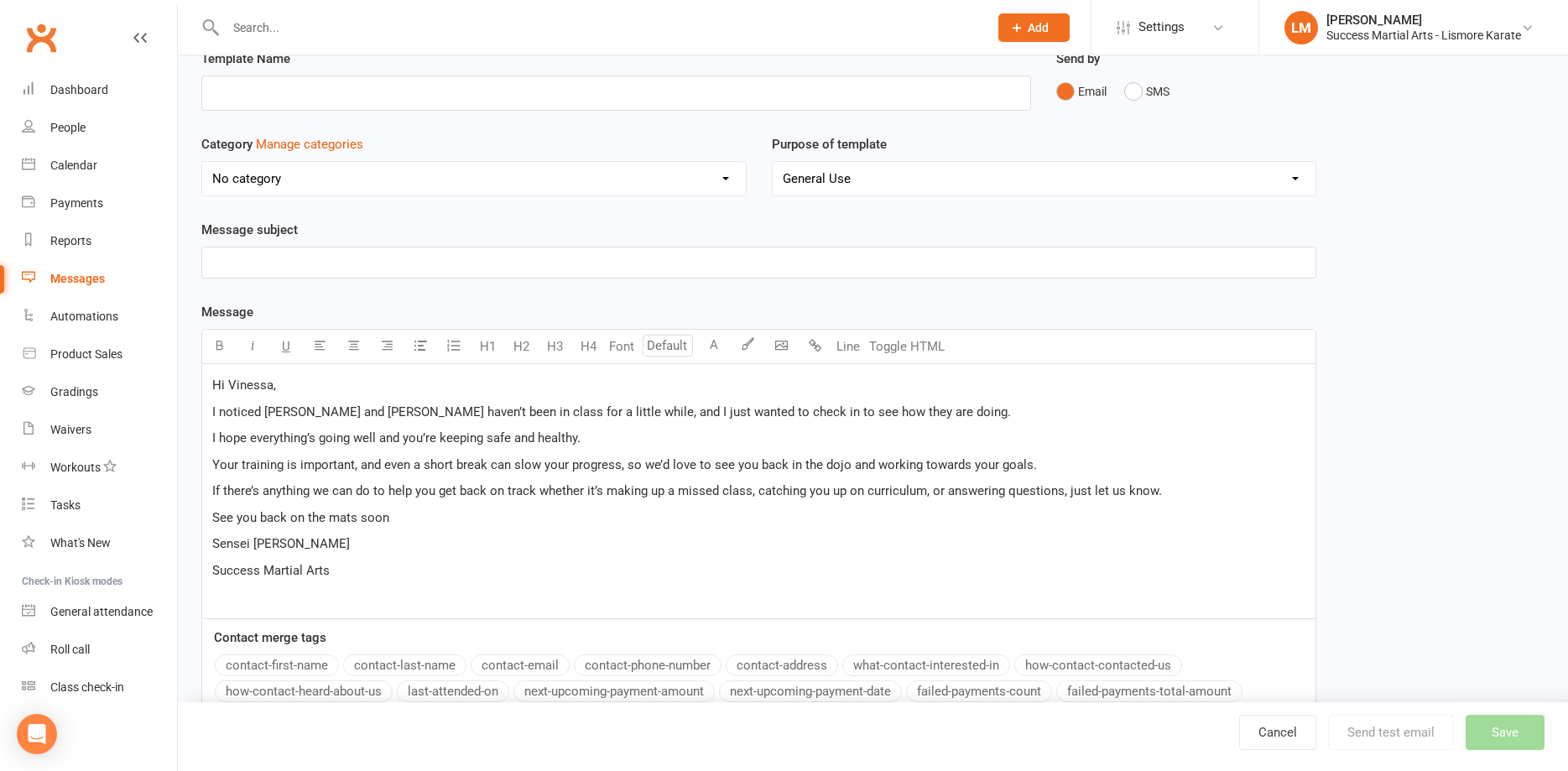
click at [1126, 421] on p "I noticed [PERSON_NAME] and [PERSON_NAME] haven’t been in class for a little wh…" at bounding box center [759, 412] width 1093 height 20
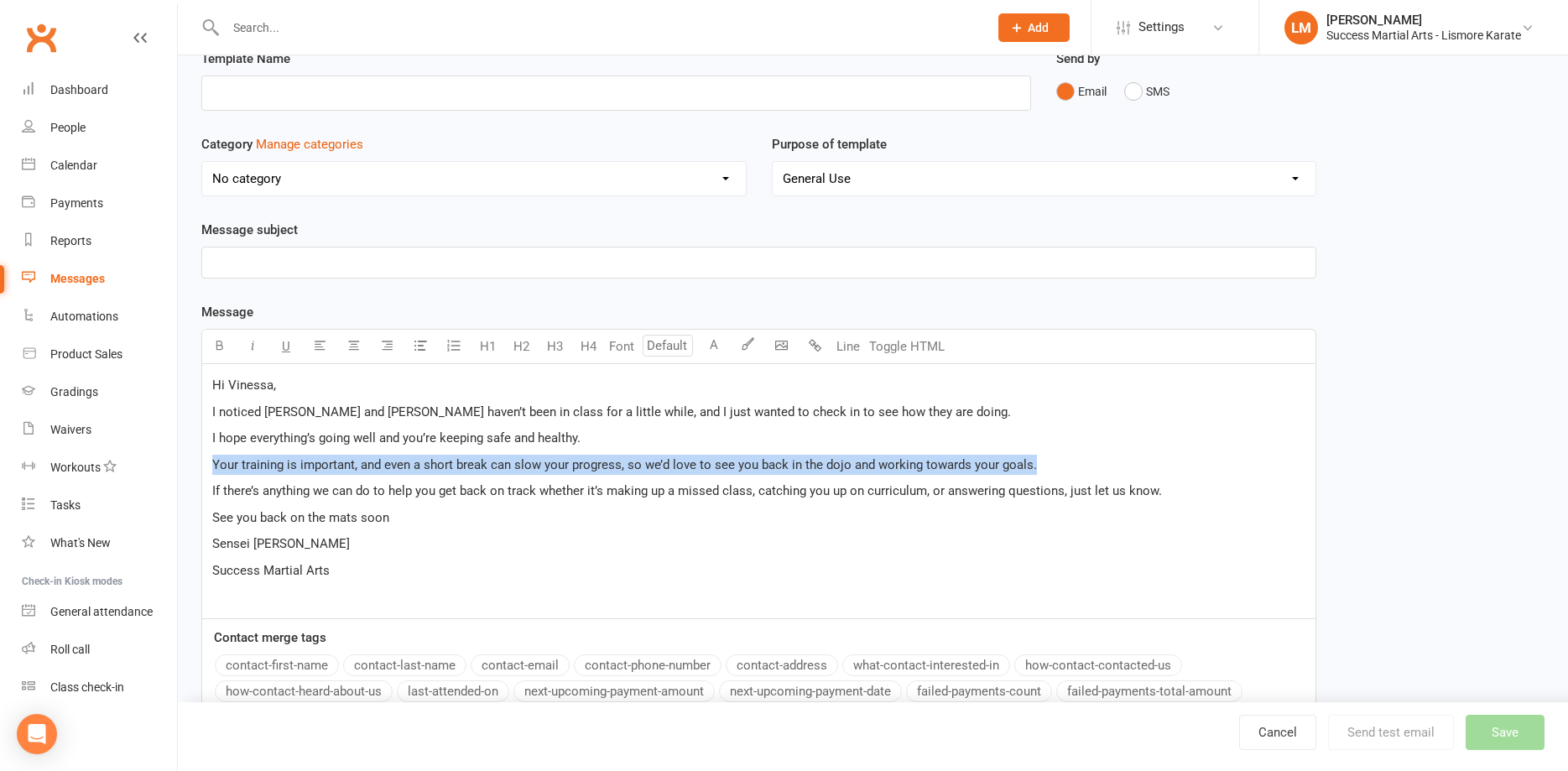
drag, startPoint x: 1051, startPoint y: 460, endPoint x: 204, endPoint y: 464, distance: 847.0
click at [204, 464] on div "Hi Vinessa, I noticed [PERSON_NAME] and [PERSON_NAME] haven’t been in class for…" at bounding box center [759, 491] width 1114 height 254
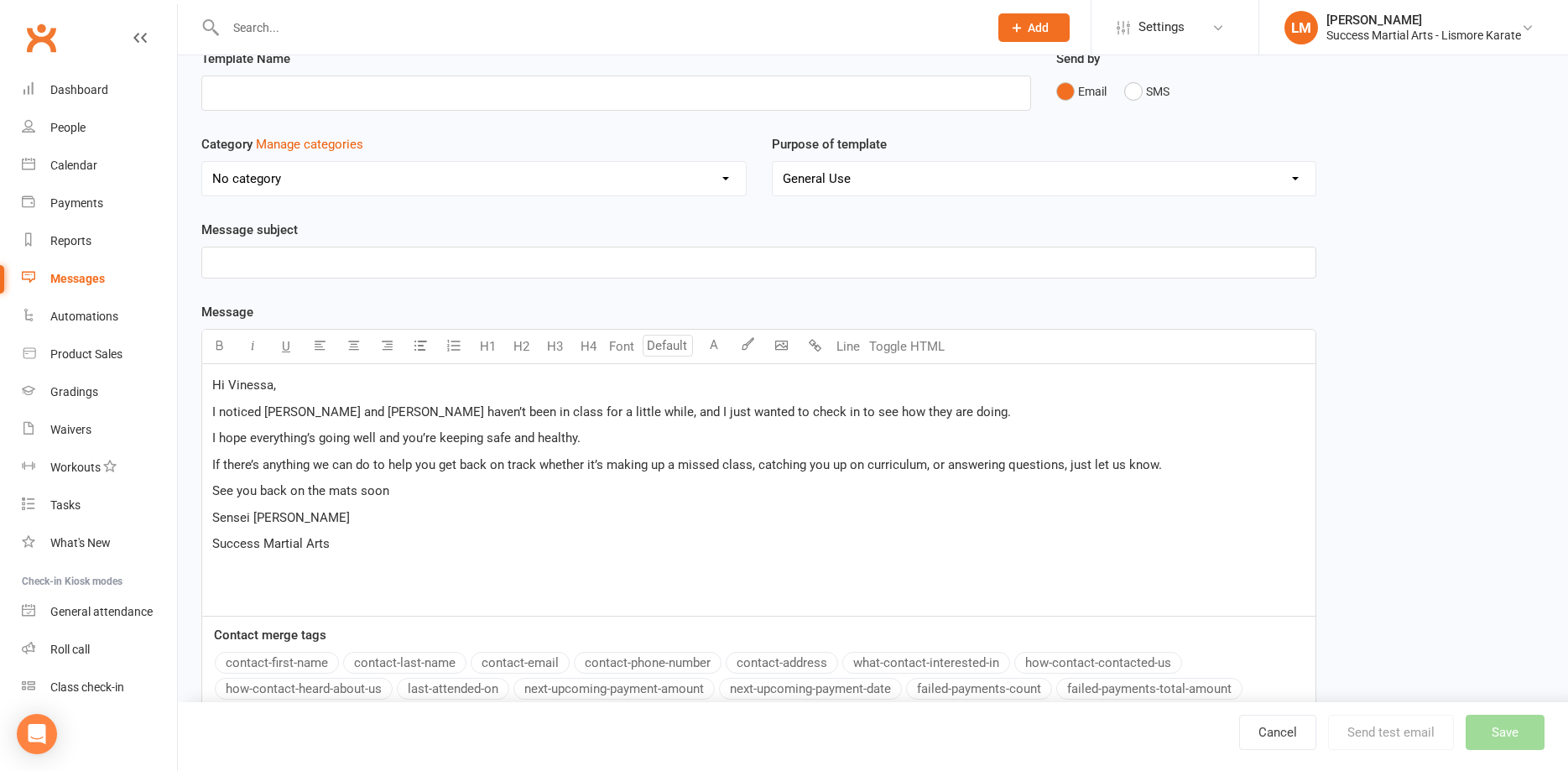
click at [1116, 463] on span "If there’s anything we can do to help you get back on track whether it’s making…" at bounding box center [687, 464] width 950 height 15
click at [264, 259] on p "﻿" at bounding box center [759, 263] width 1093 height 20
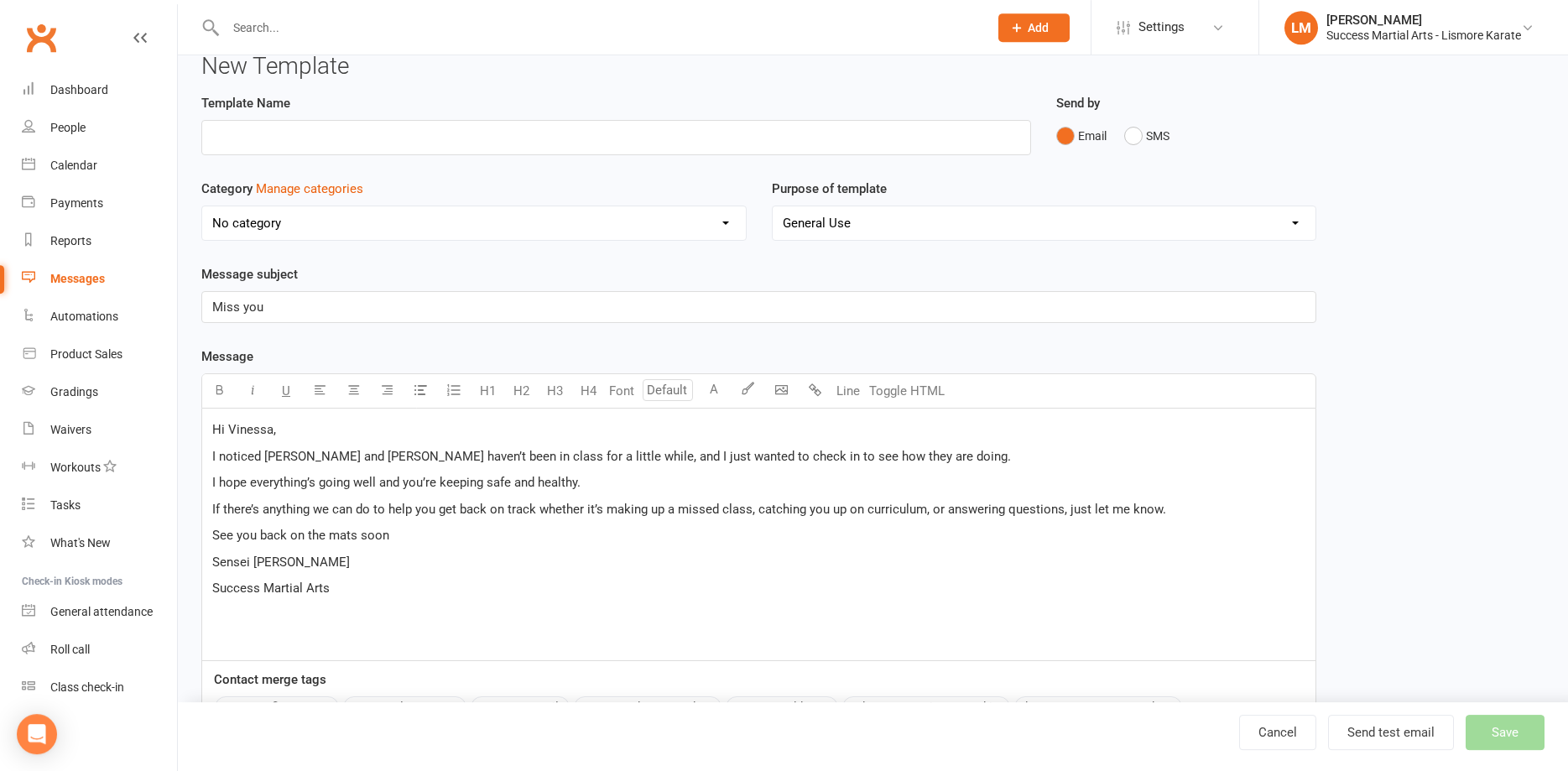
scroll to position [0, 0]
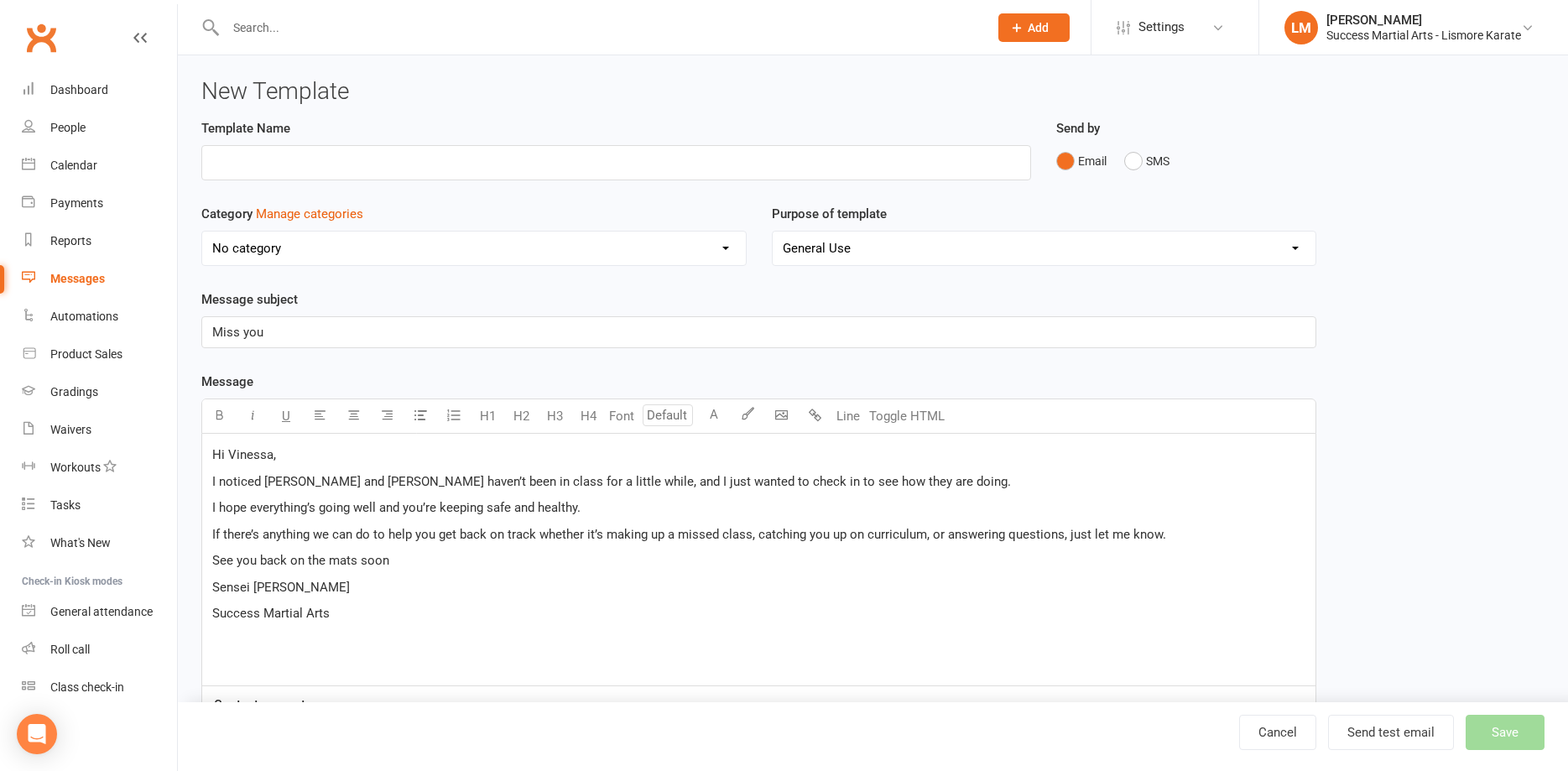
click at [203, 231] on select "No category Customer Service Emails Events August/[DATE] Marketing" at bounding box center [474, 248] width 543 height 34
select select "13325"
click option "Customer Service Emails" at bounding box center [0, 0] width 0 height 0
click at [258, 164] on input "text" at bounding box center [616, 163] width 830 height 36
type input "Miss you"
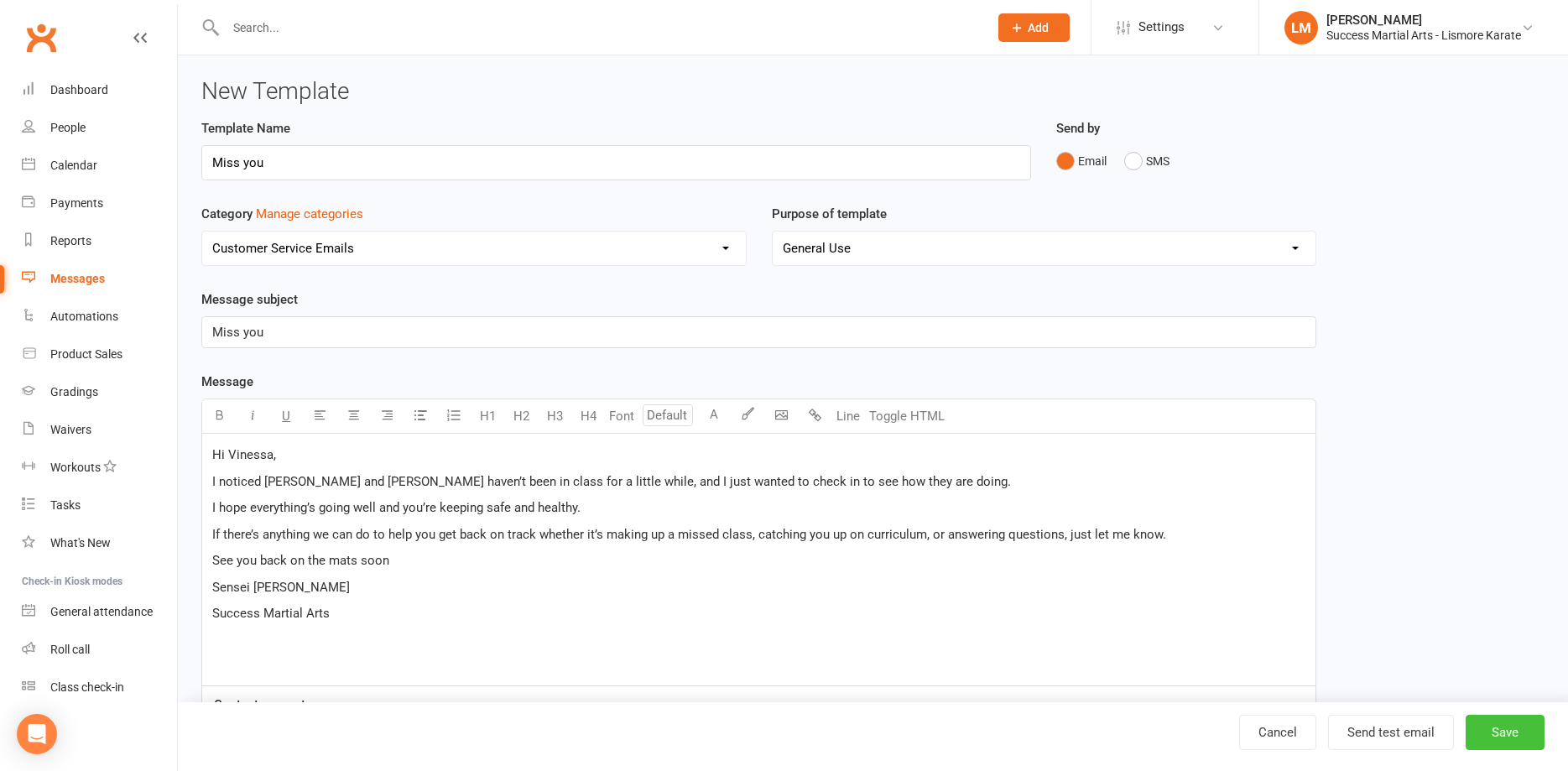
click at [1518, 725] on button "Save" at bounding box center [1504, 732] width 79 height 36
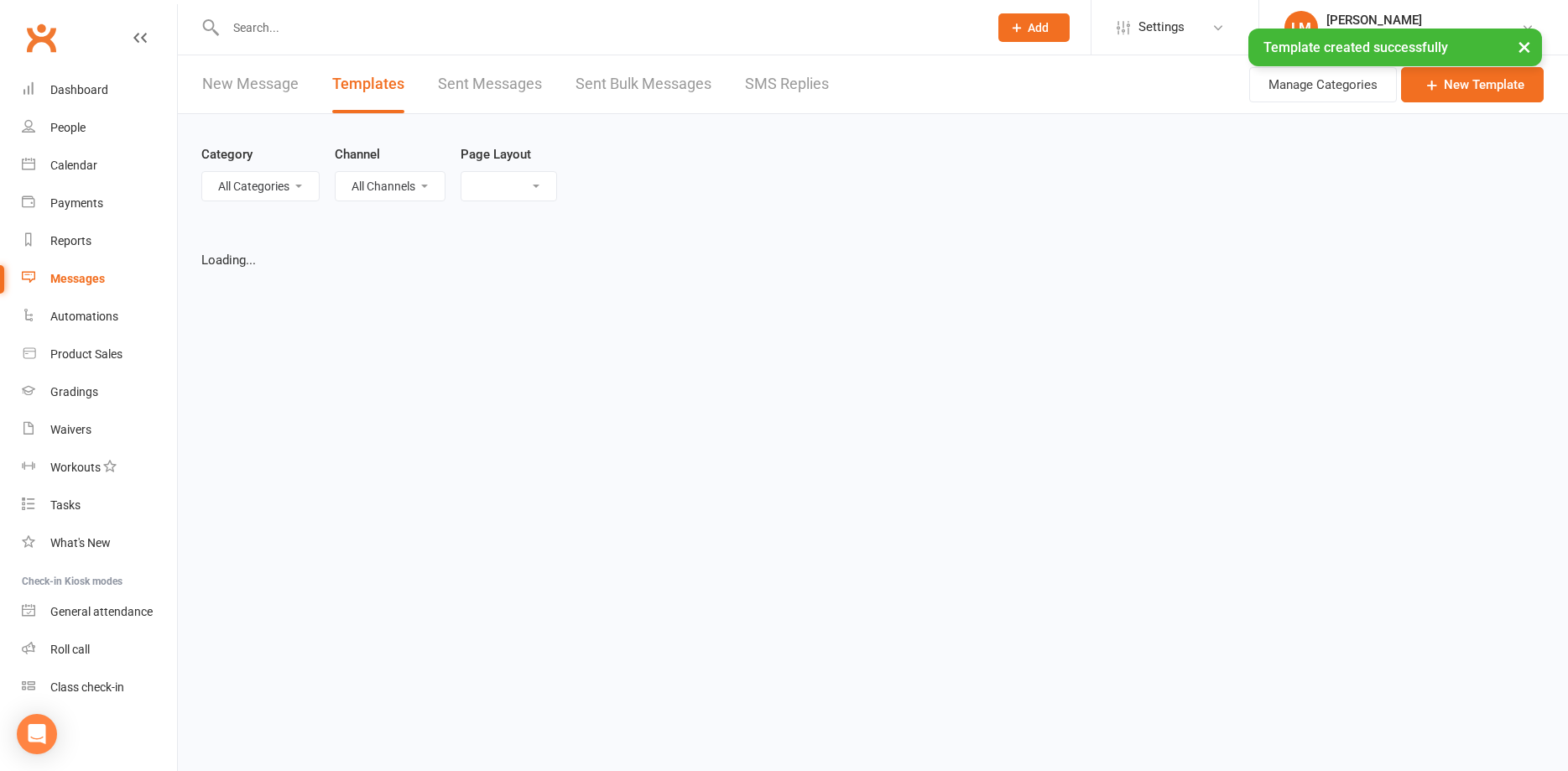
select select "list"
select select "100"
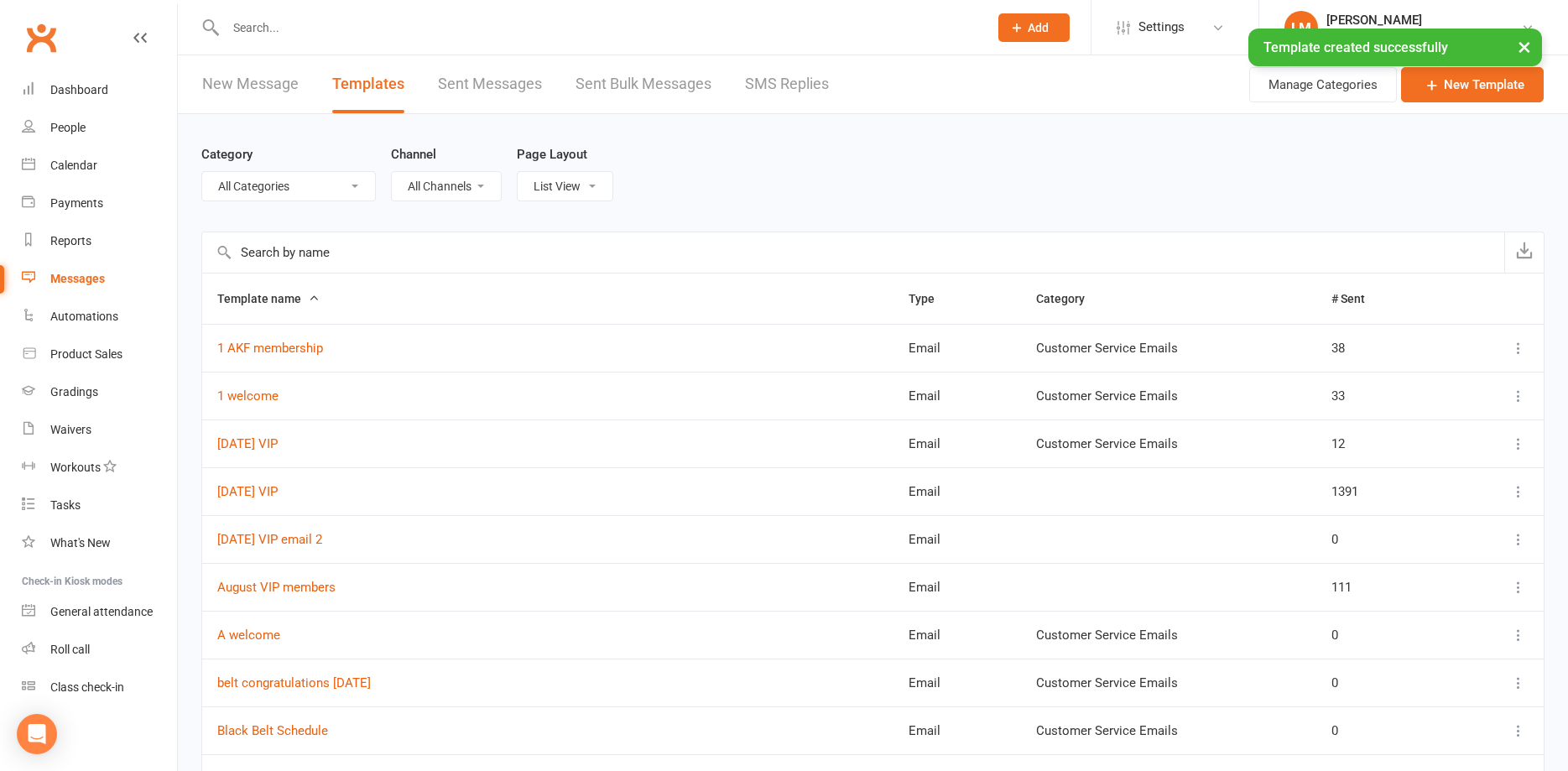
click at [82, 279] on div "Messages" at bounding box center [77, 279] width 54 height 14
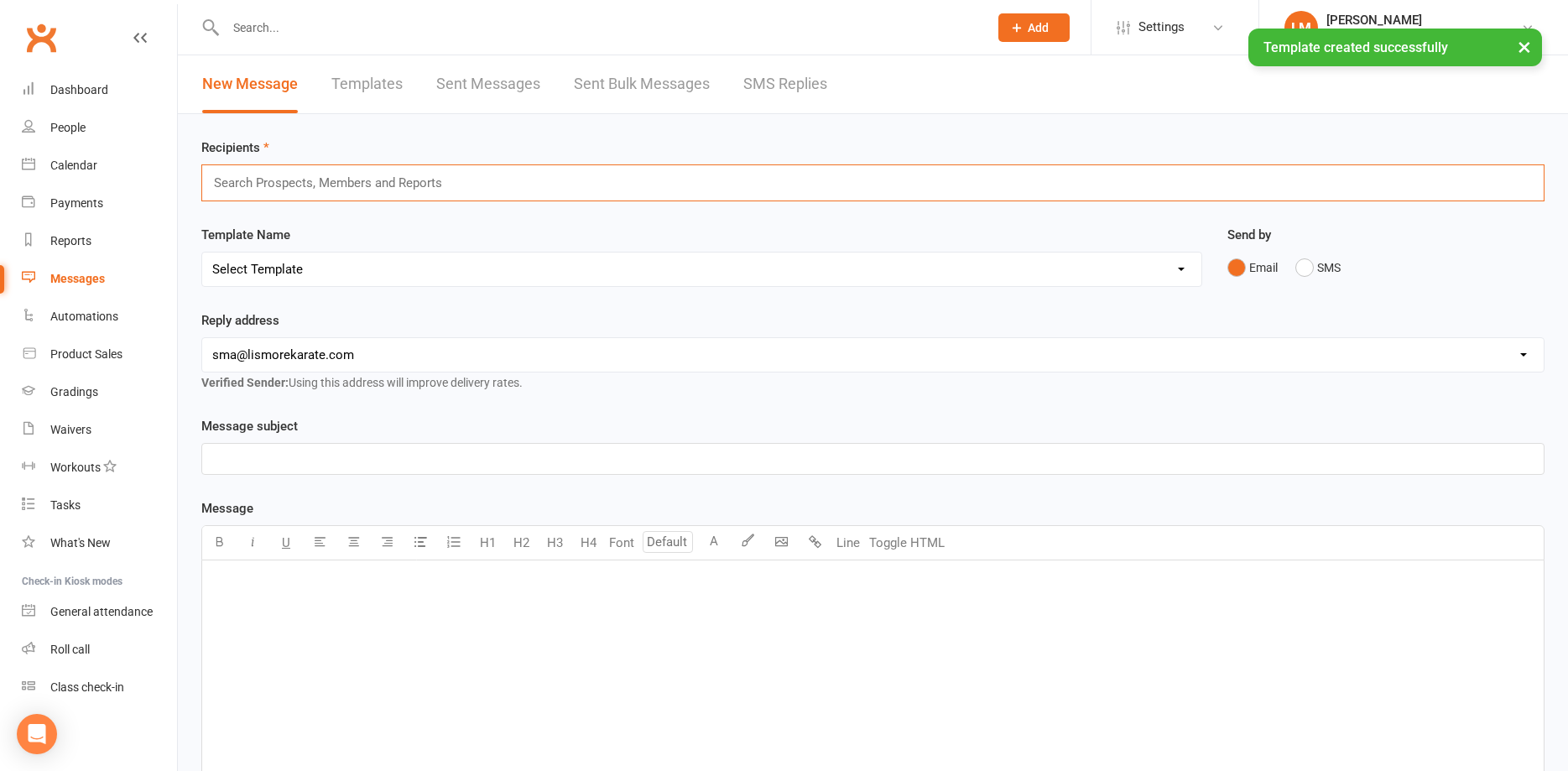
click at [289, 186] on input "text" at bounding box center [335, 183] width 246 height 22
click at [203, 252] on select "Select Template [Email] 1 AKF membership [Email] 1 welcome [Email] [DATE] VIP […" at bounding box center [702, 269] width 999 height 34
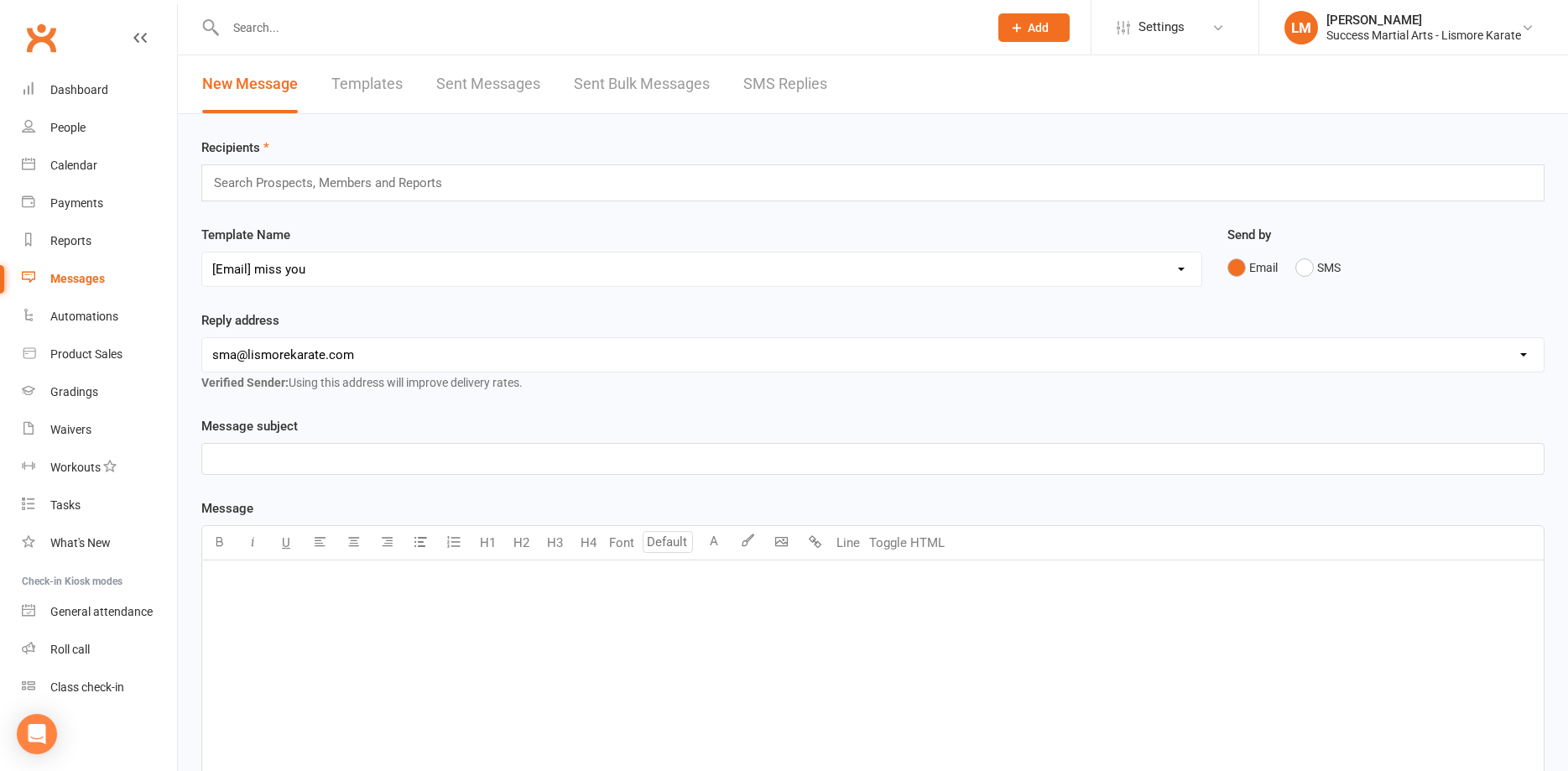
click option "[Email] miss you" at bounding box center [0, 0] width 0 height 0
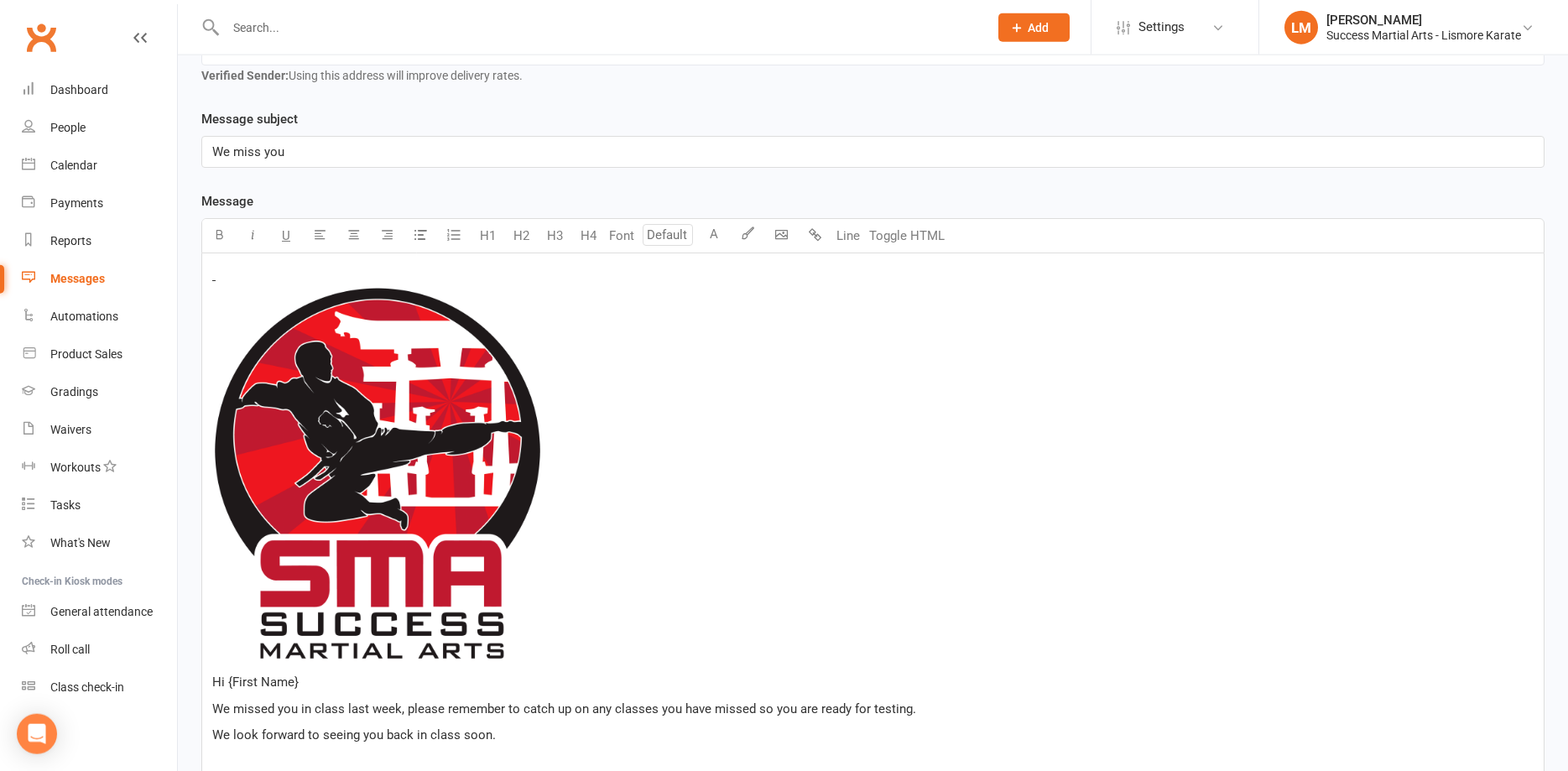
scroll to position [24, 0]
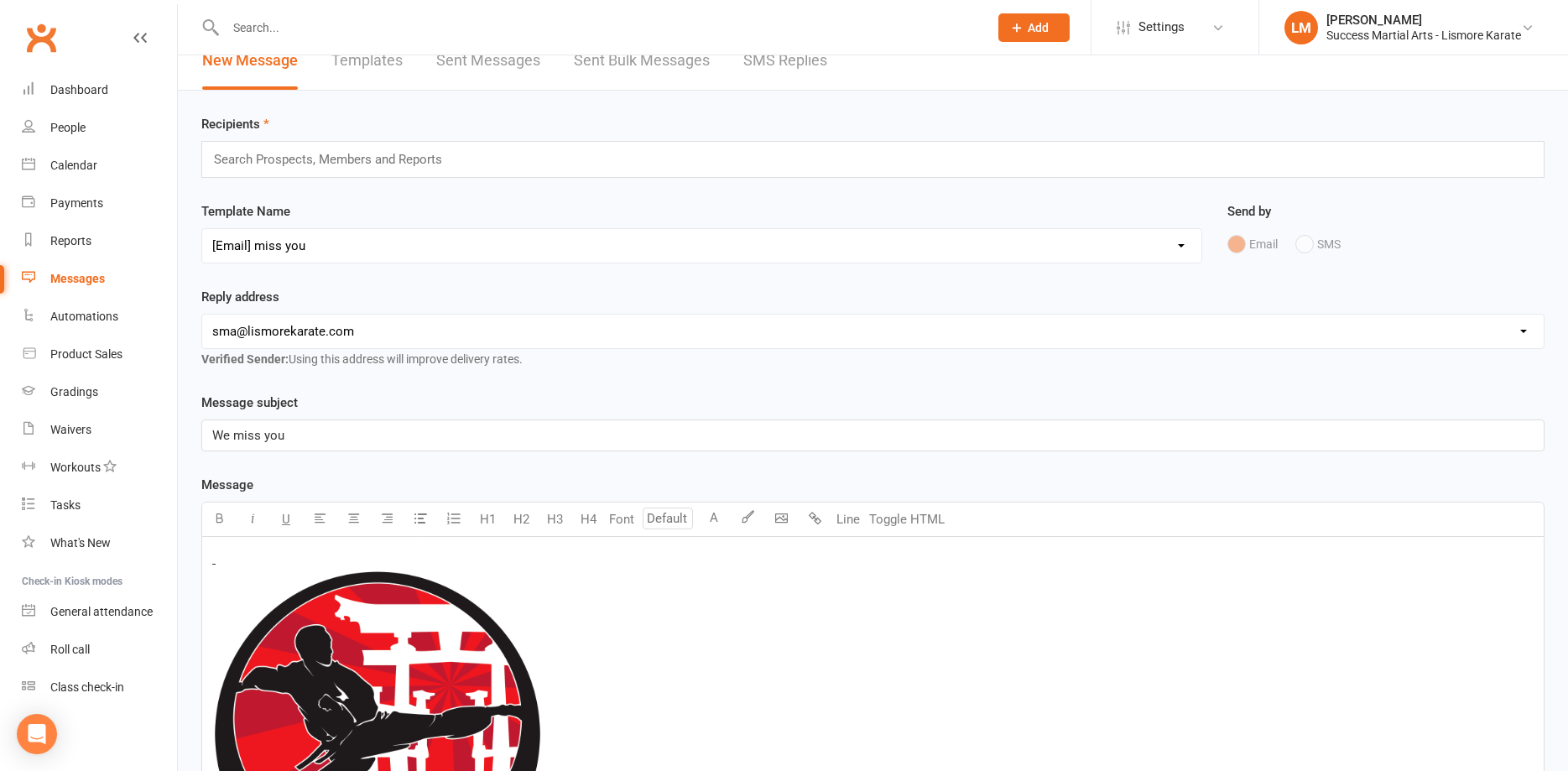
click at [203, 229] on select "Select Template [Email] 1 AKF membership [Email] 1 welcome [Email] [DATE] VIP […" at bounding box center [702, 246] width 999 height 34
select select "33"
click option "[Email] Miss you" at bounding box center [0, 0] width 0 height 0
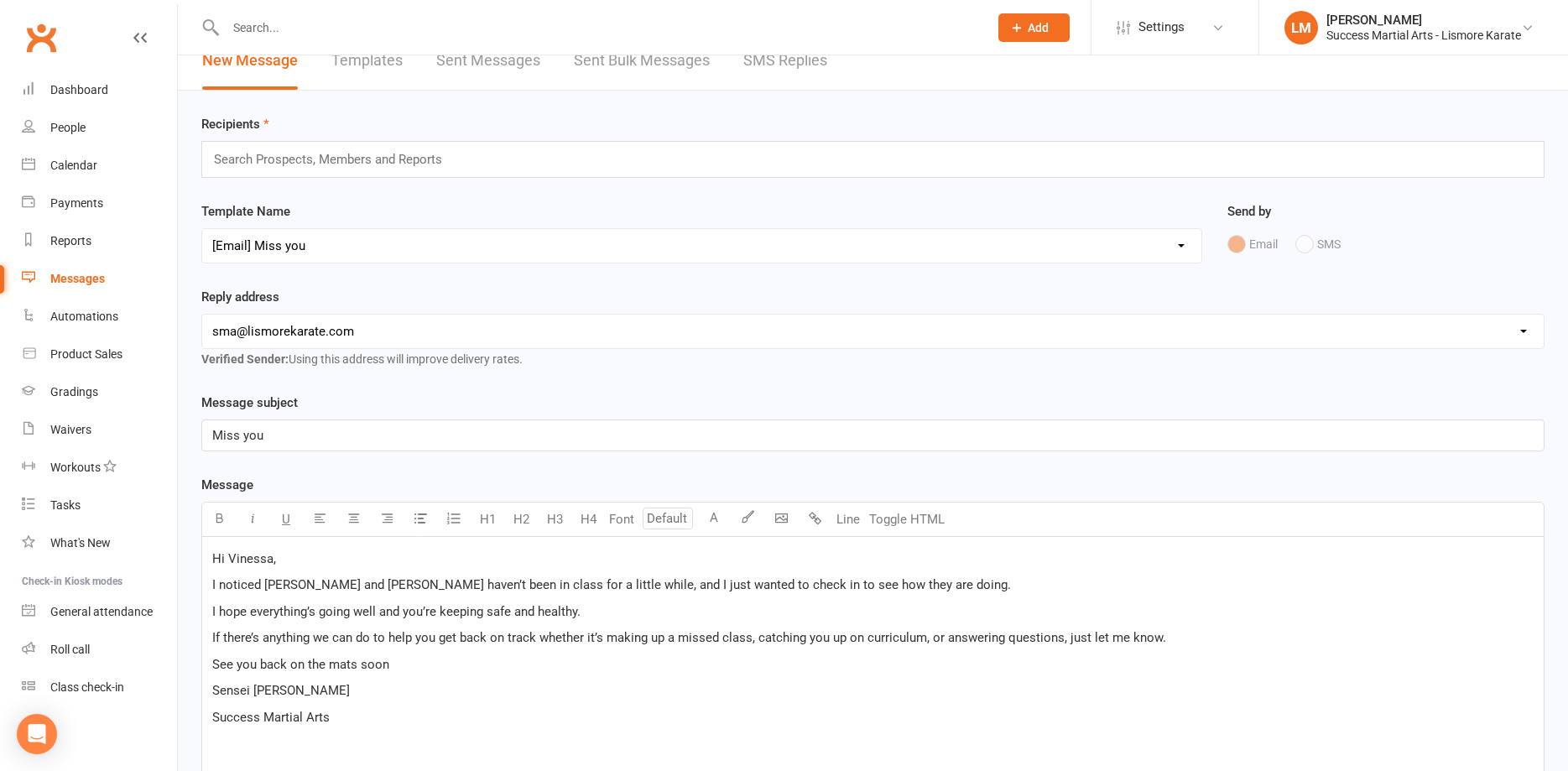
click at [250, 163] on input "text" at bounding box center [335, 159] width 246 height 22
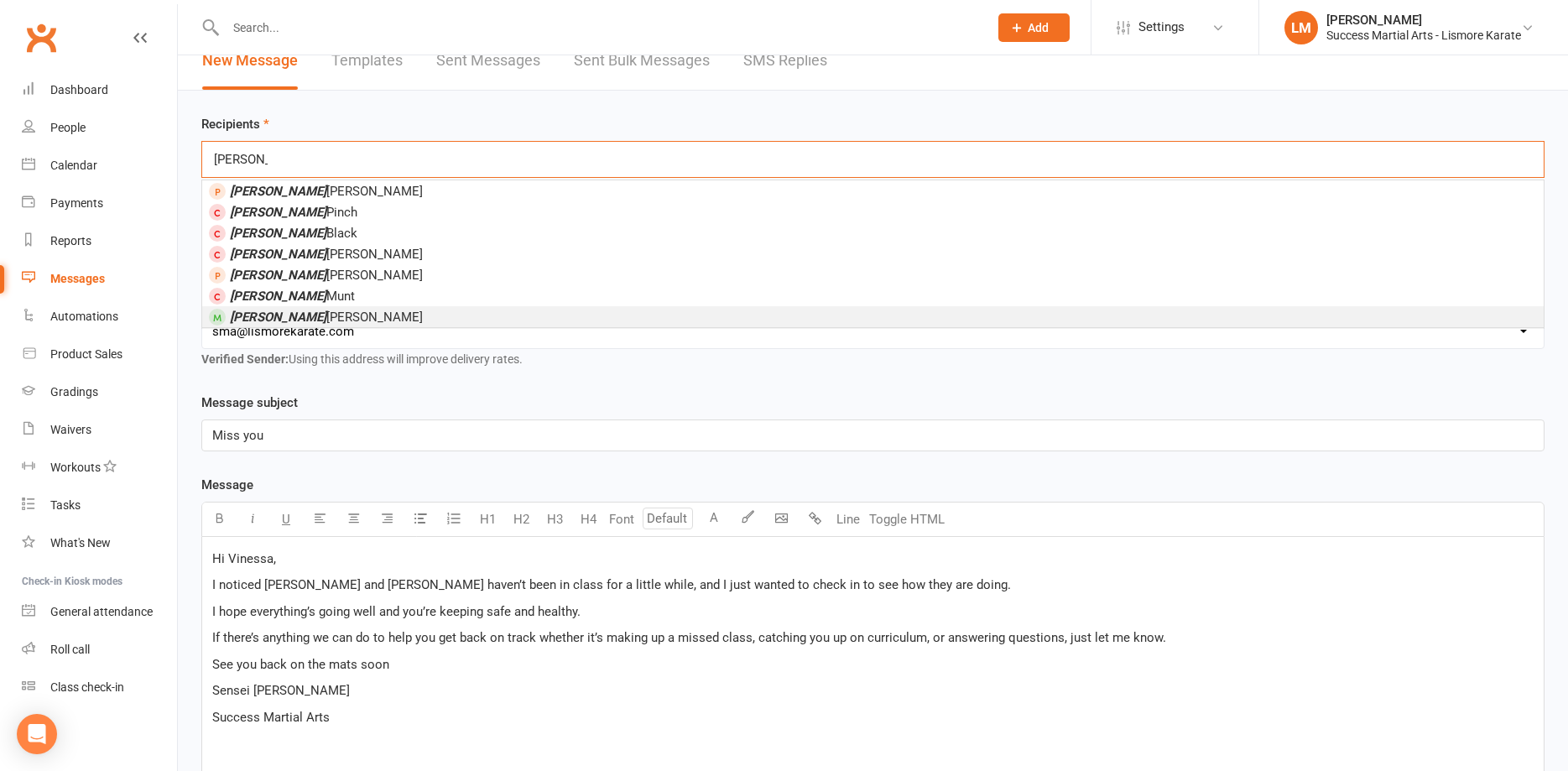
type input "[PERSON_NAME]"
click at [292, 320] on span "[PERSON_NAME]" at bounding box center [326, 317] width 193 height 15
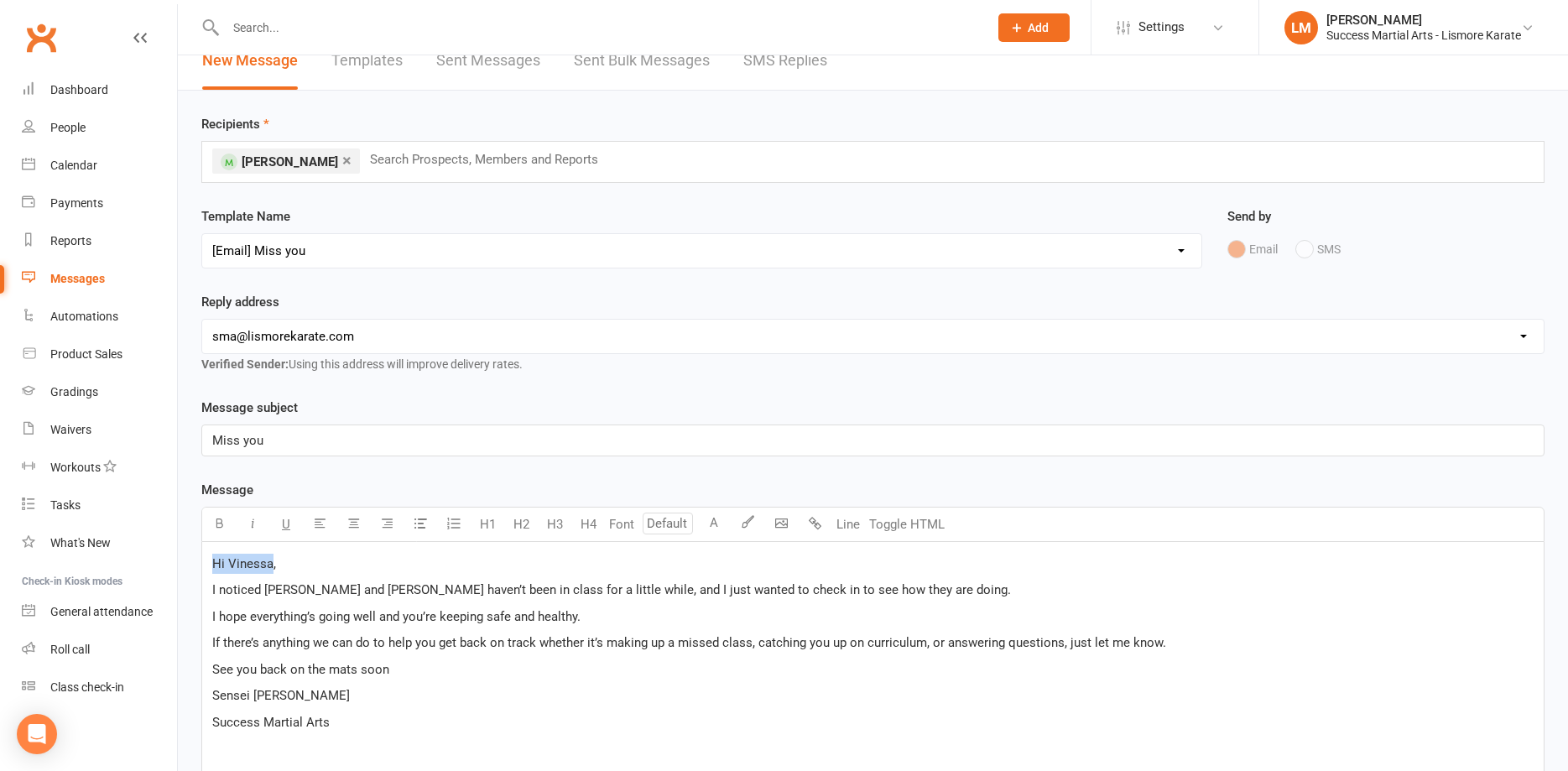
click at [270, 563] on span "Hi Vinessa," at bounding box center [243, 563] width 64 height 15
click at [227, 558] on span "Hi Vinessa," at bounding box center [243, 563] width 64 height 15
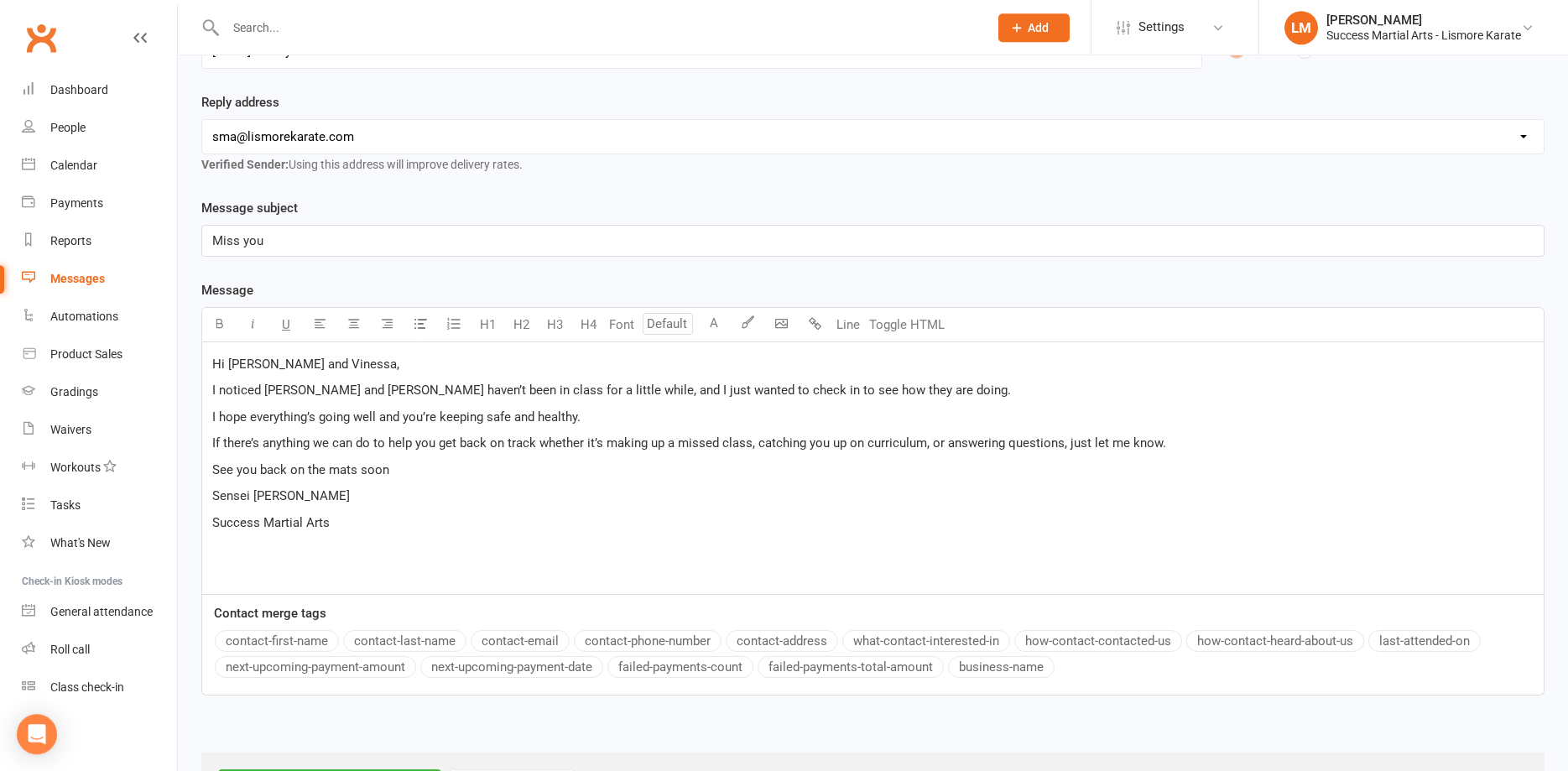
scroll to position [280, 0]
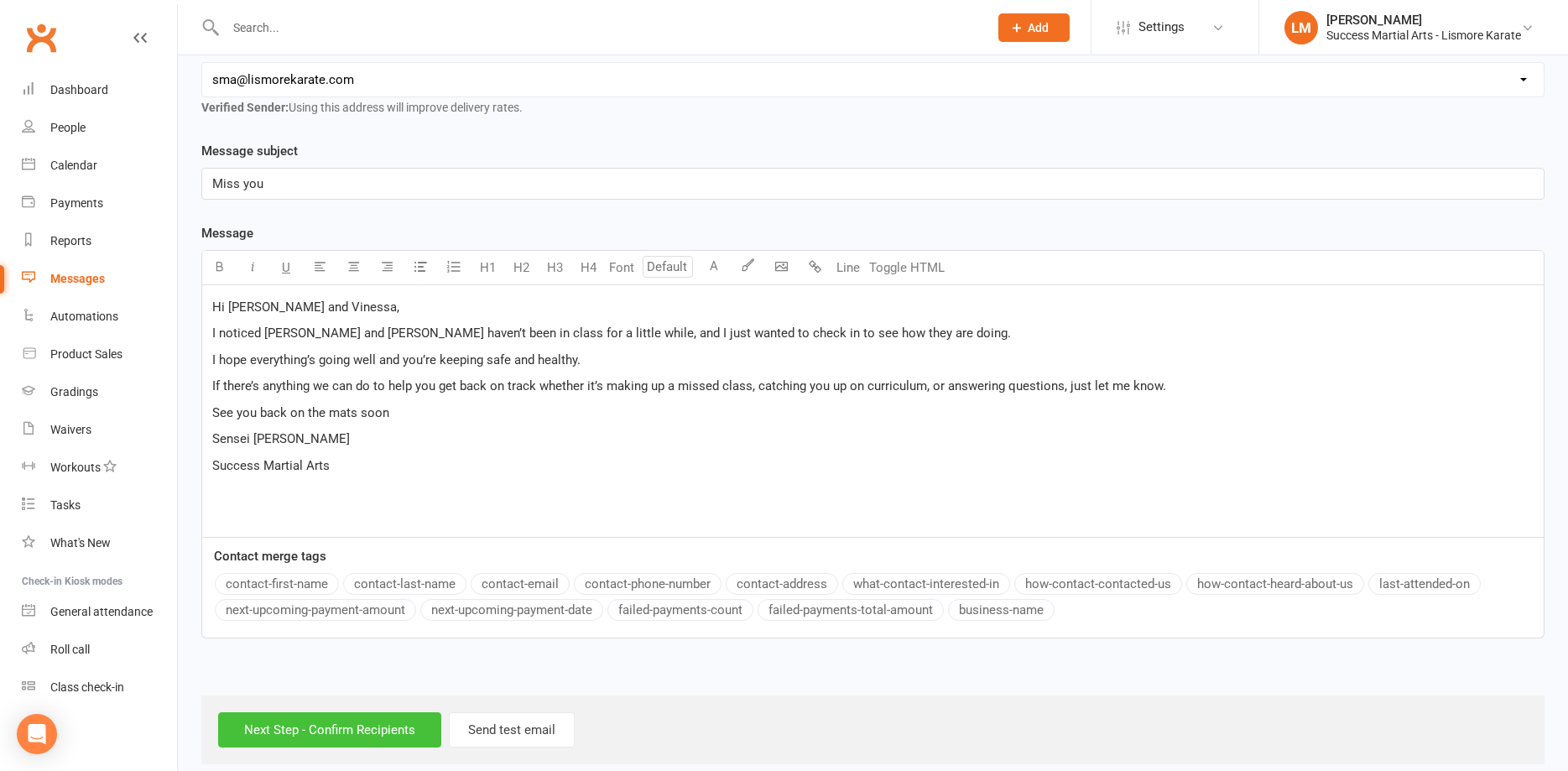
click at [272, 730] on input "Next Step - Confirm Recipients" at bounding box center [329, 729] width 223 height 36
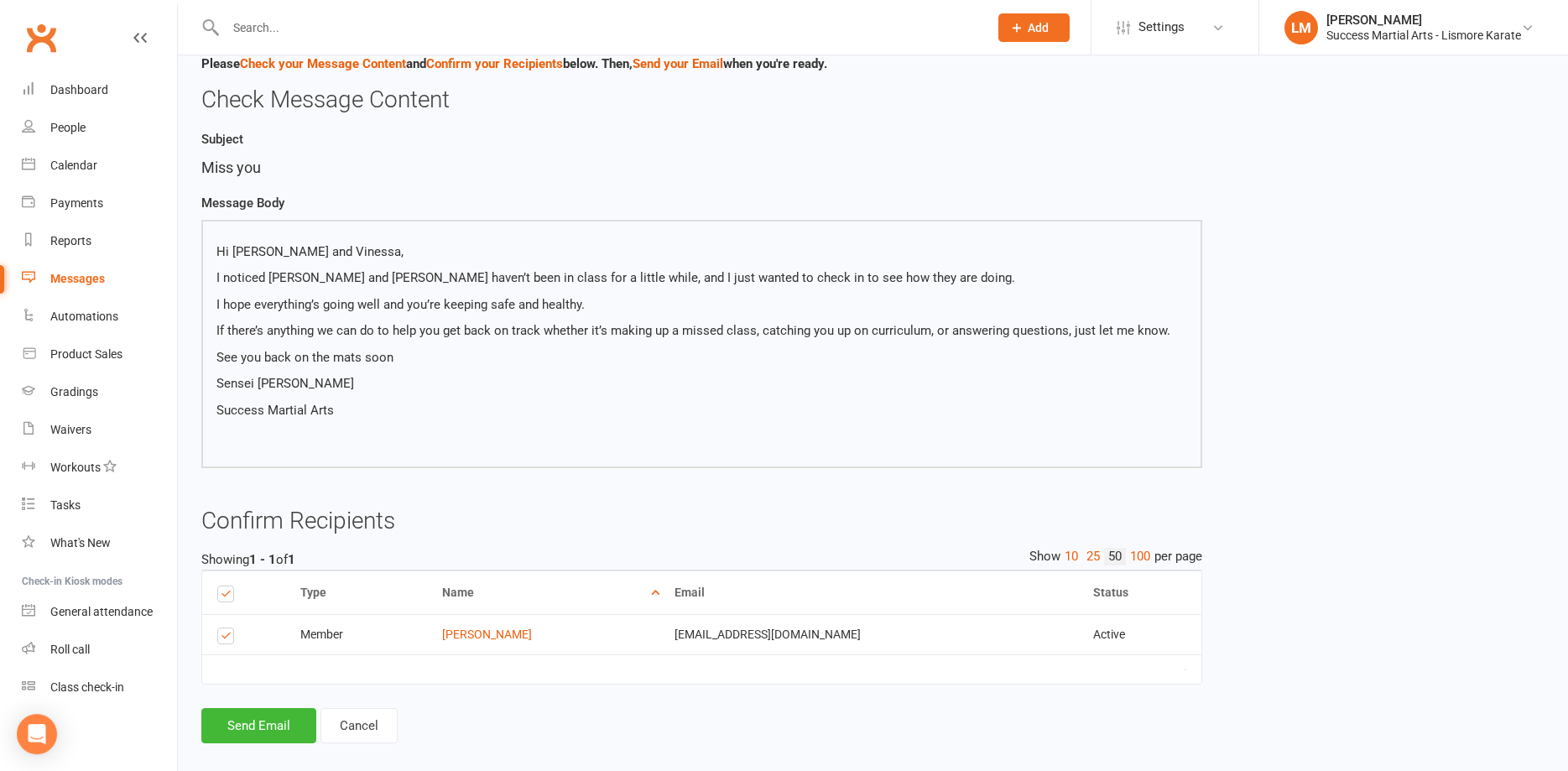
scroll to position [85, 0]
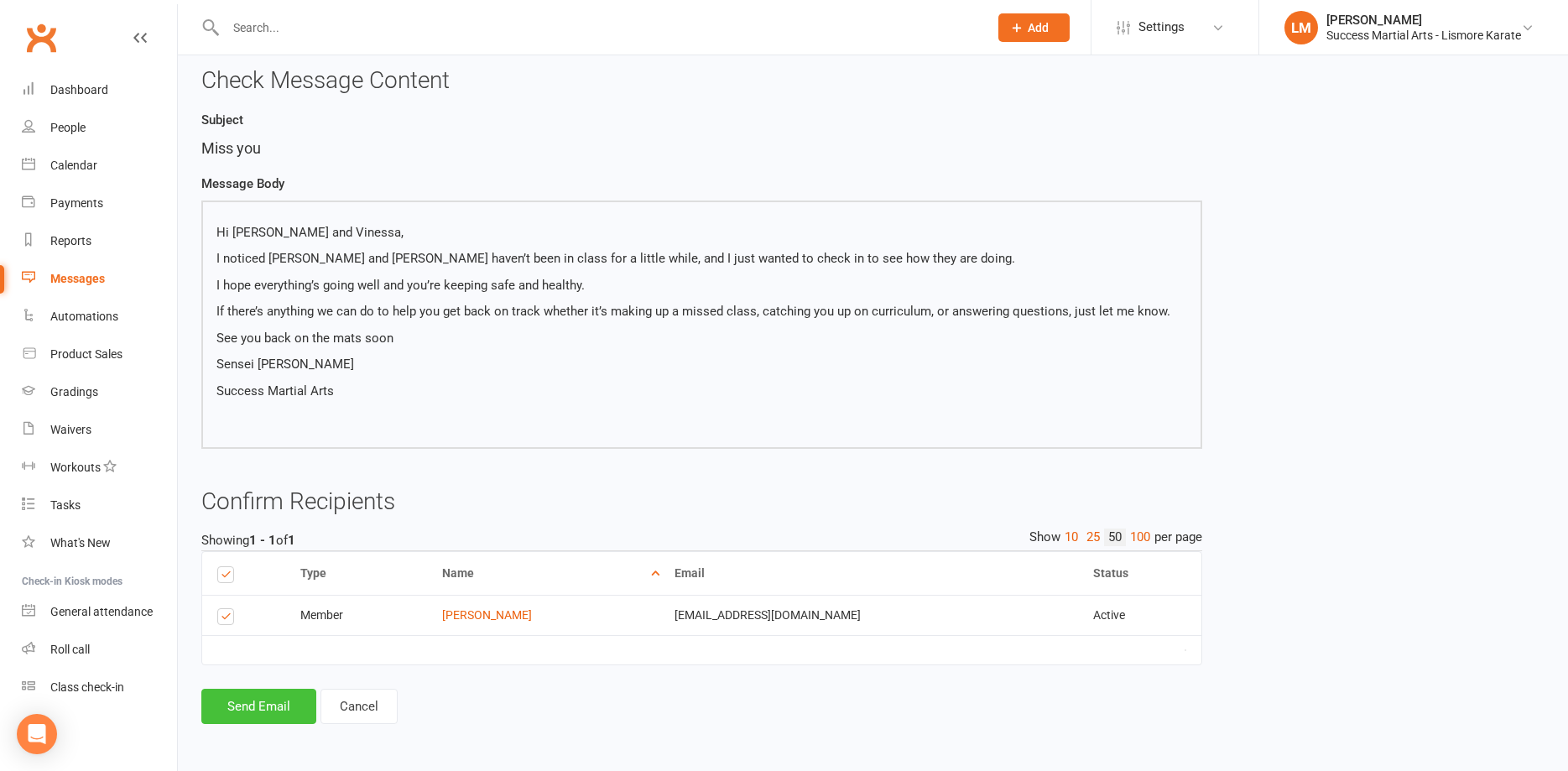
click at [248, 703] on button "Send Email" at bounding box center [259, 707] width 115 height 36
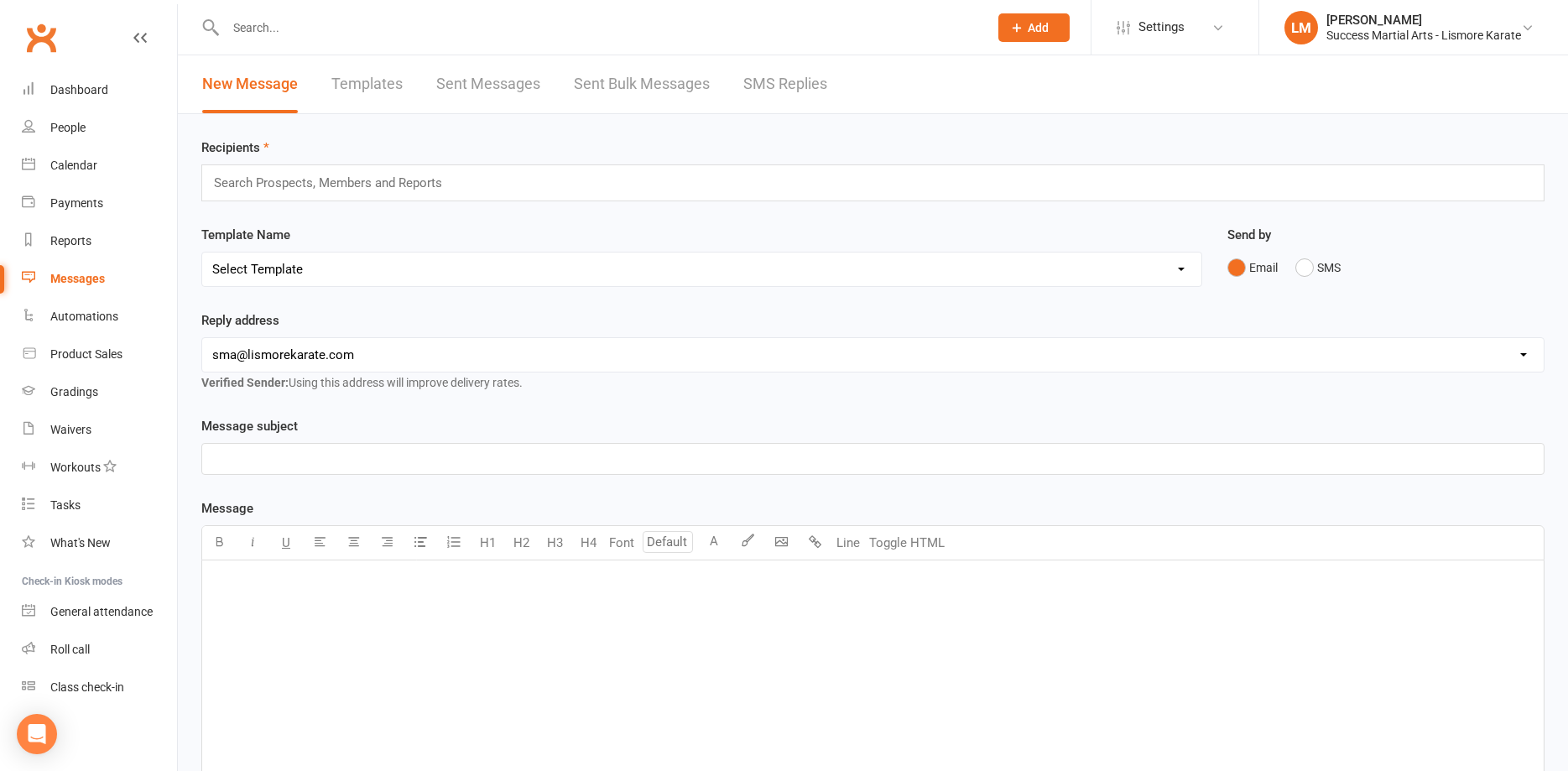
select select "88"
click option "[Email] Miss you" at bounding box center [0, 0] width 0 height 0
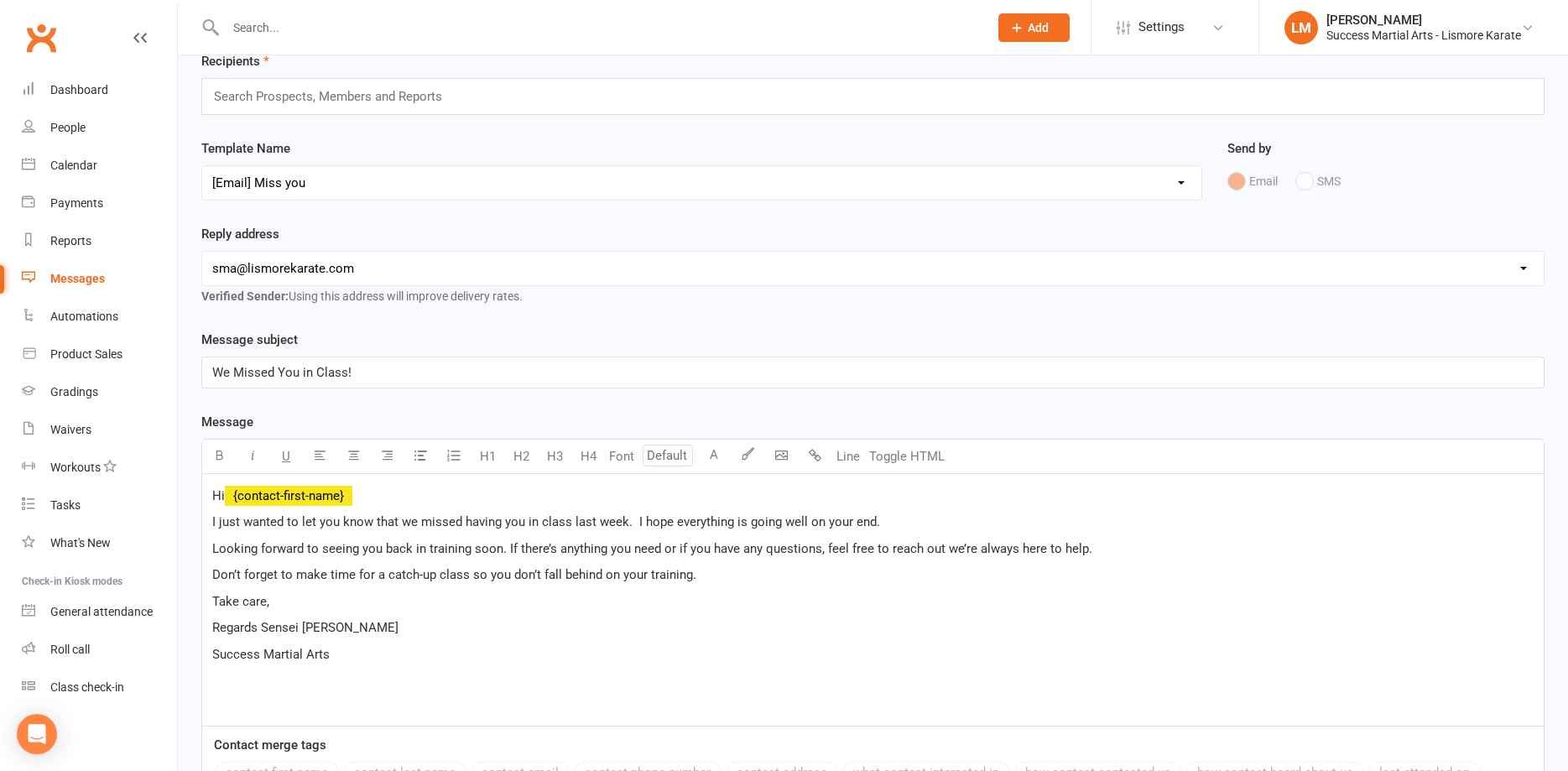
scroll to position [257, 0]
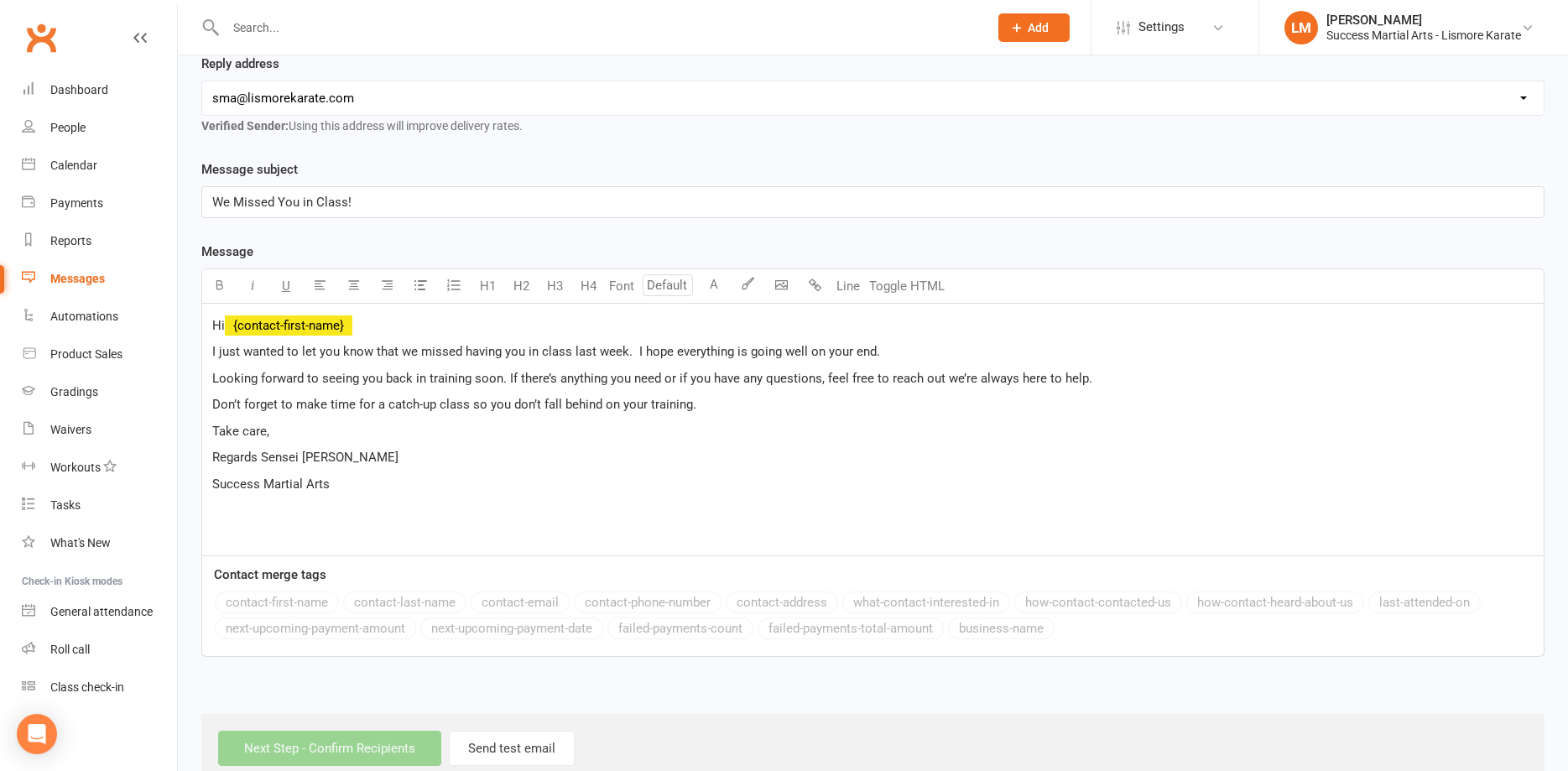
click at [365, 320] on p "Hi ﻿ {contact-first-name}" at bounding box center [872, 325] width 1321 height 20
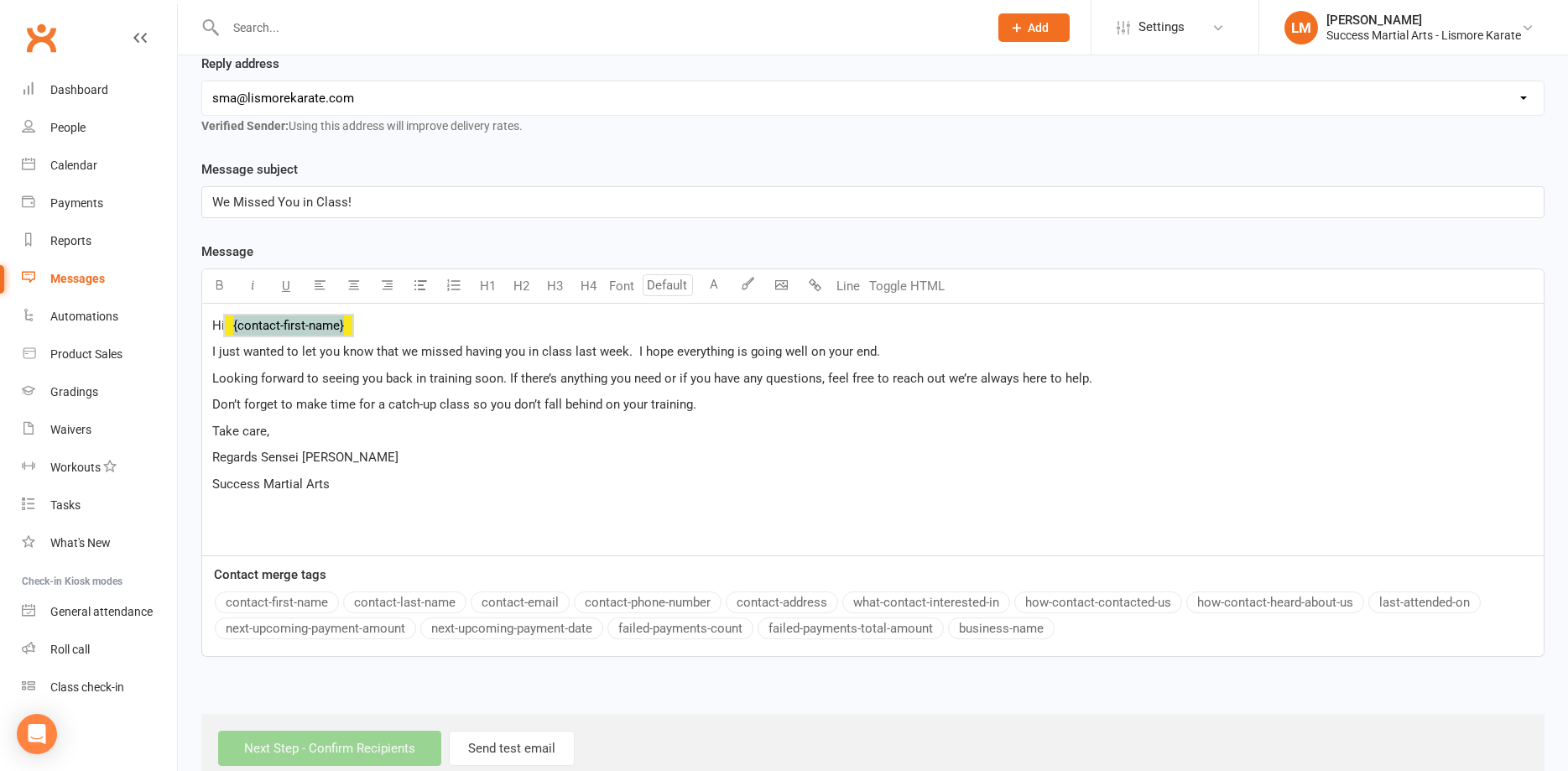
drag, startPoint x: 365, startPoint y: 324, endPoint x: 225, endPoint y: 322, distance: 140.0
click at [225, 322] on p "Hi ﻿ {contact-first-name}" at bounding box center [872, 325] width 1321 height 20
click at [597, 353] on span "I just wanted to let you know that we missed having you in class last week. I h…" at bounding box center [546, 352] width 668 height 15
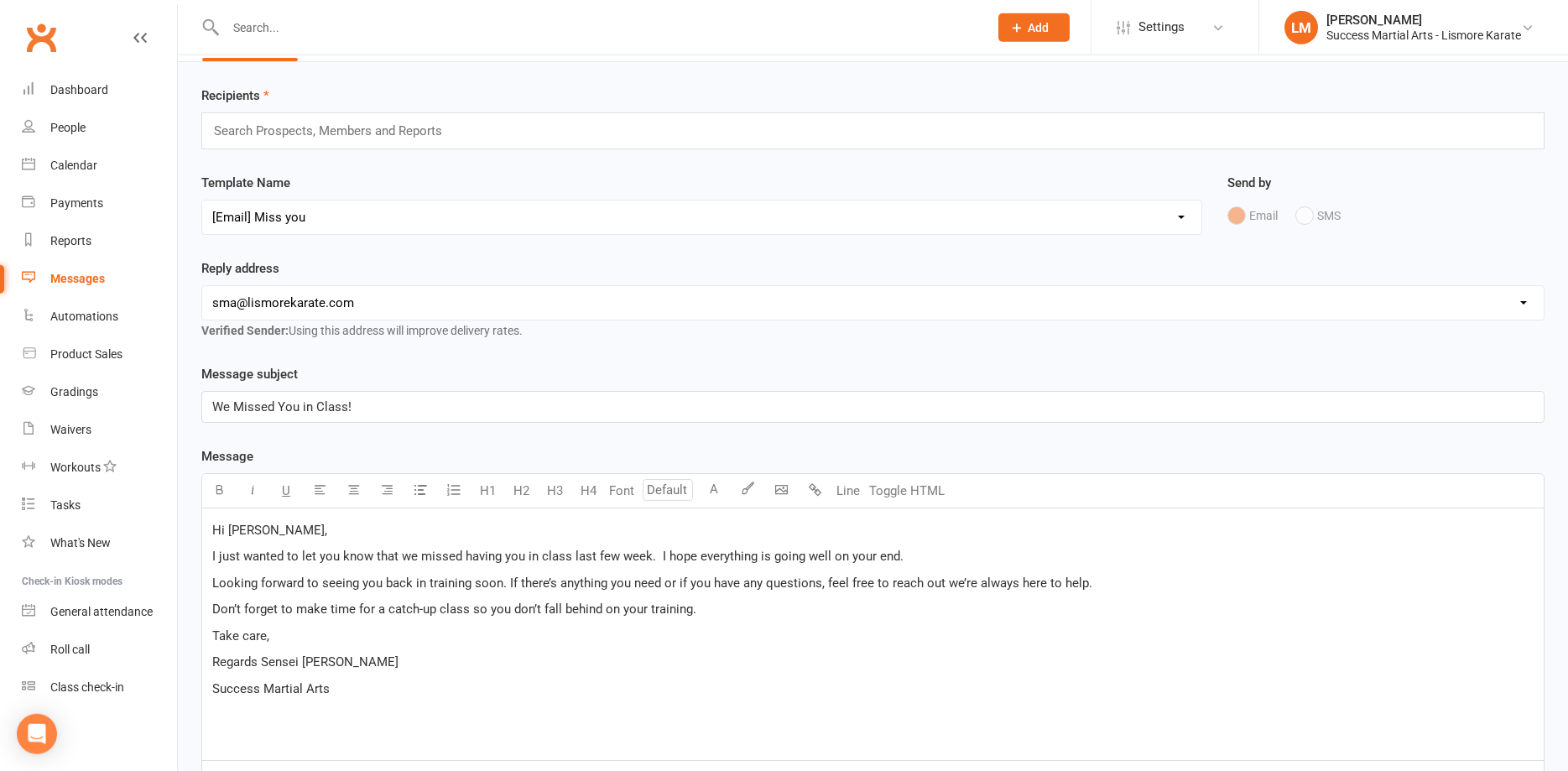
scroll to position [0, 0]
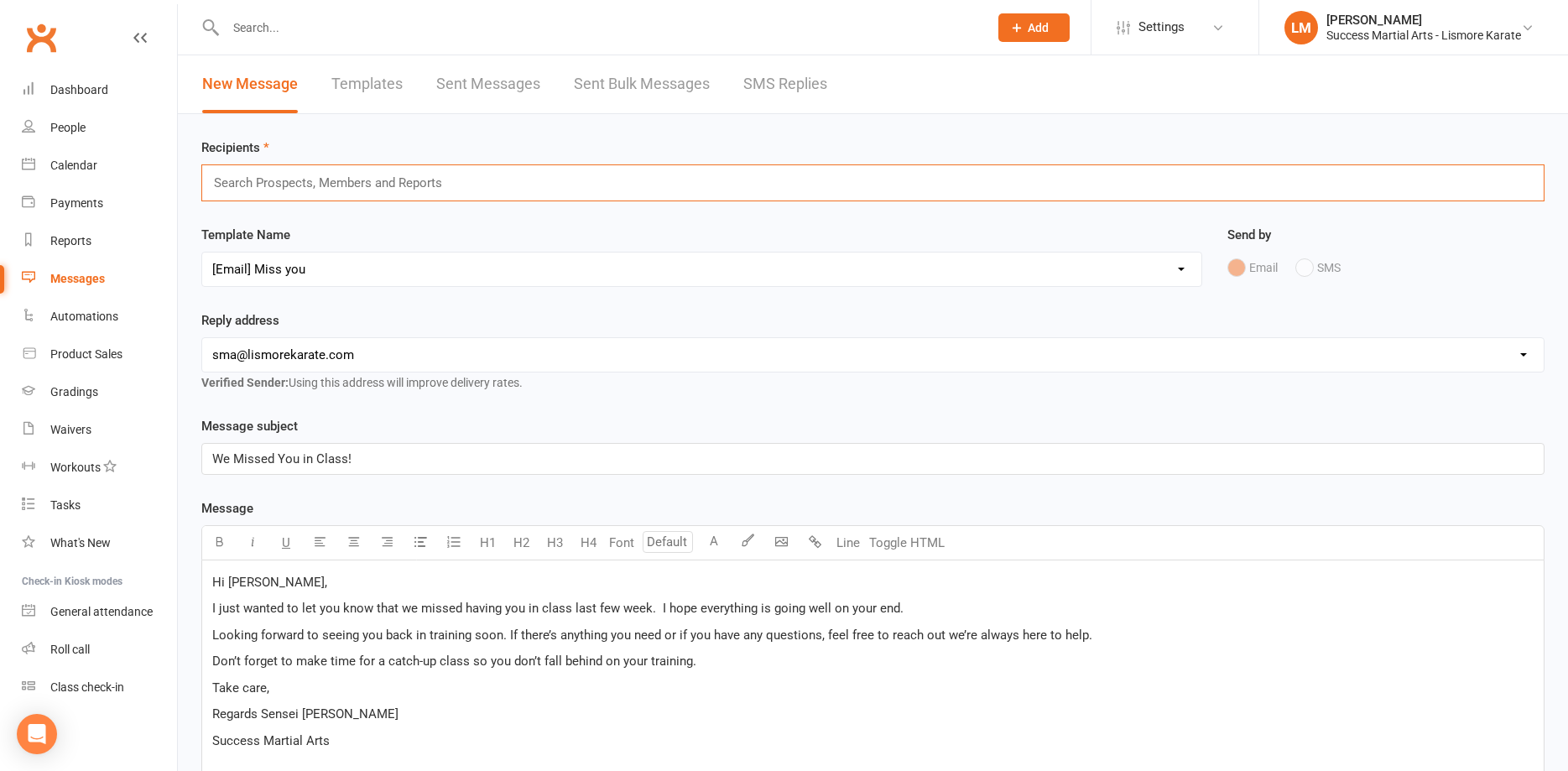
drag, startPoint x: 247, startPoint y: 179, endPoint x: 247, endPoint y: 166, distance: 13.0
click at [247, 174] on input "text" at bounding box center [335, 183] width 246 height 22
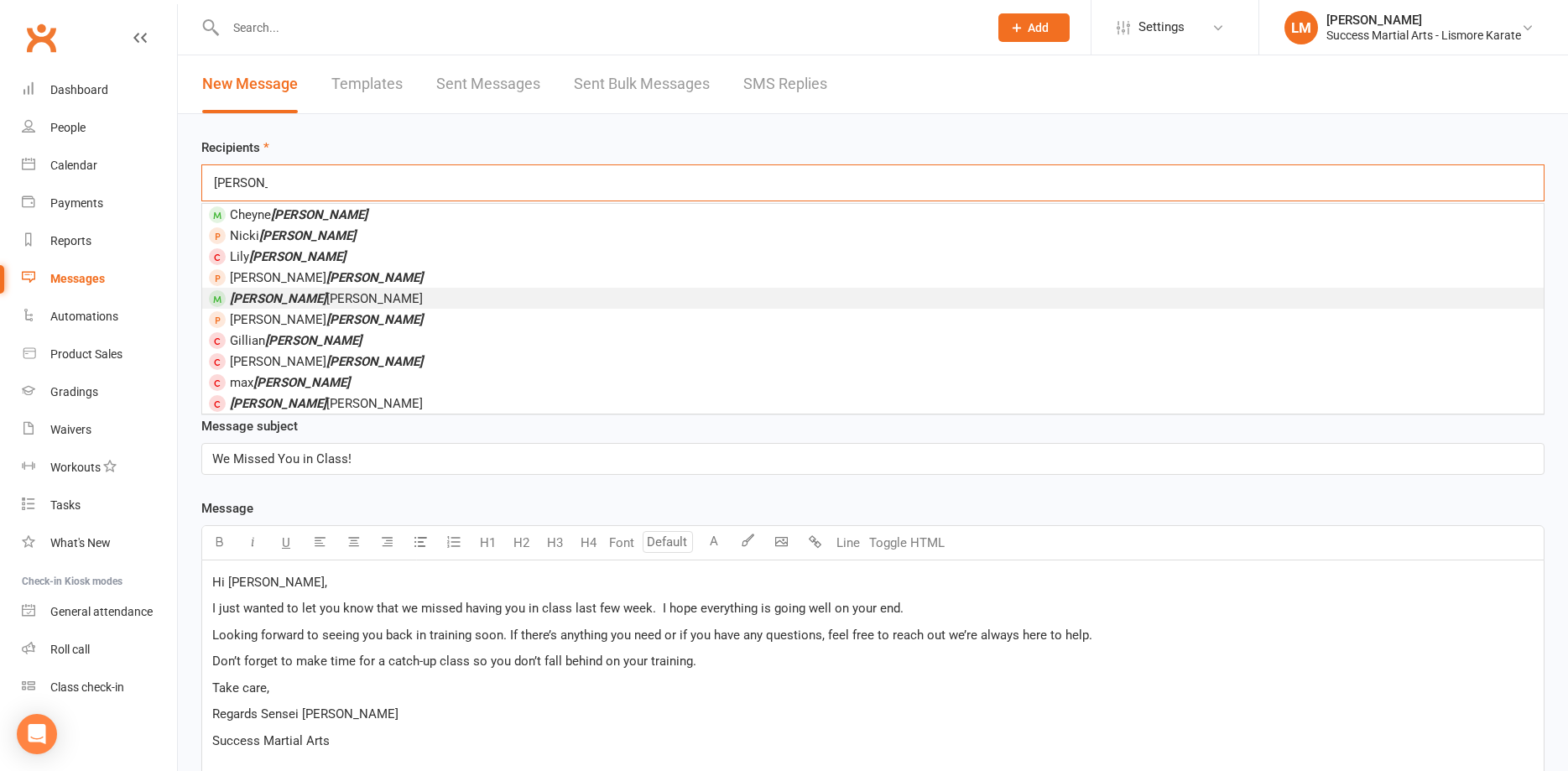
type input "[PERSON_NAME]"
click at [264, 301] on em "[PERSON_NAME]" at bounding box center [278, 298] width 97 height 15
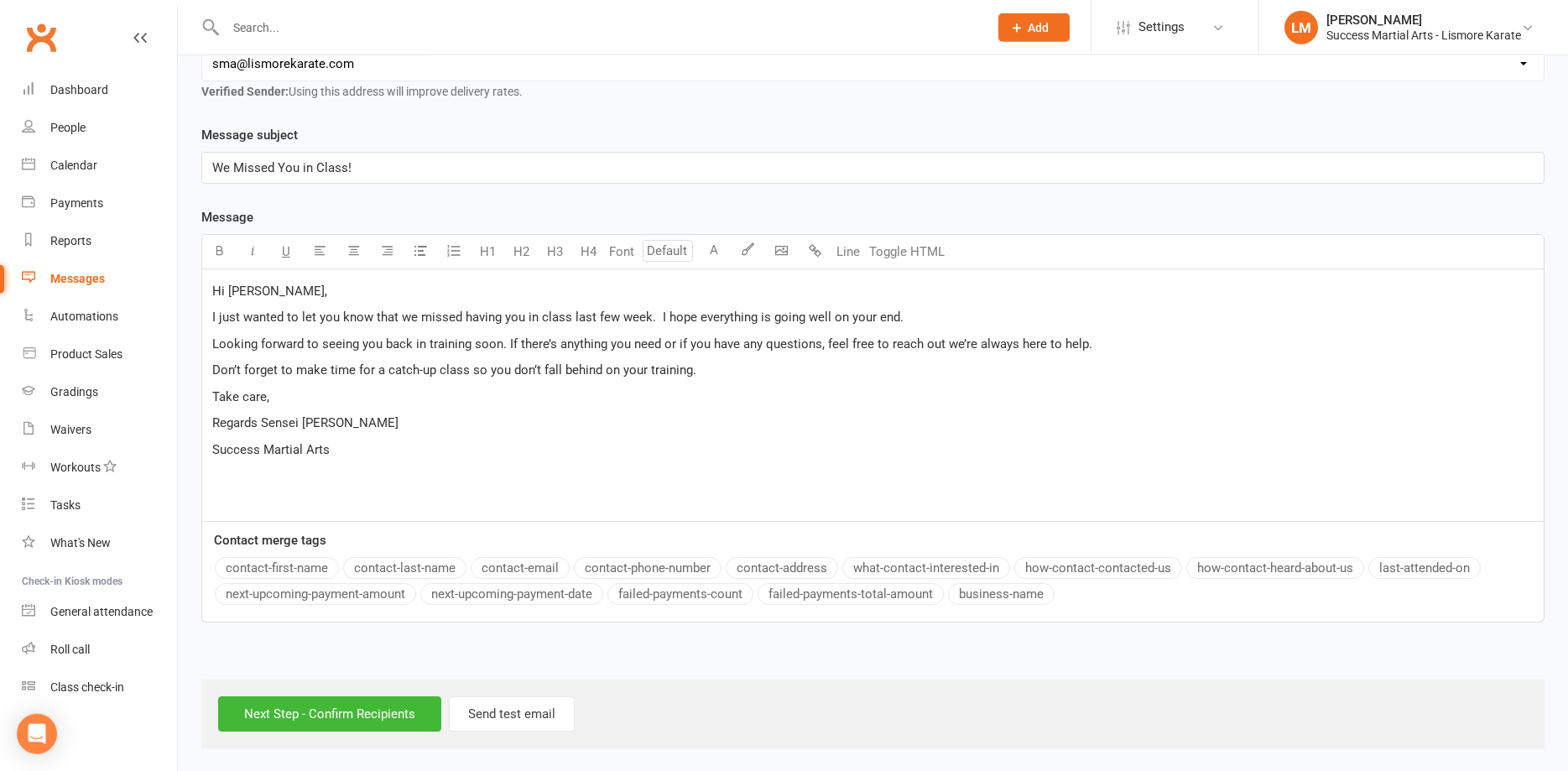
scroll to position [297, 0]
click at [292, 713] on input "Next Step - Confirm Recipients" at bounding box center [329, 713] width 223 height 36
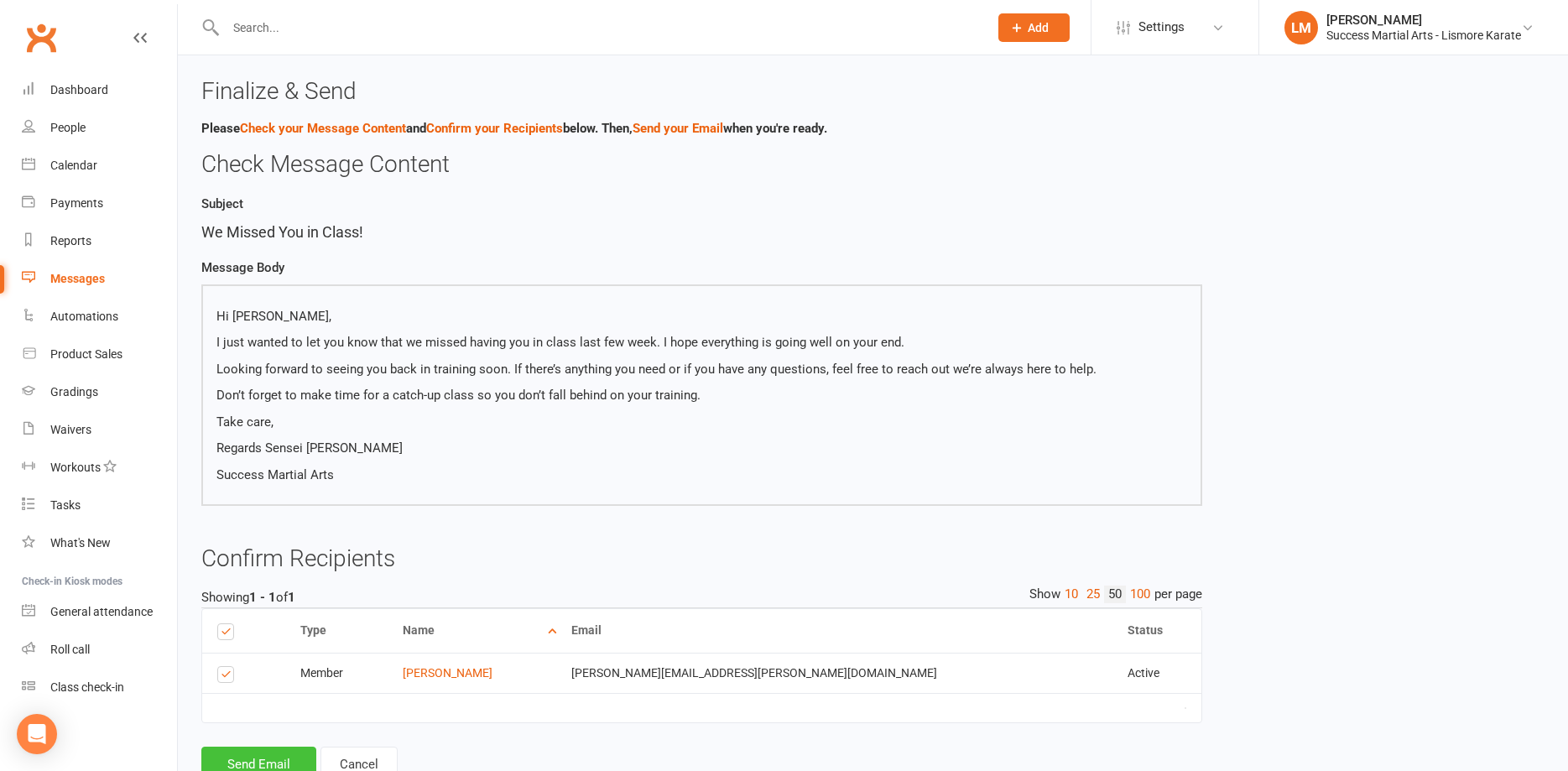
click at [252, 763] on button "Send Email" at bounding box center [259, 764] width 115 height 36
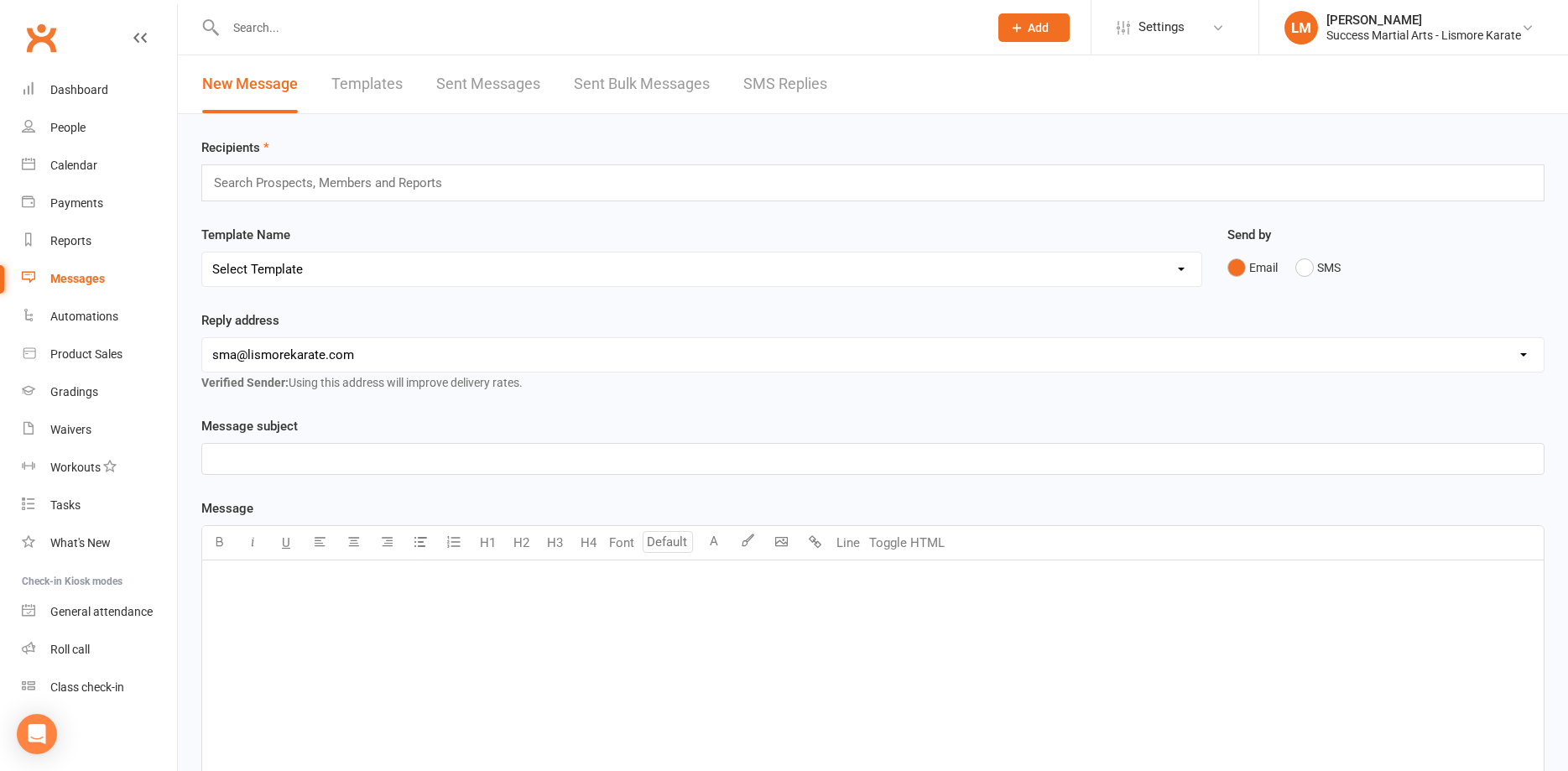
click at [203, 252] on select "Select Template [Email] 1 AKF membership [Email] 1 welcome [Email] [DATE] VIP […" at bounding box center [702, 269] width 999 height 34
click option "[Email] Post a Review" at bounding box center [0, 0] width 0 height 0
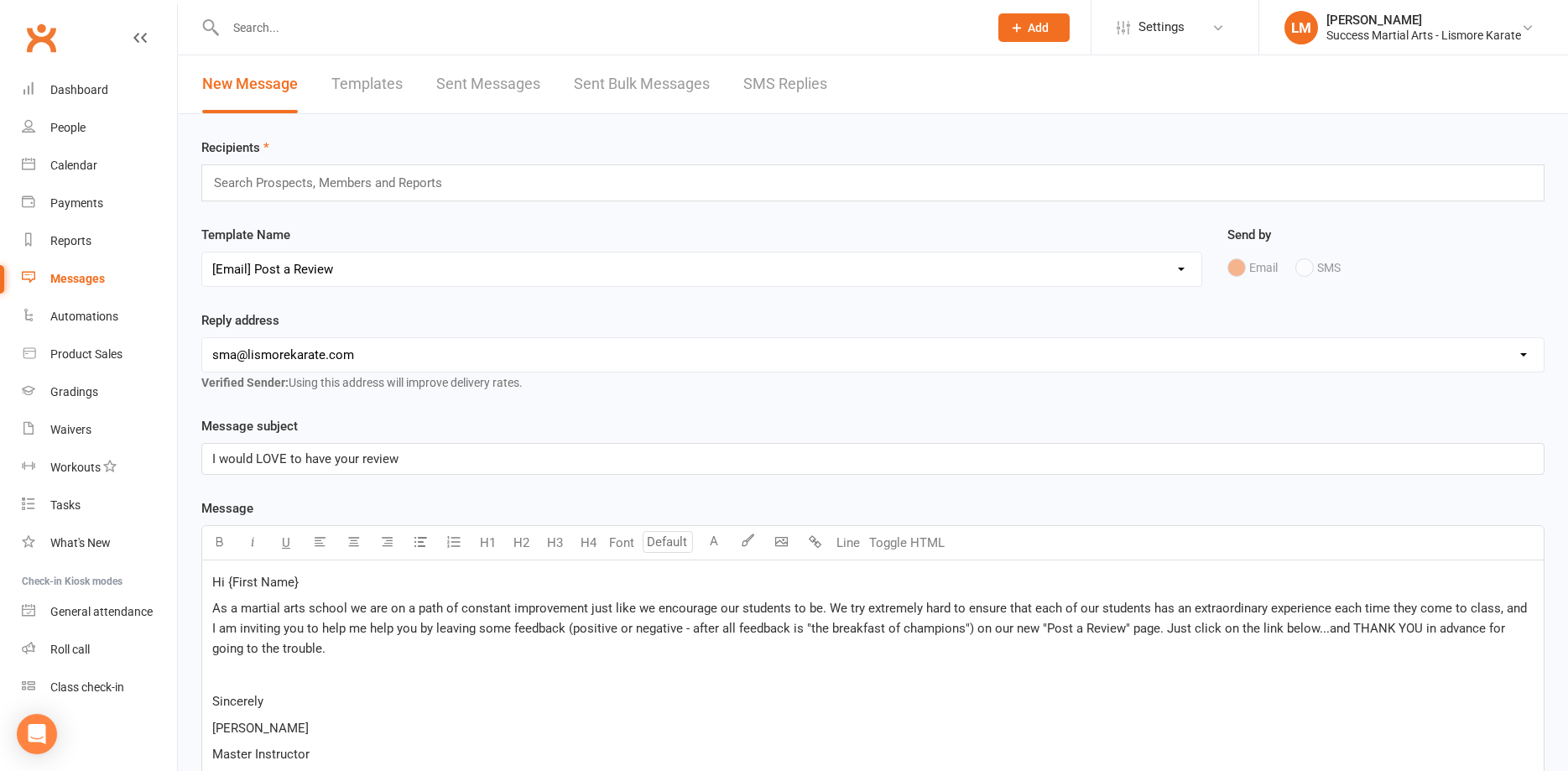
click at [203, 252] on select "Select Template [Email] 1 AKF membership [Email] 1 welcome [Email] [DATE] VIP […" at bounding box center [702, 269] width 999 height 34
select select "88"
click option "[Email] Miss you" at bounding box center [0, 0] width 0 height 0
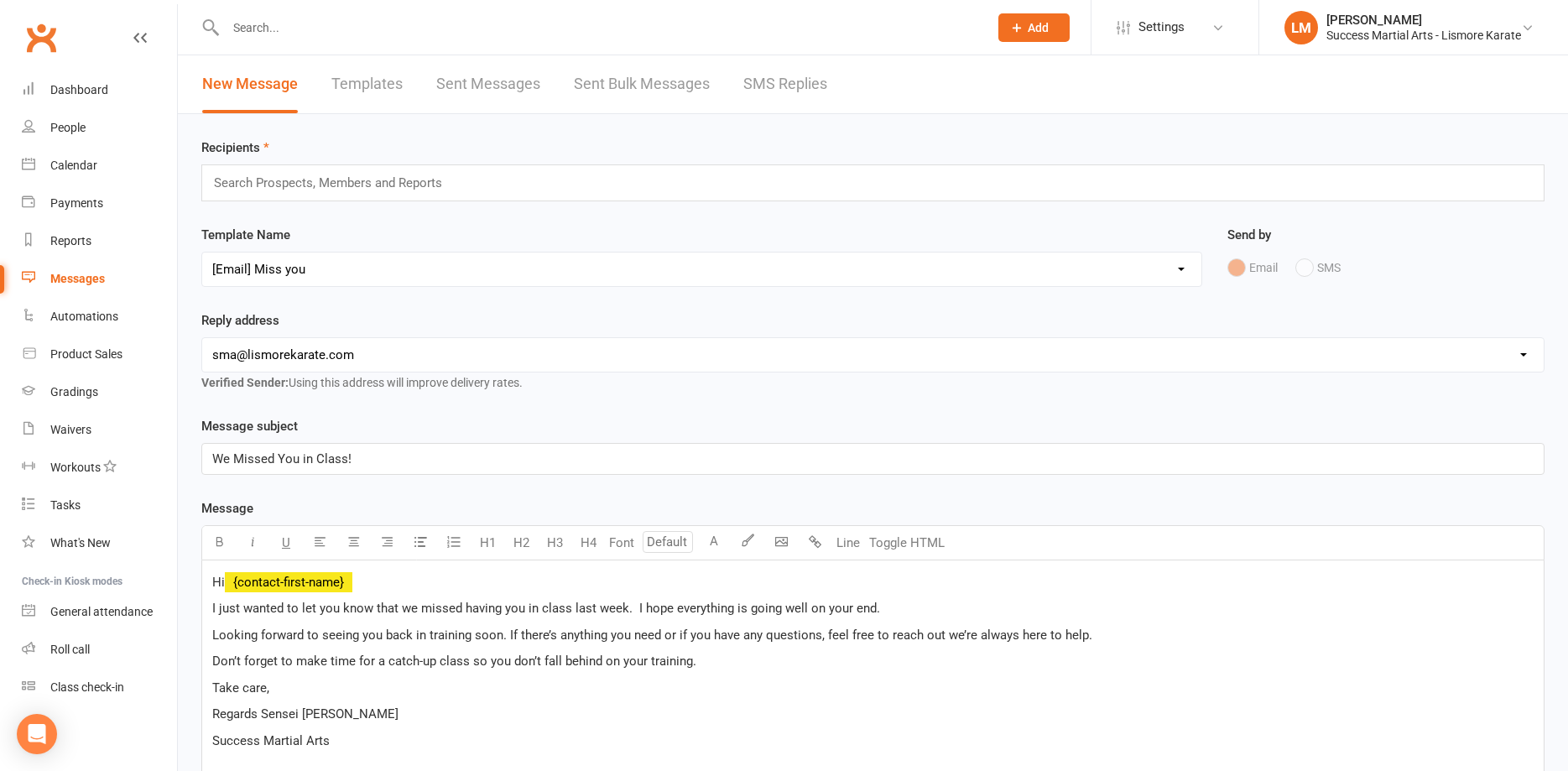
click at [596, 606] on span "I just wanted to let you know that we missed having you in class last week. I h…" at bounding box center [546, 608] width 668 height 15
click at [268, 176] on input "text" at bounding box center [335, 183] width 246 height 22
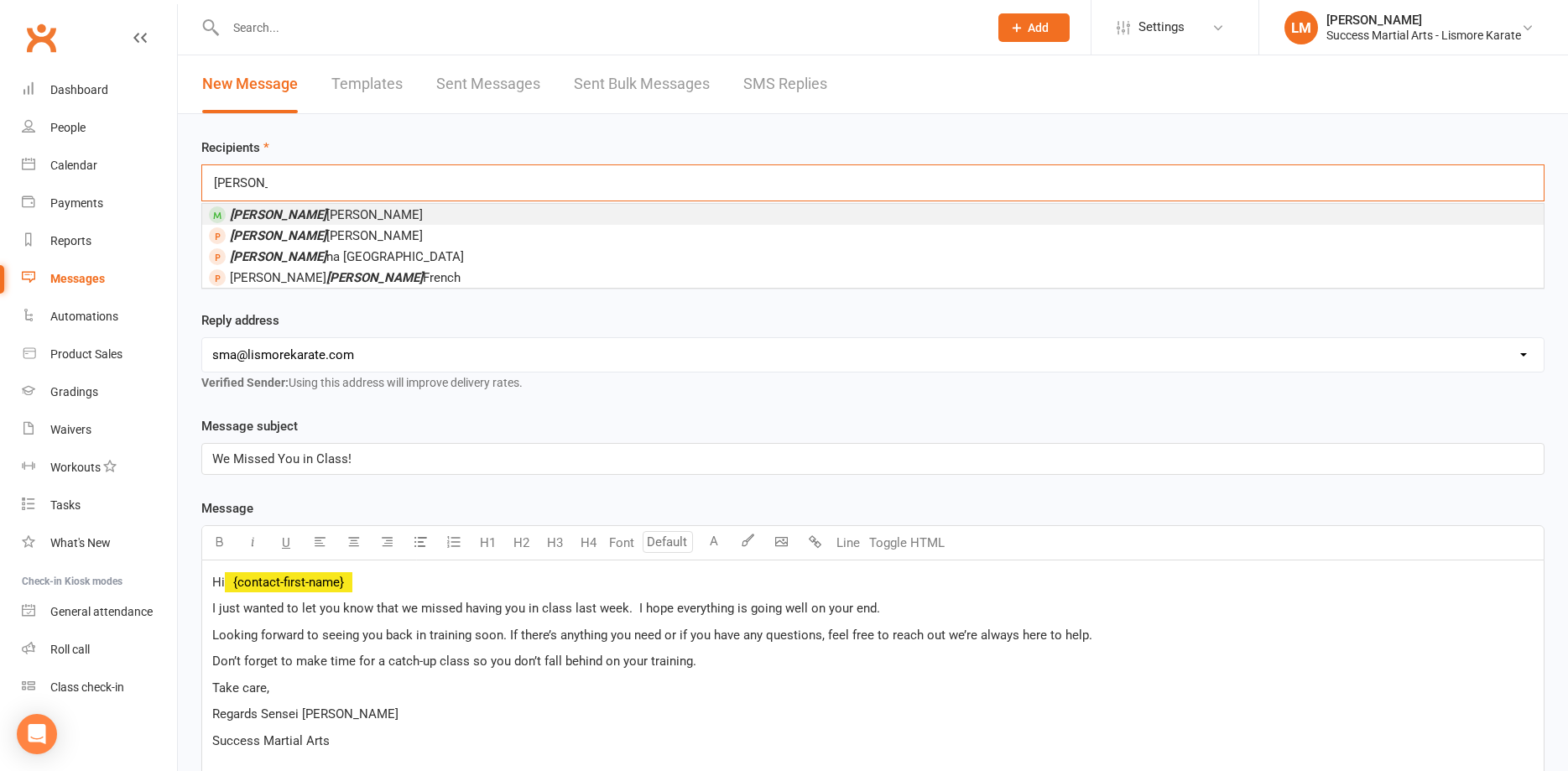
type input "[PERSON_NAME]"
click at [275, 213] on span "[PERSON_NAME]" at bounding box center [326, 214] width 193 height 15
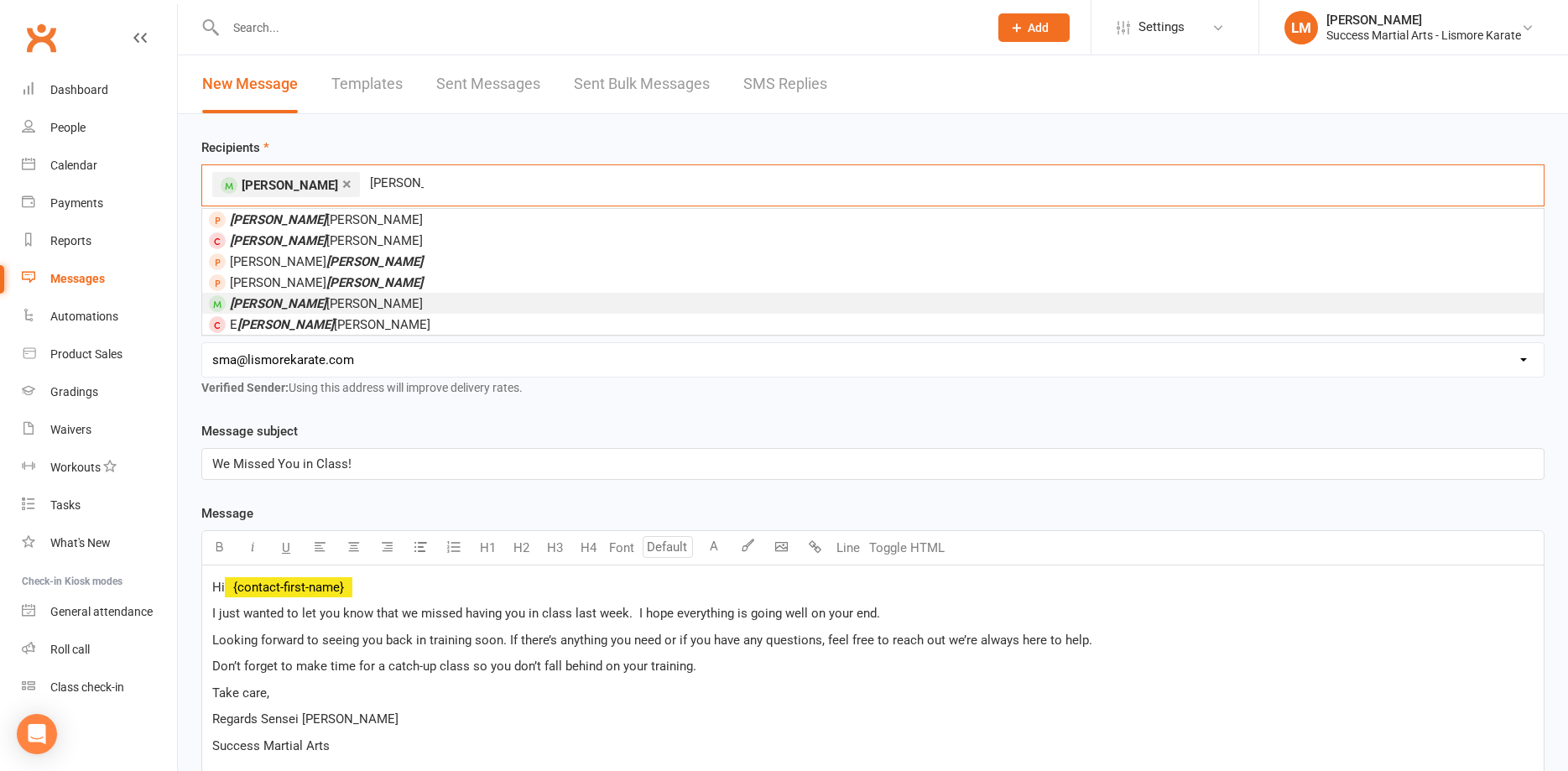
type input "[PERSON_NAME]"
click at [256, 302] on em "[PERSON_NAME]" at bounding box center [278, 303] width 97 height 15
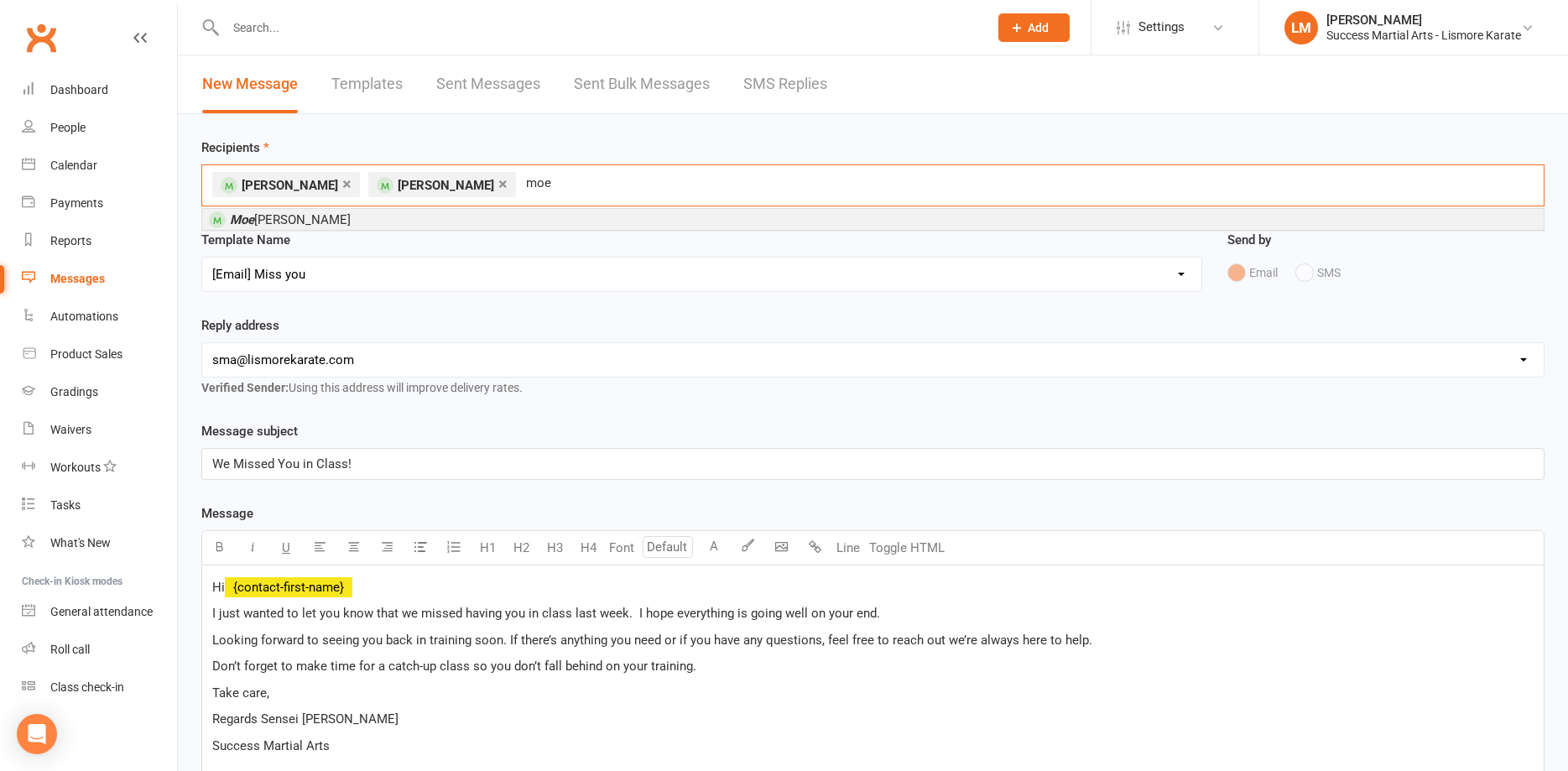
type input "moe"
click at [285, 218] on span "[PERSON_NAME]" at bounding box center [290, 219] width 121 height 15
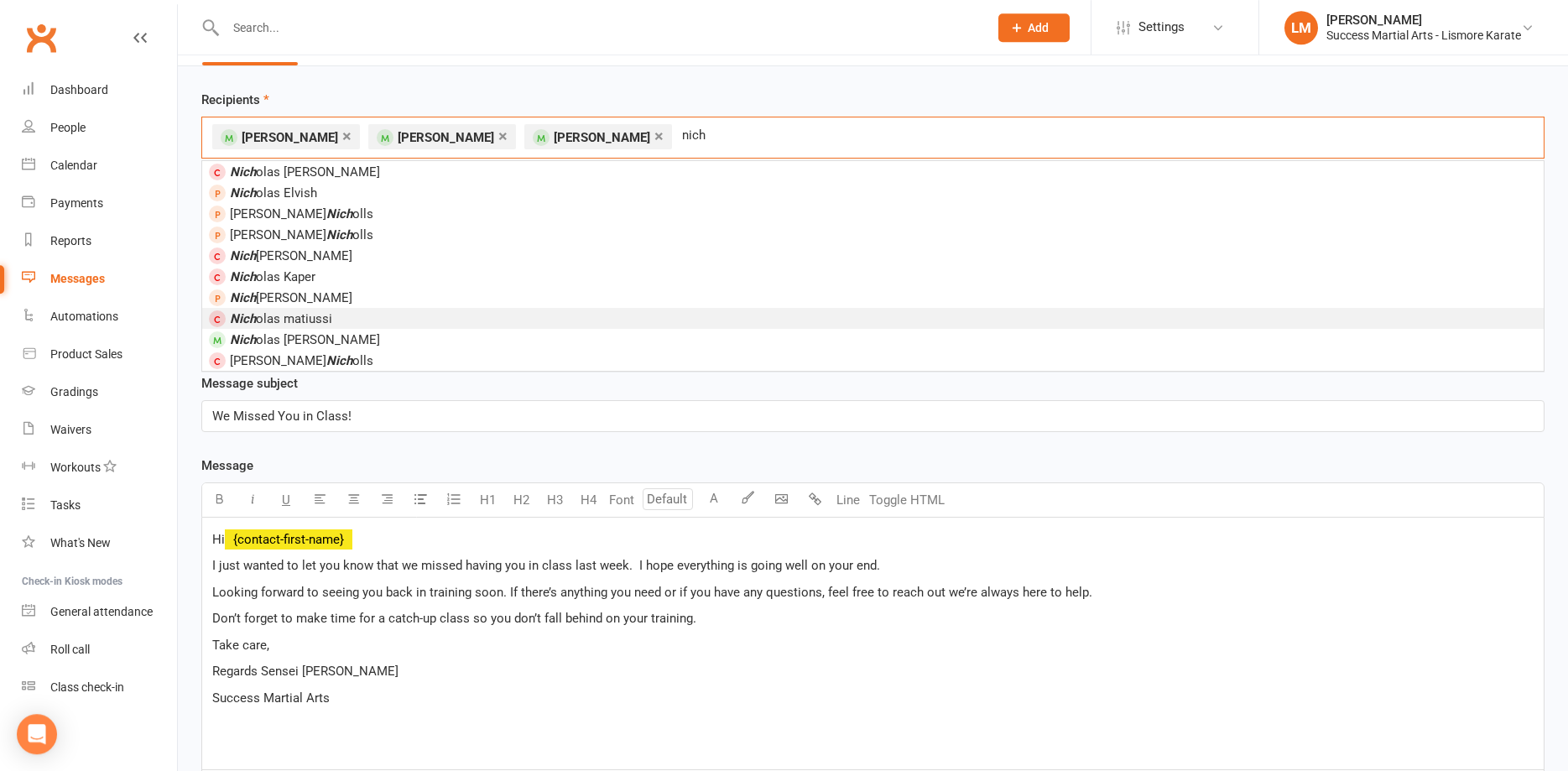
scroll to position [86, 0]
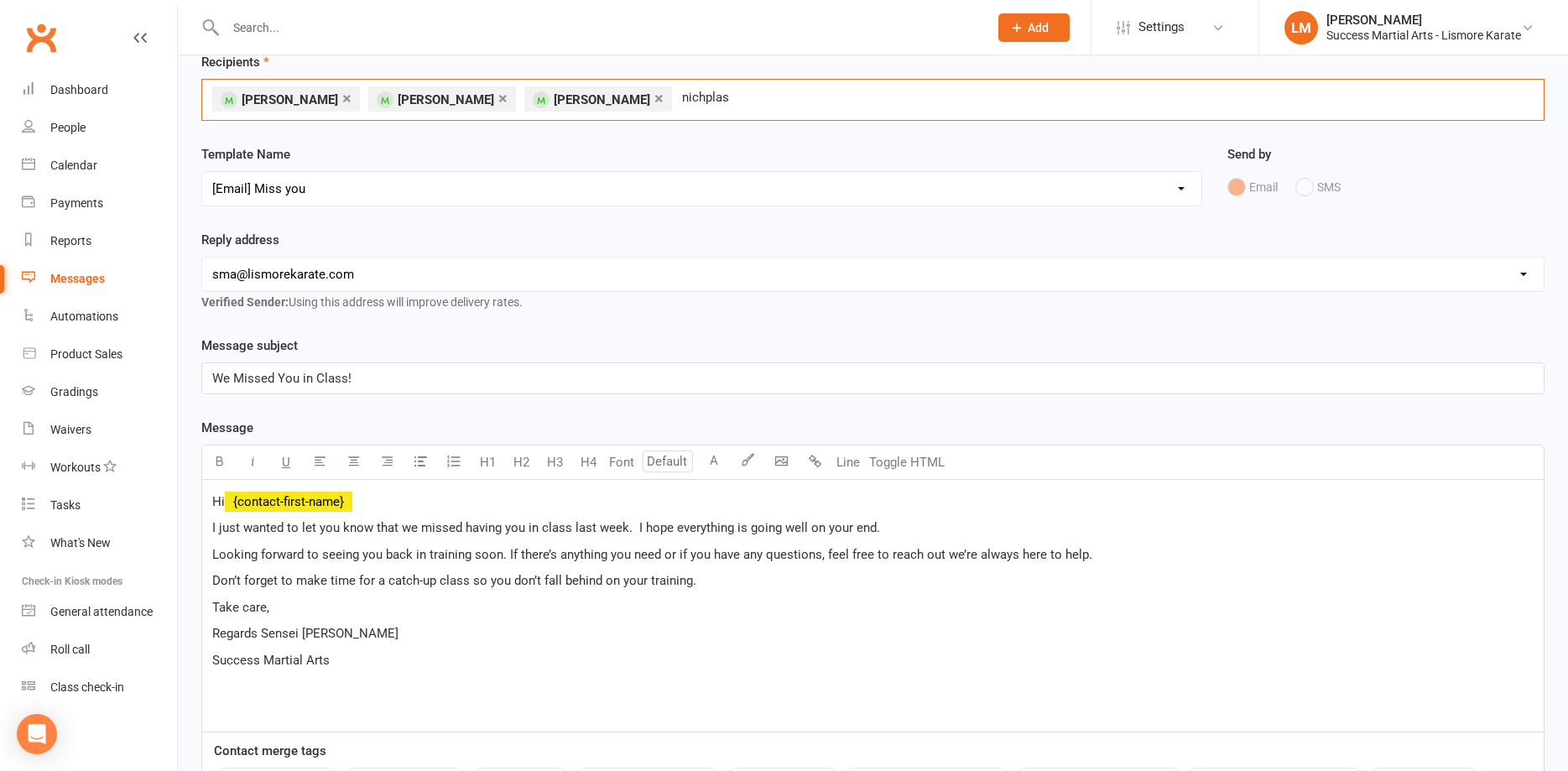
click at [719, 97] on input "nichplas" at bounding box center [709, 97] width 57 height 22
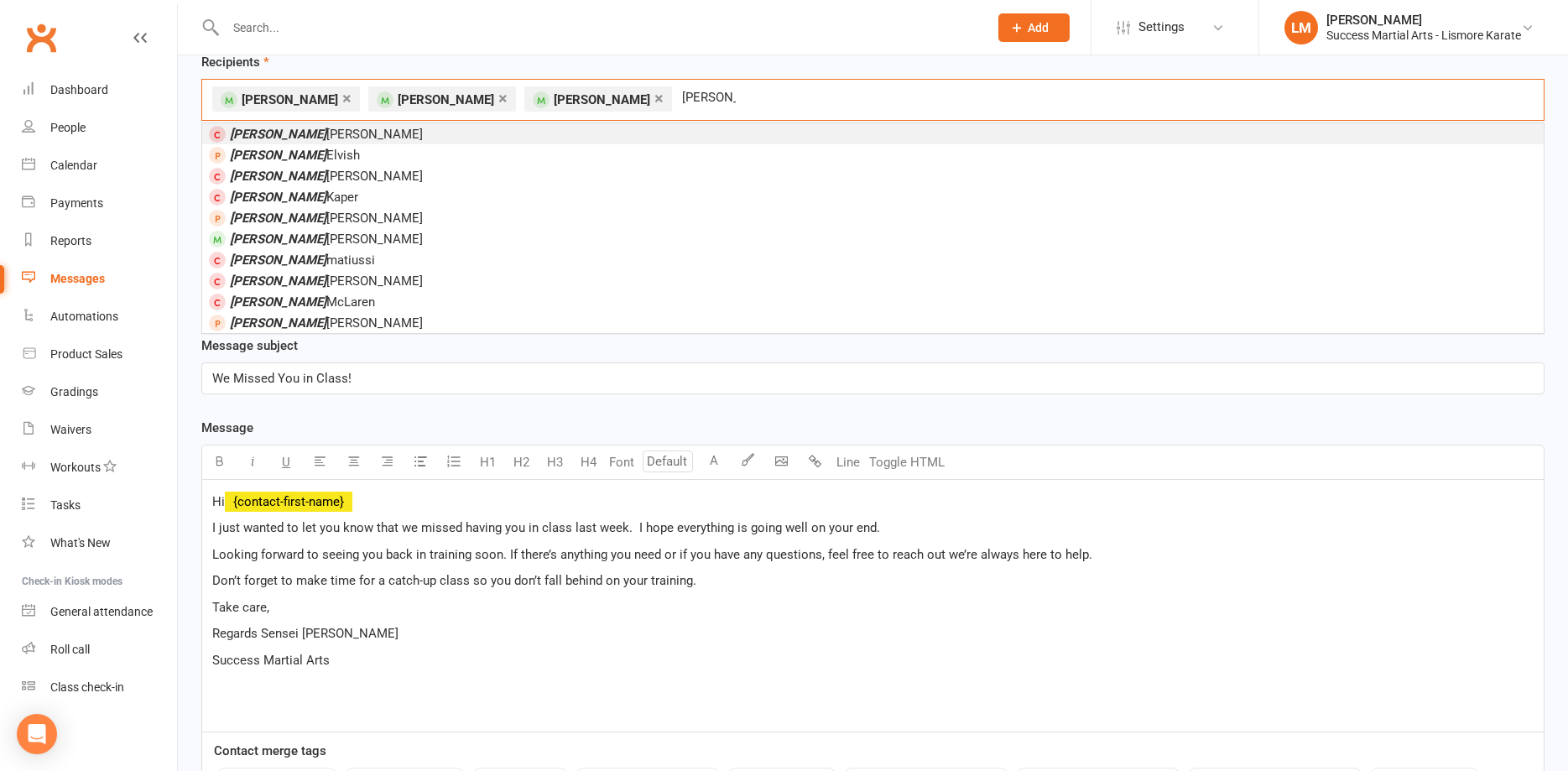
click at [737, 100] on input "[PERSON_NAME]" at bounding box center [709, 97] width 57 height 22
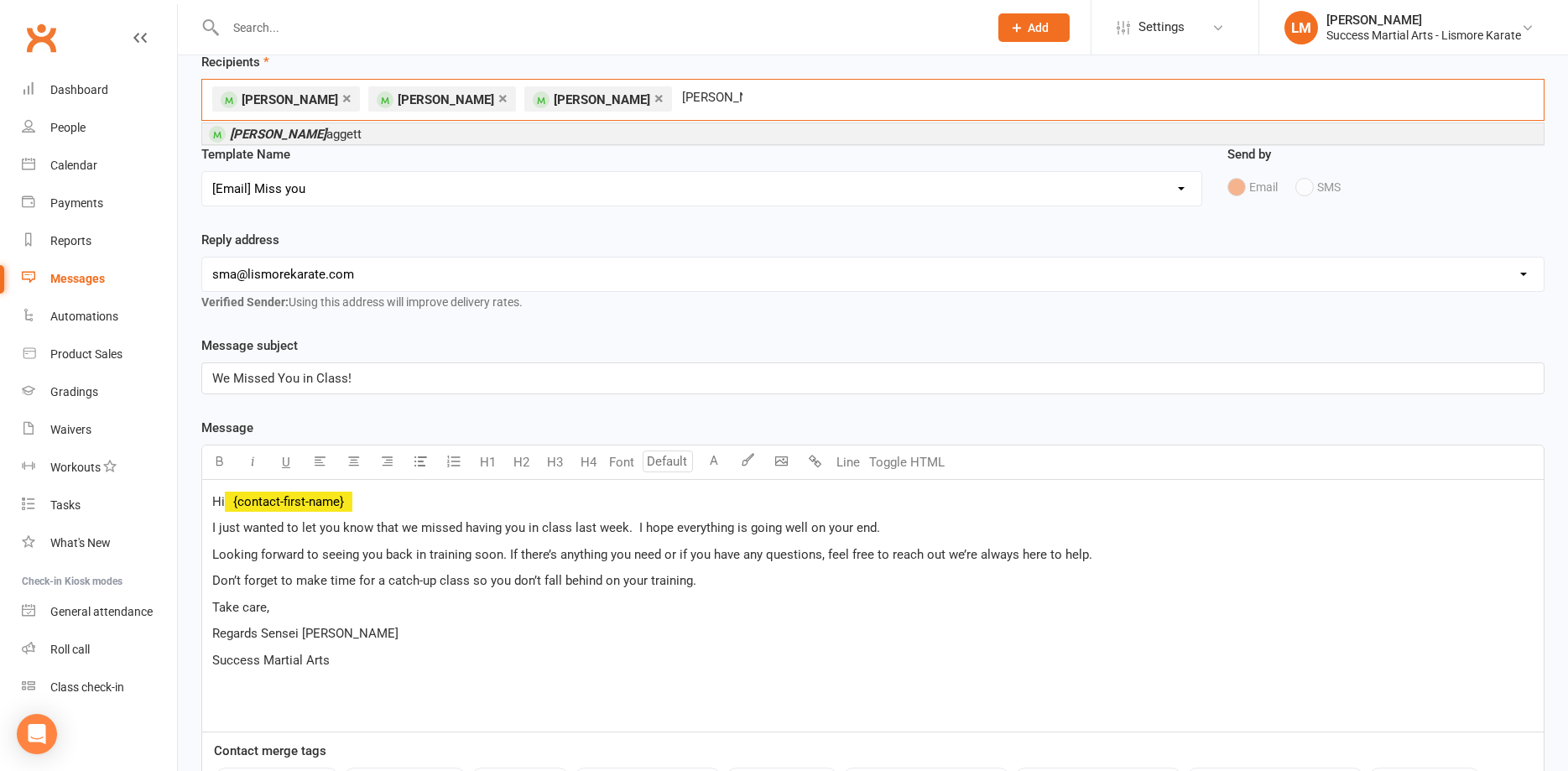
type input "[PERSON_NAME]"
click at [253, 135] on em "[PERSON_NAME]" at bounding box center [278, 134] width 97 height 15
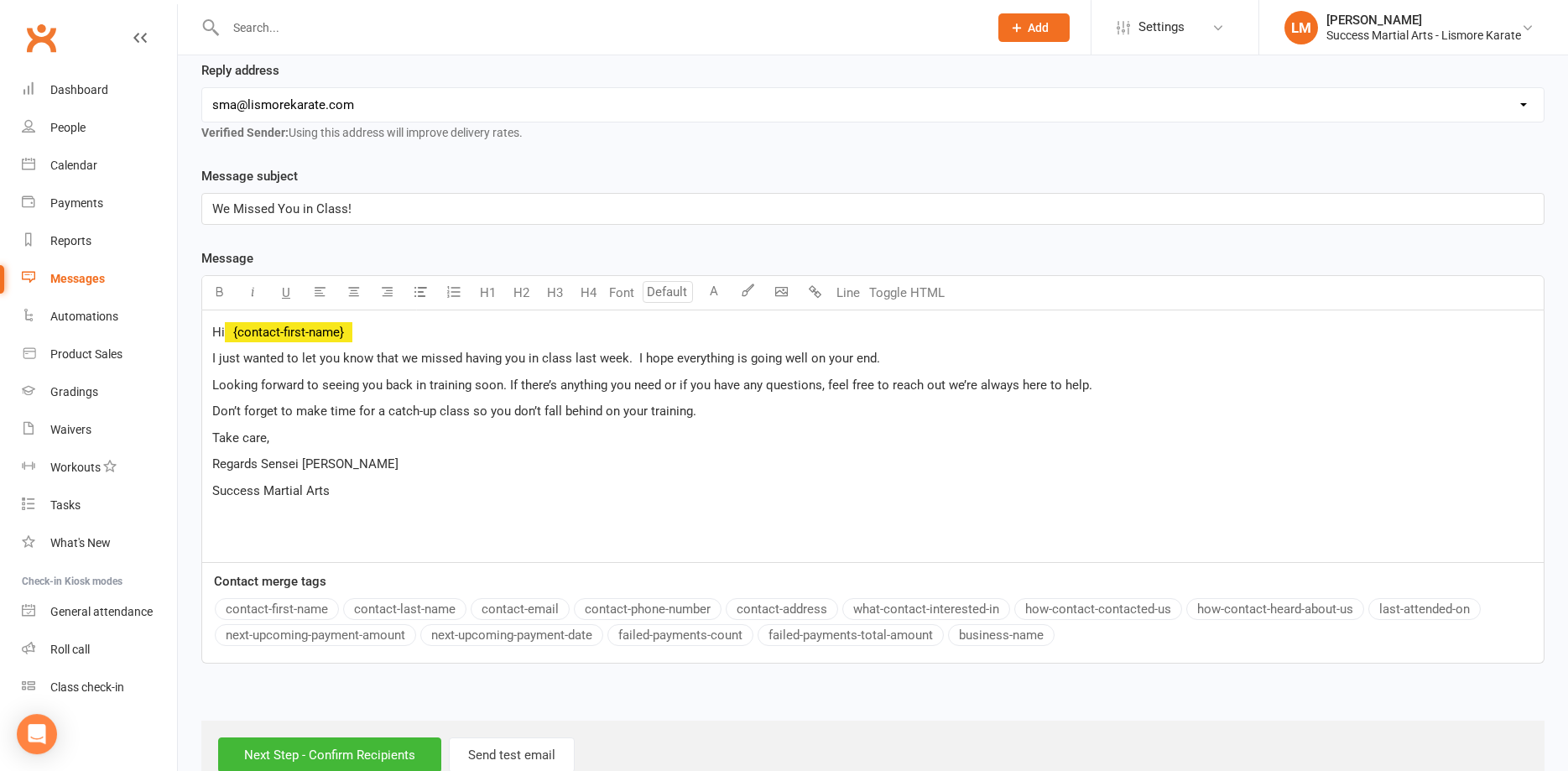
scroll to position [297, 0]
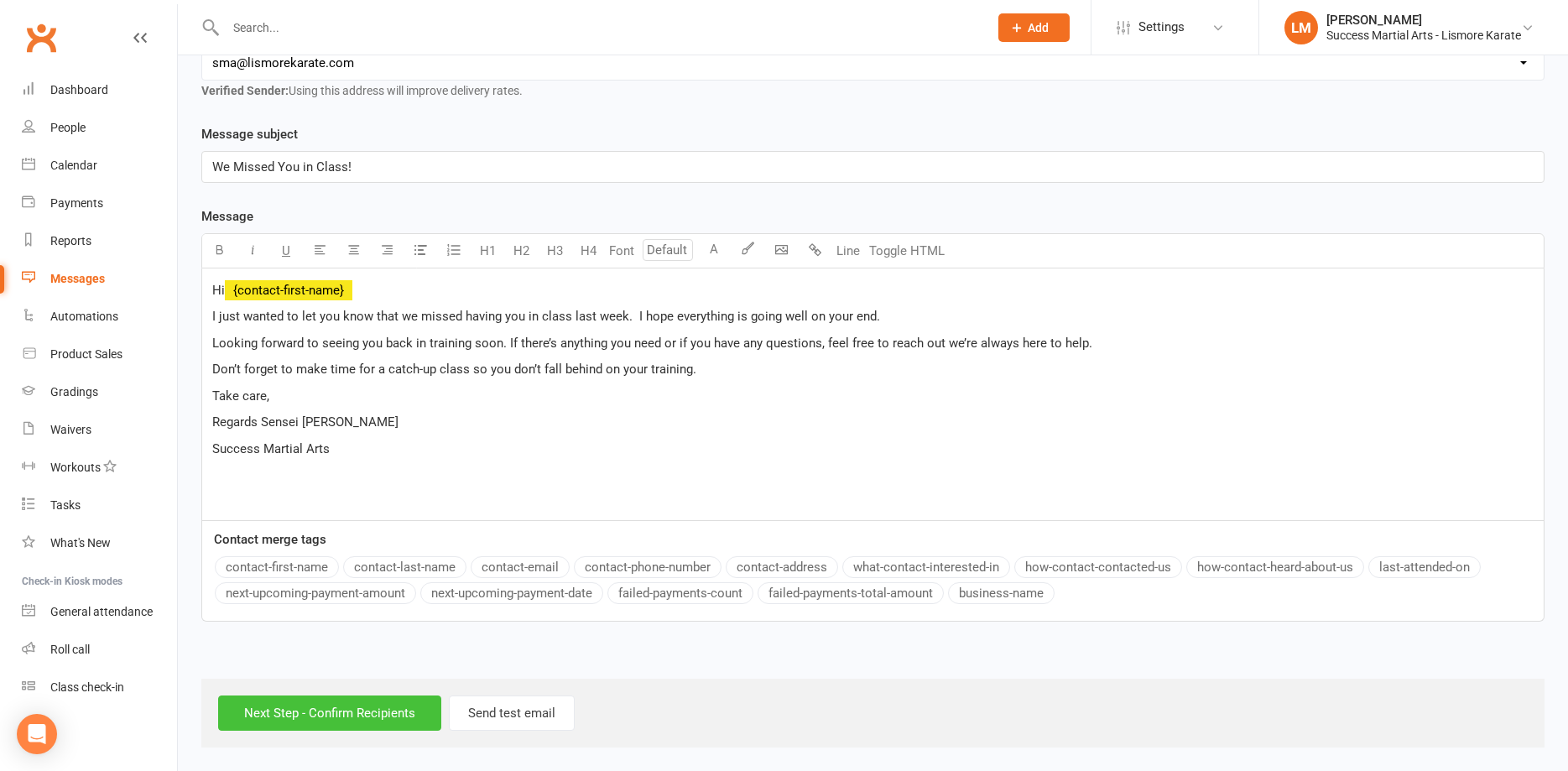
click at [327, 718] on input "Next Step - Confirm Recipients" at bounding box center [329, 713] width 223 height 36
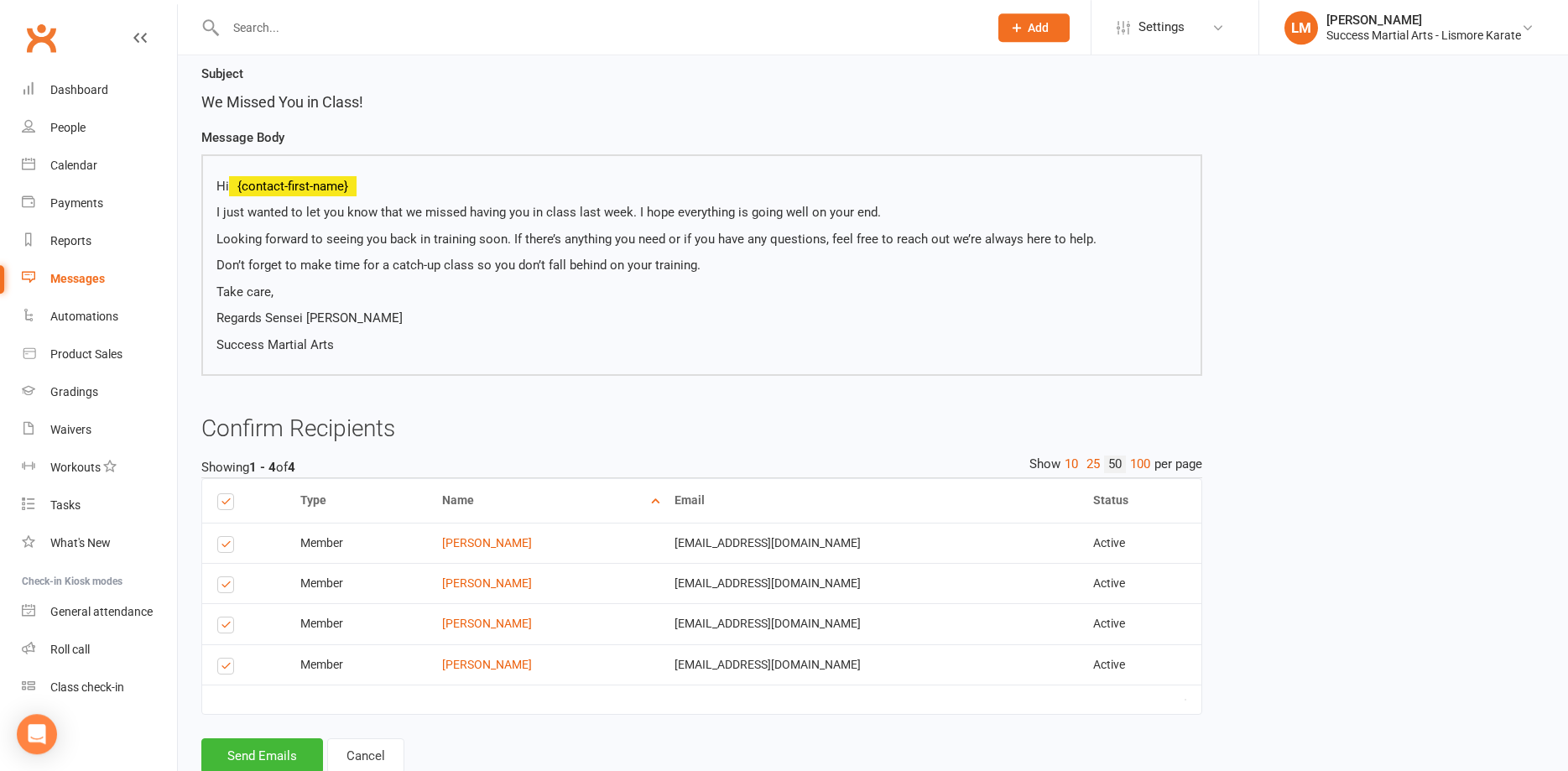
scroll to position [180, 0]
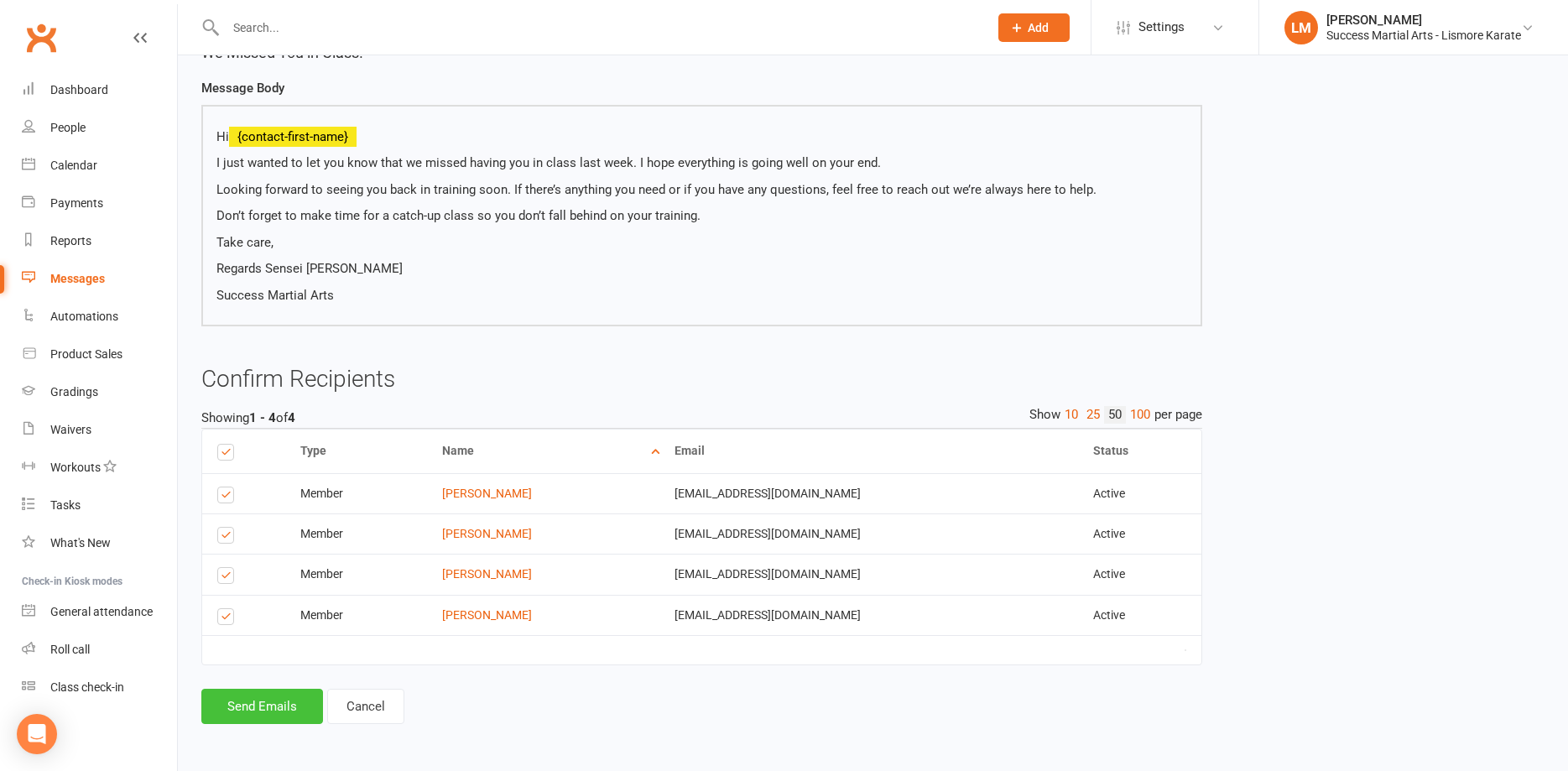
click at [284, 713] on button "Send Emails" at bounding box center [263, 707] width 122 height 36
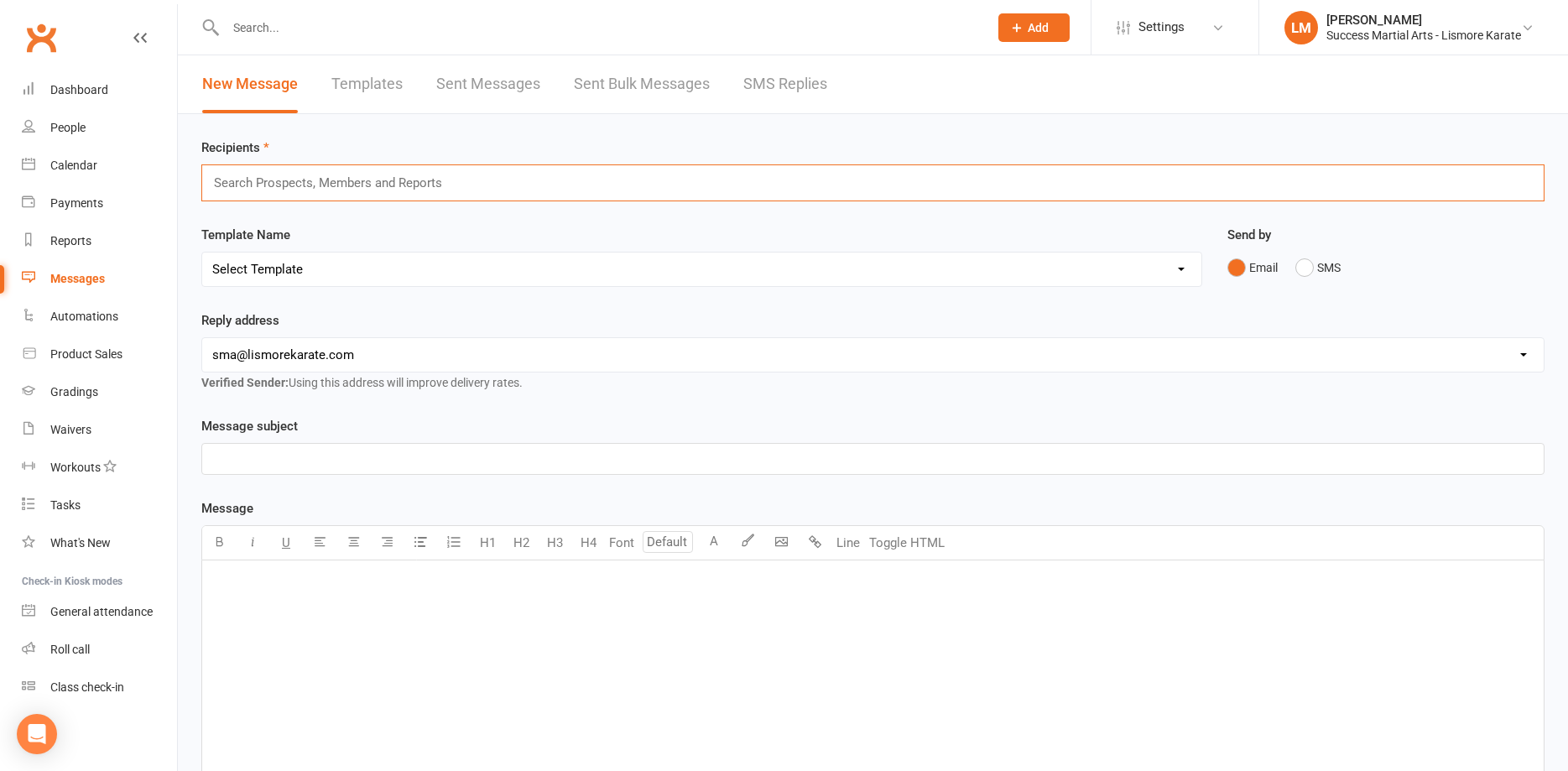
click at [272, 177] on input "text" at bounding box center [335, 183] width 246 height 22
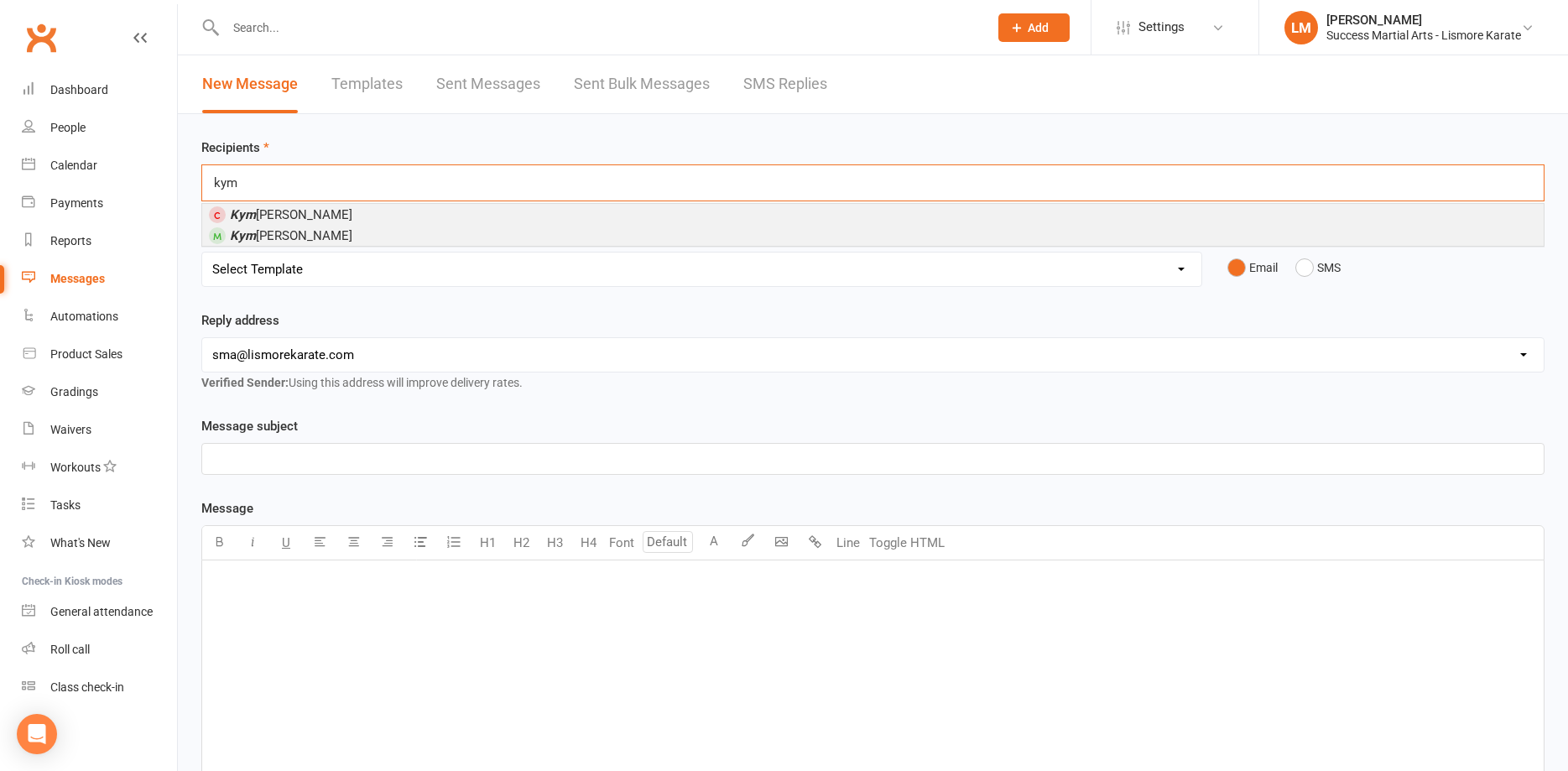
type input "kym"
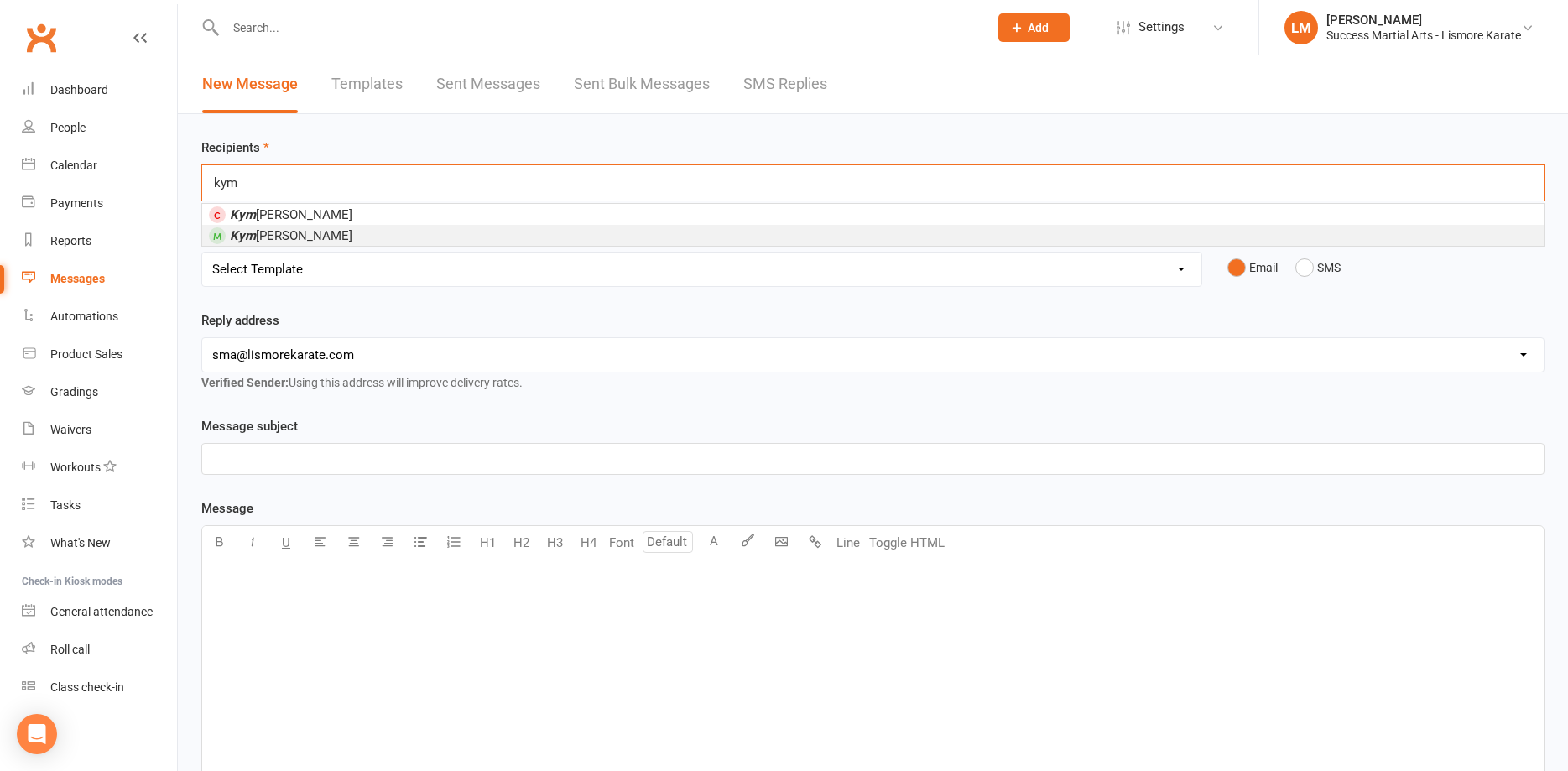
click at [260, 241] on span "[PERSON_NAME]" at bounding box center [291, 236] width 123 height 15
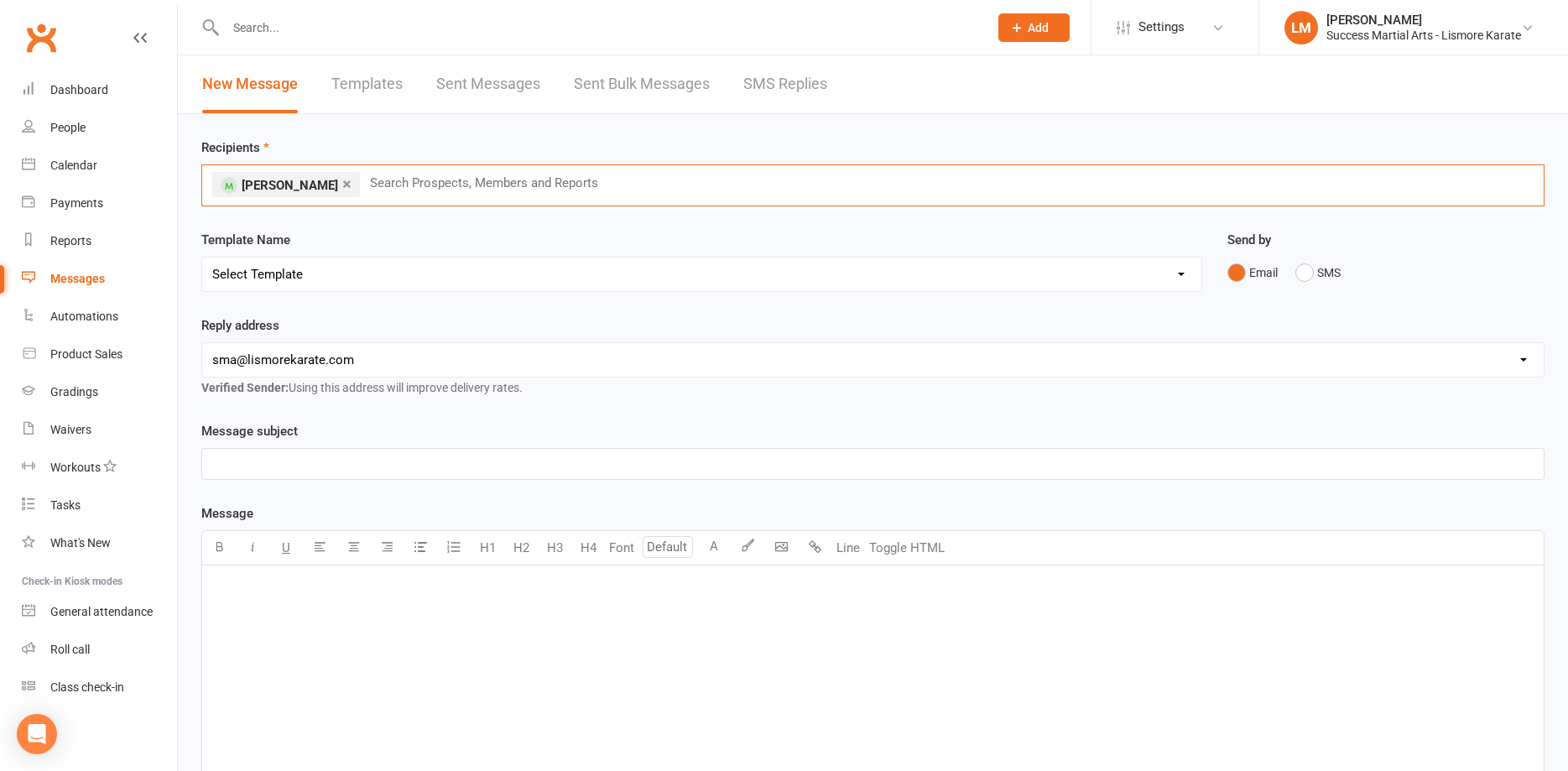
drag, startPoint x: 269, startPoint y: 611, endPoint x: 265, endPoint y: 630, distance: 19.4
click at [268, 612] on div "﻿" at bounding box center [873, 691] width 1342 height 252
click at [583, 548] on button "H4" at bounding box center [588, 548] width 34 height 34
click at [492, 546] on button "H1" at bounding box center [487, 548] width 34 height 34
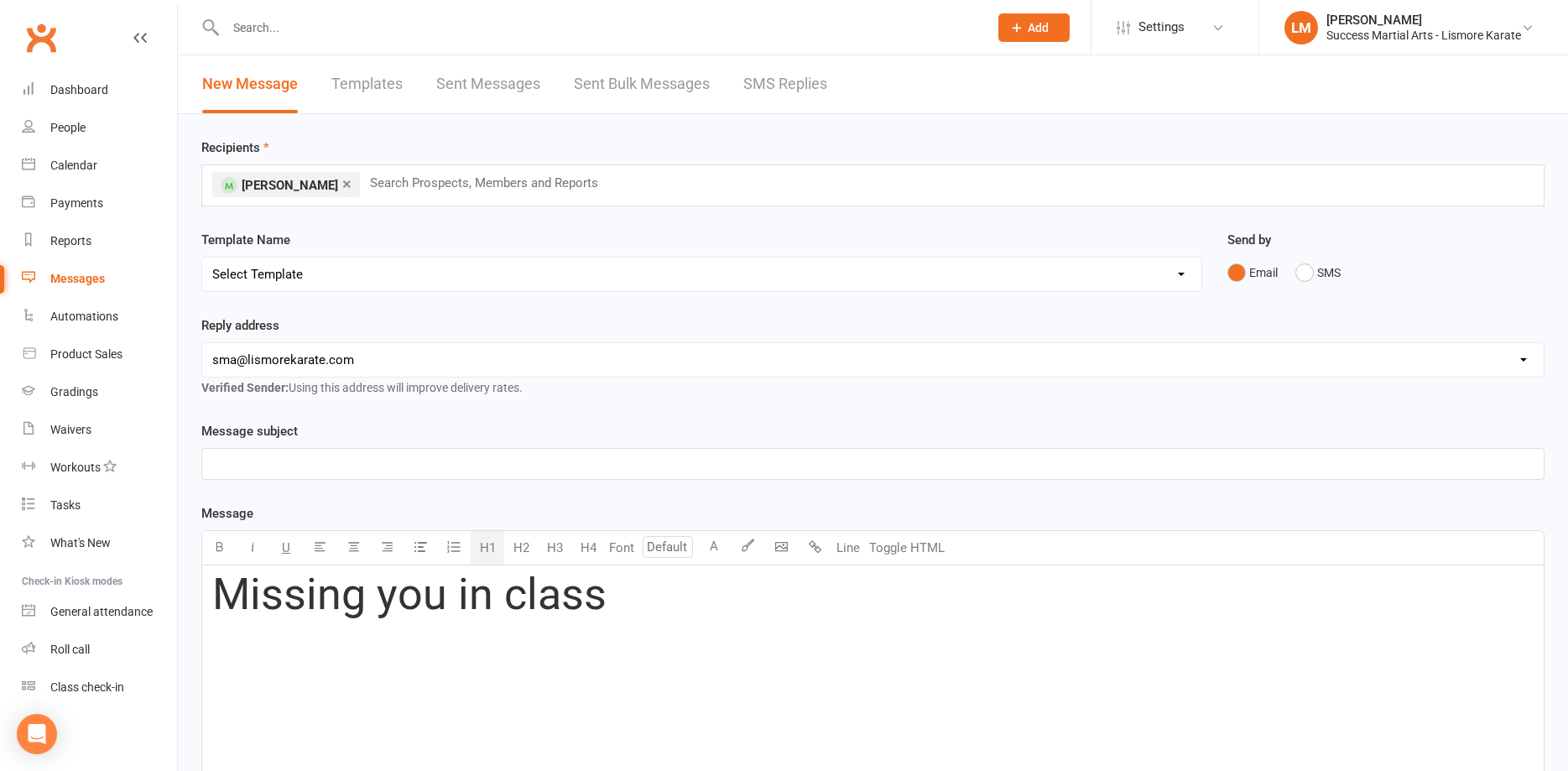
click at [214, 587] on span "Missing you in class" at bounding box center [409, 594] width 394 height 51
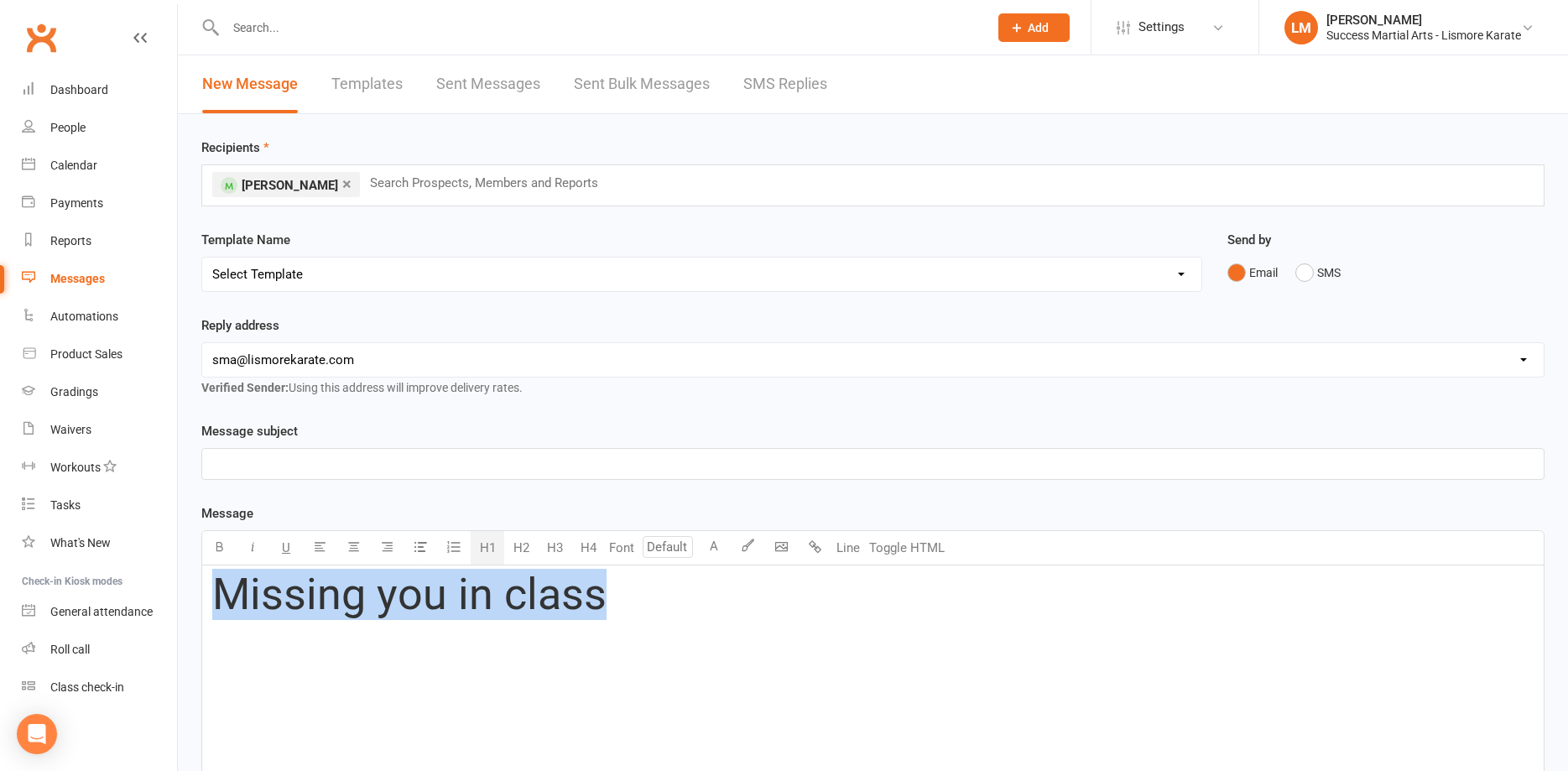
drag, startPoint x: 623, startPoint y: 601, endPoint x: 198, endPoint y: 598, distance: 425.0
click at [202, 598] on div "Missing you in class" at bounding box center [873, 691] width 1343 height 252
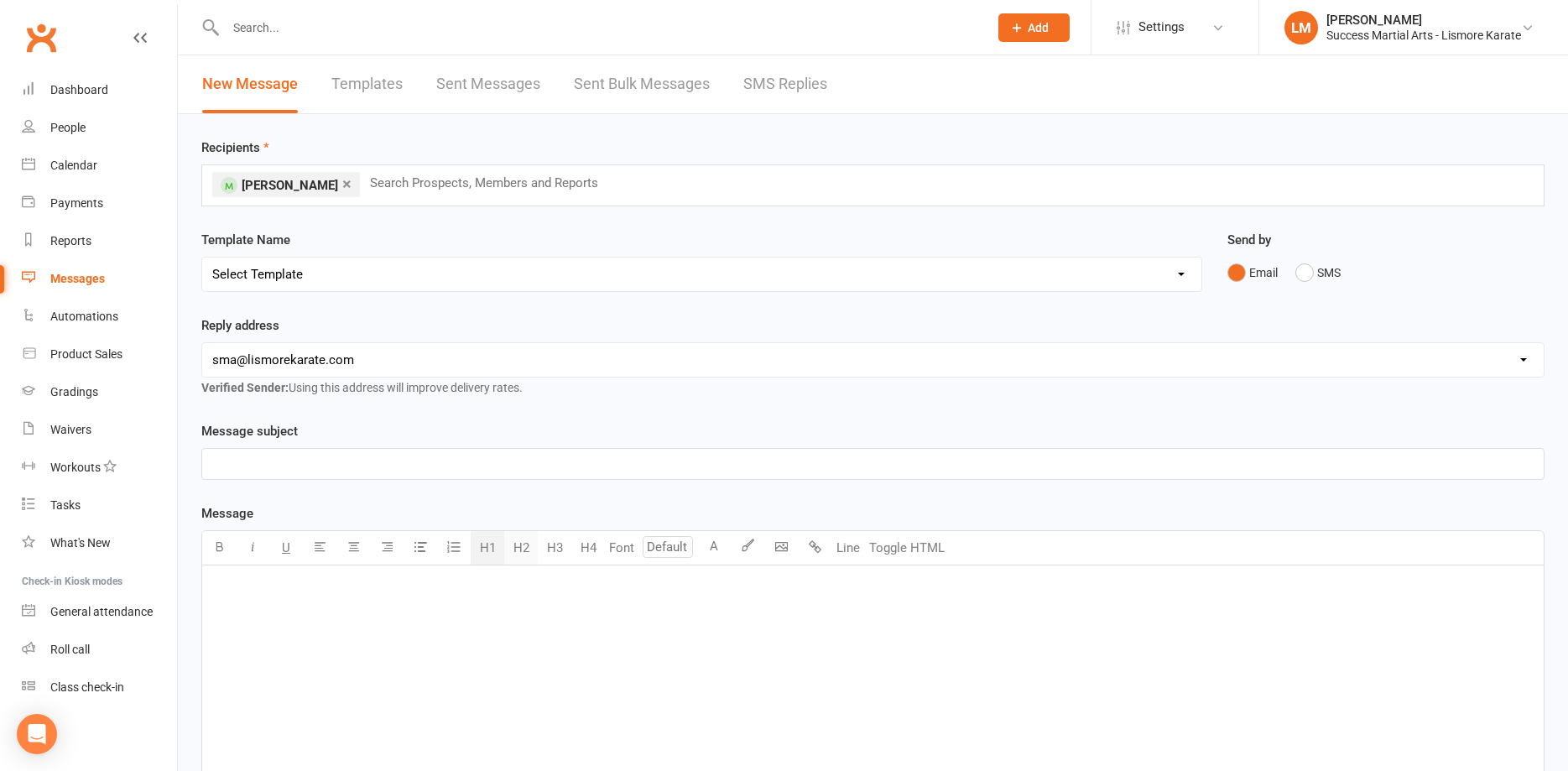
drag, startPoint x: 590, startPoint y: 656, endPoint x: 523, endPoint y: 531, distance: 141.8
click at [590, 652] on div "﻿" at bounding box center [873, 691] width 1342 height 252
click at [587, 550] on button "H4" at bounding box center [588, 548] width 34 height 34
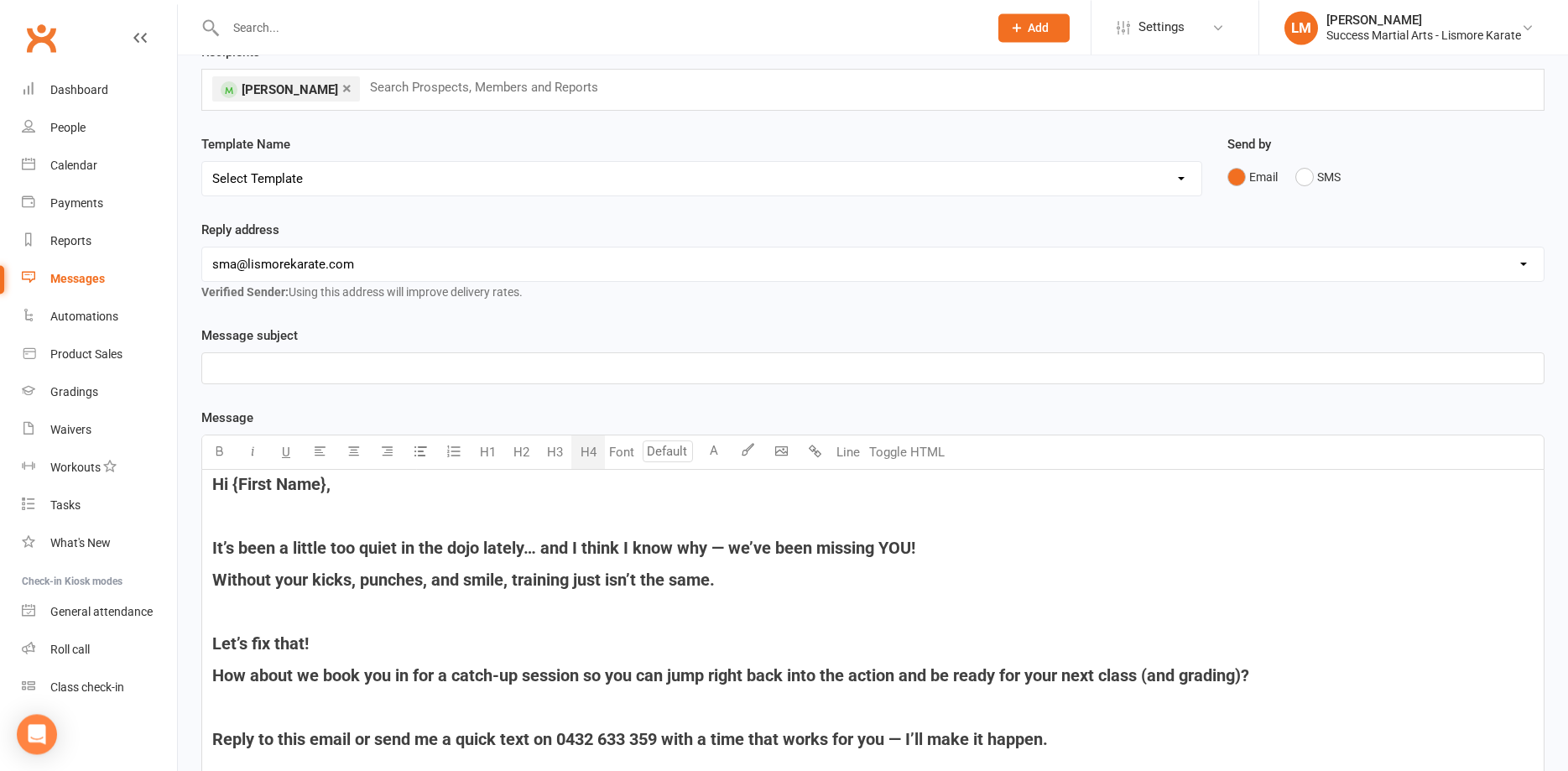
scroll to position [257, 0]
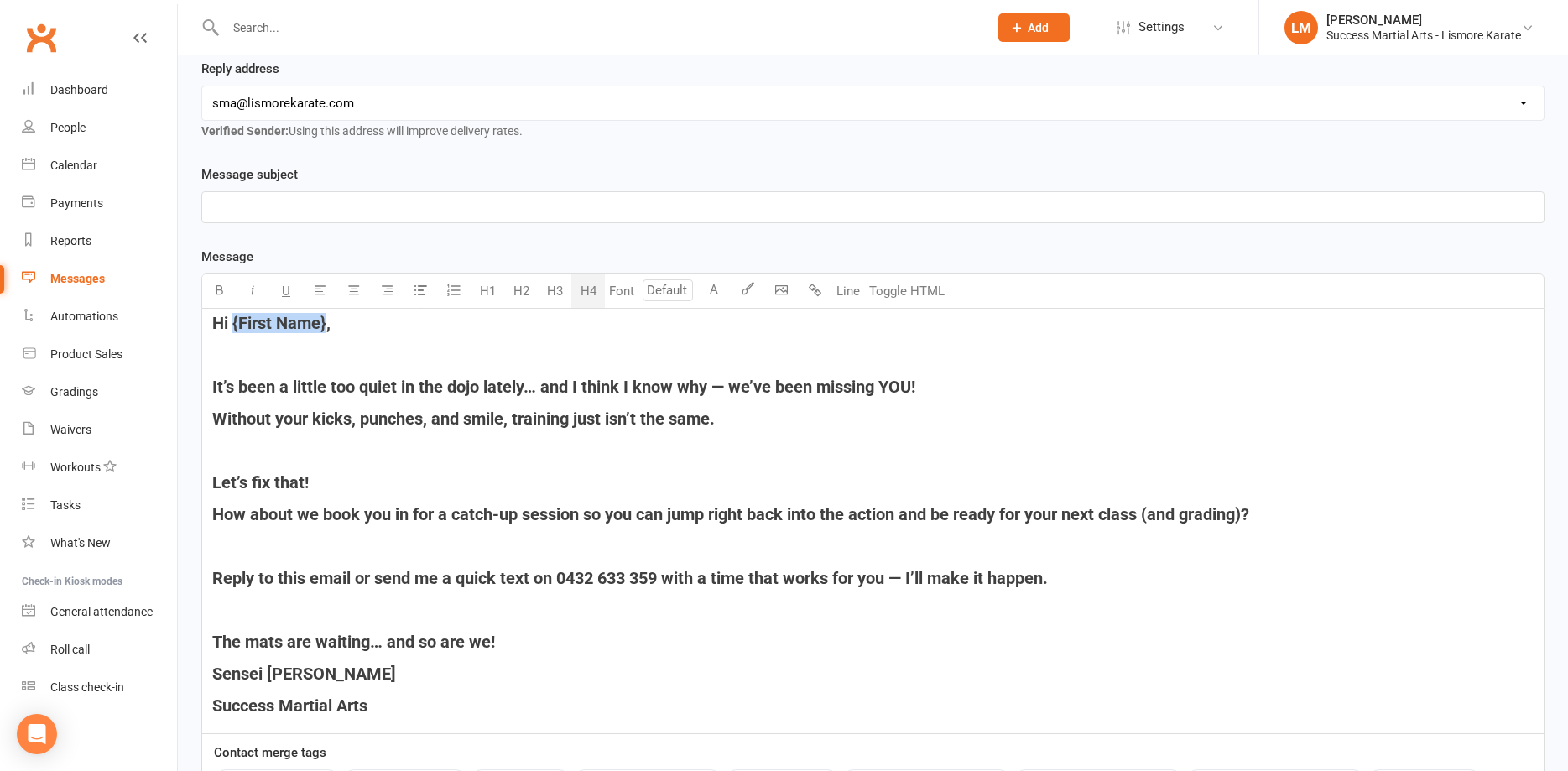
drag, startPoint x: 328, startPoint y: 319, endPoint x: 232, endPoint y: 319, distance: 96.0
click at [232, 319] on span "Hi {First Name}," at bounding box center [271, 323] width 119 height 20
click at [253, 354] on h4 "﻿" at bounding box center [872, 355] width 1321 height 19
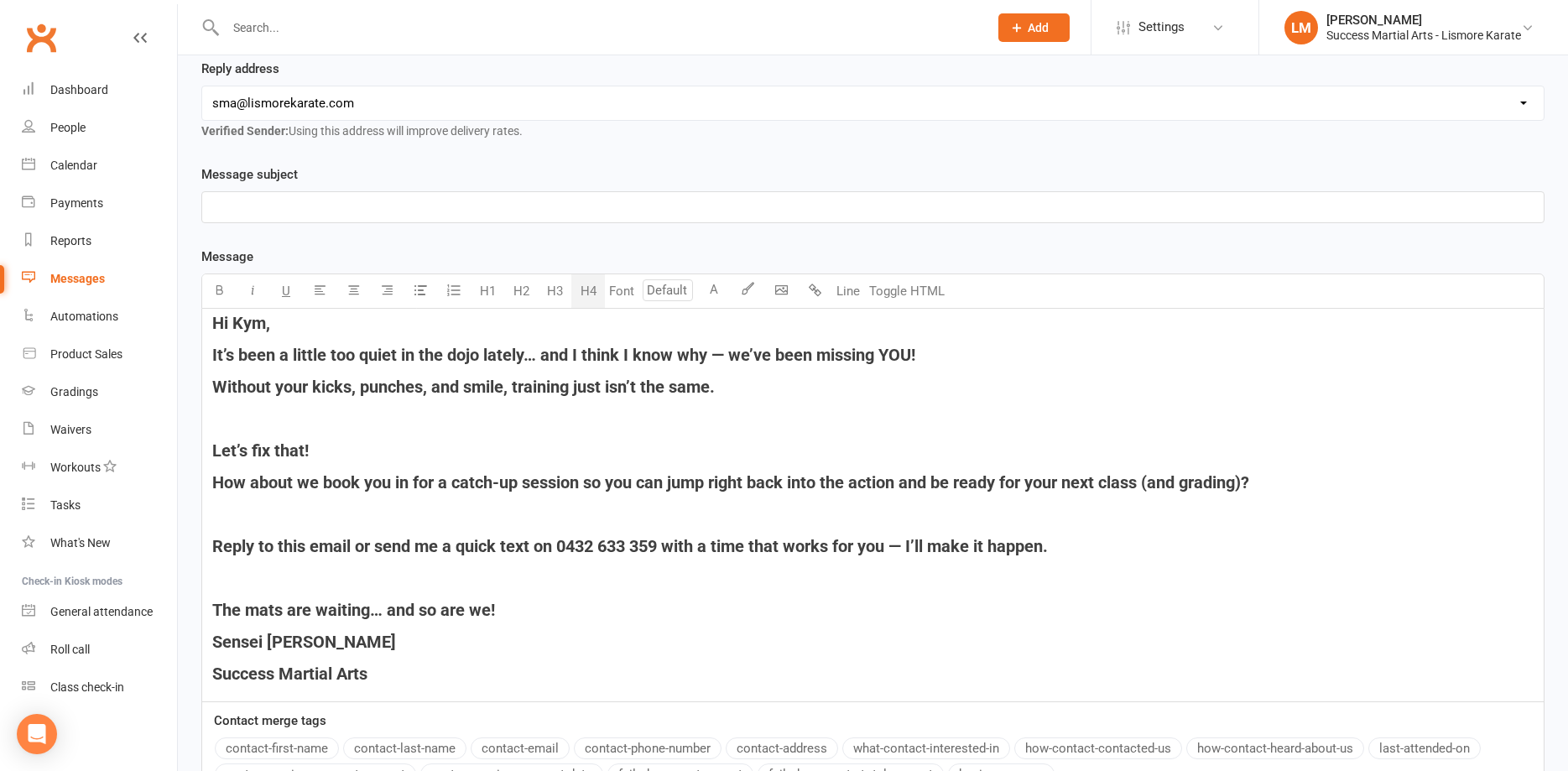
click at [445, 384] on span "Without your kicks, punches, and smile, training just isn’t the same." at bounding box center [463, 386] width 503 height 20
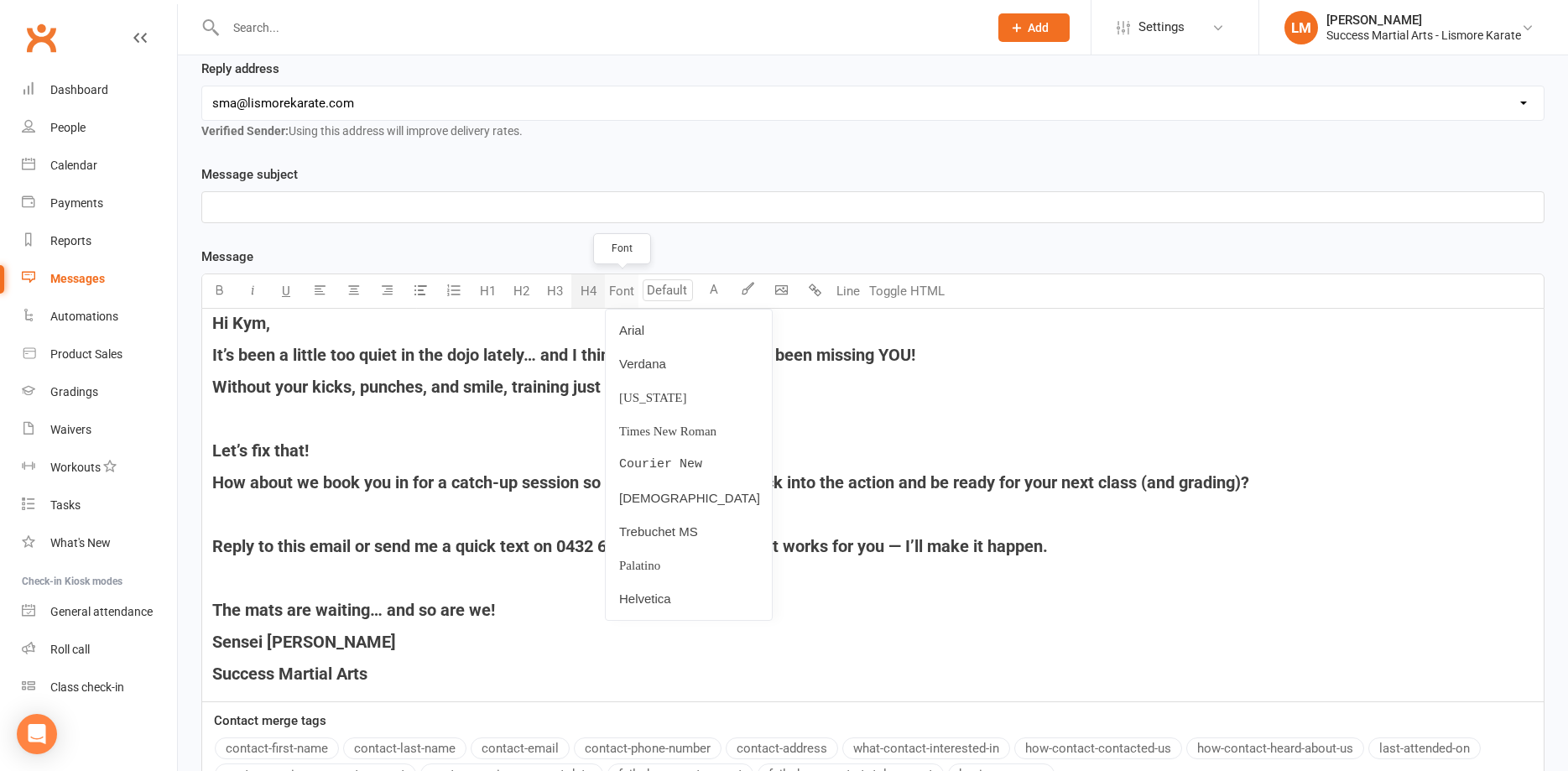
click at [623, 289] on button "Font" at bounding box center [622, 291] width 34 height 34
click at [664, 292] on input "number" at bounding box center [667, 291] width 50 height 22
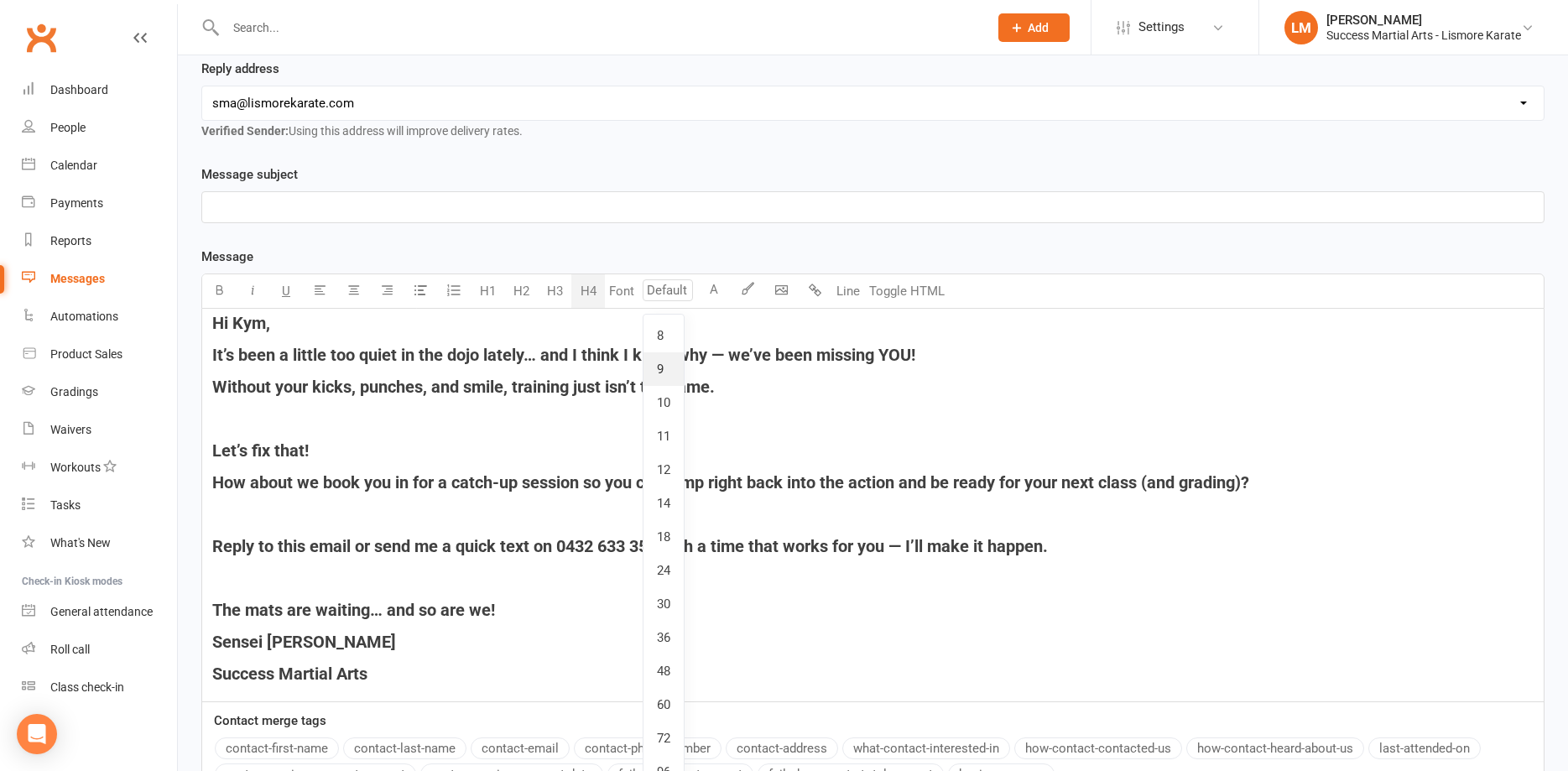
click at [659, 364] on link "9" at bounding box center [664, 369] width 41 height 34
type input "9"
click at [289, 321] on h4 "Hi Kym," at bounding box center [872, 323] width 1321 height 19
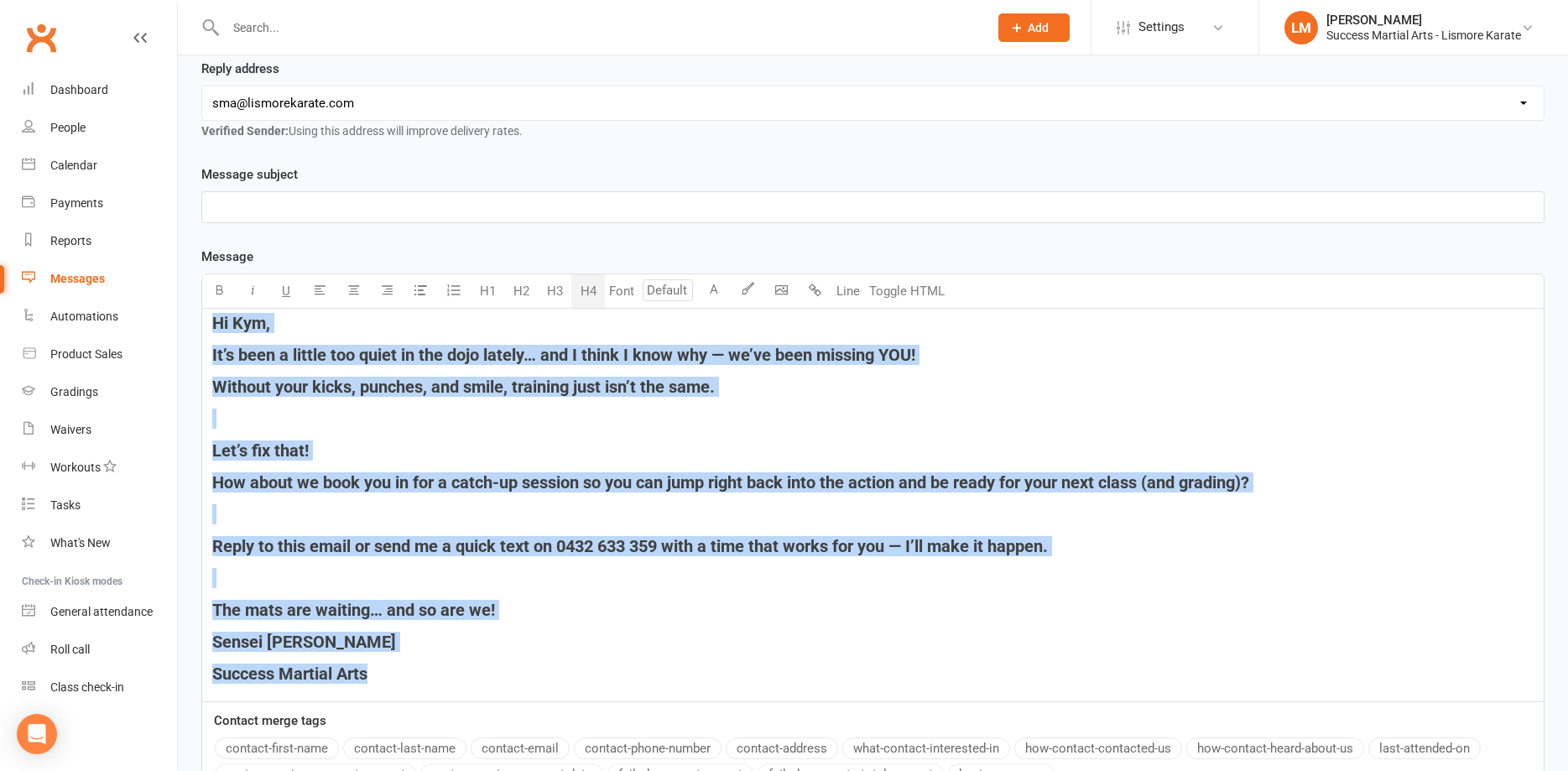
drag, startPoint x: 211, startPoint y: 324, endPoint x: 430, endPoint y: 738, distance: 468.4
click at [430, 702] on div "Hi [PERSON_NAME], It’s been a little too quiet in the dojo lately… and I think …" at bounding box center [873, 505] width 1343 height 393
click at [615, 293] on button "Font" at bounding box center [622, 291] width 34 height 34
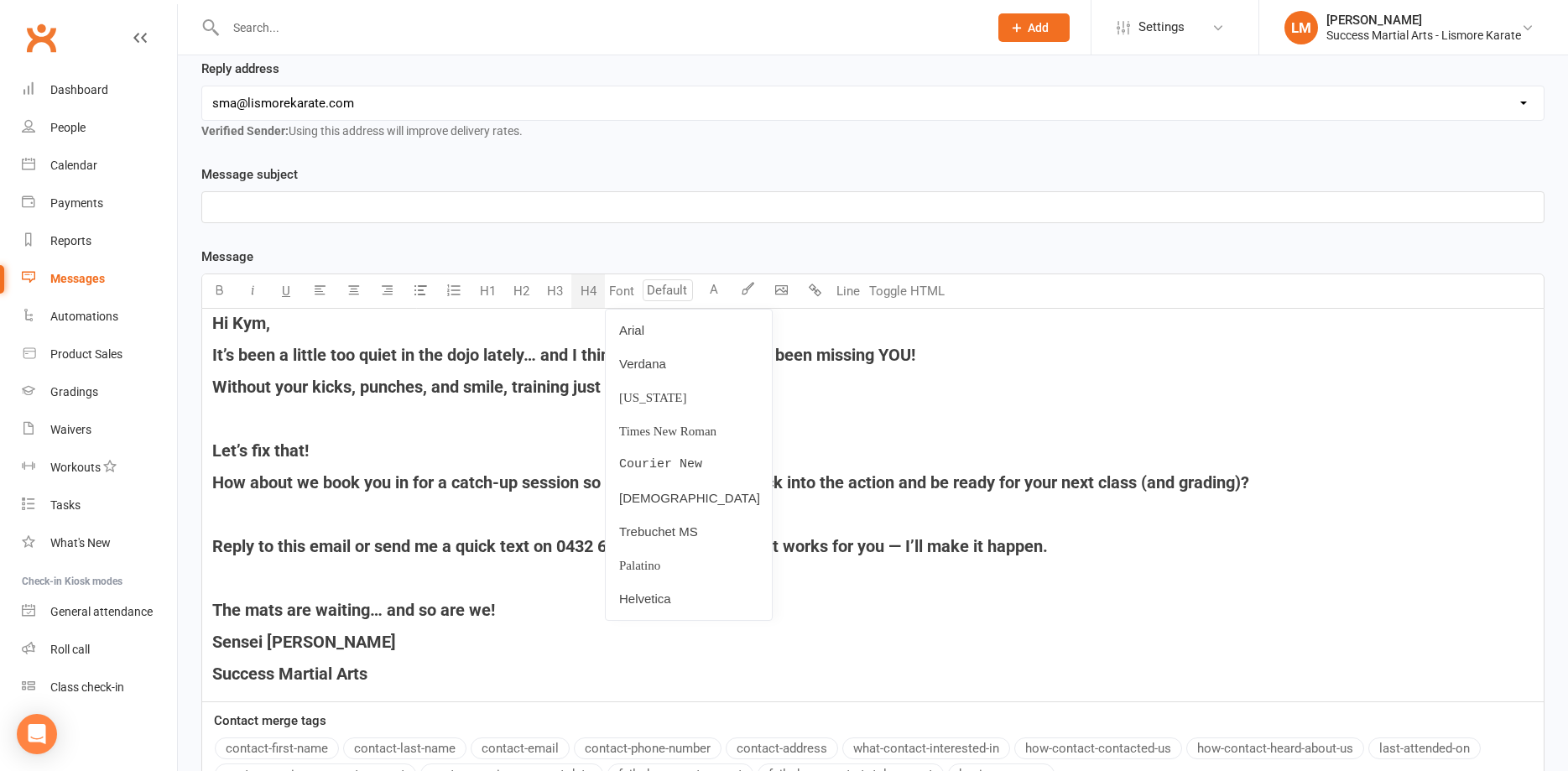
click at [628, 329] on link "Arial" at bounding box center [689, 330] width 166 height 34
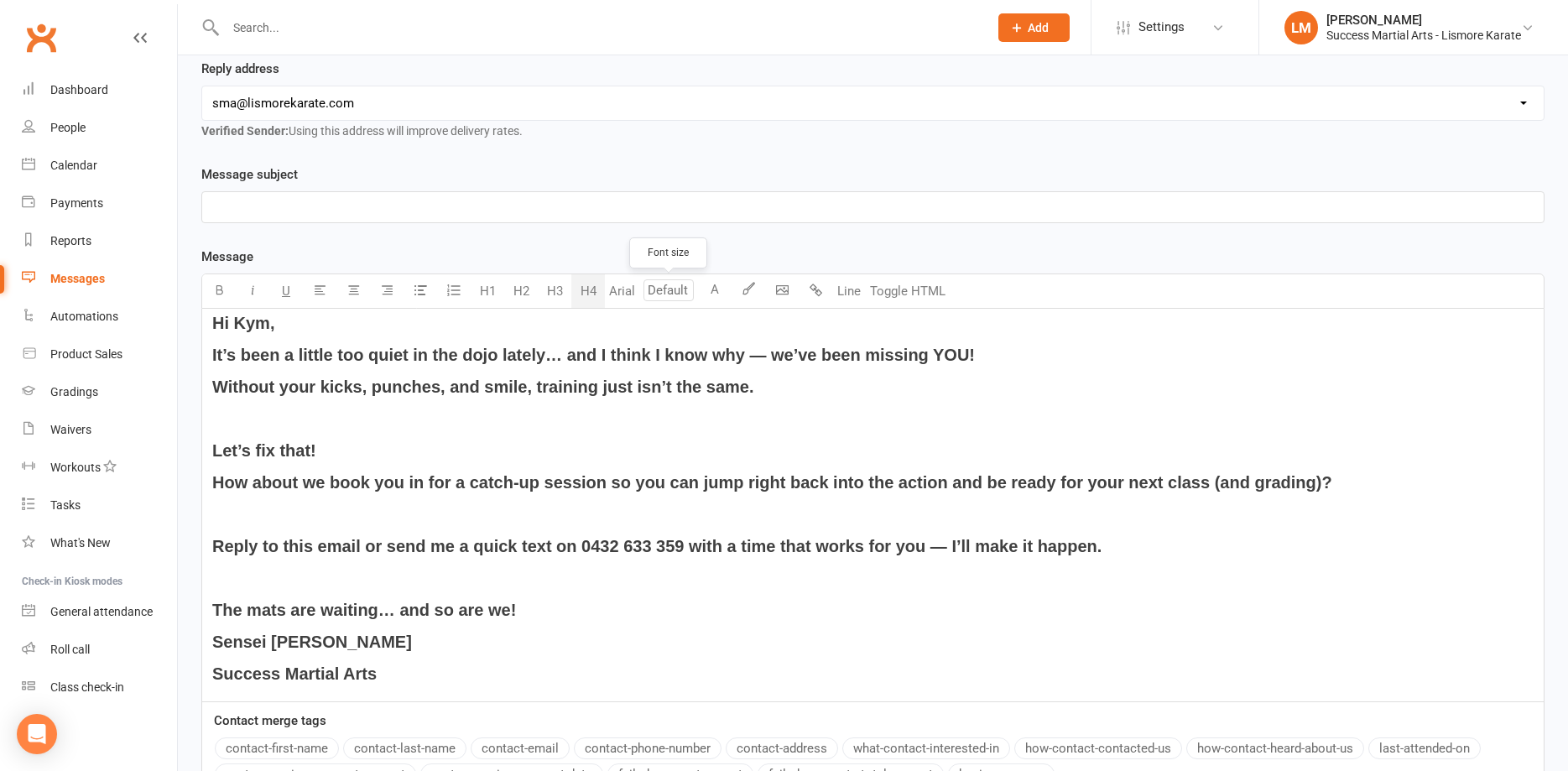
click at [672, 289] on input "number" at bounding box center [668, 291] width 50 height 22
click at [673, 324] on link "8" at bounding box center [664, 336] width 41 height 34
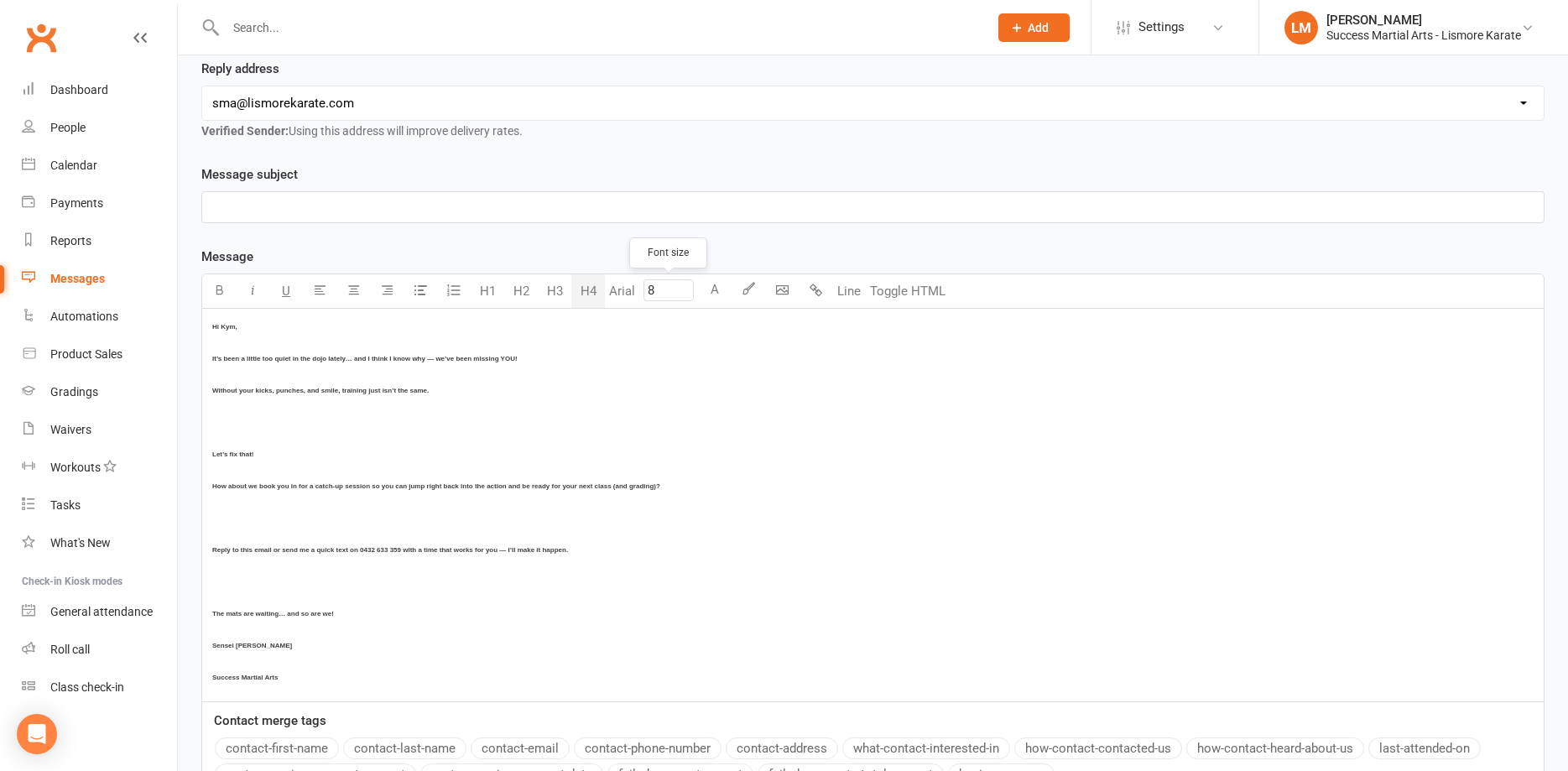
click at [673, 288] on input "8" at bounding box center [668, 291] width 50 height 22
click at [669, 472] on link "12" at bounding box center [664, 470] width 41 height 34
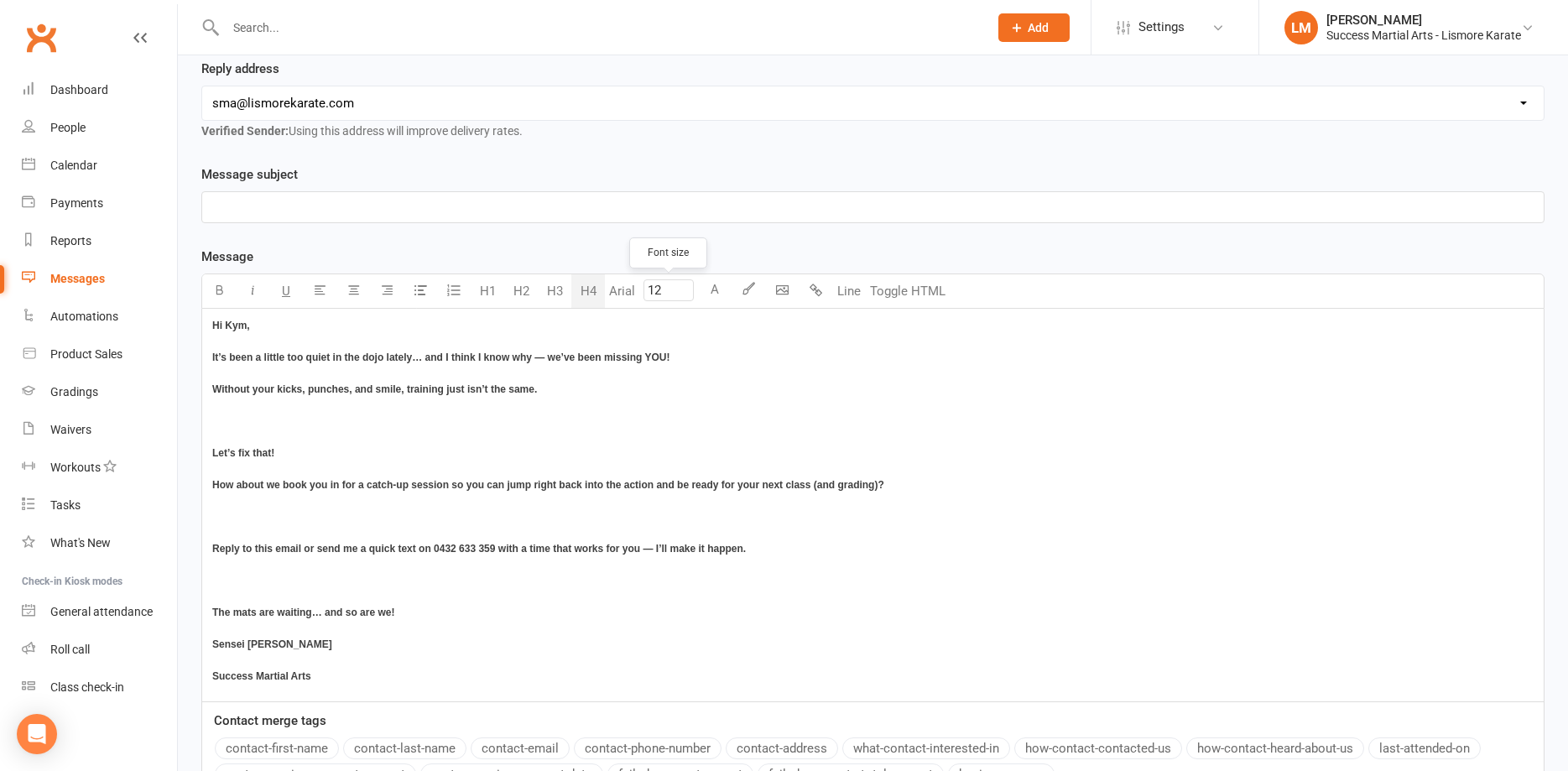
click at [676, 289] on input "12" at bounding box center [668, 291] width 50 height 22
click at [670, 502] on link "14" at bounding box center [664, 503] width 41 height 34
type input "14"
click at [331, 430] on div "Hi [PERSON_NAME], It’s been a little too quiet in the dojo lately… and I think …" at bounding box center [873, 504] width 1342 height 392
click at [604, 358] on span "It’s been a little too quiet in the dojo lately… and I think I know why — we’ve…" at bounding box center [479, 357] width 534 height 14
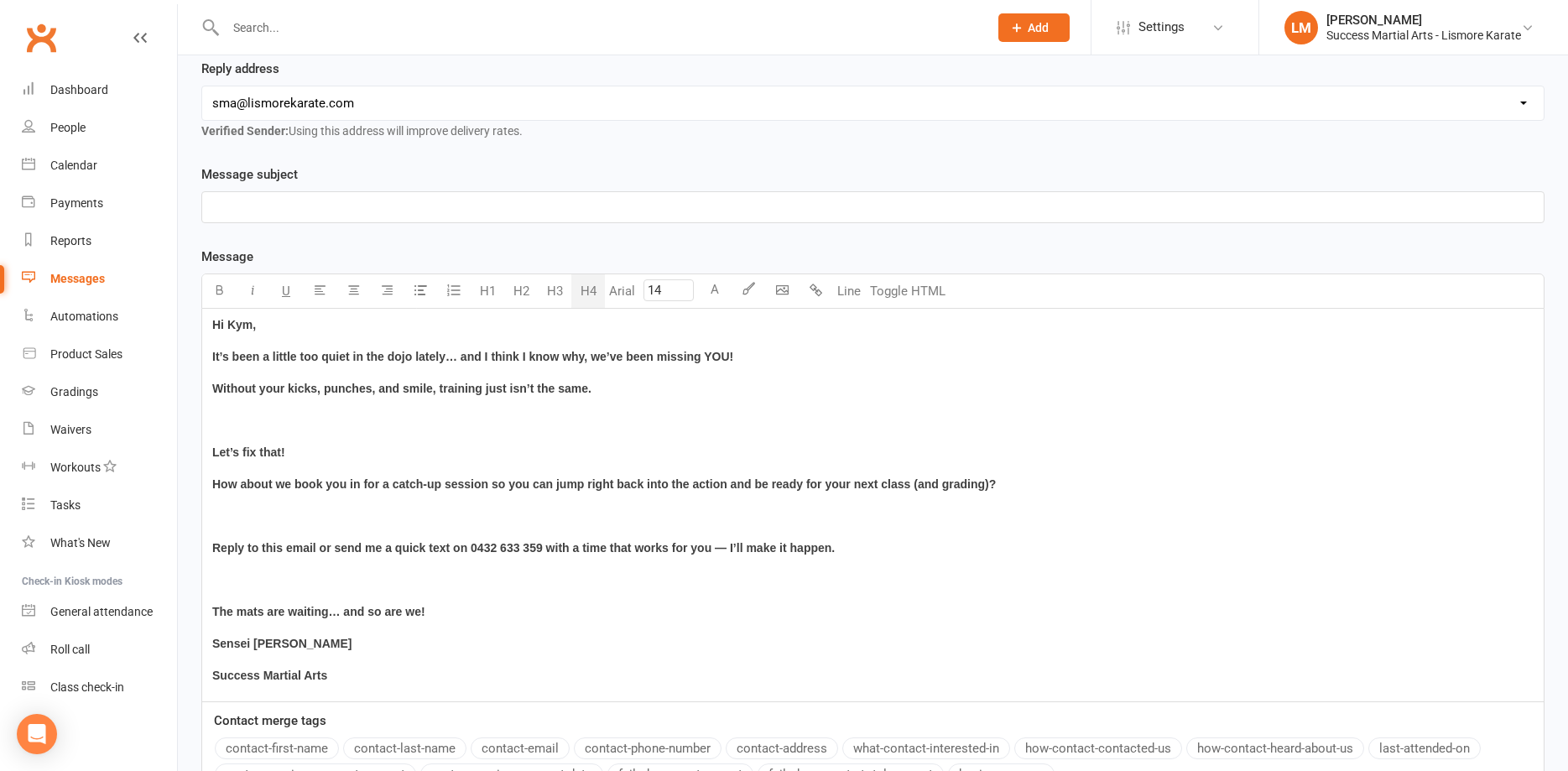
click at [267, 423] on h4 "﻿" at bounding box center [872, 419] width 1321 height 19
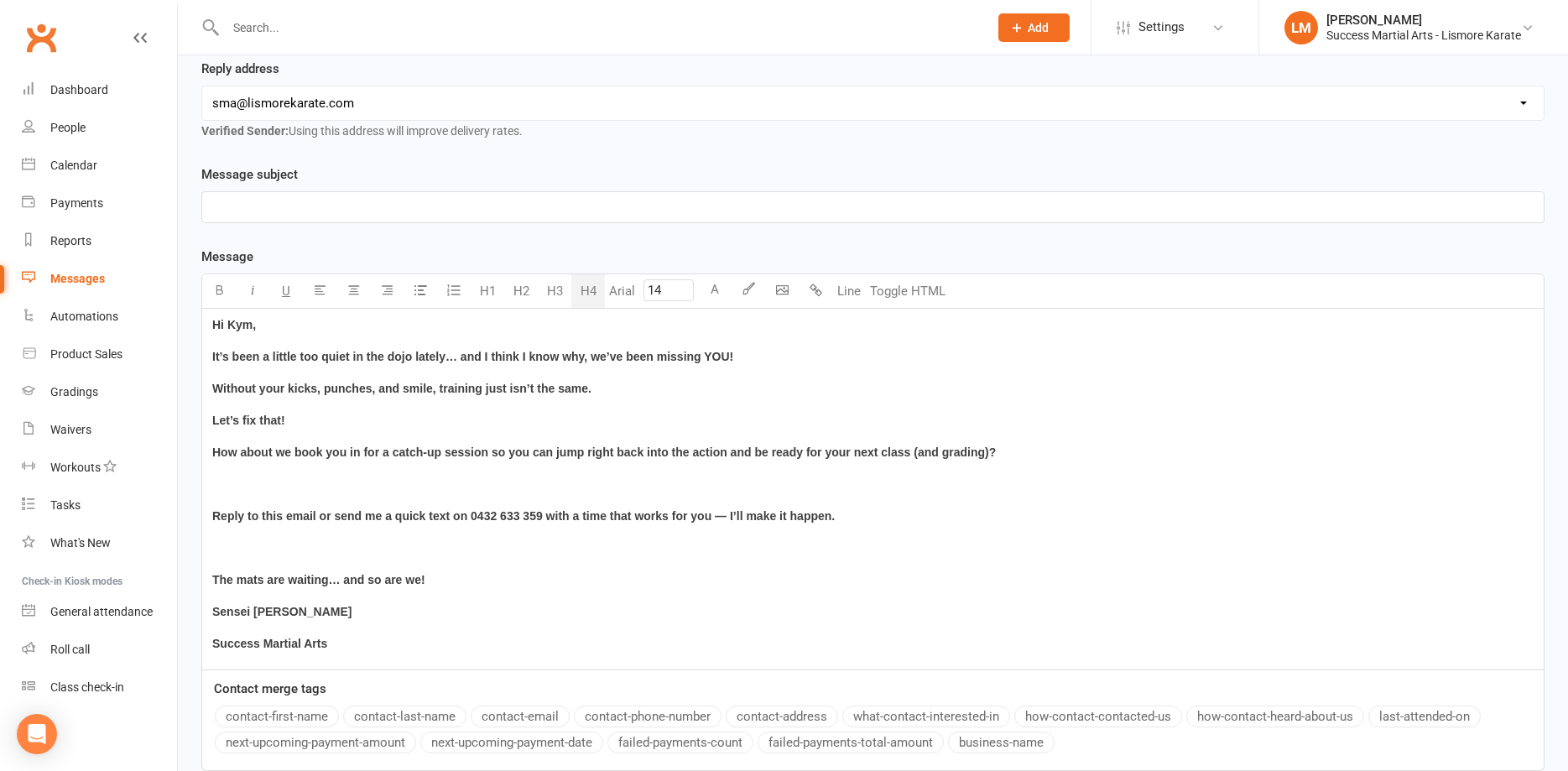
click at [239, 488] on h4 "﻿" at bounding box center [872, 482] width 1321 height 19
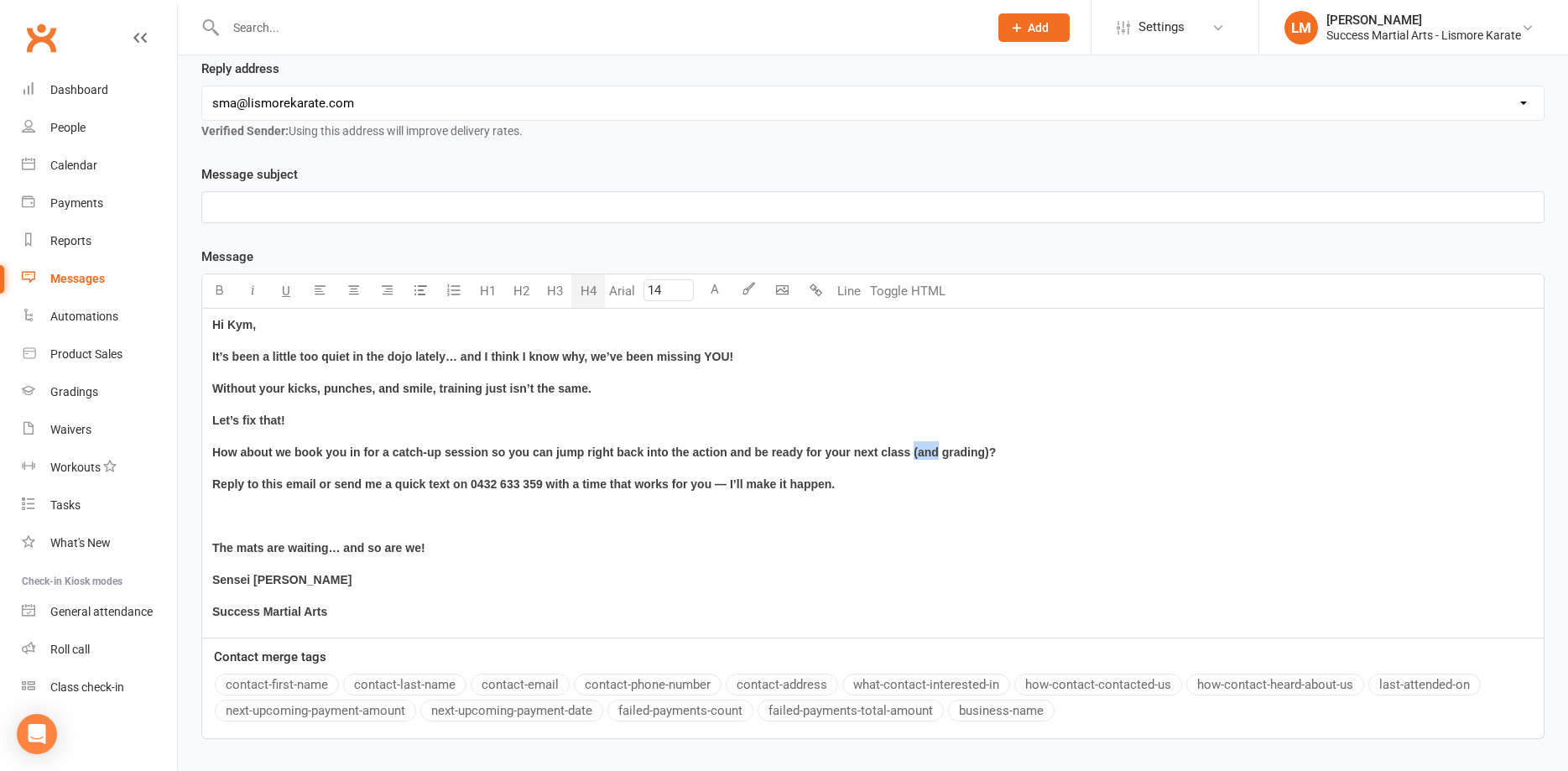
drag, startPoint x: 913, startPoint y: 450, endPoint x: 937, endPoint y: 453, distance: 24.2
click at [937, 453] on span "How about we book you in for a catch-up session so you can jump right back into…" at bounding box center [603, 452] width 784 height 14
click at [775, 516] on h4 "﻿" at bounding box center [872, 514] width 1321 height 19
drag, startPoint x: 876, startPoint y: 483, endPoint x: 454, endPoint y: 500, distance: 422.3
click at [454, 500] on div "Hi [PERSON_NAME], It’s been a little too quiet in the dojo lately… and I think …" at bounding box center [873, 473] width 1342 height 329
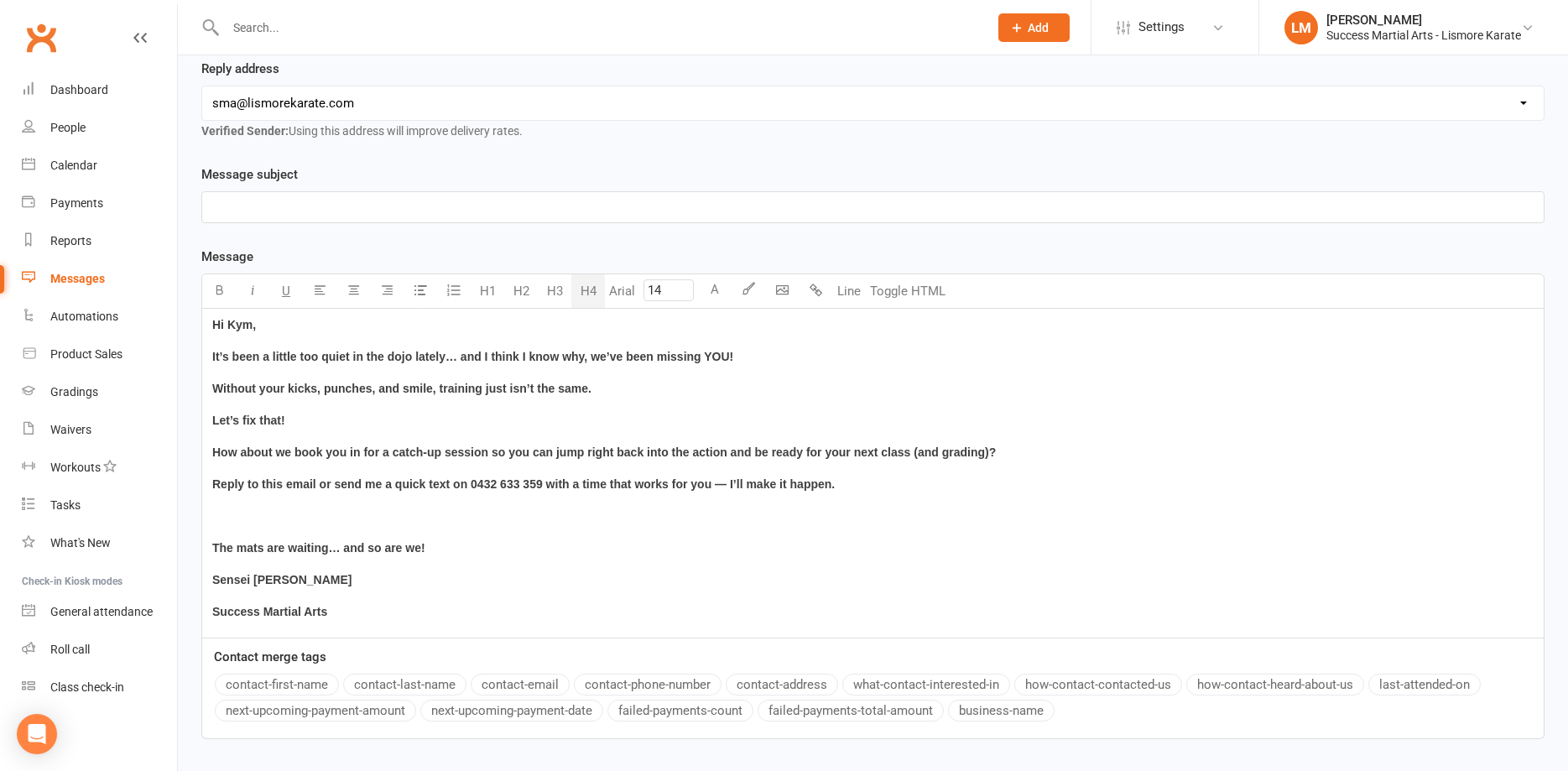
drag, startPoint x: 688, startPoint y: 590, endPoint x: 650, endPoint y: 569, distance: 43.4
click at [687, 588] on div "Hi [PERSON_NAME], It’s been a little too quiet in the dojo lately… and I think …" at bounding box center [873, 473] width 1342 height 329
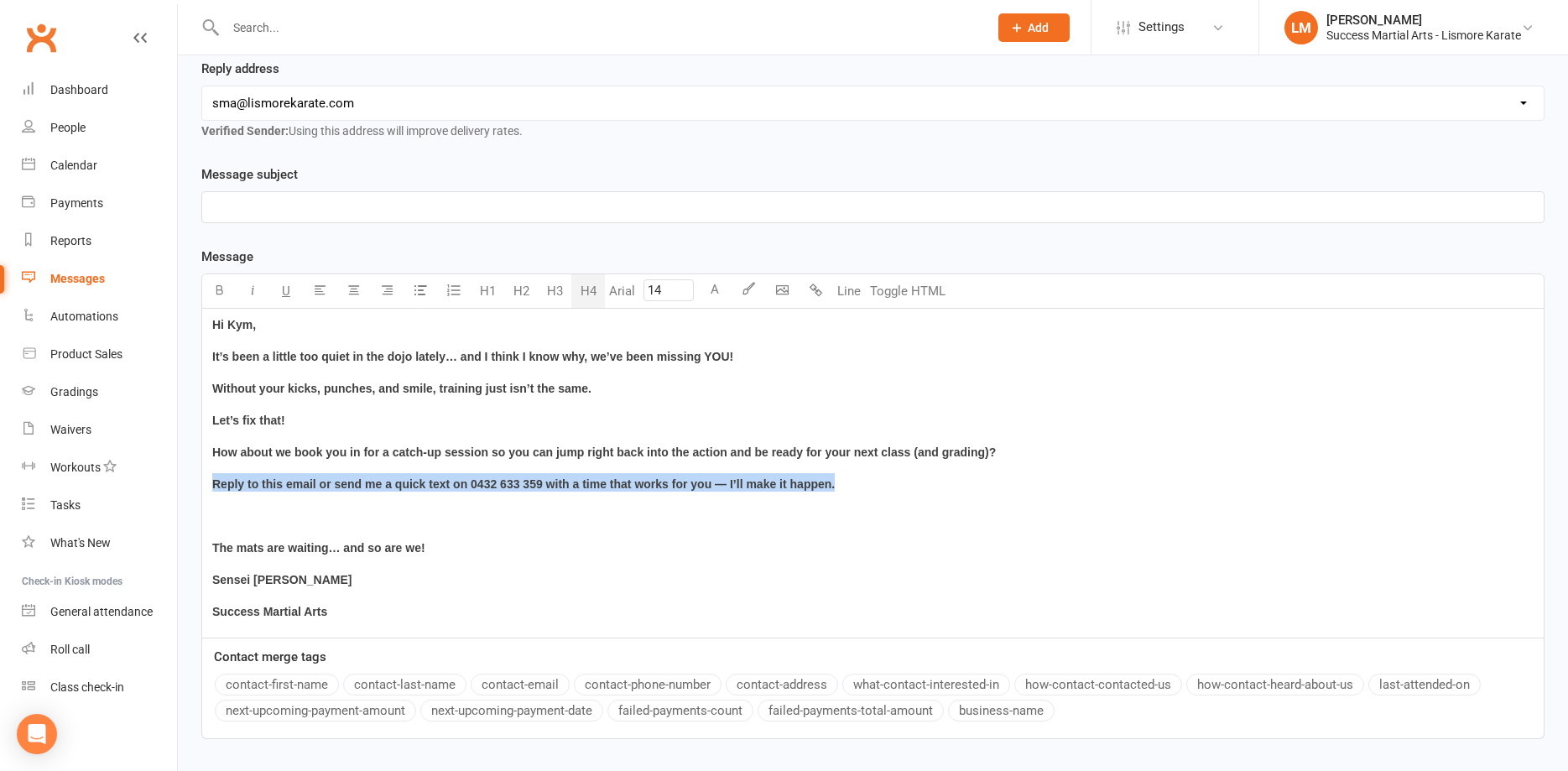
drag, startPoint x: 852, startPoint y: 483, endPoint x: 173, endPoint y: 475, distance: 679.0
click at [202, 482] on div "Hi [PERSON_NAME], It’s been a little too quiet in the dojo lately… and I think …" at bounding box center [873, 473] width 1343 height 330
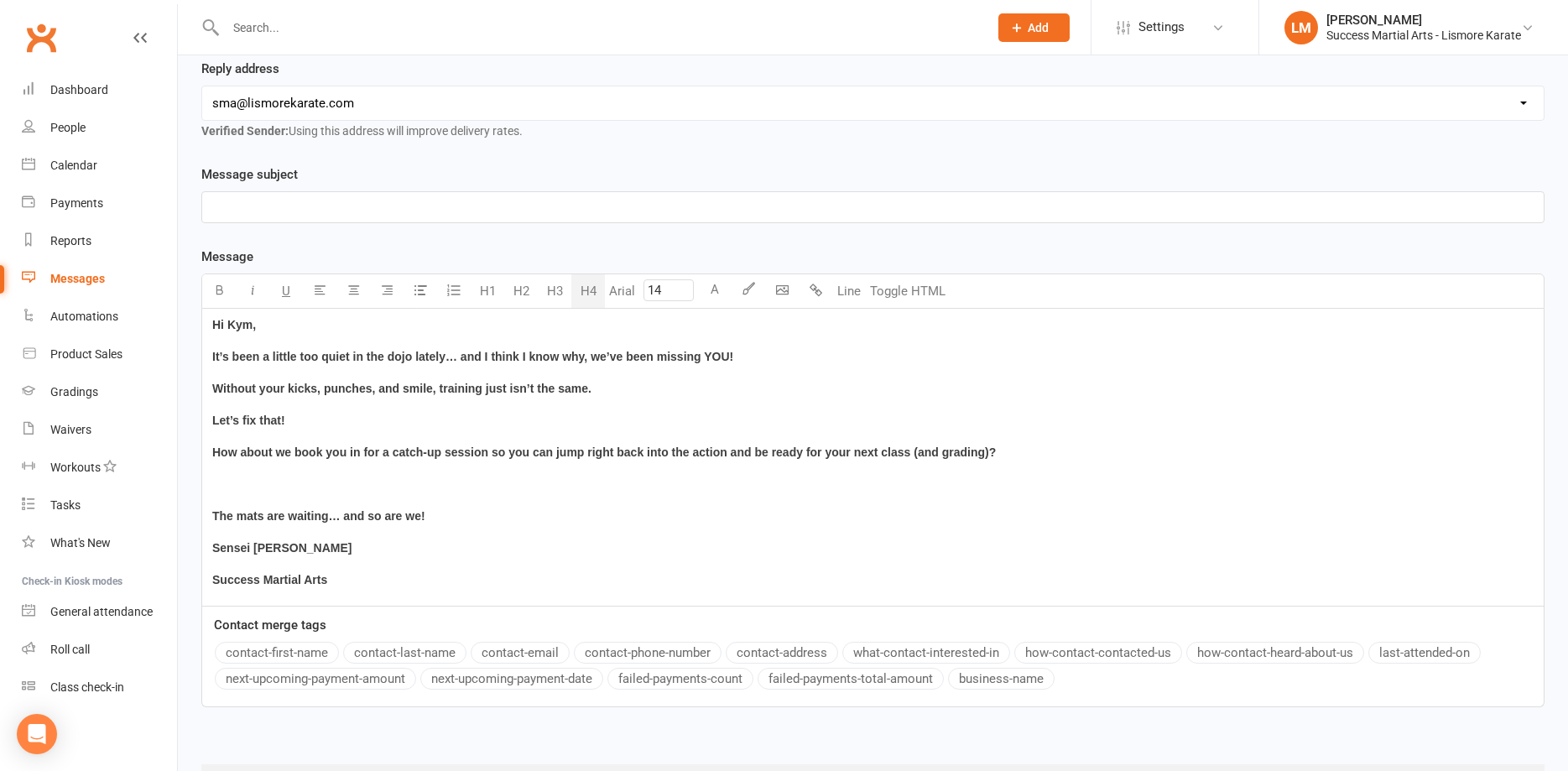
click at [442, 449] on span "How about we book you in for a catch-up session so you can jump right back into…" at bounding box center [603, 452] width 784 height 14
click at [342, 494] on div "Hi [PERSON_NAME], It’s been a little too quiet in the dojo lately… and I think …" at bounding box center [873, 457] width 1342 height 297
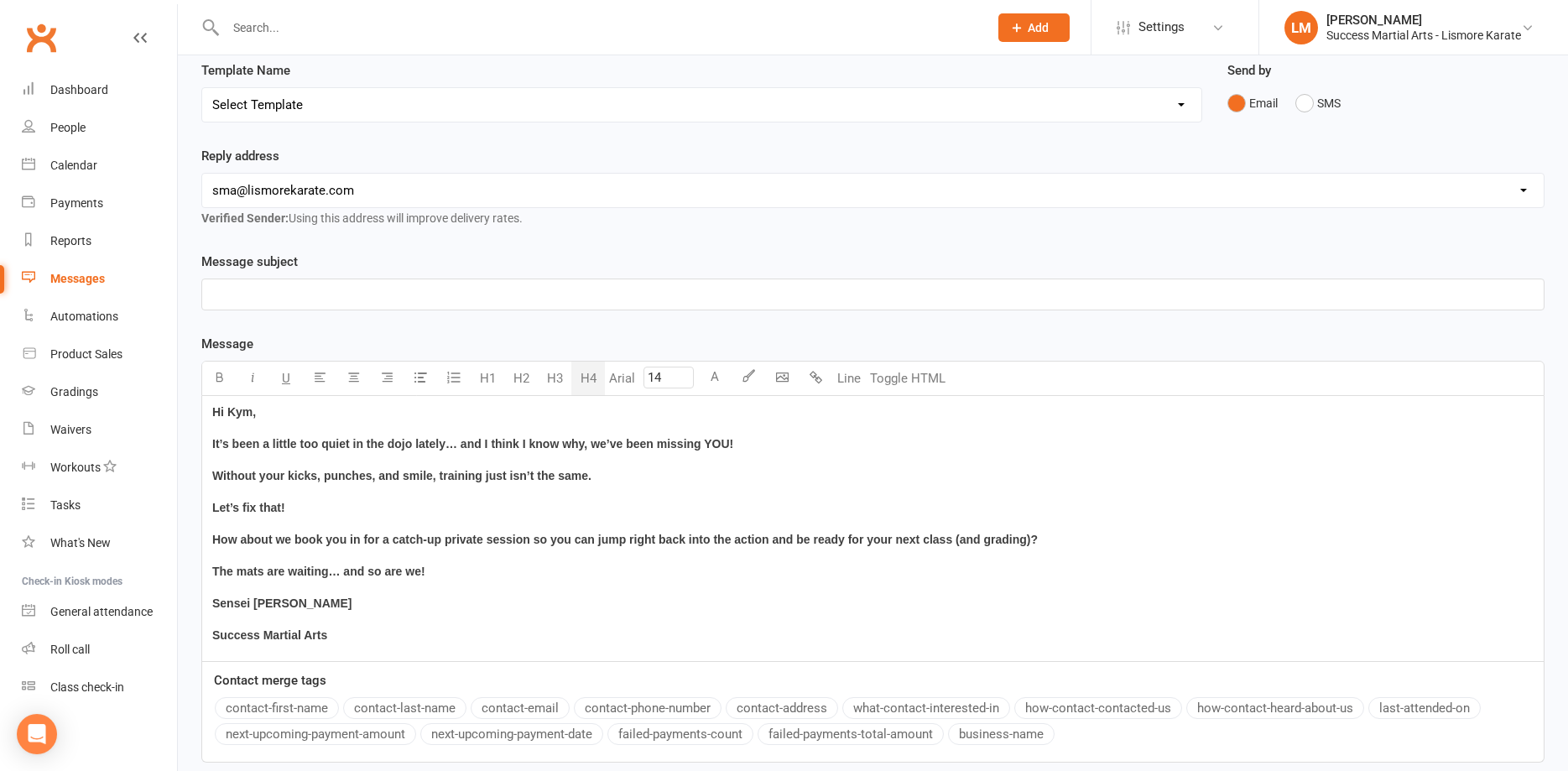
scroll to position [171, 0]
click at [348, 537] on span "How about we book you in for a catch-up private session so you can jump right b…" at bounding box center [625, 538] width 826 height 14
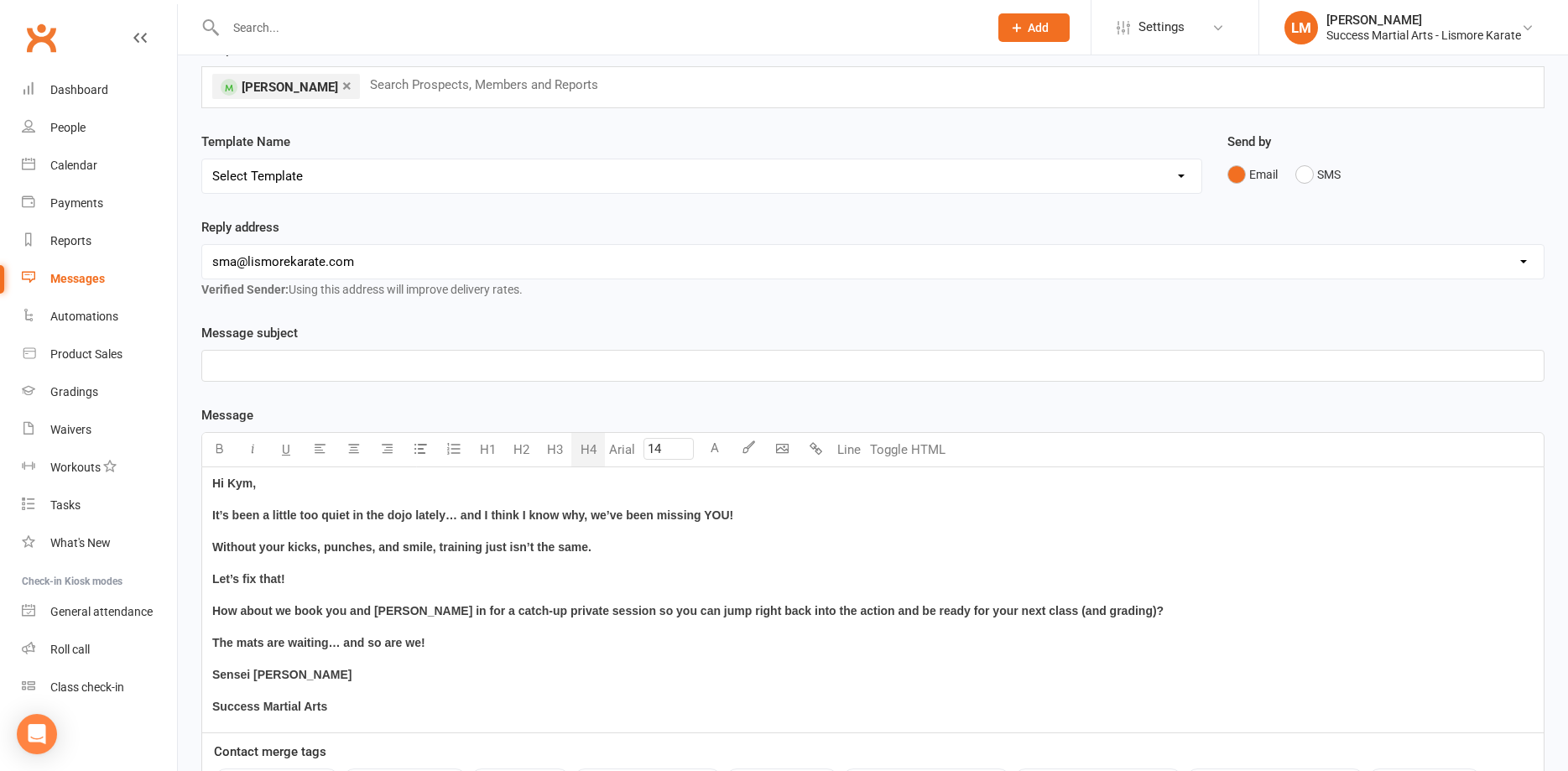
scroll to position [0, 0]
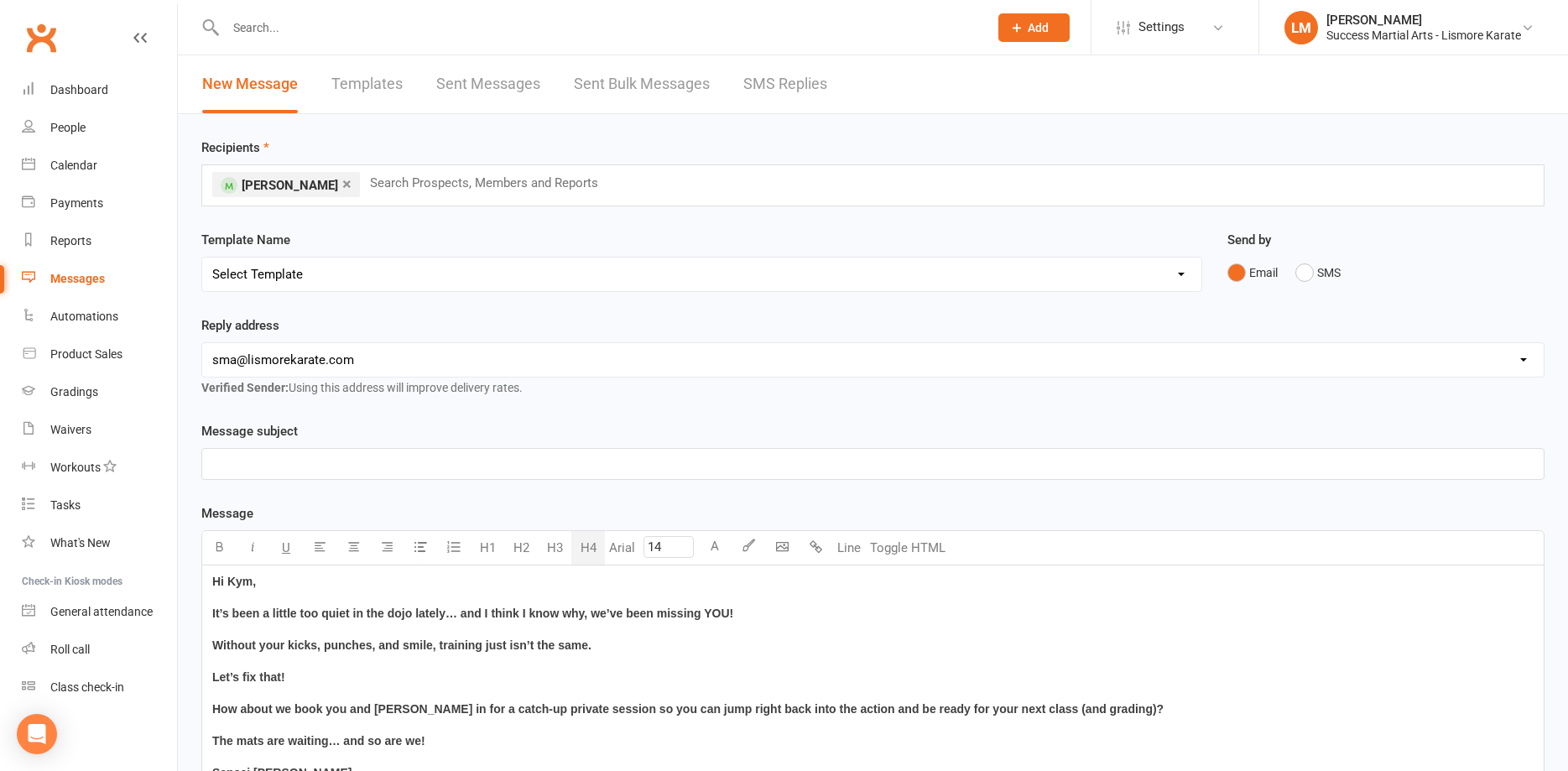
click at [229, 464] on p "﻿" at bounding box center [872, 464] width 1321 height 20
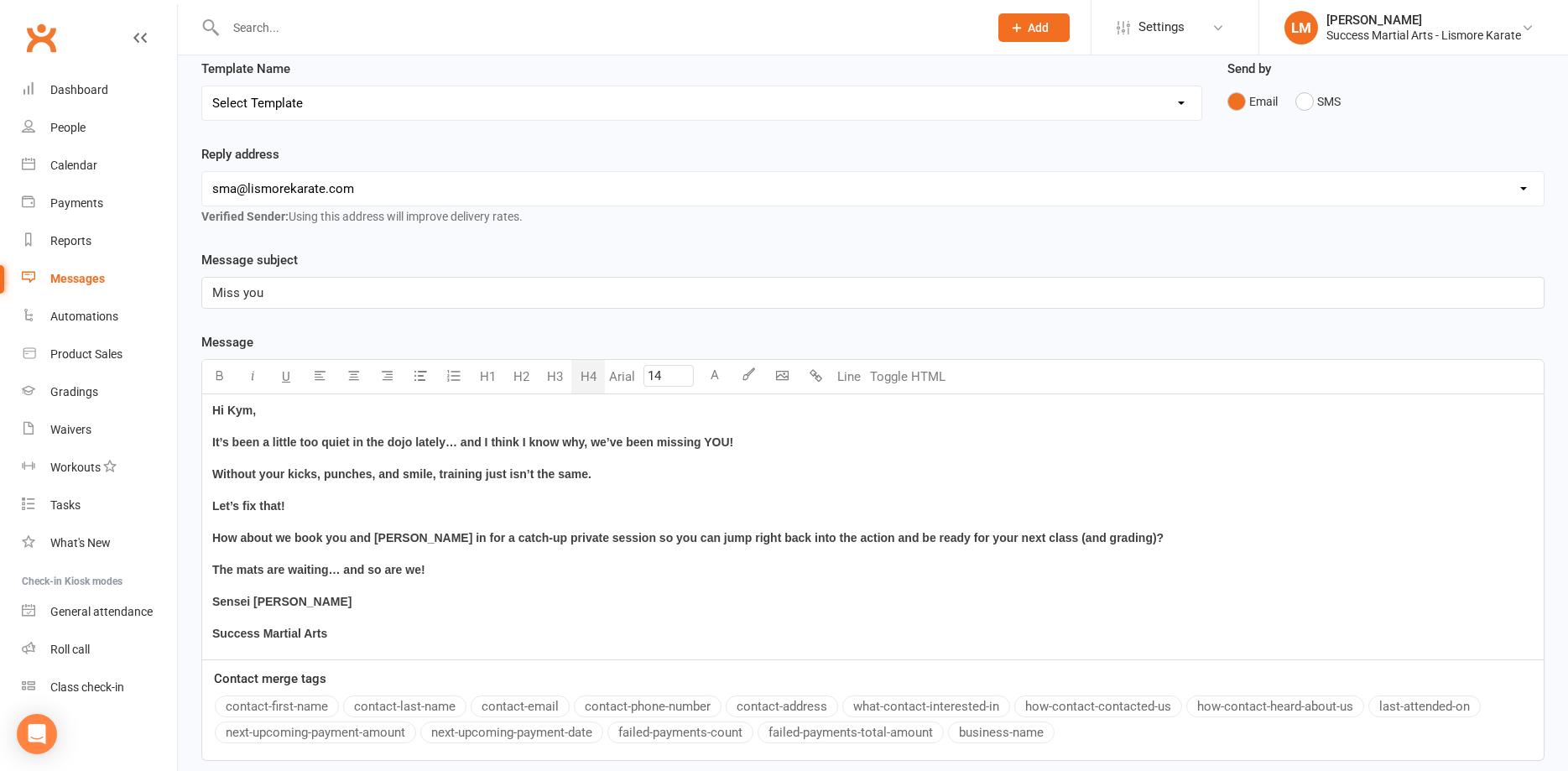
scroll to position [310, 0]
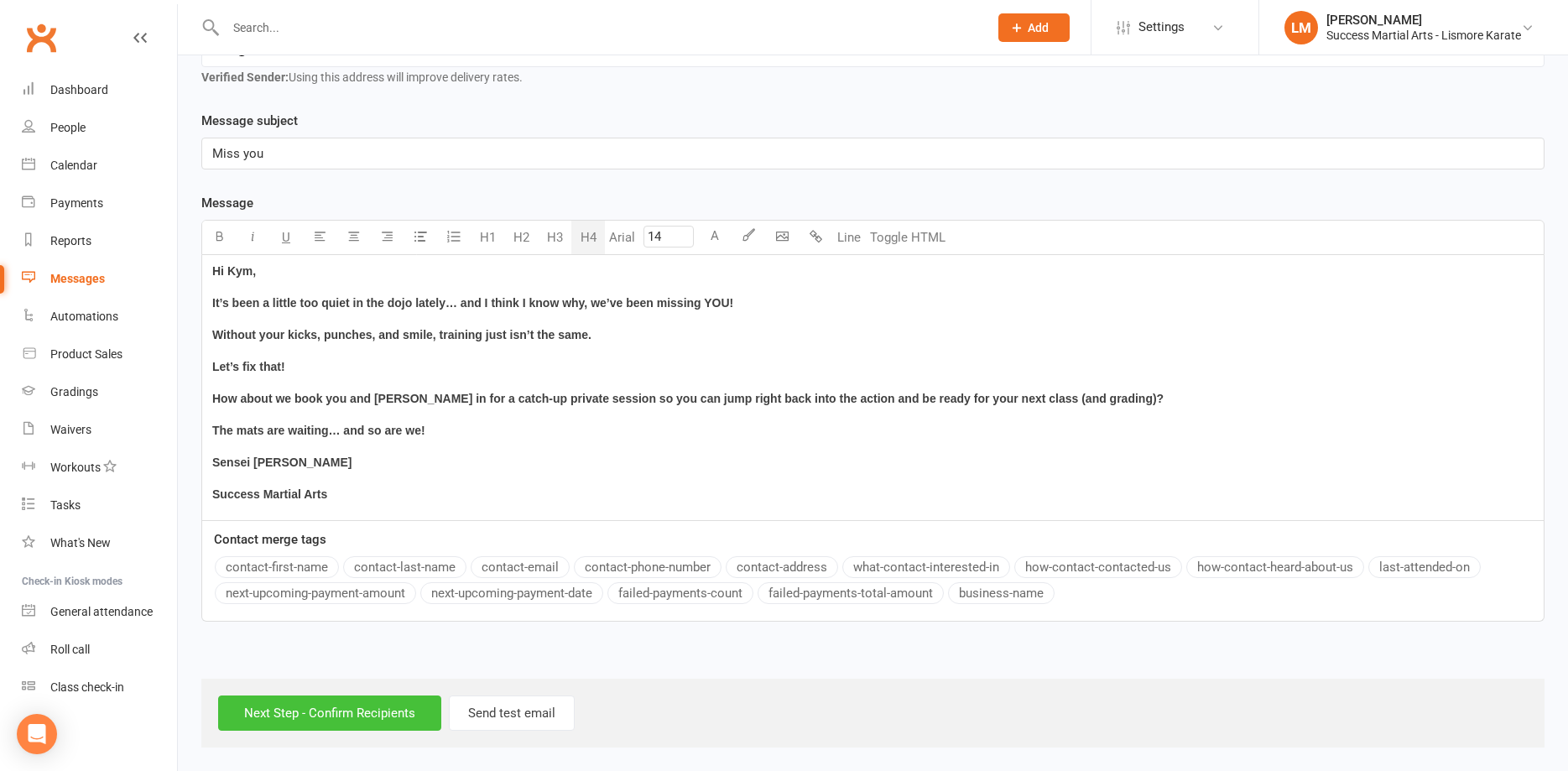
drag, startPoint x: 315, startPoint y: 720, endPoint x: 770, endPoint y: 503, distance: 504.1
click at [770, 503] on div "Recipients × [PERSON_NAME] Search Prospects, Members and Reports Template Name …" at bounding box center [873, 275] width 1390 height 944
click at [328, 710] on input "Next Step - Confirm Recipients" at bounding box center [329, 713] width 223 height 36
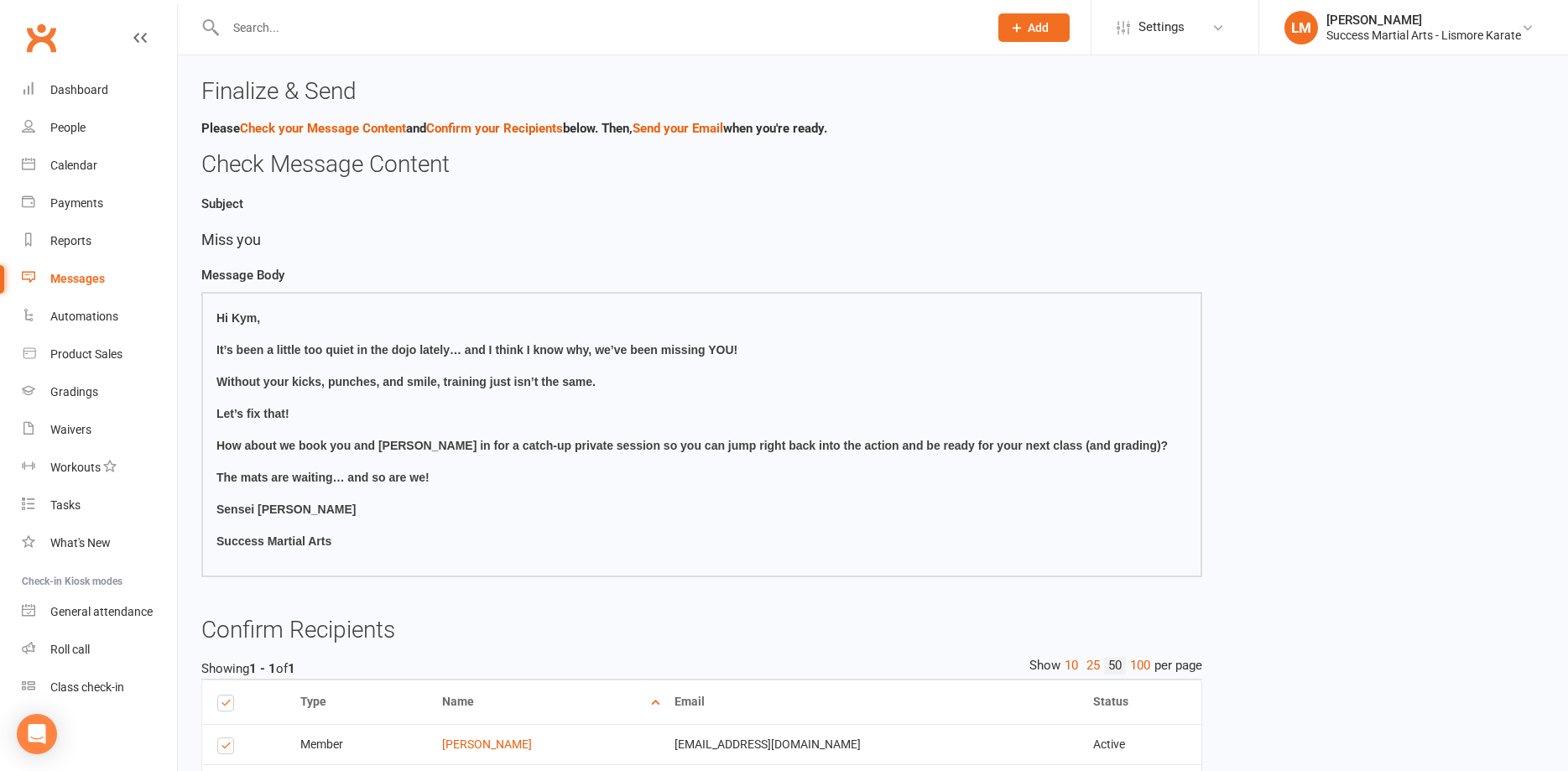
click at [366, 30] on input "text" at bounding box center [598, 28] width 756 height 24
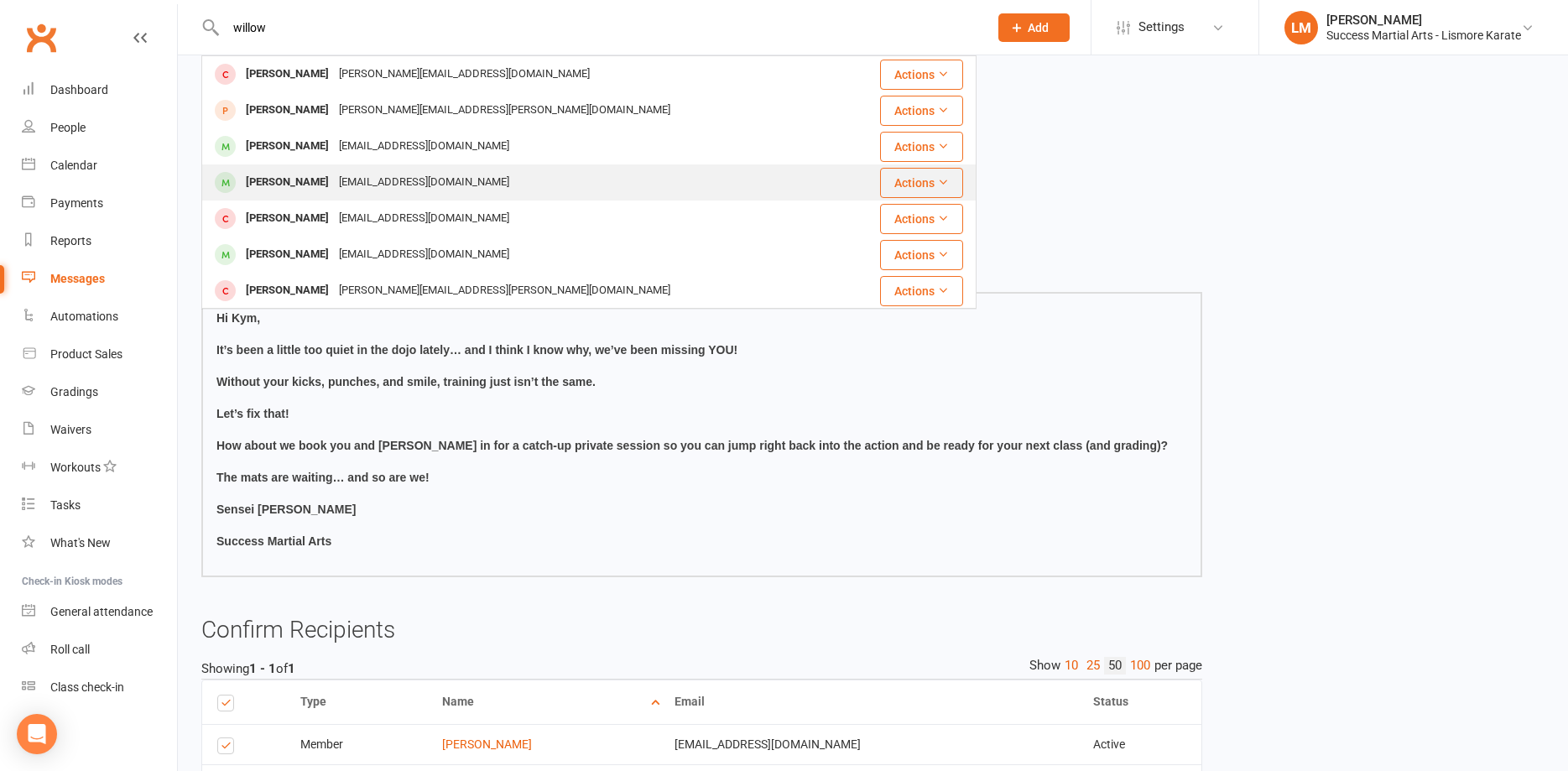
type input "willow"
click at [334, 180] on div "[EMAIL_ADDRESS][DOMAIN_NAME]" at bounding box center [424, 182] width 181 height 25
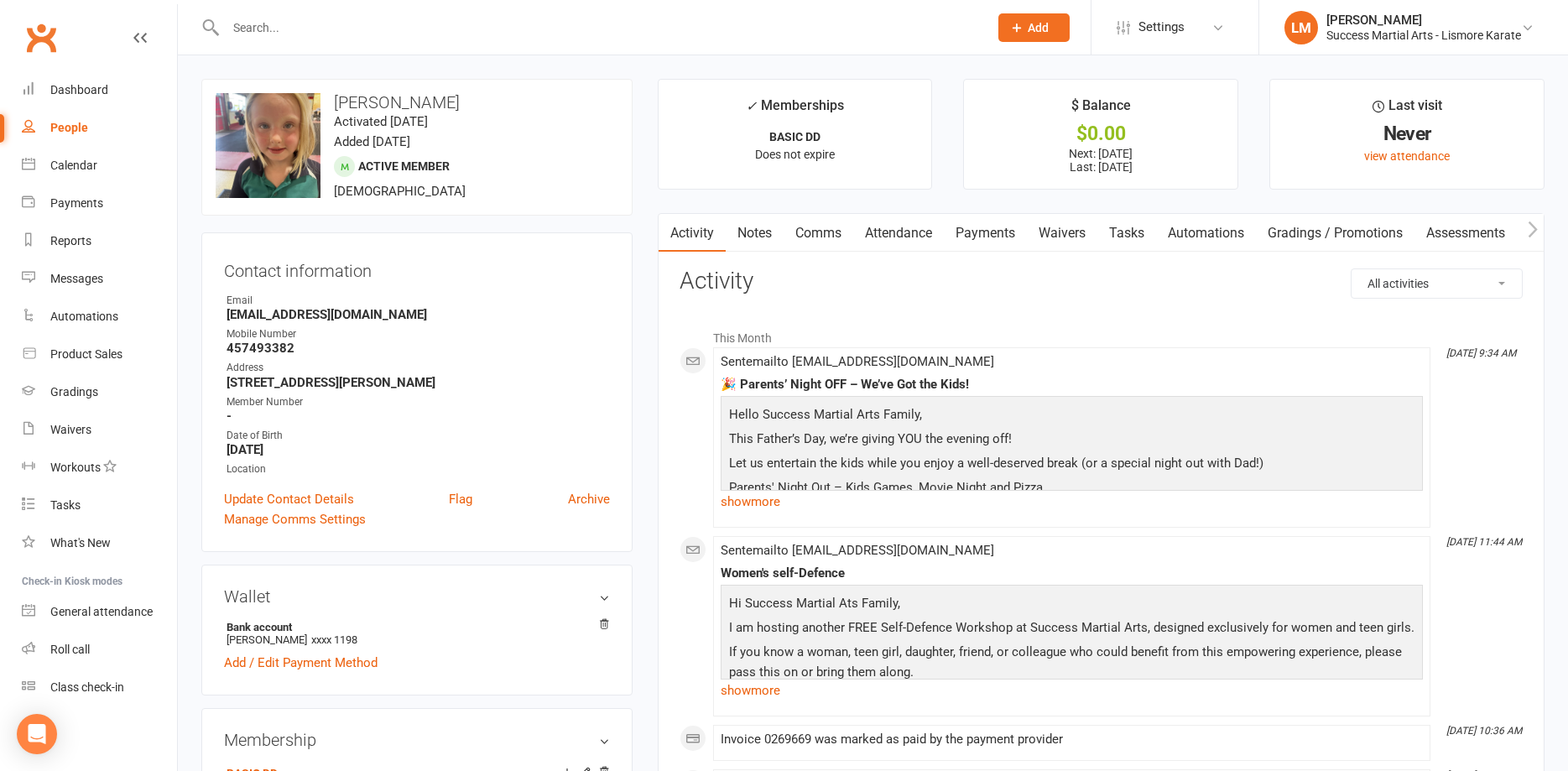
click at [363, 34] on input "text" at bounding box center [598, 28] width 756 height 24
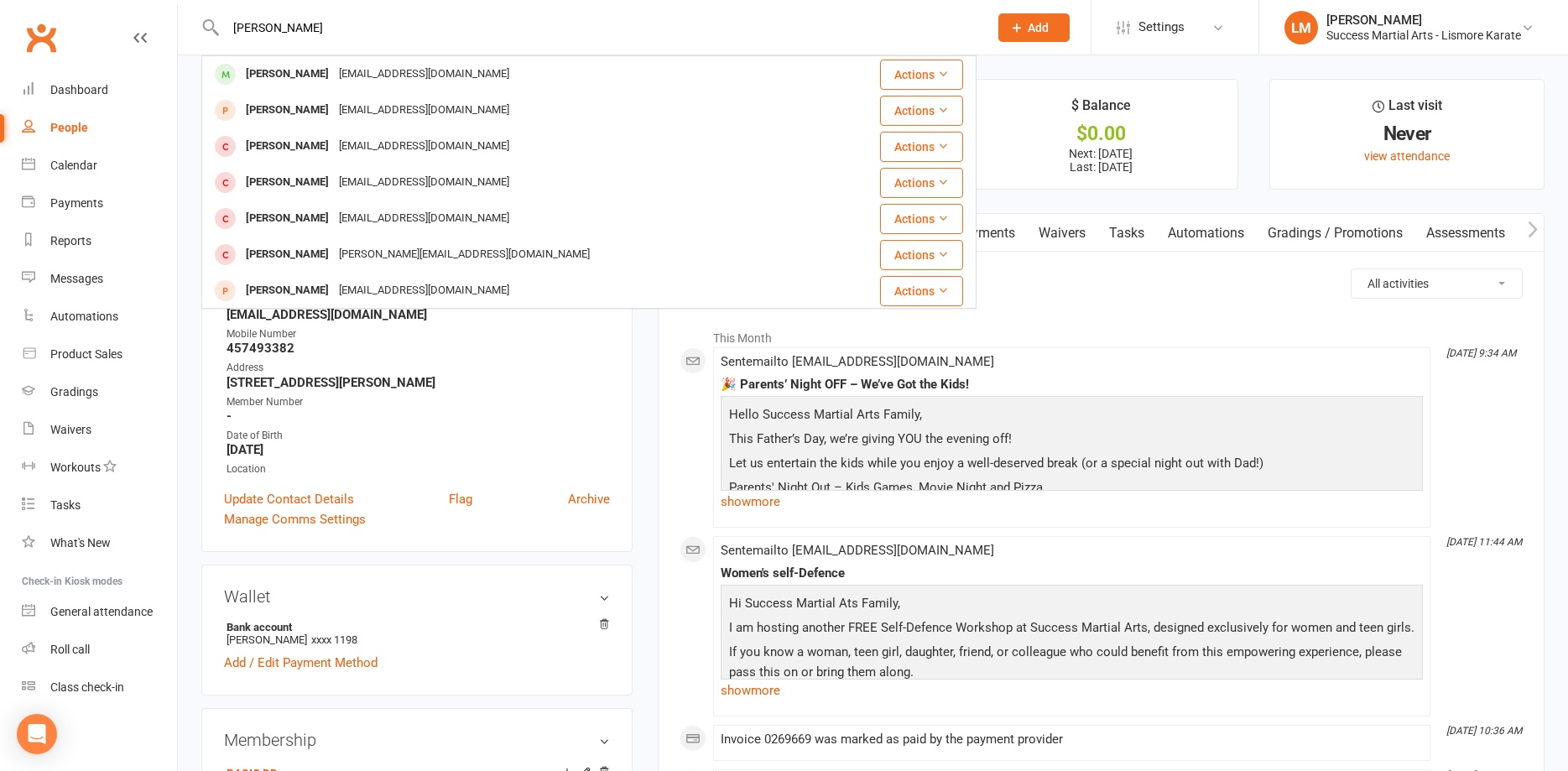
type input "[PERSON_NAME]"
click at [365, 77] on div "[EMAIL_ADDRESS][DOMAIN_NAME]" at bounding box center [424, 74] width 181 height 25
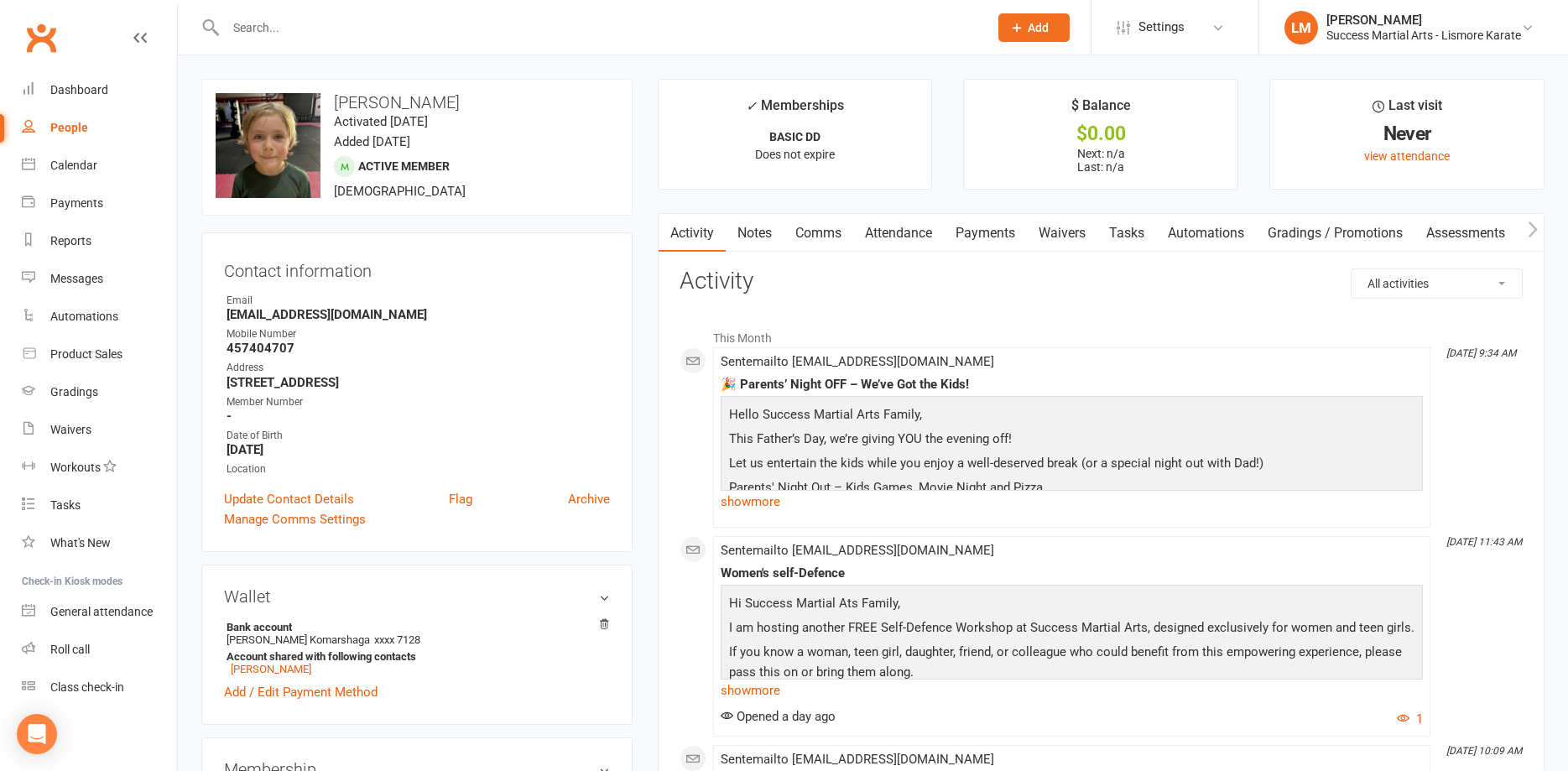
click at [309, 18] on input "text" at bounding box center [598, 28] width 756 height 24
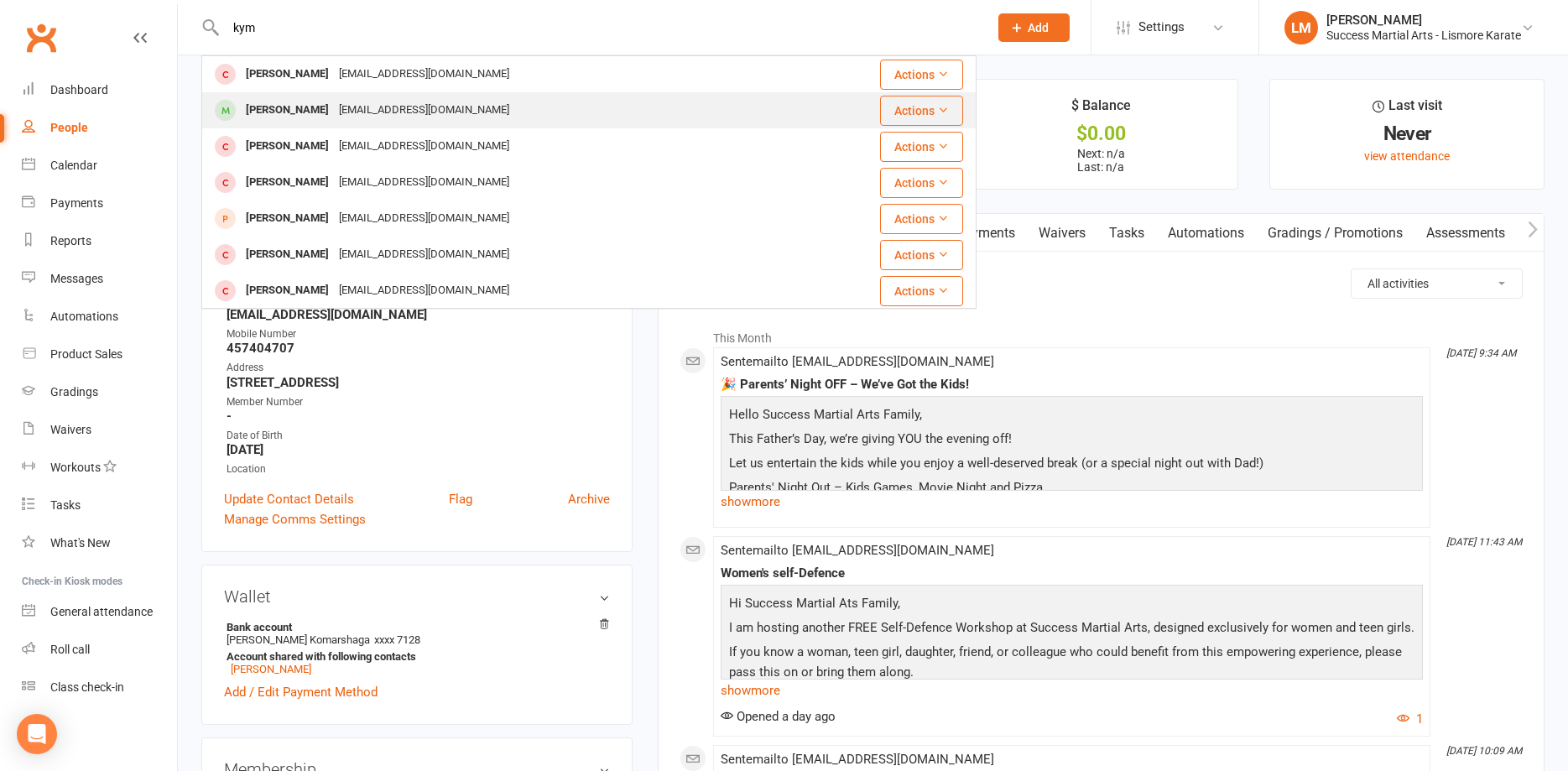
type input "kym"
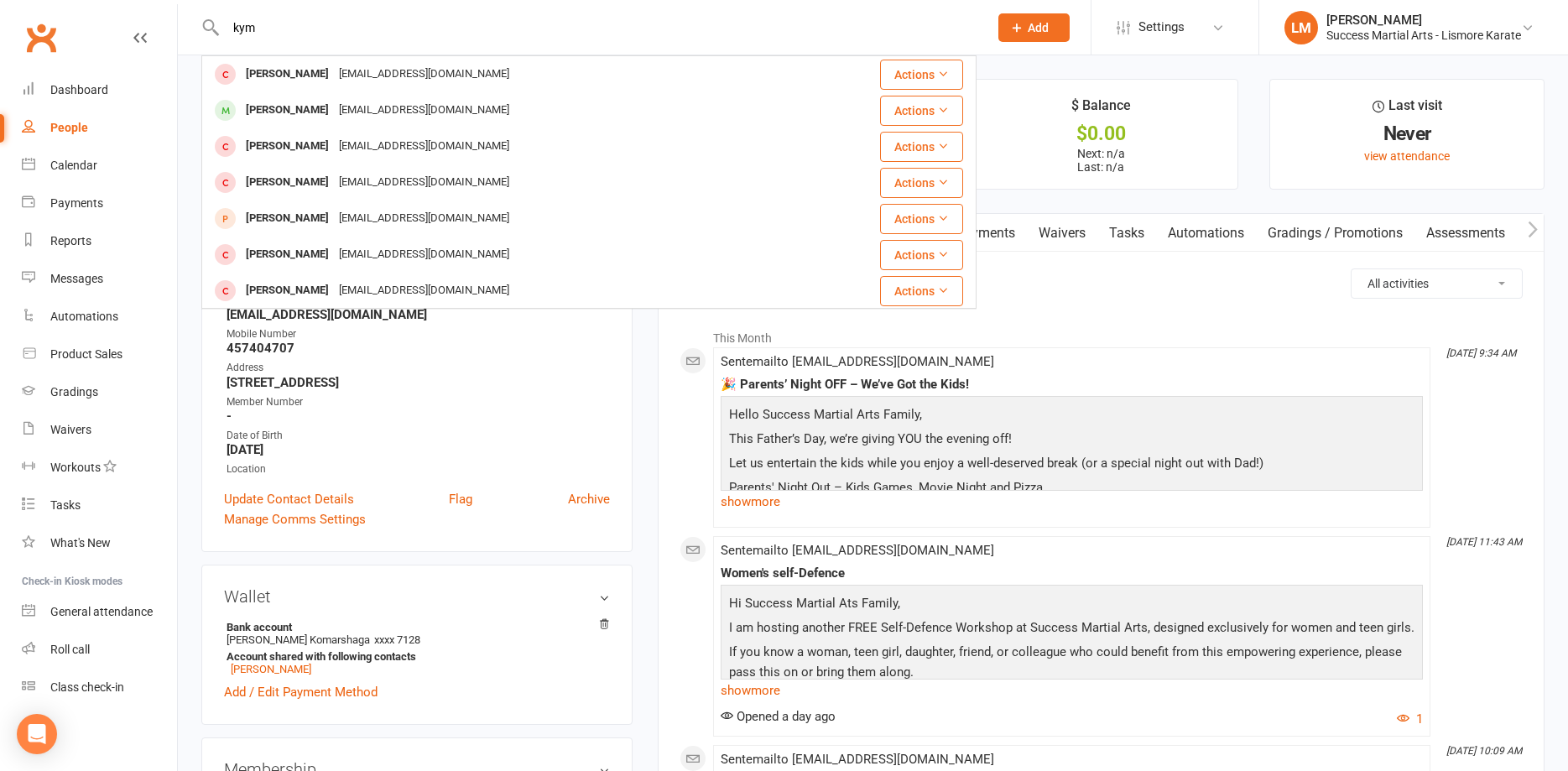
drag, startPoint x: 343, startPoint y: 104, endPoint x: 334, endPoint y: 97, distance: 11.4
click at [341, 102] on div "[EMAIL_ADDRESS][DOMAIN_NAME]" at bounding box center [424, 110] width 181 height 25
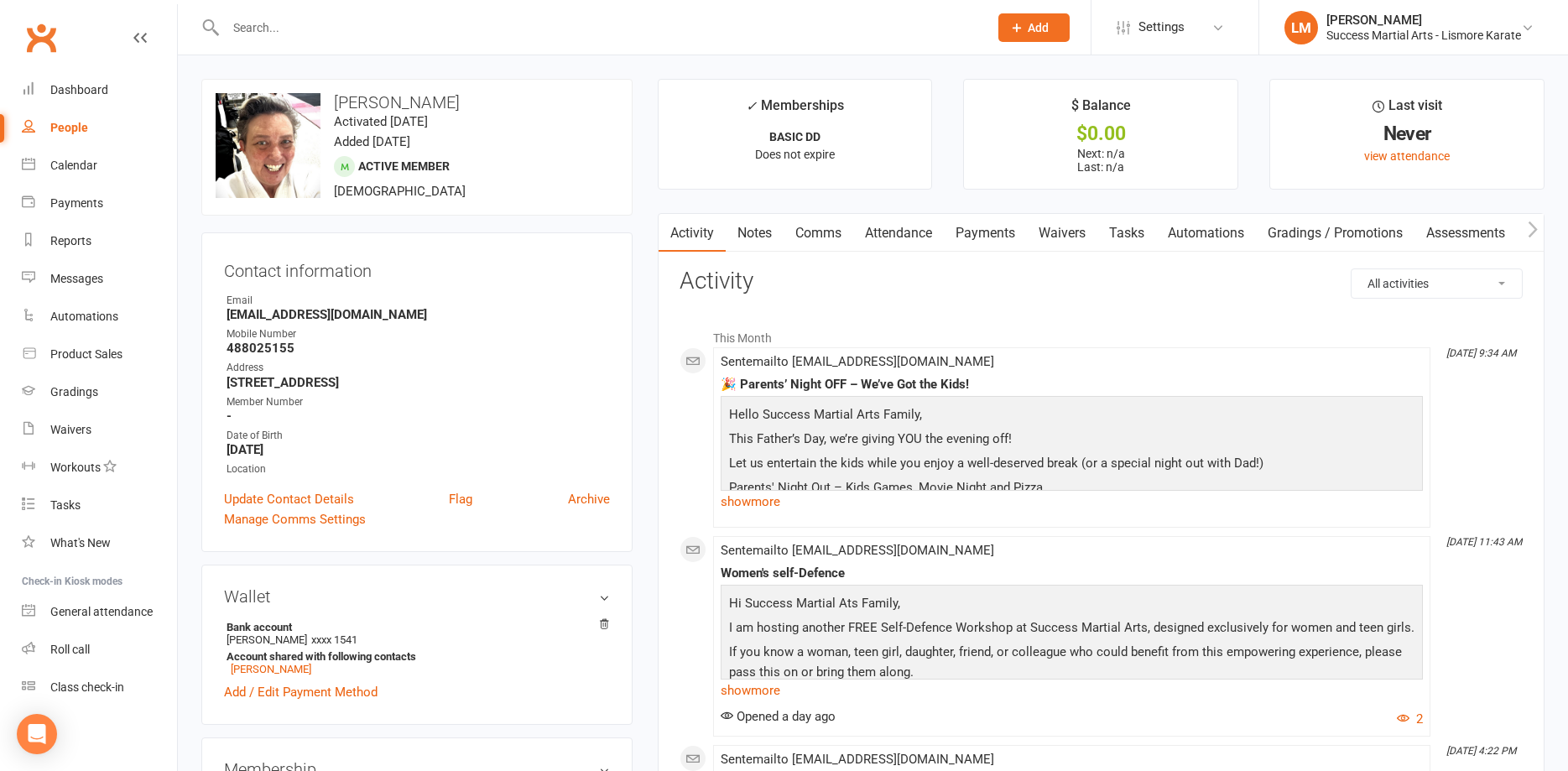
click at [310, 29] on input "text" at bounding box center [598, 28] width 756 height 24
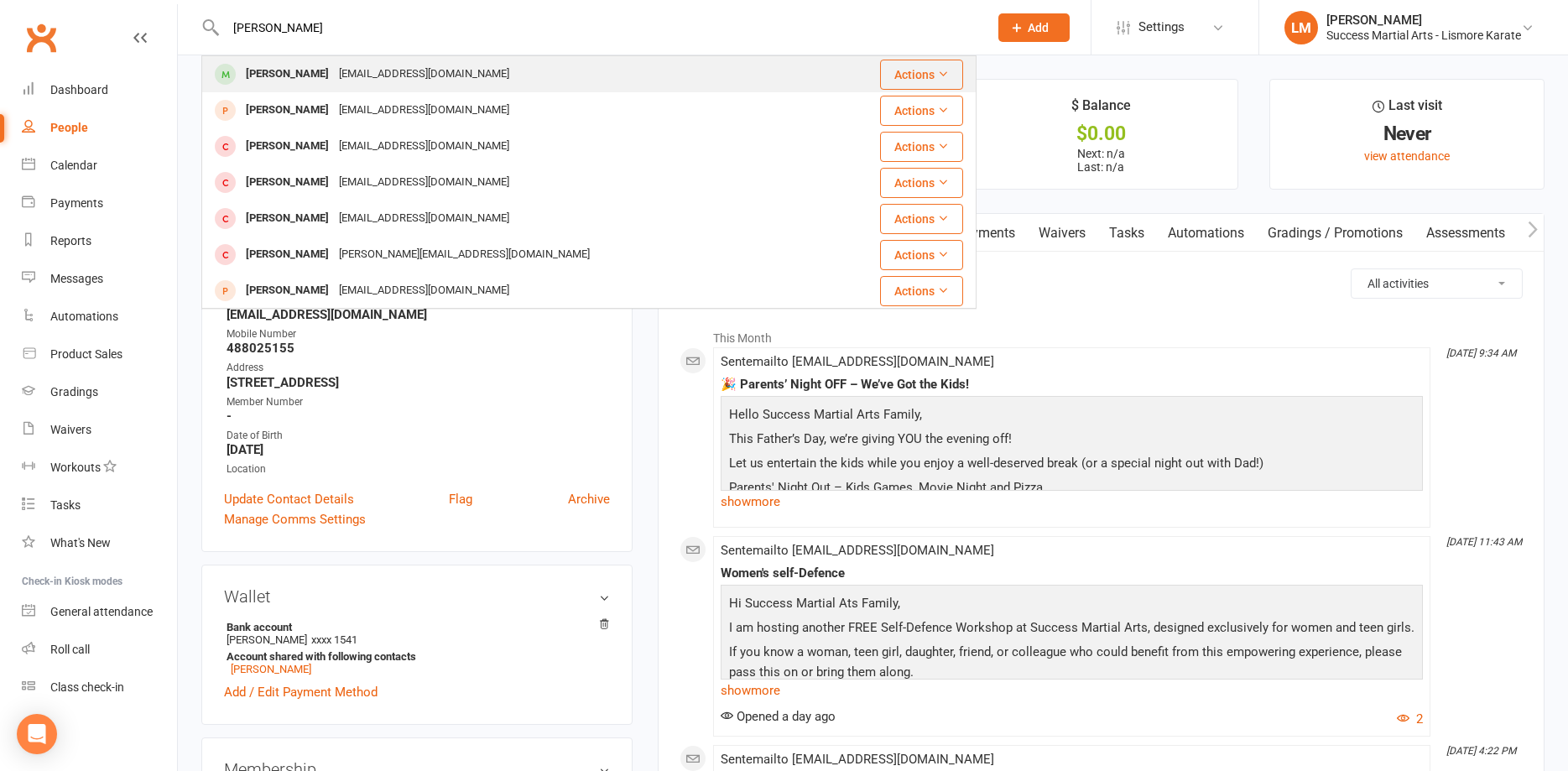
type input "[PERSON_NAME]"
click at [341, 80] on div "[EMAIL_ADDRESS][DOMAIN_NAME]" at bounding box center [424, 74] width 181 height 25
